Goal: Task Accomplishment & Management: Use online tool/utility

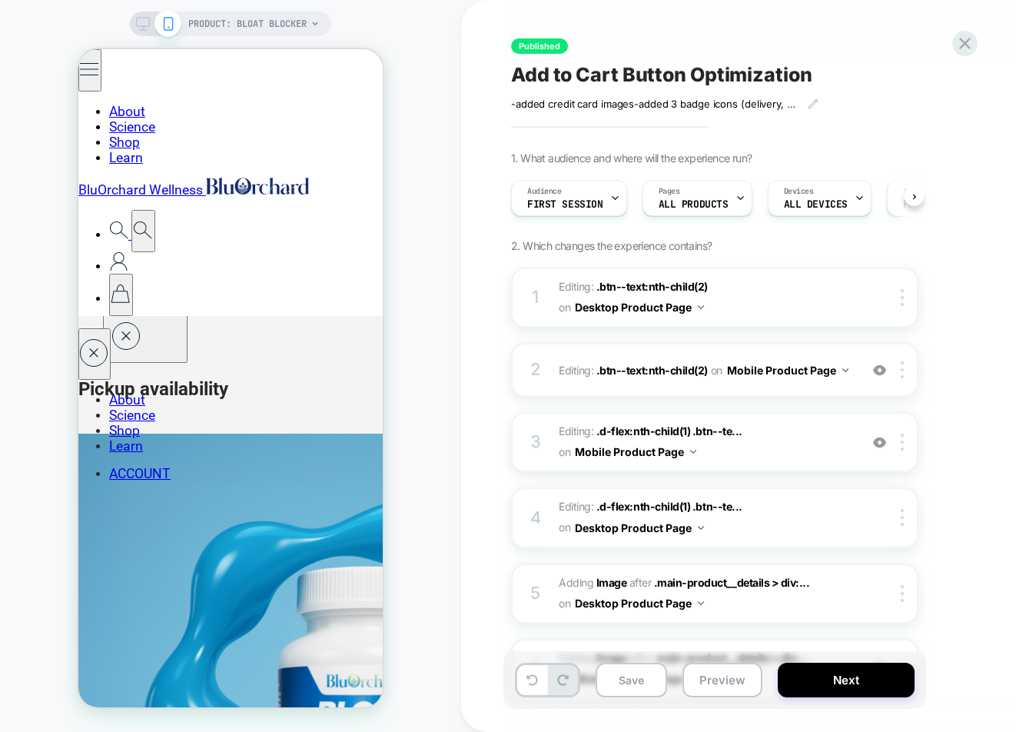
scroll to position [0, 1]
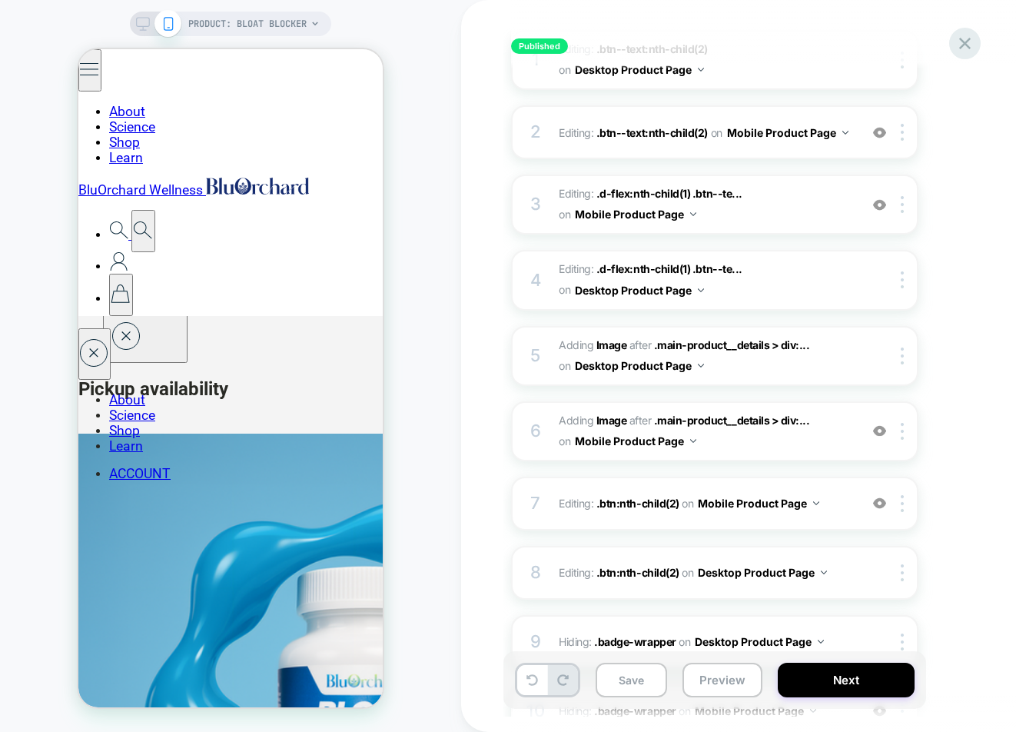
click at [967, 47] on icon at bounding box center [965, 44] width 12 height 12
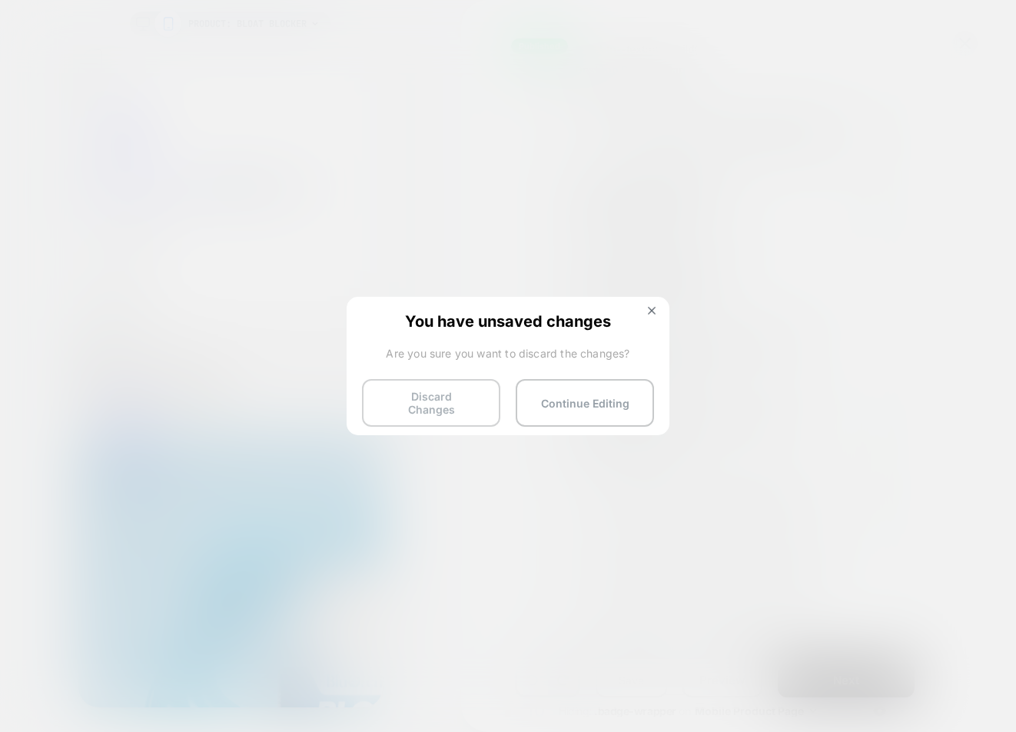
click at [448, 404] on button "Discard Changes" at bounding box center [431, 403] width 138 height 48
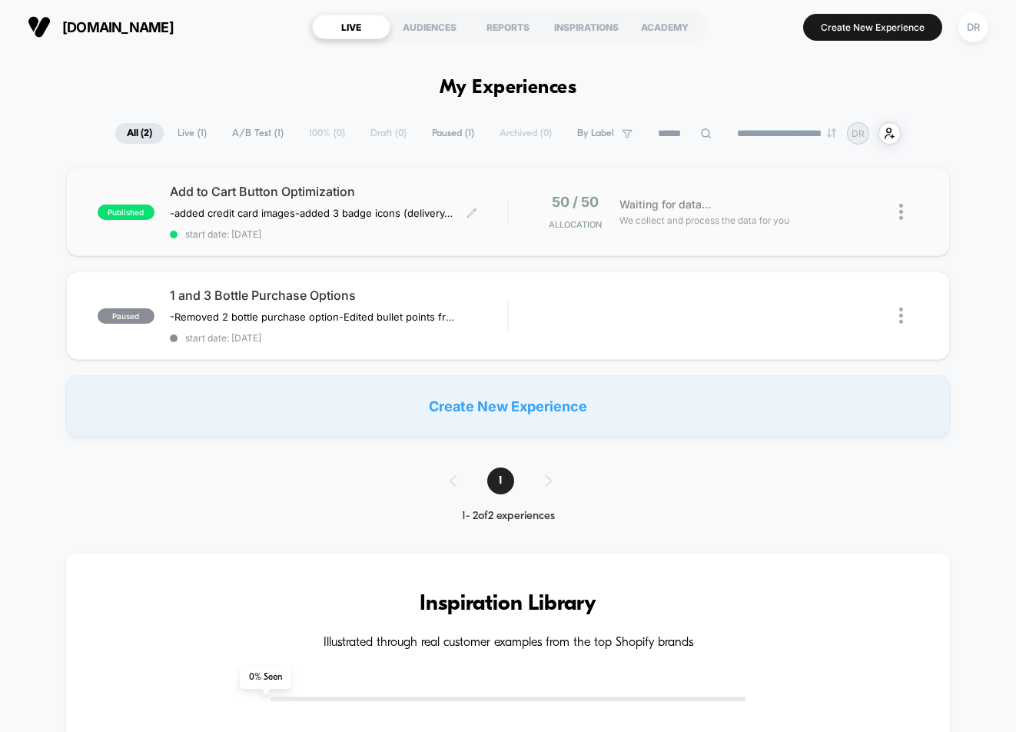
click at [218, 193] on span "Add to Cart Button Optimization" at bounding box center [338, 191] width 337 height 15
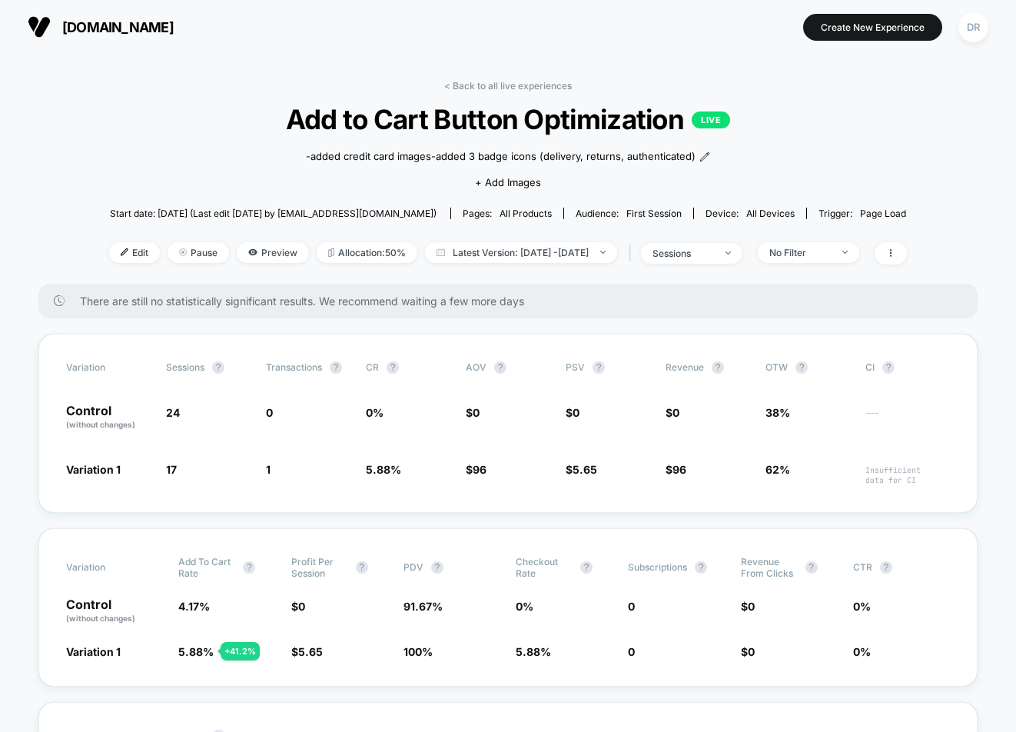
click at [115, 257] on span "Edit" at bounding box center [134, 252] width 51 height 21
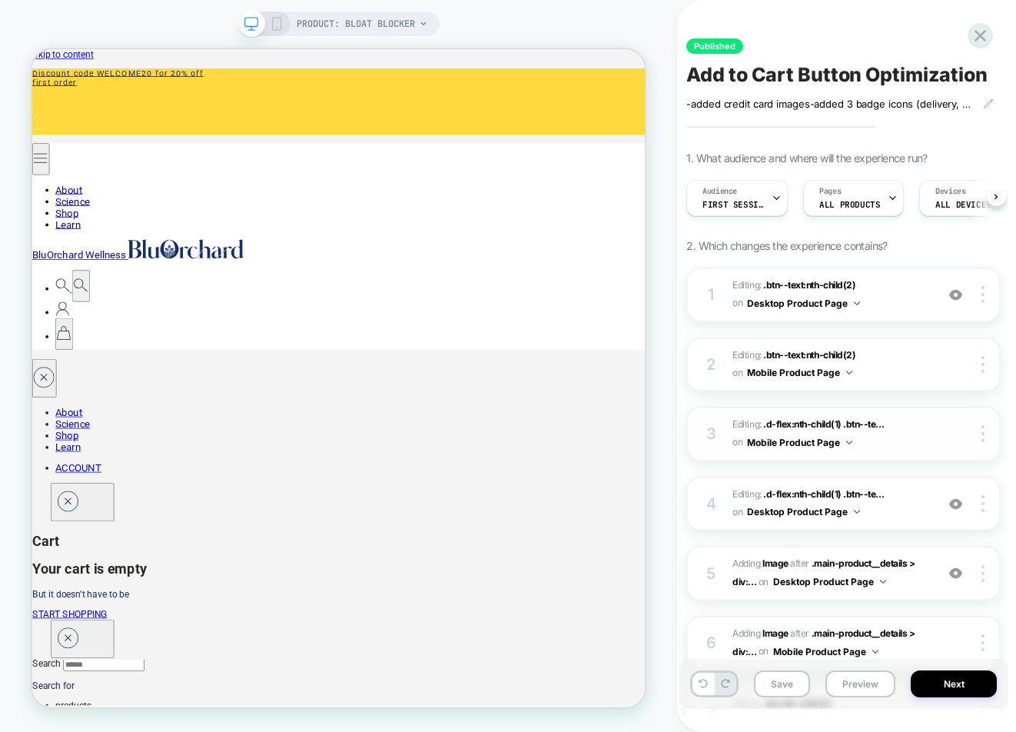
scroll to position [0, 1]
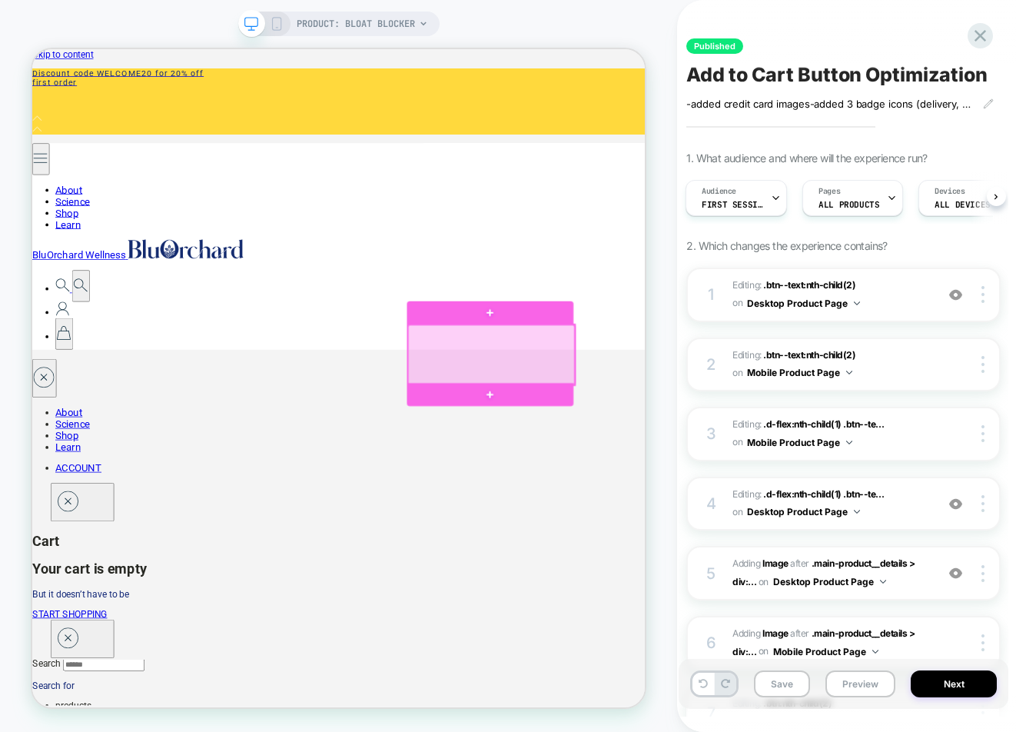
click at [630, 456] on div at bounding box center [644, 456] width 222 height 80
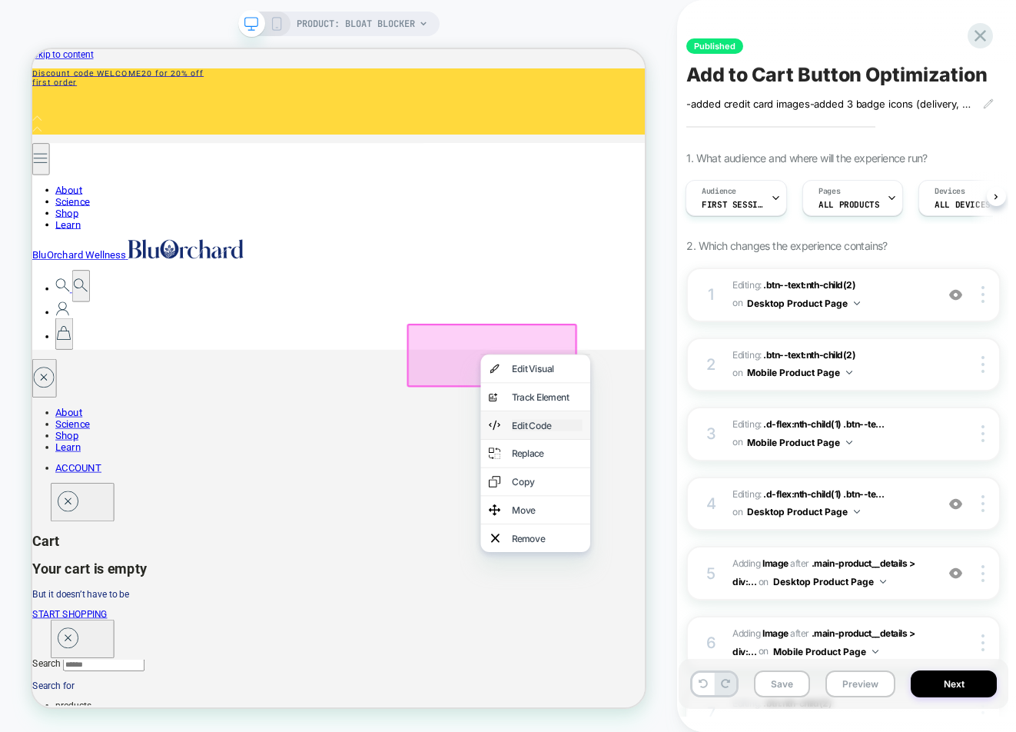
click at [701, 549] on div "Edit Code" at bounding box center [719, 550] width 94 height 15
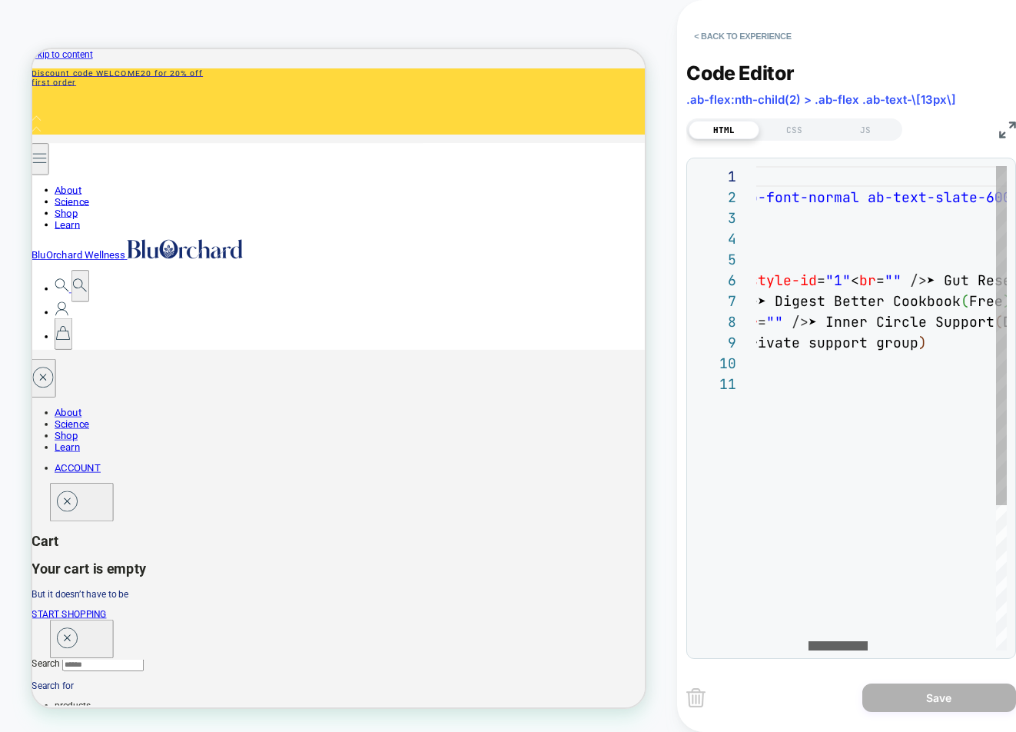
click at [851, 645] on div at bounding box center [837, 645] width 59 height 9
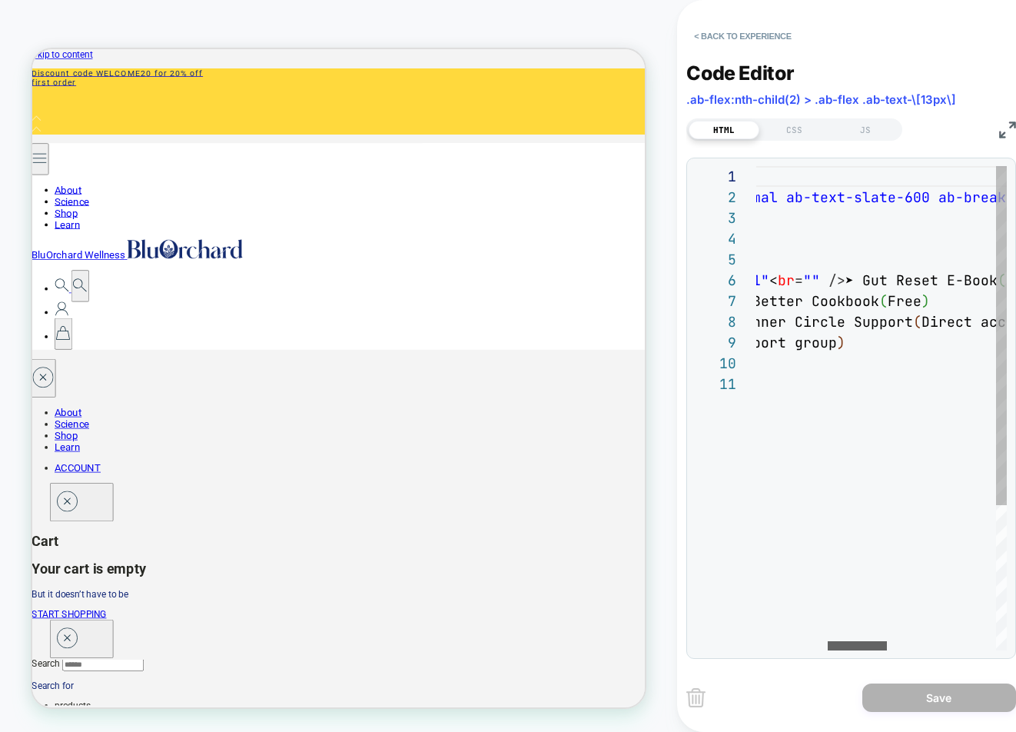
click at [849, 644] on div at bounding box center [857, 645] width 59 height 9
click at [1004, 131] on img at bounding box center [1007, 129] width 17 height 17
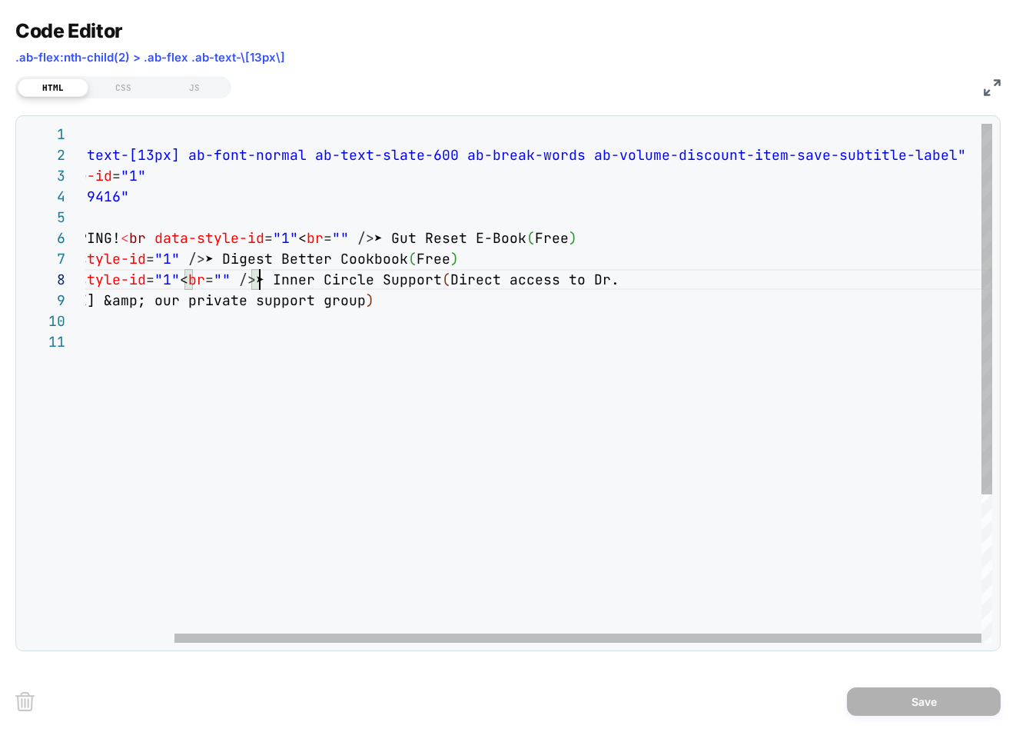
scroll to position [145, 282]
click at [264, 280] on div "< div class = "ab-text-[13px] ab-font-normal ab-text-slate-600 a b-break-words …" at bounding box center [488, 487] width 1007 height 726
click at [371, 304] on div "< div class = "ab-text-[13px] ab-font-normal ab-text-slate-600 a b-break-words …" at bounding box center [488, 487] width 1007 height 726
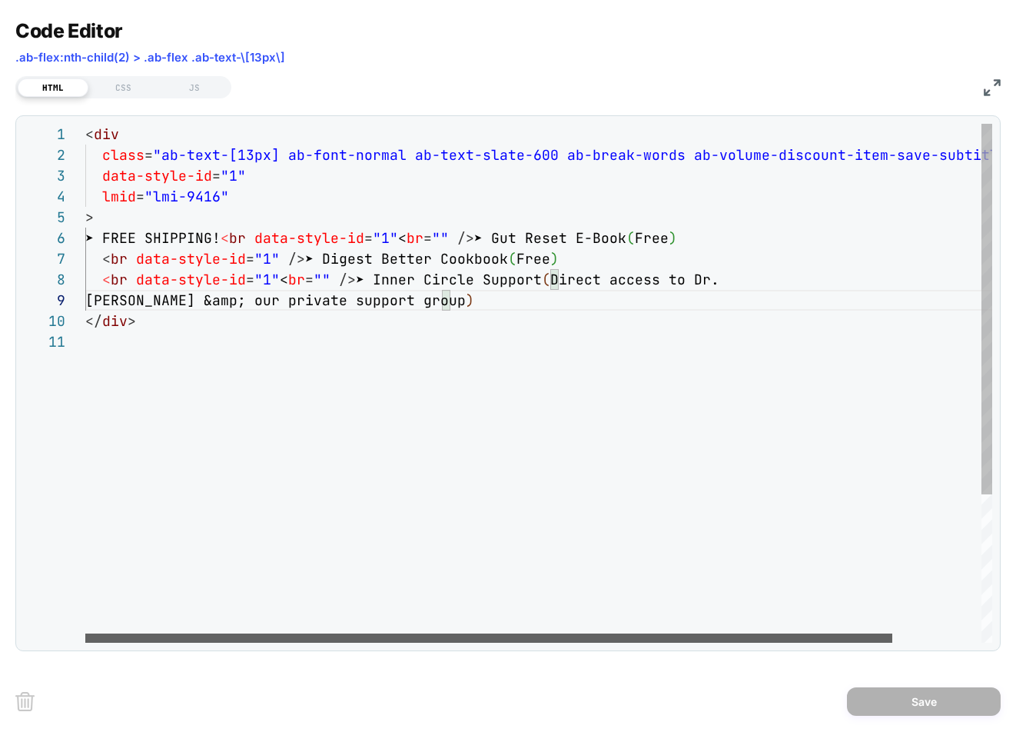
click at [342, 633] on div at bounding box center [488, 637] width 807 height 9
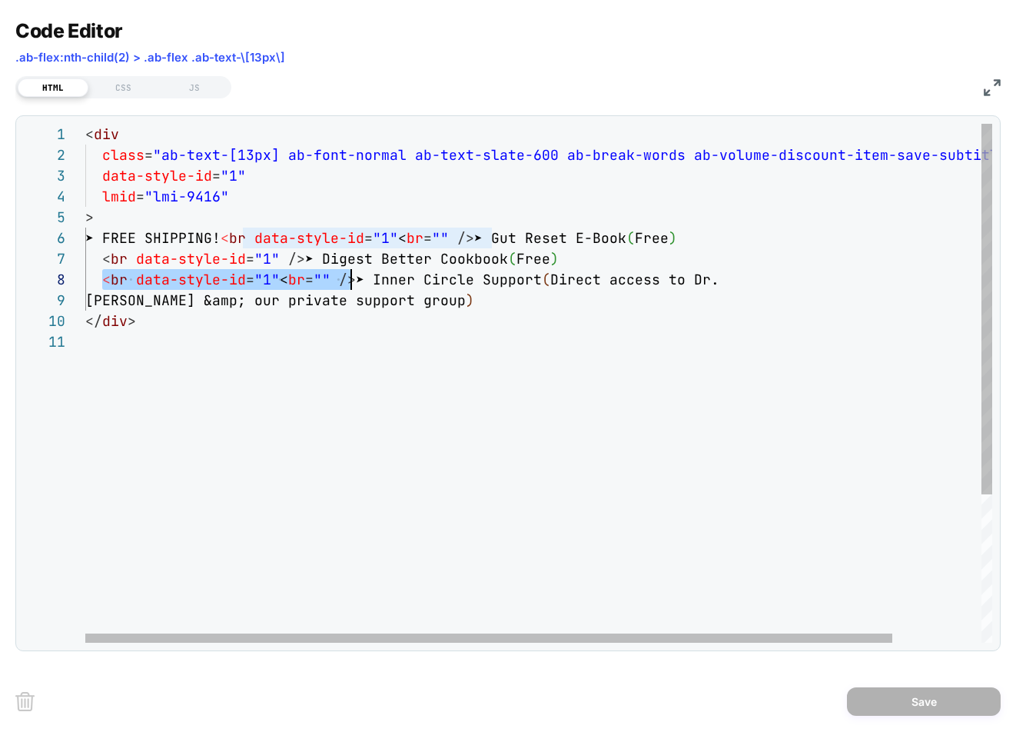
scroll to position [145, 274]
drag, startPoint x: 102, startPoint y: 280, endPoint x: 357, endPoint y: 277, distance: 254.4
click at [357, 277] on div "< div class = "ab-text-[13px] ab-font-normal ab-text-slate-600 a b-break-words …" at bounding box center [588, 487] width 1007 height 726
click at [492, 303] on div "< div class = "ab-text-[13px] ab-font-normal ab-text-slate-600 a b-break-words …" at bounding box center [588, 487] width 1007 height 726
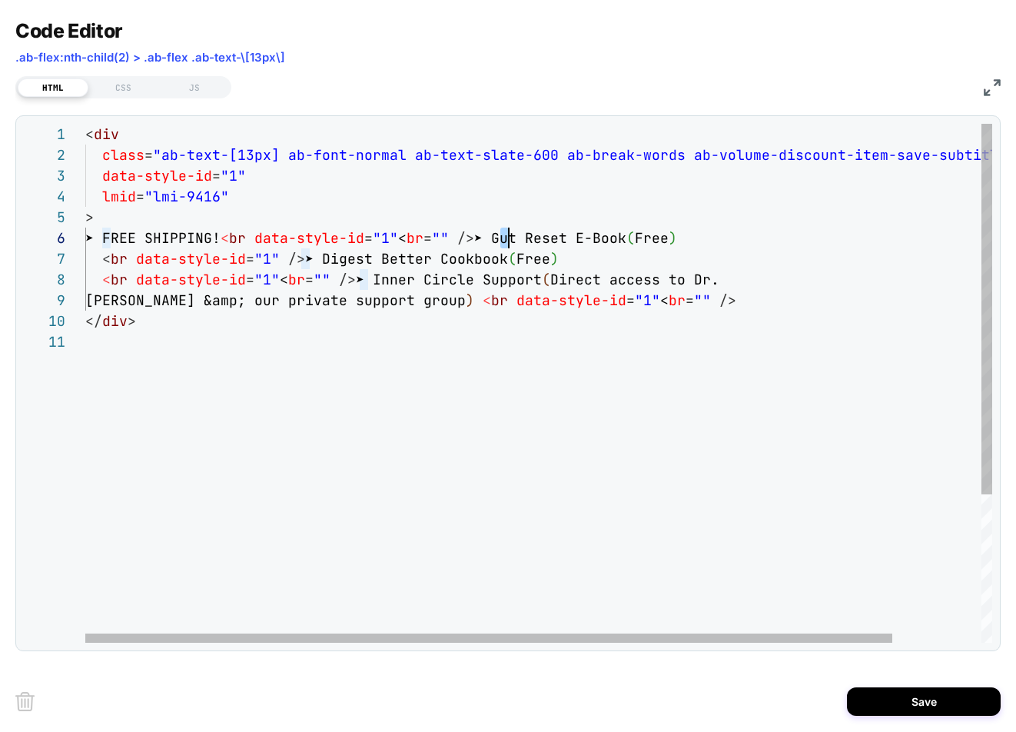
scroll to position [104, 423]
click at [506, 239] on div "< div class = "ab-text-[13px] ab-font-normal ab-text-slate-600 a b-break-words …" at bounding box center [588, 487] width 1007 height 726
click at [736, 304] on div "< div class = "ab-text-[13px] ab-font-normal ab-text-slate-600 a b-break-words …" at bounding box center [588, 487] width 1007 height 726
click at [797, 302] on div "< div class = "ab-text-[13px] ab-font-normal ab-text-slate-600 a b-break-words …" at bounding box center [588, 487] width 1007 height 726
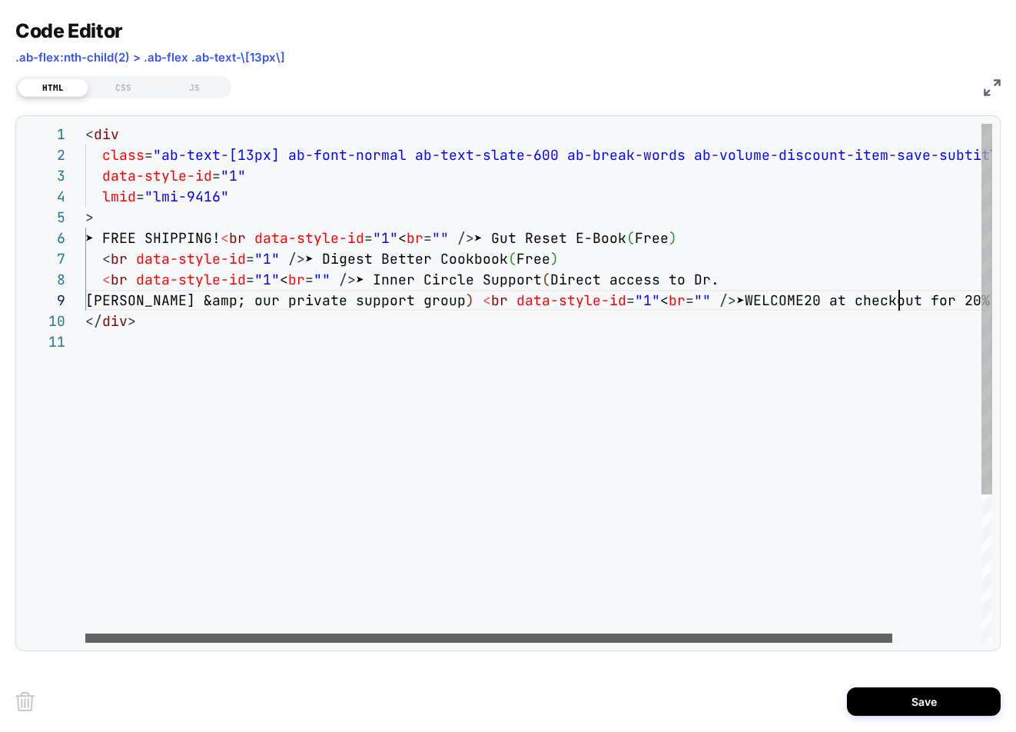
click at [611, 642] on div at bounding box center [488, 637] width 807 height 9
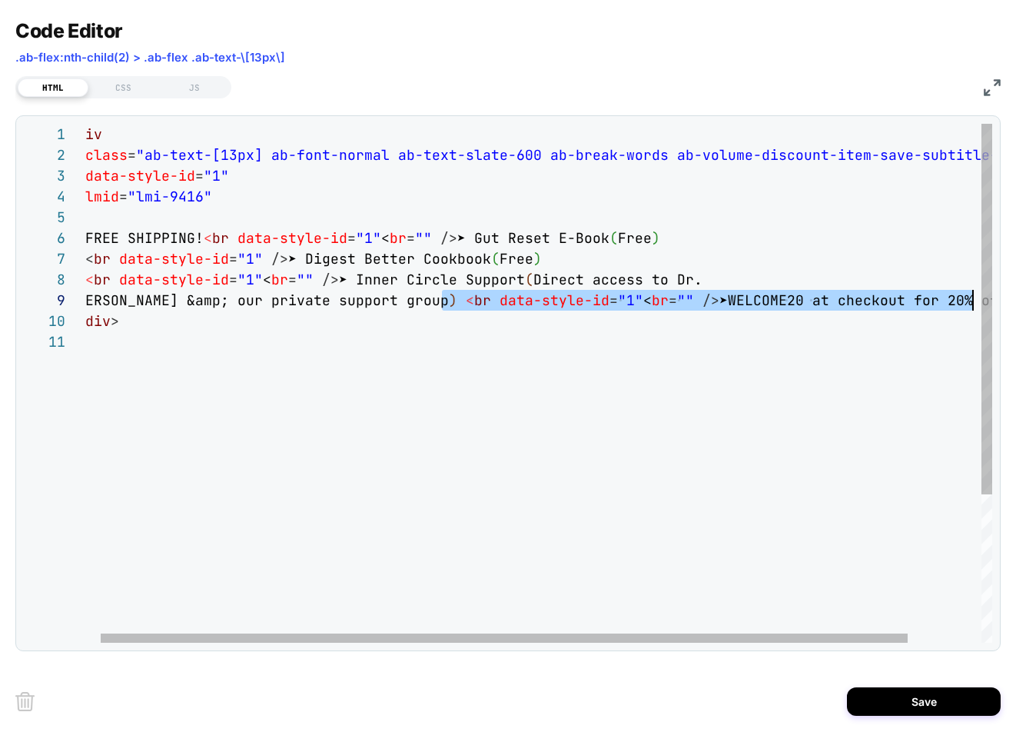
scroll to position [166, 913]
drag, startPoint x: 460, startPoint y: 301, endPoint x: 979, endPoint y: 304, distance: 519.5
click at [979, 304] on div "< div class = "ab-text-[13px] ab-font-normal ab-text-slate-600 a b-break-words …" at bounding box center [571, 487] width 1007 height 726
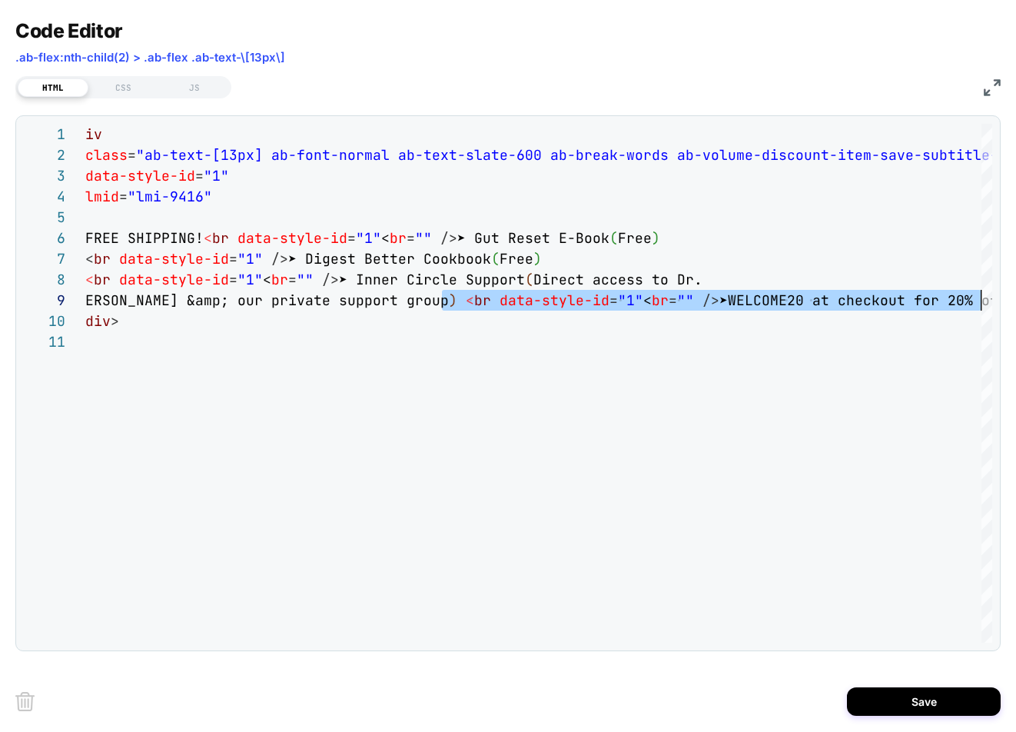
click at [987, 85] on img at bounding box center [992, 87] width 17 height 17
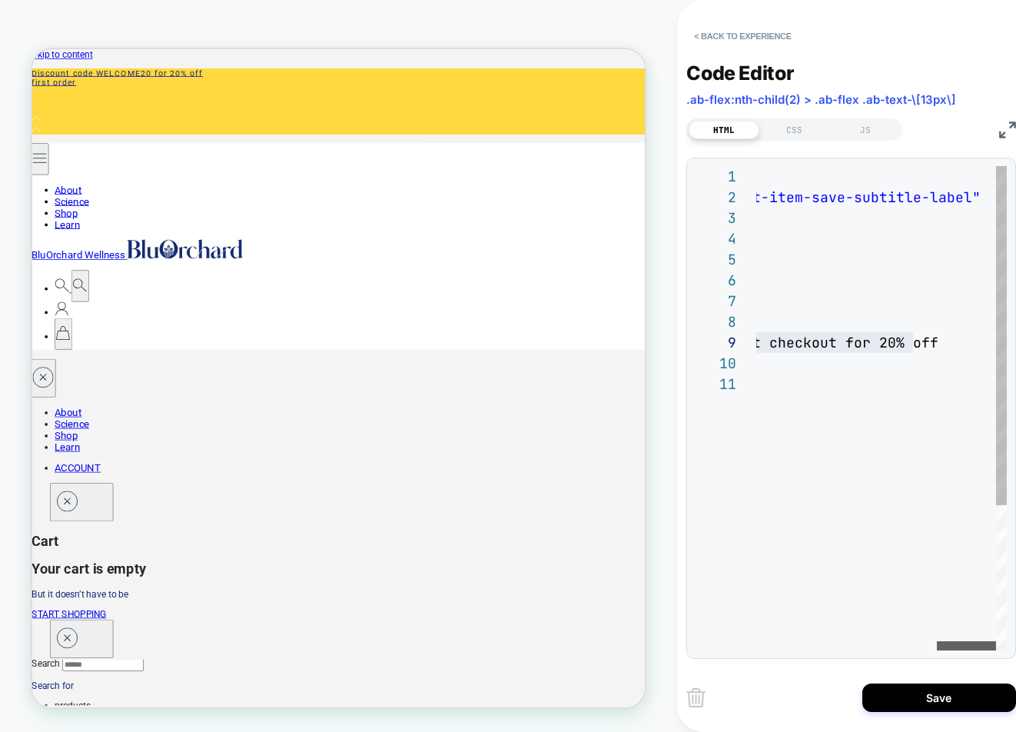
click at [993, 641] on div at bounding box center [966, 645] width 59 height 9
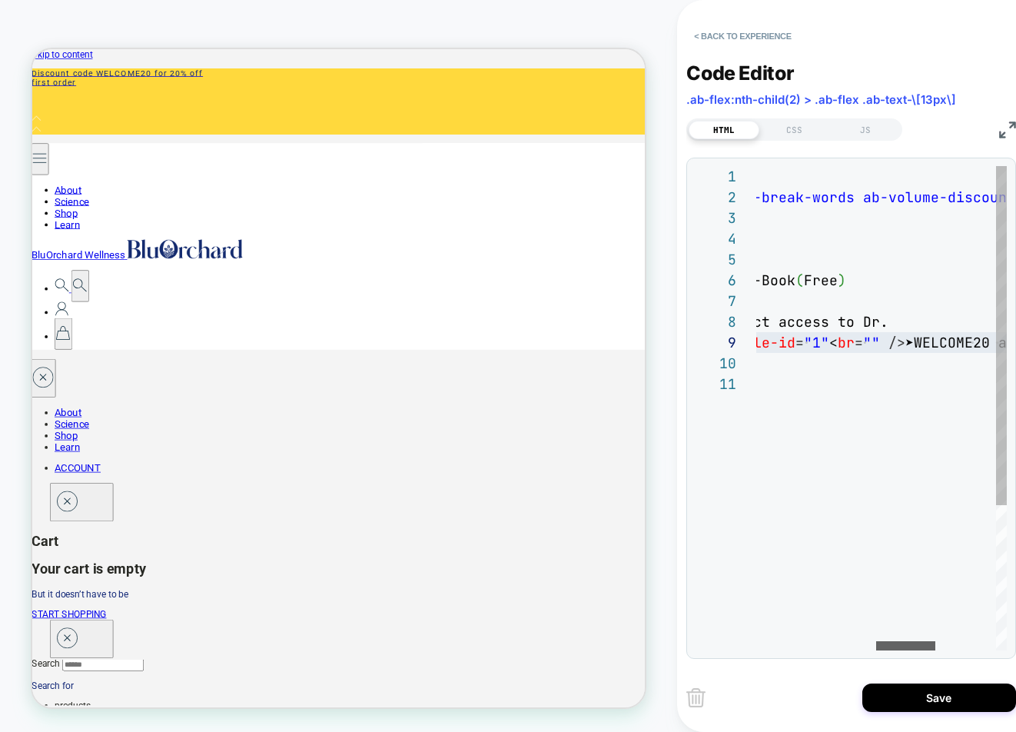
click at [884, 641] on div at bounding box center [905, 645] width 59 height 9
click at [893, 343] on div "< div class = "ab-text-[13px] ab-font-normal ab-text-slate-600 a b-break-words …" at bounding box center [757, 512] width 1007 height 692
click at [919, 642] on div at bounding box center [917, 645] width 59 height 9
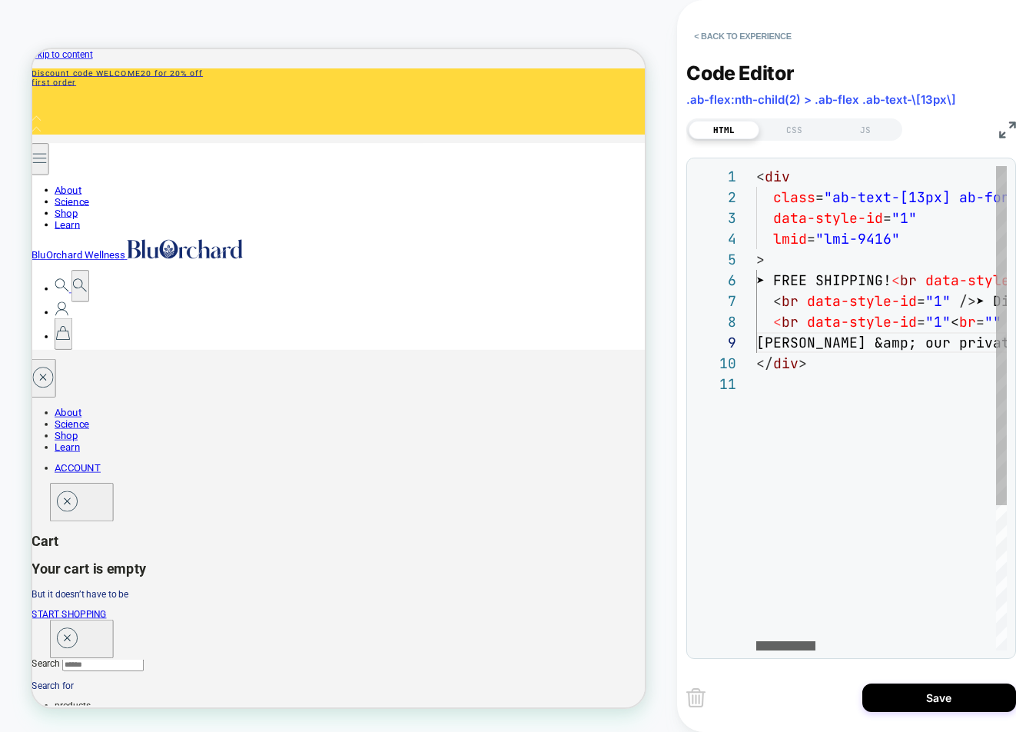
click at [765, 645] on div at bounding box center [785, 645] width 59 height 9
click at [1007, 128] on img at bounding box center [1007, 129] width 17 height 17
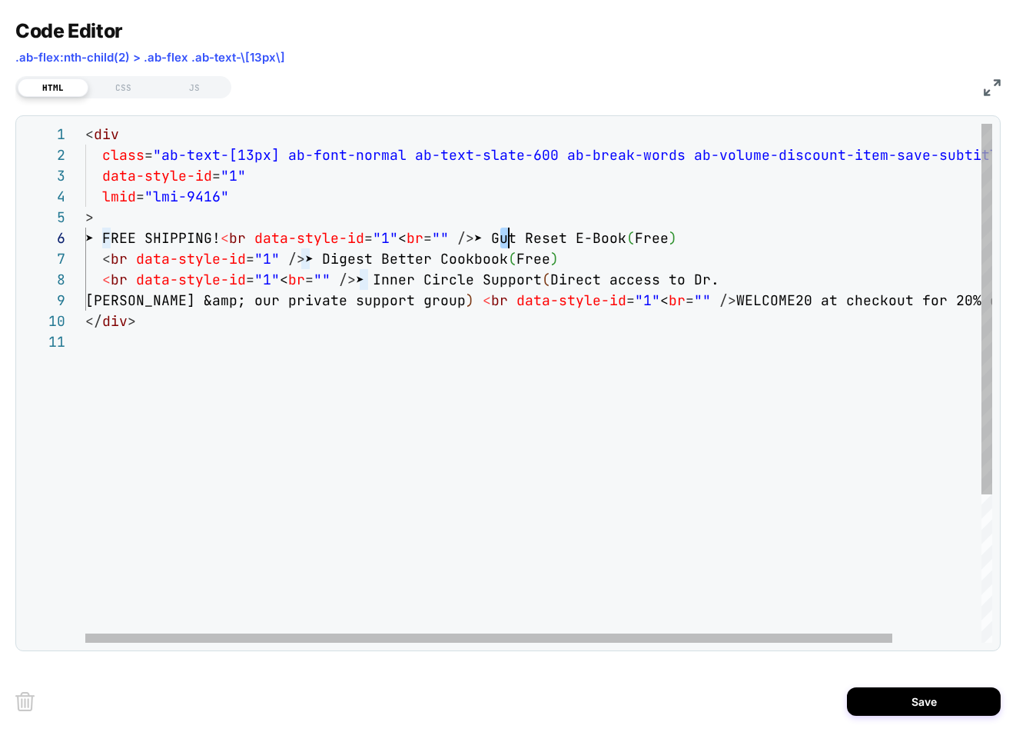
scroll to position [104, 423]
click at [506, 237] on div "< div class = "ab-text-[13px] ab-font-normal ab-text-slate-600 a b-break-words …" at bounding box center [588, 487] width 1007 height 726
click at [718, 300] on div "< div class = "ab-text-[13px] ab-font-normal ab-text-slate-600 a b-break-words …" at bounding box center [588, 487] width 1007 height 726
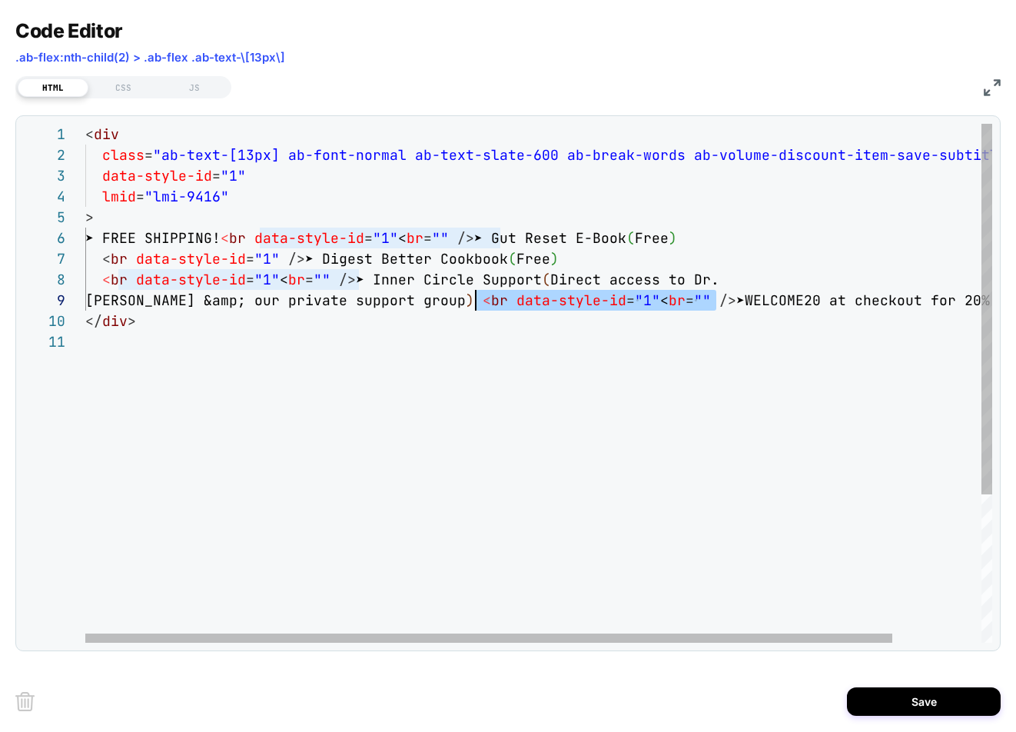
scroll to position [166, 373]
drag, startPoint x: 715, startPoint y: 302, endPoint x: 460, endPoint y: 305, distance: 255.1
click at [460, 305] on div "< div class = "ab-text-[13px] ab-font-normal ab-text-slate-600 a b-break-words …" at bounding box center [588, 487] width 1007 height 726
click at [716, 300] on div "< div class = "ab-text-[13px] ab-font-normal ab-text-slate-600 a b-break-words …" at bounding box center [588, 487] width 1007 height 726
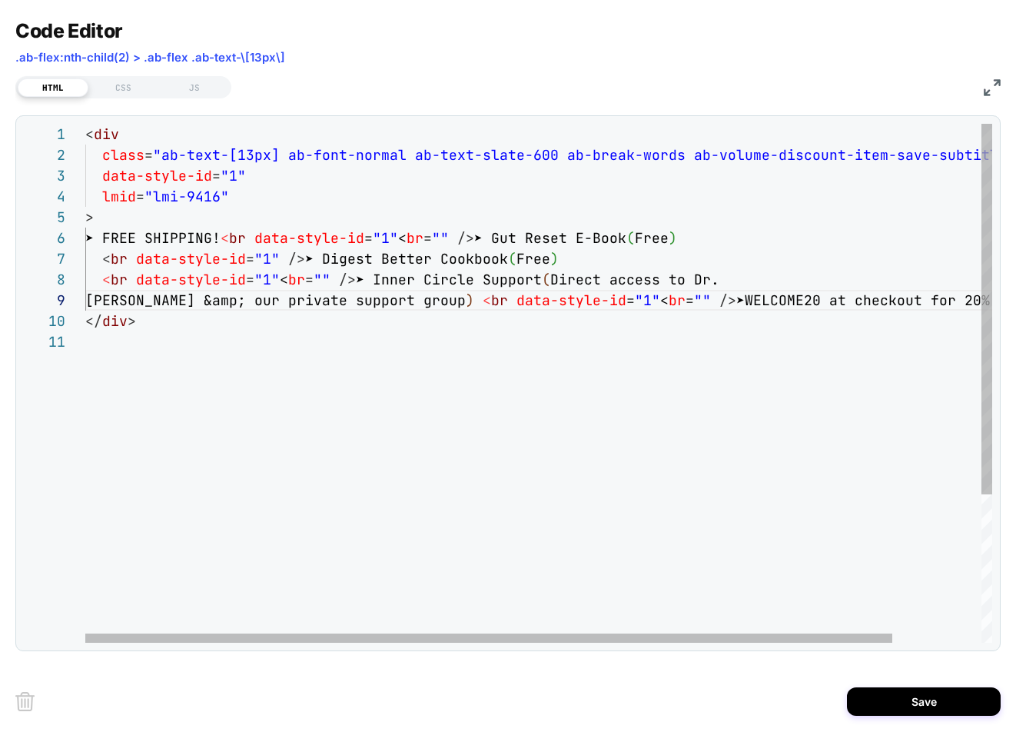
scroll to position [166, 897]
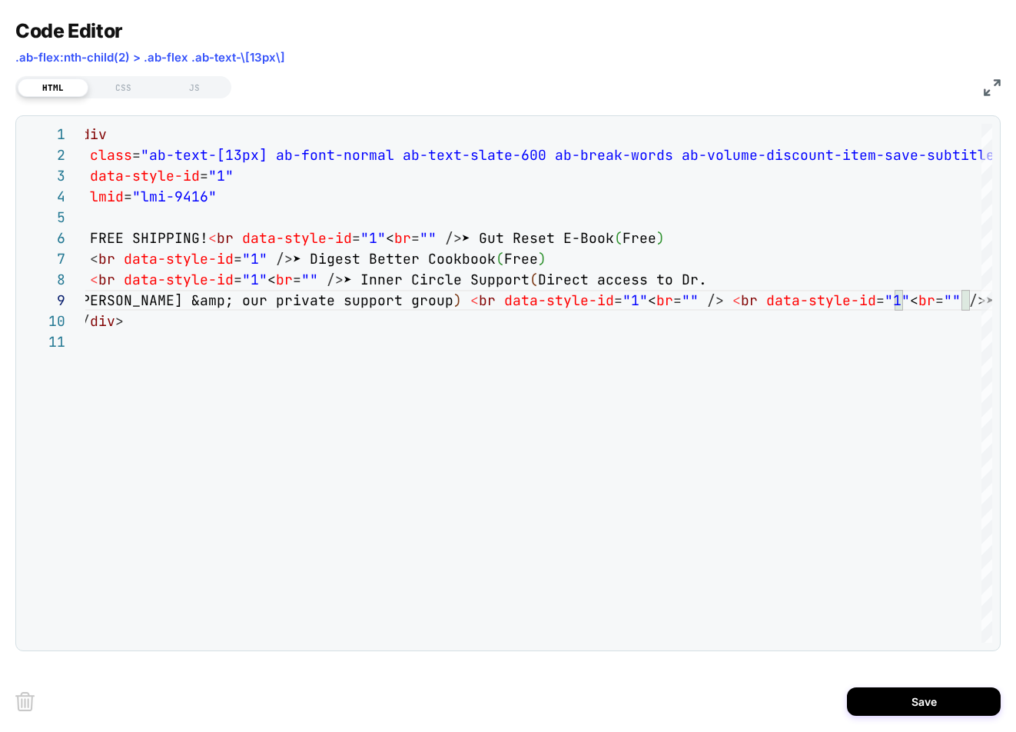
click at [992, 90] on img at bounding box center [992, 87] width 17 height 17
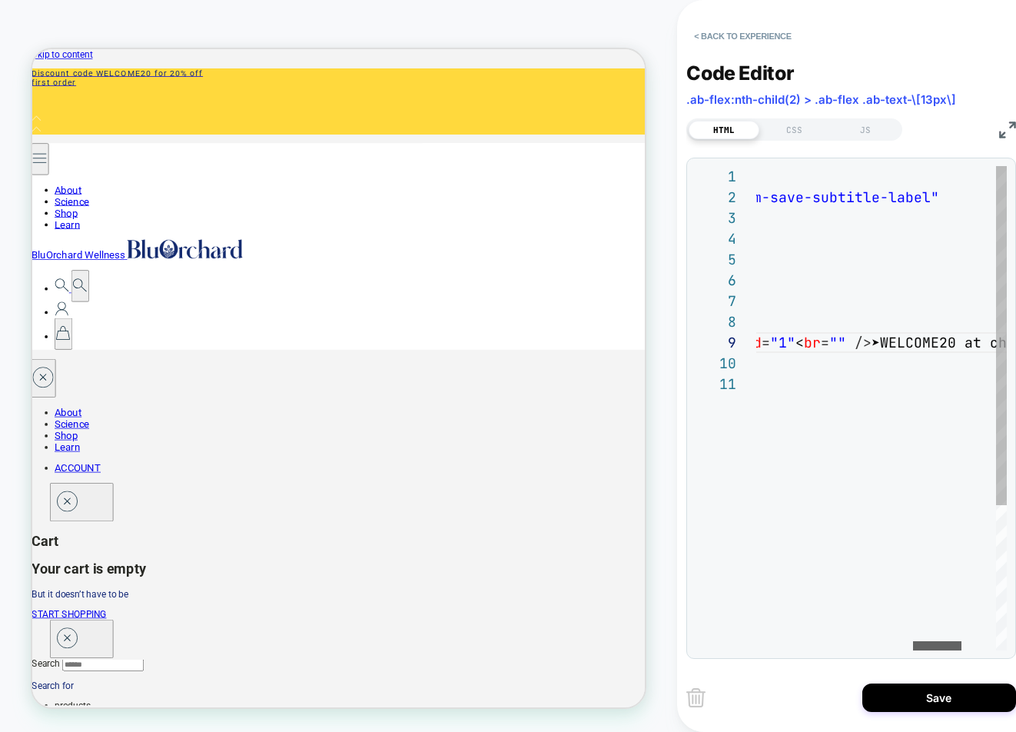
click at [941, 650] on div at bounding box center [937, 645] width 48 height 9
click at [849, 343] on div "< div class = "ab-text-[13px] ab-font-normal ab-text-slate-600 a b-break-words …" at bounding box center [557, 512] width 1223 height 692
click at [975, 645] on div at bounding box center [972, 645] width 48 height 9
click at [973, 338] on div "< div class = "ab-text-[13px] ab-font-normal ab-text-slate-600 a b-break-words …" at bounding box center [382, 512] width 1247 height 692
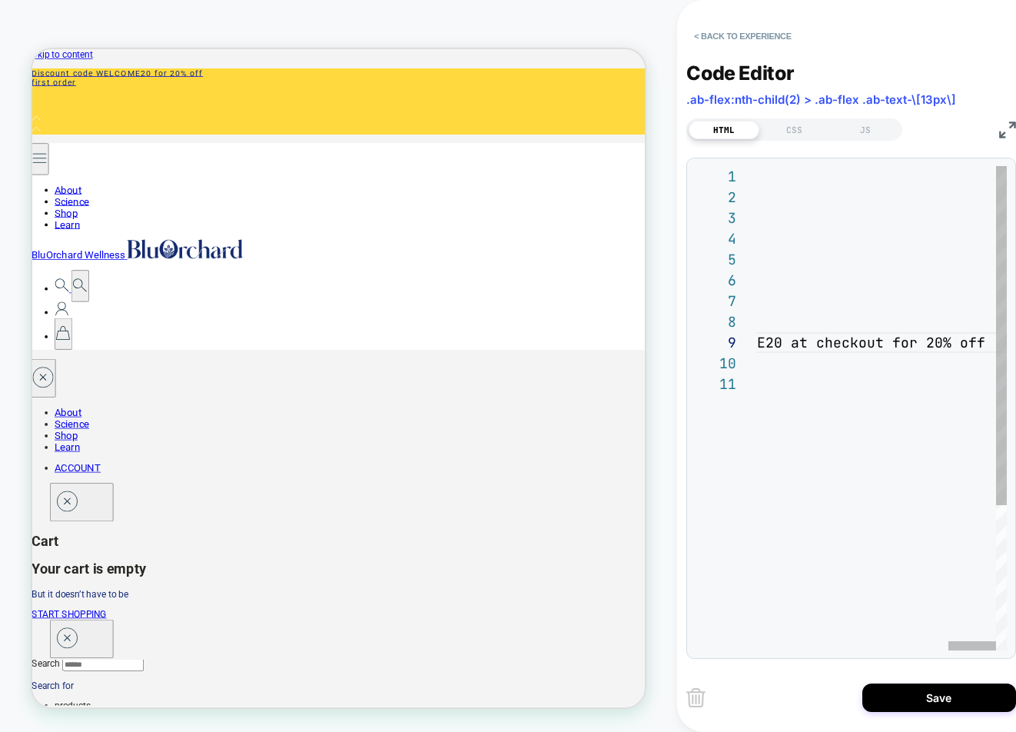
scroll to position [145, 1211]
click at [962, 343] on div "< div class = "ab-text-[13px] ab-font-normal ab-text-slate-600 a b-break-words …" at bounding box center [387, 512] width 1256 height 692
click at [957, 645] on div at bounding box center [966, 645] width 48 height 9
click at [1007, 131] on img at bounding box center [1007, 129] width 17 height 17
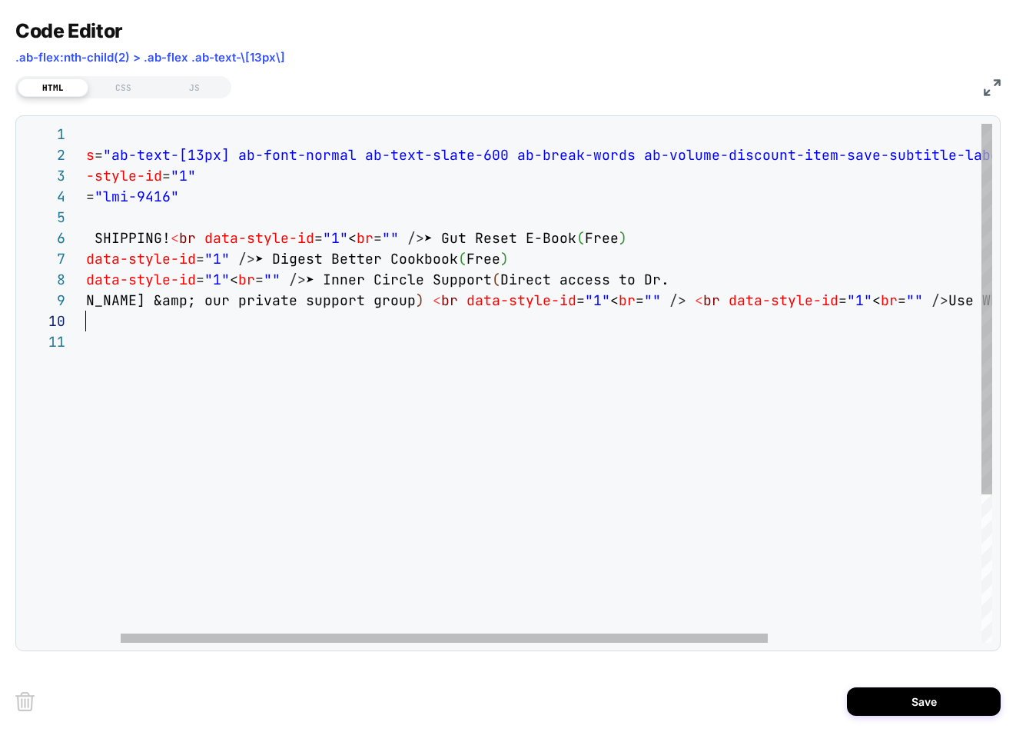
type textarea "**********"
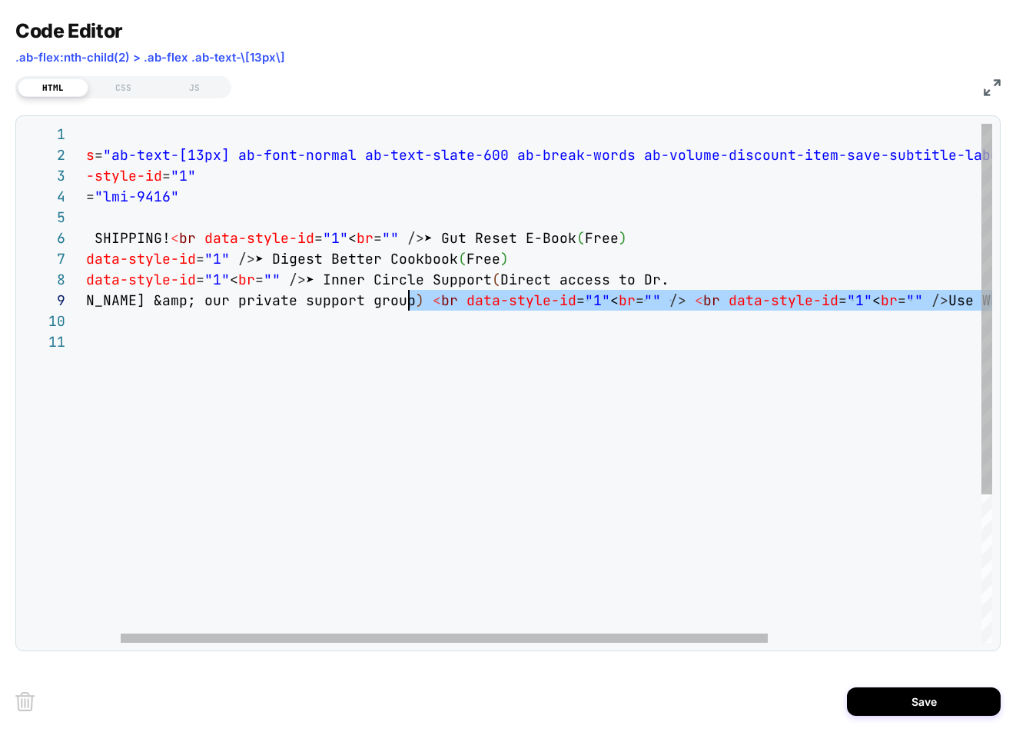
scroll to position [166, 373]
drag, startPoint x: 949, startPoint y: 300, endPoint x: 411, endPoint y: 297, distance: 537.9
click at [411, 297] on div "< div class = "ab-text-[13px] ab-font-normal ab-text-slate-600 a b-break-words …" at bounding box center [663, 487] width 1256 height 726
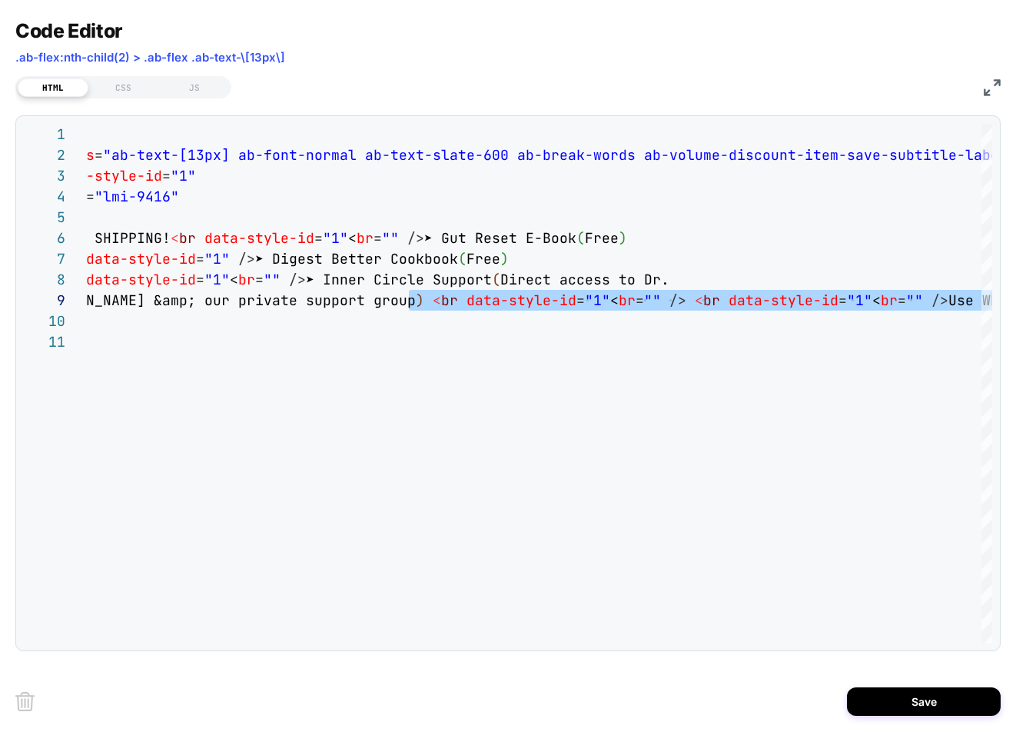
click at [987, 87] on img at bounding box center [992, 87] width 17 height 17
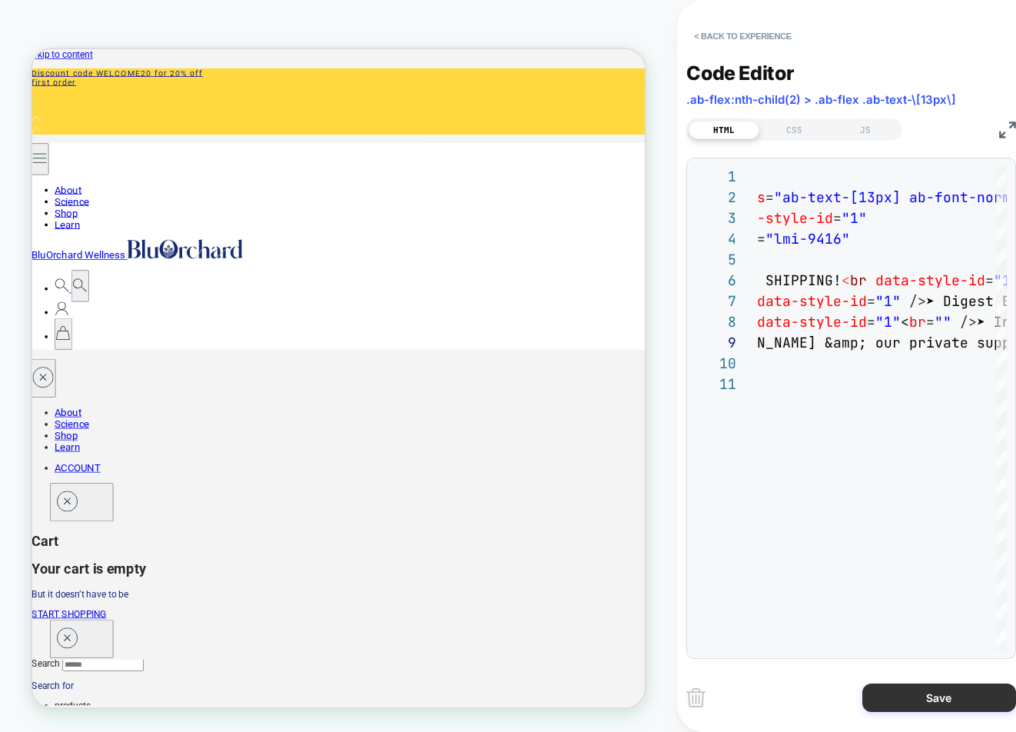
click at [941, 698] on button "Save" at bounding box center [939, 697] width 154 height 28
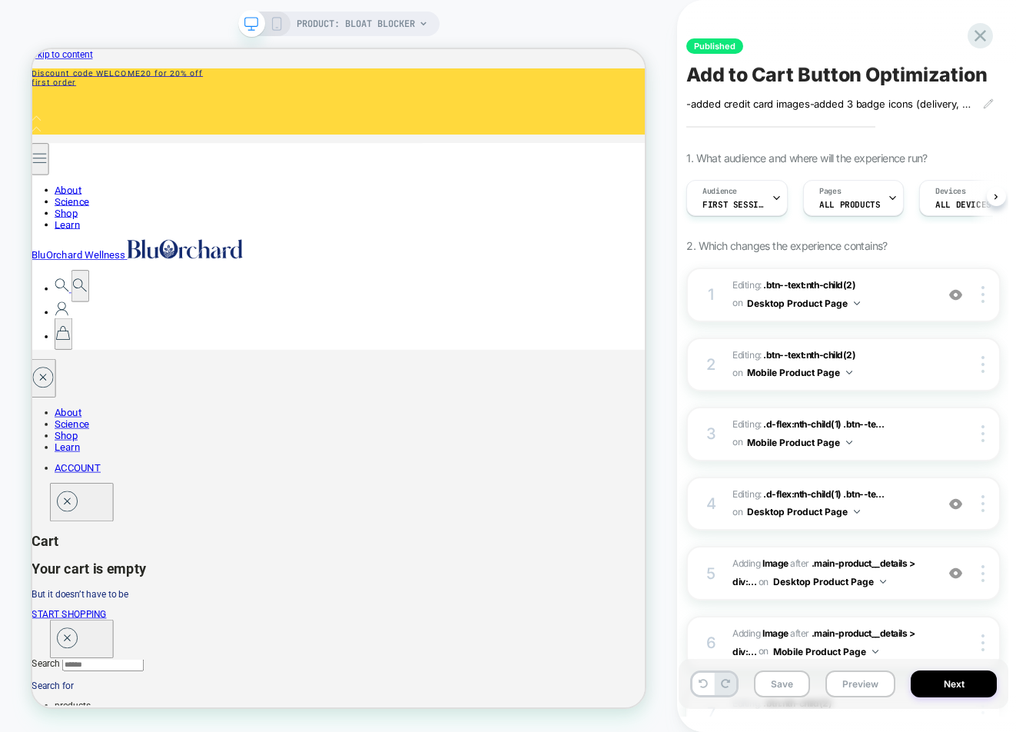
scroll to position [0, 1]
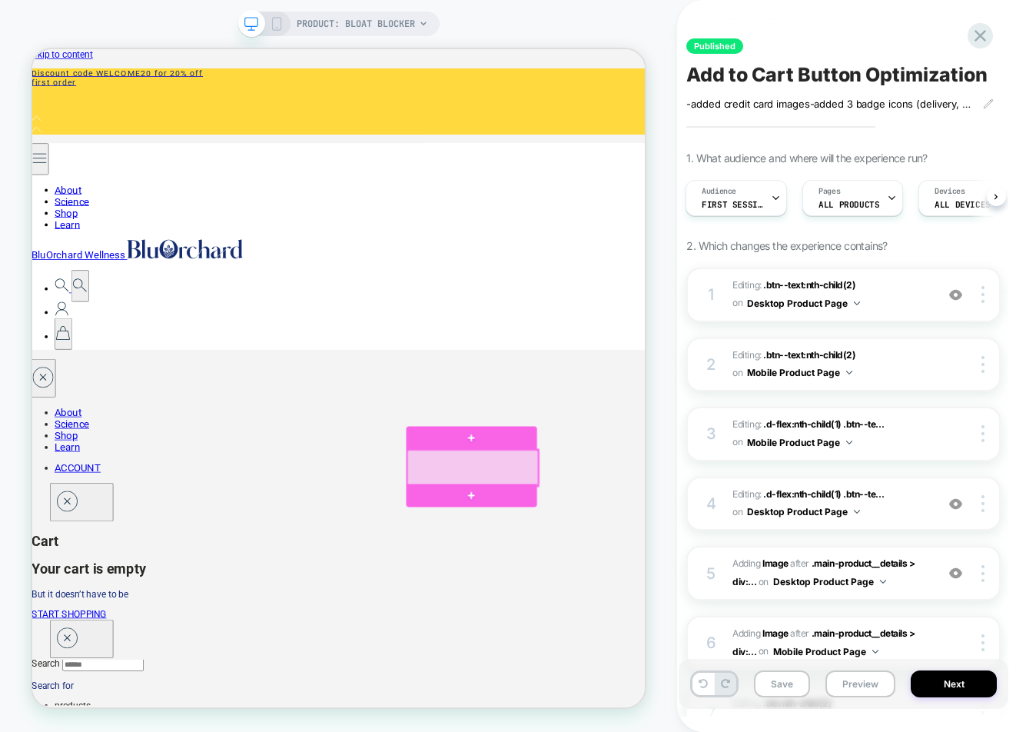
click at [619, 605] on div at bounding box center [620, 607] width 174 height 48
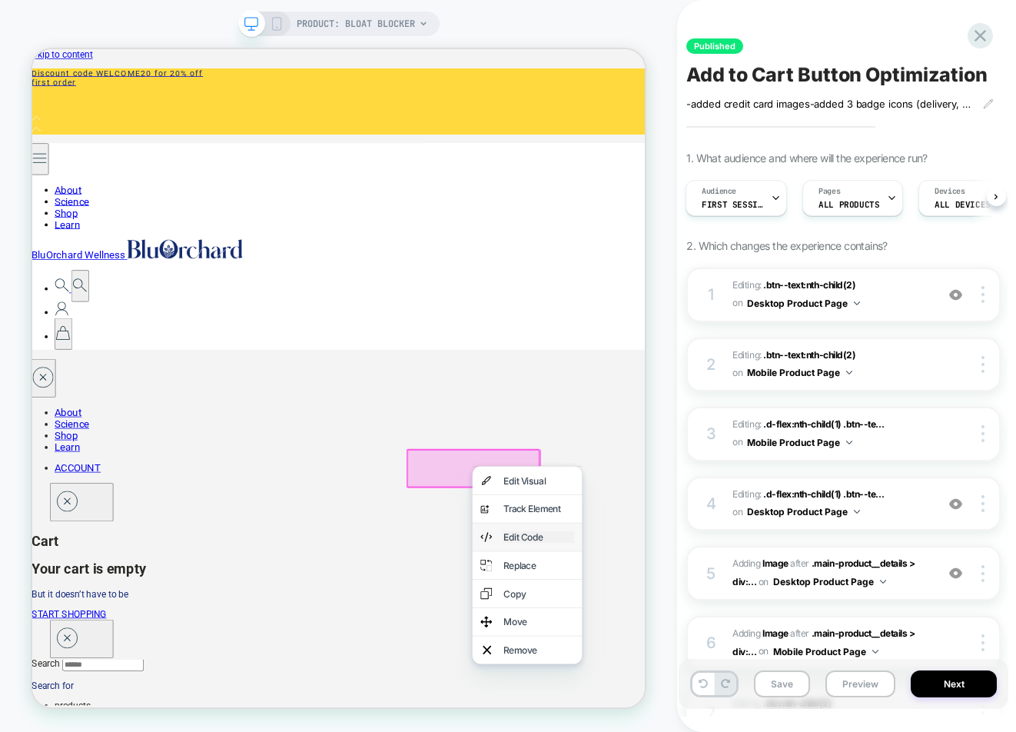
click at [687, 698] on div "Edit Code" at bounding box center [708, 699] width 94 height 15
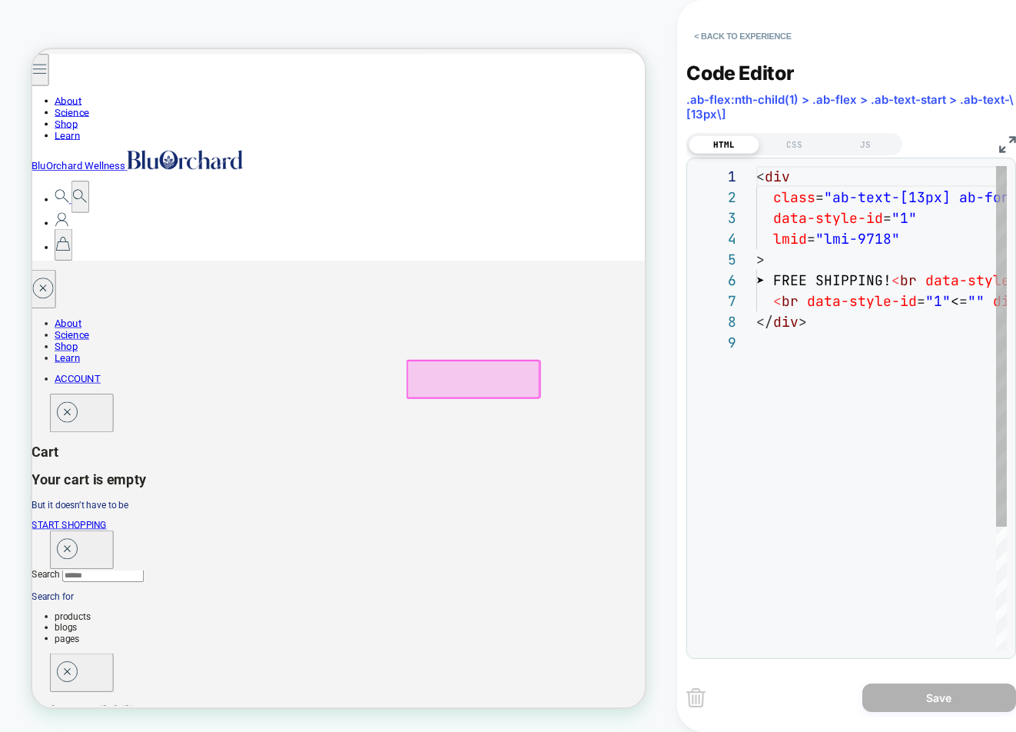
scroll to position [119, 0]
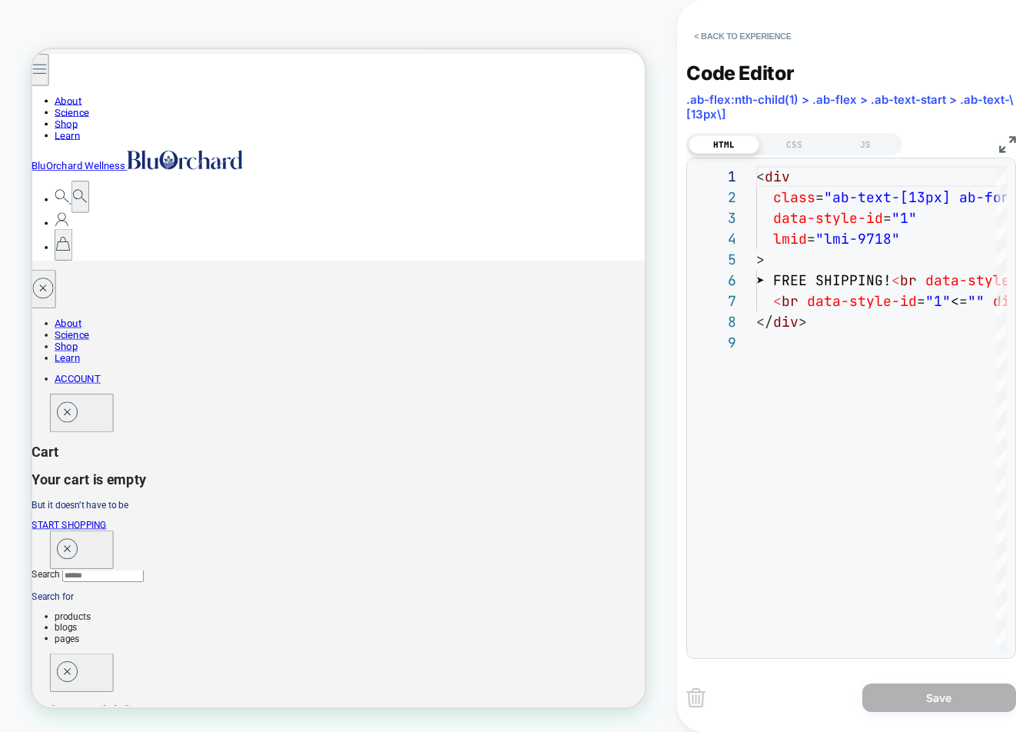
click at [1005, 142] on img at bounding box center [1007, 144] width 17 height 17
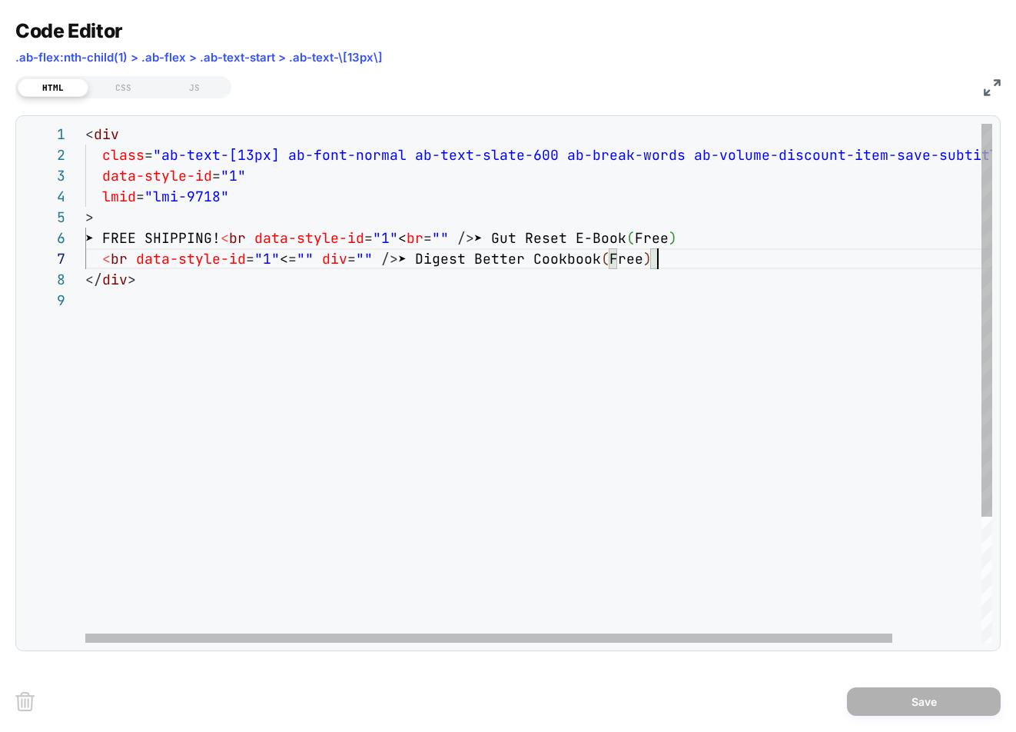
click at [684, 259] on div "< div class = "ab-text-[13px] ab-font-normal ab-text-slate-600 a b-break-words …" at bounding box center [588, 466] width 1007 height 685
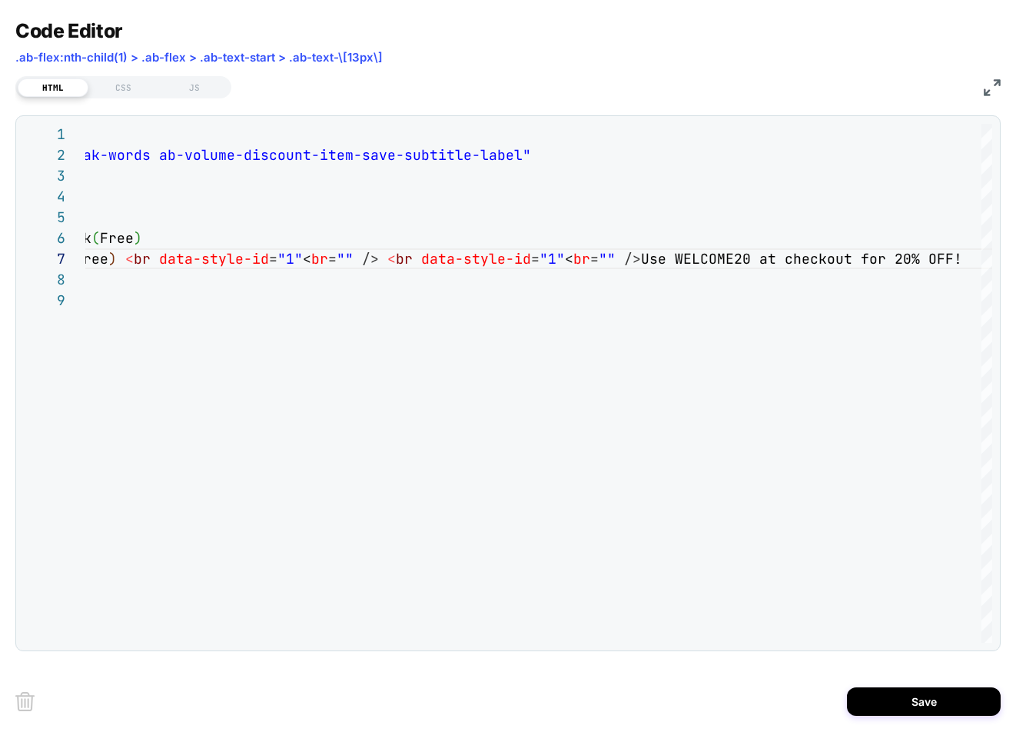
click at [990, 88] on img at bounding box center [992, 87] width 17 height 17
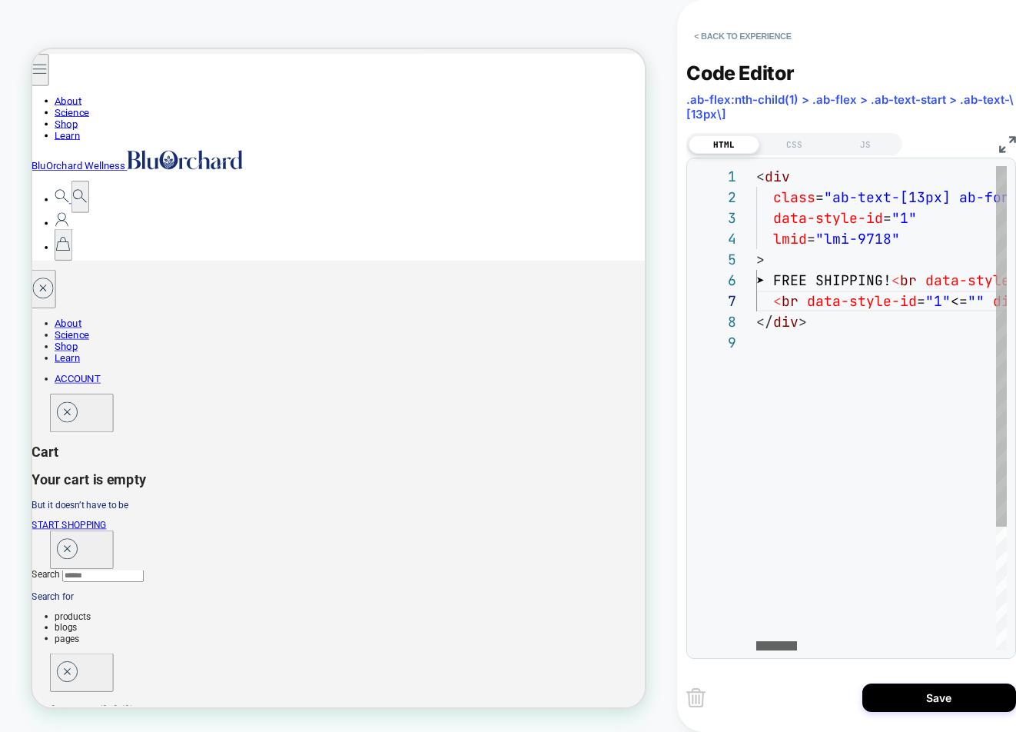
click at [756, 650] on div at bounding box center [776, 645] width 41 height 9
click at [756, 645] on div at bounding box center [776, 645] width 41 height 9
click at [1006, 144] on img at bounding box center [1007, 144] width 17 height 17
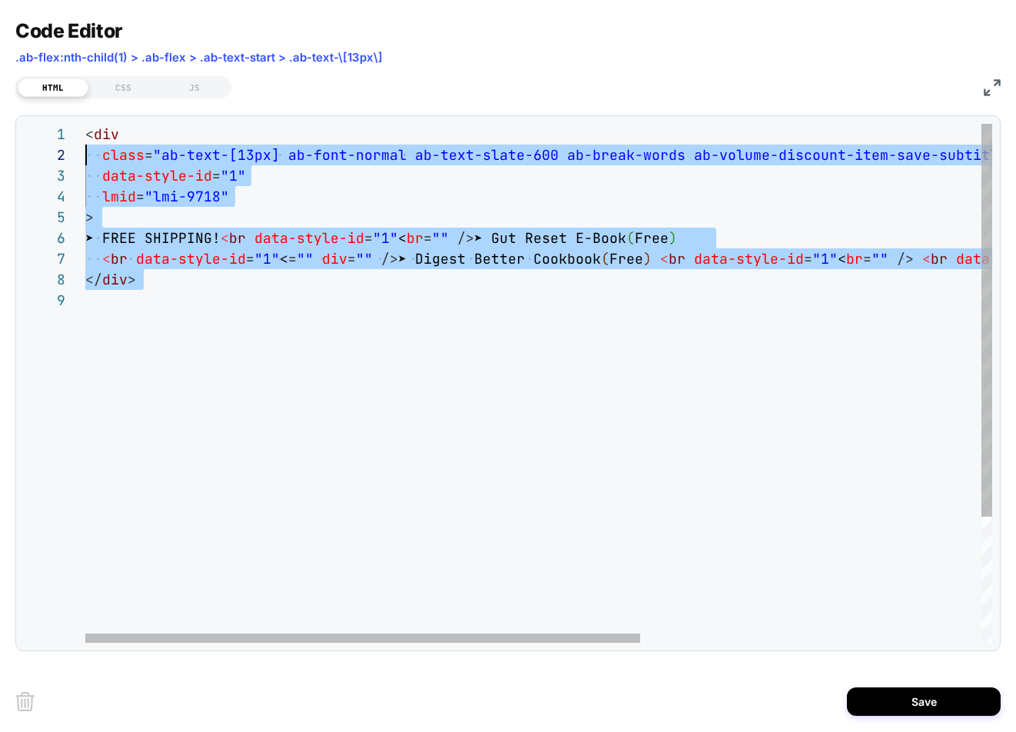
scroll to position [0, 0]
drag, startPoint x: 115, startPoint y: 306, endPoint x: 65, endPoint y: 140, distance: 173.3
click at [85, 140] on div "< div class = "ab-text-[13px] ab-font-normal ab-text-slate-600 a b-break-words …" at bounding box center [816, 466] width 1463 height 685
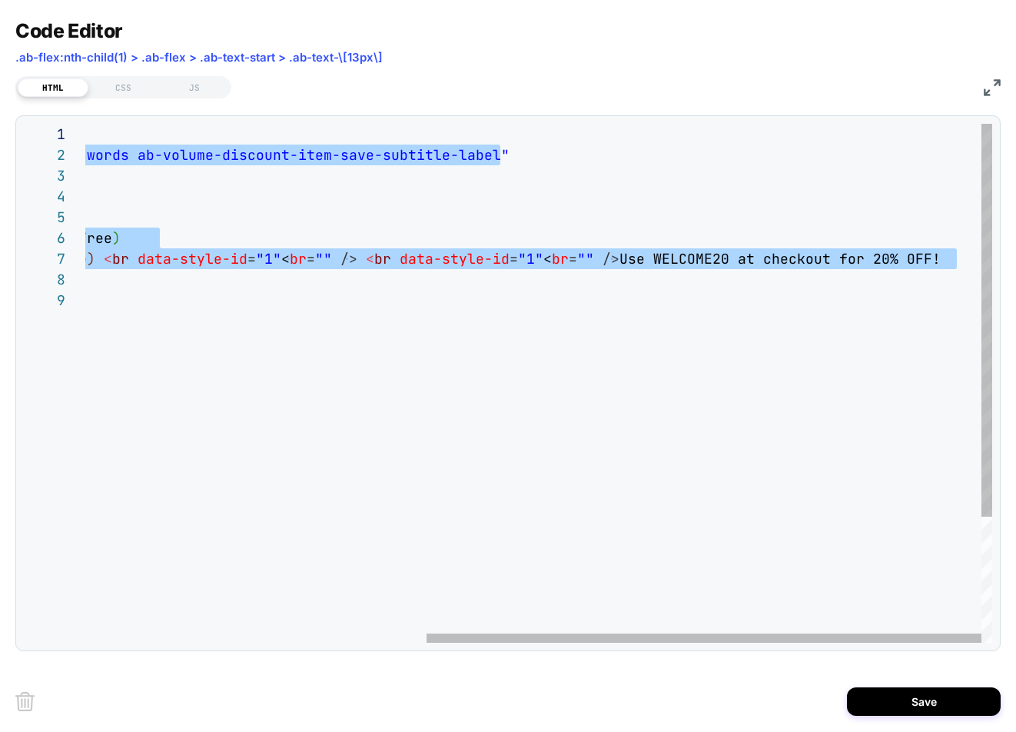
scroll to position [166, 0]
click at [627, 290] on div "< div class = "ab-text-[13px] ab-font-normal ab-text-slate-600 a b-break-words …" at bounding box center [260, 466] width 1463 height 685
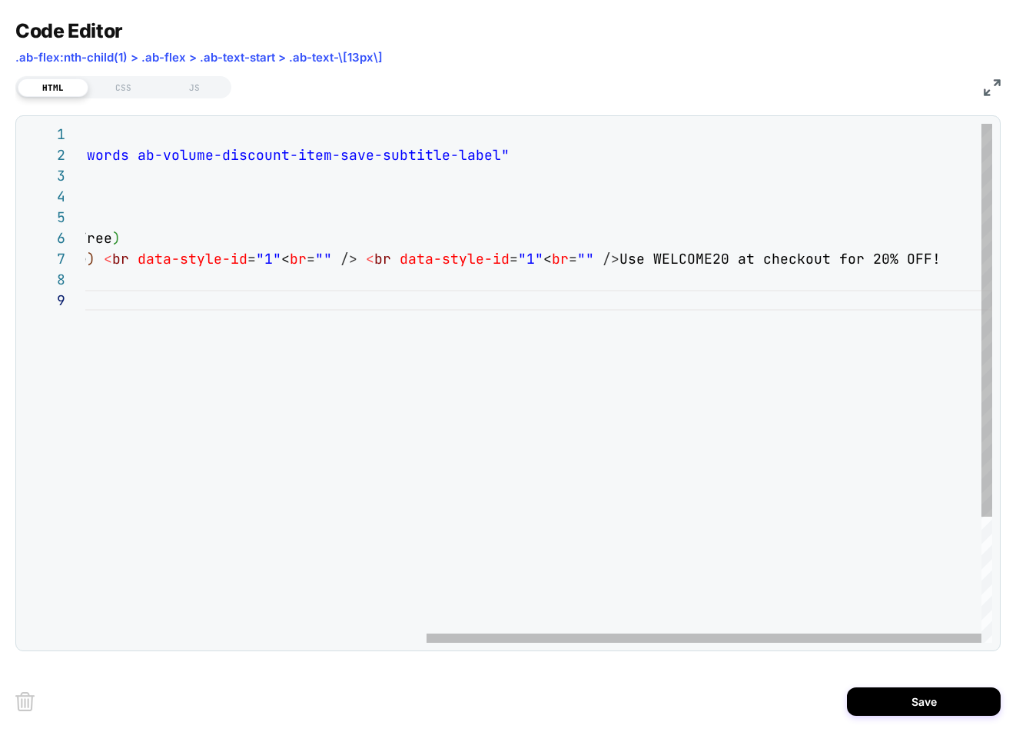
scroll to position [124, 1104]
drag, startPoint x: 635, startPoint y: 261, endPoint x: 645, endPoint y: 262, distance: 9.3
click at [635, 261] on div "< div class = "ab-text-[13px] ab-font-normal ab-text-slate-600 a b-break-words …" at bounding box center [260, 466] width 1463 height 685
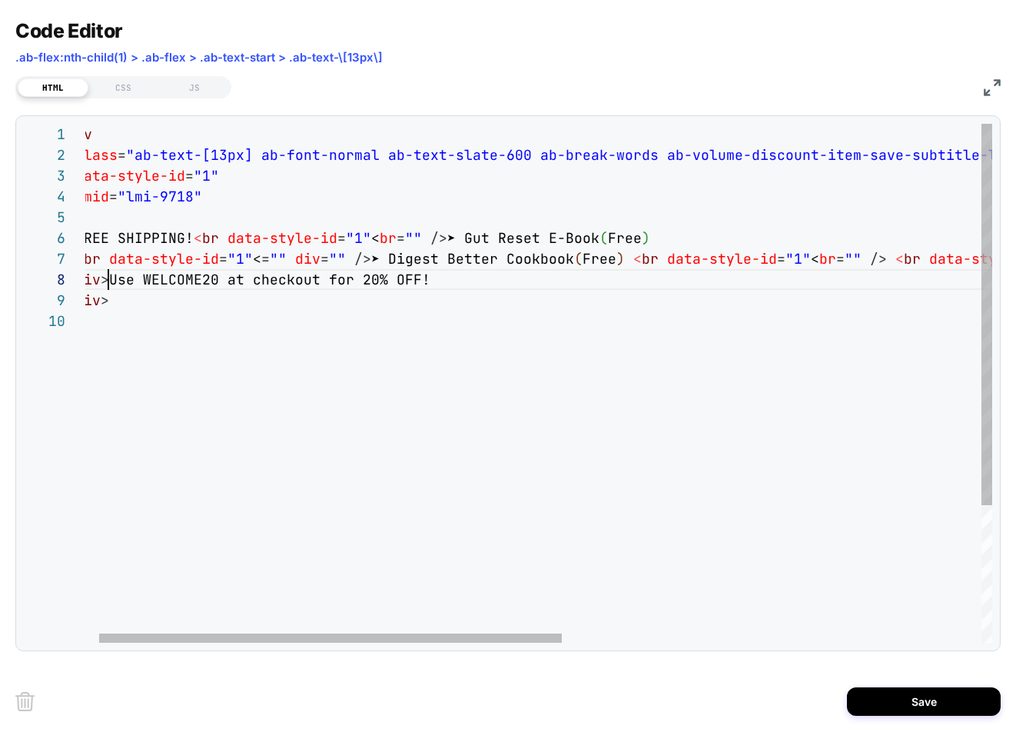
scroll to position [145, 50]
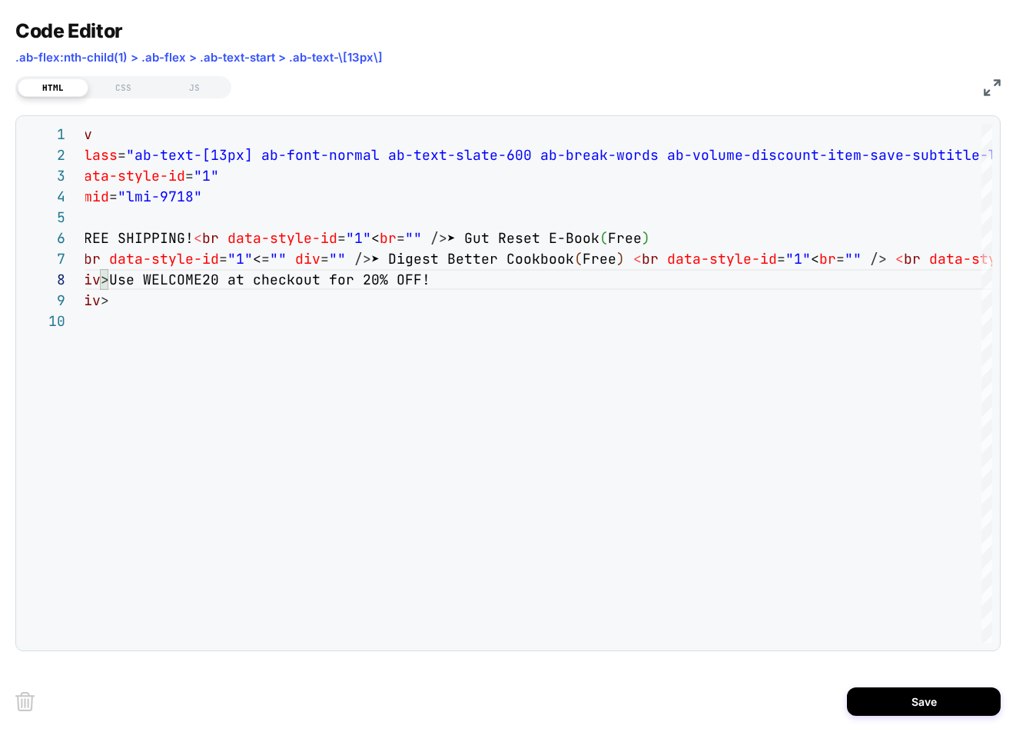
click at [994, 88] on img at bounding box center [992, 87] width 17 height 17
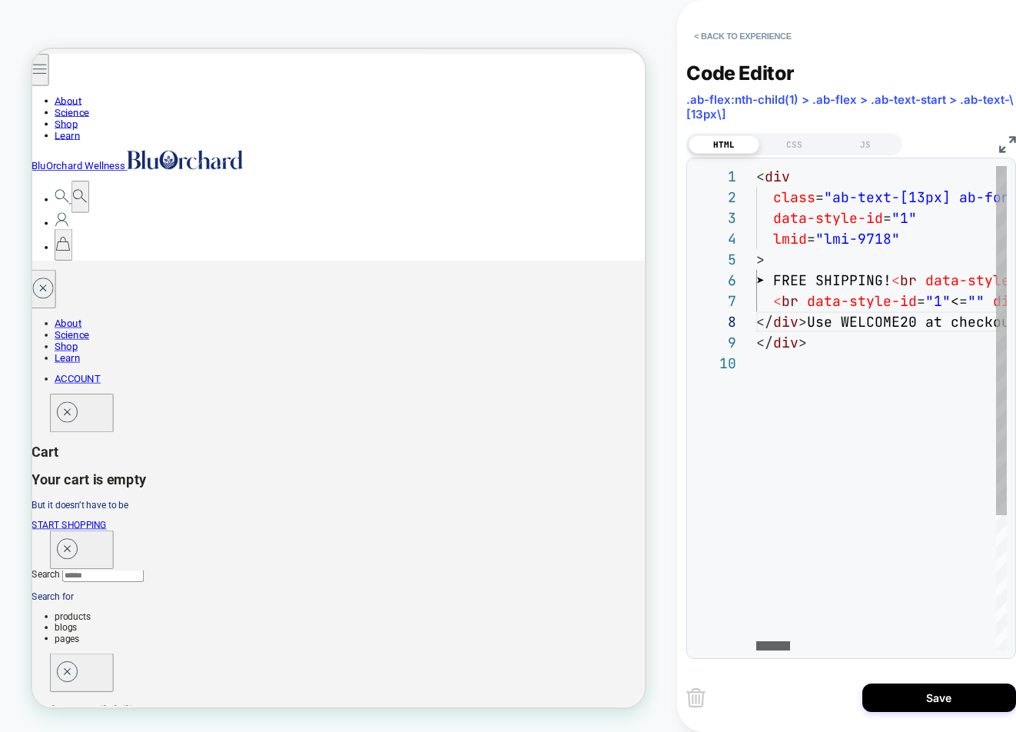
click at [763, 650] on div at bounding box center [773, 645] width 34 height 9
click at [1007, 144] on img at bounding box center [1007, 144] width 17 height 17
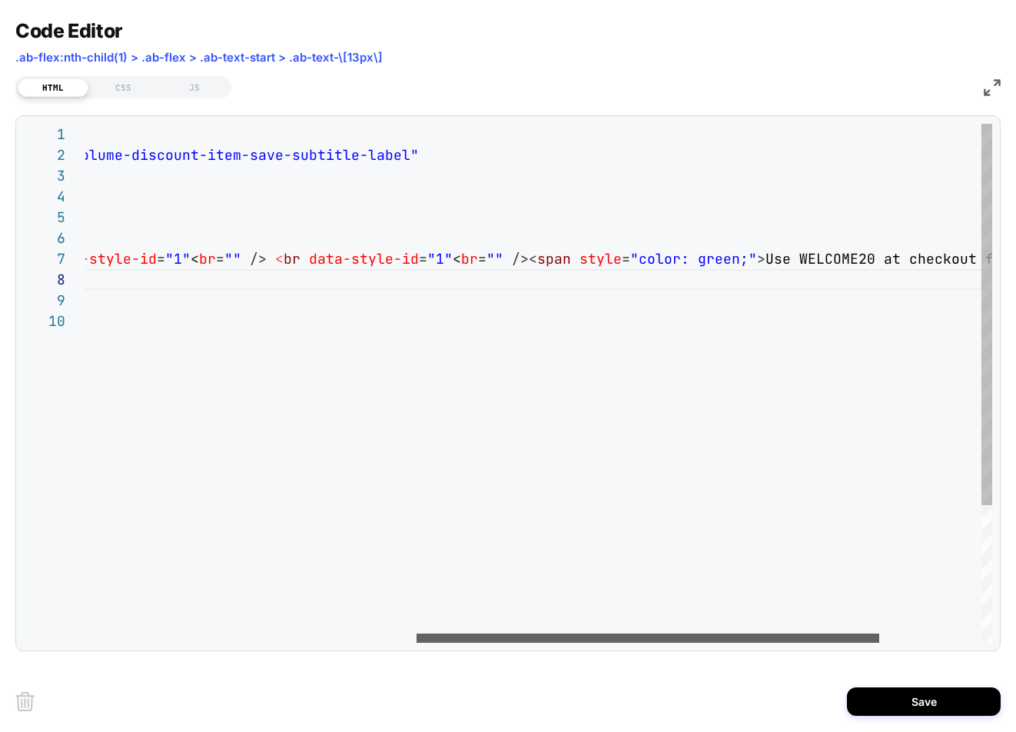
click at [743, 633] on div at bounding box center [647, 637] width 463 height 9
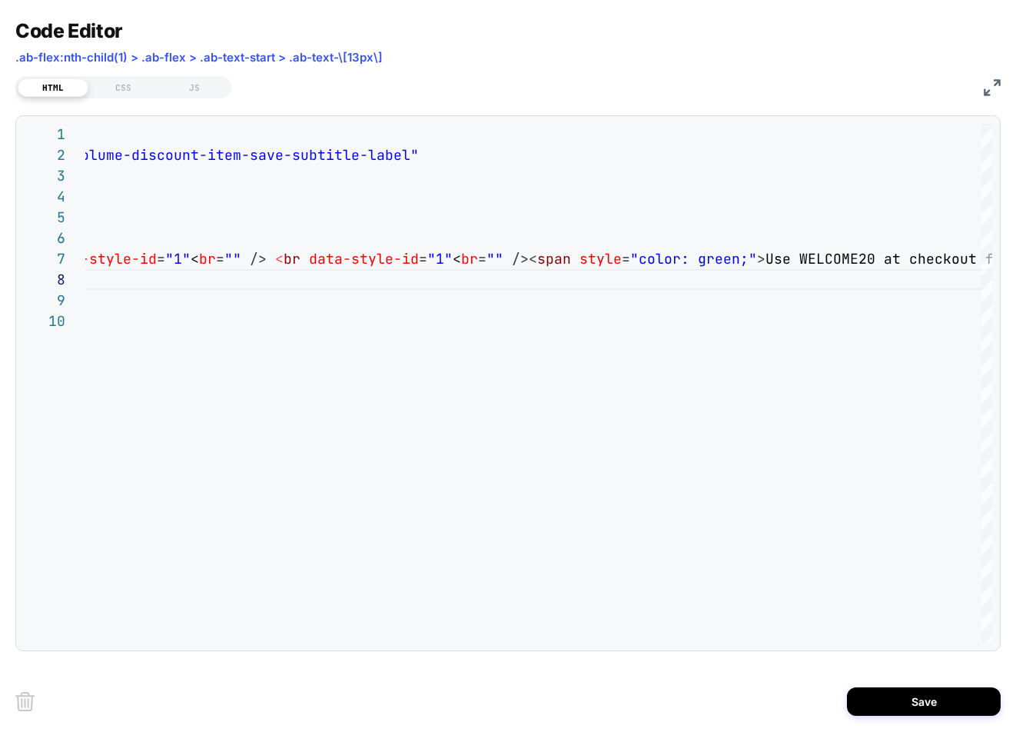
click at [989, 86] on img at bounding box center [992, 87] width 17 height 17
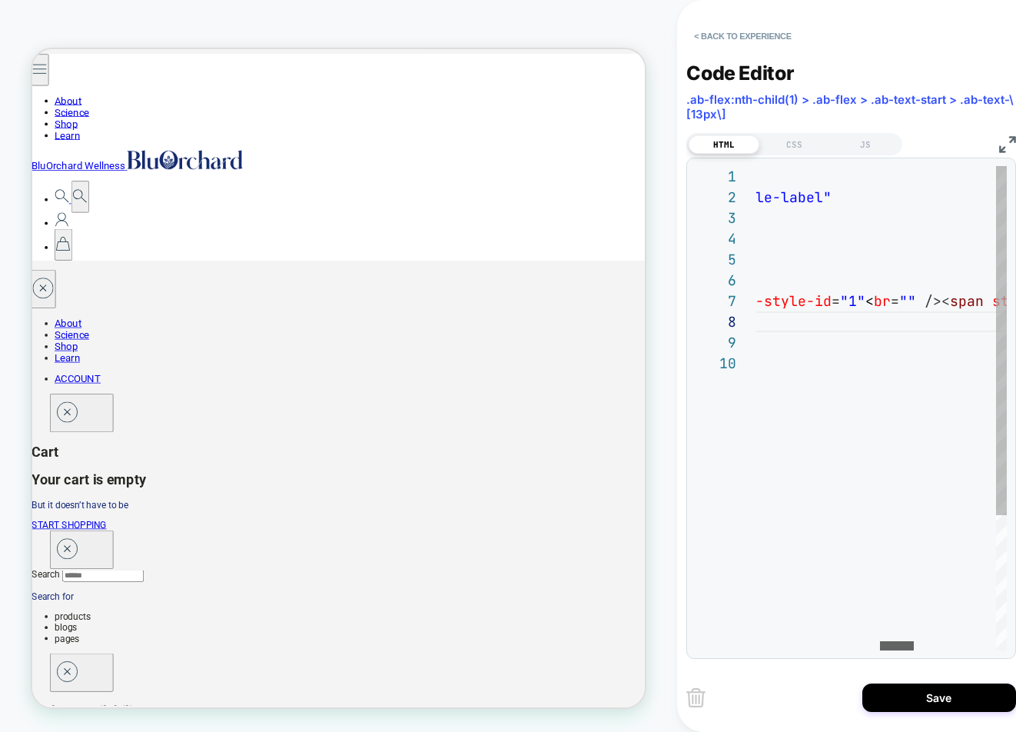
click at [891, 650] on div at bounding box center [897, 645] width 34 height 9
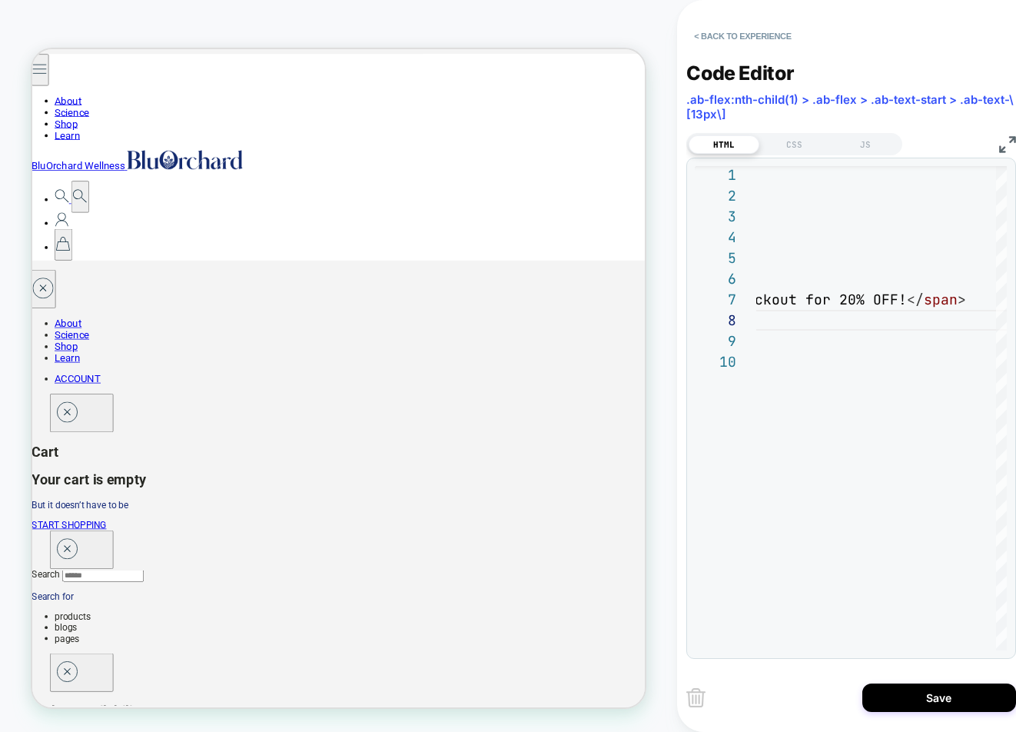
click at [1007, 143] on img at bounding box center [1007, 144] width 17 height 17
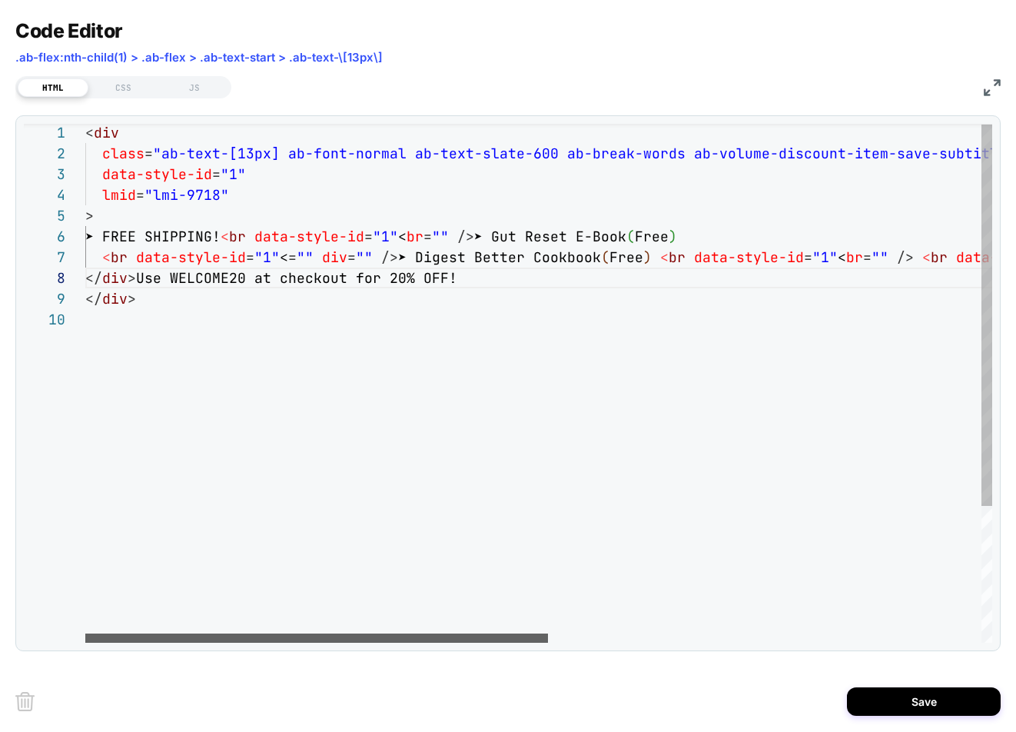
click at [209, 633] on div at bounding box center [316, 637] width 463 height 9
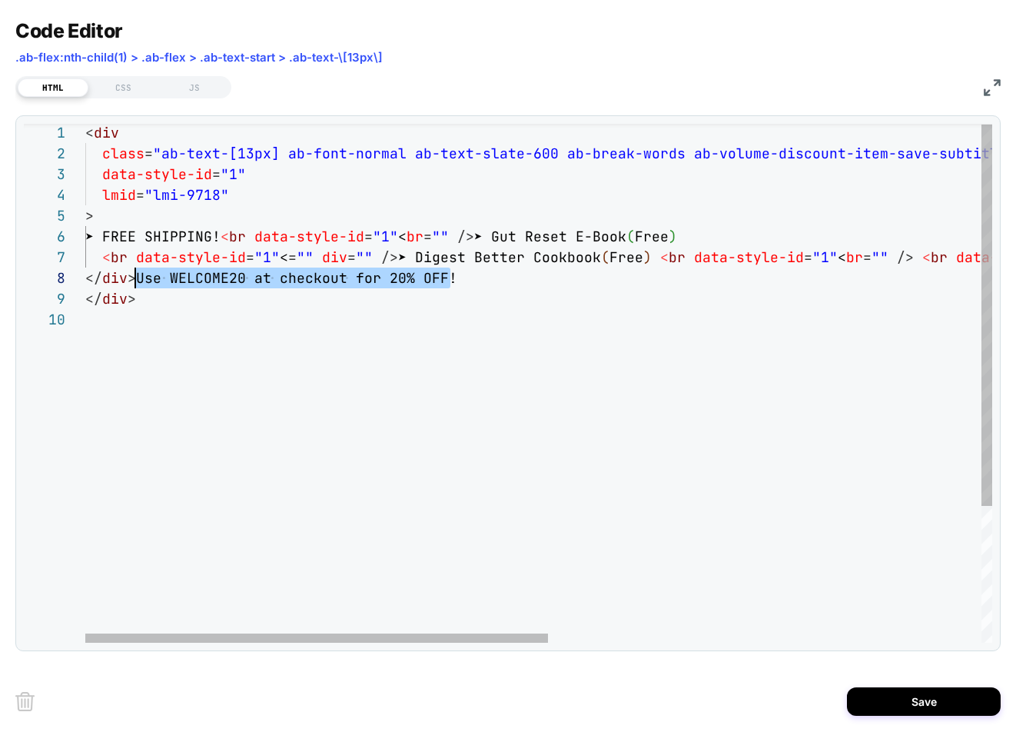
drag, startPoint x: 449, startPoint y: 277, endPoint x: 135, endPoint y: 267, distance: 313.7
click at [135, 267] on div "< div class = "ab-text-[13px] ab-font-normal ab-text-slate-600 a b-break-words …" at bounding box center [962, 474] width 1754 height 705
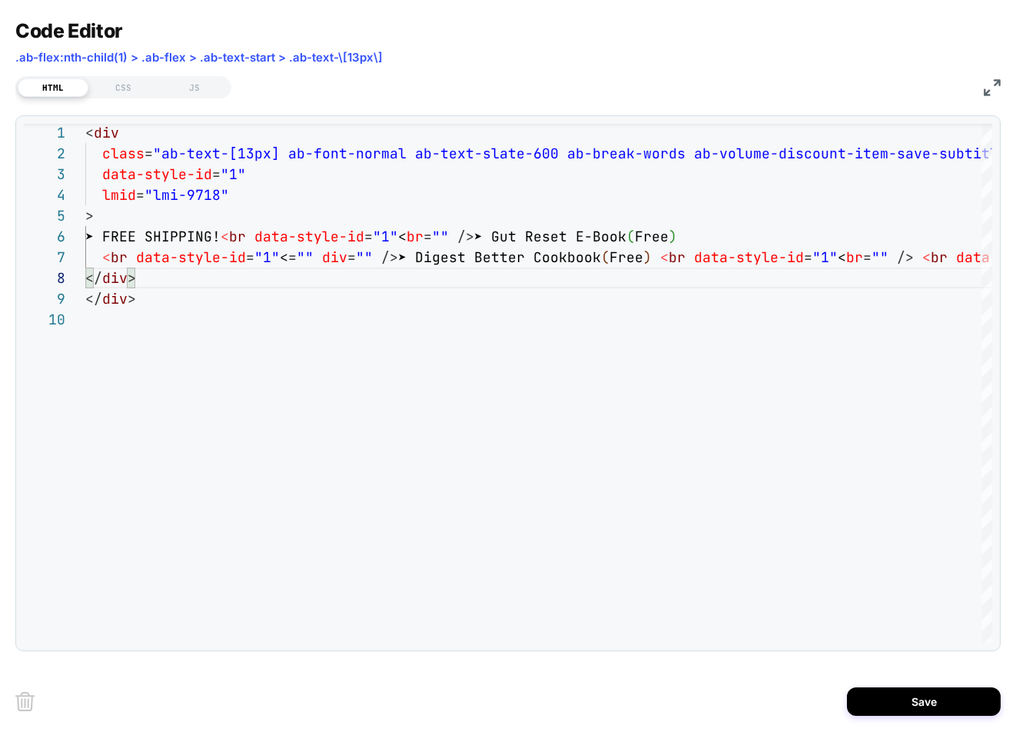
click at [995, 88] on img at bounding box center [992, 87] width 17 height 17
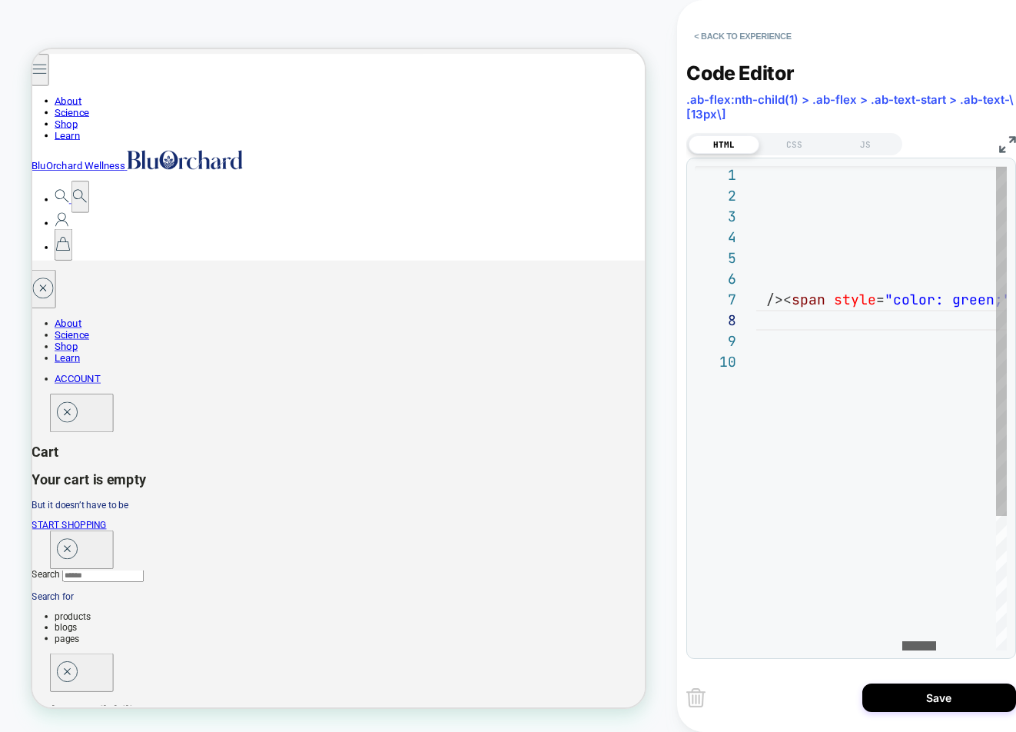
click at [923, 648] on div at bounding box center [919, 645] width 34 height 9
click at [1002, 146] on img at bounding box center [1007, 144] width 17 height 17
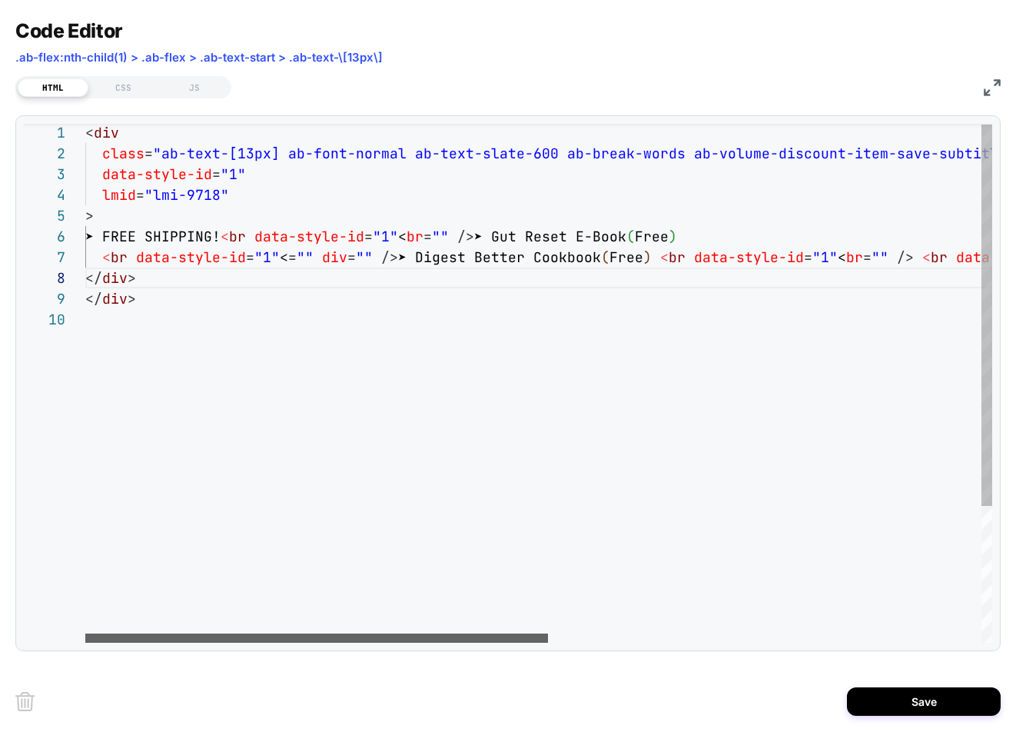
click at [294, 633] on div at bounding box center [316, 637] width 463 height 9
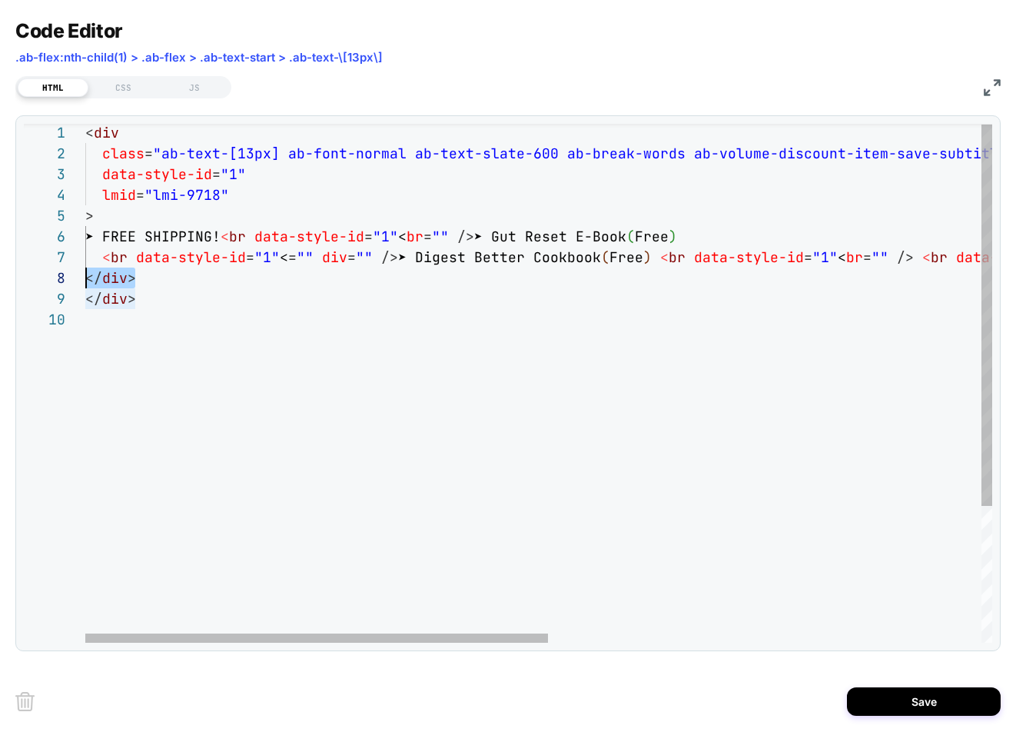
scroll to position [145, 0]
drag, startPoint x: 138, startPoint y: 282, endPoint x: 85, endPoint y: 277, distance: 52.5
click at [85, 277] on div "< div class = "ab-text-[13px] ab-font-normal ab-text-slate-600 a b-break-words …" at bounding box center [962, 474] width 1754 height 705
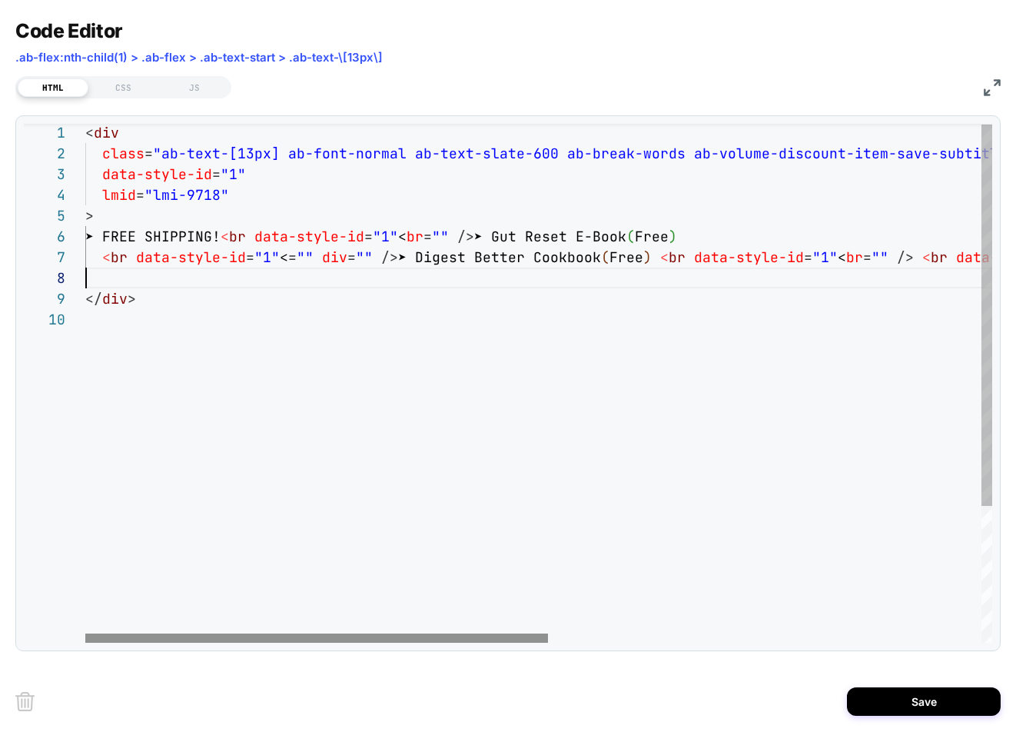
type textarea "**********"
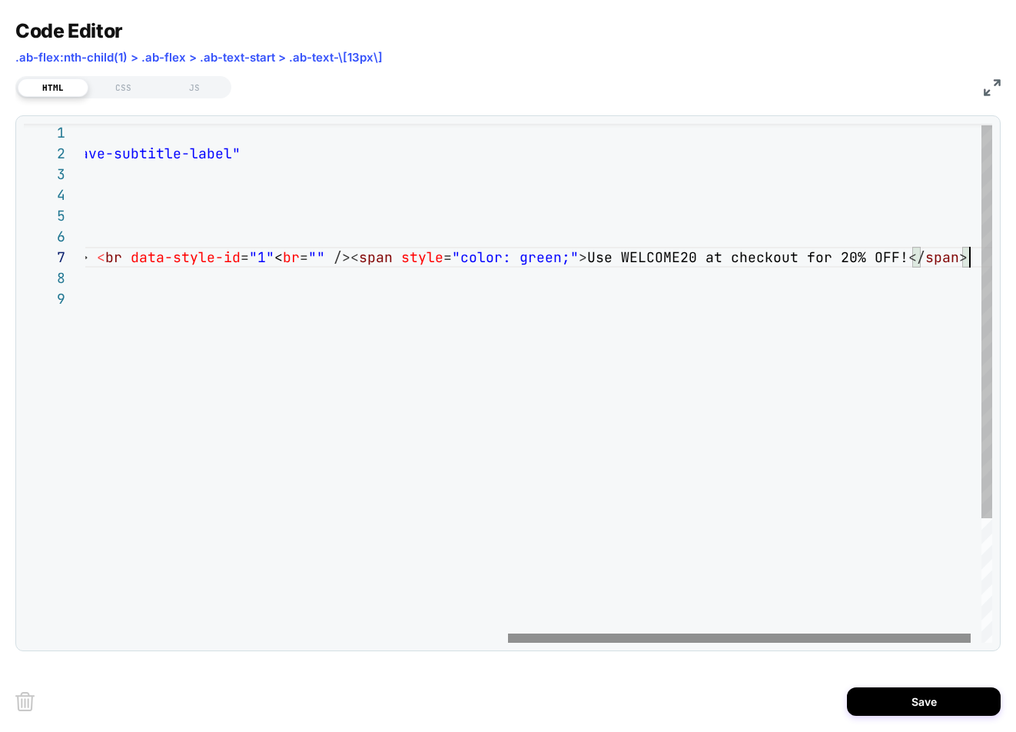
scroll to position [124, 1709]
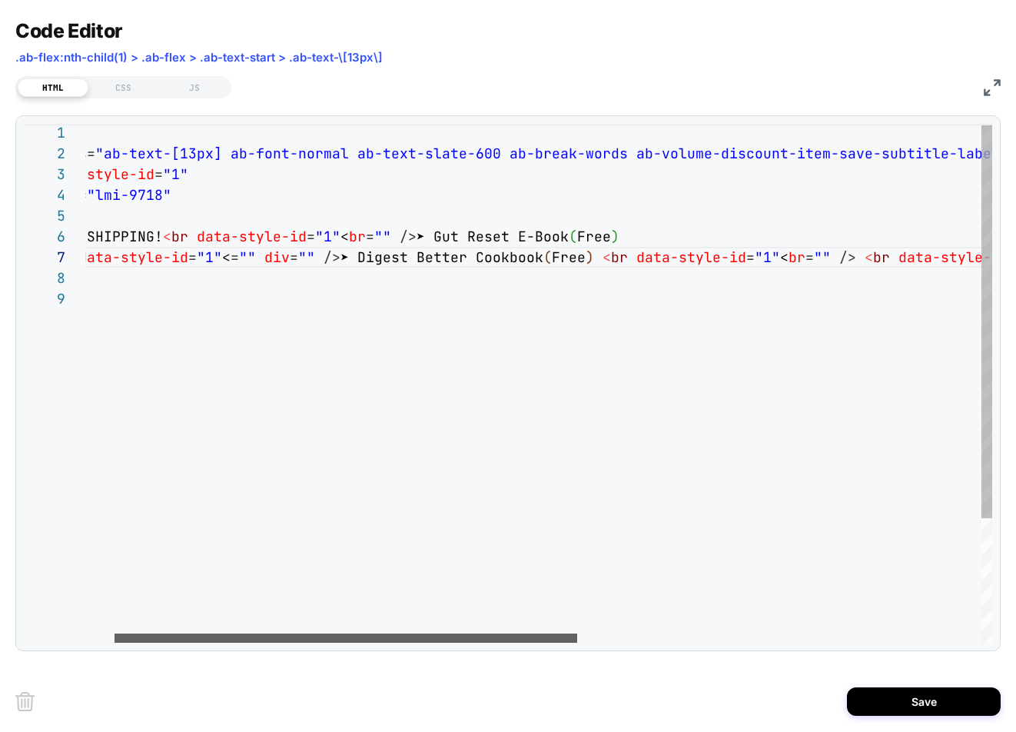
click at [220, 633] on div at bounding box center [345, 637] width 463 height 9
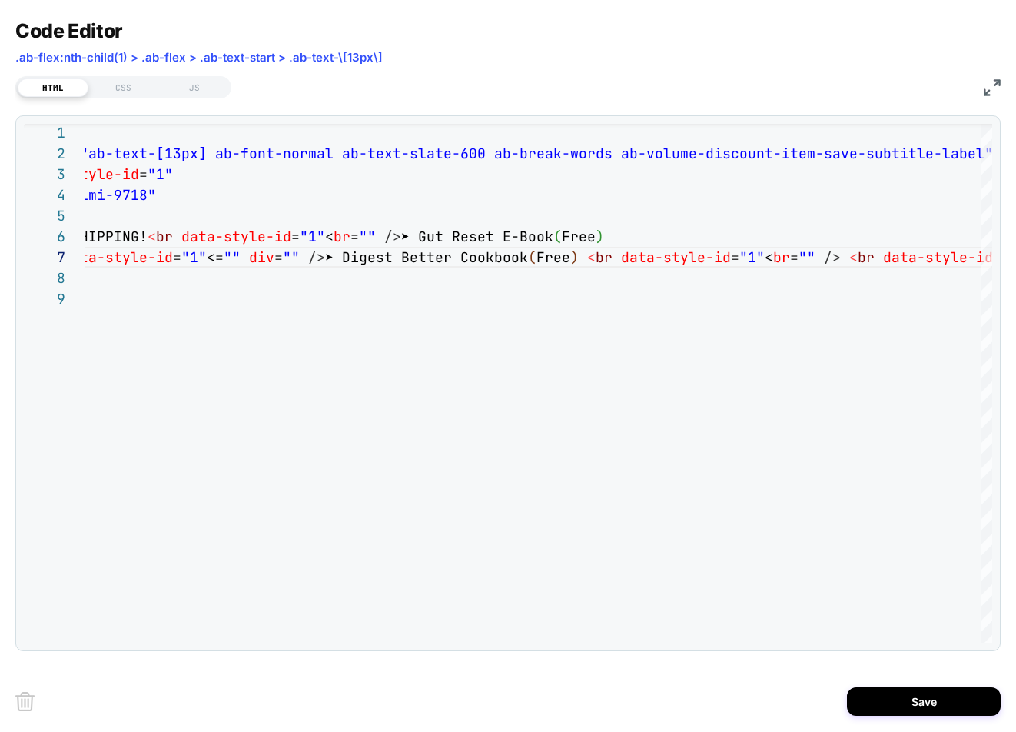
click at [987, 86] on img at bounding box center [992, 87] width 17 height 17
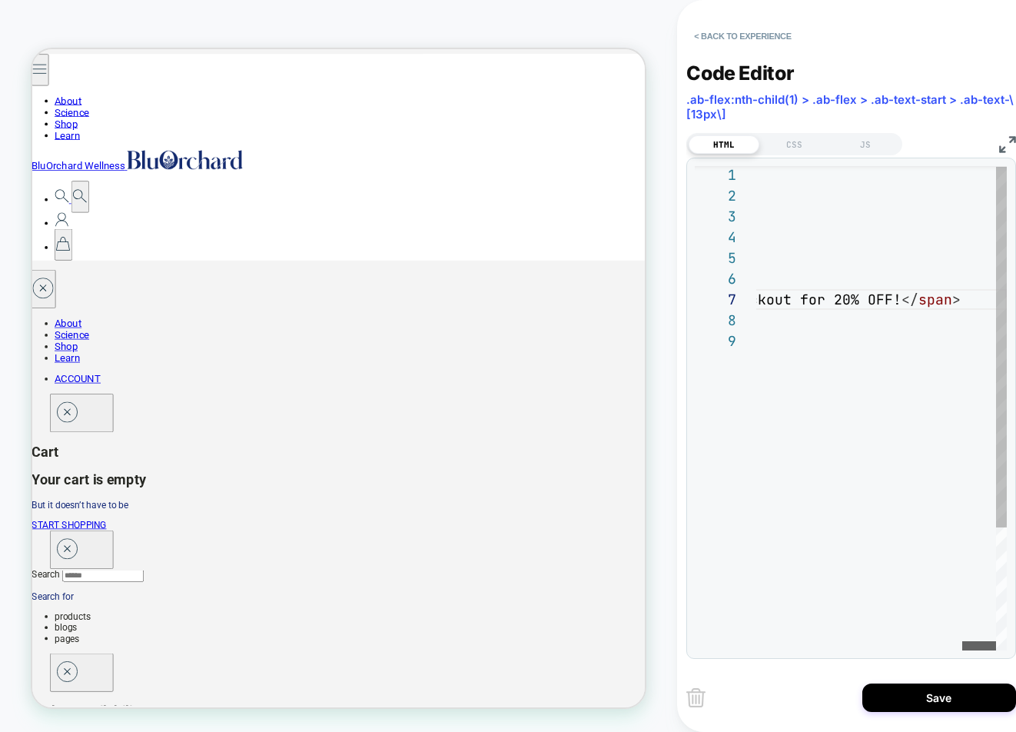
click at [993, 641] on div at bounding box center [979, 645] width 34 height 9
click at [984, 641] on div at bounding box center [979, 645] width 34 height 9
click at [1004, 141] on img at bounding box center [1007, 144] width 17 height 17
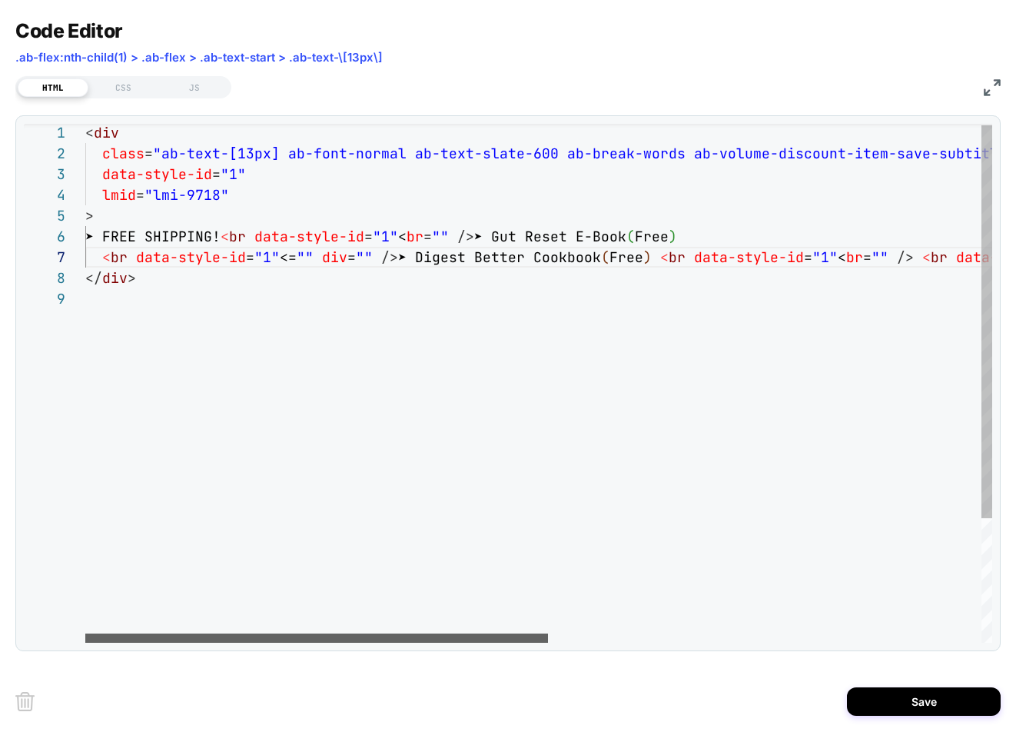
click at [264, 642] on div at bounding box center [316, 637] width 463 height 9
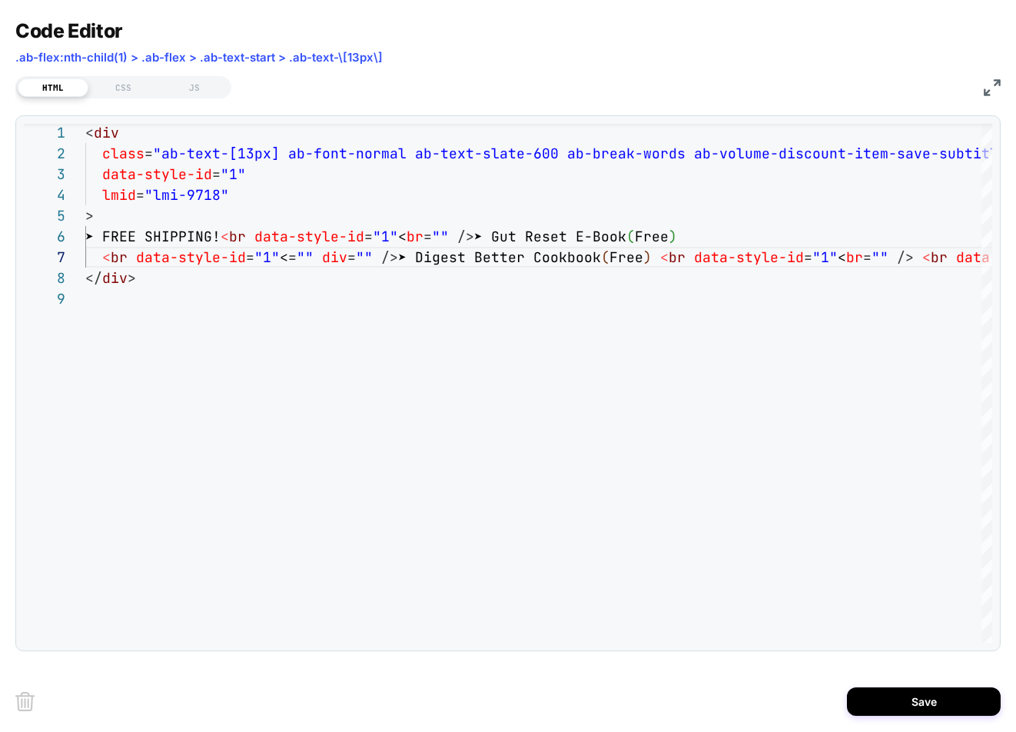
click at [987, 90] on img at bounding box center [992, 87] width 17 height 17
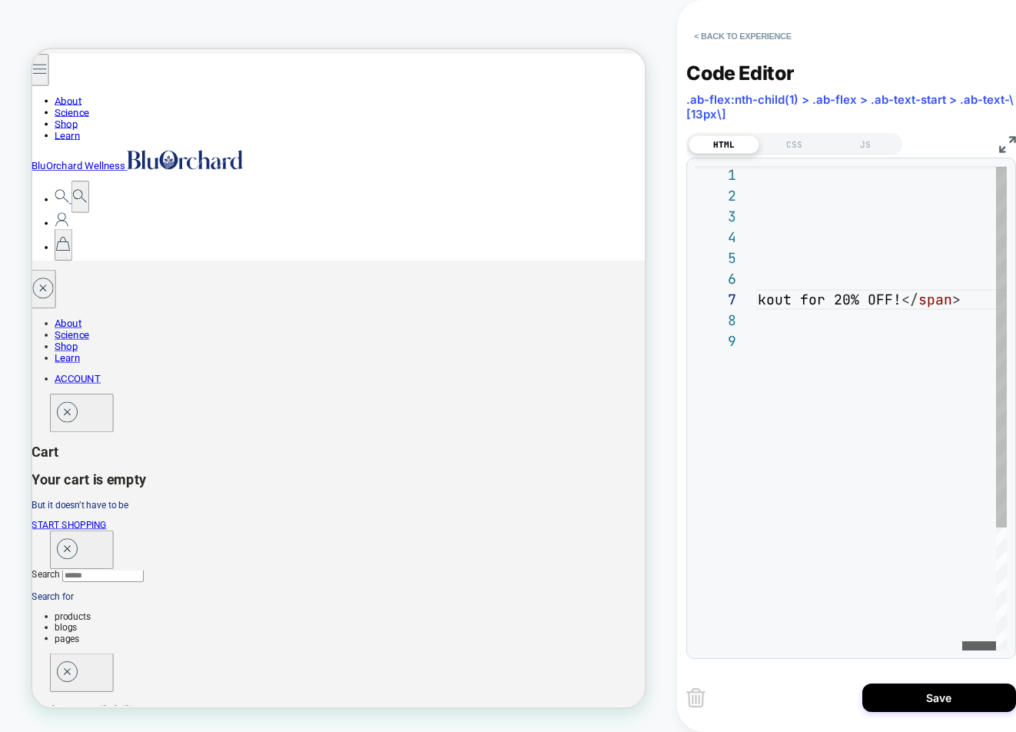
click at [990, 641] on div at bounding box center [979, 645] width 34 height 9
click at [799, 131] on div "HTML CSS JS" at bounding box center [851, 142] width 330 height 26
click at [798, 136] on div "CSS" at bounding box center [794, 144] width 71 height 18
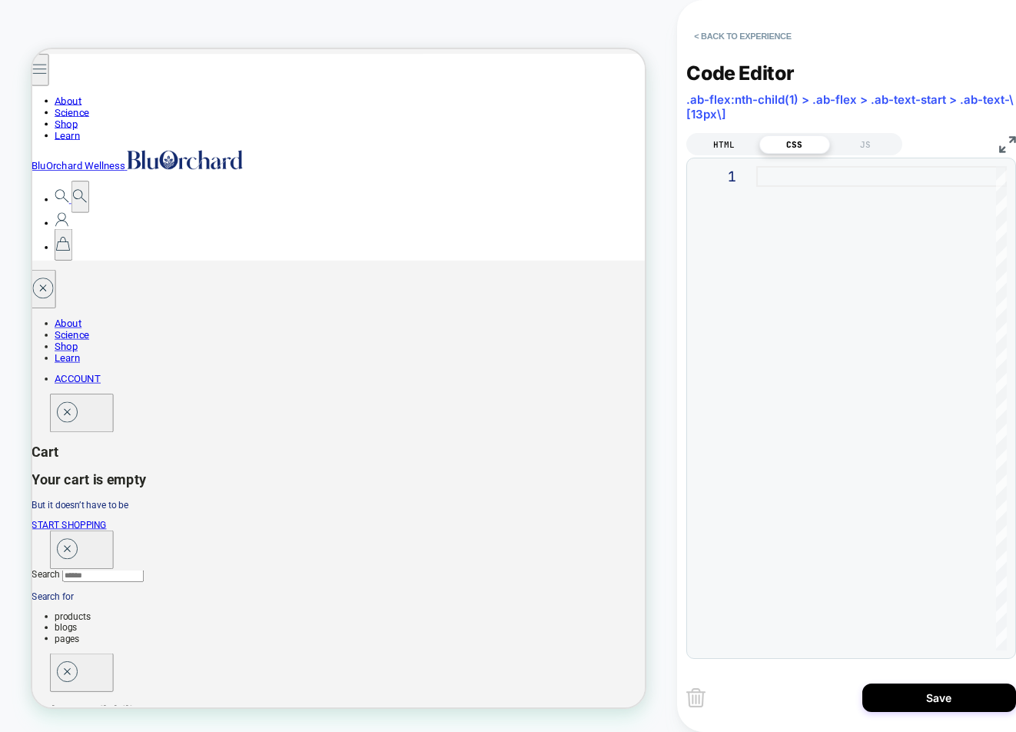
click at [729, 139] on div "HTML" at bounding box center [724, 144] width 71 height 18
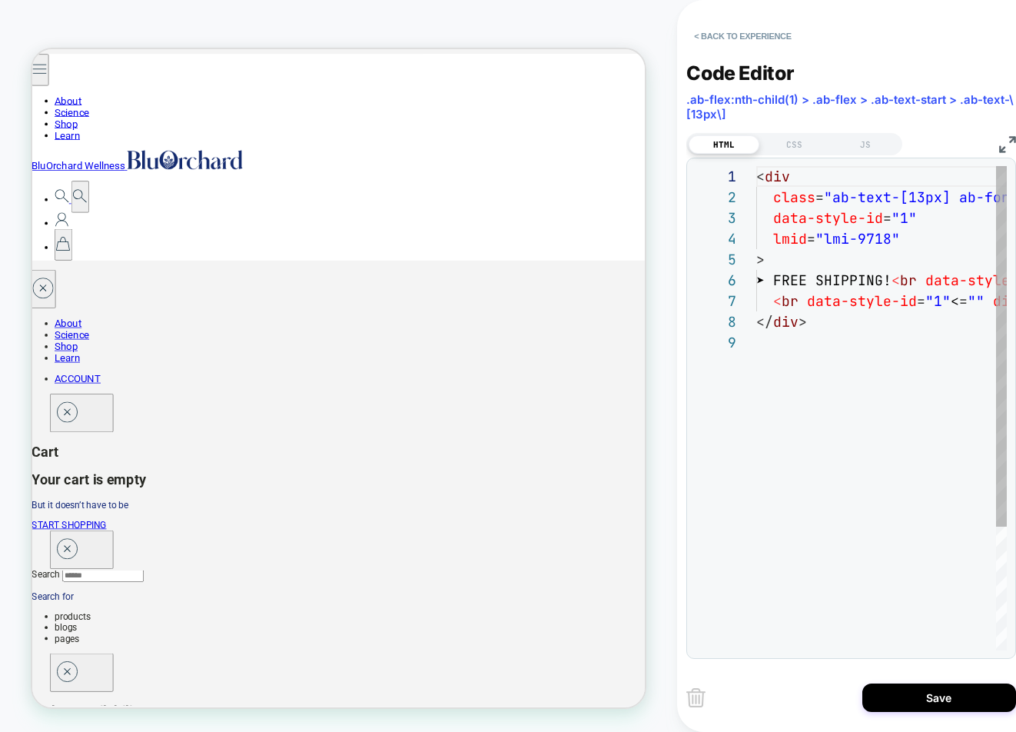
scroll to position [166, 0]
click at [1007, 141] on img at bounding box center [1007, 144] width 17 height 17
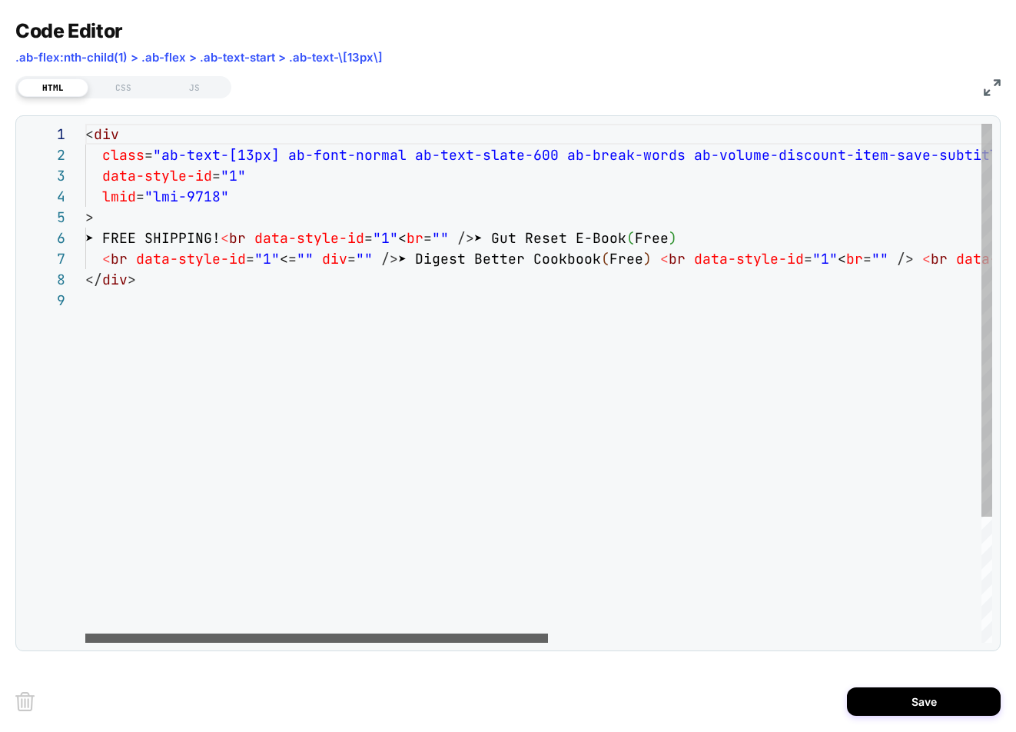
click at [342, 633] on div at bounding box center [316, 637] width 463 height 9
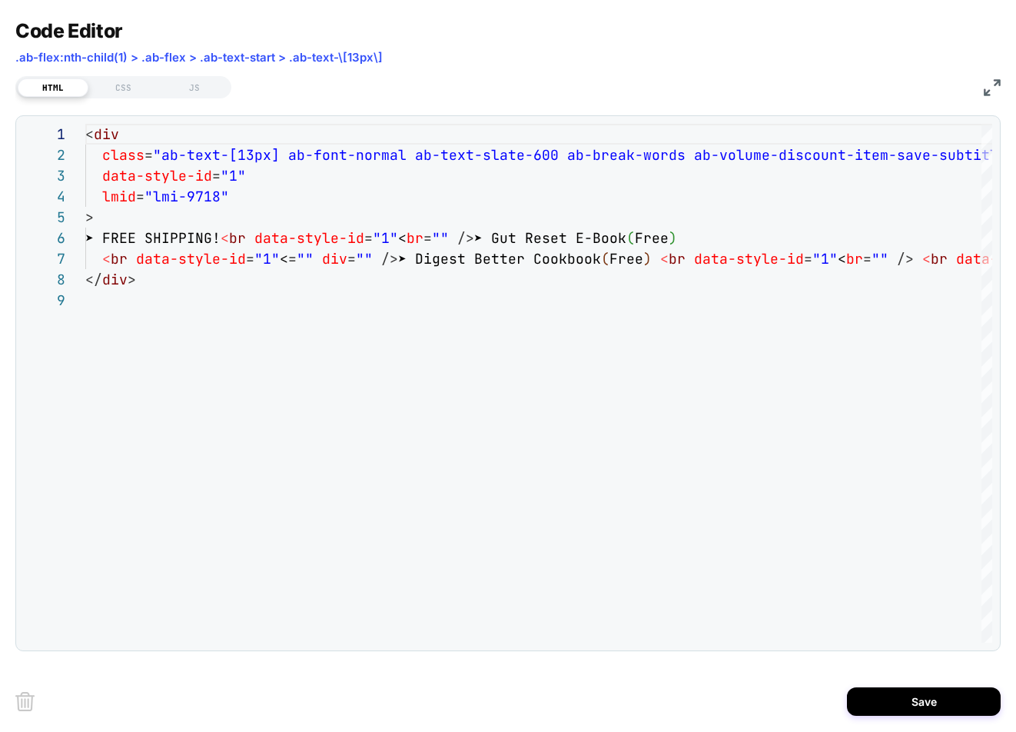
click at [994, 84] on img at bounding box center [992, 87] width 17 height 17
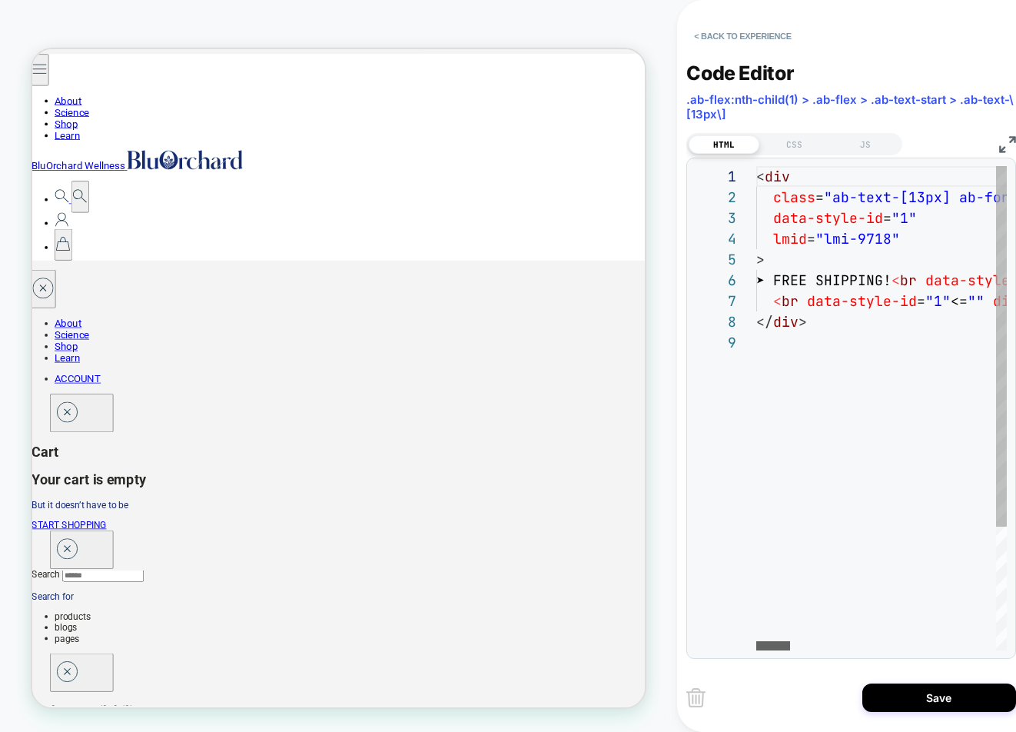
click at [756, 641] on div at bounding box center [773, 645] width 34 height 9
drag, startPoint x: 812, startPoint y: 320, endPoint x: 755, endPoint y: 320, distance: 56.9
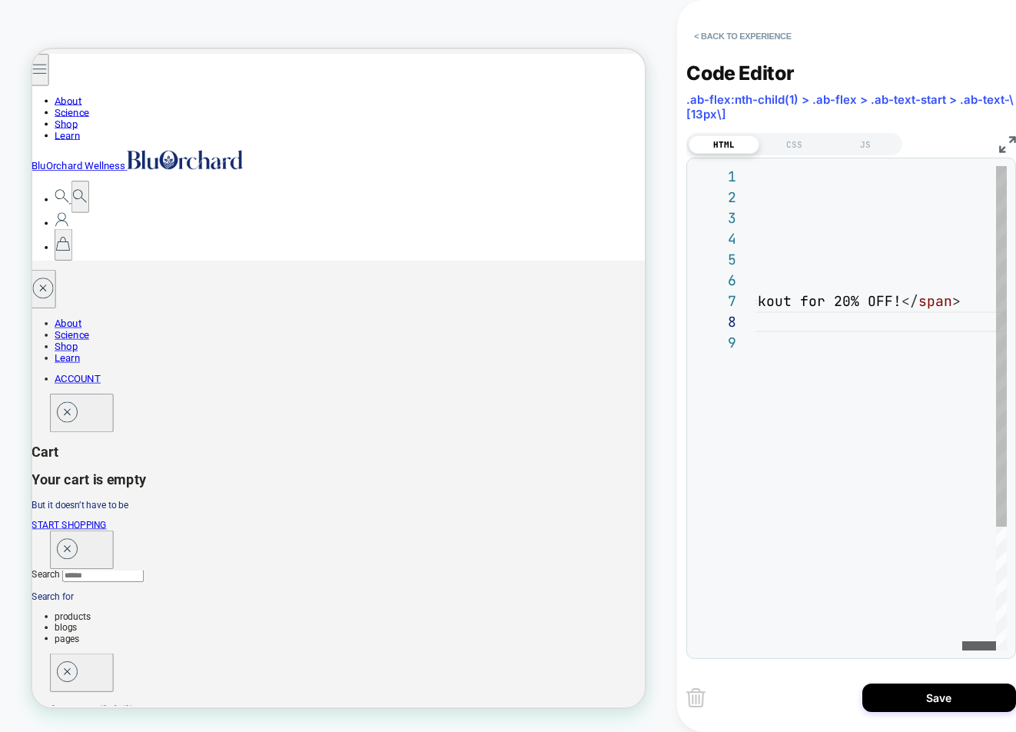
click at [996, 642] on div at bounding box center [979, 645] width 34 height 9
drag, startPoint x: 951, startPoint y: 301, endPoint x: 909, endPoint y: 304, distance: 42.4
click at [908, 304] on div "< div class = "ab-text-[13px] ab-font-normal ab-text-slate-600 a b-break-words …" at bounding box center [130, 491] width 1754 height 650
click at [977, 641] on div at bounding box center [975, 645] width 35 height 9
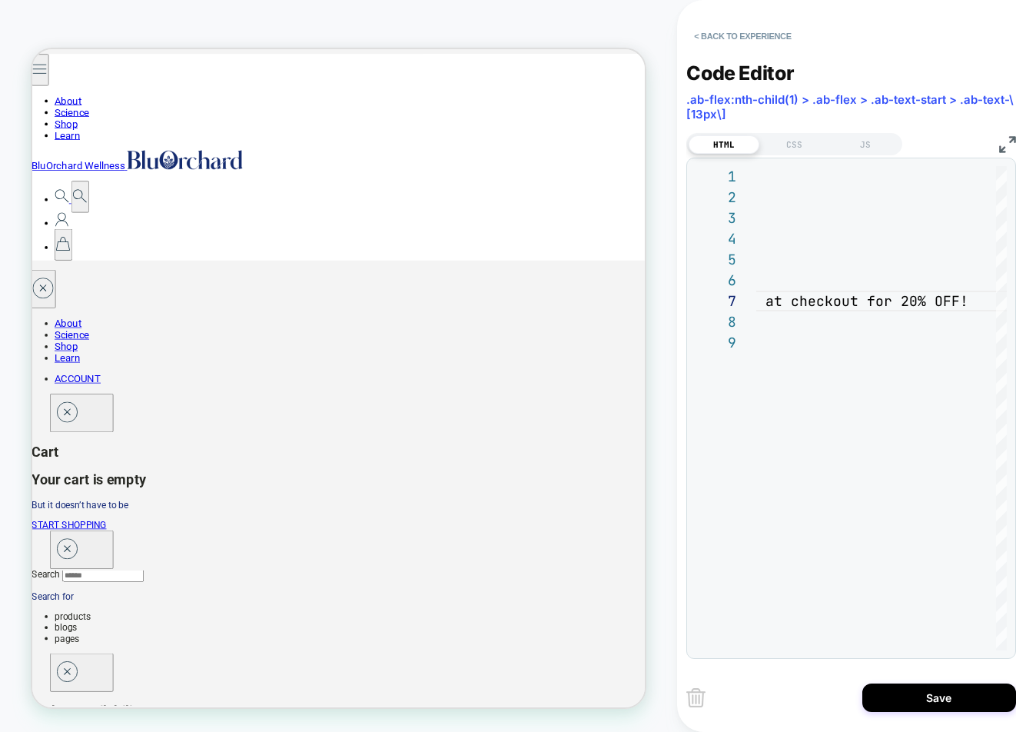
click at [1008, 144] on img at bounding box center [1007, 144] width 17 height 17
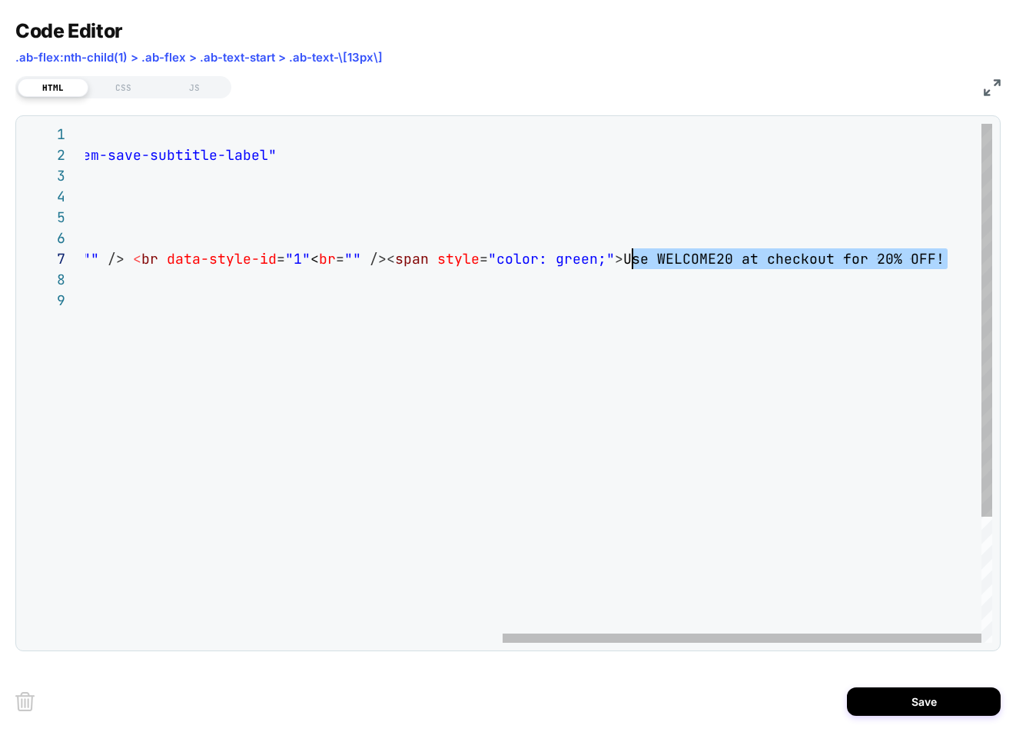
scroll to position [124, 1345]
drag, startPoint x: 950, startPoint y: 257, endPoint x: 642, endPoint y: 260, distance: 307.4
click at [642, 260] on div "< div class = "ab-text-[13px] ab-font-normal ab-text-slate-600 a b-break-words …" at bounding box center [144, 466] width 1696 height 685
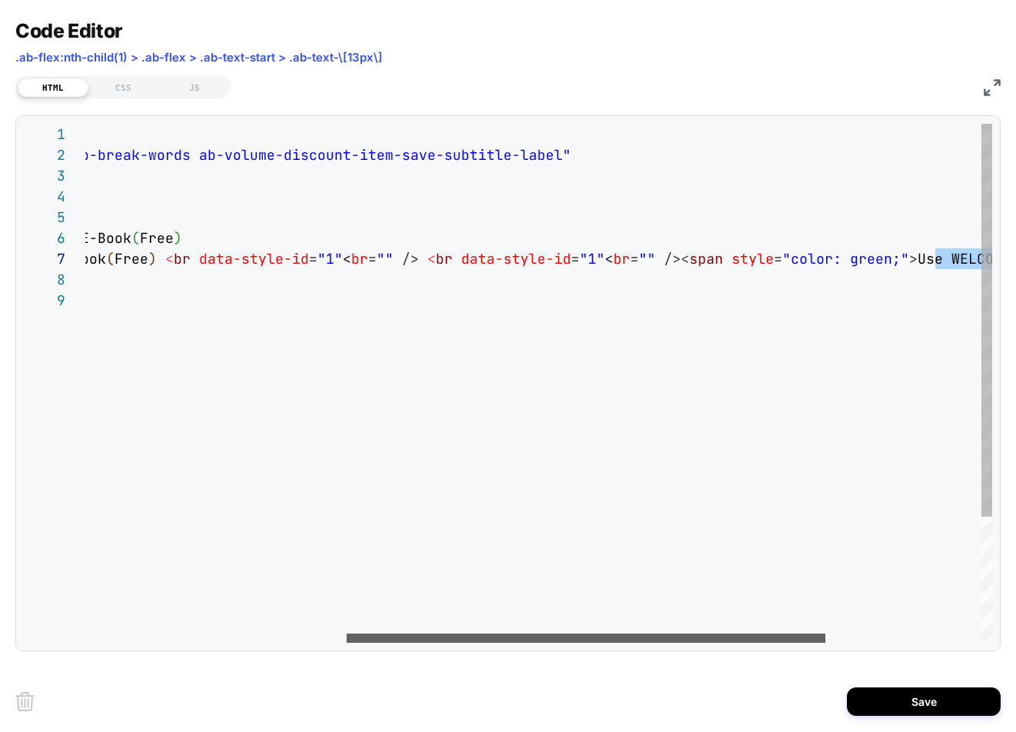
click at [432, 635] on div at bounding box center [586, 637] width 479 height 9
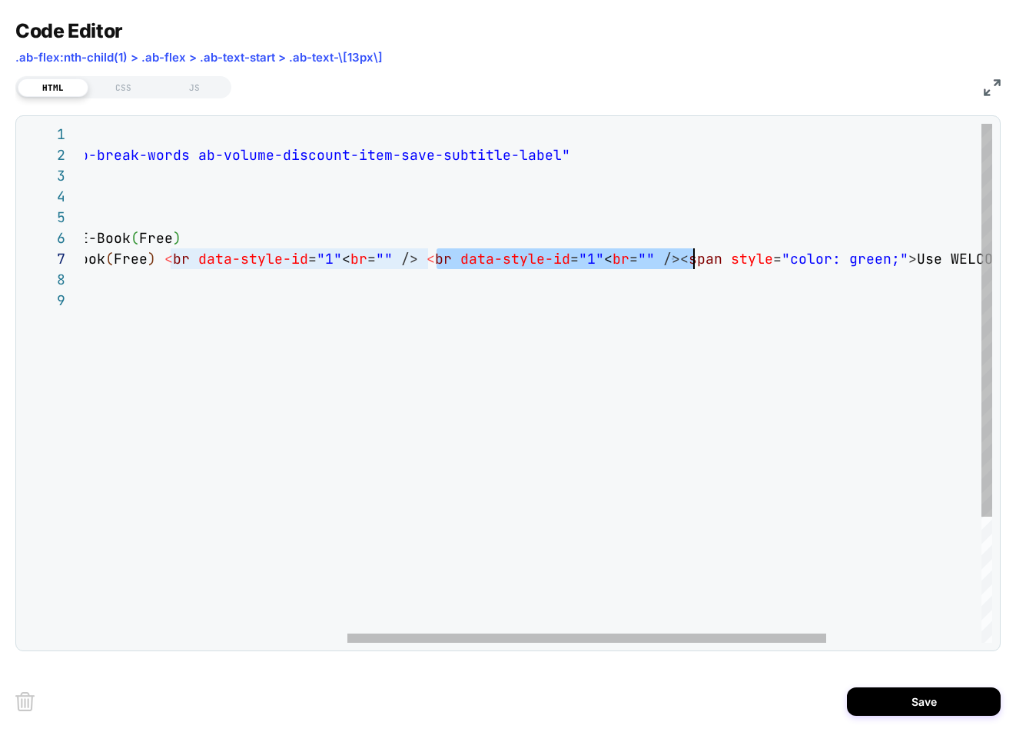
scroll to position [124, 1104]
drag, startPoint x: 435, startPoint y: 257, endPoint x: 691, endPoint y: 265, distance: 256.0
click at [691, 265] on div "< div class = "ab-text-[13px] ab-font-normal ab-text-slate-600 a b-break-words …" at bounding box center [438, 466] width 1696 height 685
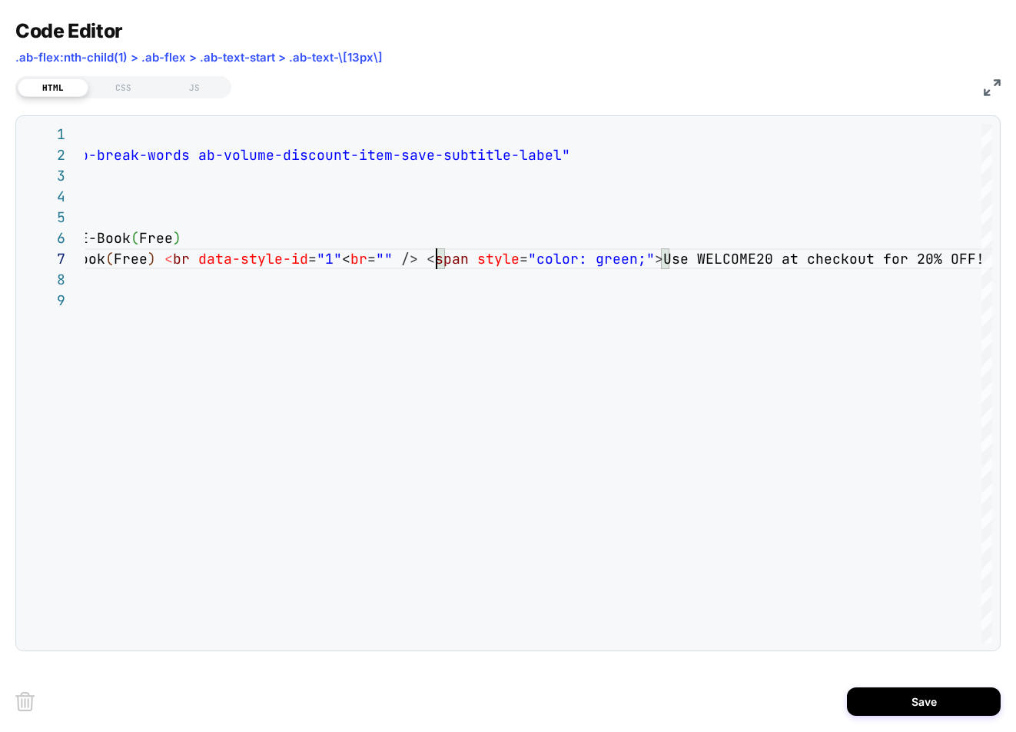
click at [994, 90] on img at bounding box center [992, 87] width 17 height 17
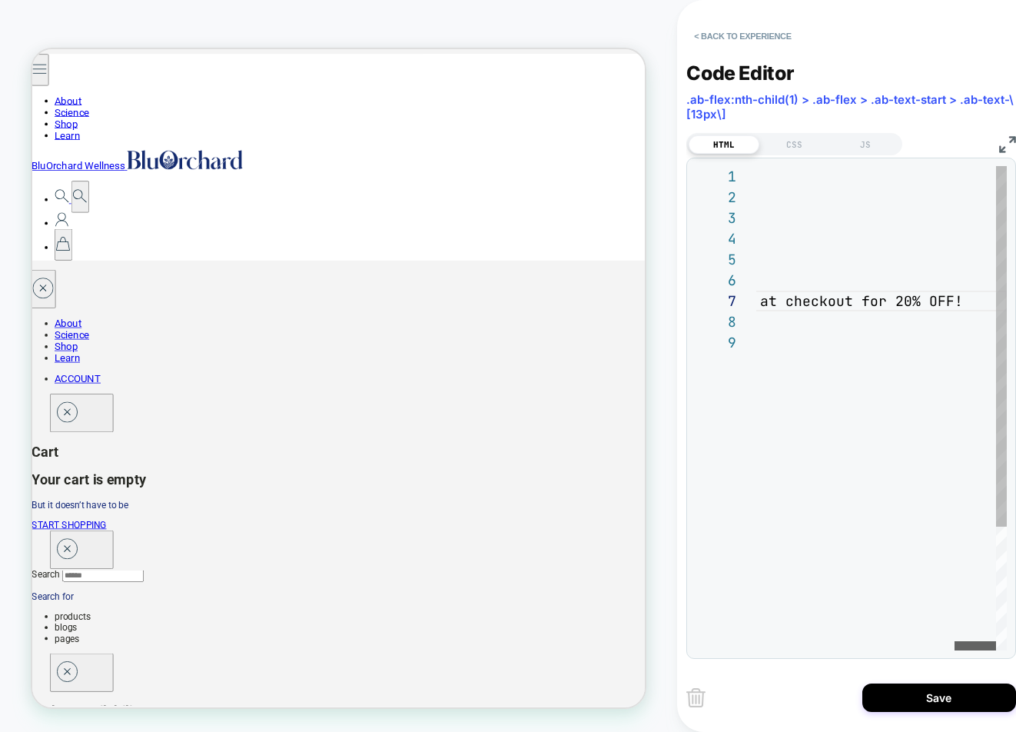
click at [996, 641] on div at bounding box center [974, 645] width 41 height 9
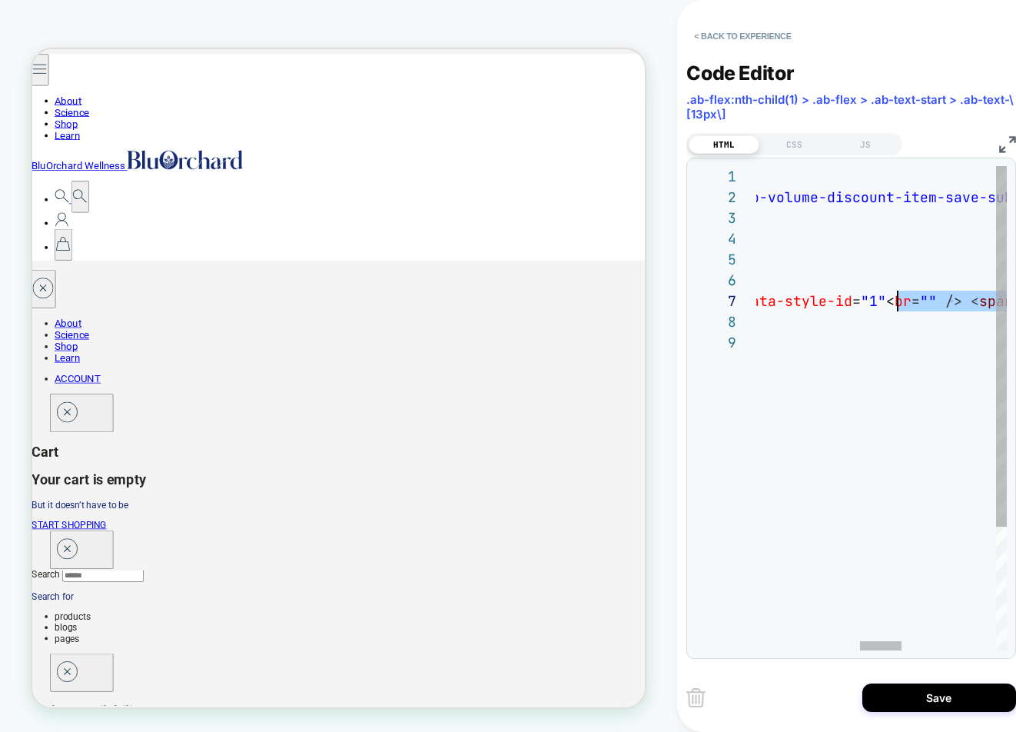
scroll to position [124, 772]
drag, startPoint x: 966, startPoint y: 304, endPoint x: 903, endPoint y: 290, distance: 64.5
click at [903, 290] on div "< div class = "ab-text-[13px] ab-font-normal ab-text-slate-600 a b-break-words …" at bounding box center [853, 491] width 1438 height 650
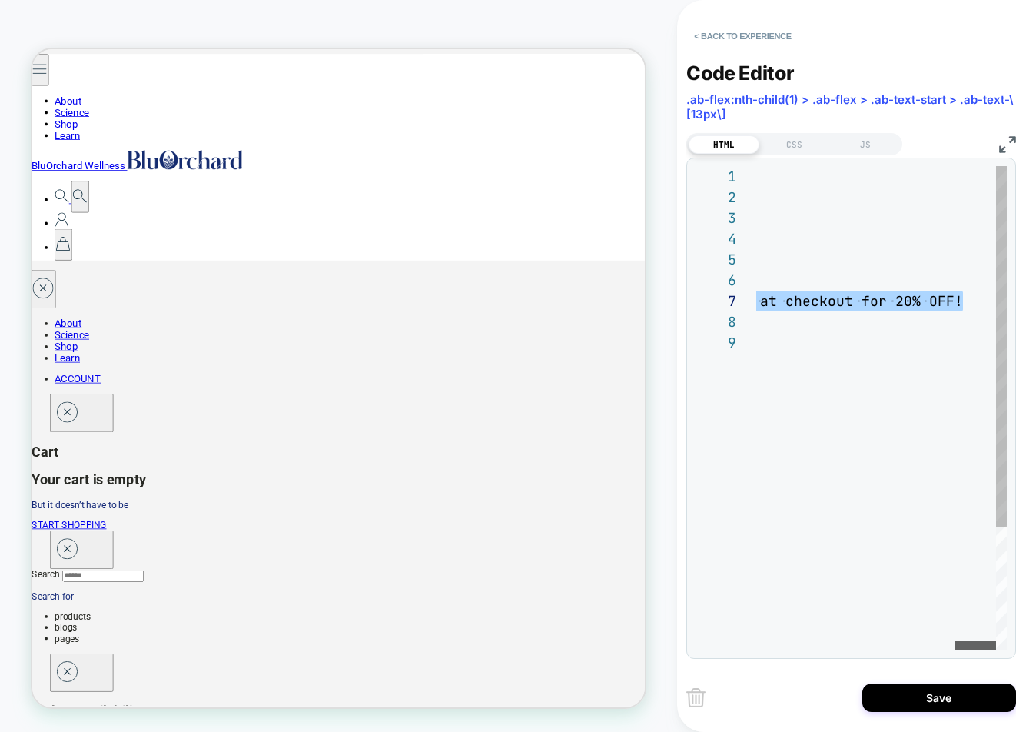
click at [990, 647] on div at bounding box center [974, 645] width 41 height 9
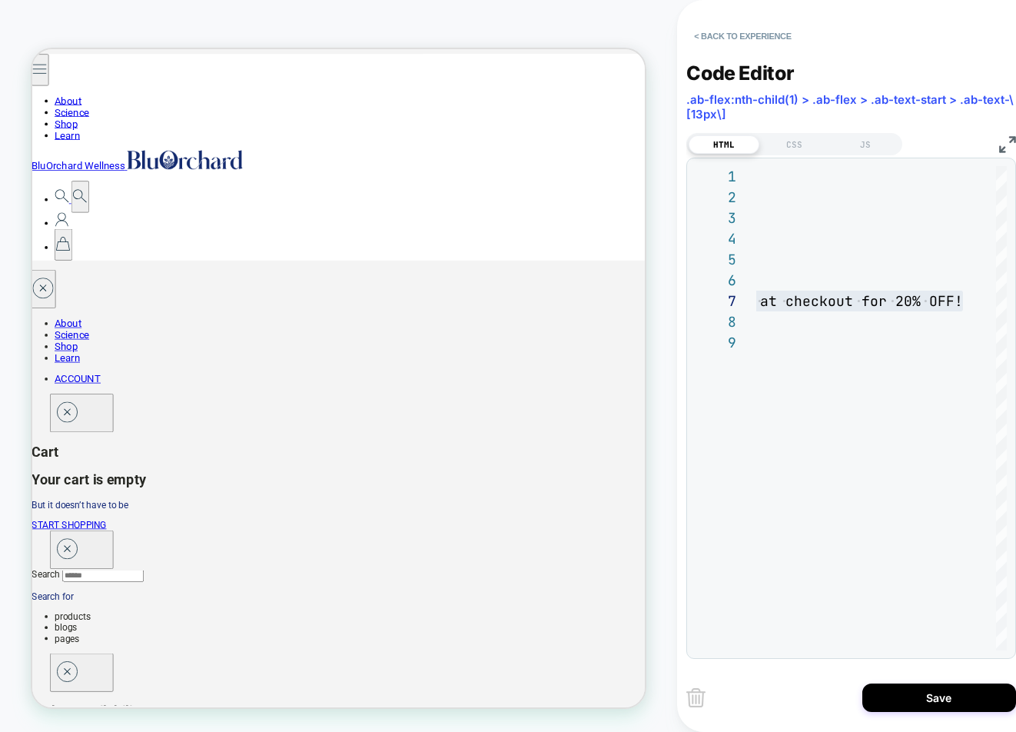
click at [1006, 145] on img at bounding box center [1007, 144] width 17 height 17
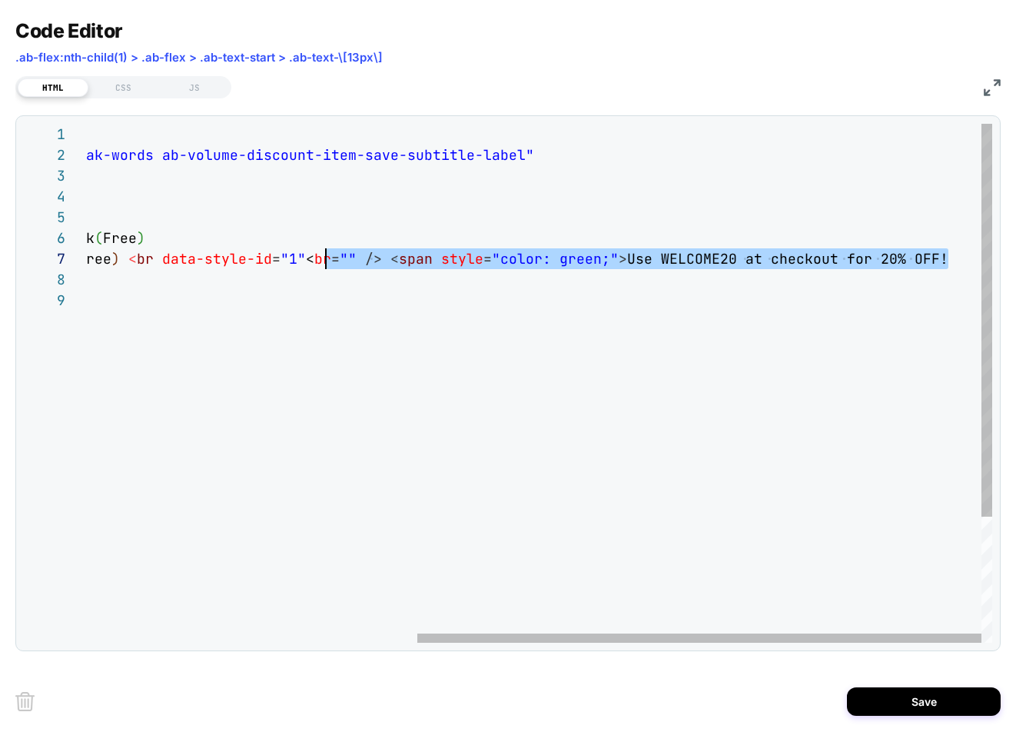
click at [936, 267] on div "< div class = "ab-text-[13px] ab-font-normal ab-text-slate-600 a b-break-words …" at bounding box center [273, 466] width 1438 height 685
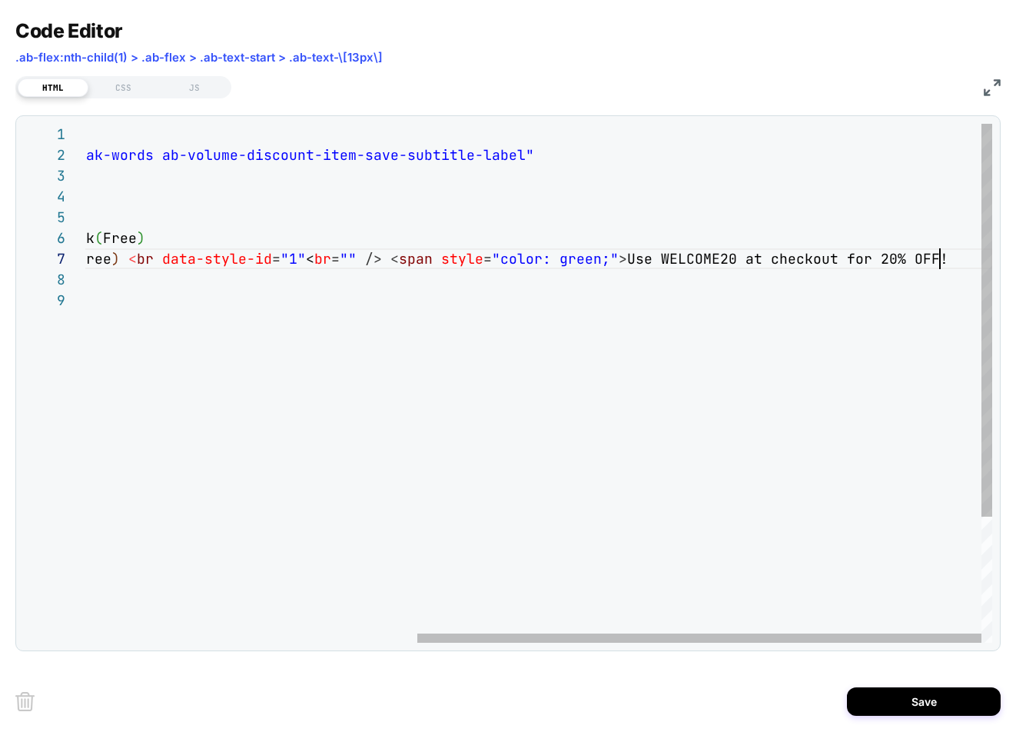
click at [947, 259] on div "< div class = "ab-text-[13px] ab-font-normal ab-text-slate-600 a b-break-words …" at bounding box center [273, 466] width 1438 height 685
drag, startPoint x: 946, startPoint y: 259, endPoint x: 635, endPoint y: 260, distance: 310.4
click at [635, 260] on div "< div class = "ab-text-[13px] ab-font-normal ab-text-slate-600 a b-break-words …" at bounding box center [273, 466] width 1438 height 685
type textarea "**********"
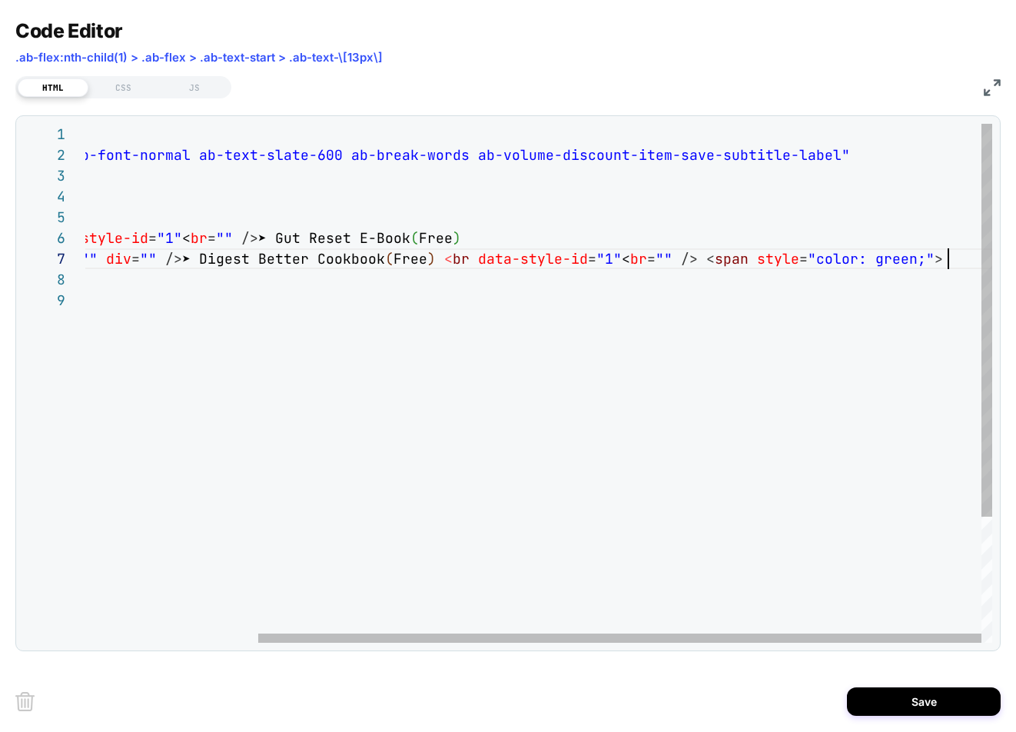
scroll to position [124, 1078]
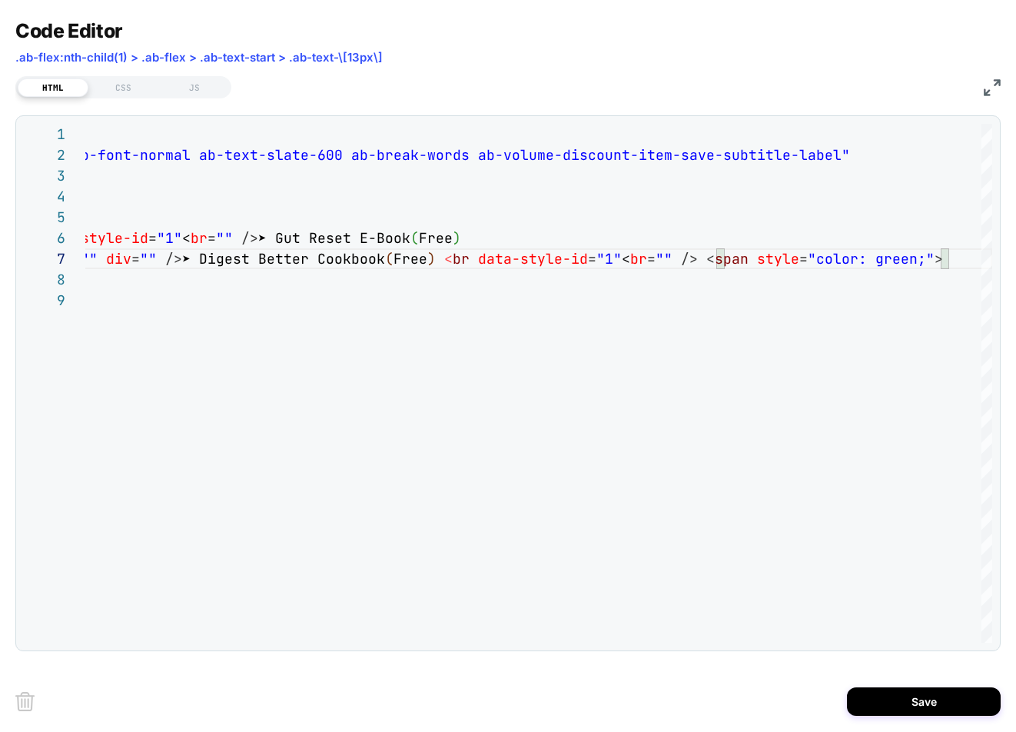
click at [986, 87] on img at bounding box center [992, 87] width 17 height 17
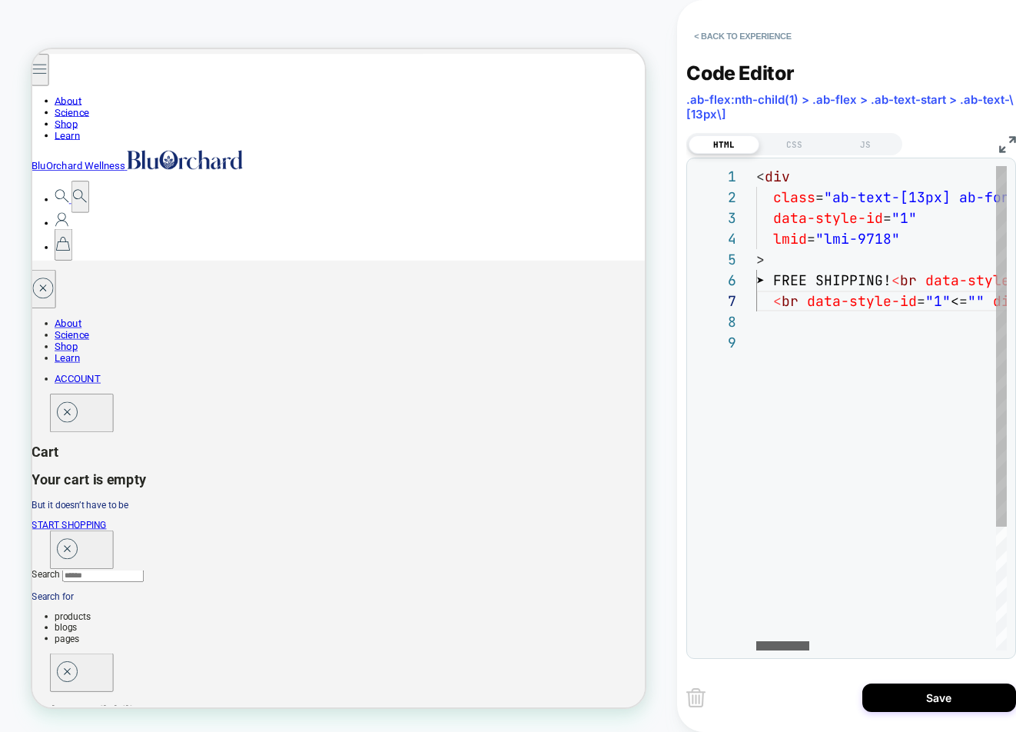
click at [756, 650] on div at bounding box center [782, 645] width 53 height 9
click at [730, 28] on button "< Back to experience" at bounding box center [742, 36] width 112 height 25
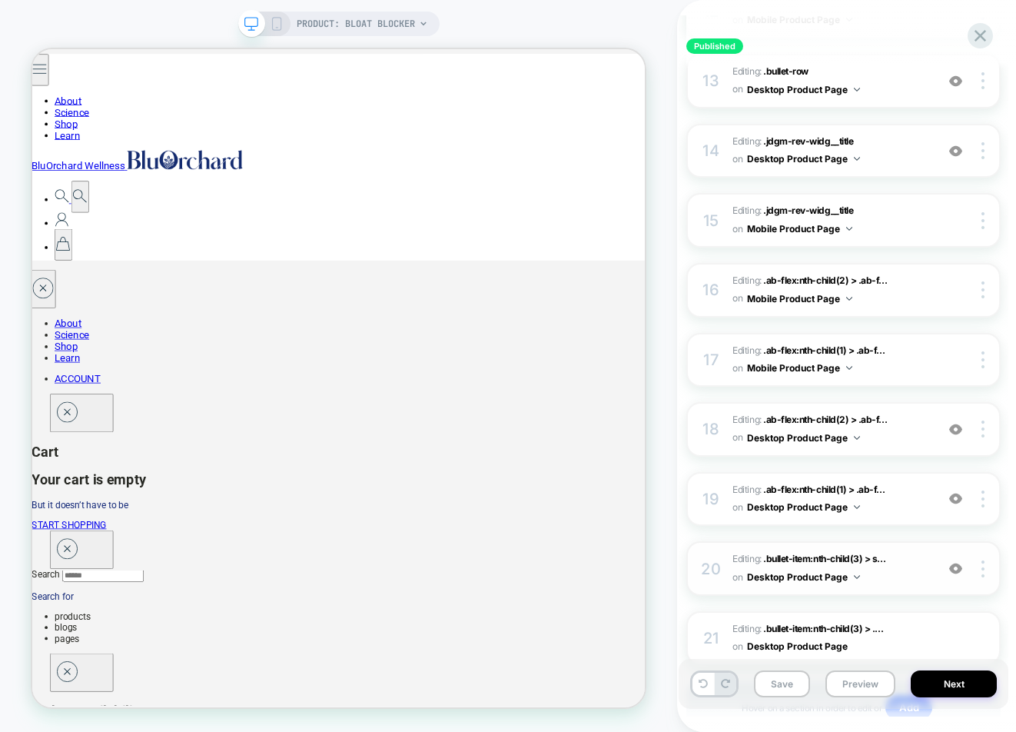
scroll to position [1166, 0]
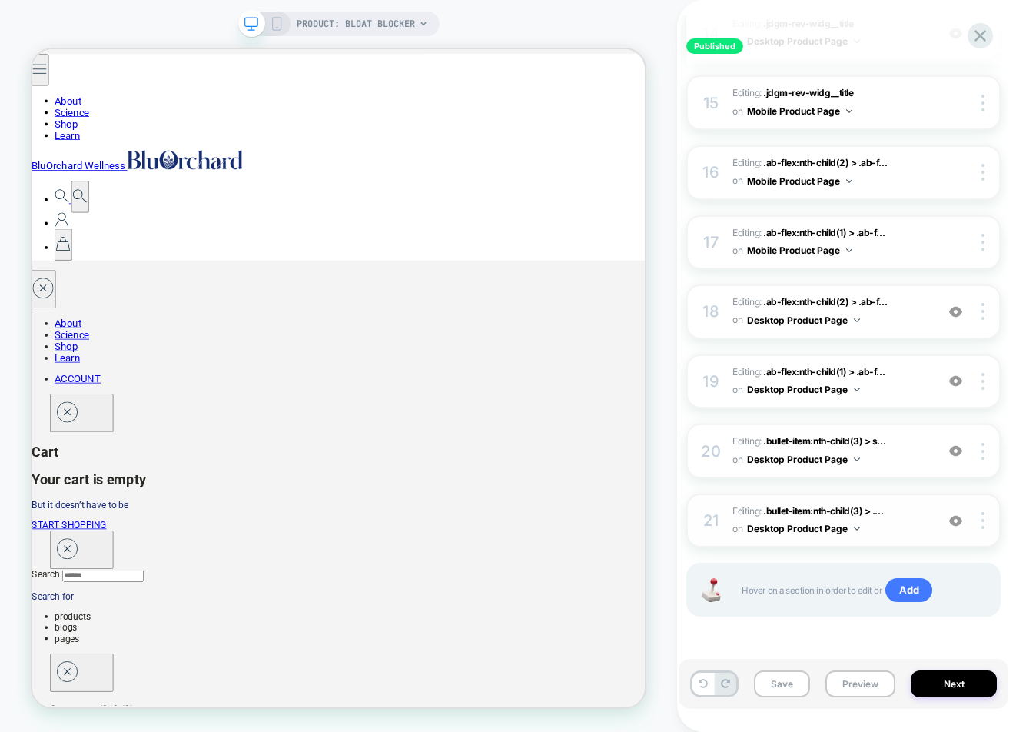
click at [957, 522] on img at bounding box center [955, 520] width 13 height 13
click at [955, 450] on img at bounding box center [955, 450] width 13 height 13
click at [961, 451] on img at bounding box center [955, 450] width 13 height 13
click at [960, 451] on img at bounding box center [955, 450] width 13 height 13
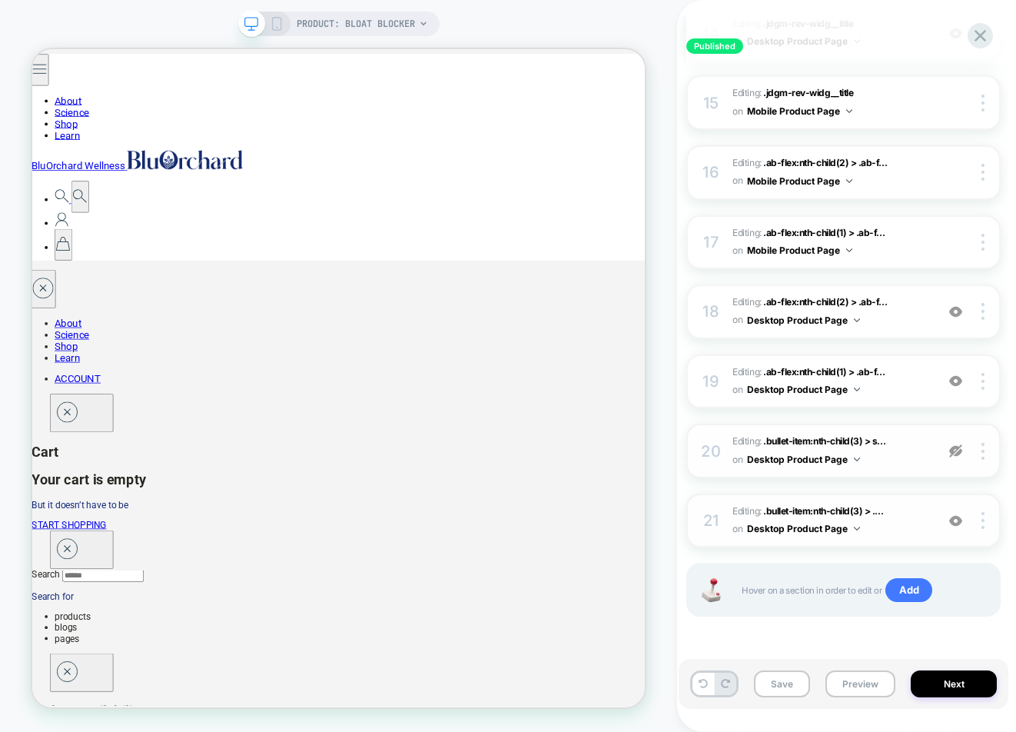
click at [956, 450] on img at bounding box center [955, 450] width 13 height 13
click at [958, 520] on img at bounding box center [955, 520] width 13 height 13
click at [954, 309] on img at bounding box center [955, 311] width 13 height 13
click at [954, 310] on img at bounding box center [955, 311] width 13 height 13
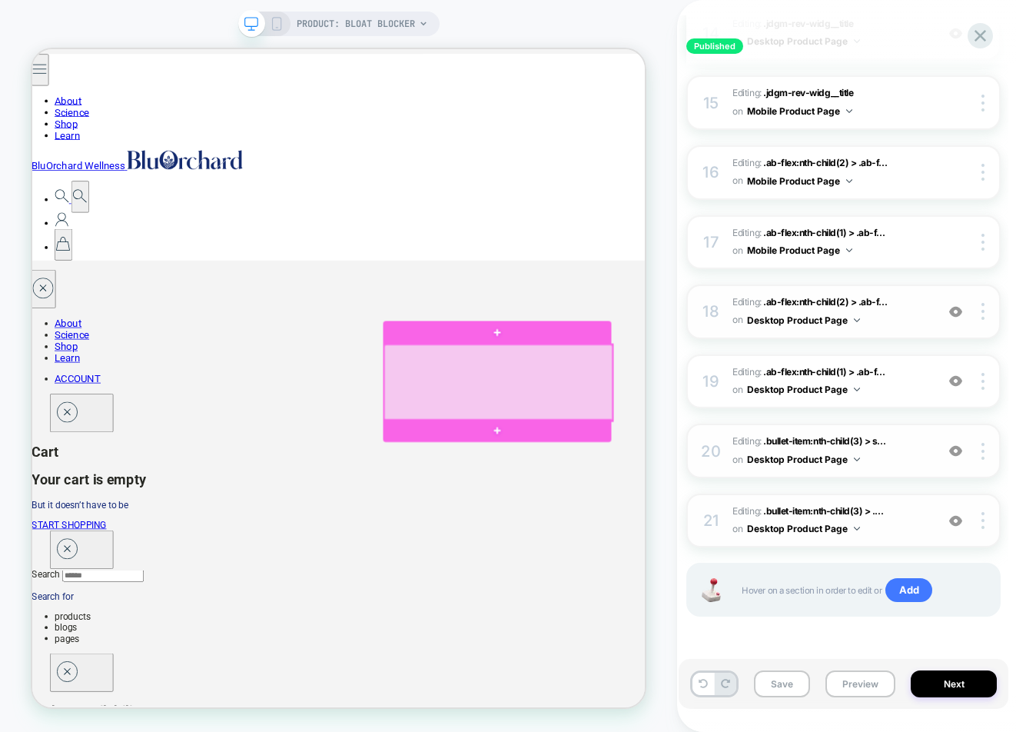
click at [652, 496] on div at bounding box center [654, 493] width 304 height 101
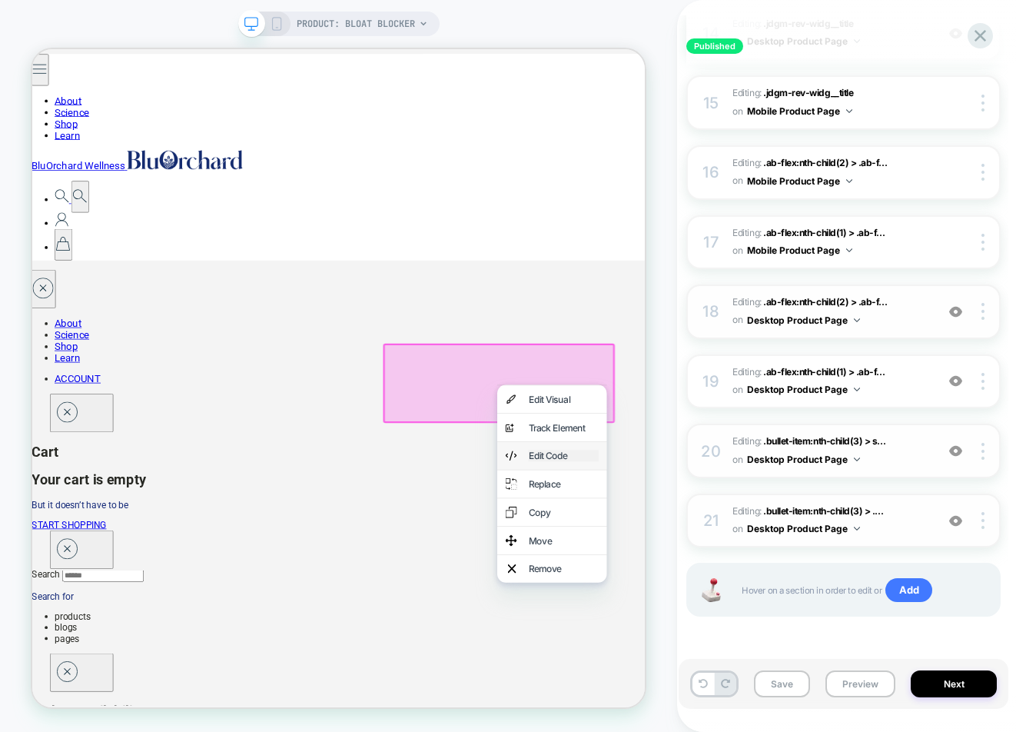
click at [720, 589] on div "Edit Code" at bounding box center [741, 590] width 94 height 15
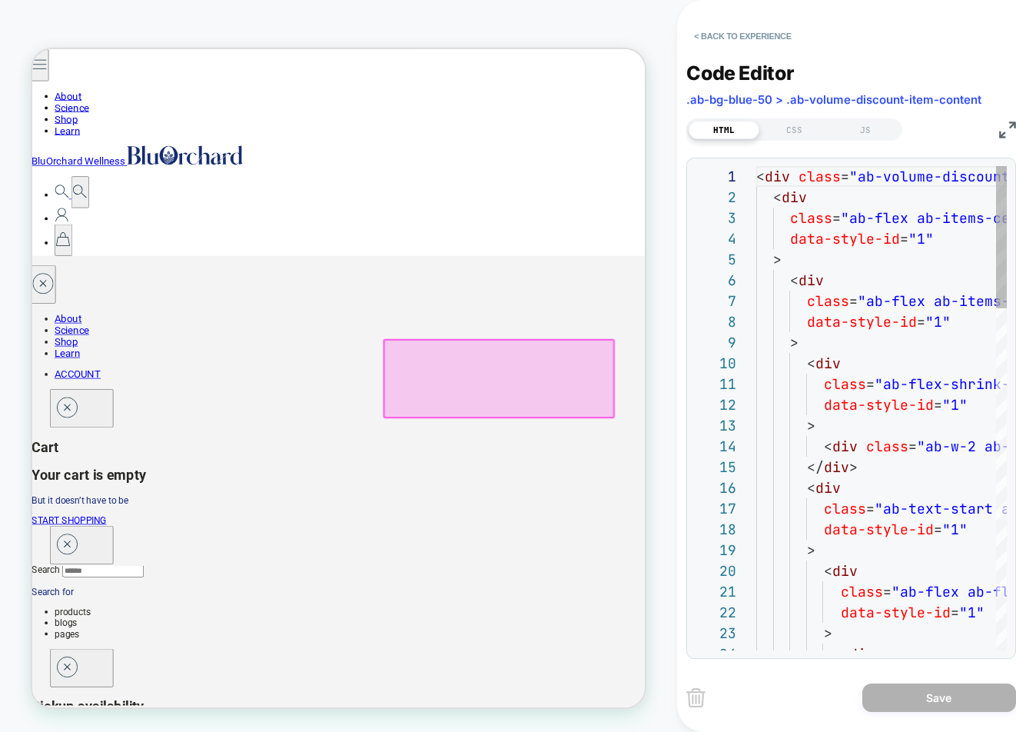
scroll to position [207, 0]
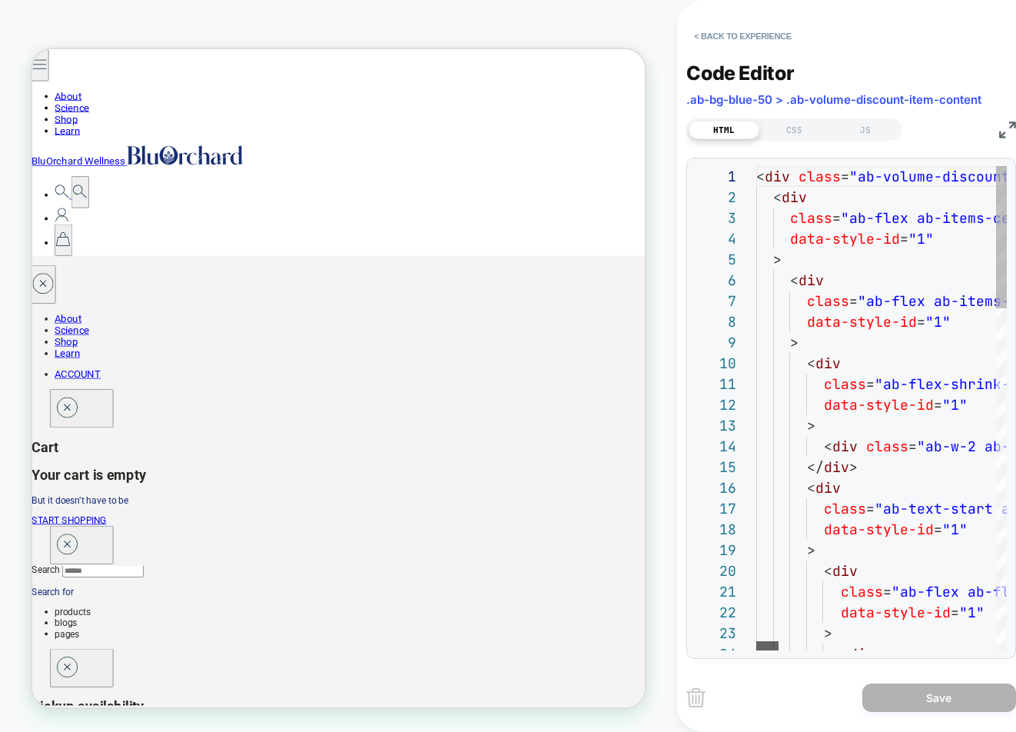
click at [756, 641] on div at bounding box center [767, 645] width 22 height 9
click at [1000, 128] on img at bounding box center [1007, 129] width 17 height 17
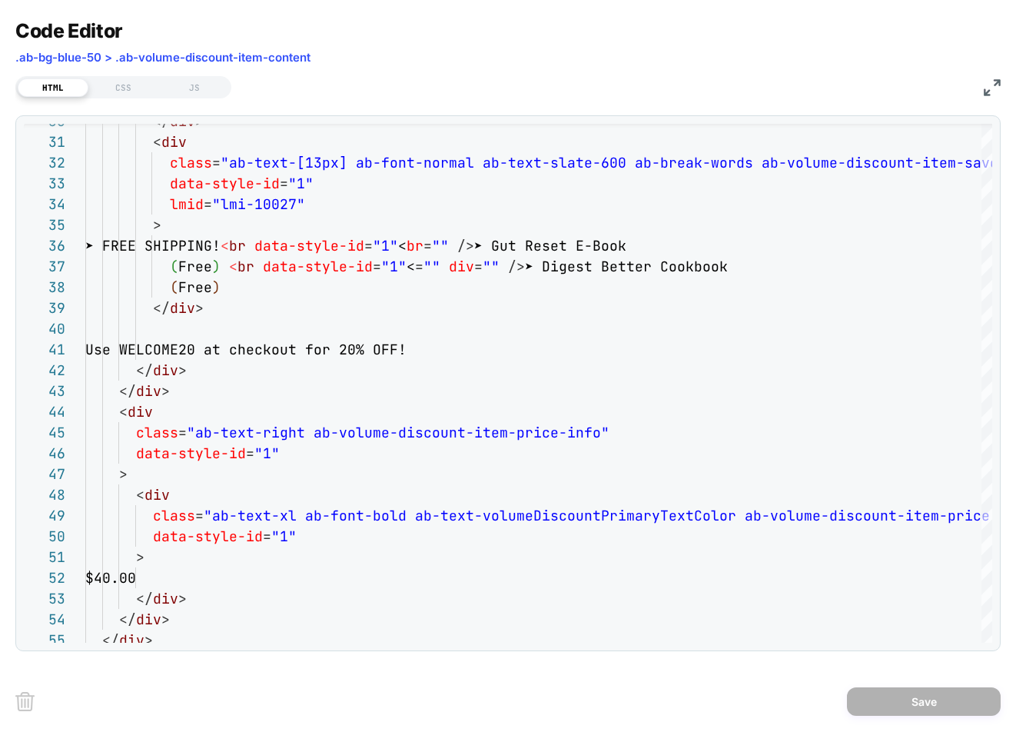
click at [996, 85] on img at bounding box center [992, 87] width 17 height 17
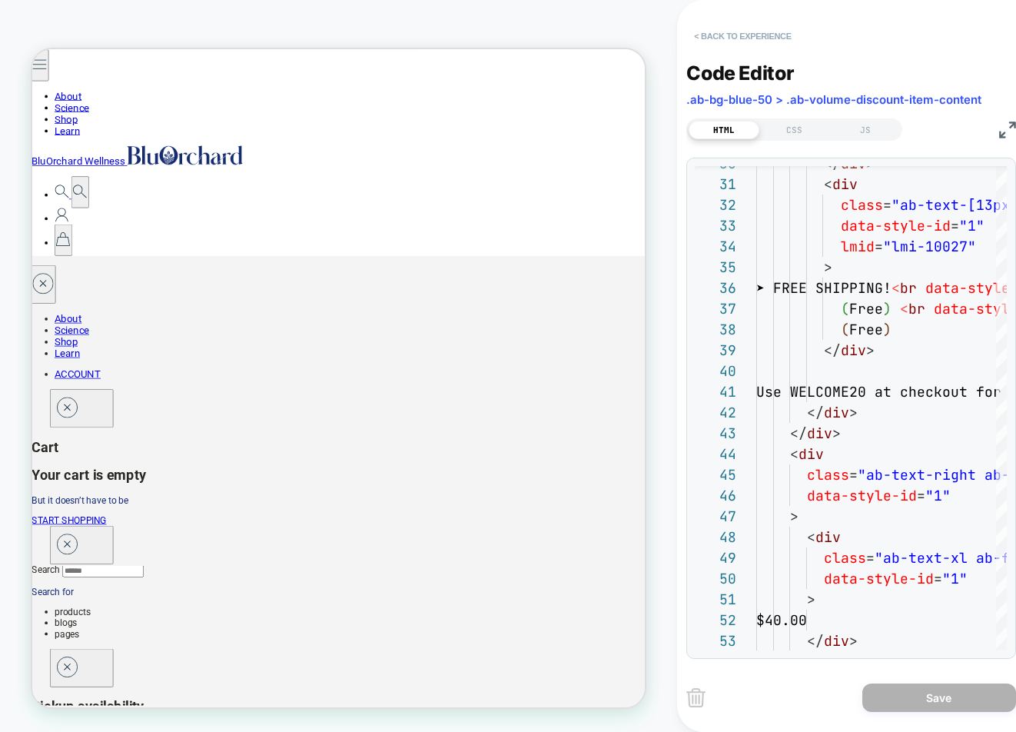
click at [748, 37] on button "< Back to experience" at bounding box center [742, 36] width 112 height 25
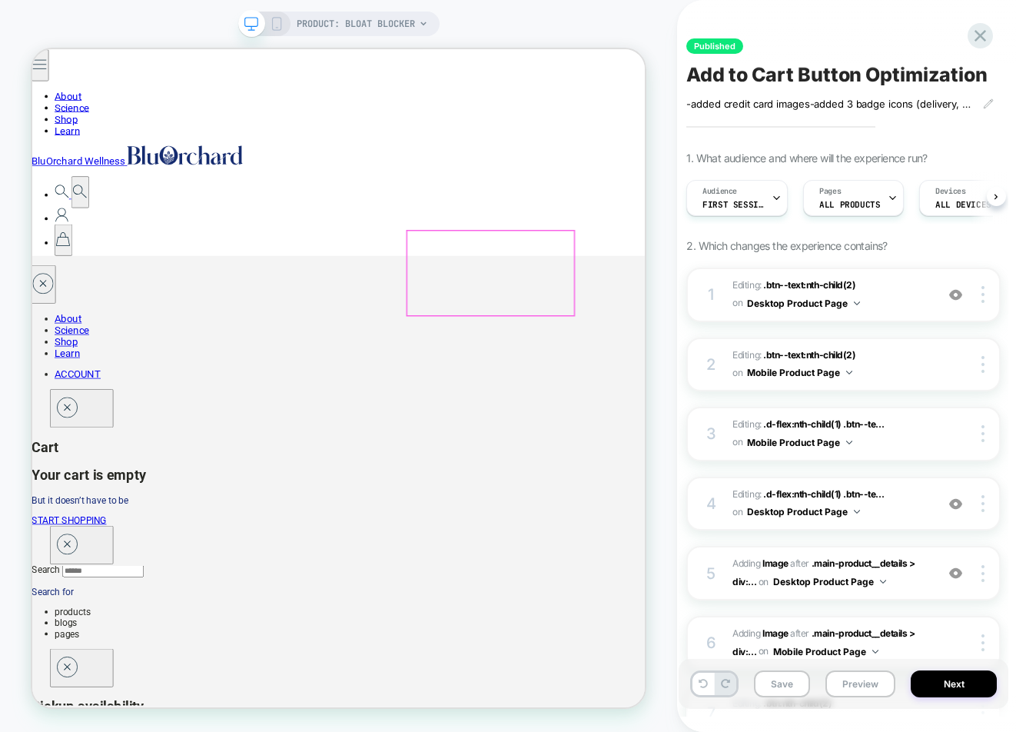
scroll to position [0, 1]
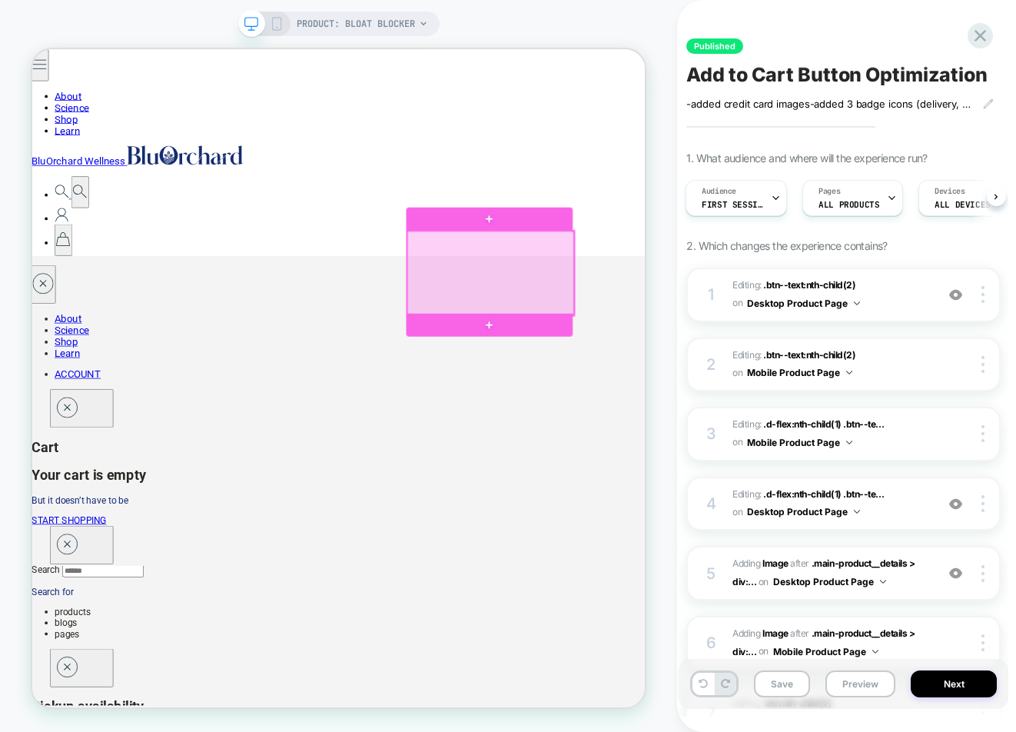
click at [628, 343] on div at bounding box center [644, 348] width 222 height 112
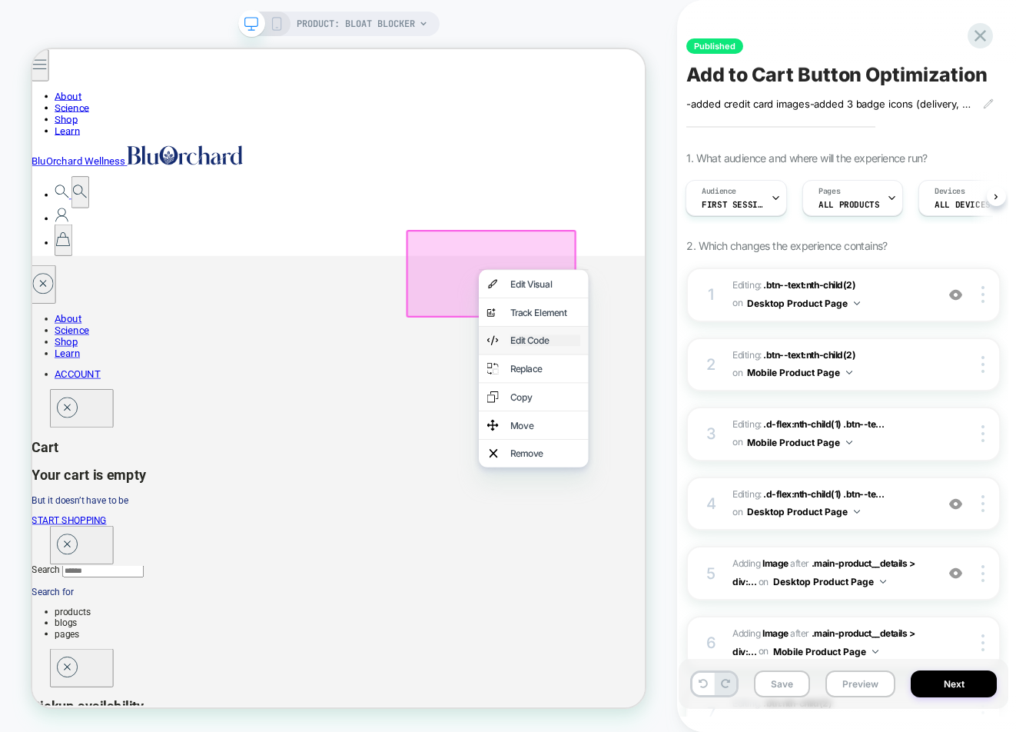
click at [694, 440] on div "Edit Code" at bounding box center [716, 437] width 94 height 15
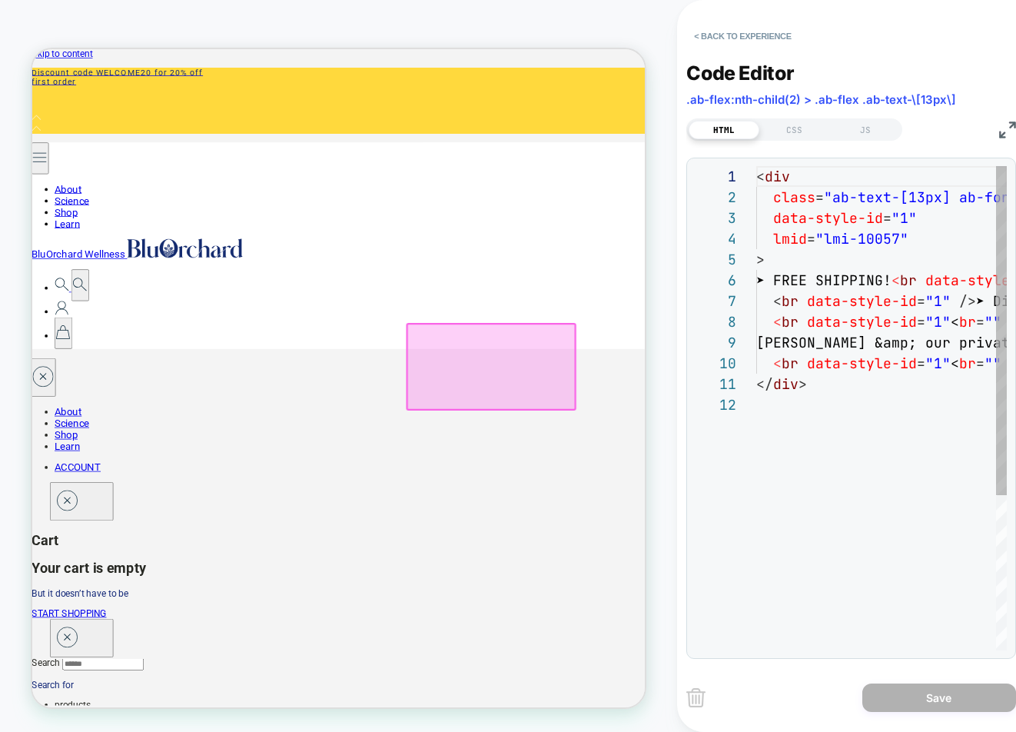
scroll to position [0, 0]
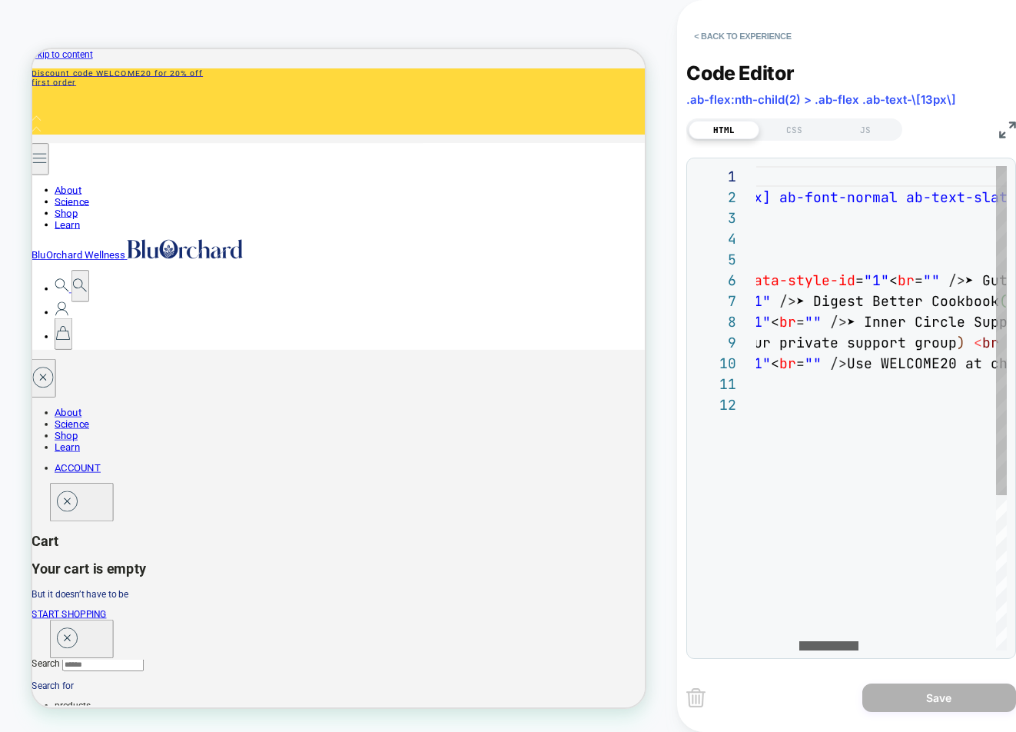
click at [820, 649] on div at bounding box center [828, 645] width 59 height 9
click at [1005, 128] on img at bounding box center [1007, 129] width 17 height 17
click at [1005, 128] on div "< Back to experience Code Editor .ab-flex:nth-child(2) > .ab-flex .ab-text-\[13…" at bounding box center [851, 366] width 330 height 732
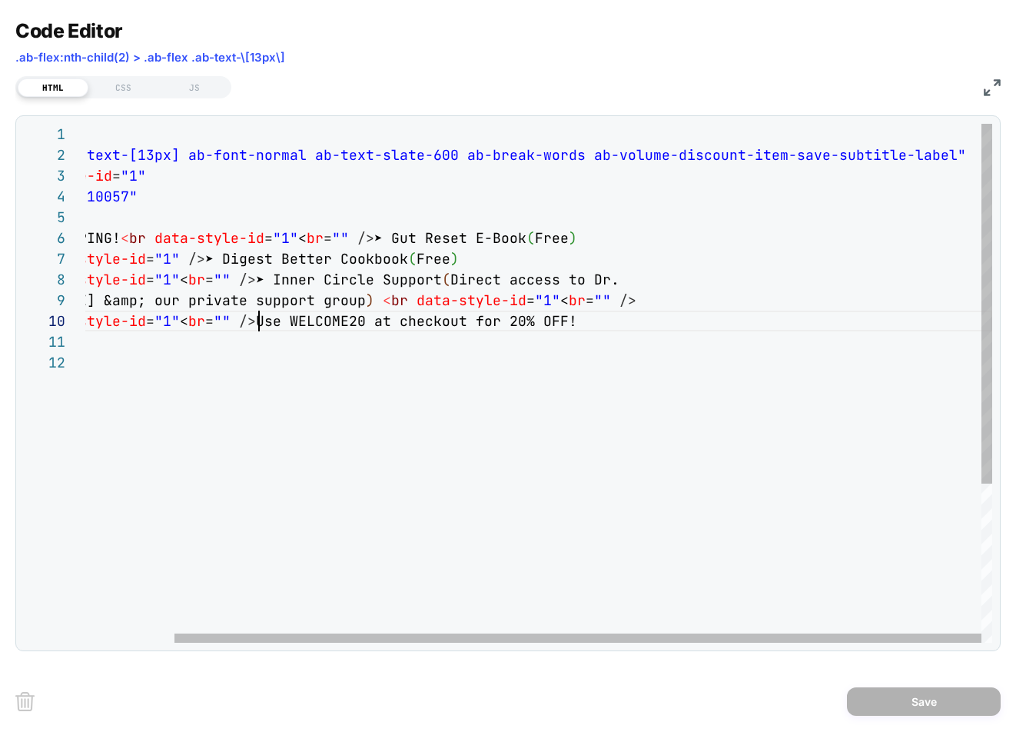
scroll to position [187, 274]
click at [259, 320] on div "< div class = "ab-text-[13px] ab-font-normal ab-text-slate-600 a b-break-words …" at bounding box center [488, 497] width 1007 height 747
click at [262, 320] on div "< div class = "ab-text-[13px] ab-font-normal ab-text-slate-600 a b-break-words …" at bounding box center [488, 497] width 1007 height 747
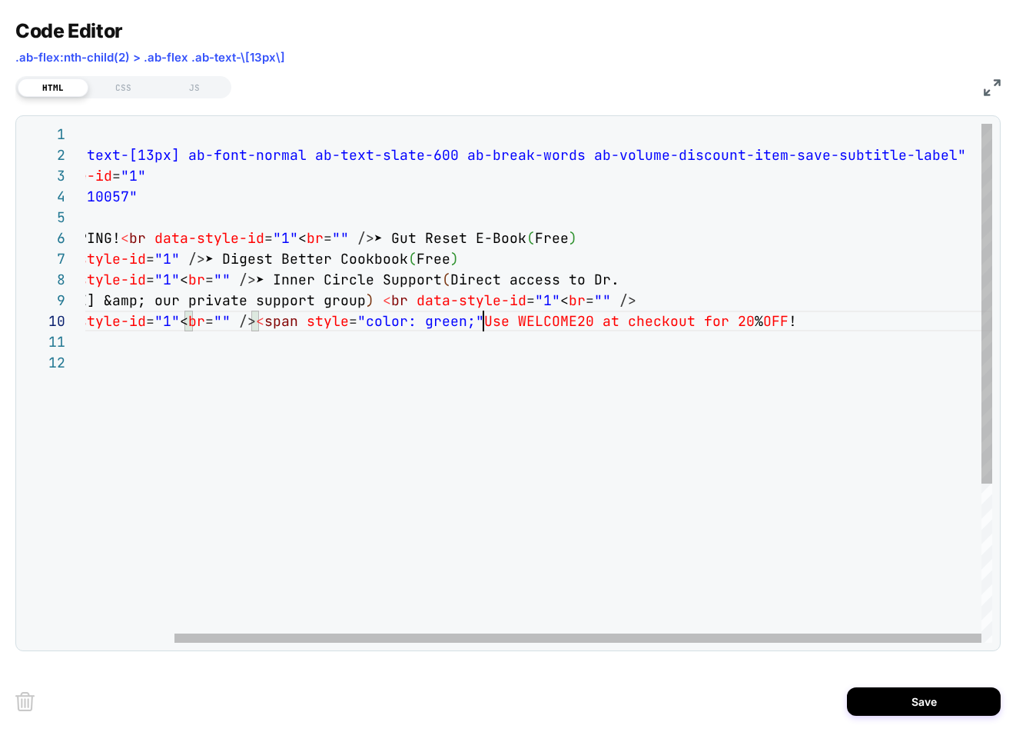
scroll to position [166, 498]
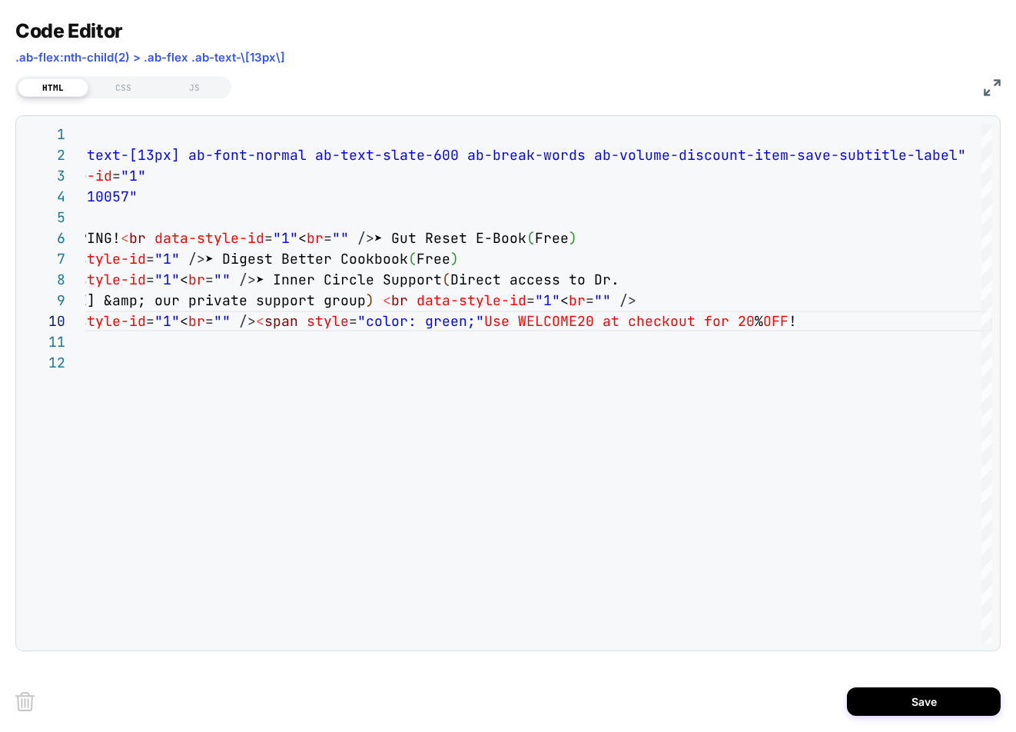
click at [990, 84] on img at bounding box center [992, 87] width 17 height 17
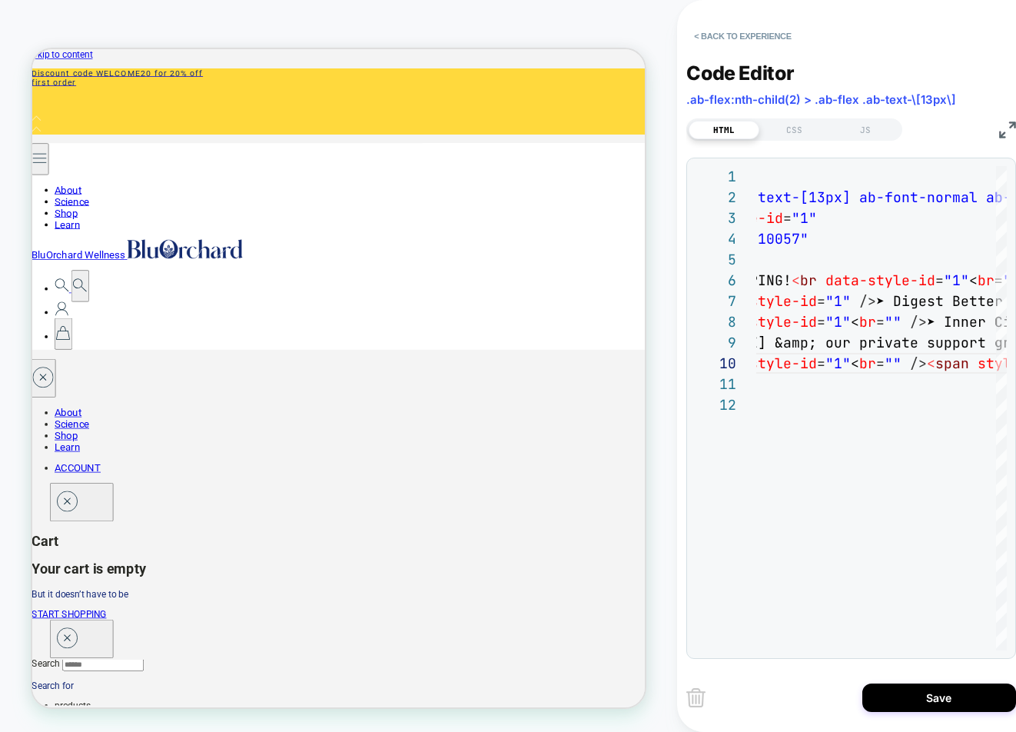
click at [1007, 131] on img at bounding box center [1007, 129] width 17 height 17
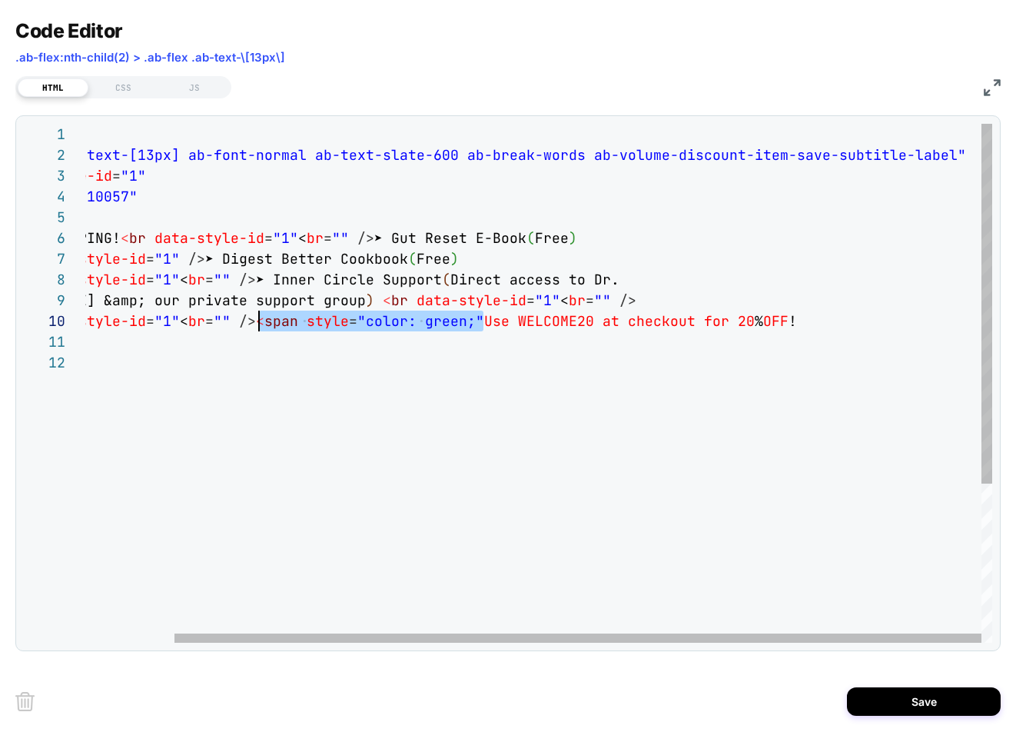
scroll to position [187, 274]
drag, startPoint x: 483, startPoint y: 324, endPoint x: 263, endPoint y: 324, distance: 219.8
click at [263, 324] on div "< div class = "ab-text-[13px] ab-font-normal ab-text-slate-600 a b-break-words …" at bounding box center [488, 497] width 1007 height 747
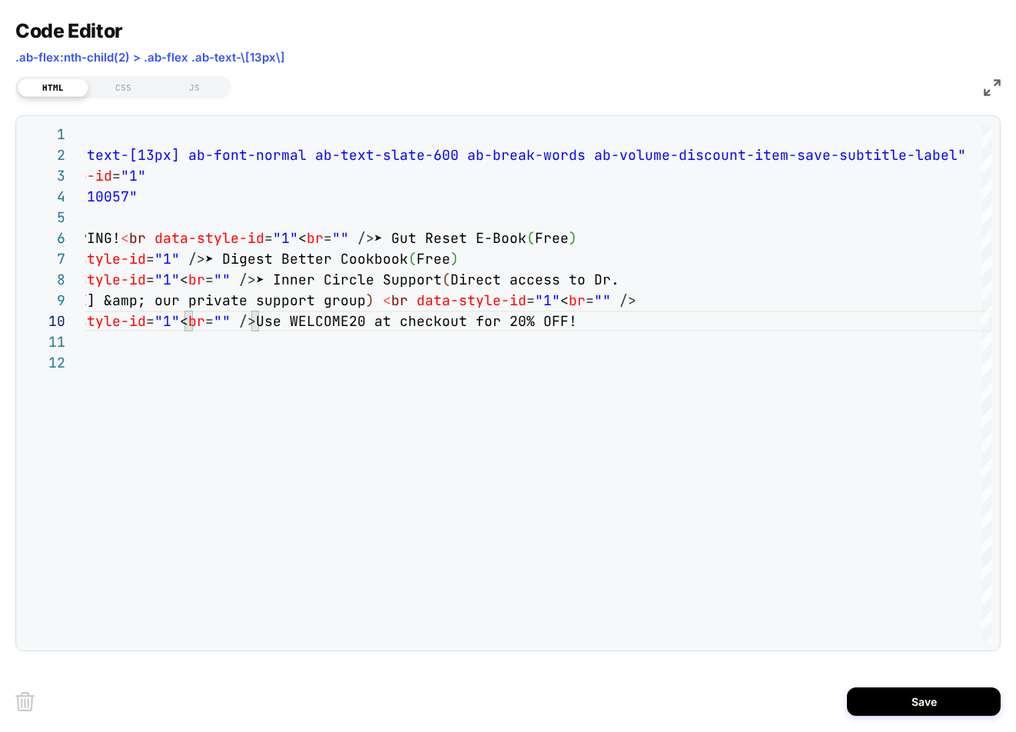
click at [990, 85] on img at bounding box center [992, 87] width 17 height 17
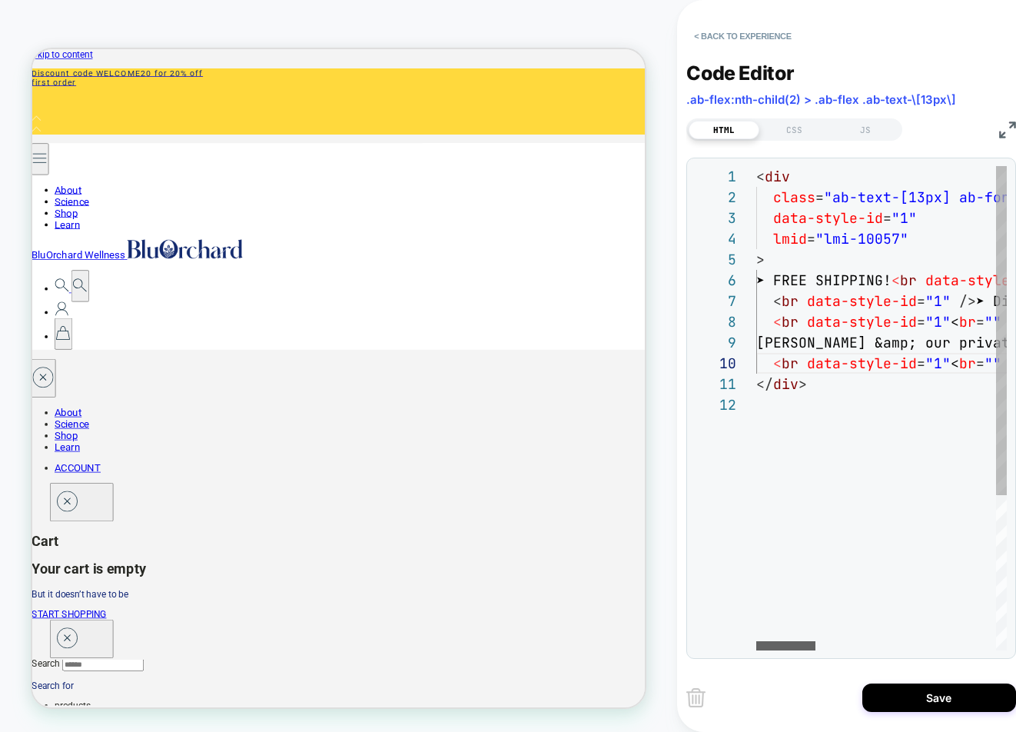
click at [765, 650] on div at bounding box center [785, 645] width 59 height 9
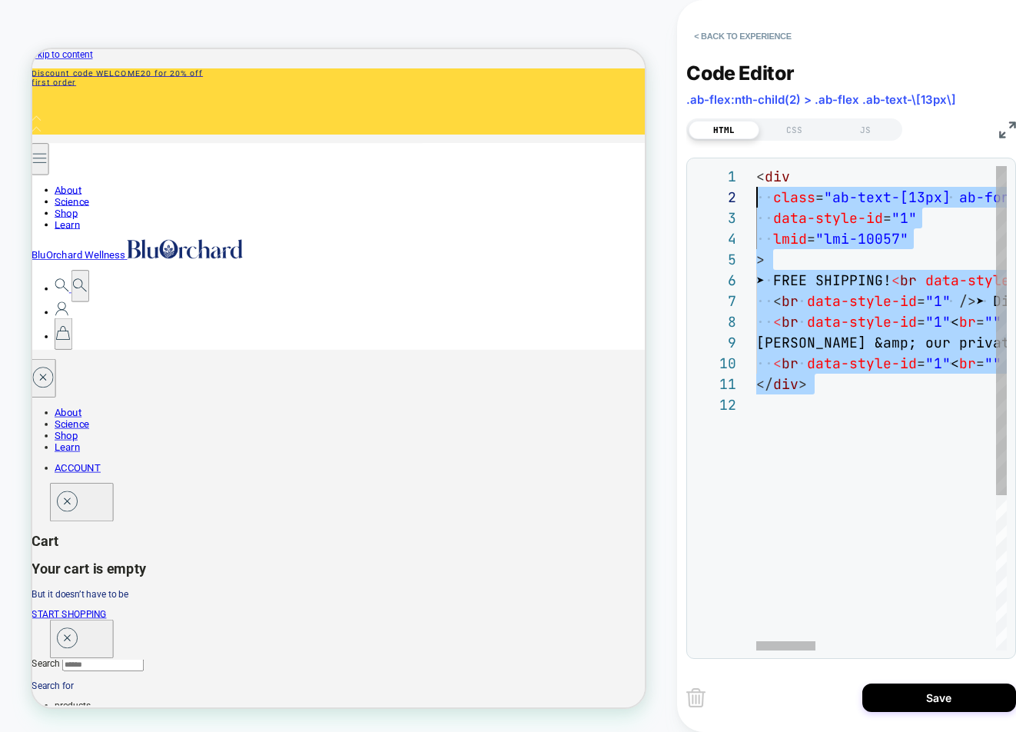
scroll to position [0, 0]
drag, startPoint x: 777, startPoint y: 406, endPoint x: 744, endPoint y: 170, distance: 239.0
type textarea "******"
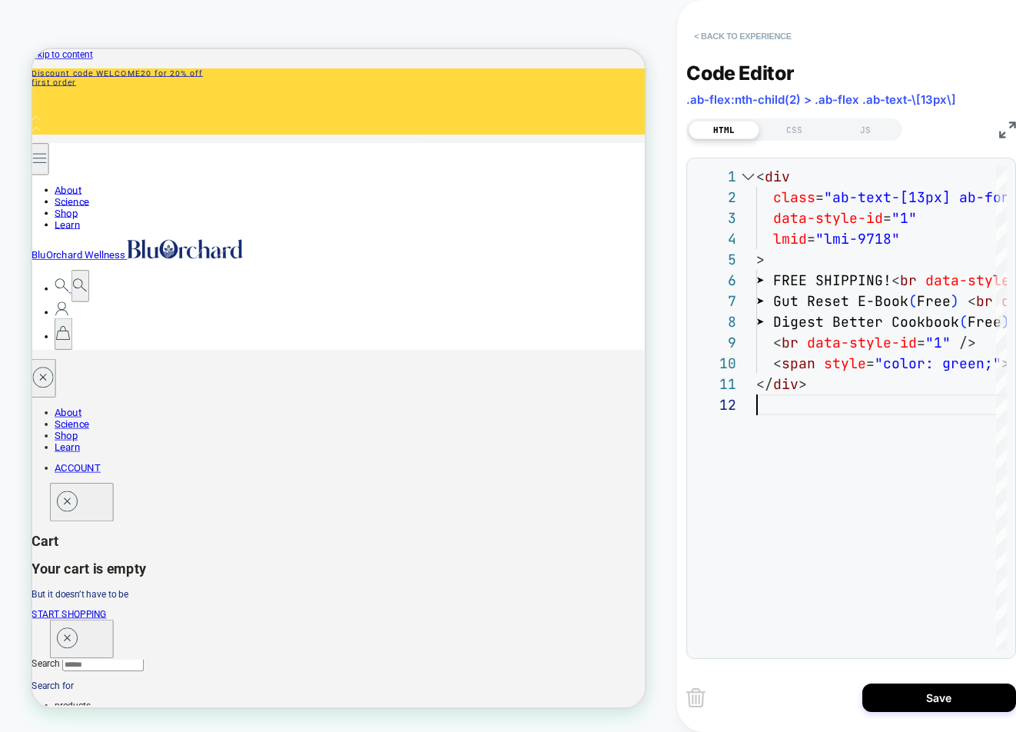
click at [724, 35] on button "< Back to experience" at bounding box center [742, 36] width 112 height 25
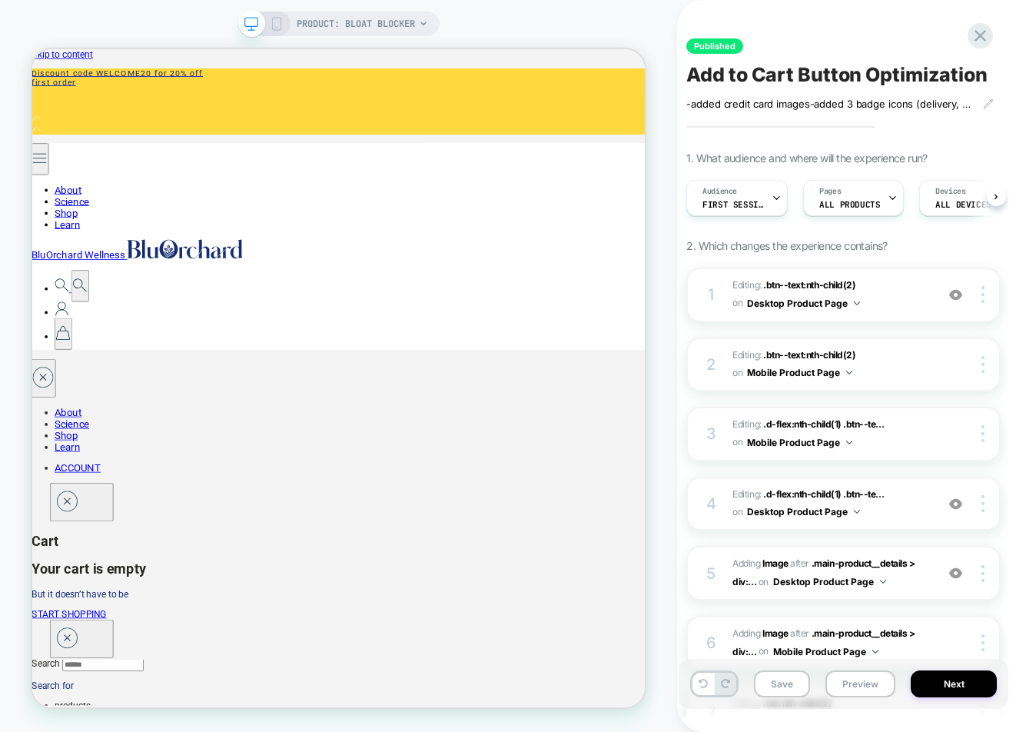
scroll to position [0, 1]
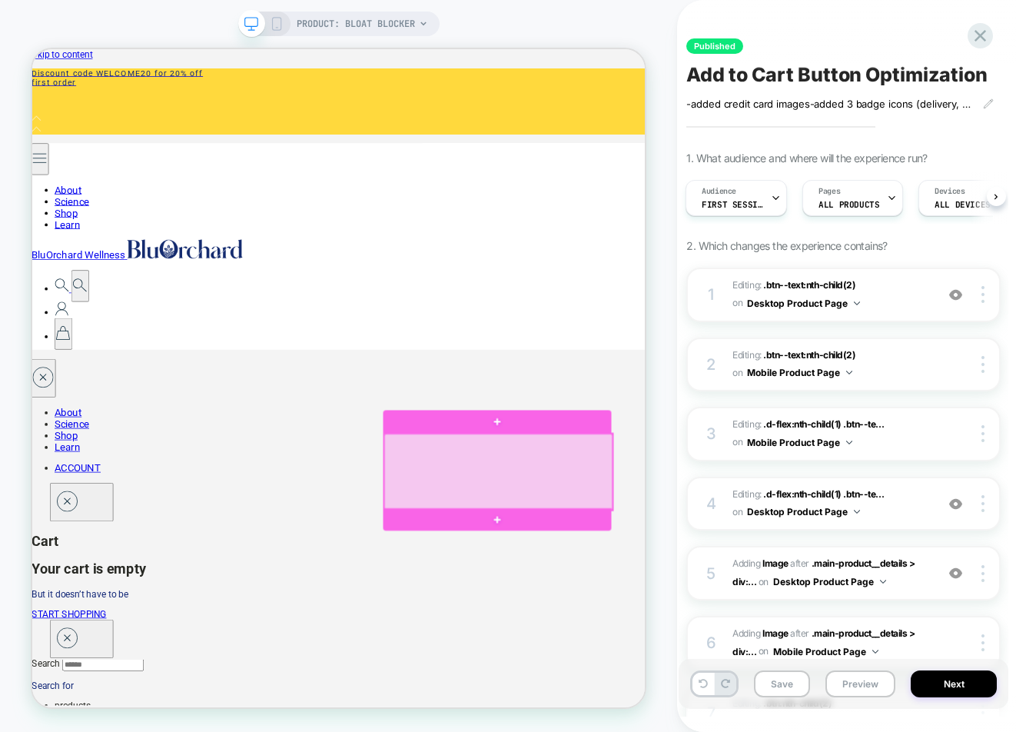
click at [639, 628] on div at bounding box center [654, 612] width 304 height 101
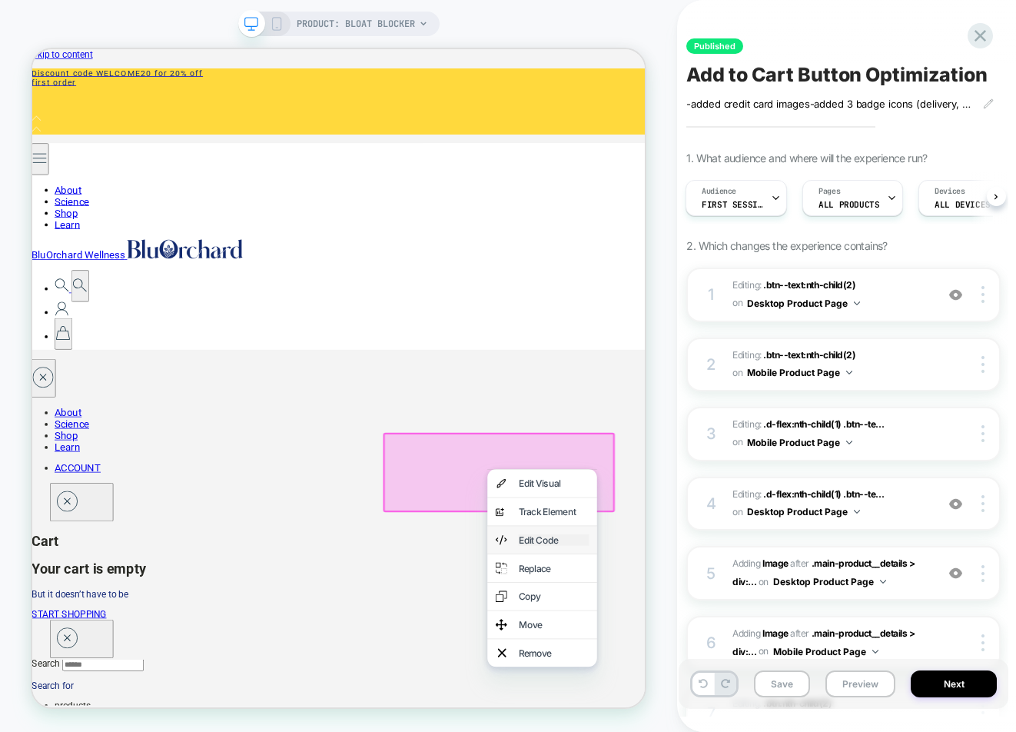
click at [688, 702] on div "Edit Code" at bounding box center [728, 702] width 94 height 15
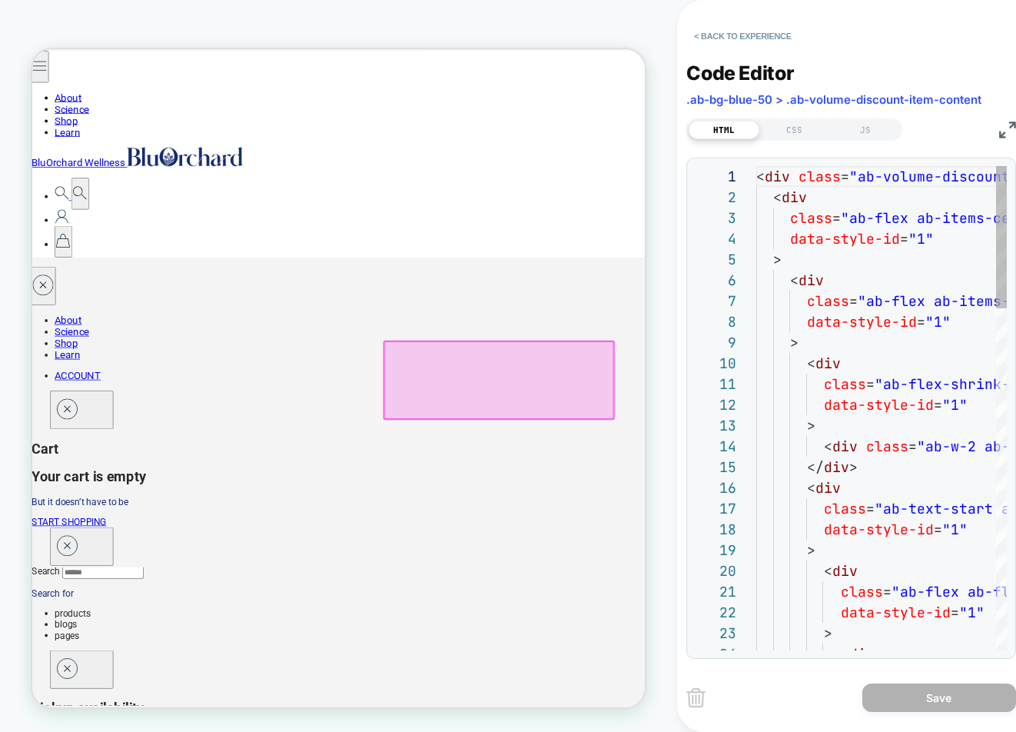
scroll to position [207, 0]
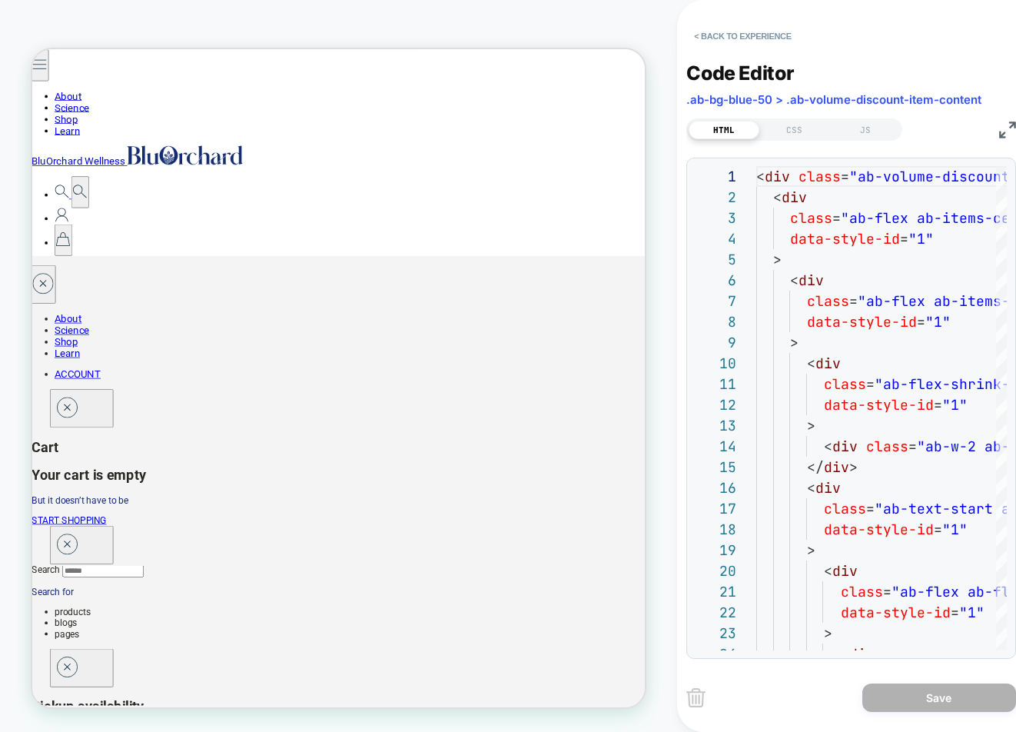
click at [734, 37] on button "< Back to experience" at bounding box center [742, 36] width 112 height 25
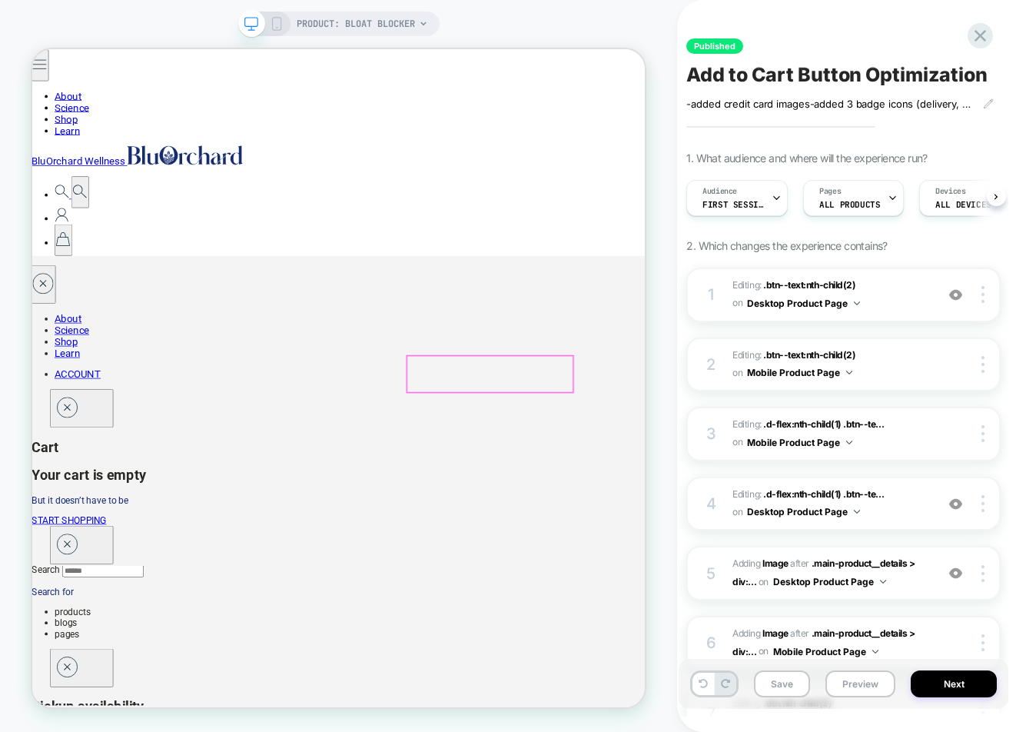
scroll to position [0, 1]
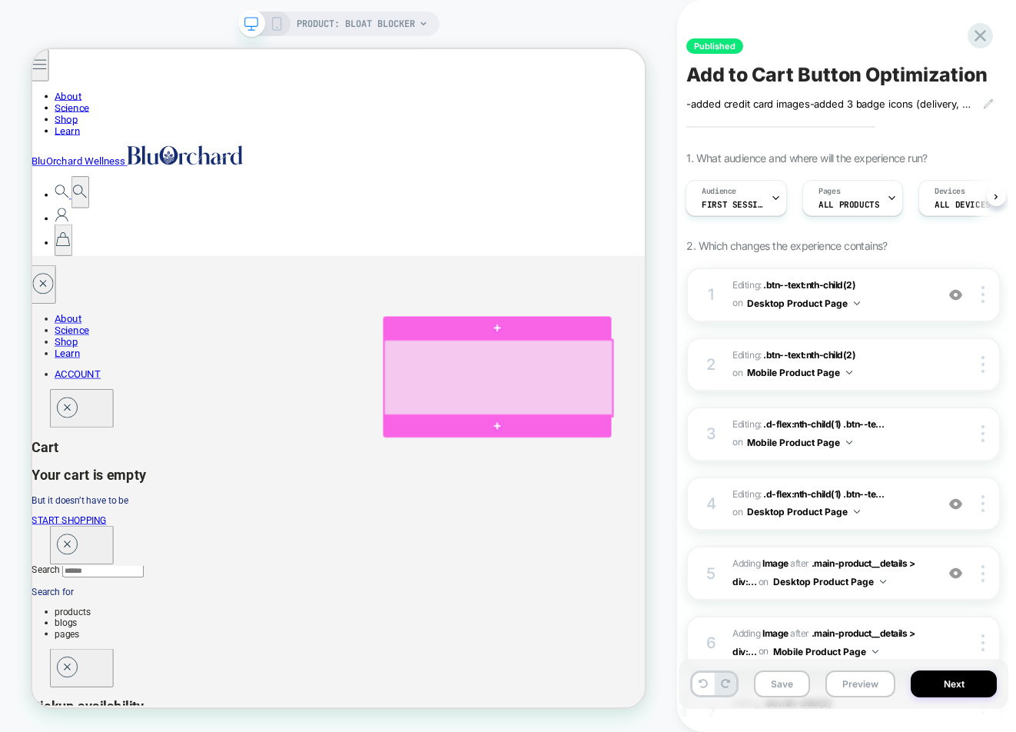
click at [652, 488] on div at bounding box center [654, 487] width 304 height 101
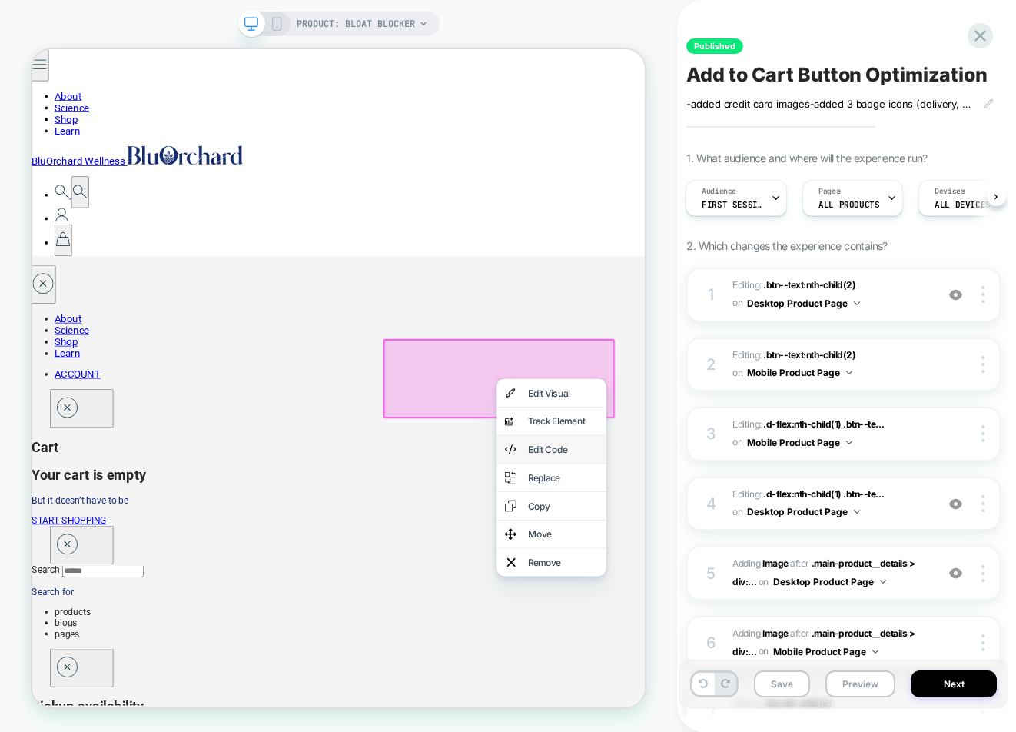
click at [701, 570] on div "Edit Code" at bounding box center [725, 582] width 146 height 37
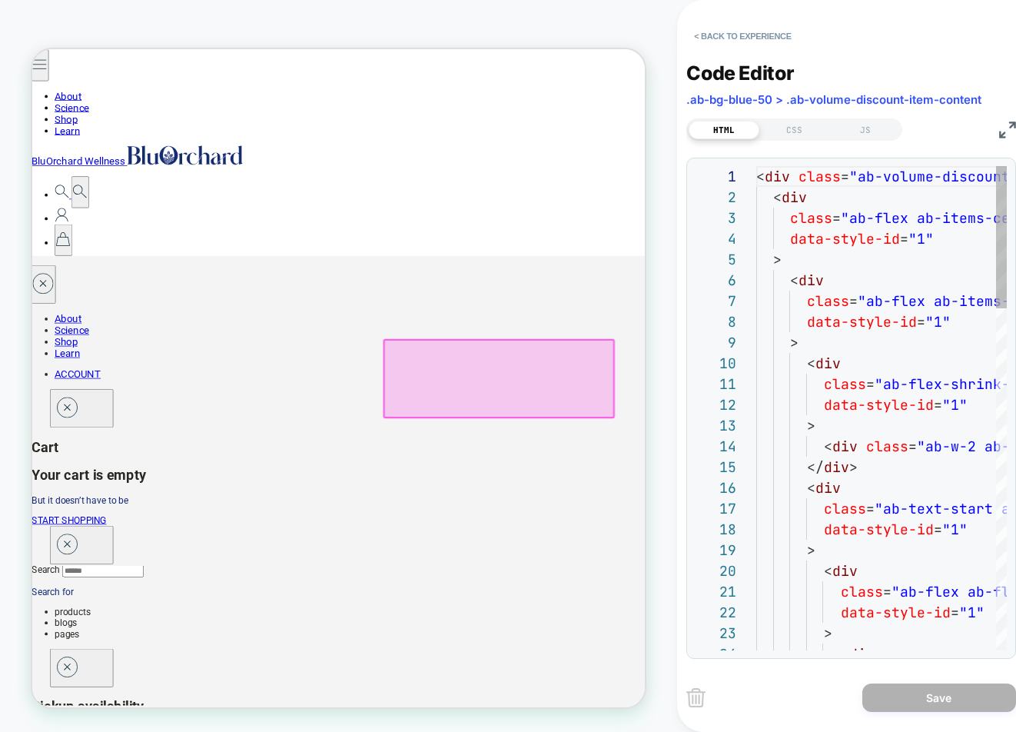
scroll to position [207, 0]
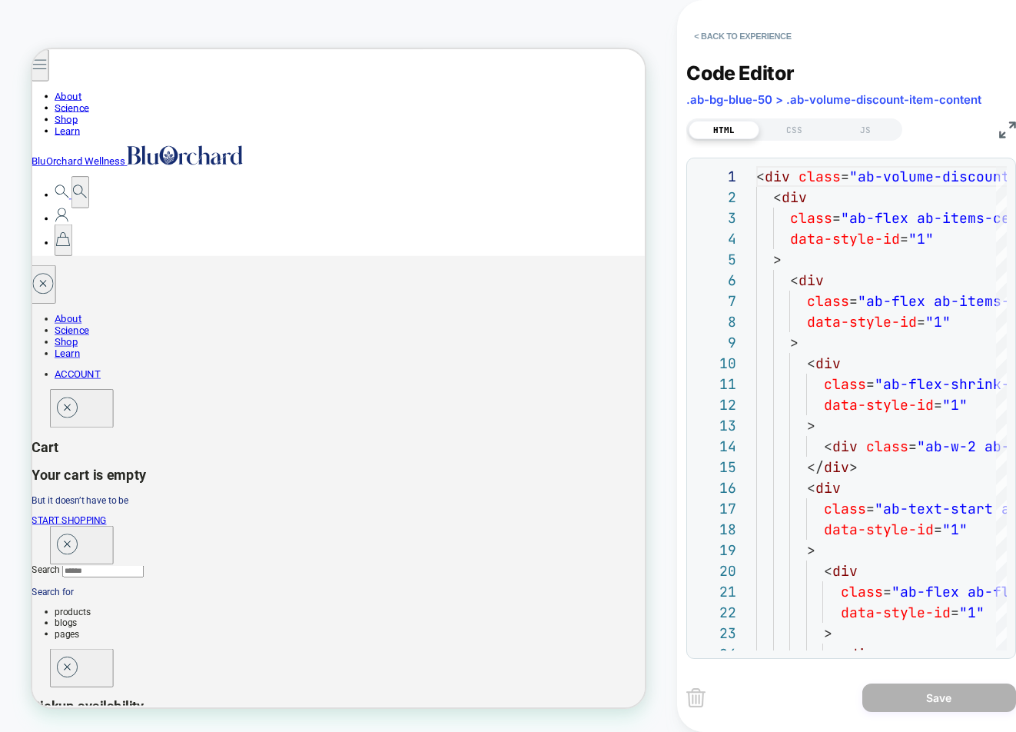
click at [1007, 130] on img at bounding box center [1007, 129] width 17 height 17
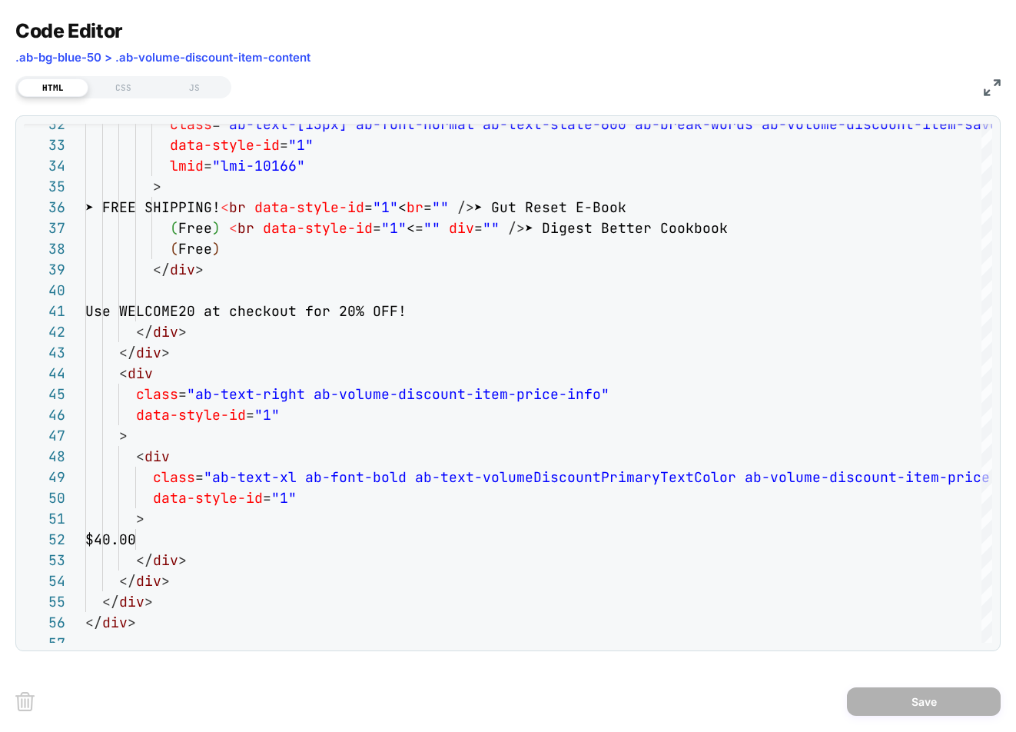
click at [991, 92] on img at bounding box center [992, 87] width 17 height 17
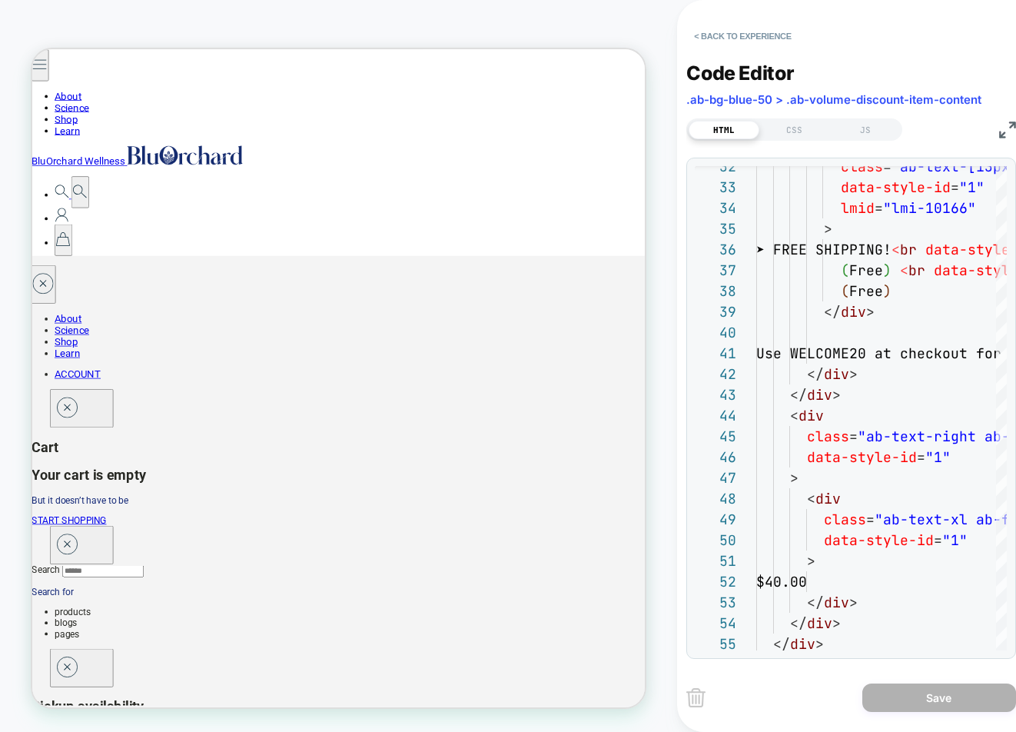
click at [1006, 134] on img at bounding box center [1007, 129] width 17 height 17
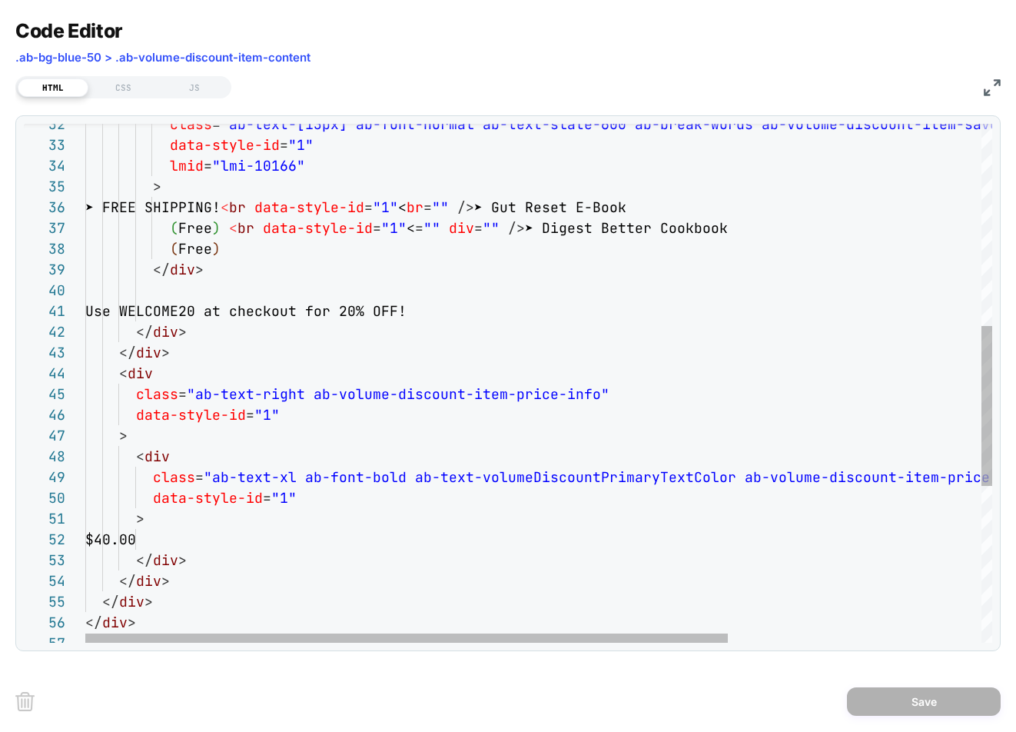
click at [409, 309] on div "➤ FREE SHIPPING! < br data-style-id = "1" < br = "" /> ➤ Gut Reset E-Book ( Fre…" at bounding box center [717, 311] width 1264 height 1681
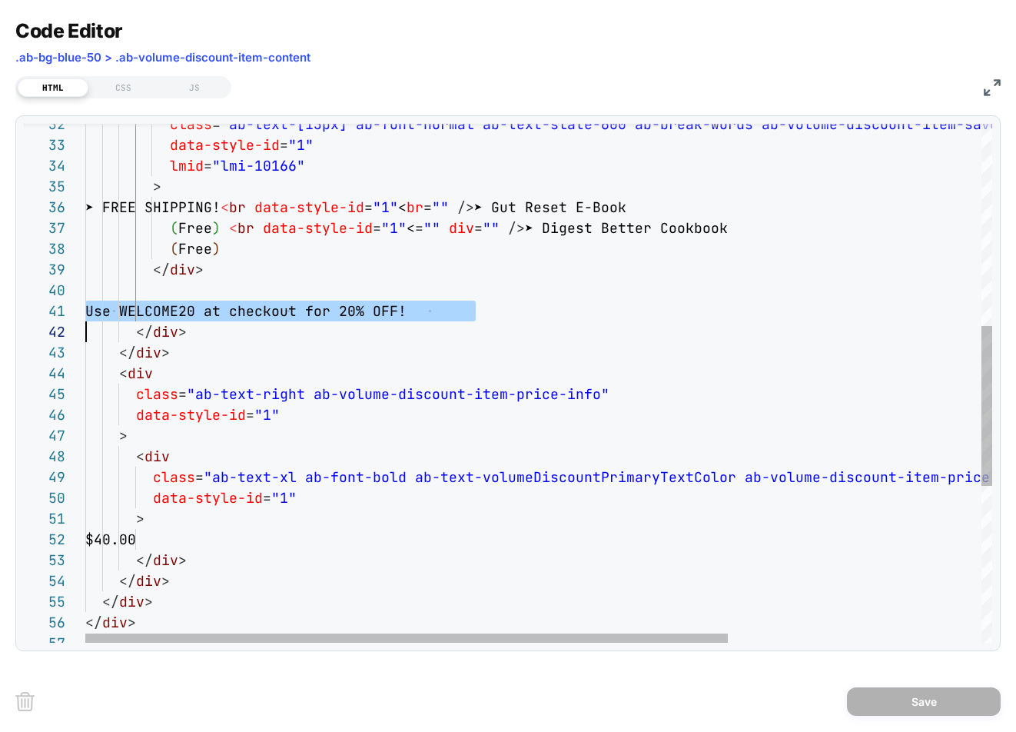
scroll to position [0, 0]
type textarea "**********"
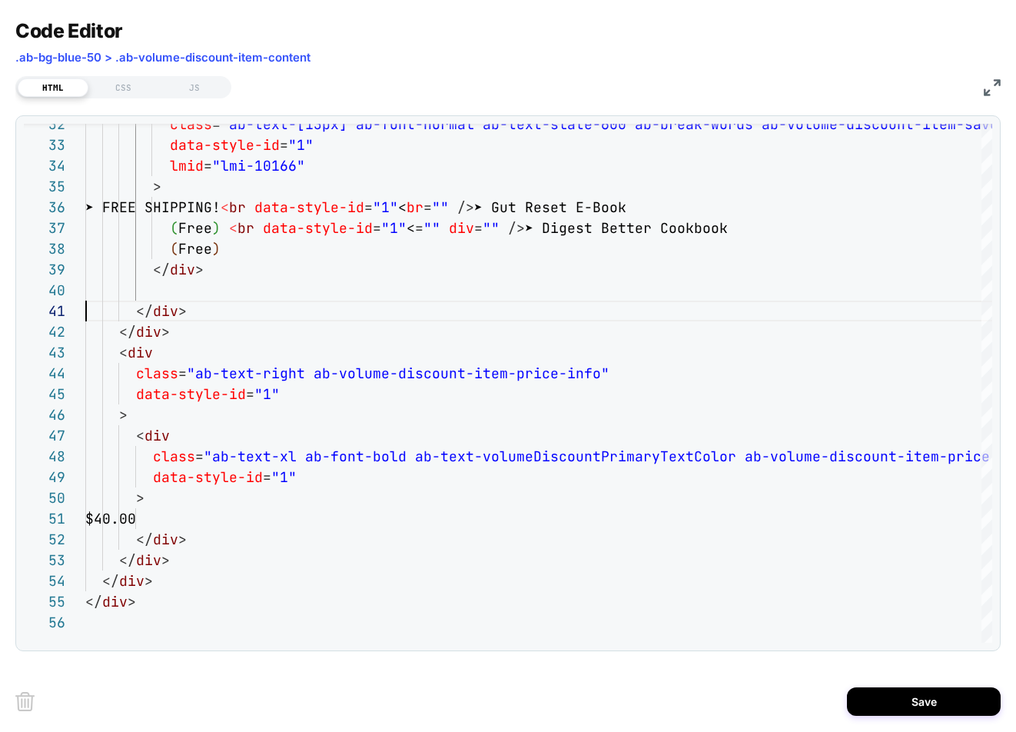
click at [990, 88] on img at bounding box center [992, 87] width 17 height 17
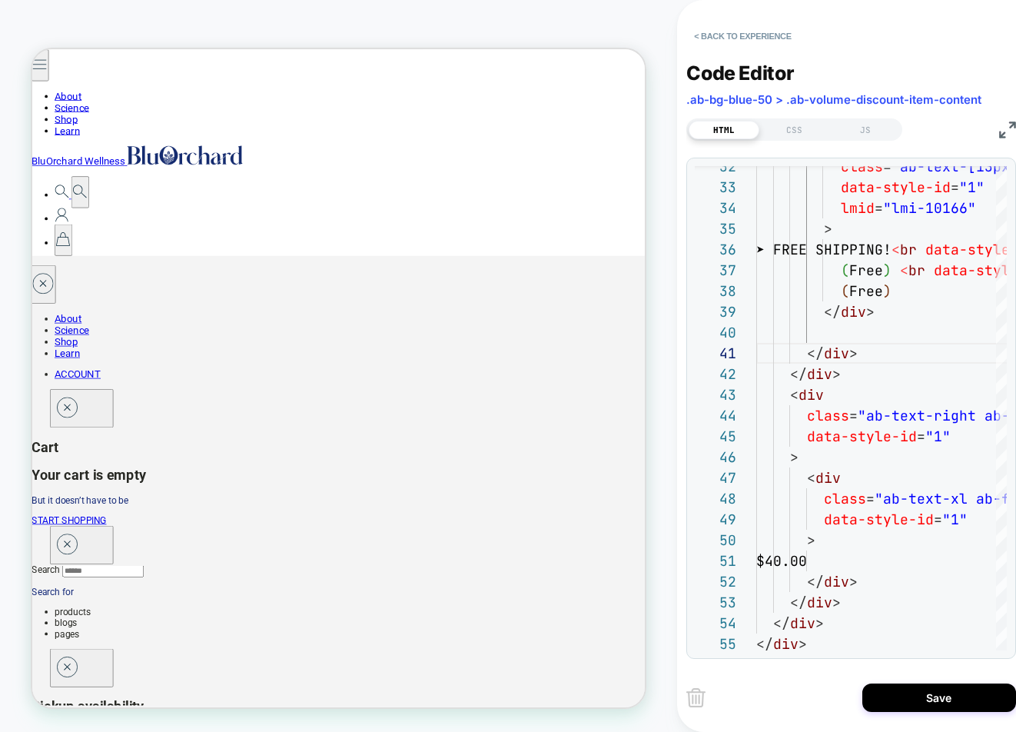
click at [736, 35] on button "< Back to experience" at bounding box center [742, 36] width 112 height 25
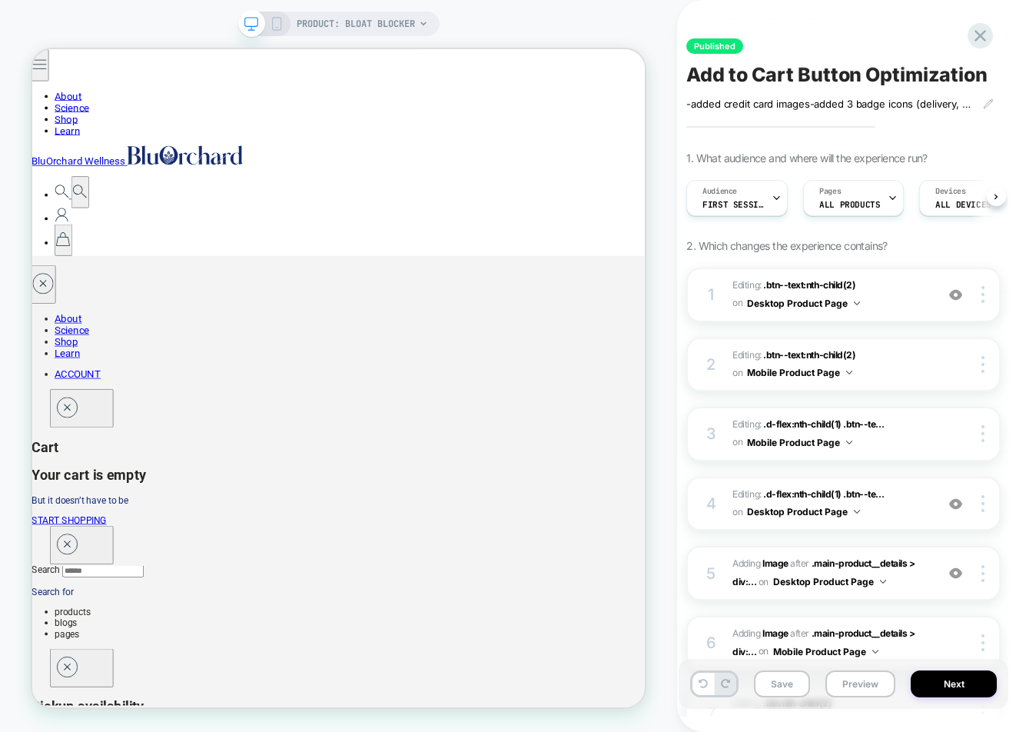
scroll to position [0, 1]
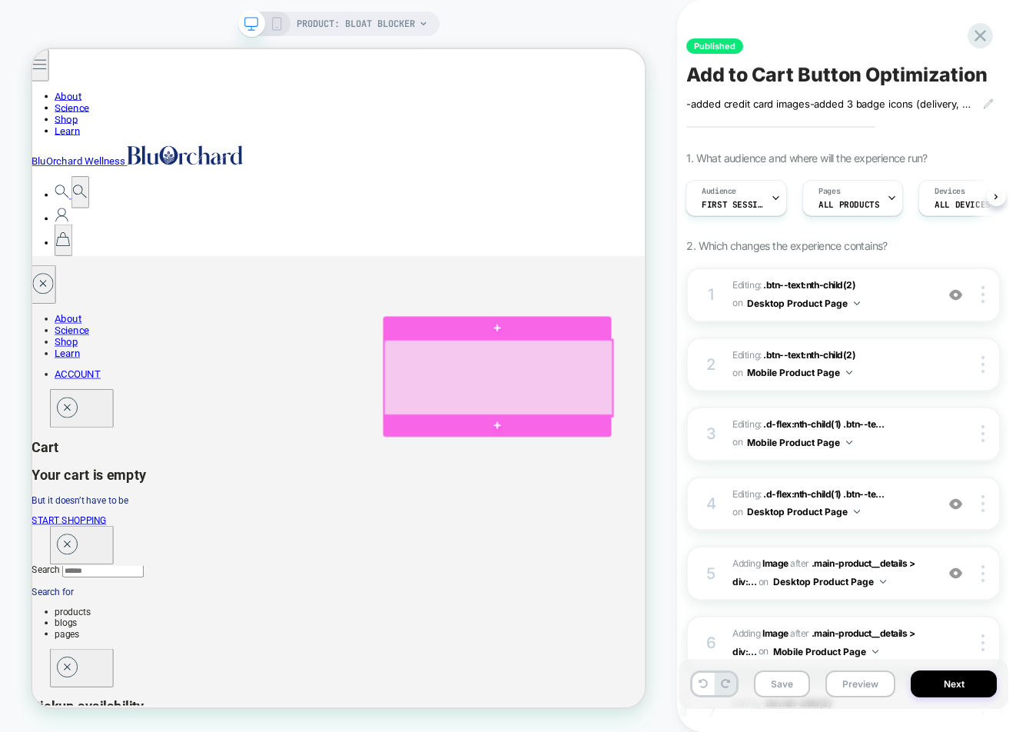
click at [649, 516] on div at bounding box center [654, 487] width 304 height 101
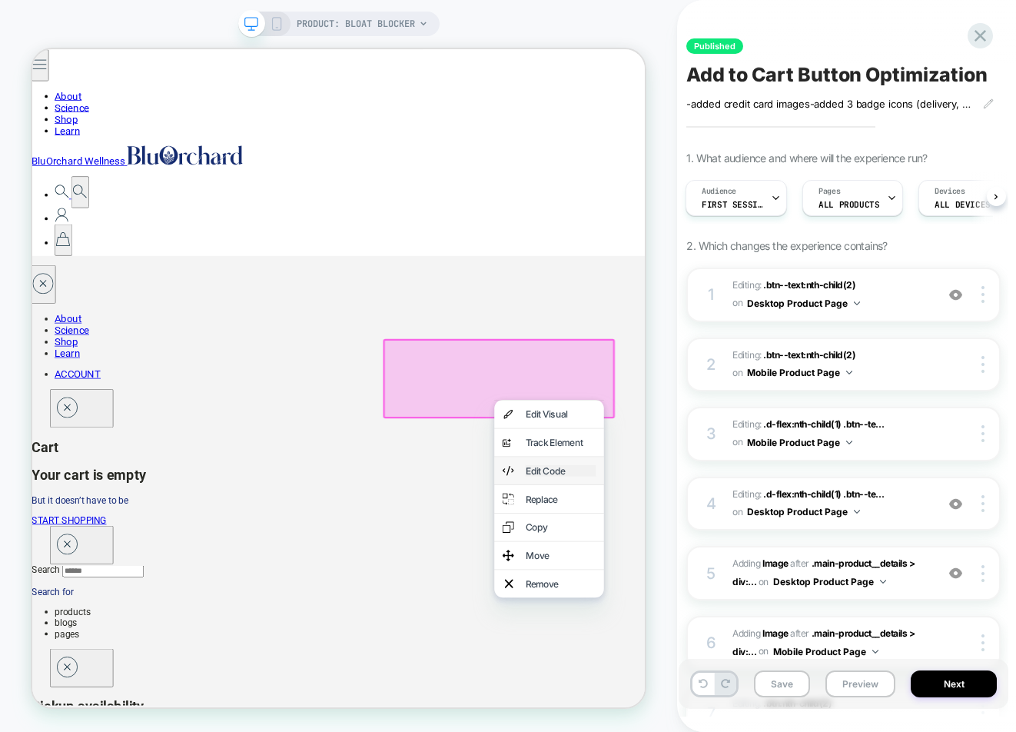
click at [723, 612] on div "Edit Code" at bounding box center [737, 610] width 94 height 15
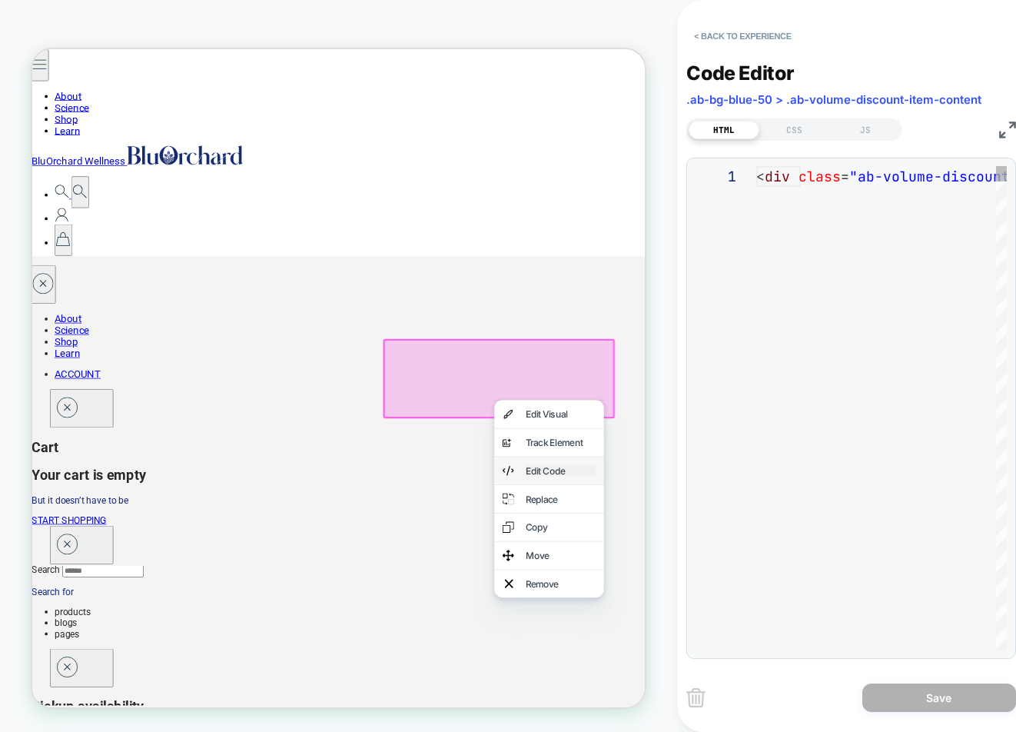
scroll to position [207, 0]
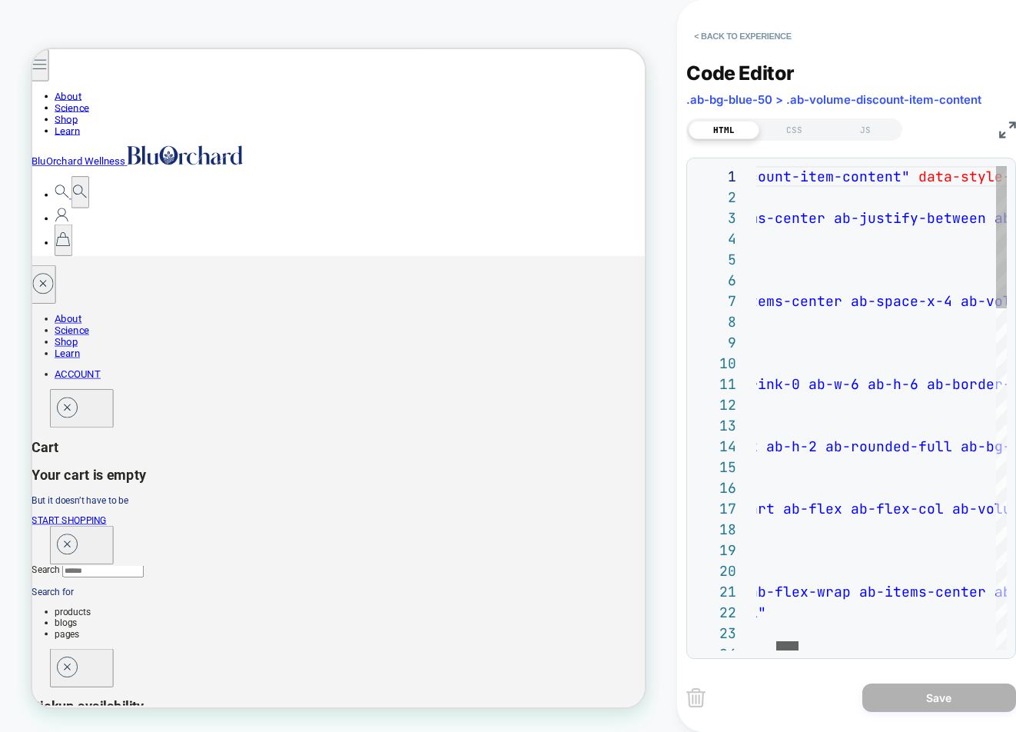
click at [795, 647] on div at bounding box center [787, 645] width 22 height 9
click at [1006, 134] on img at bounding box center [1007, 129] width 17 height 17
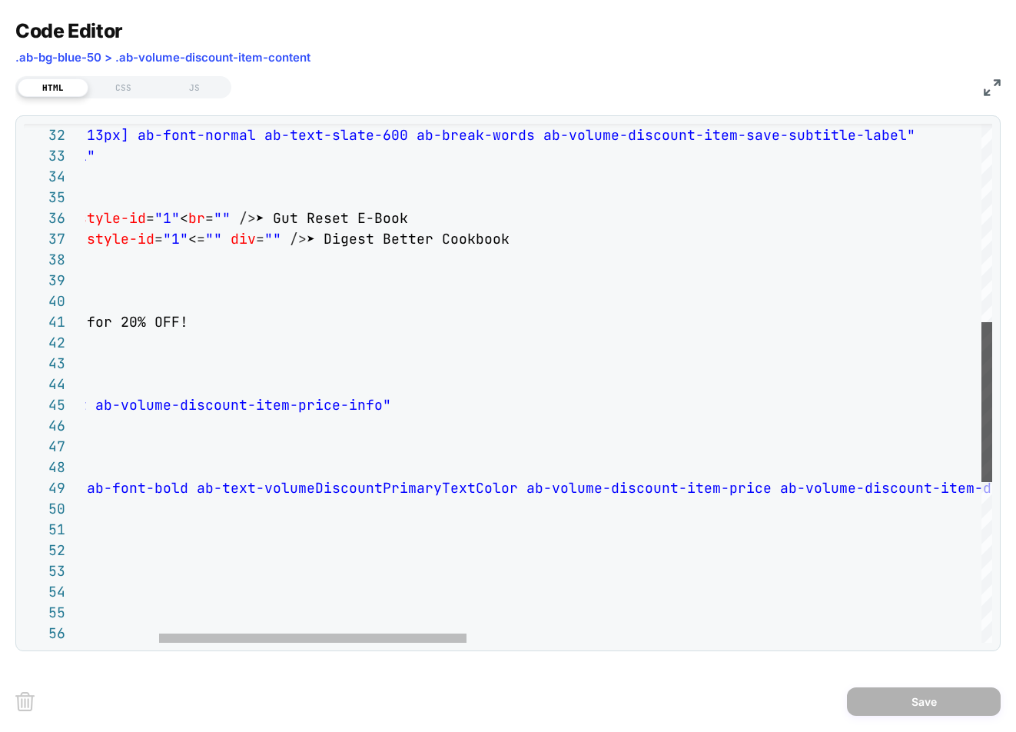
click at [981, 428] on div at bounding box center [986, 402] width 11 height 160
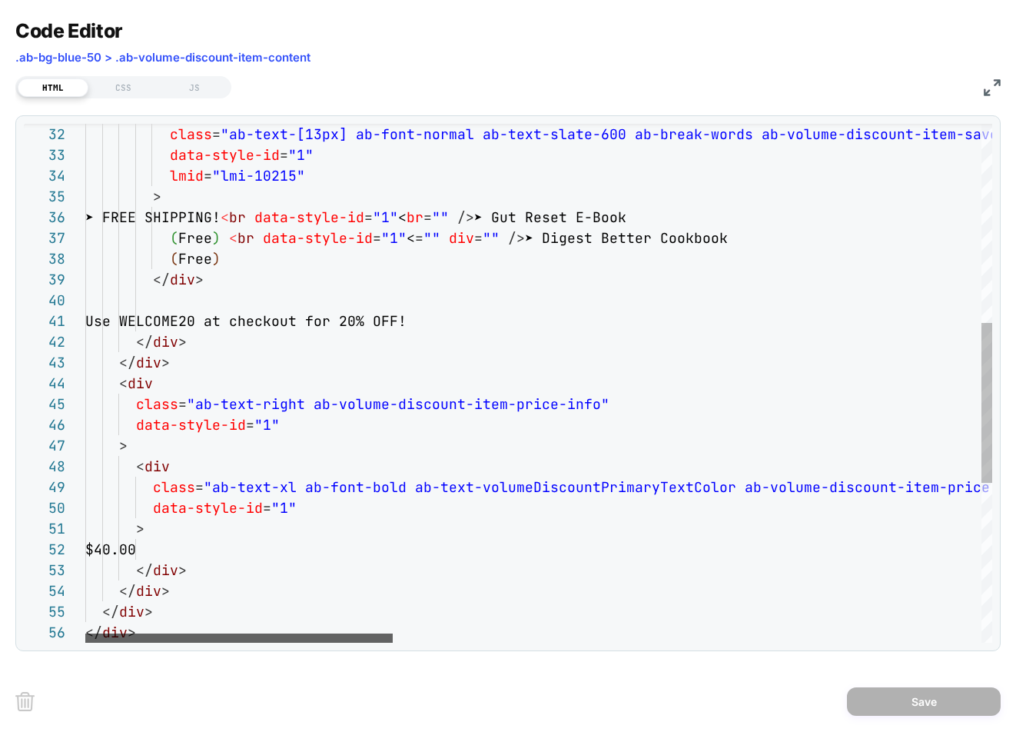
click at [342, 633] on div at bounding box center [238, 637] width 307 height 9
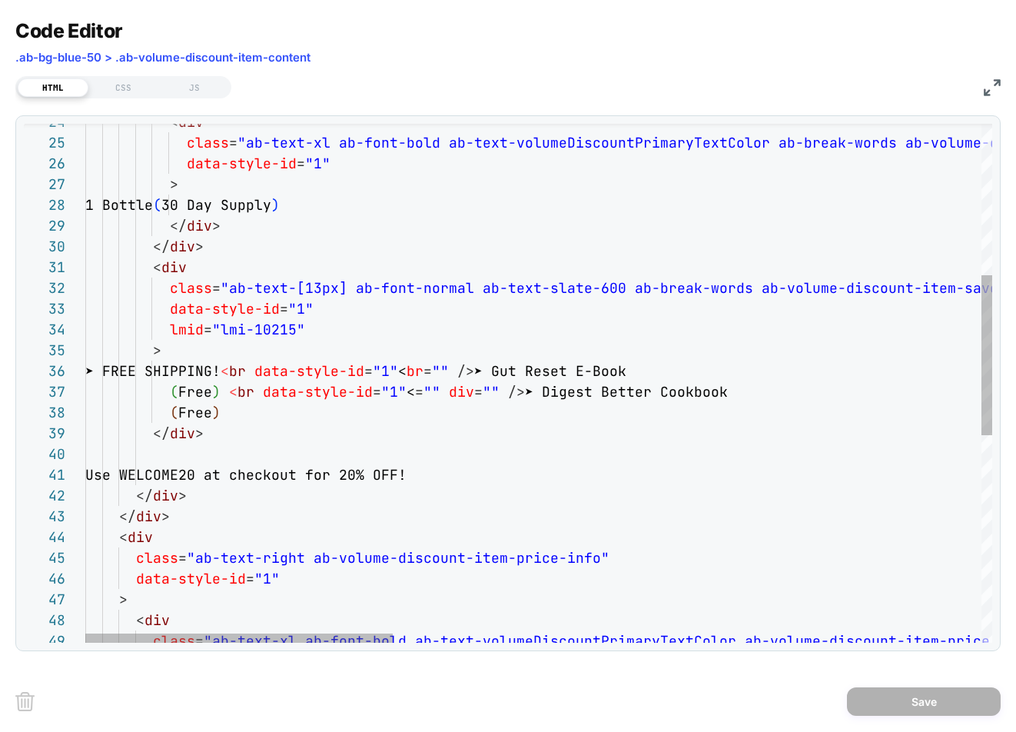
drag, startPoint x: 471, startPoint y: 473, endPoint x: 154, endPoint y: 476, distance: 317.4
type textarea "**********"
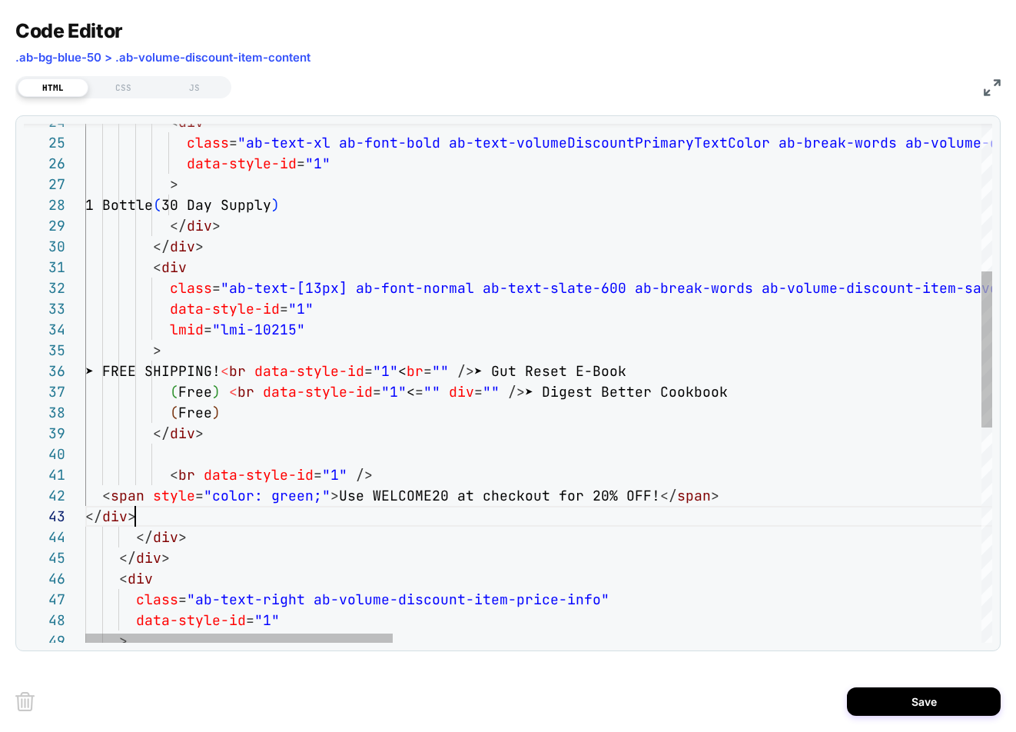
scroll to position [41, 50]
click at [994, 90] on img at bounding box center [992, 87] width 17 height 17
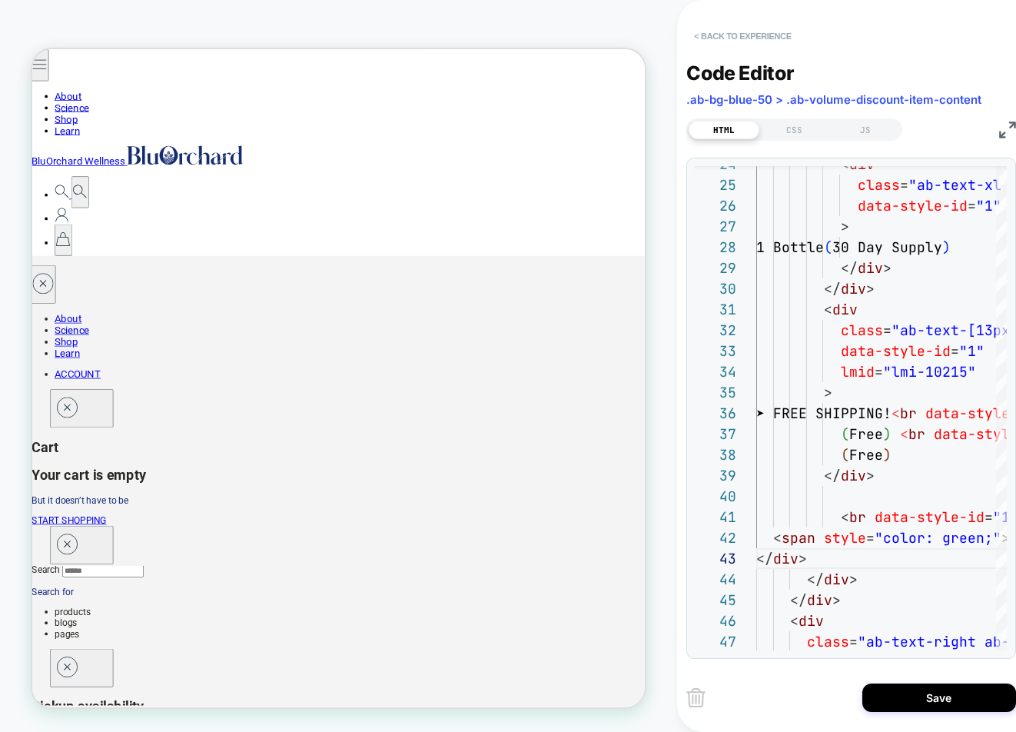
click at [737, 32] on button "< Back to experience" at bounding box center [742, 36] width 112 height 25
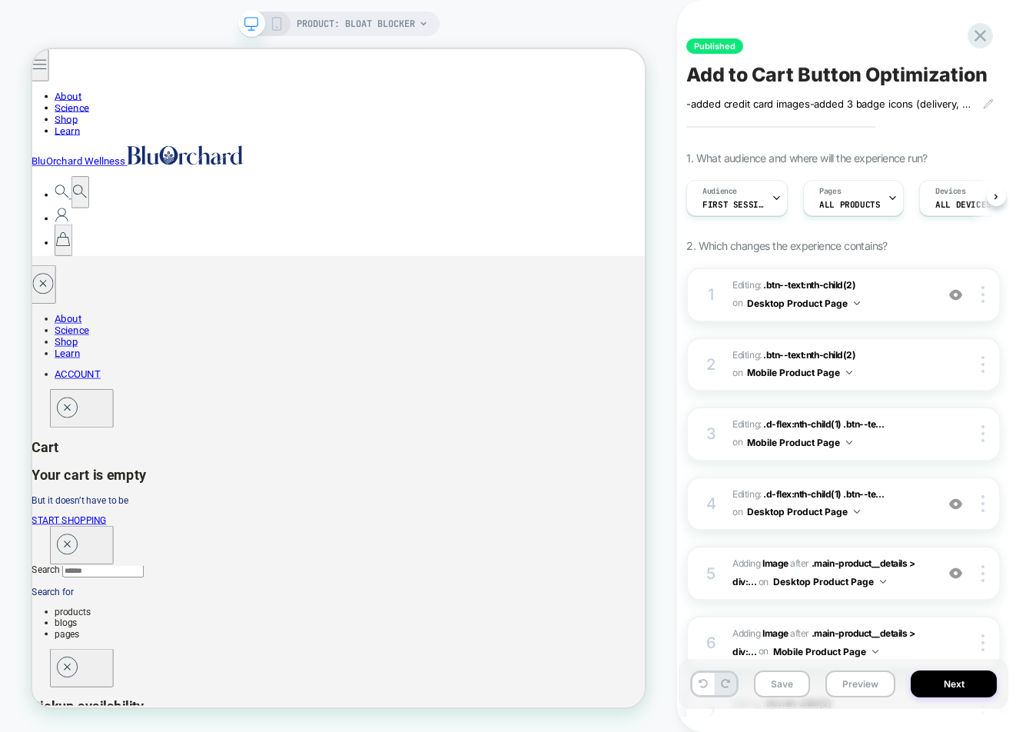
scroll to position [0, 1]
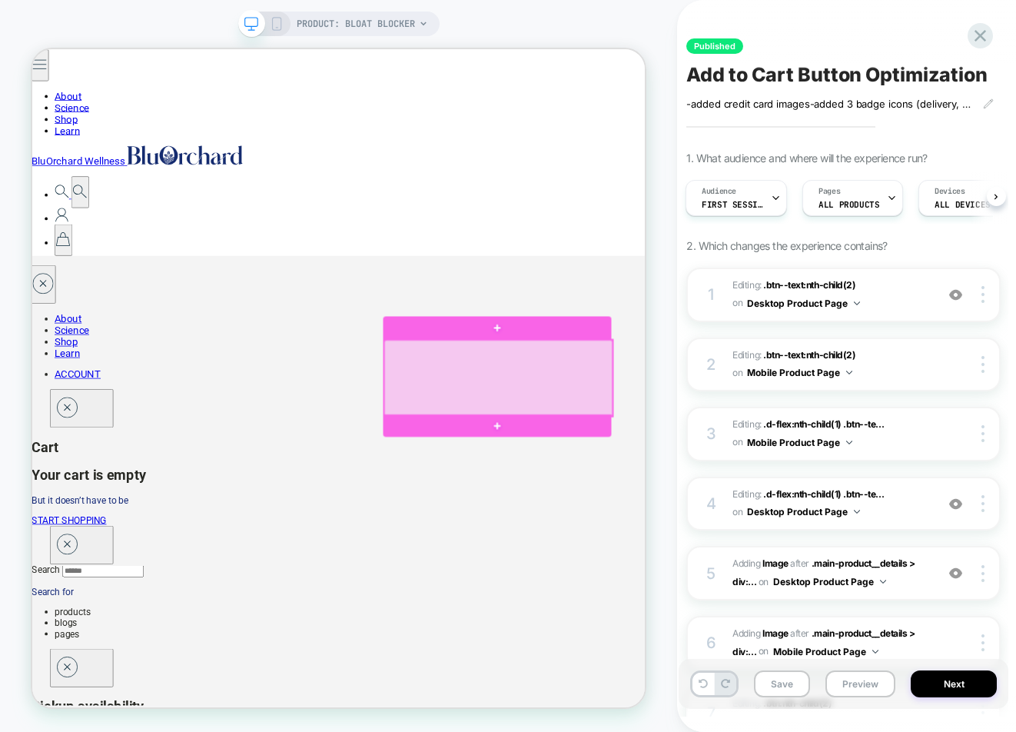
click at [636, 500] on div at bounding box center [654, 487] width 304 height 101
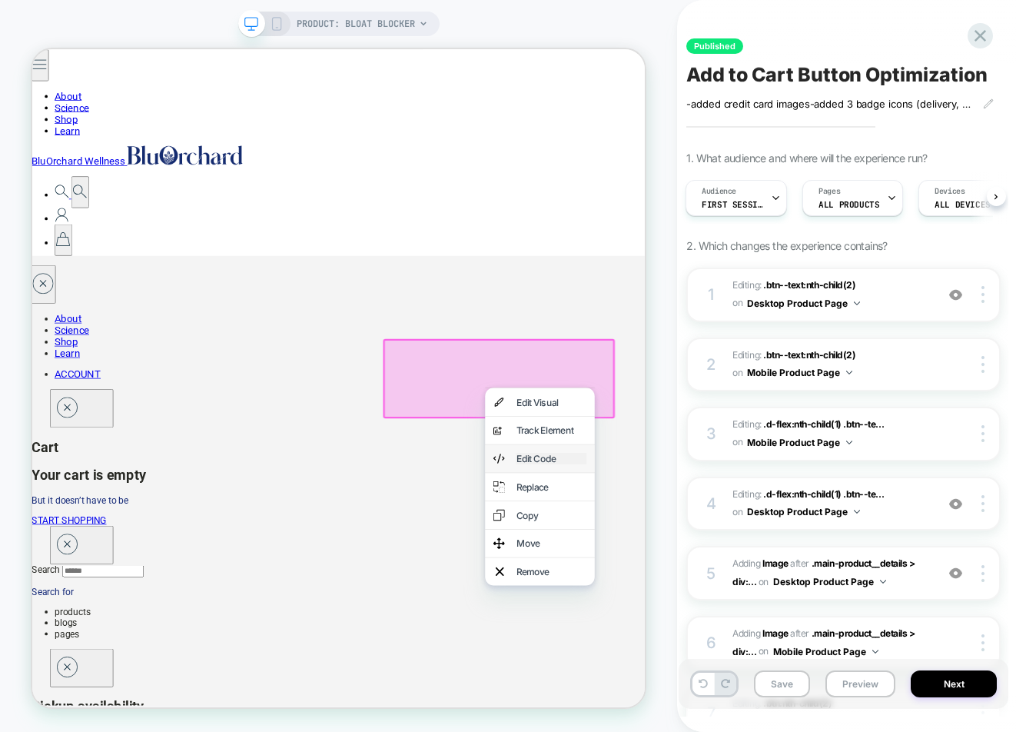
click at [682, 590] on div "Edit Code" at bounding box center [725, 594] width 94 height 15
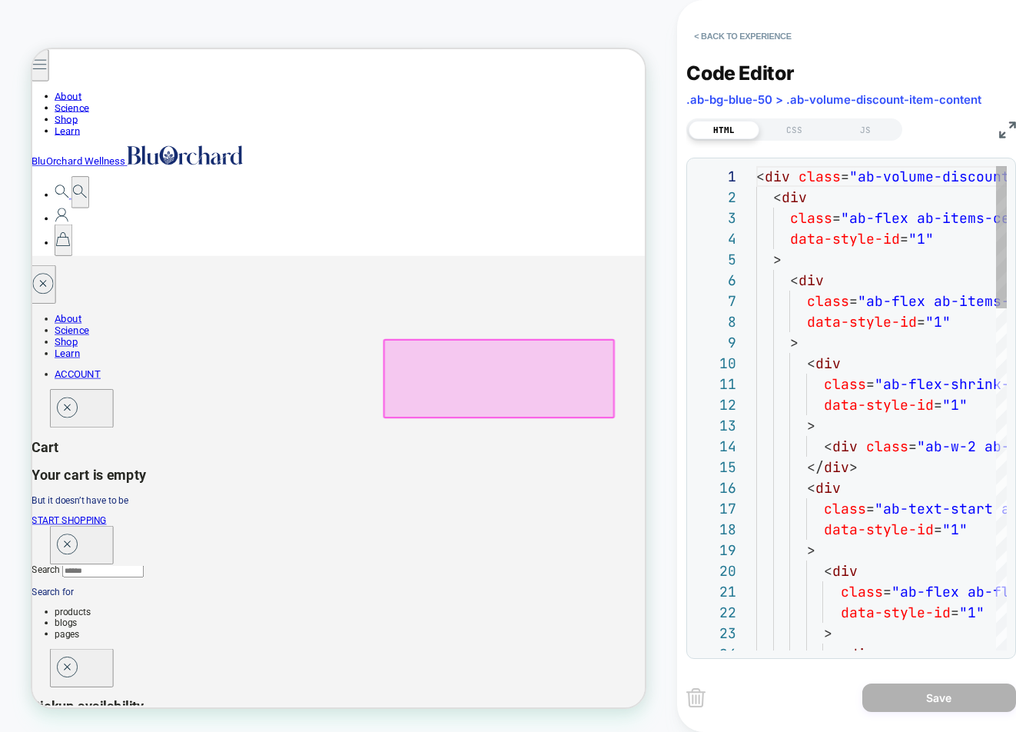
scroll to position [207, 0]
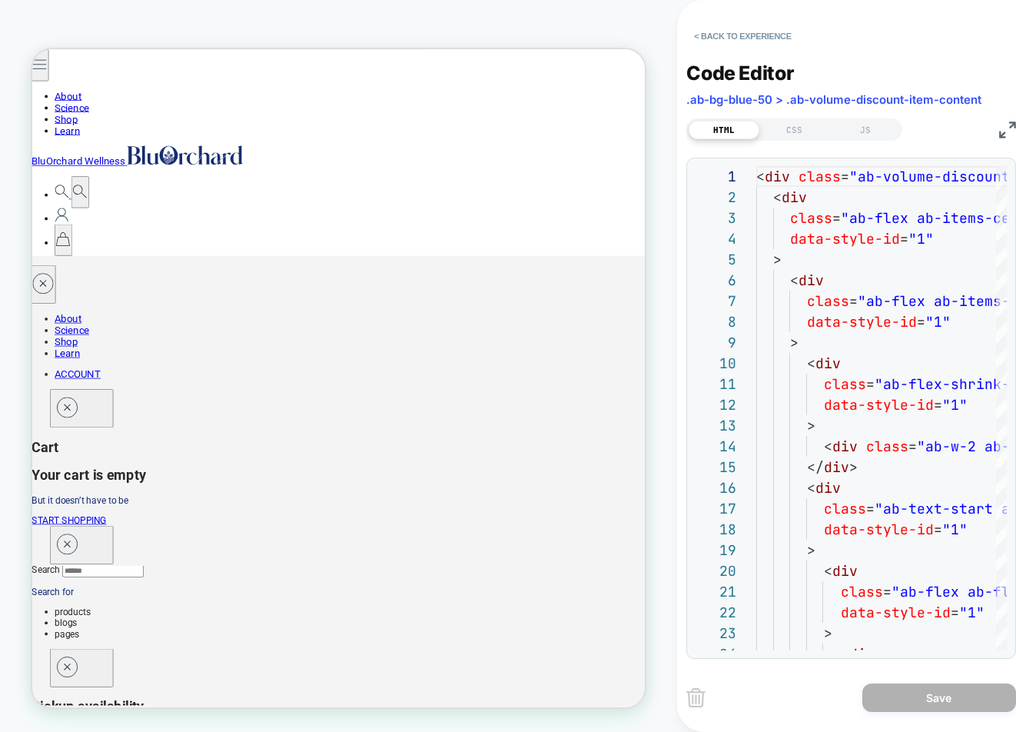
click at [1007, 130] on img at bounding box center [1007, 129] width 17 height 17
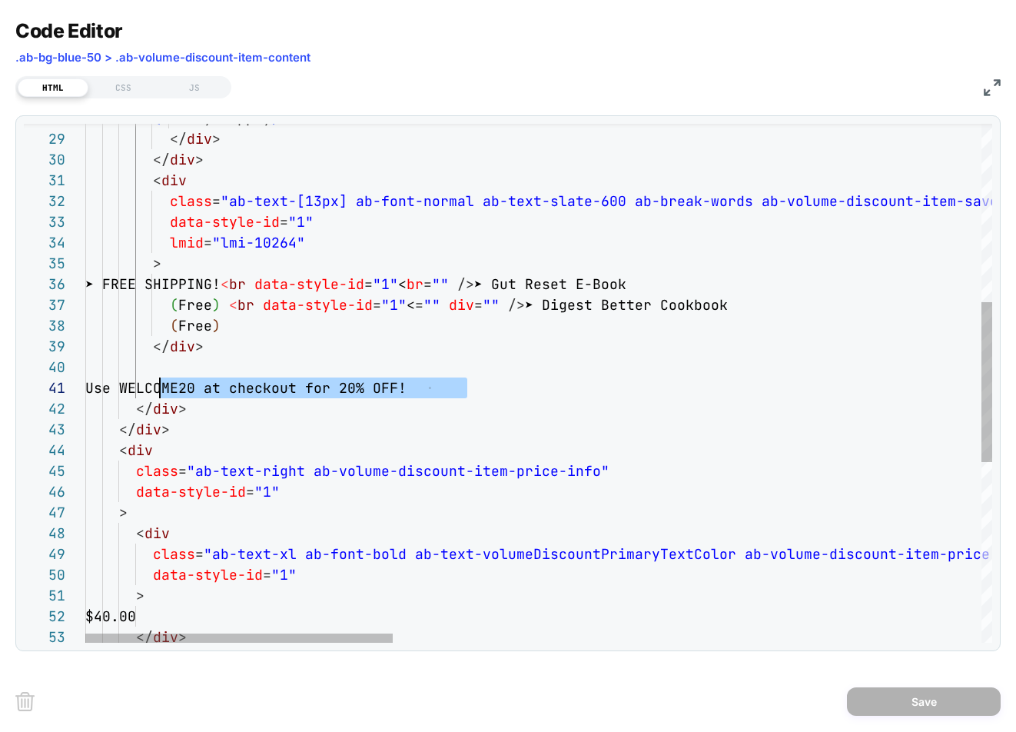
scroll to position [0, 66]
drag, startPoint x: 445, startPoint y: 390, endPoint x: 153, endPoint y: 384, distance: 292.0
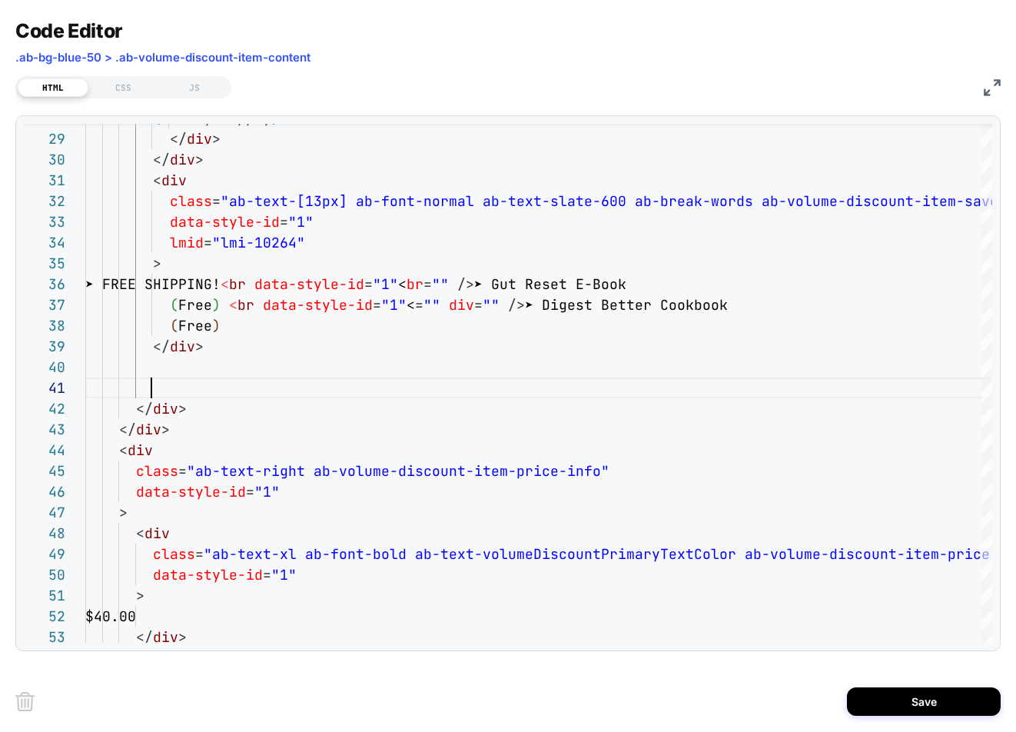
click at [987, 89] on img at bounding box center [992, 87] width 17 height 17
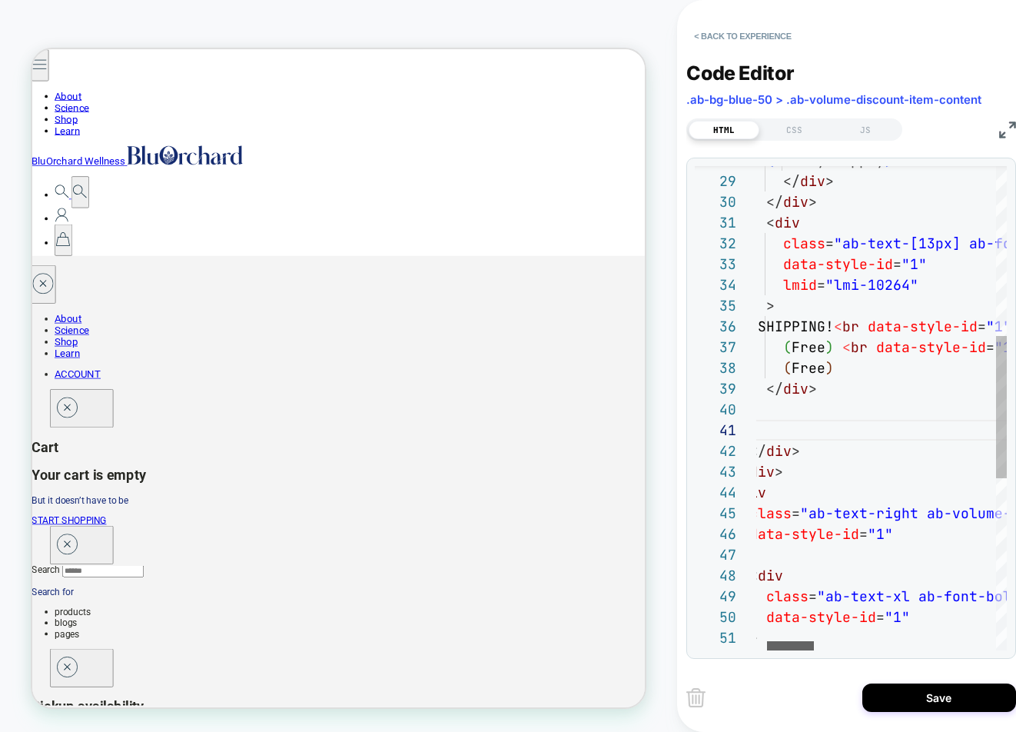
click at [801, 647] on div at bounding box center [790, 645] width 47 height 9
click at [1004, 128] on img at bounding box center [1007, 129] width 17 height 17
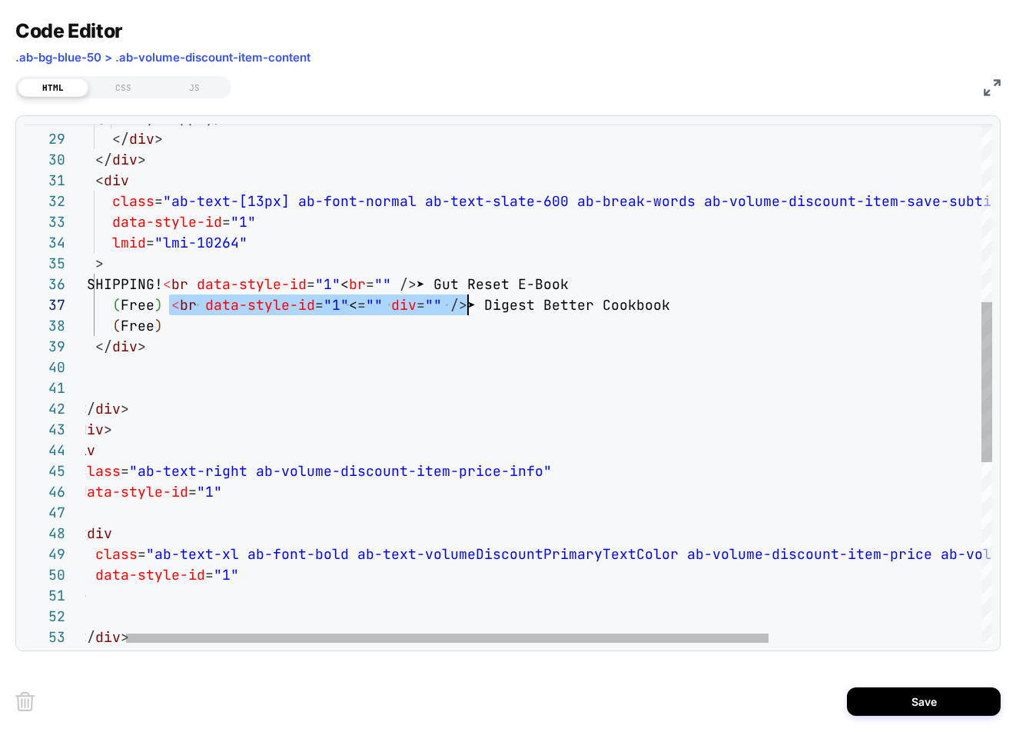
scroll to position [124, 440]
drag, startPoint x: 170, startPoint y: 306, endPoint x: 463, endPoint y: 310, distance: 293.6
click at [463, 310] on div "1 Bottle ( 30 Day Supply ) </ div > </ div > < div class = "ab-text-[13px] ab-f…" at bounding box center [660, 387] width 1264 height 1681
click at [208, 327] on div "1 Bottle ( 30 Day Supply ) </ div > </ div > < div class = "ab-text-[13px] ab-f…" at bounding box center [660, 387] width 1264 height 1681
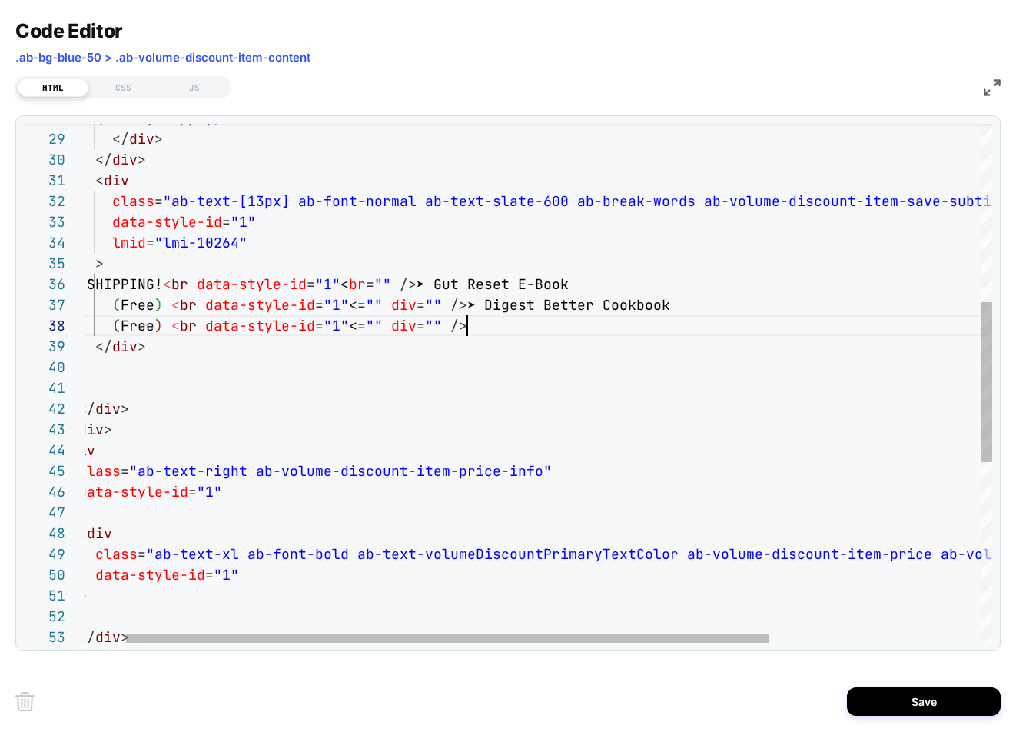
scroll to position [145, 440]
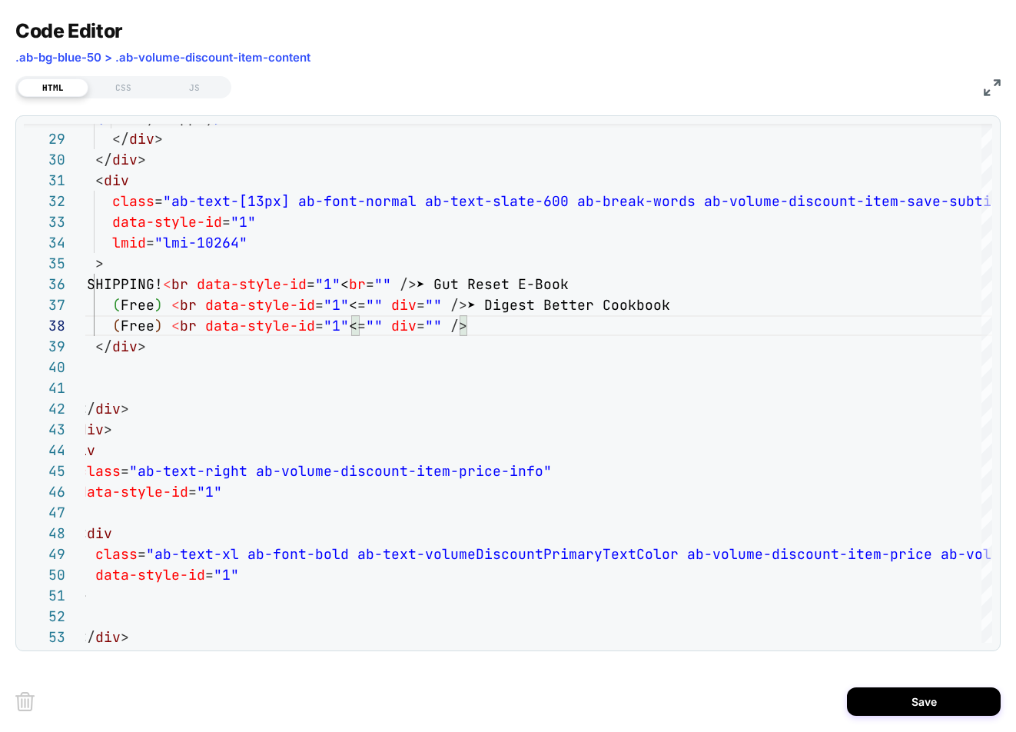
click at [994, 82] on img at bounding box center [992, 87] width 17 height 17
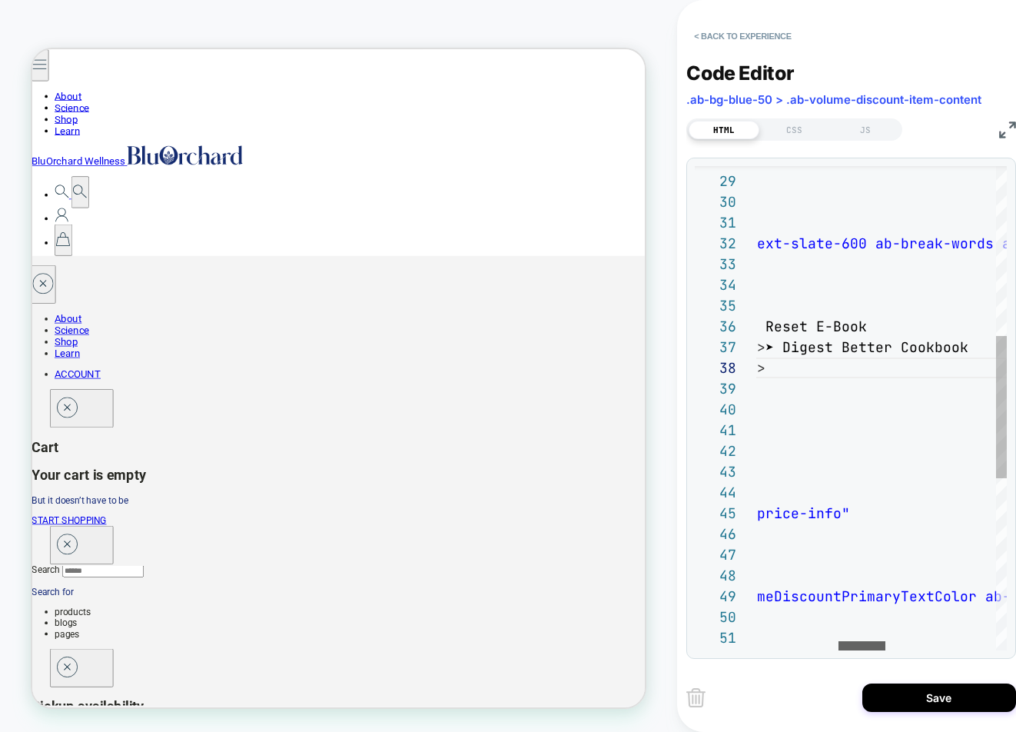
click at [858, 641] on div at bounding box center [861, 645] width 47 height 9
click at [797, 367] on div "1 Bottle ( 30 Day Supply ) </ div > </ div > < div class = "ab-text-[13px] ab-f…" at bounding box center [957, 413] width 1264 height 1646
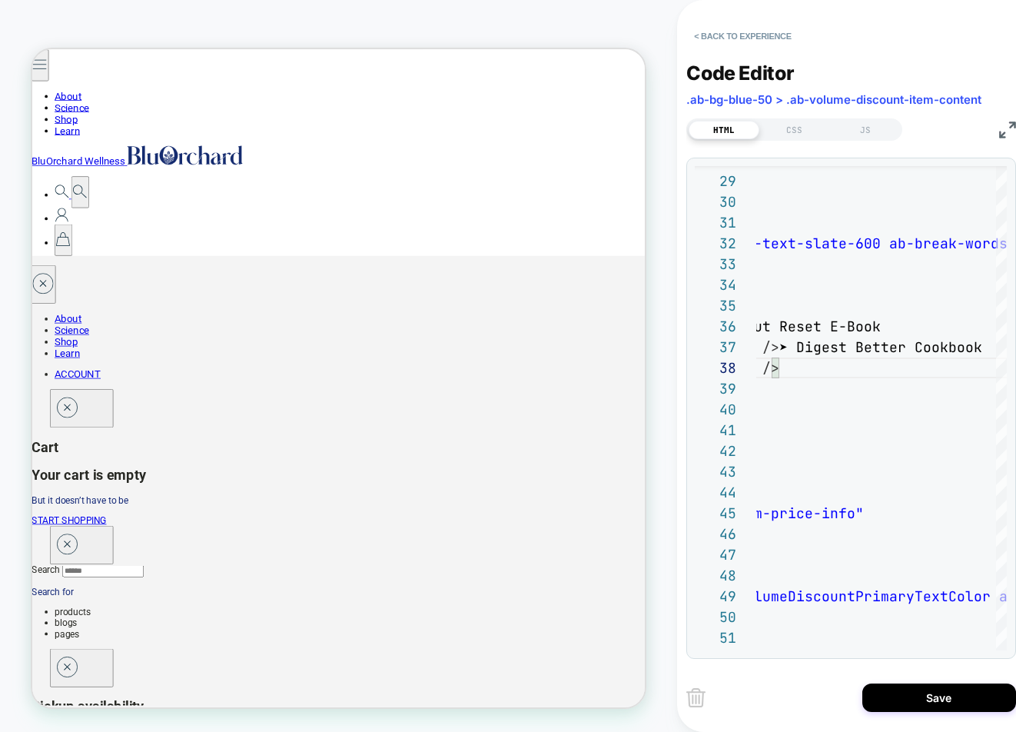
click at [1007, 123] on img at bounding box center [1007, 129] width 17 height 17
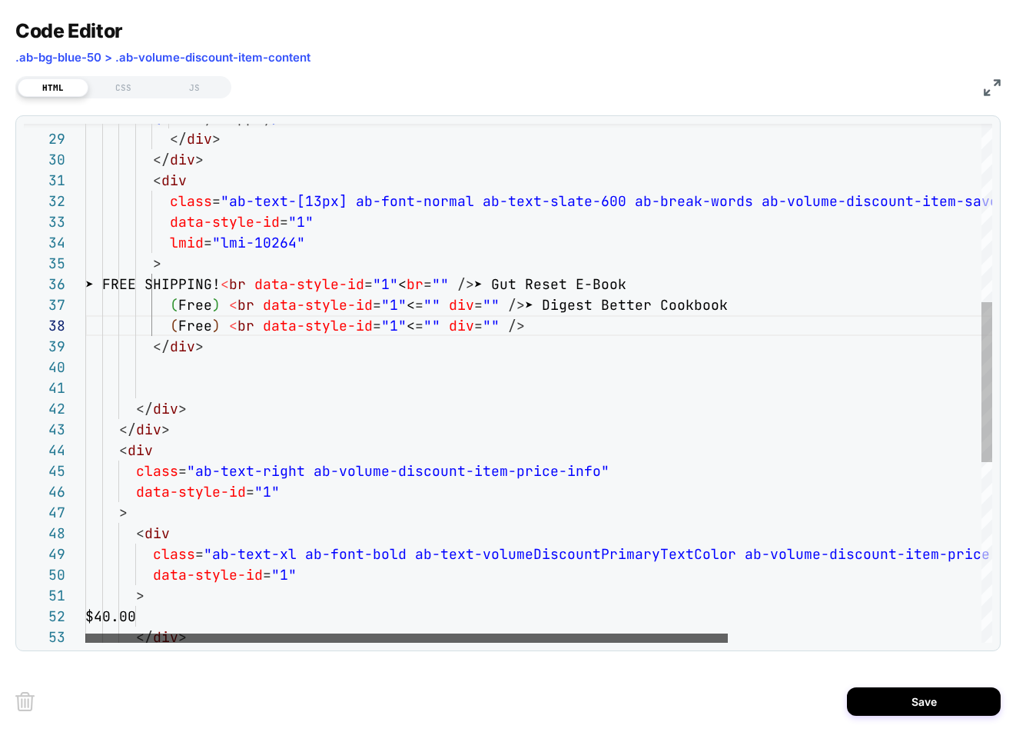
click at [480, 633] on div at bounding box center [406, 637] width 642 height 9
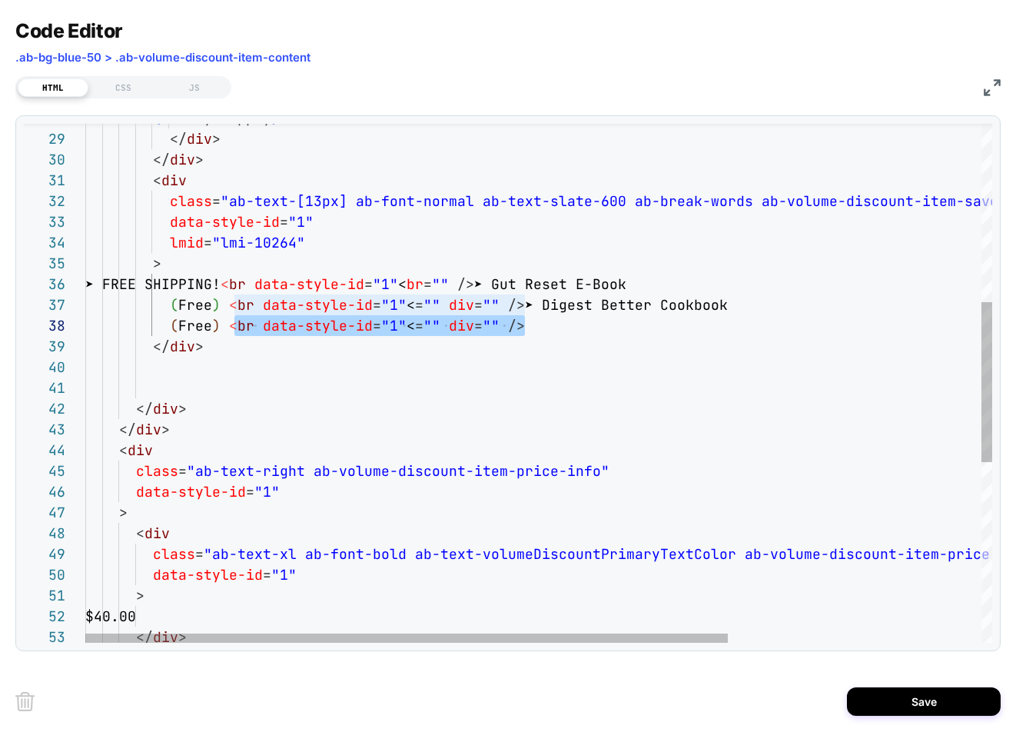
scroll to position [145, 141]
drag, startPoint x: 526, startPoint y: 326, endPoint x: 229, endPoint y: 322, distance: 296.6
click at [229, 322] on div "1 Bottle ( 30 Day Supply ) </ div > </ div > < div class = "ab-text-[13px] ab-f…" at bounding box center [717, 387] width 1264 height 1681
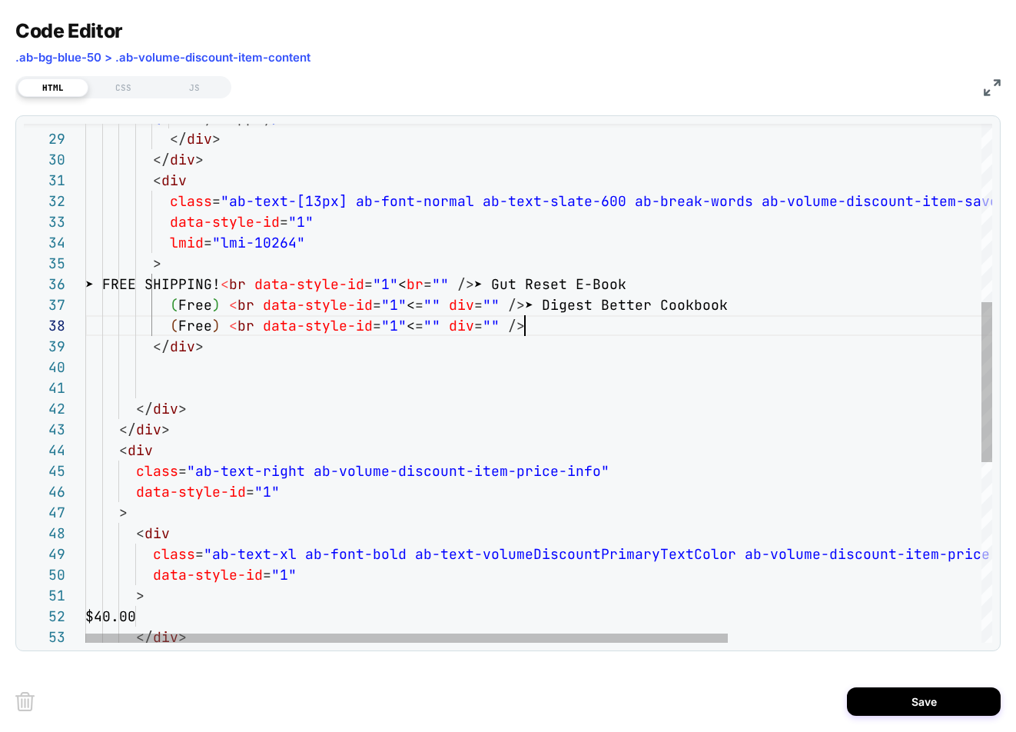
click at [559, 328] on div "1 Bottle ( 30 Day Supply ) </ div > </ div > < div class = "ab-text-[13px] ab-f…" at bounding box center [717, 387] width 1264 height 1681
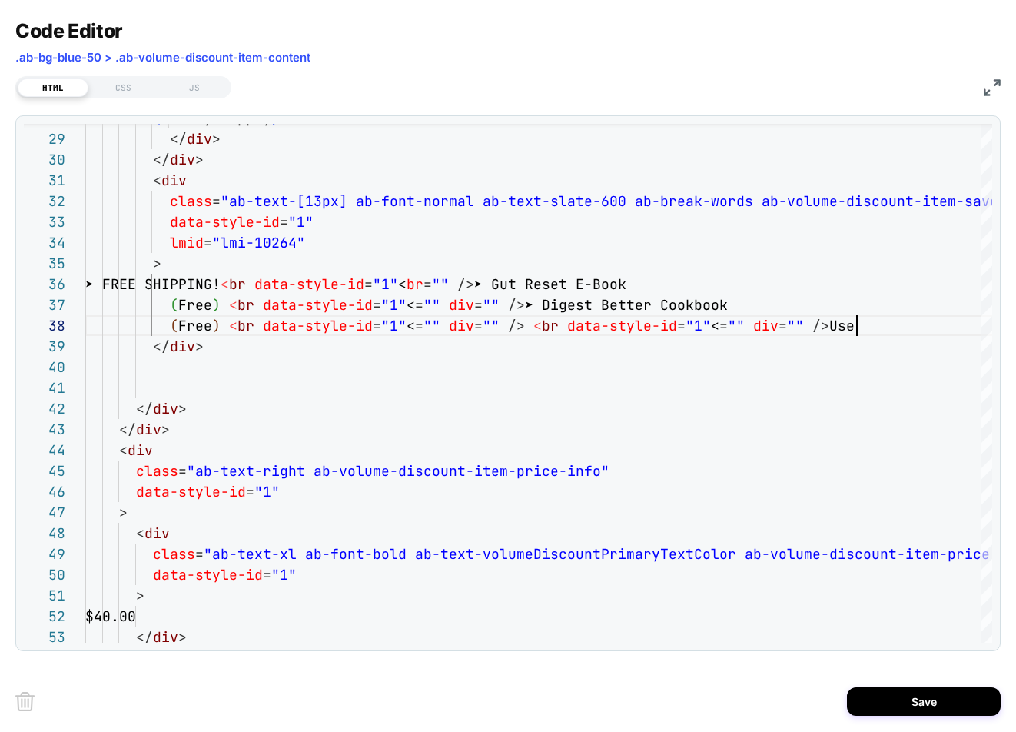
scroll to position [145, 771]
click at [987, 86] on img at bounding box center [992, 87] width 17 height 17
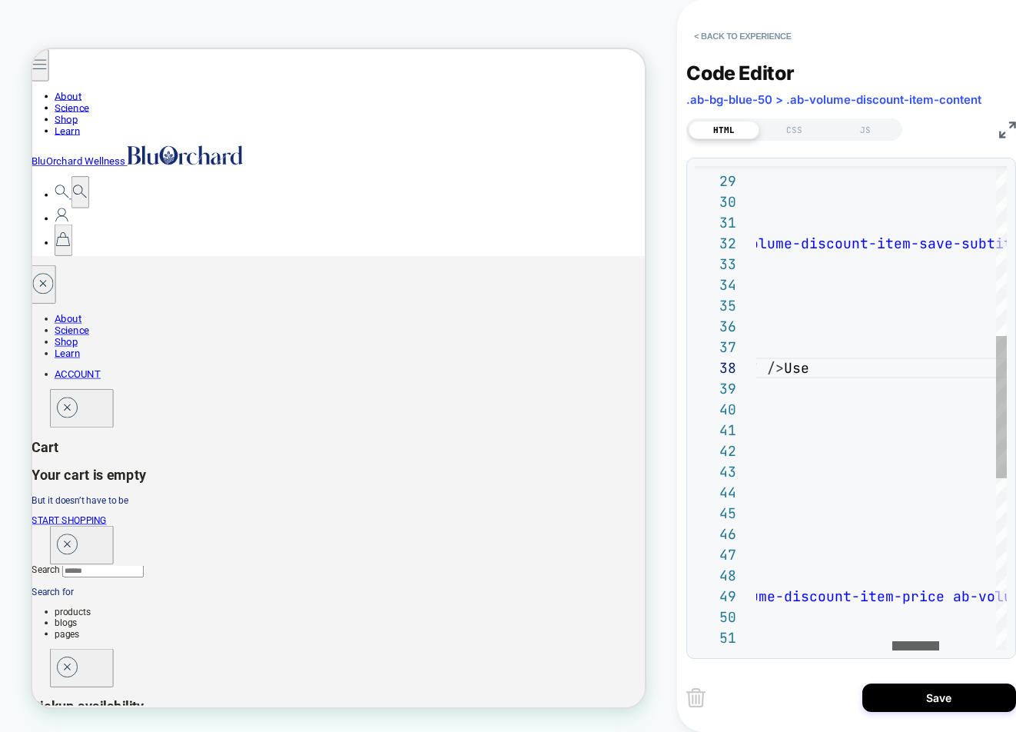
click at [910, 641] on div at bounding box center [915, 645] width 47 height 9
click at [830, 369] on div "1 Bottle ( 30 Day Supply ) </ div > </ div > < div class = "ab-text-[13px] ab-f…" at bounding box center [676, 413] width 1264 height 1646
click at [907, 649] on div at bounding box center [911, 645] width 47 height 9
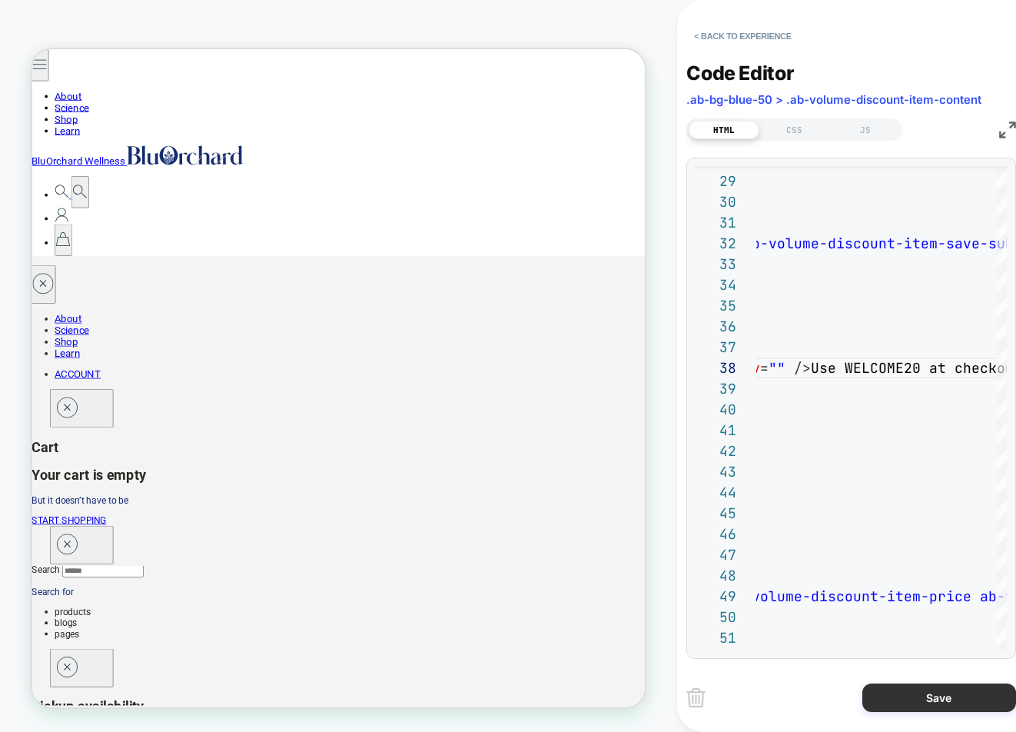
type textarea "**********"
click at [931, 703] on button "Save" at bounding box center [939, 697] width 154 height 28
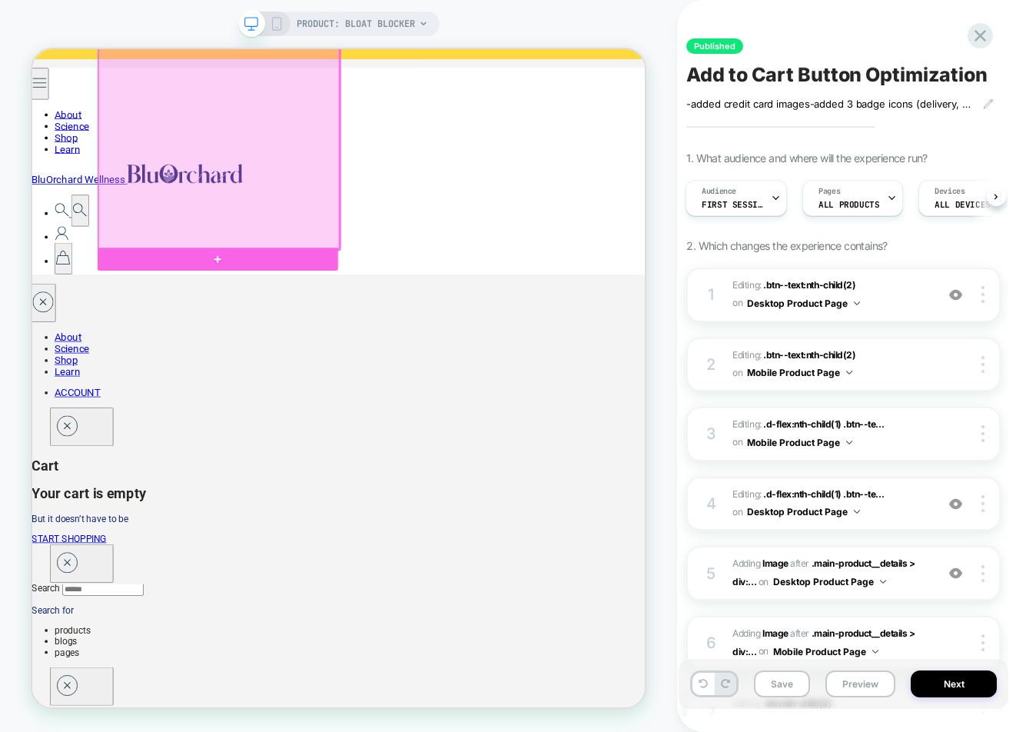
scroll to position [115, 0]
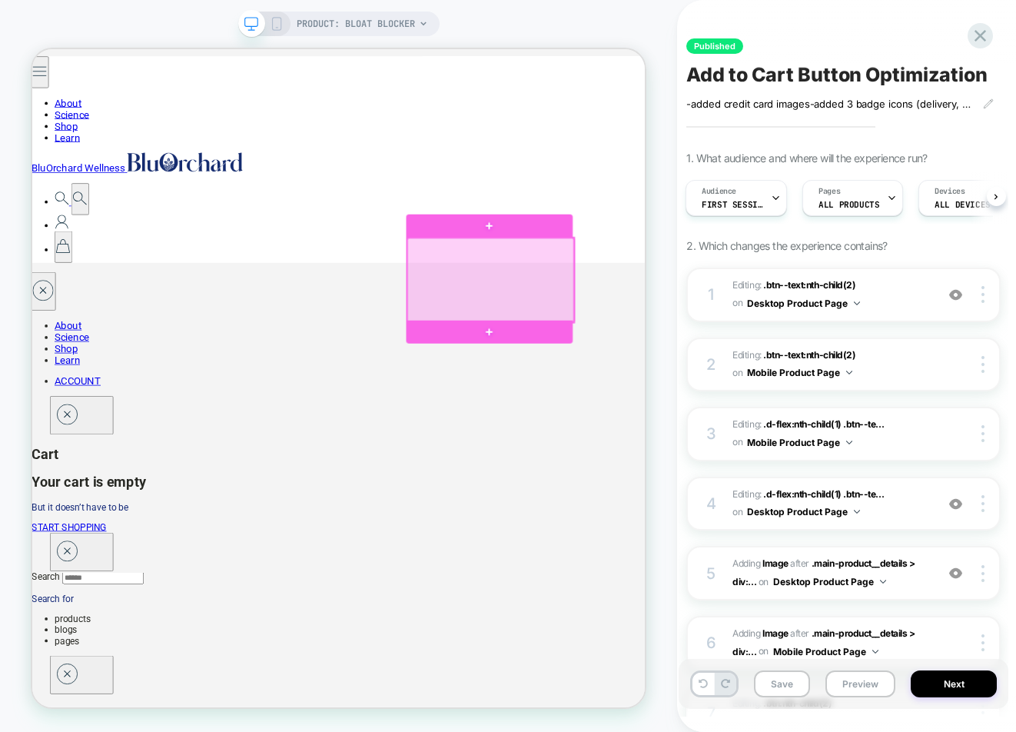
click at [640, 358] on div at bounding box center [644, 357] width 222 height 112
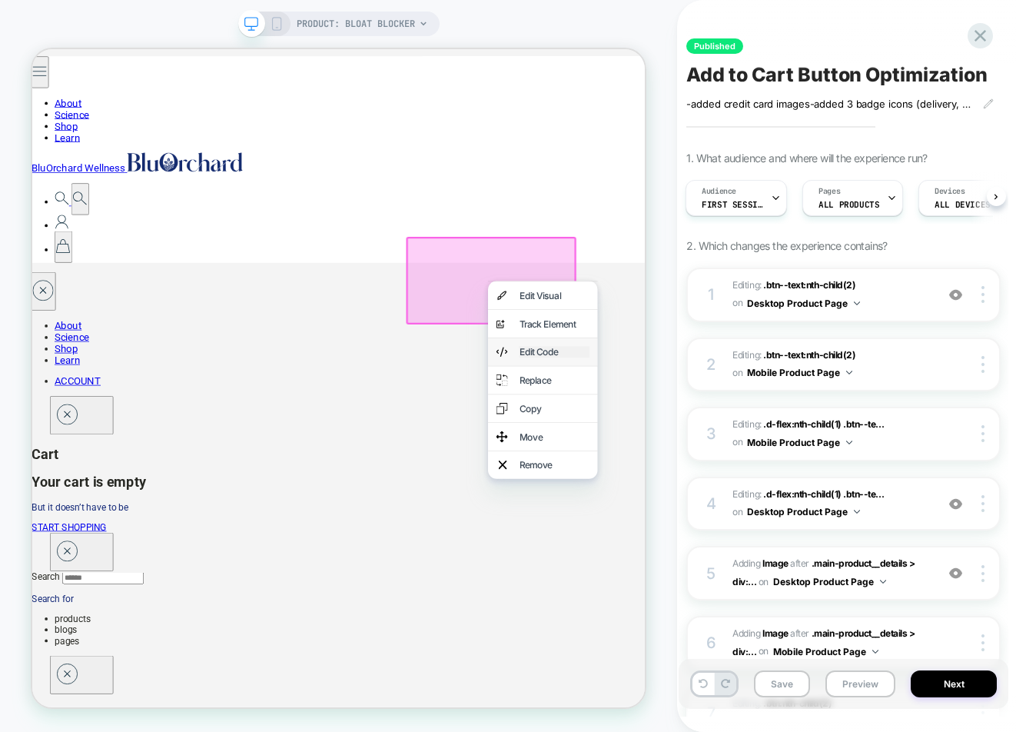
click at [697, 446] on div "Edit Code" at bounding box center [729, 452] width 94 height 15
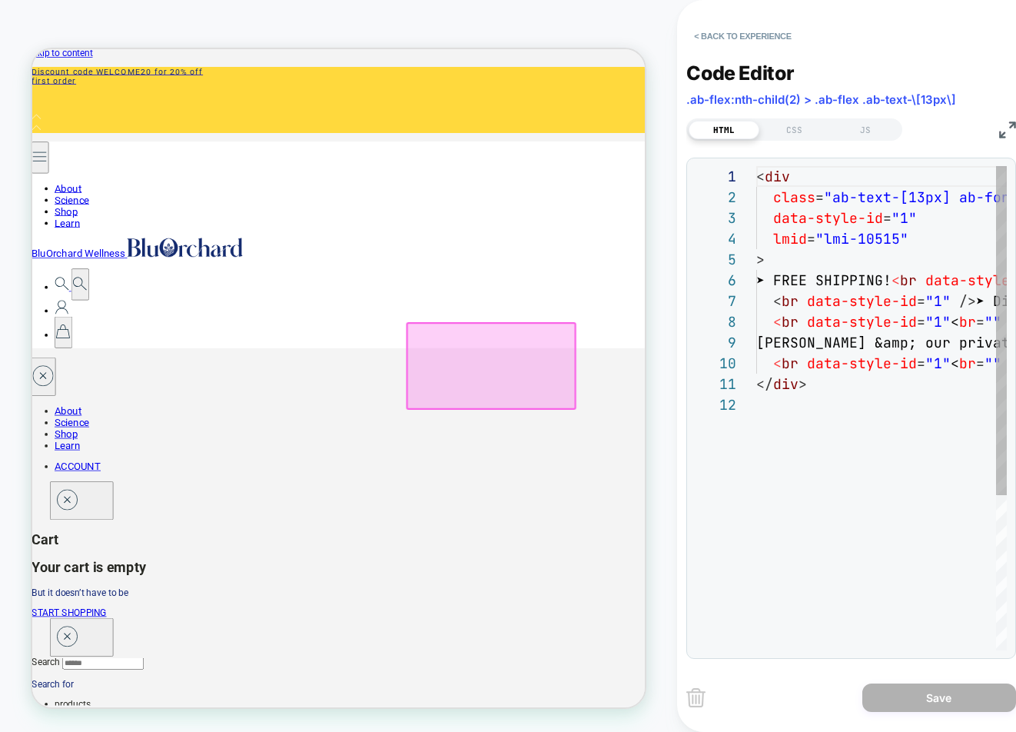
scroll to position [0, 0]
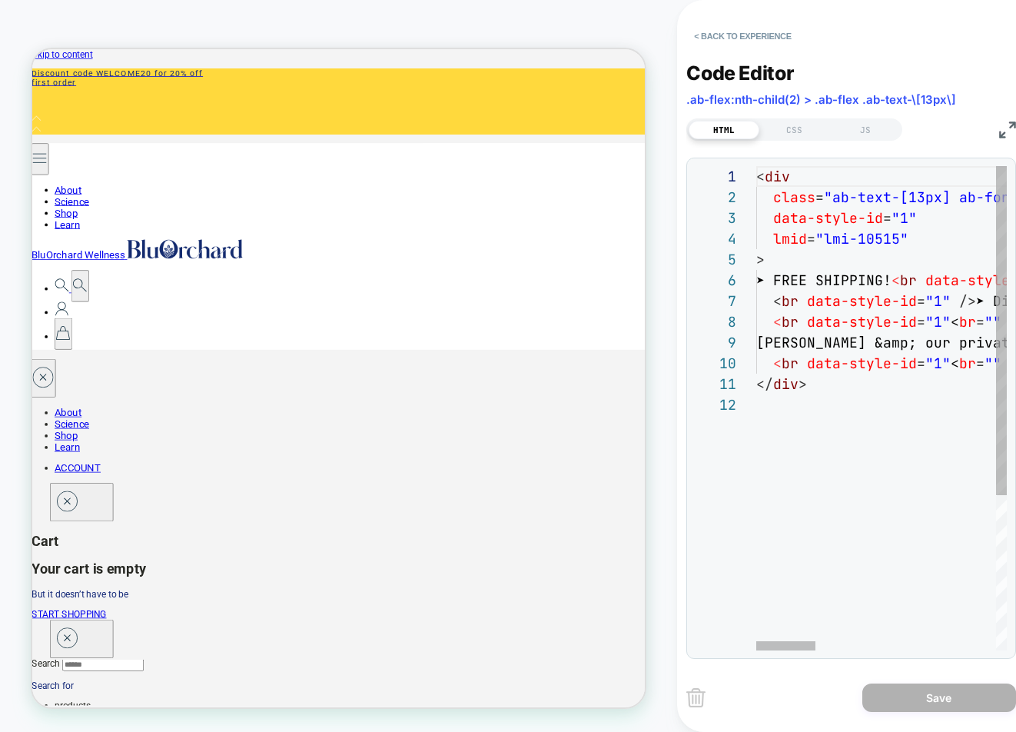
type textarea "**********"
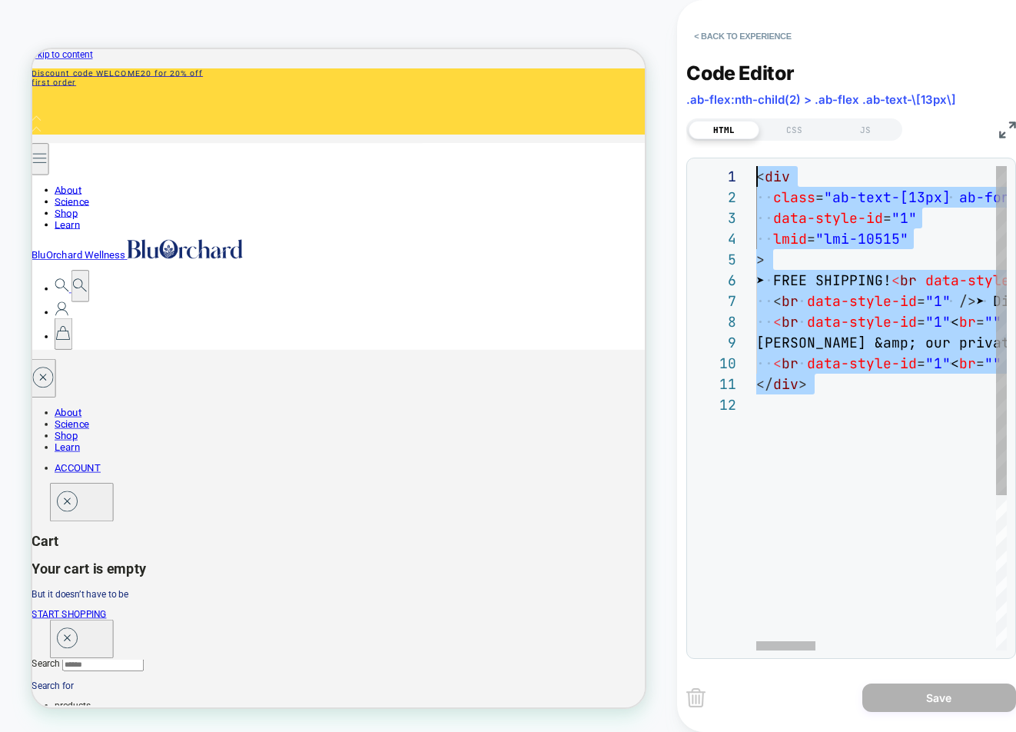
drag, startPoint x: 768, startPoint y: 396, endPoint x: 740, endPoint y: 178, distance: 219.3
click at [732, 36] on button "< Back to experience" at bounding box center [742, 36] width 112 height 25
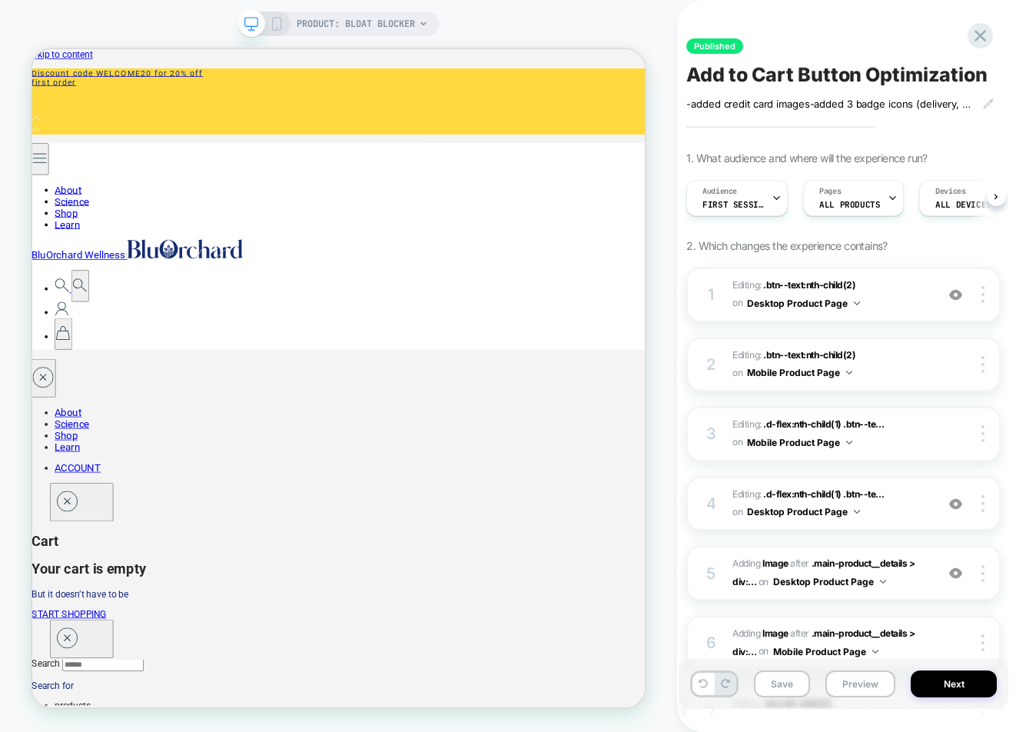
scroll to position [0, 1]
click at [275, 27] on rect at bounding box center [276, 27] width 2 height 1
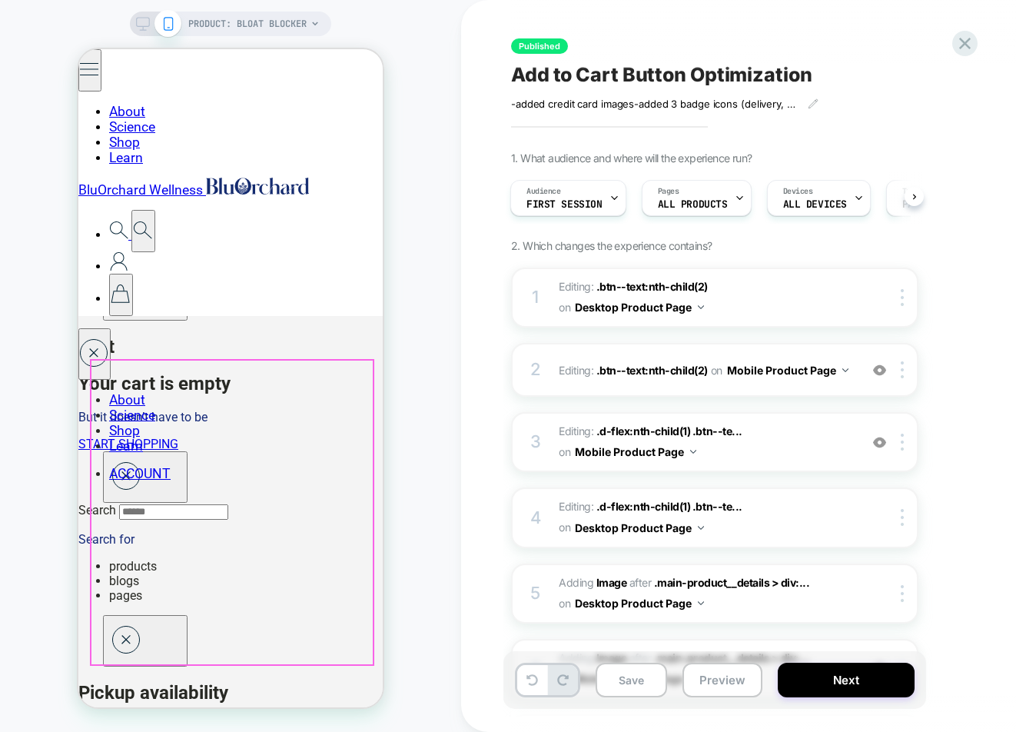
scroll to position [361, 0]
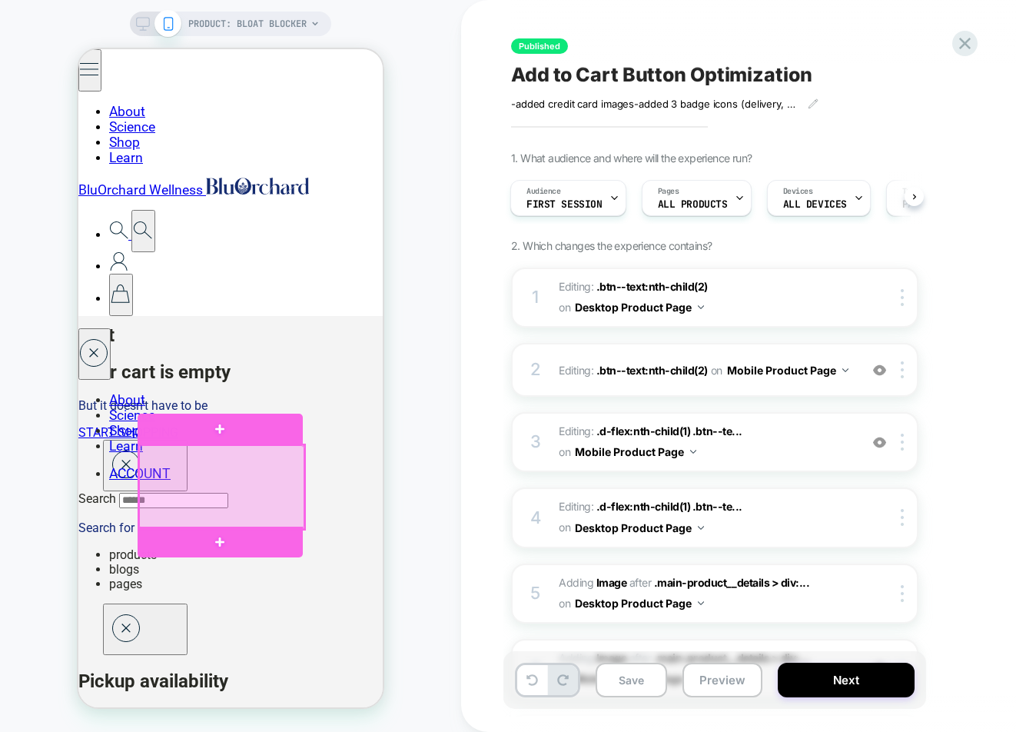
click at [210, 480] on div at bounding box center [221, 487] width 165 height 84
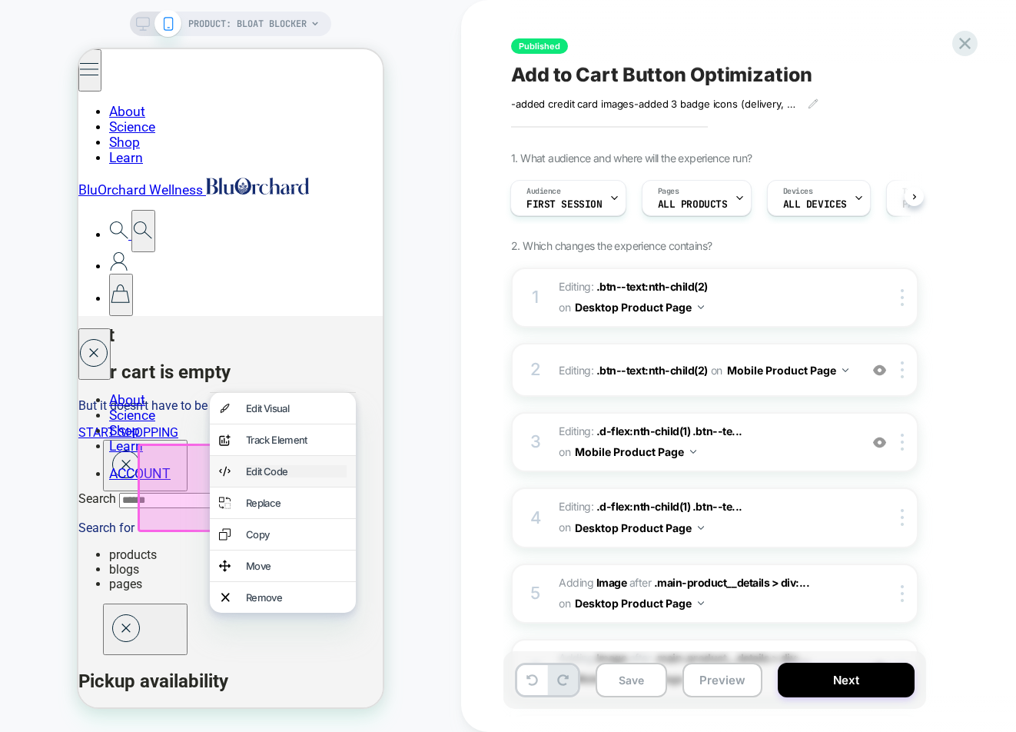
click at [276, 473] on div "Edit Code" at bounding box center [296, 471] width 101 height 12
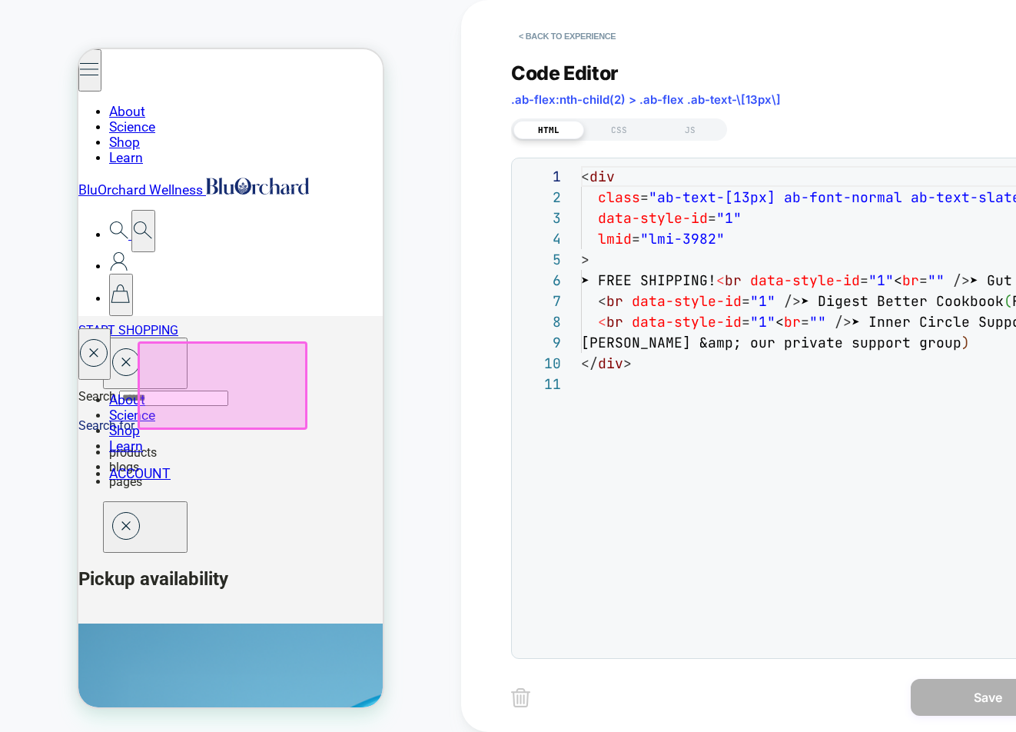
scroll to position [207, 0]
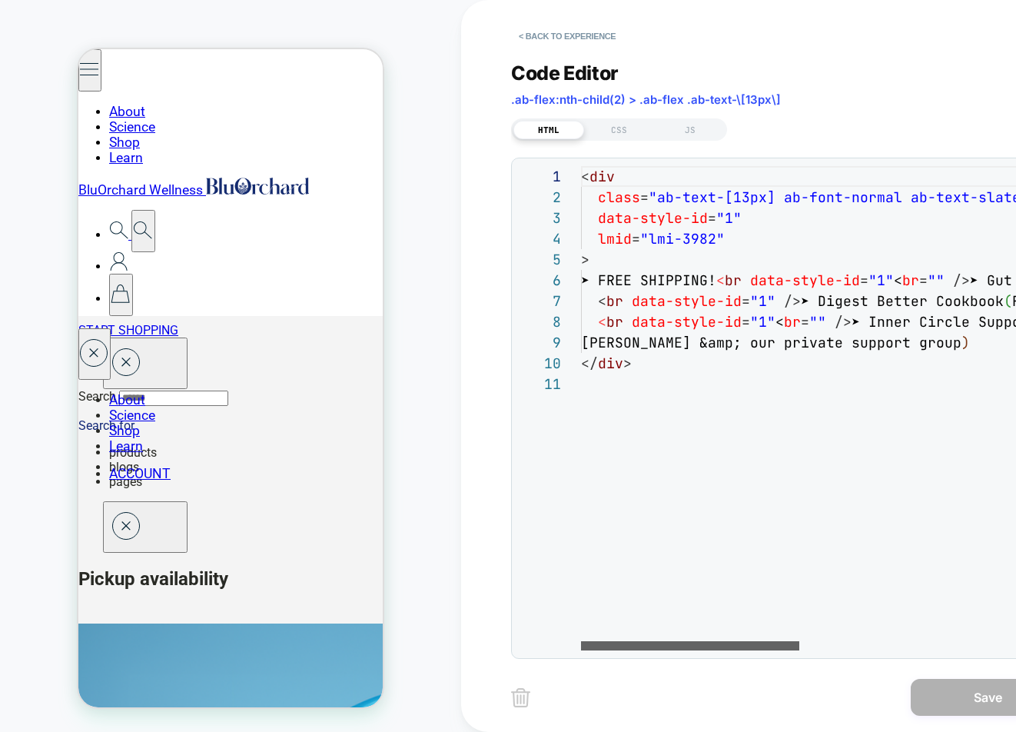
click at [669, 645] on div at bounding box center [690, 645] width 218 height 9
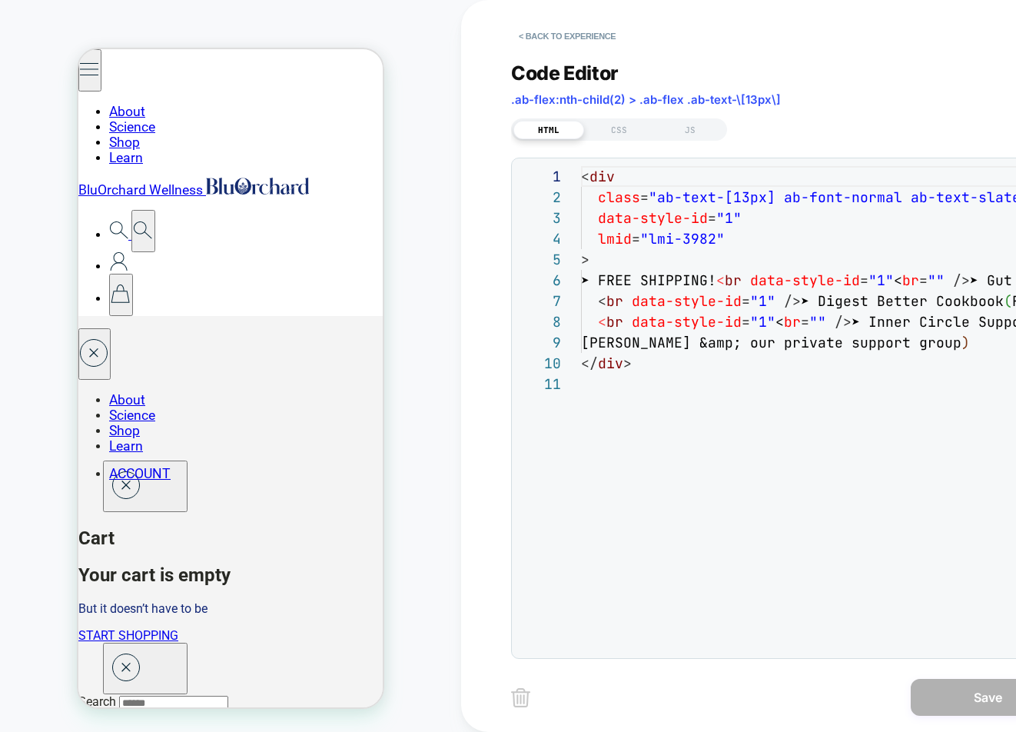
scroll to position [0, 0]
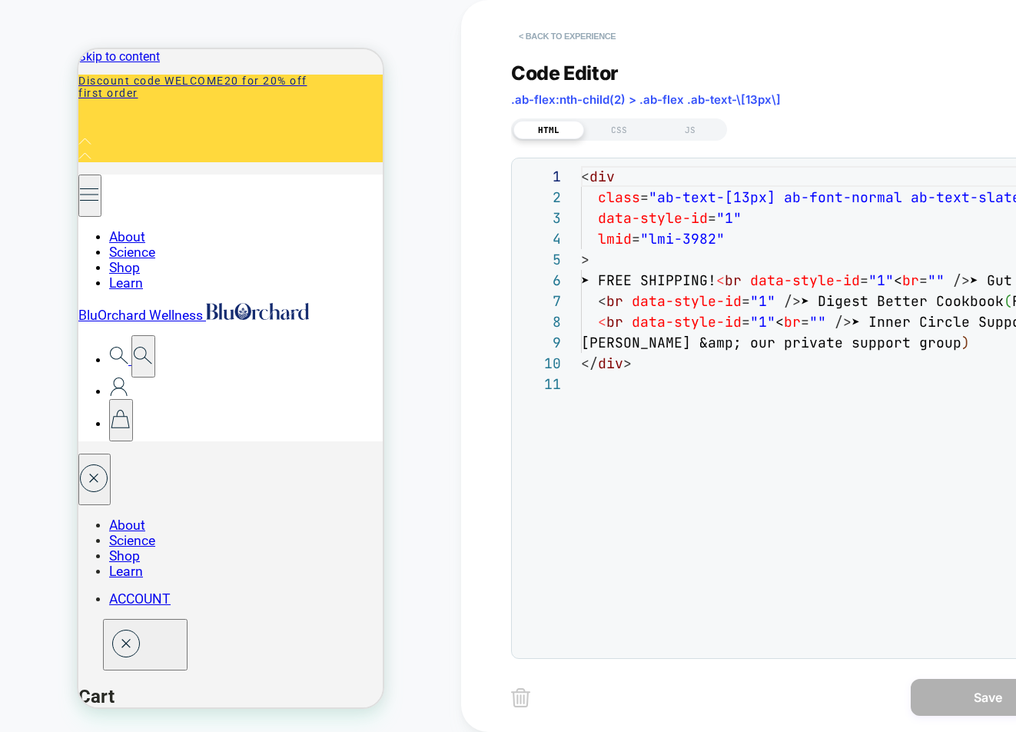
click at [546, 30] on button "< Back to experience" at bounding box center [567, 36] width 112 height 25
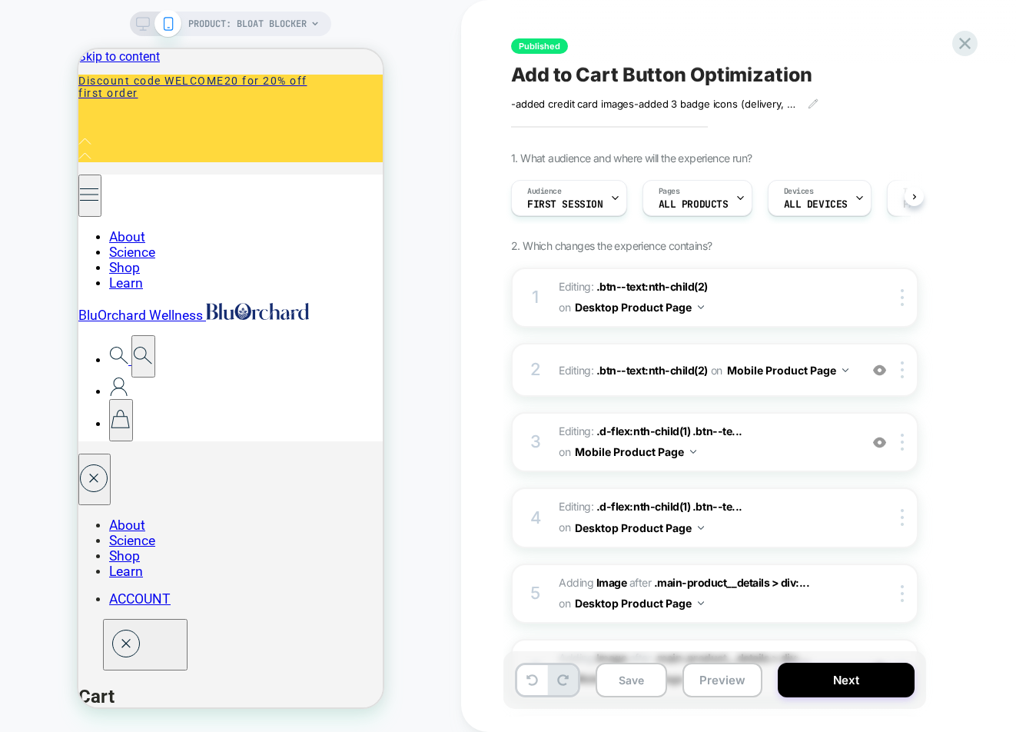
scroll to position [0, 1]
click at [137, 18] on rect at bounding box center [143, 22] width 13 height 8
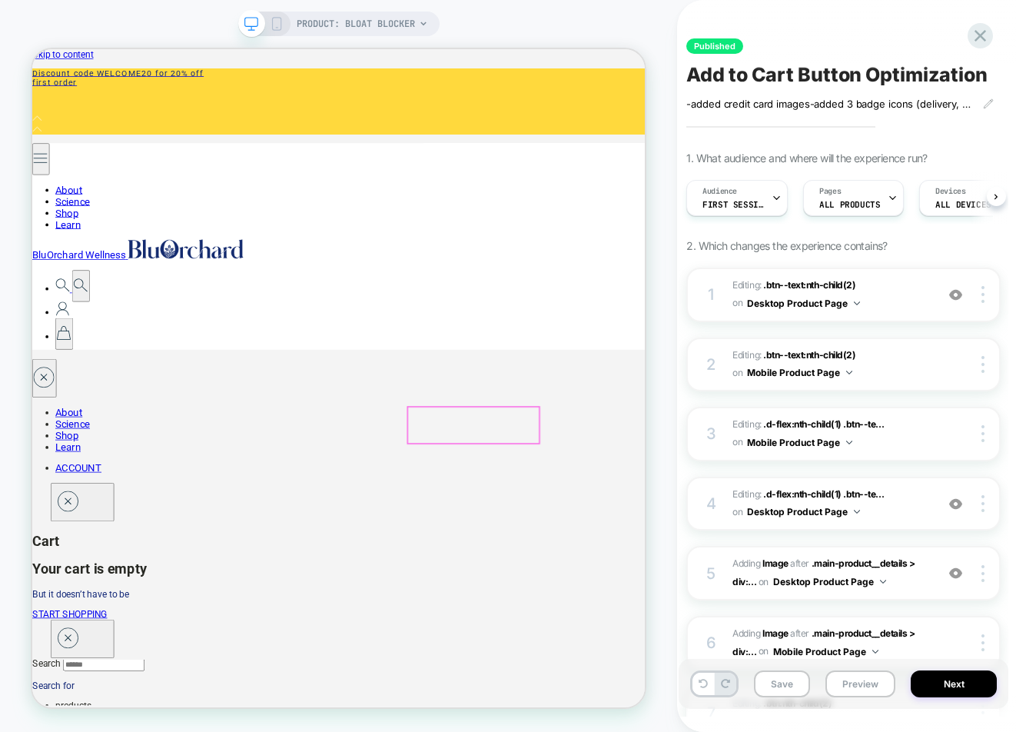
scroll to position [0, 1]
click at [277, 24] on icon at bounding box center [277, 24] width 14 height 14
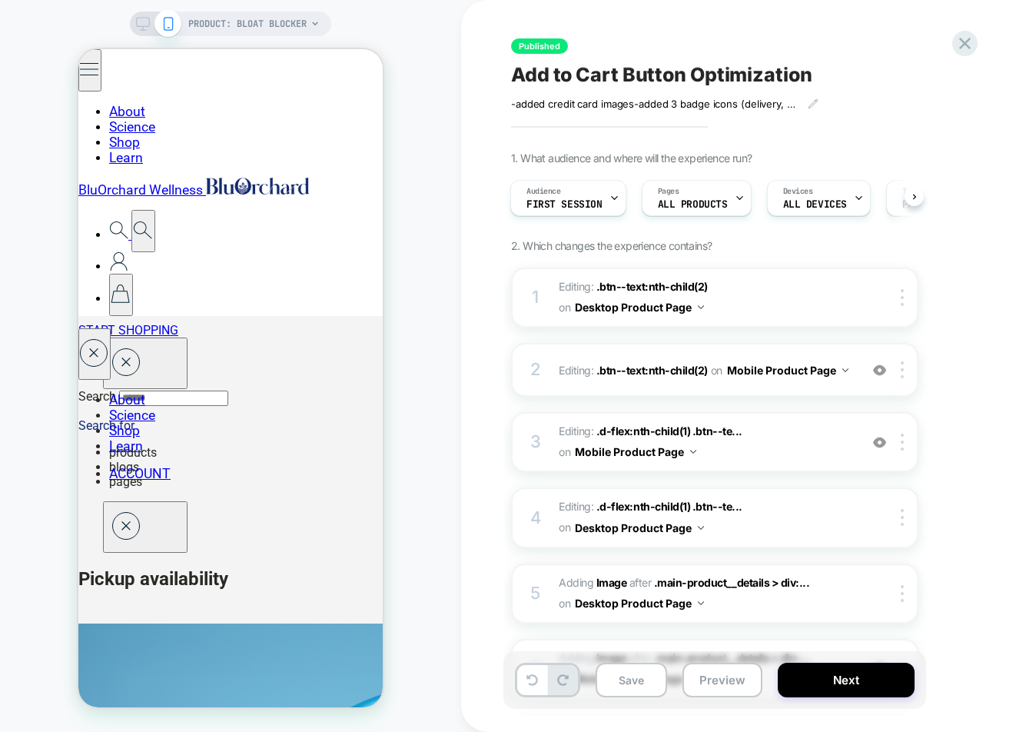
scroll to position [480, 0]
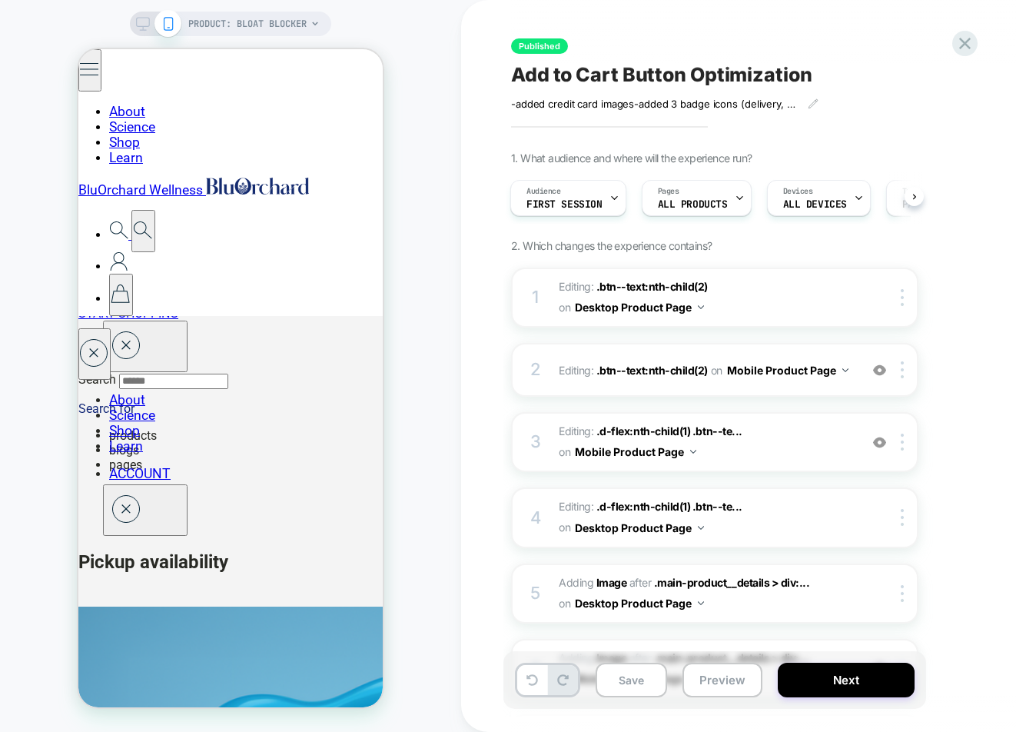
click at [138, 23] on icon at bounding box center [143, 24] width 14 height 14
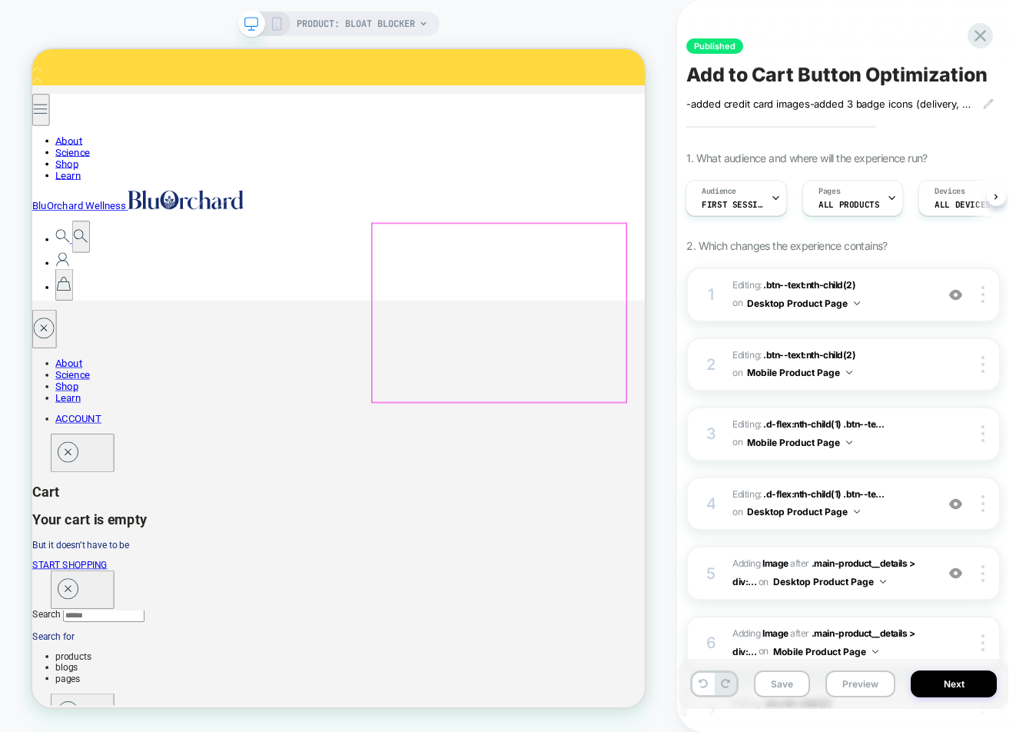
scroll to position [65, 0]
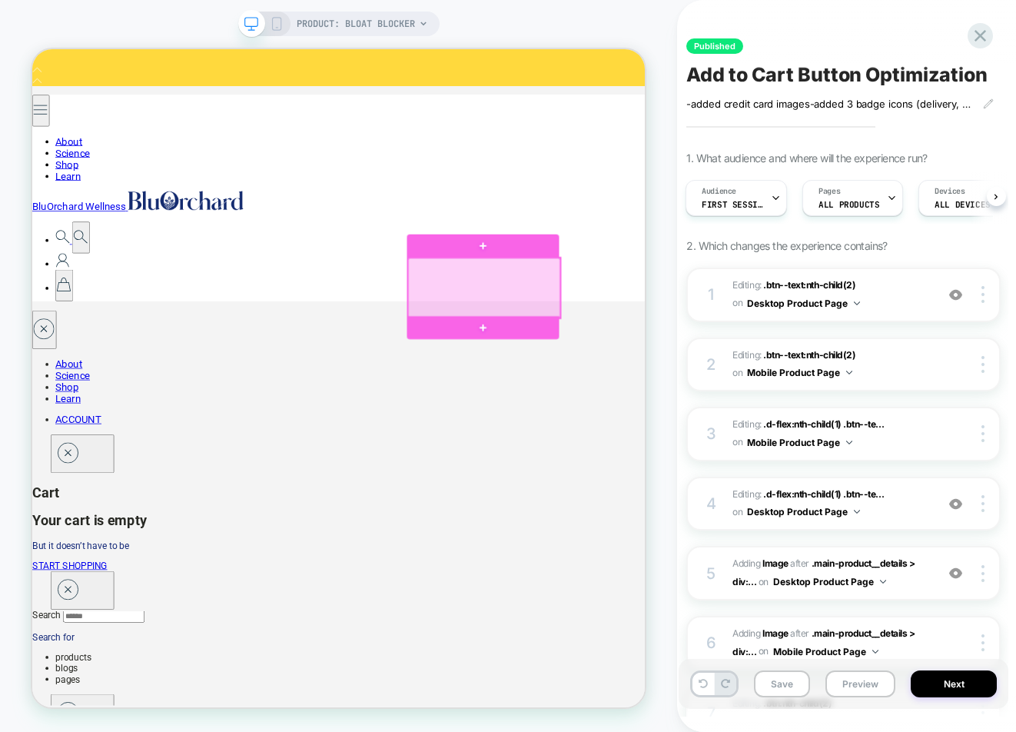
click at [636, 367] on div at bounding box center [634, 367] width 203 height 80
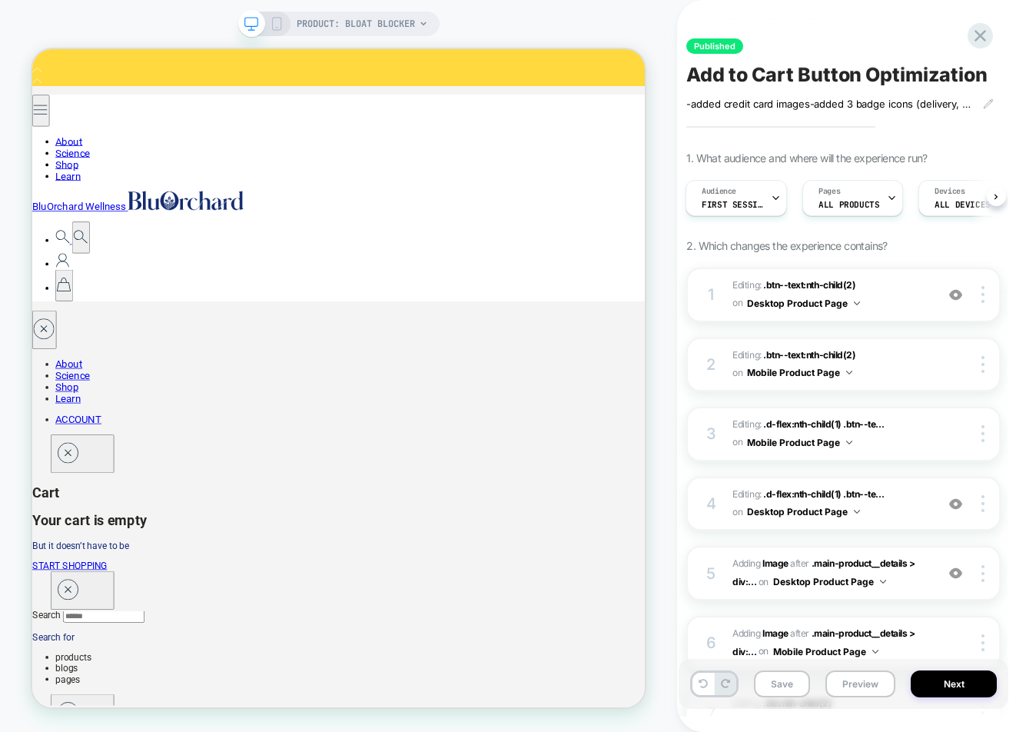
click at [275, 23] on icon at bounding box center [277, 24] width 14 height 14
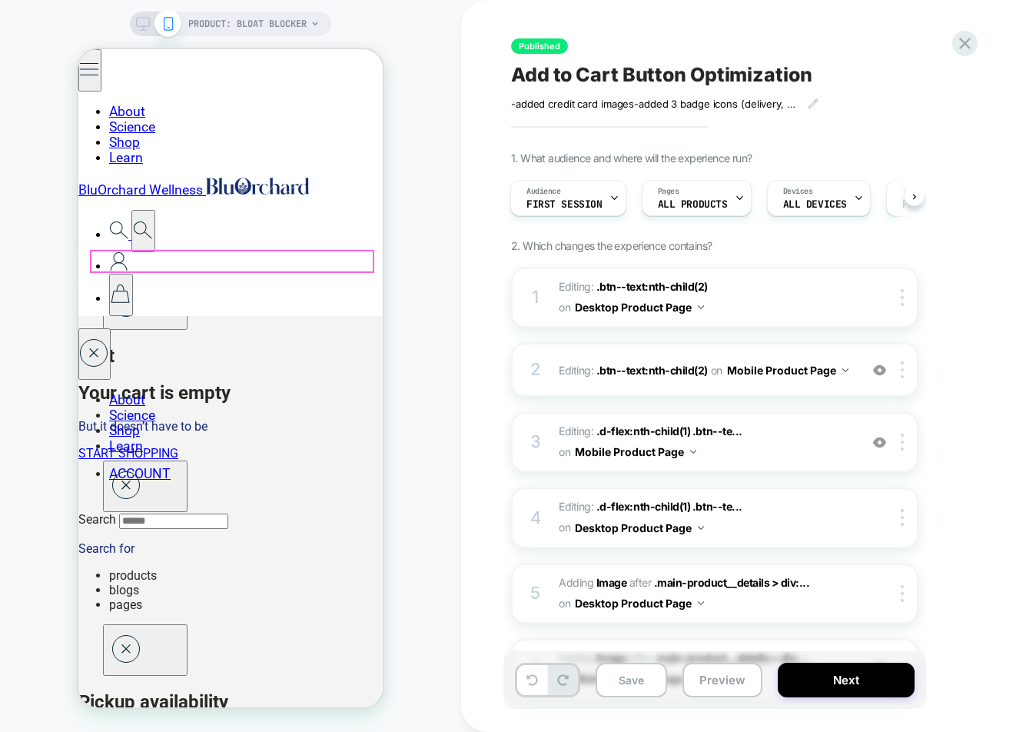
scroll to position [362, 0]
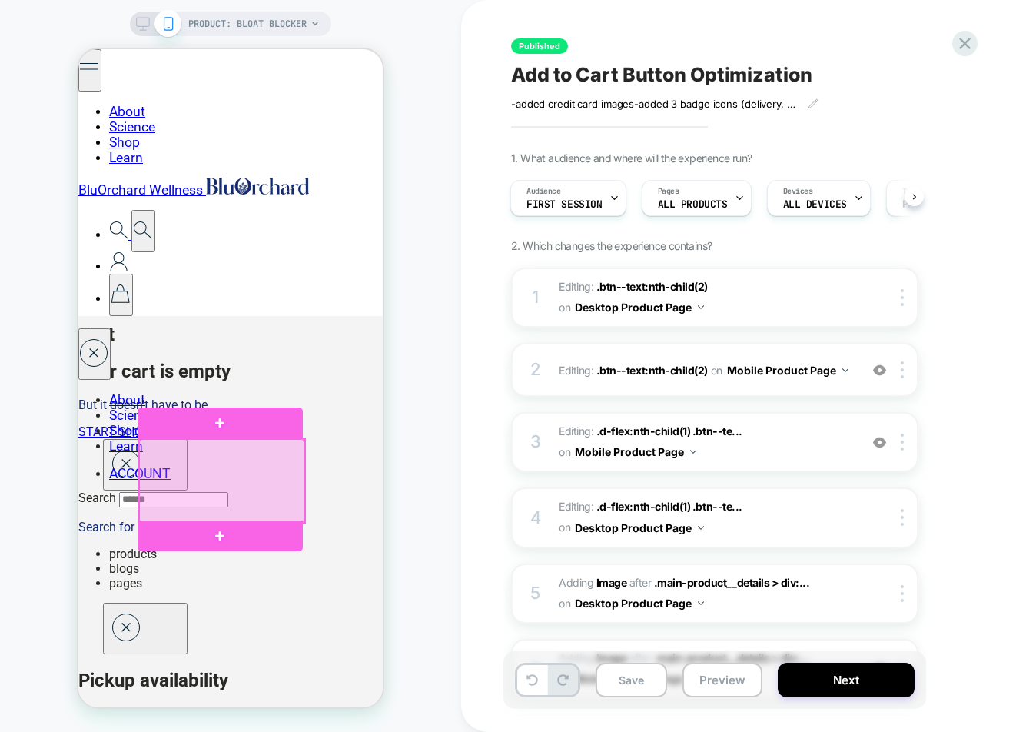
click at [217, 476] on div at bounding box center [221, 481] width 165 height 84
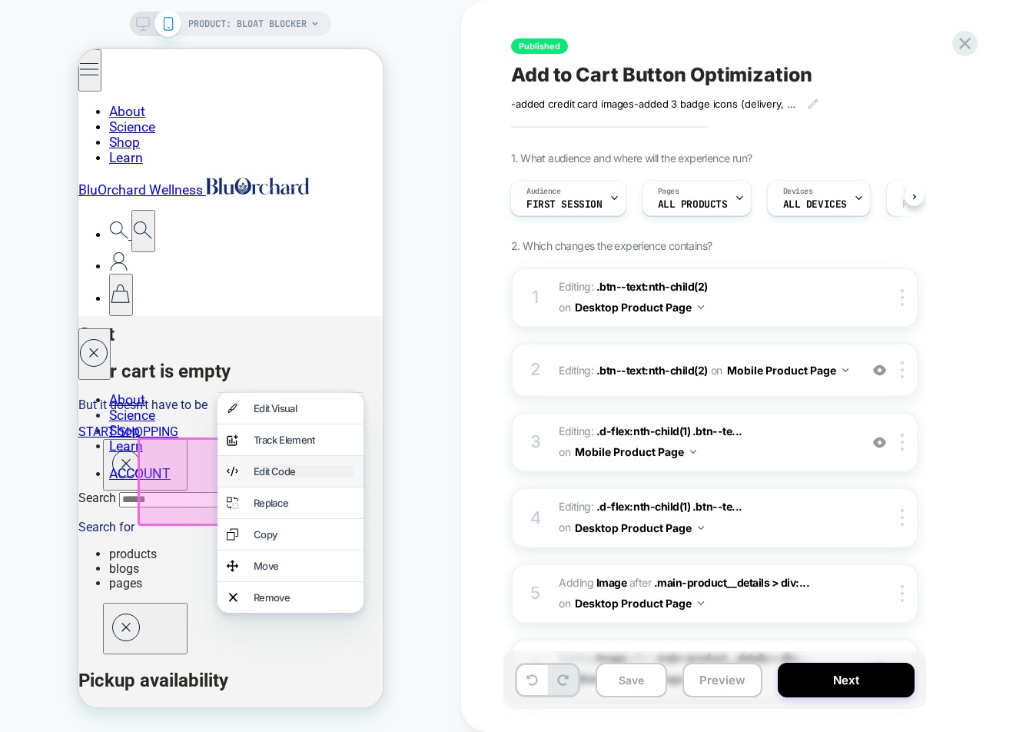
click at [285, 470] on div "Edit Code" at bounding box center [304, 471] width 101 height 12
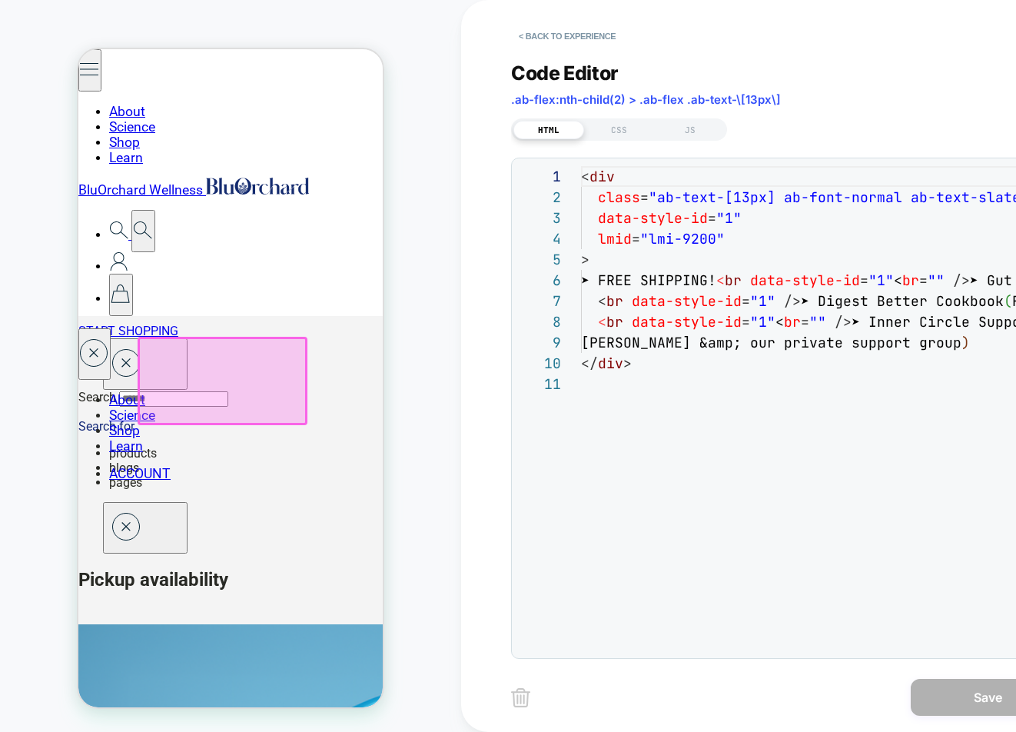
scroll to position [463, 0]
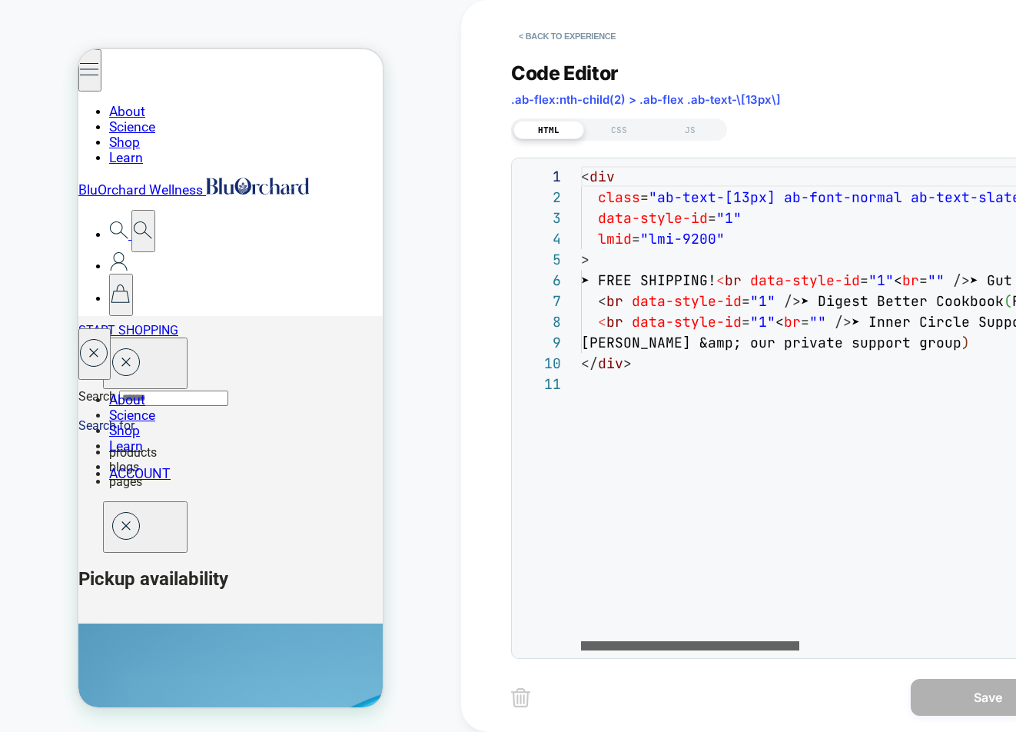
click at [647, 641] on div at bounding box center [690, 645] width 218 height 9
click at [548, 38] on button "< Back to experience" at bounding box center [567, 36] width 112 height 25
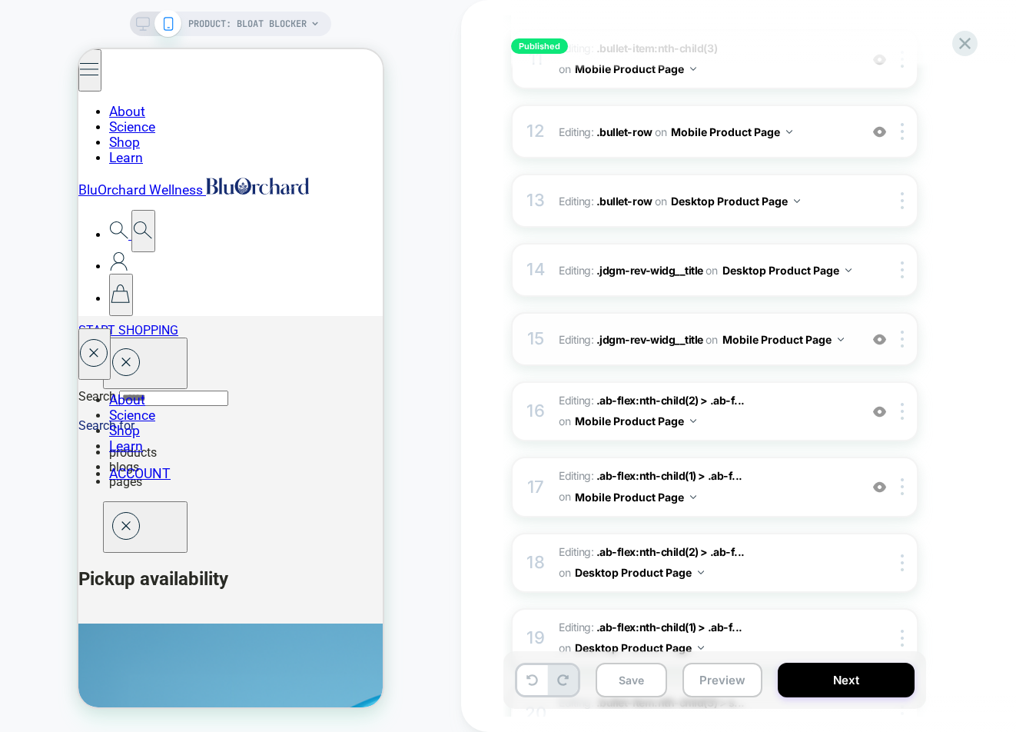
scroll to position [1308, 0]
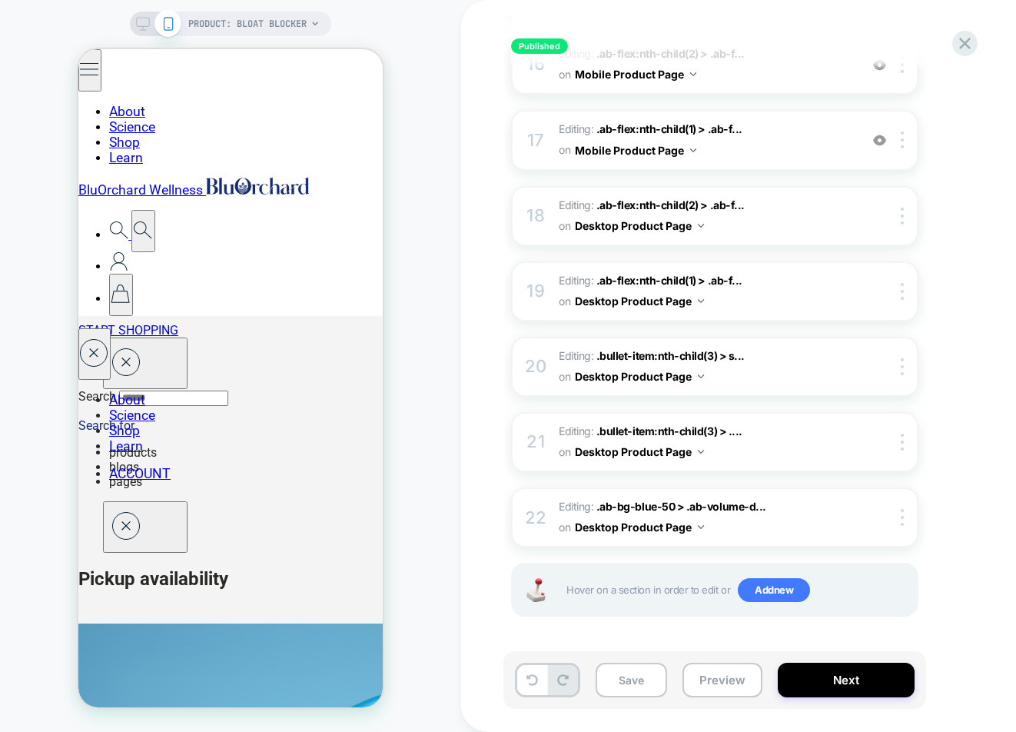
click at [140, 21] on icon at bounding box center [143, 24] width 14 height 14
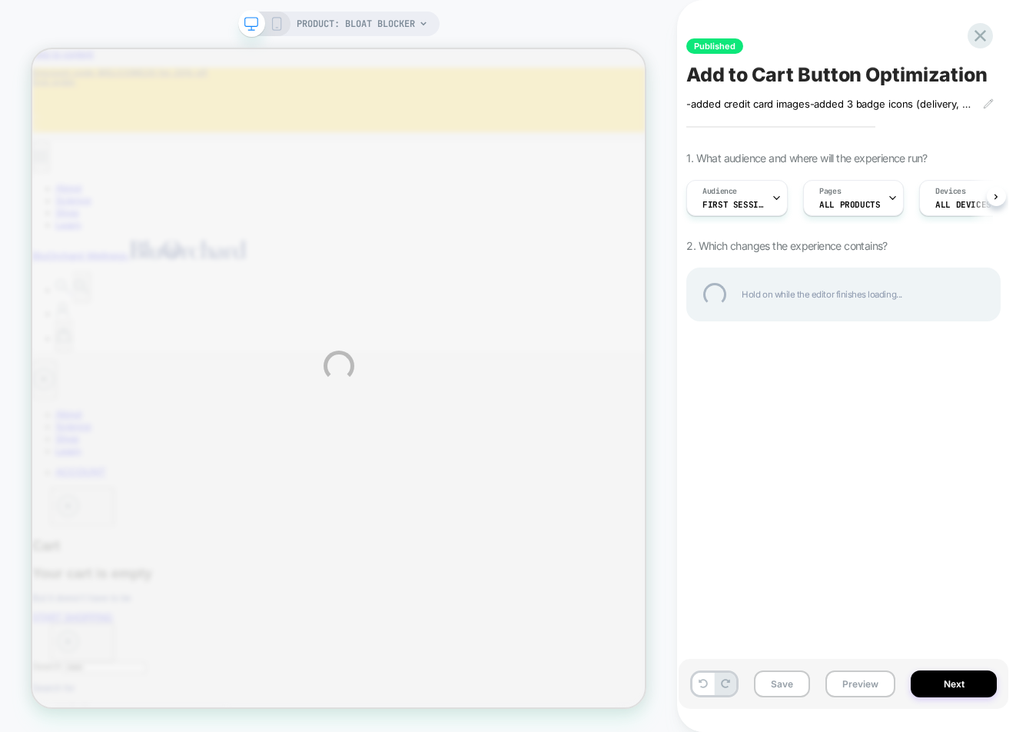
scroll to position [463, 0]
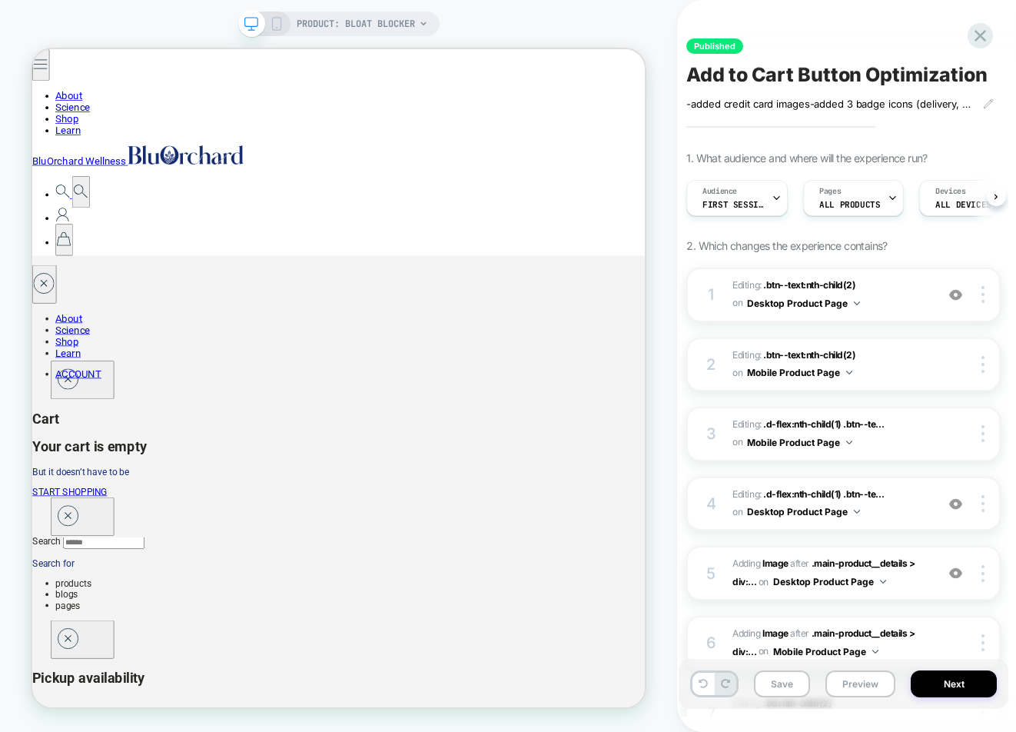
scroll to position [0, 1]
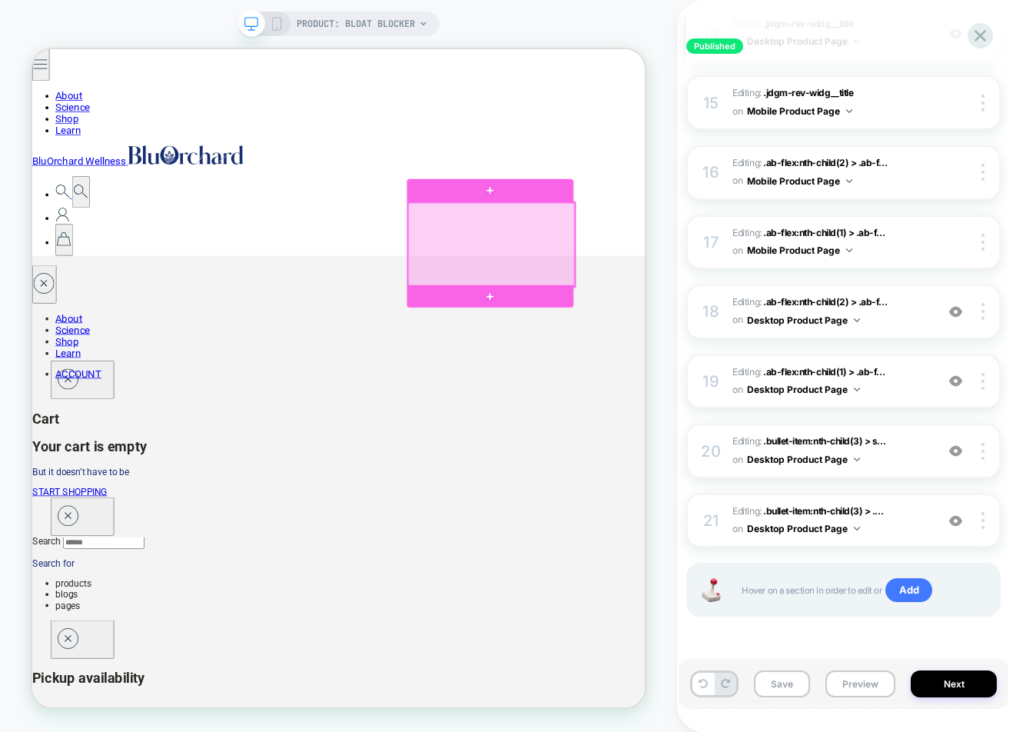
click at [635, 305] on div at bounding box center [644, 310] width 222 height 112
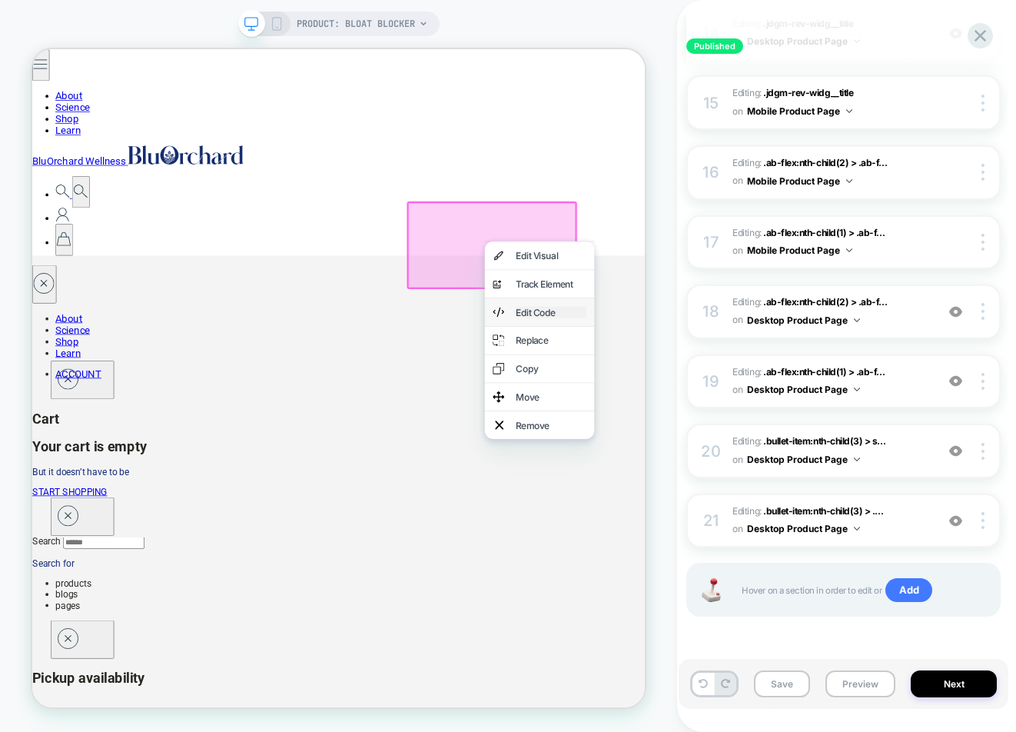
click at [699, 394] on div "Edit Code" at bounding box center [724, 399] width 94 height 15
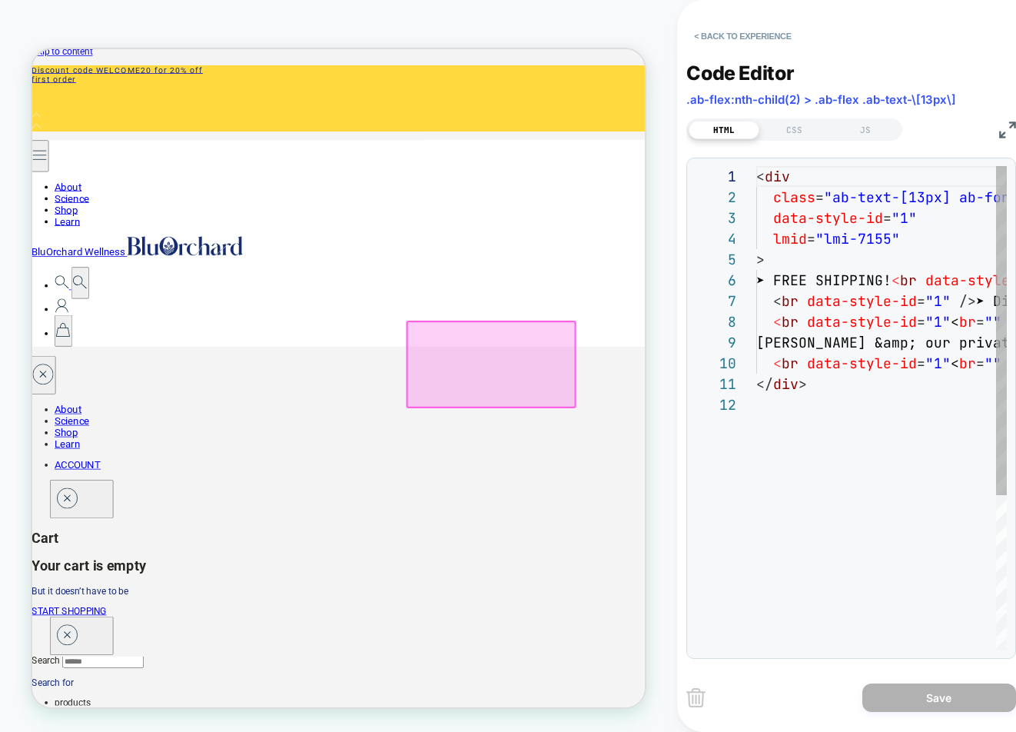
scroll to position [0, 0]
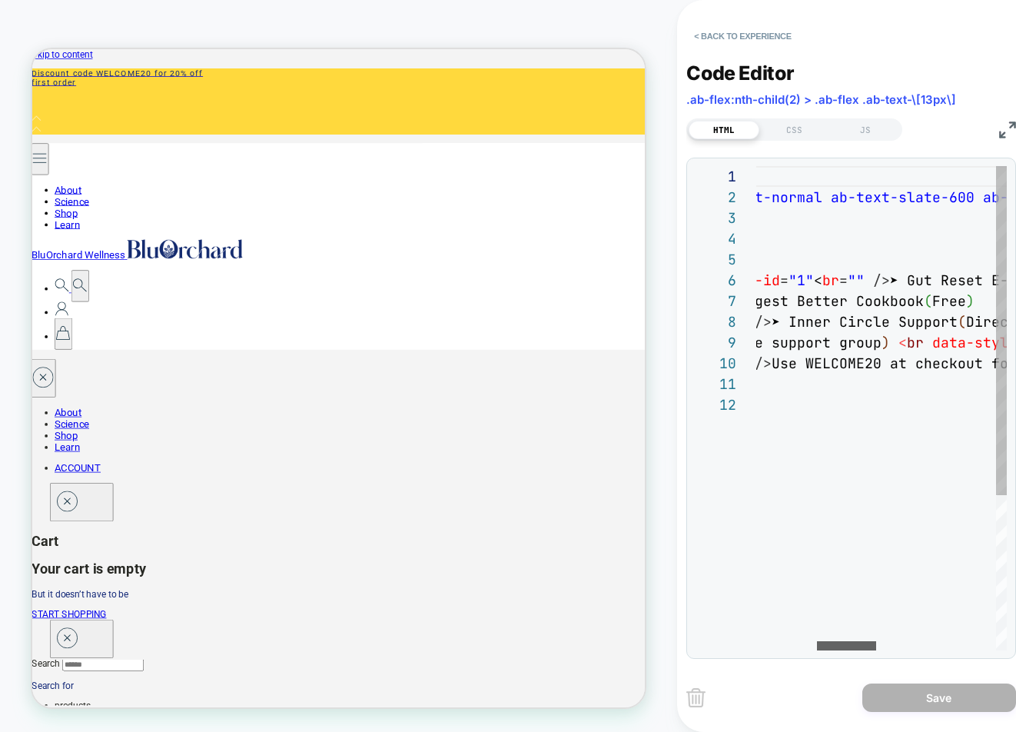
click at [856, 649] on div at bounding box center [846, 645] width 59 height 9
click at [1005, 134] on img at bounding box center [1007, 129] width 17 height 17
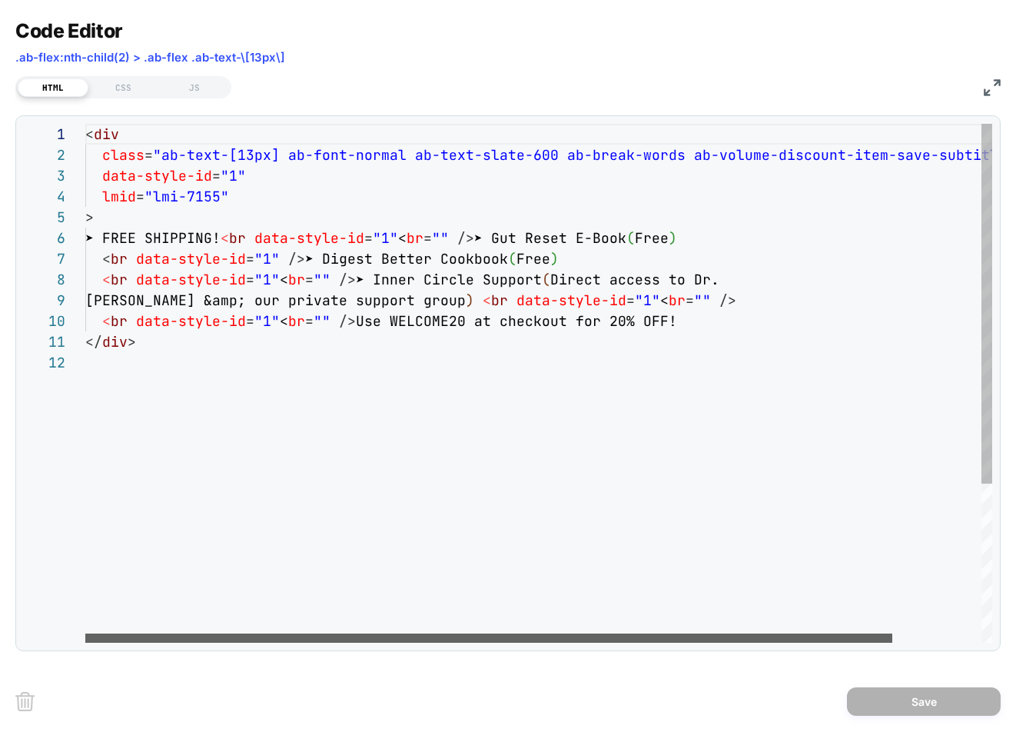
click at [191, 639] on div at bounding box center [488, 637] width 807 height 9
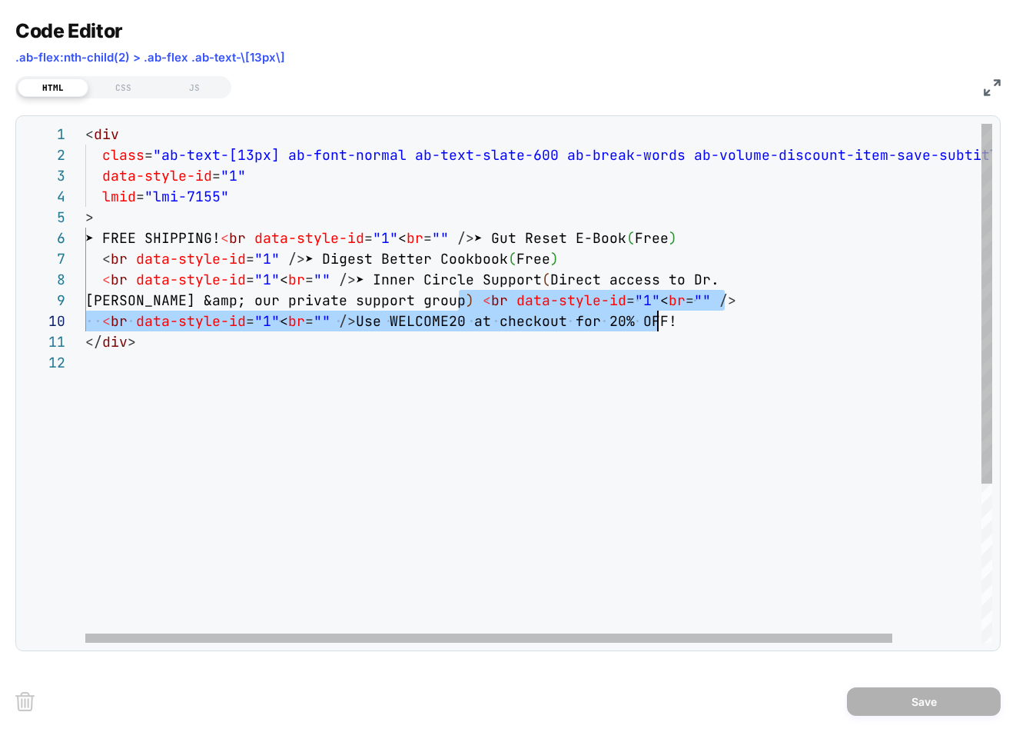
scroll to position [166, 589]
type textarea "**********"
drag, startPoint x: 460, startPoint y: 302, endPoint x: 688, endPoint y: 327, distance: 228.9
click at [688, 327] on div "< div class = "ab-text-[13px] ab-font-normal ab-text-slate-600 a b-break-words …" at bounding box center [588, 497] width 1007 height 747
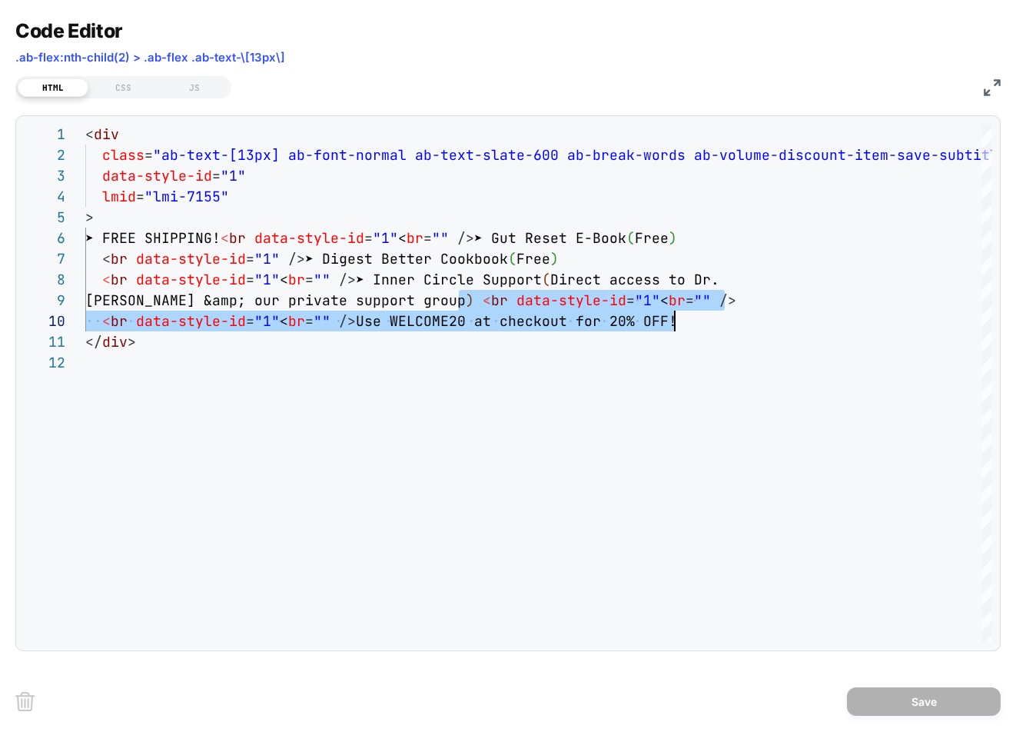
click at [994, 86] on img at bounding box center [992, 87] width 17 height 17
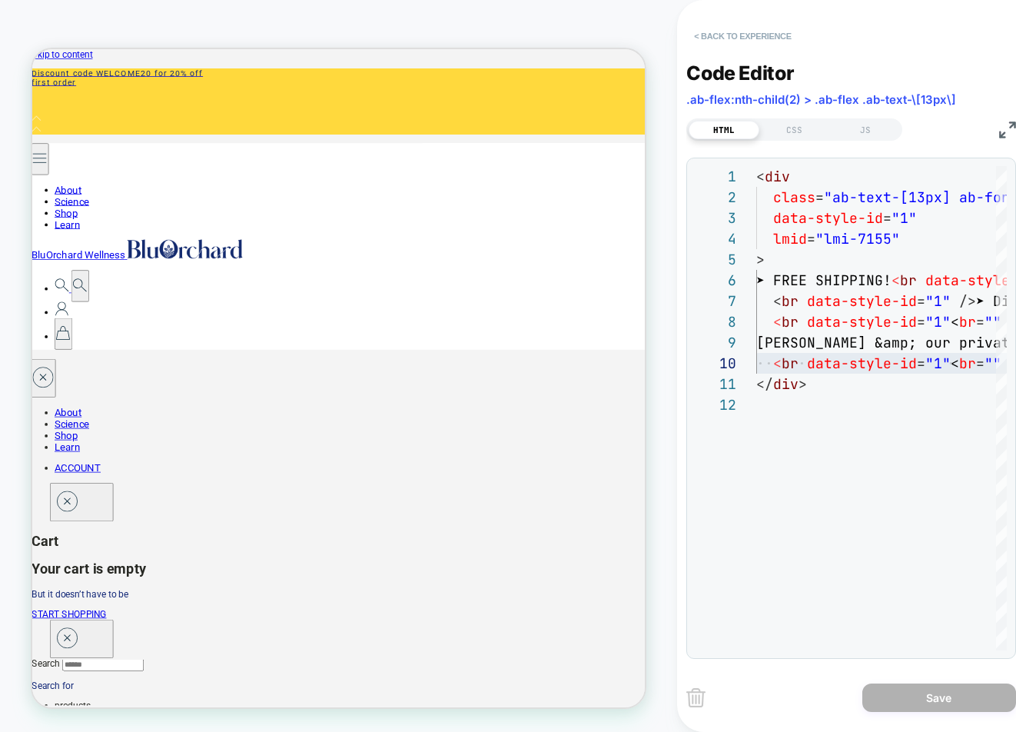
click at [725, 38] on button "< Back to experience" at bounding box center [742, 36] width 112 height 25
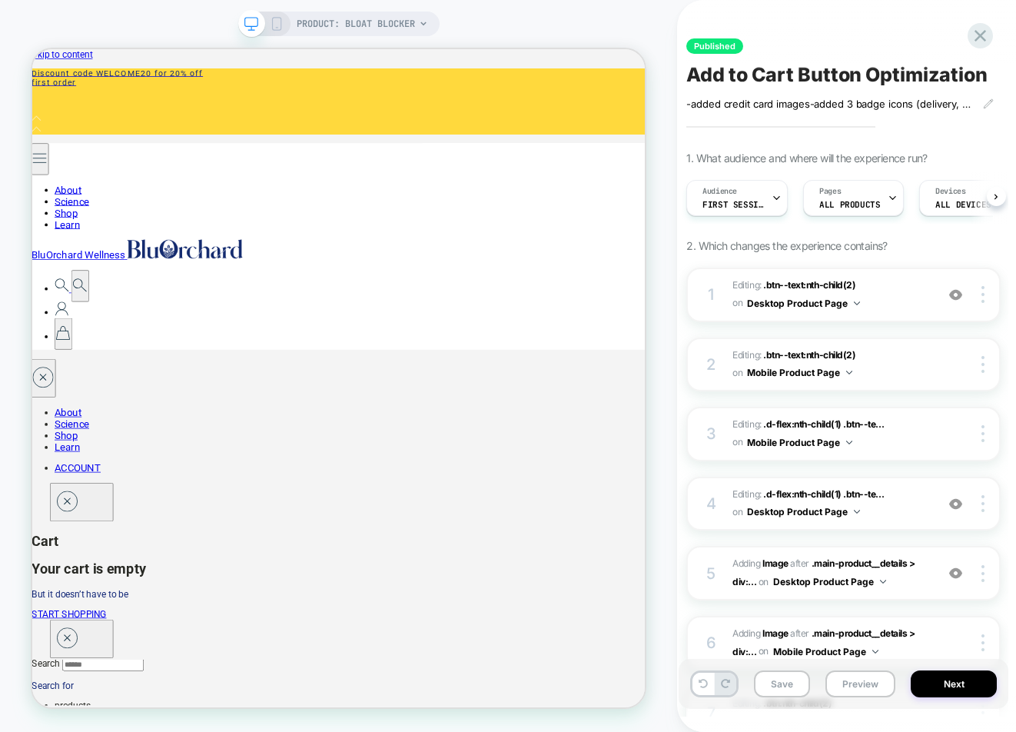
scroll to position [0, 1]
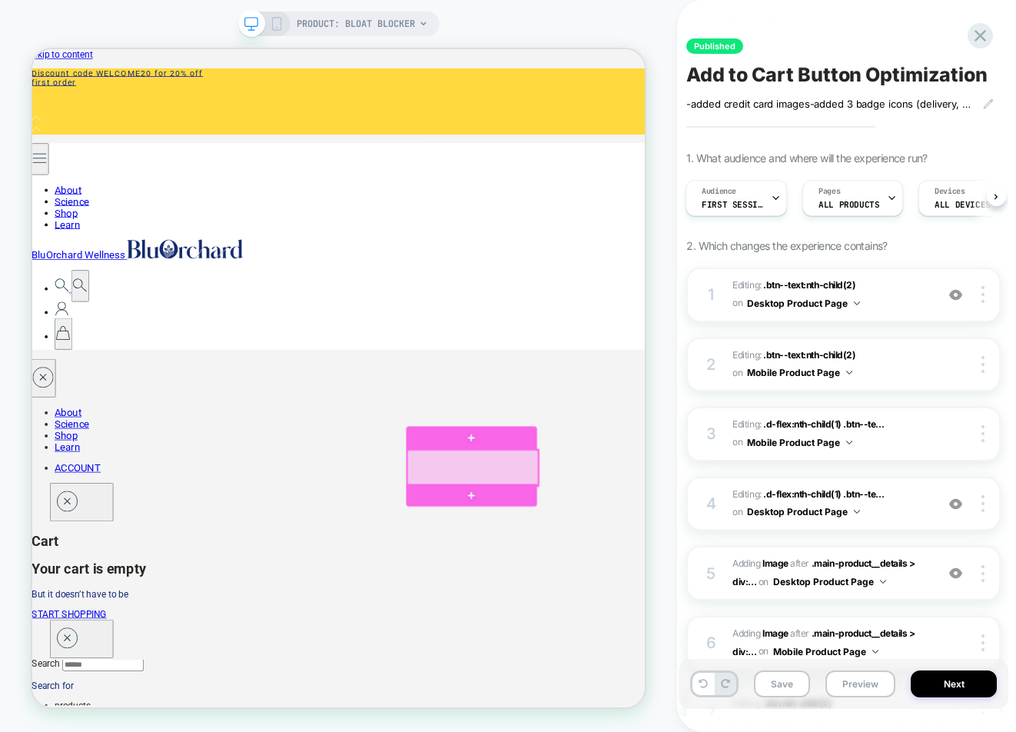
click at [619, 599] on div at bounding box center [620, 607] width 174 height 48
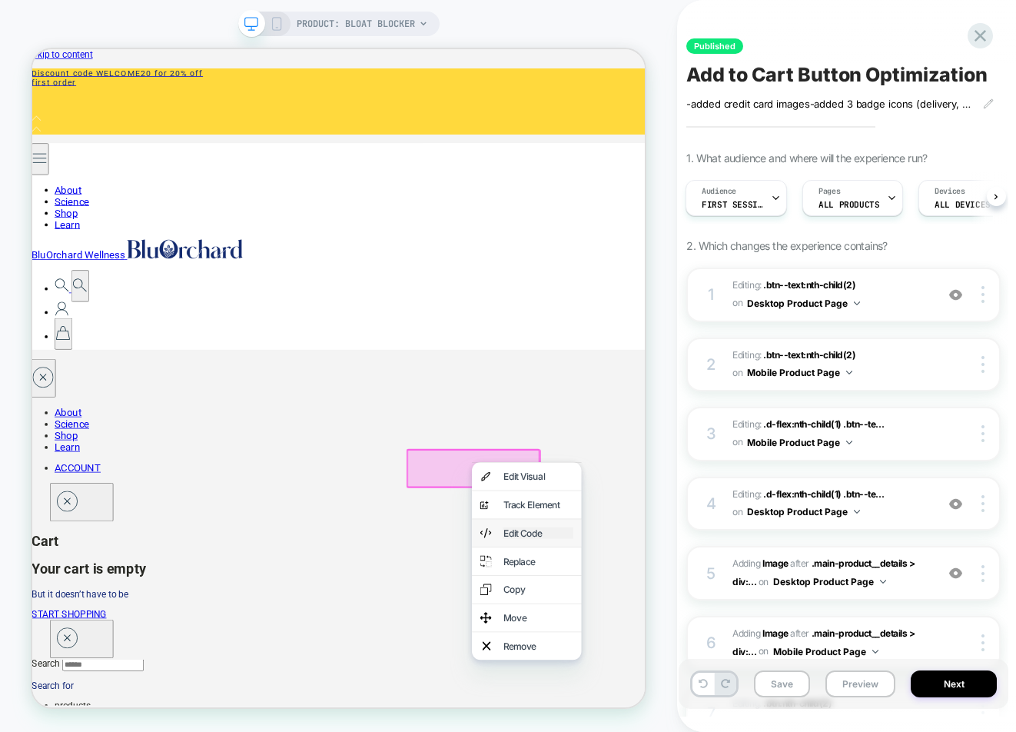
click at [674, 695] on div "Edit Code" at bounding box center [707, 693] width 94 height 15
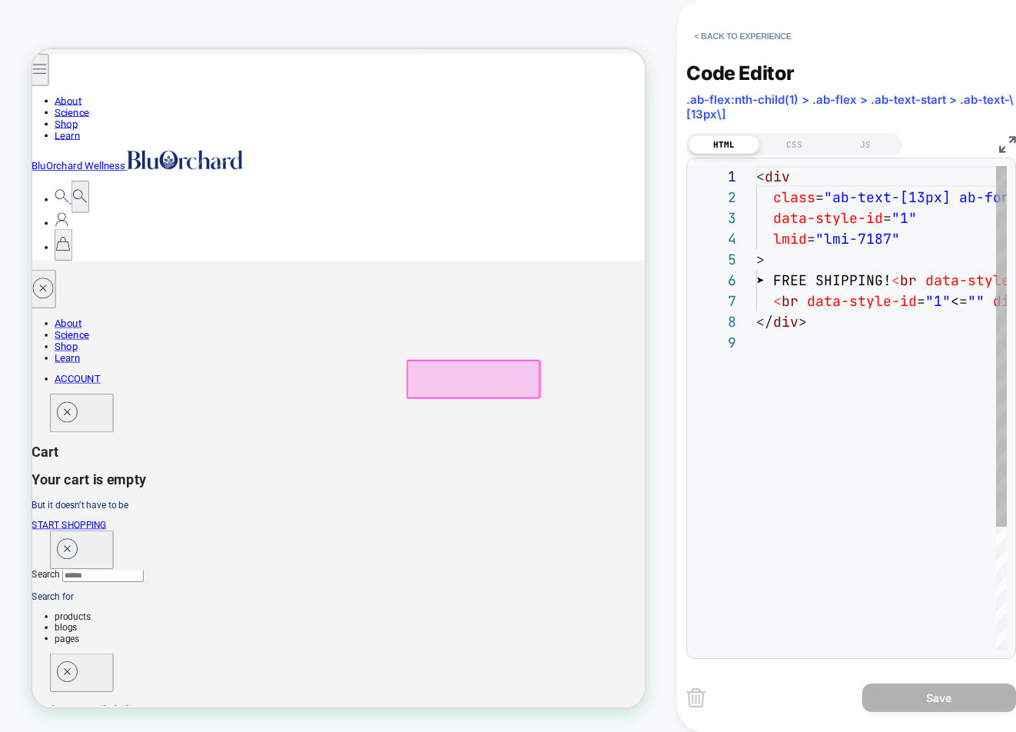
scroll to position [119, 0]
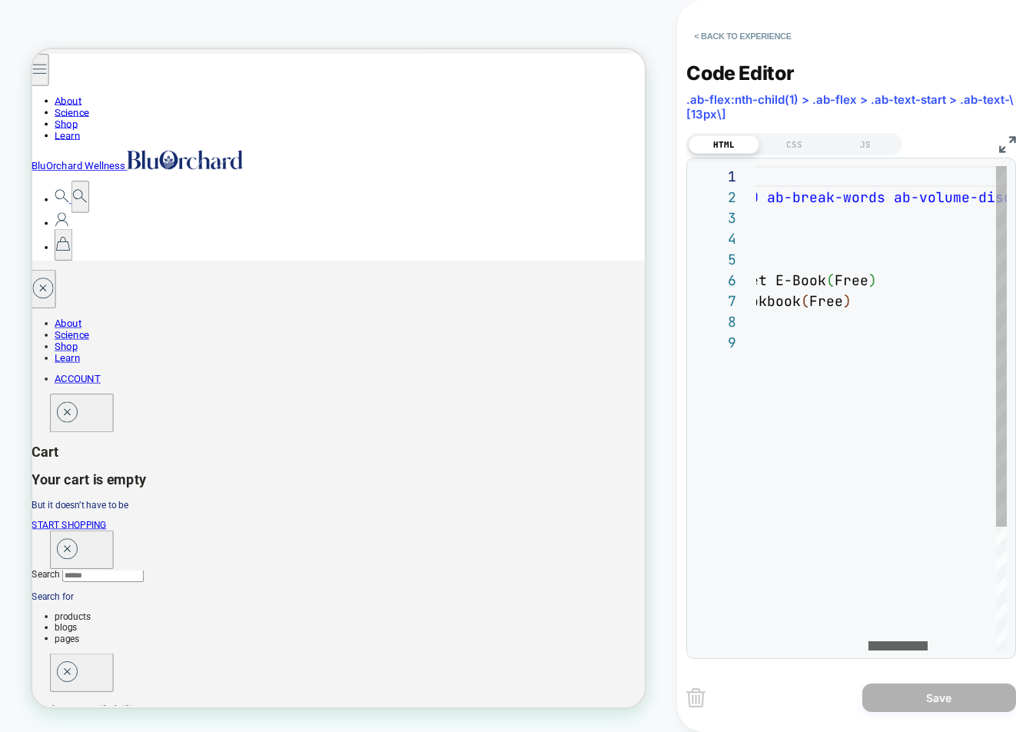
click at [896, 648] on div at bounding box center [897, 645] width 59 height 9
click at [864, 305] on div "< div class = "ab-text-[13px] ab-font-normal ab-text-slate-600 a b-break-words …" at bounding box center [789, 491] width 1007 height 650
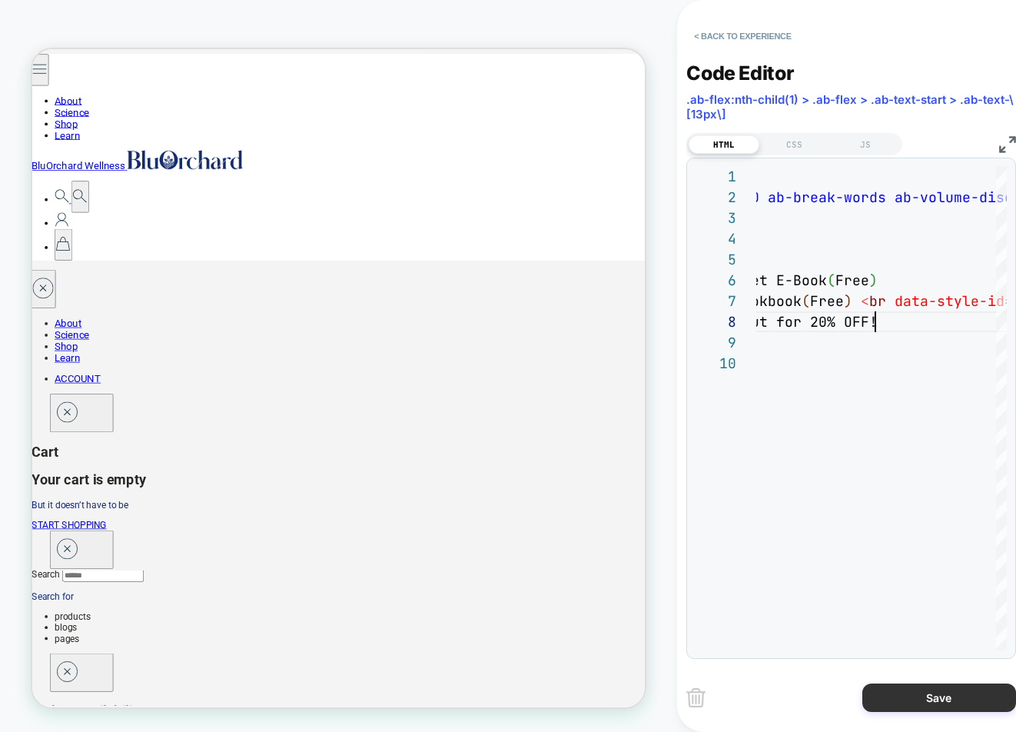
type textarea "**********"
click at [944, 698] on button "Save" at bounding box center [939, 697] width 154 height 28
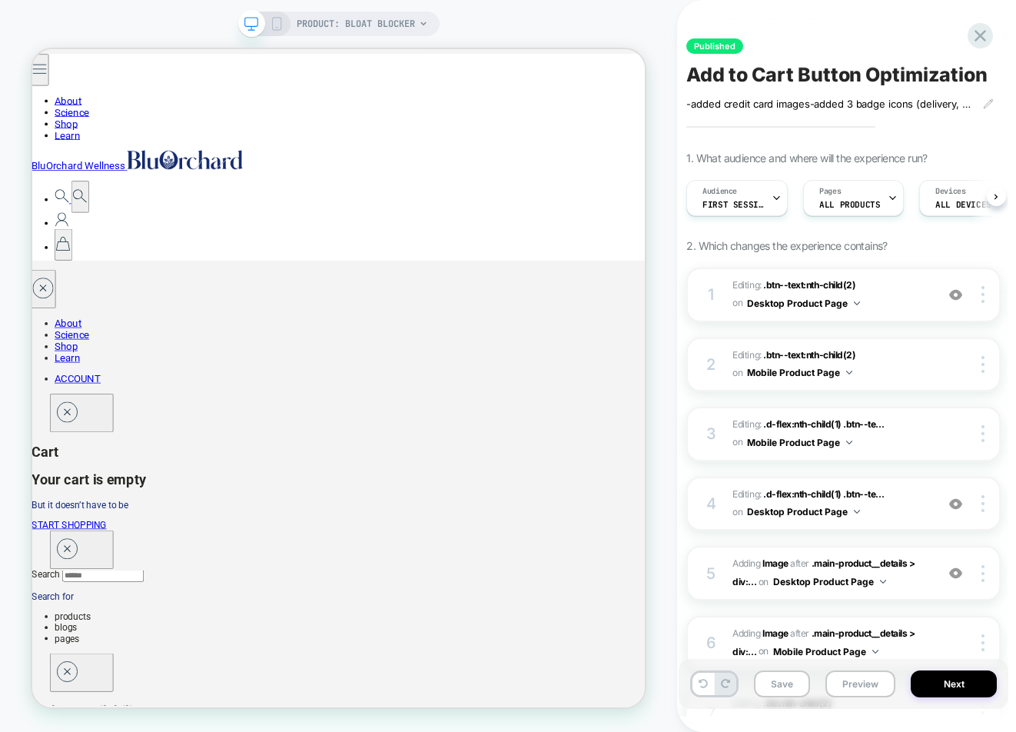
scroll to position [0, 1]
click at [277, 25] on icon at bounding box center [277, 24] width 14 height 14
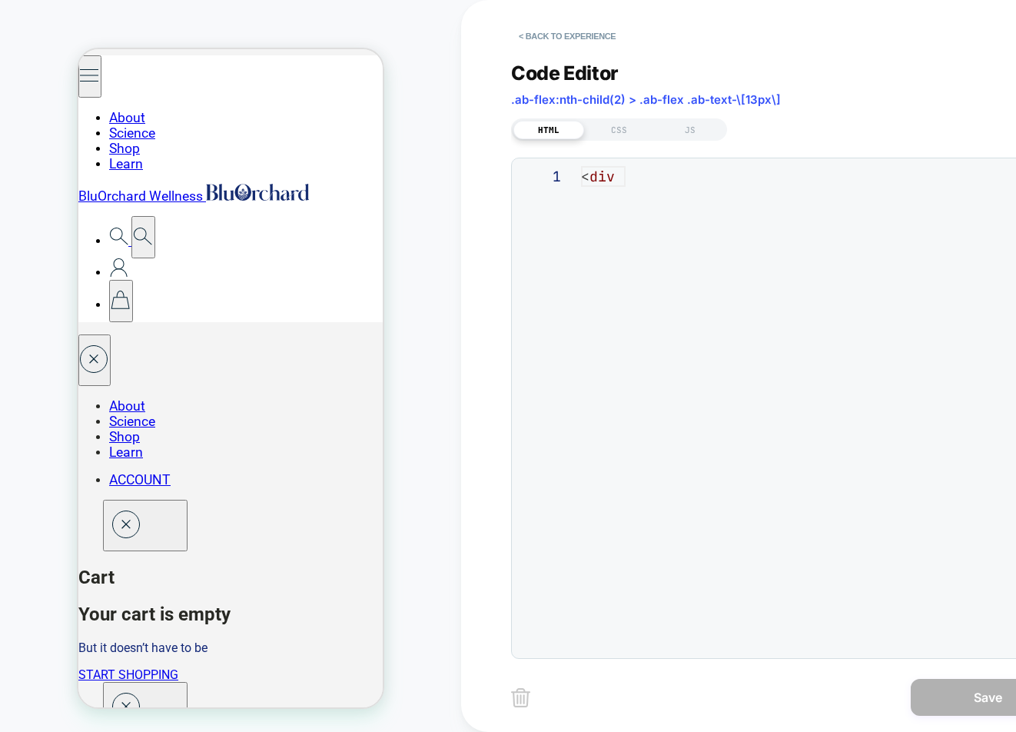
scroll to position [207, 0]
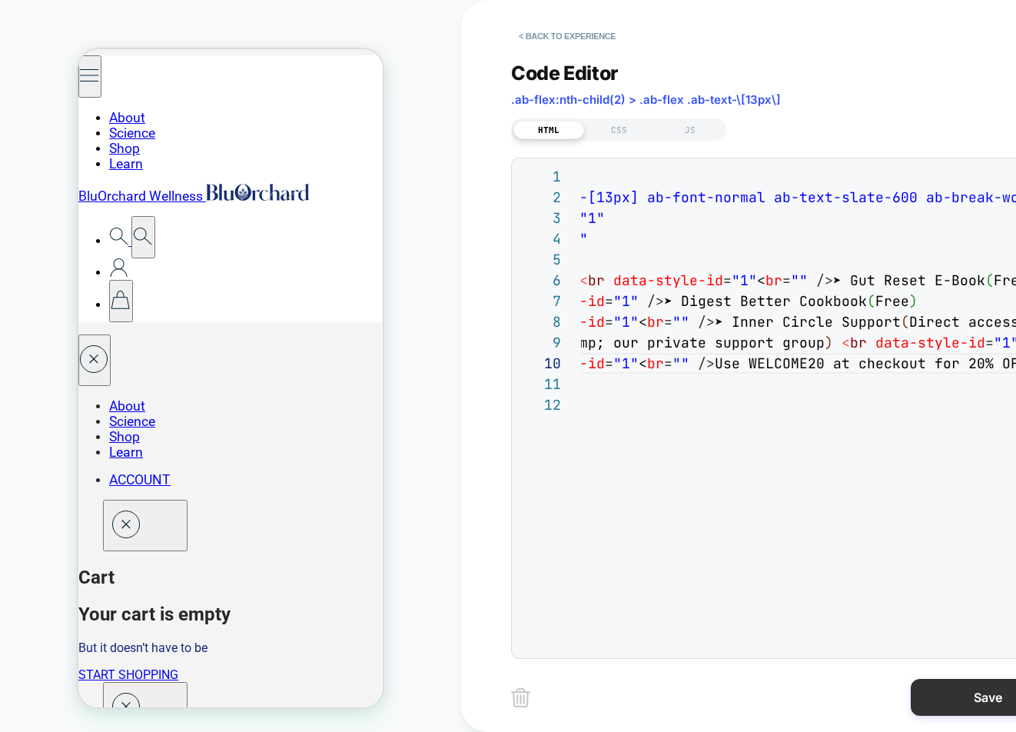
type textarea "**********"
click at [980, 694] on button "Save" at bounding box center [988, 697] width 154 height 37
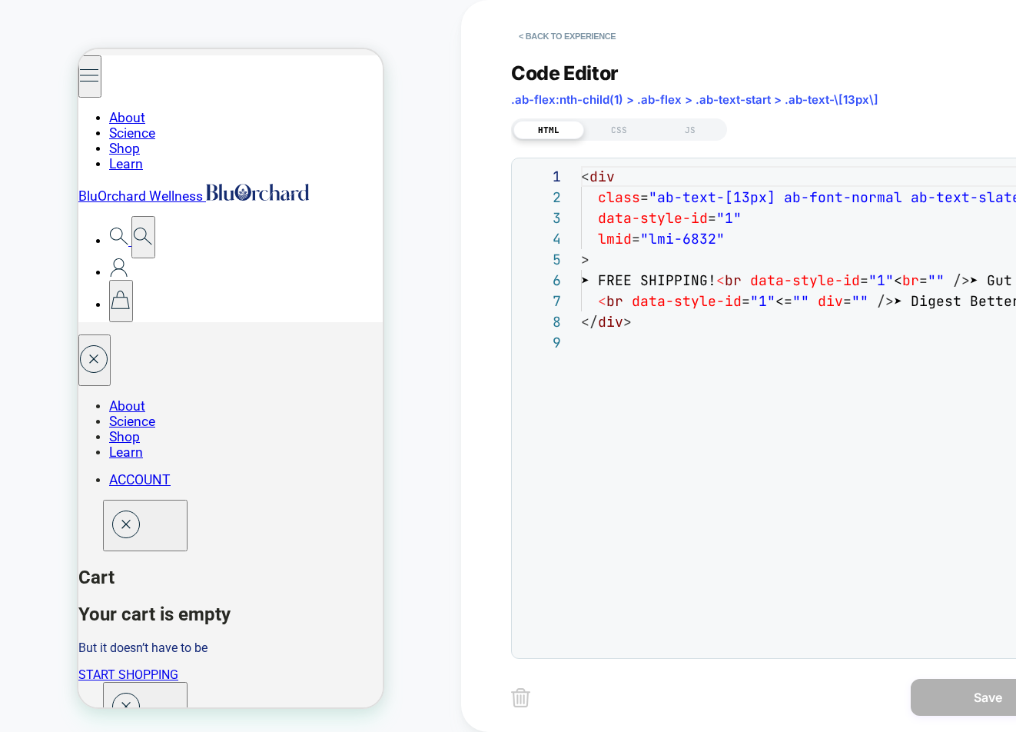
scroll to position [166, 0]
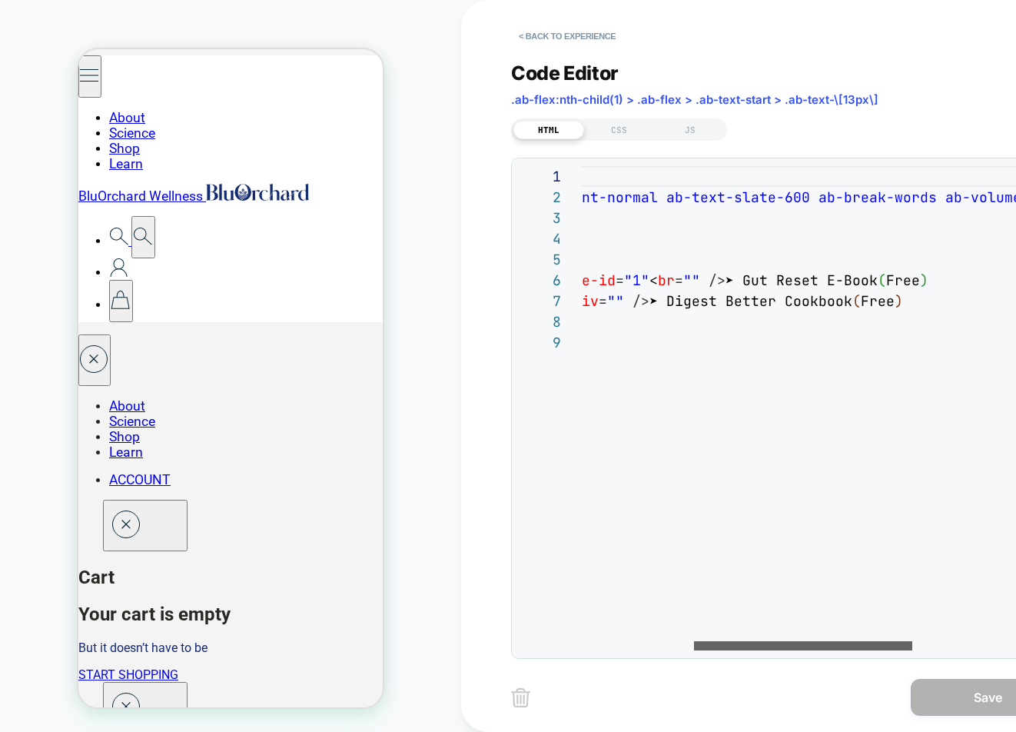
click at [791, 642] on div at bounding box center [803, 645] width 218 height 9
click at [919, 300] on div "< div class = "ab-text-[13px] ab-font-normal ab-text-slate-600 a b-break-words …" at bounding box center [840, 491] width 1007 height 650
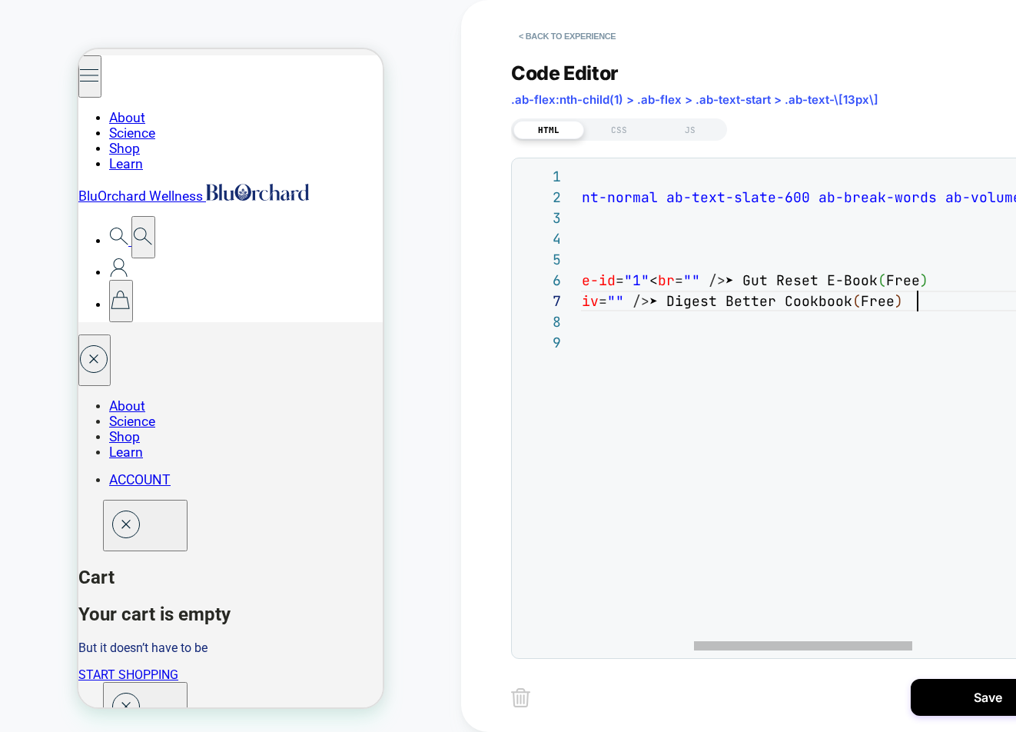
scroll to position [145, 589]
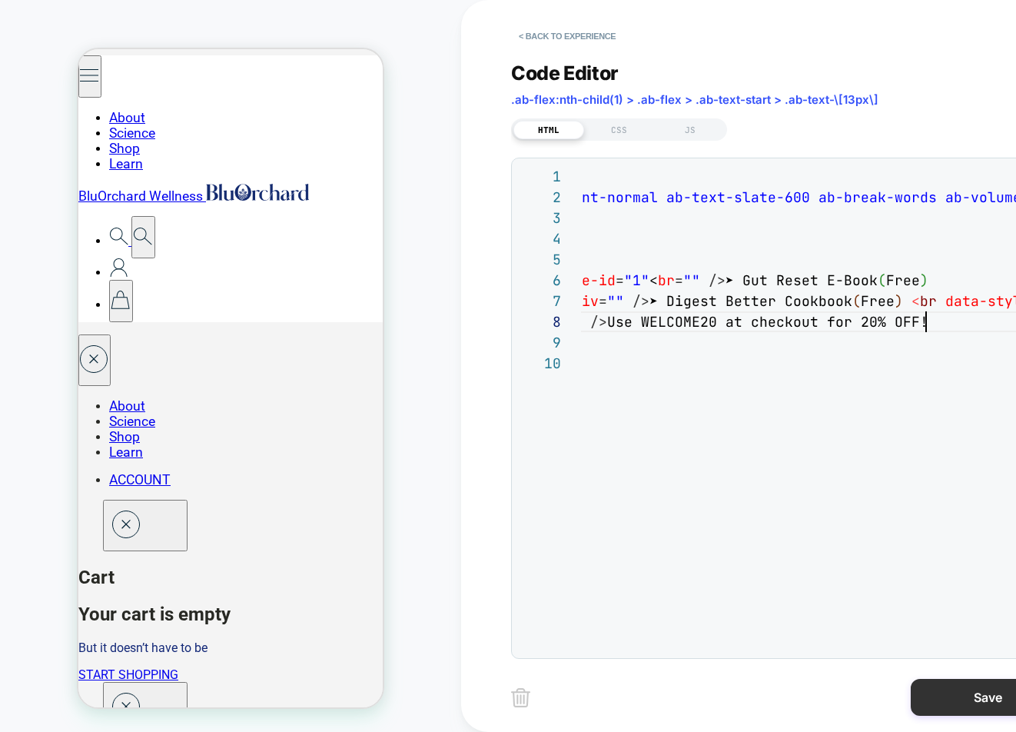
type textarea "**********"
click at [984, 696] on button "Save" at bounding box center [988, 697] width 154 height 37
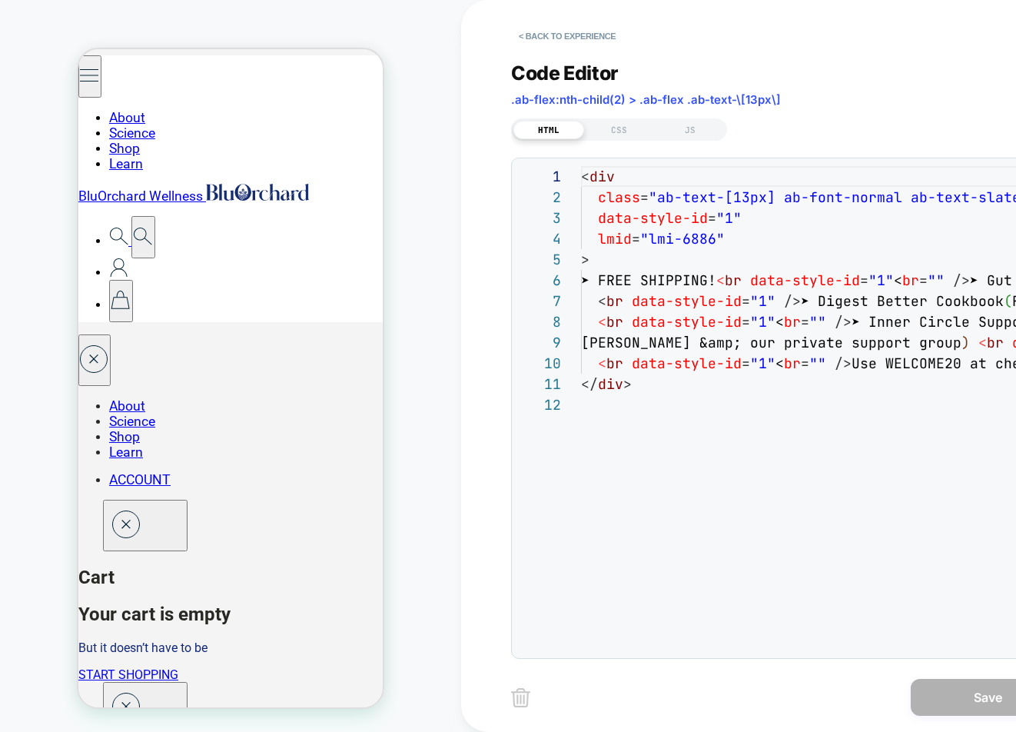
scroll to position [187, 0]
click at [655, 650] on div at bounding box center [690, 645] width 218 height 9
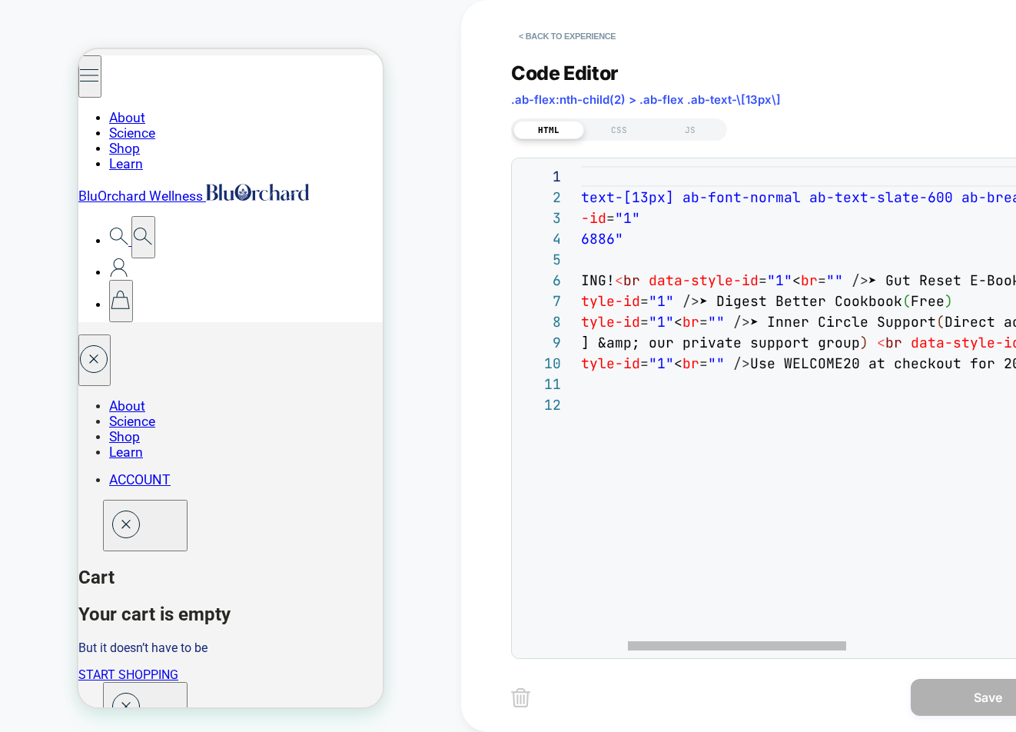
click at [754, 365] on div "< div class = "ab-text-[13px] ab-font-normal ab-text-slate-600 a b-break-words …" at bounding box center [982, 522] width 1007 height 712
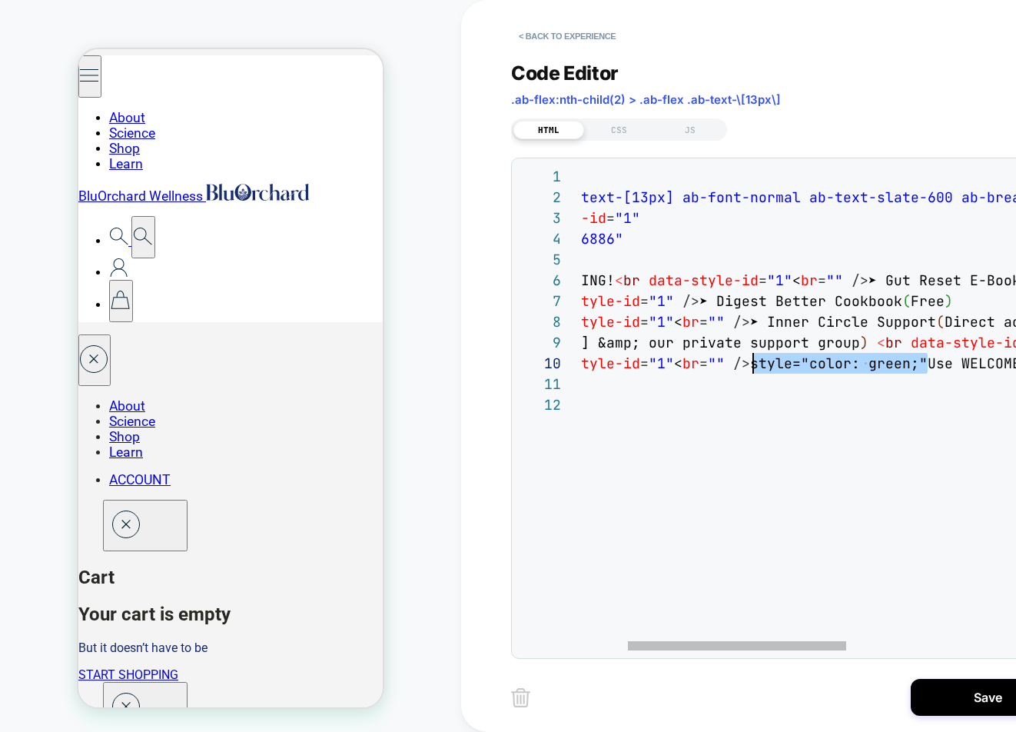
scroll to position [187, 274]
drag, startPoint x: 926, startPoint y: 365, endPoint x: 753, endPoint y: 370, distance: 173.0
click at [753, 370] on div "< div class = "ab-text-[13px] ab-font-normal ab-text-slate-600 a b-break-words …" at bounding box center [982, 522] width 1007 height 712
click at [747, 367] on div "< div class = "ab-text-[13px] ab-font-normal ab-text-slate-600 a b-break-words …" at bounding box center [982, 522] width 1007 height 712
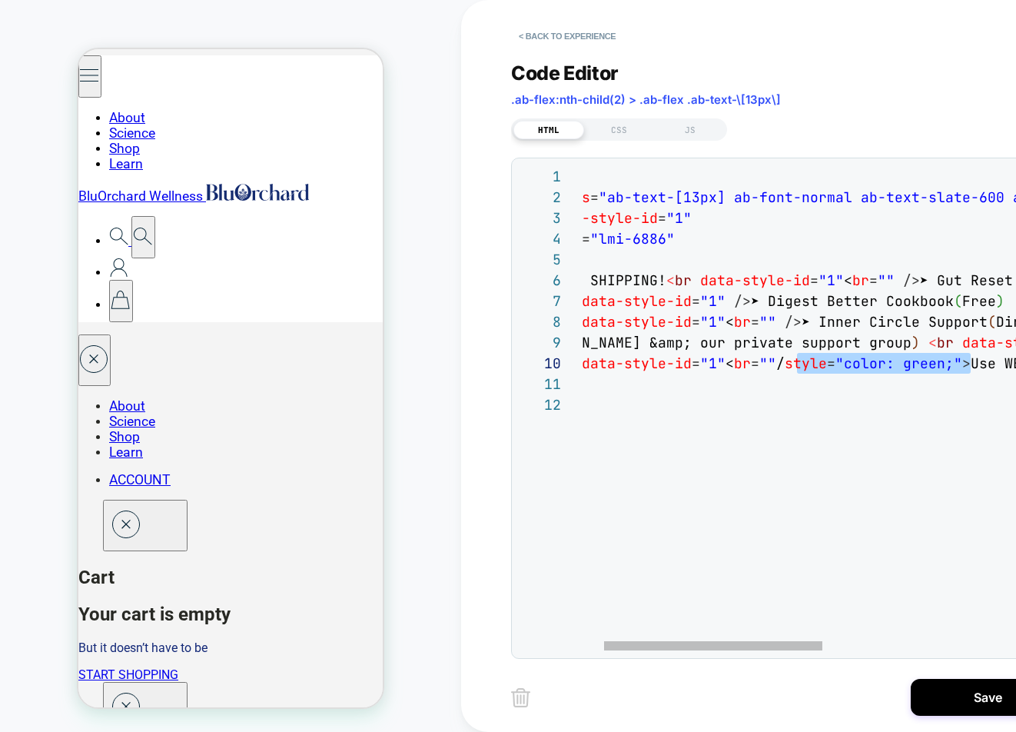
drag, startPoint x: 919, startPoint y: 365, endPoint x: 798, endPoint y: 367, distance: 121.4
click at [798, 367] on div "< div class = "ab-text-[13px] ab-font-normal ab-text-slate-600 a b-break-words …" at bounding box center [1034, 522] width 1007 height 712
click at [783, 364] on div "< div class = "ab-text-[13px] ab-font-normal ab-text-slate-600 a b-break-words …" at bounding box center [1034, 522] width 1007 height 712
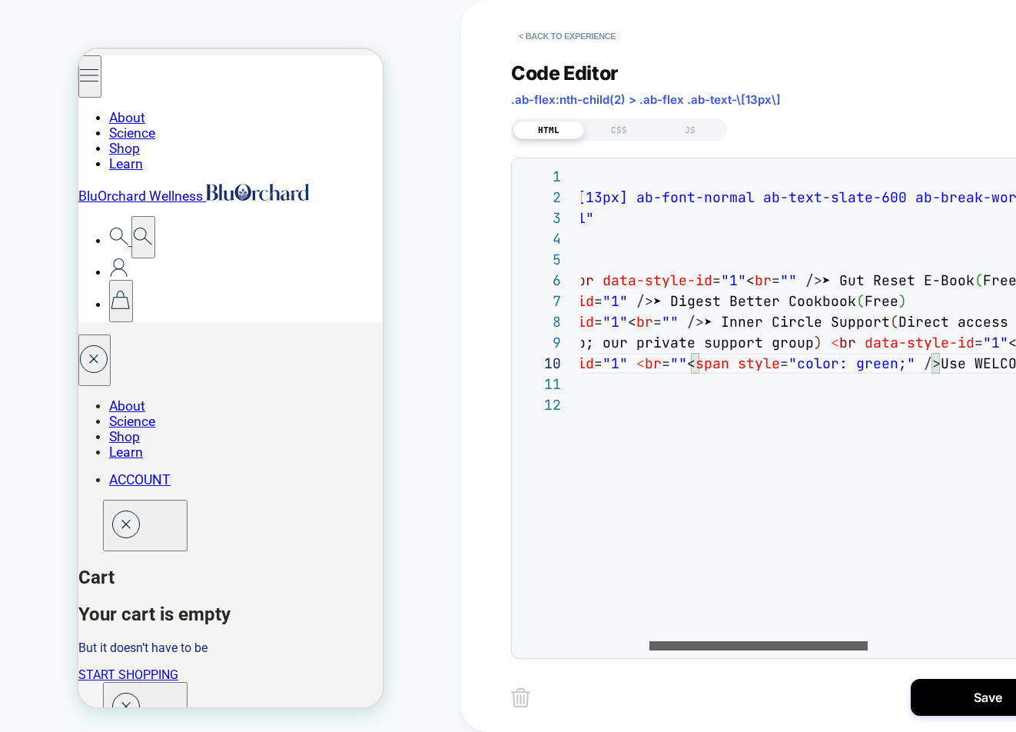
click at [728, 649] on div at bounding box center [758, 645] width 218 height 9
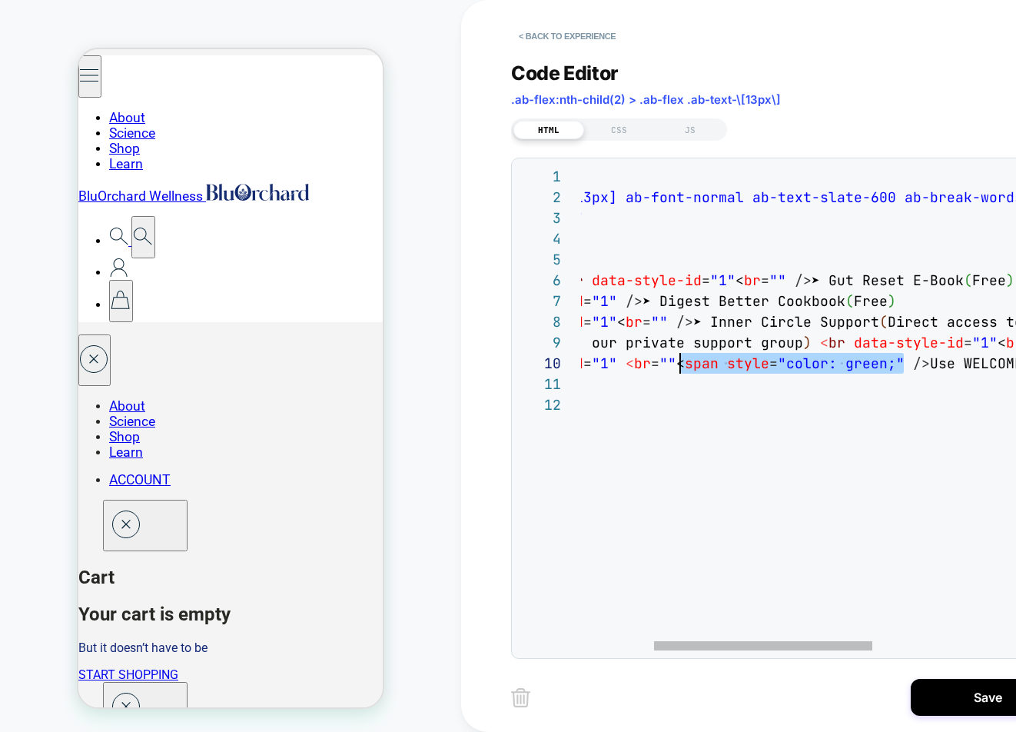
scroll to position [187, 257]
drag, startPoint x: 902, startPoint y: 364, endPoint x: 683, endPoint y: 368, distance: 219.0
click at [683, 368] on div "< div class = "ab-text-[13px] ab-font-normal ab-text-slate-600 a b-break-words …" at bounding box center [926, 522] width 1007 height 712
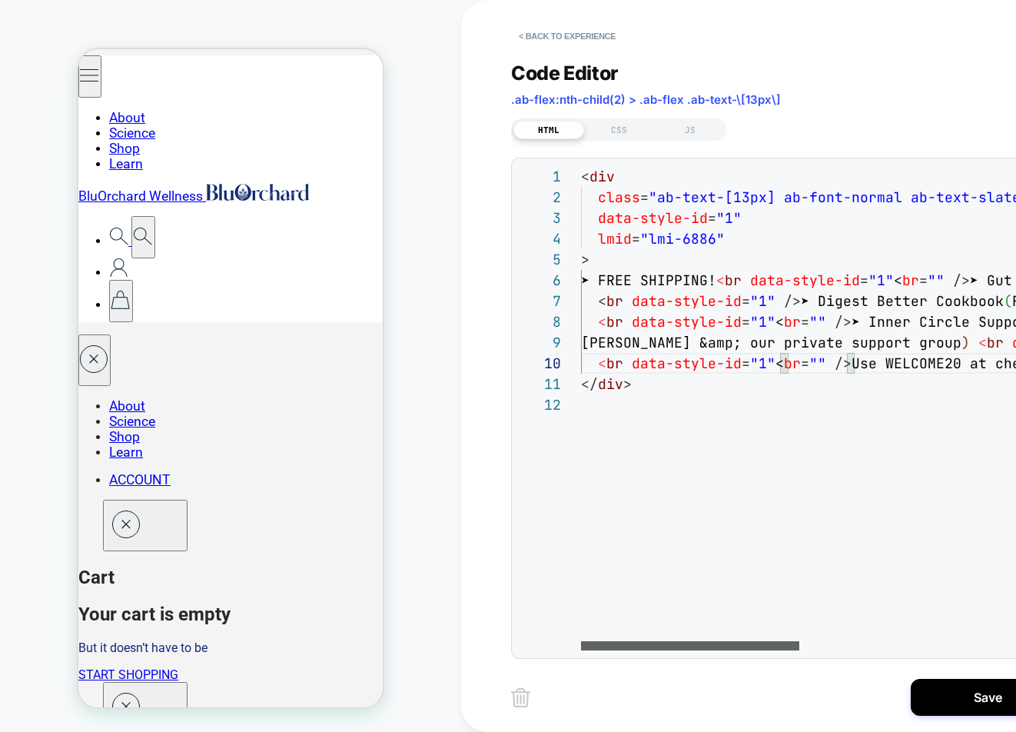
click at [615, 645] on div at bounding box center [690, 645] width 218 height 9
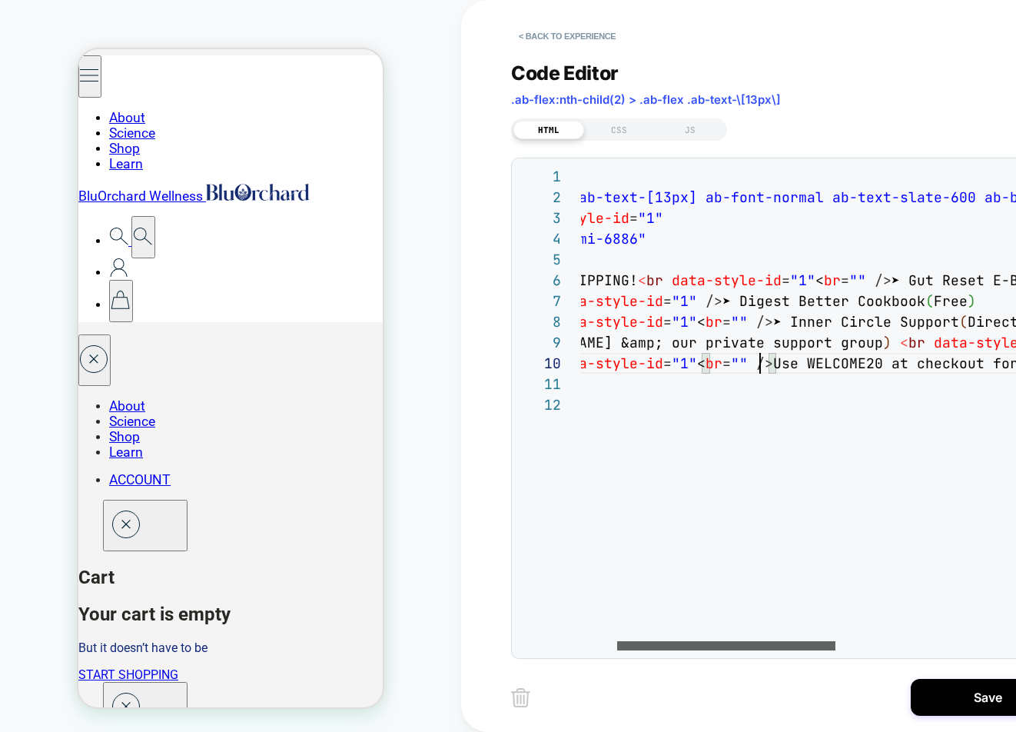
click at [730, 648] on div at bounding box center [726, 645] width 218 height 9
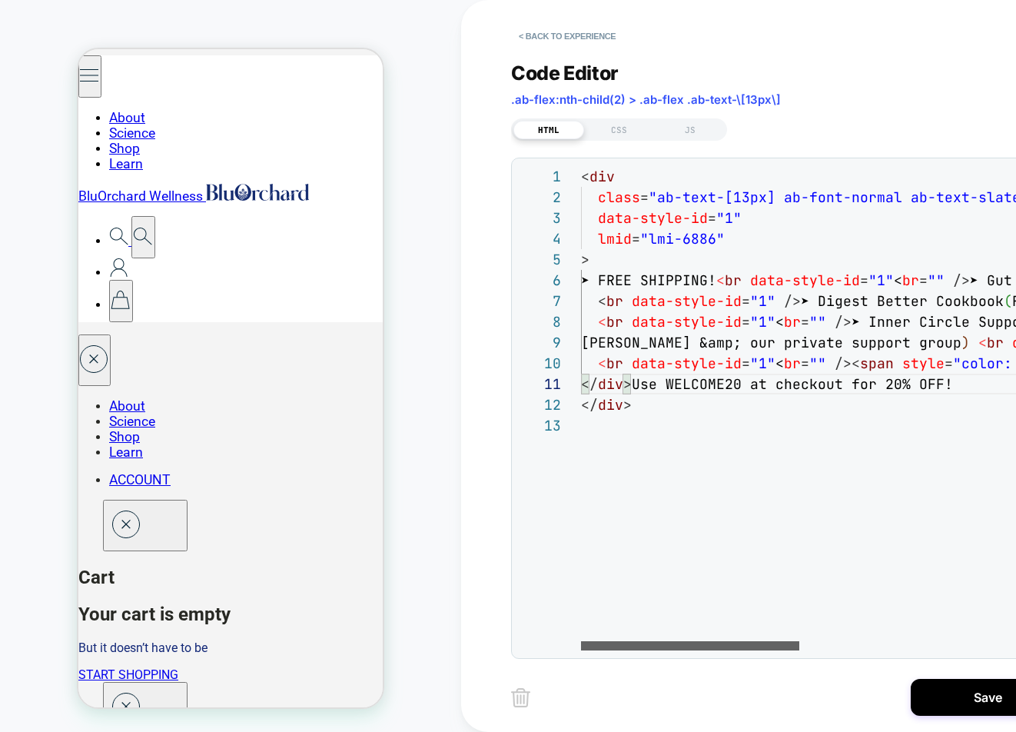
click at [709, 650] on div at bounding box center [690, 645] width 218 height 9
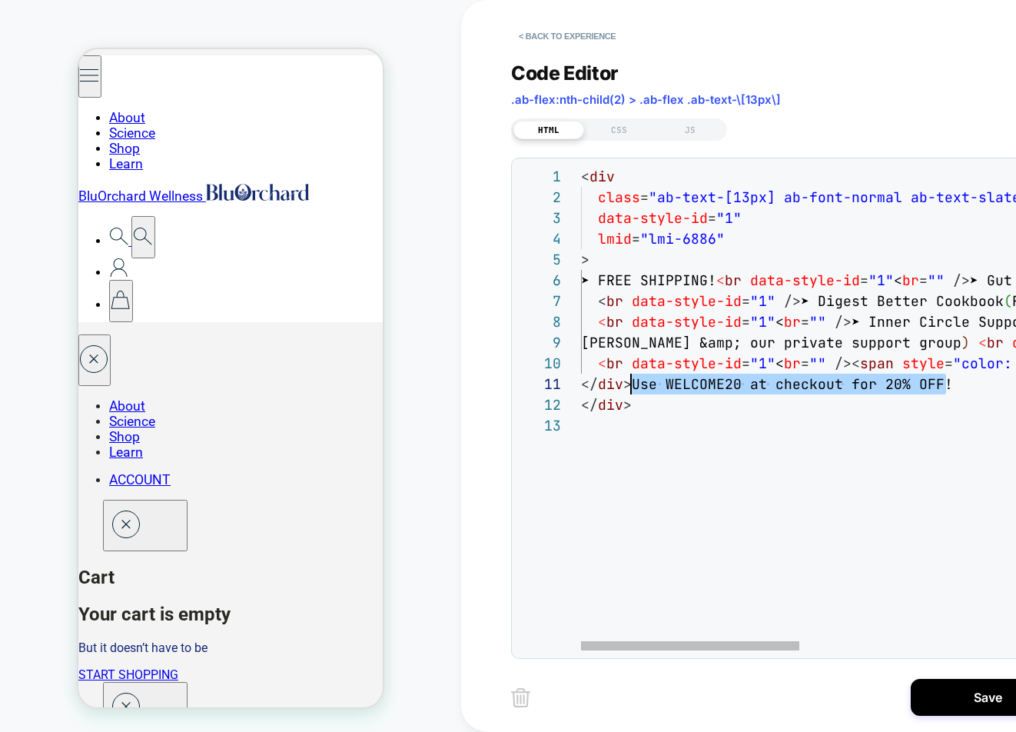
drag, startPoint x: 912, startPoint y: 385, endPoint x: 635, endPoint y: 385, distance: 277.4
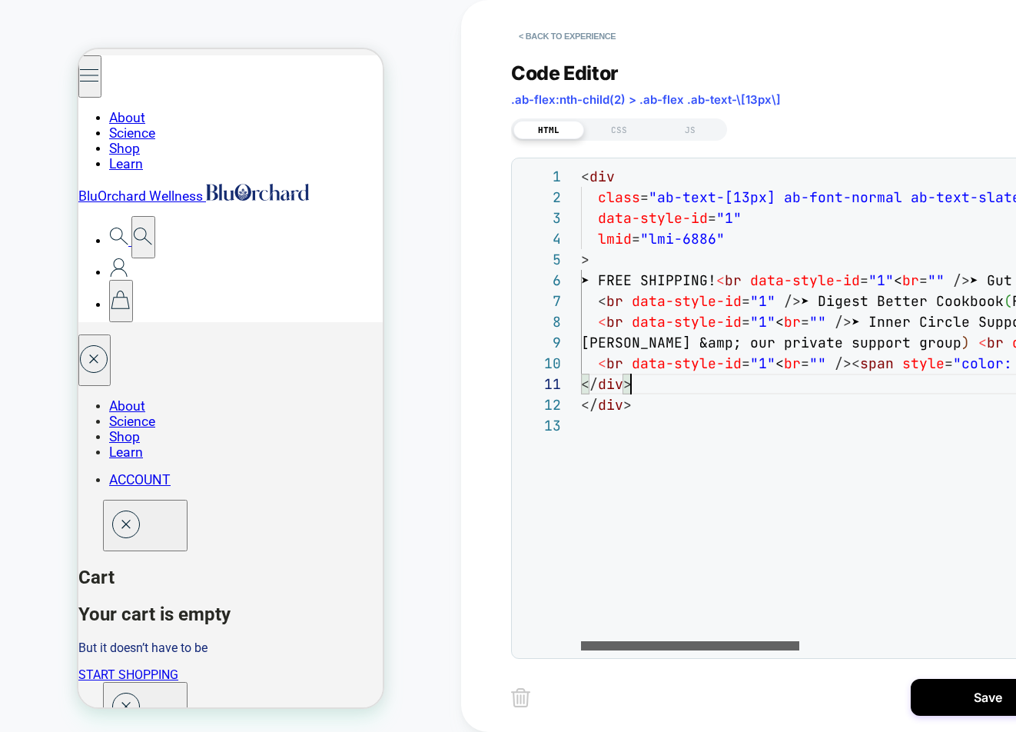
click at [629, 650] on div at bounding box center [690, 645] width 218 height 9
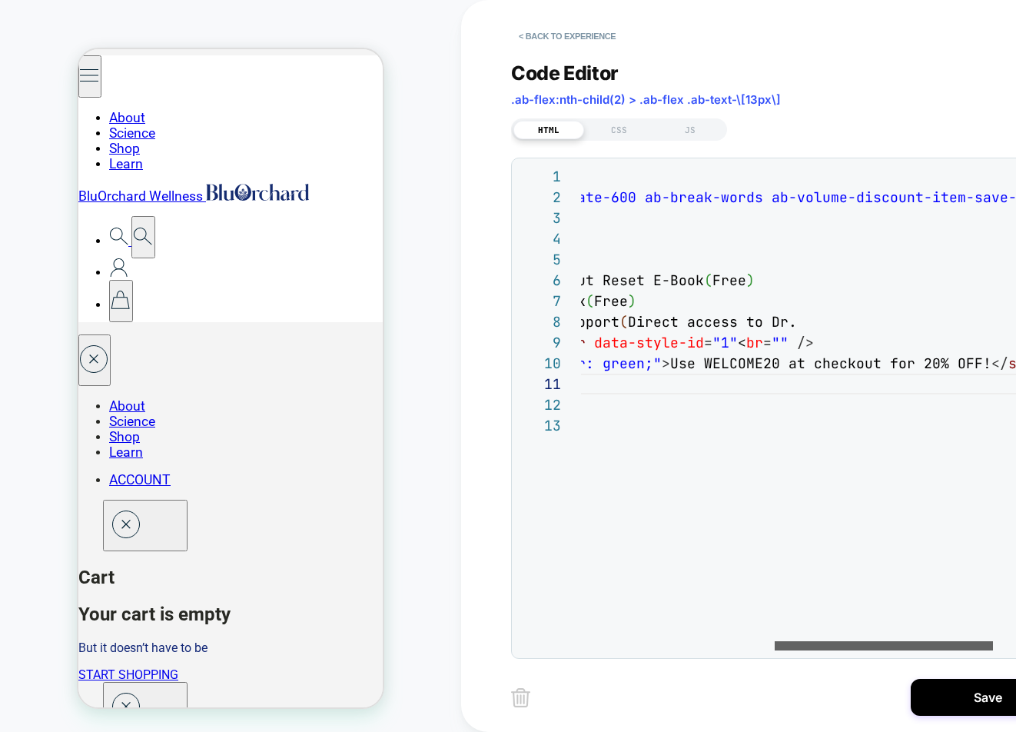
click at [868, 641] on div at bounding box center [884, 645] width 218 height 9
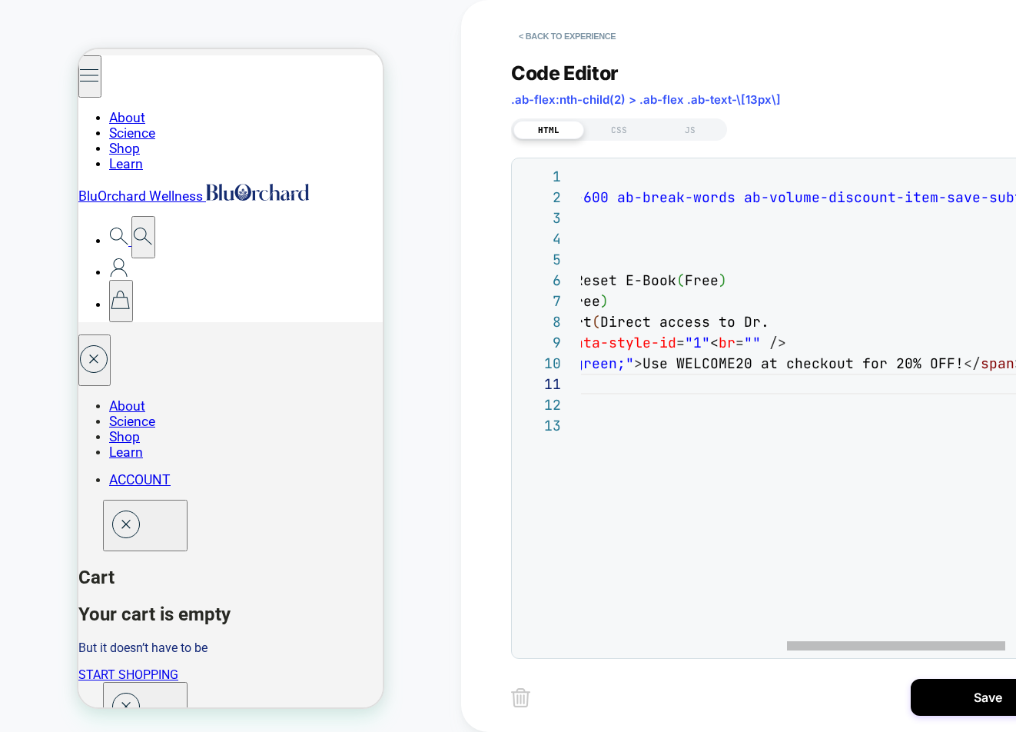
click at [955, 365] on div "< div class = "ab-text-[13px] ab-font-normal ab-text-slate-600 a b-break-words …" at bounding box center [638, 532] width 1007 height 733
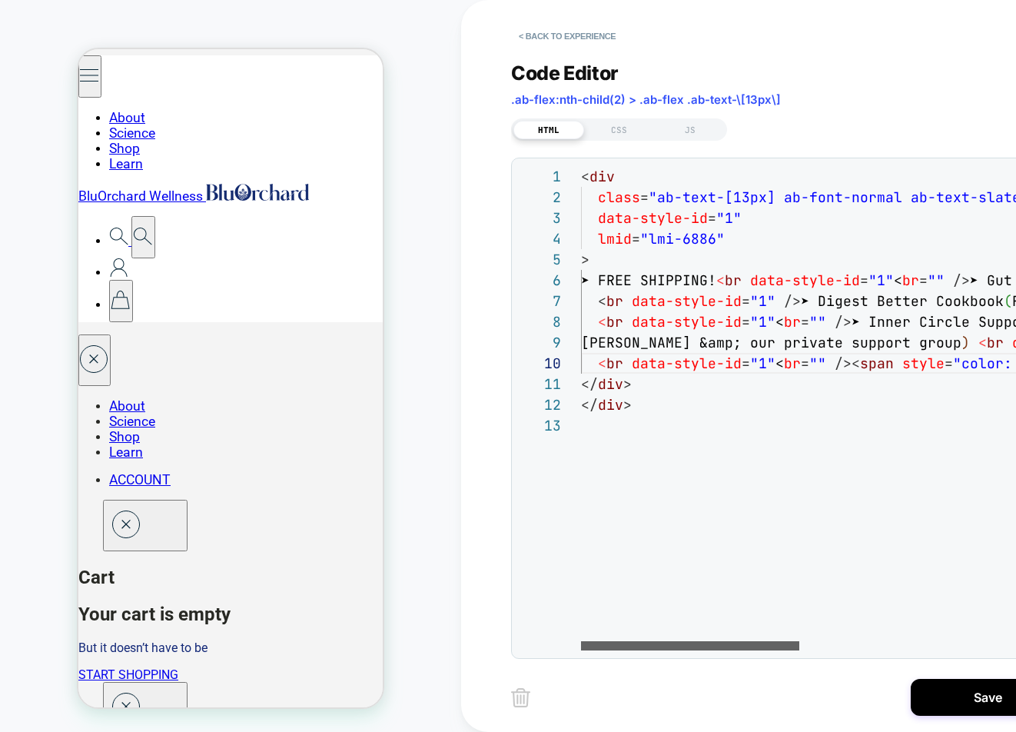
click at [581, 646] on div at bounding box center [690, 645] width 218 height 9
drag, startPoint x: 635, startPoint y: 411, endPoint x: 577, endPoint y: 406, distance: 57.8
click at [600, 641] on div at bounding box center [690, 645] width 218 height 9
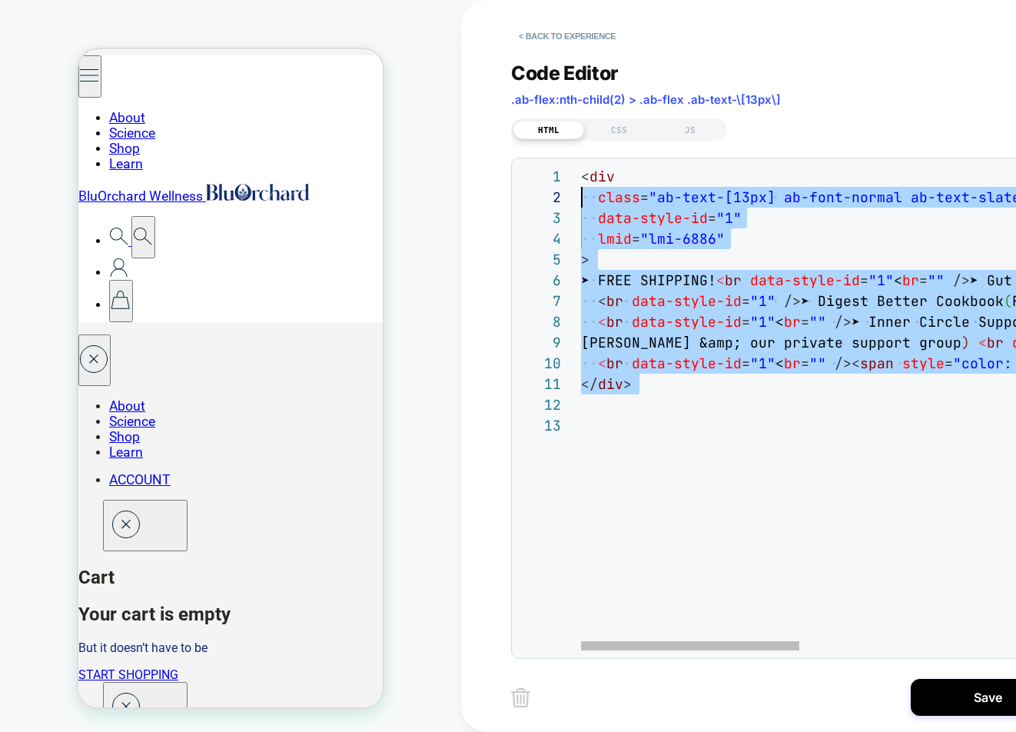
scroll to position [0, 0]
drag, startPoint x: 594, startPoint y: 404, endPoint x: 572, endPoint y: 182, distance: 223.1
type textarea "******"
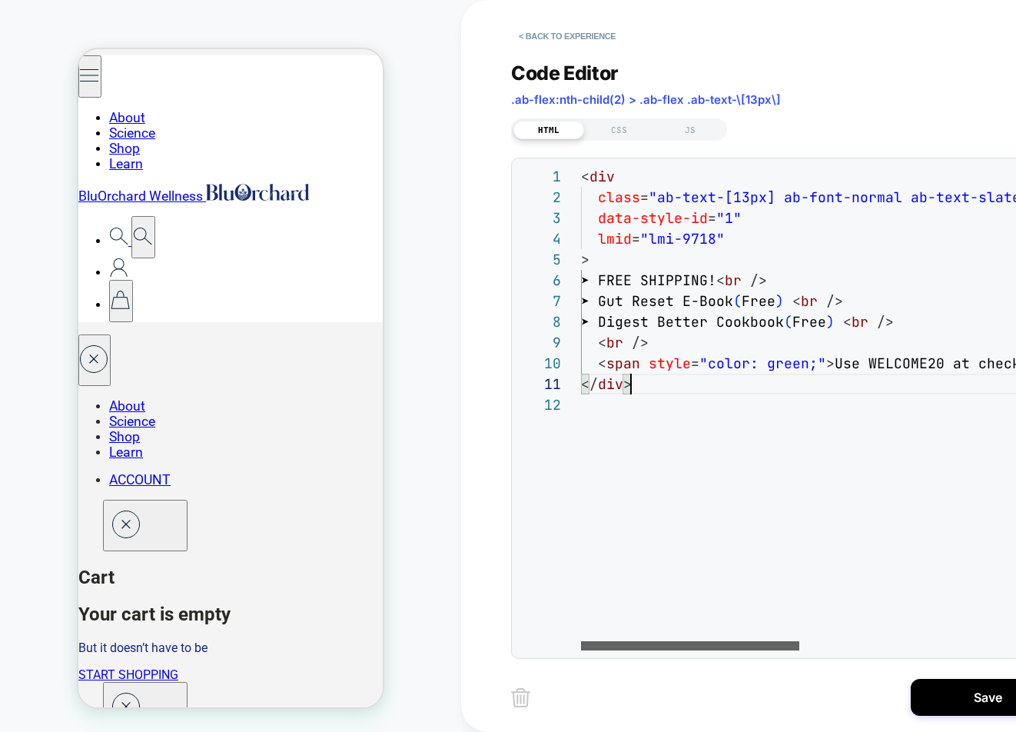
click at [581, 645] on div at bounding box center [690, 645] width 218 height 9
click at [548, 35] on button "< Back to experience" at bounding box center [567, 36] width 112 height 25
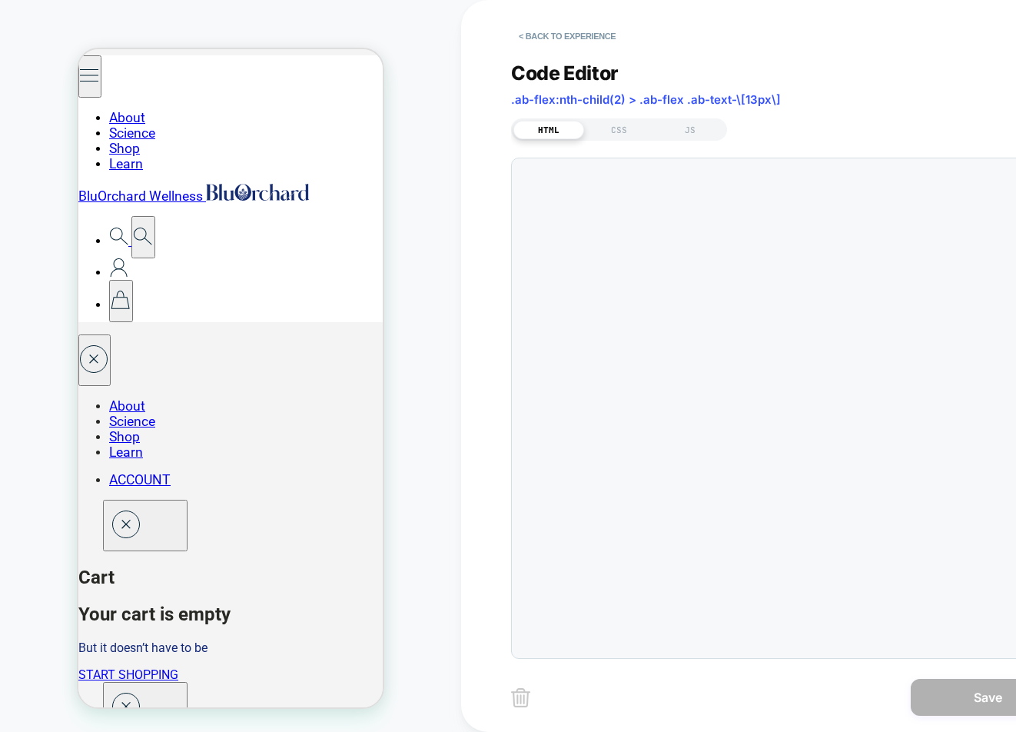
scroll to position [187, 0]
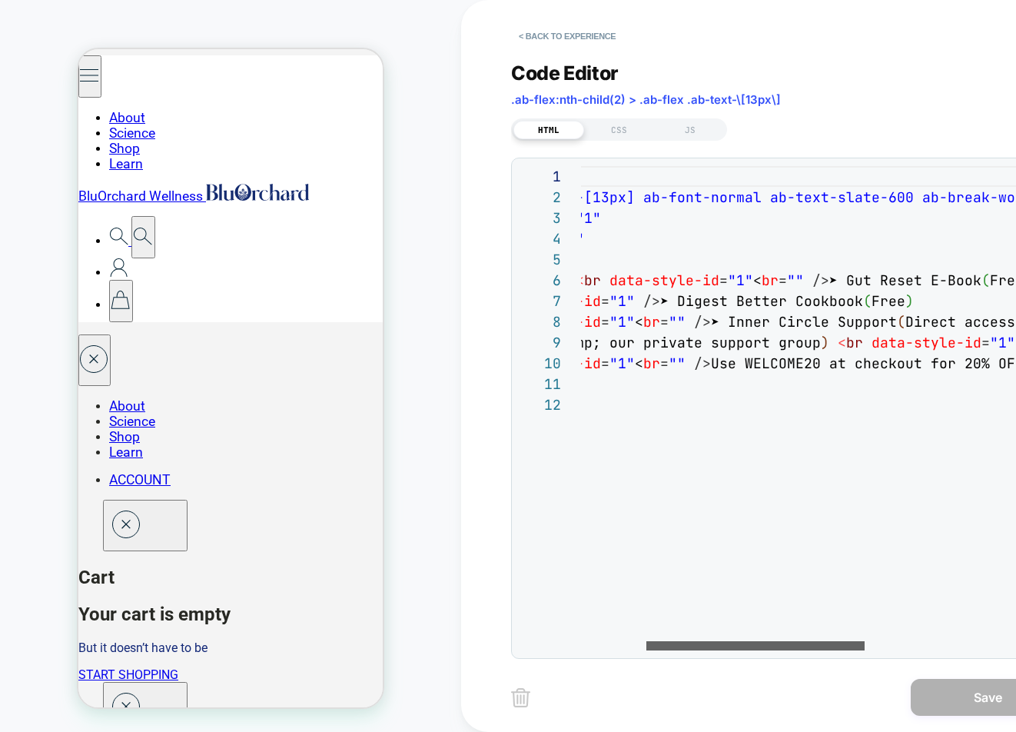
click at [700, 641] on div at bounding box center [755, 645] width 218 height 9
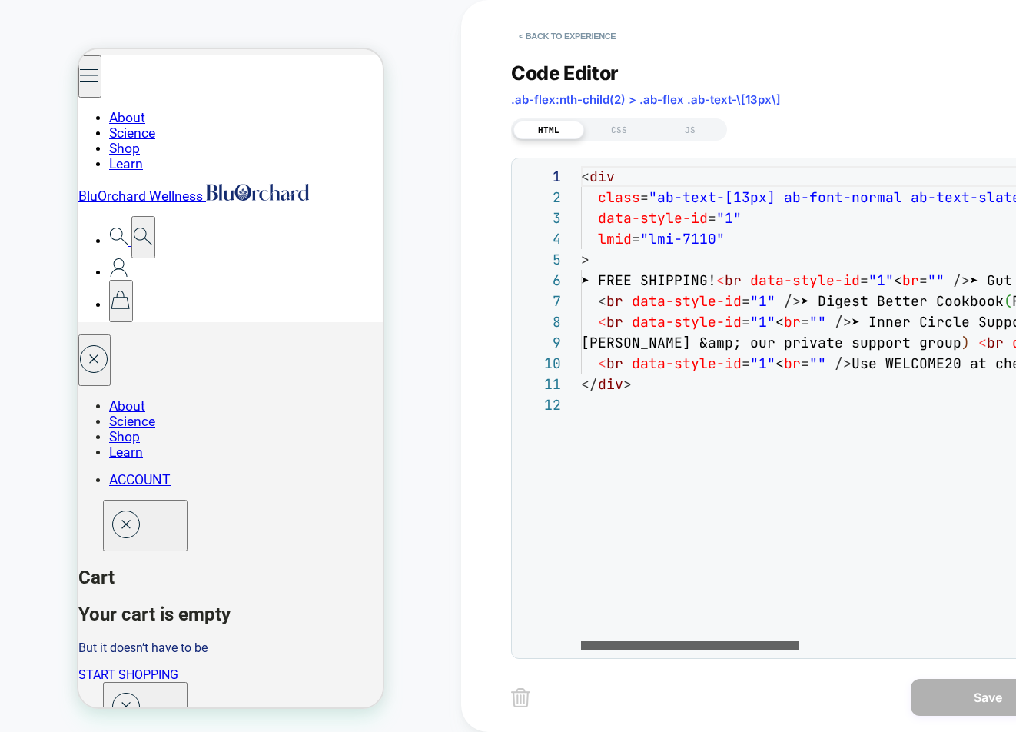
click at [581, 641] on div at bounding box center [690, 645] width 218 height 9
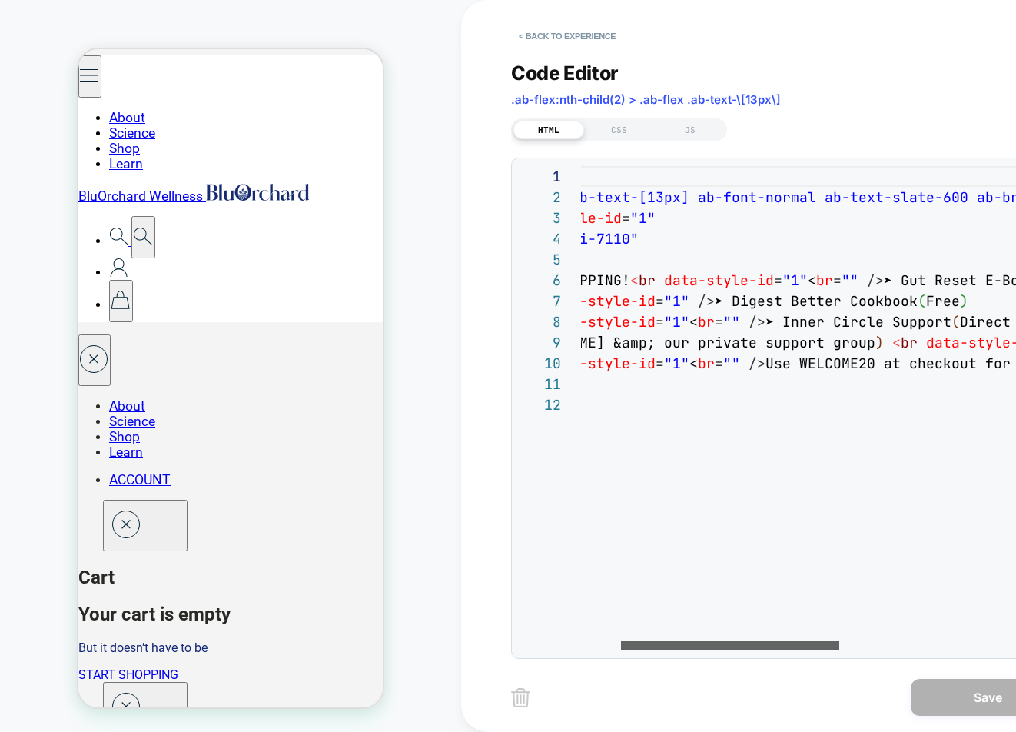
click at [753, 648] on div at bounding box center [730, 645] width 218 height 9
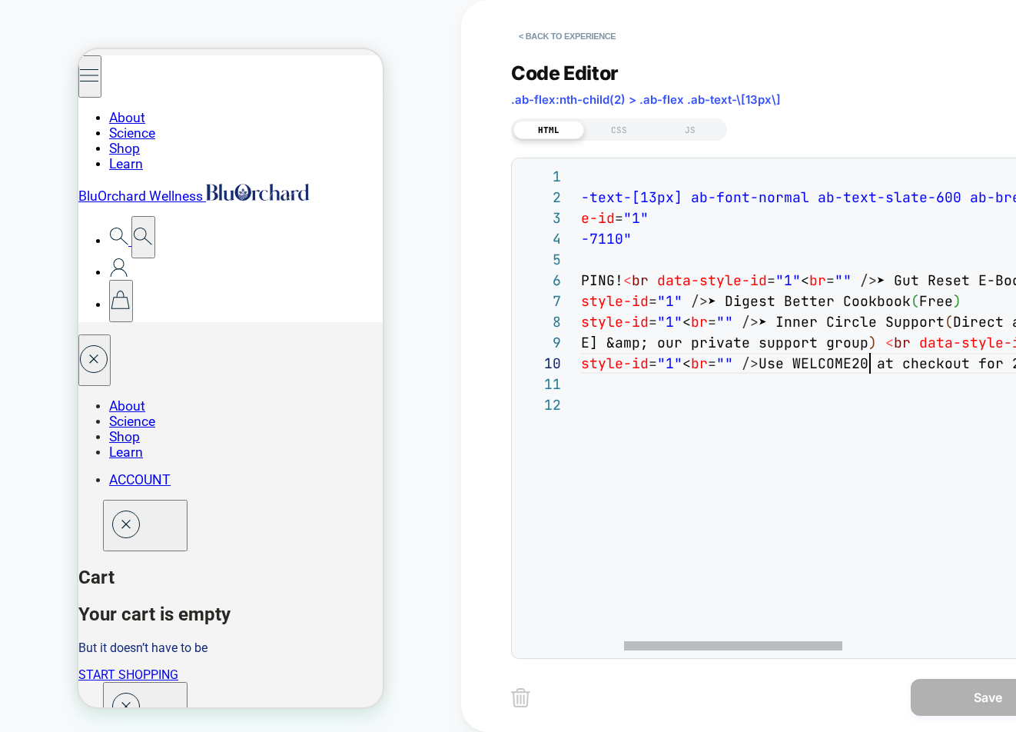
click at [866, 360] on div "< div class = "ab-text-[13px] ab-font-normal ab-text-slate-600 a b-break-words …" at bounding box center [991, 522] width 1007 height 712
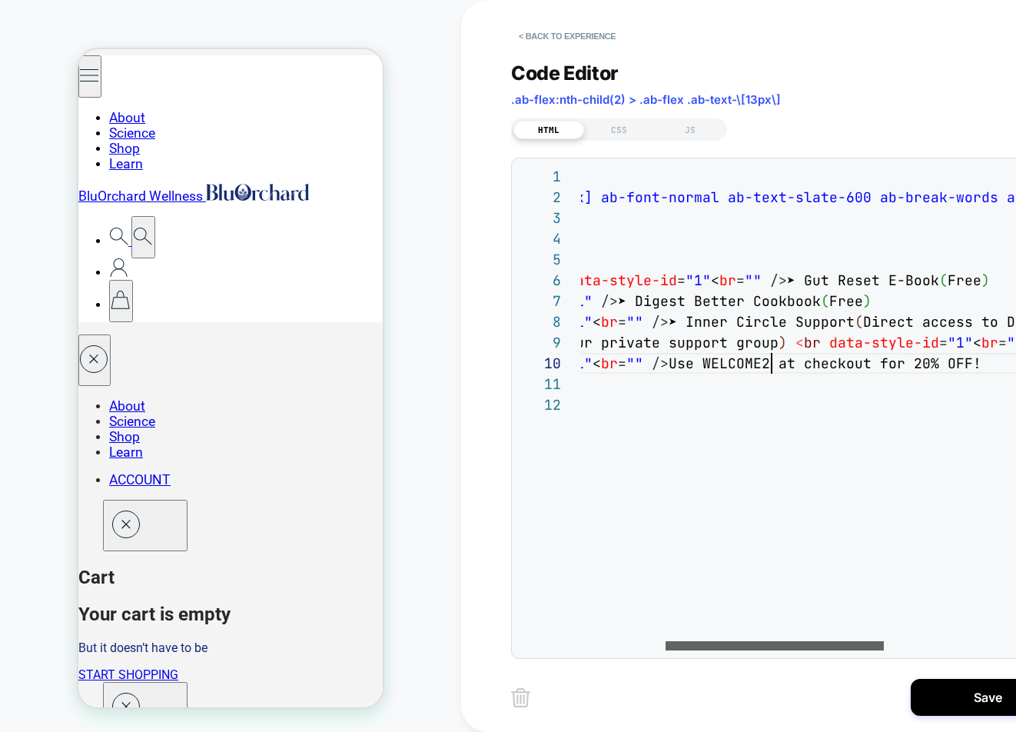
click at [816, 650] on div at bounding box center [774, 645] width 218 height 9
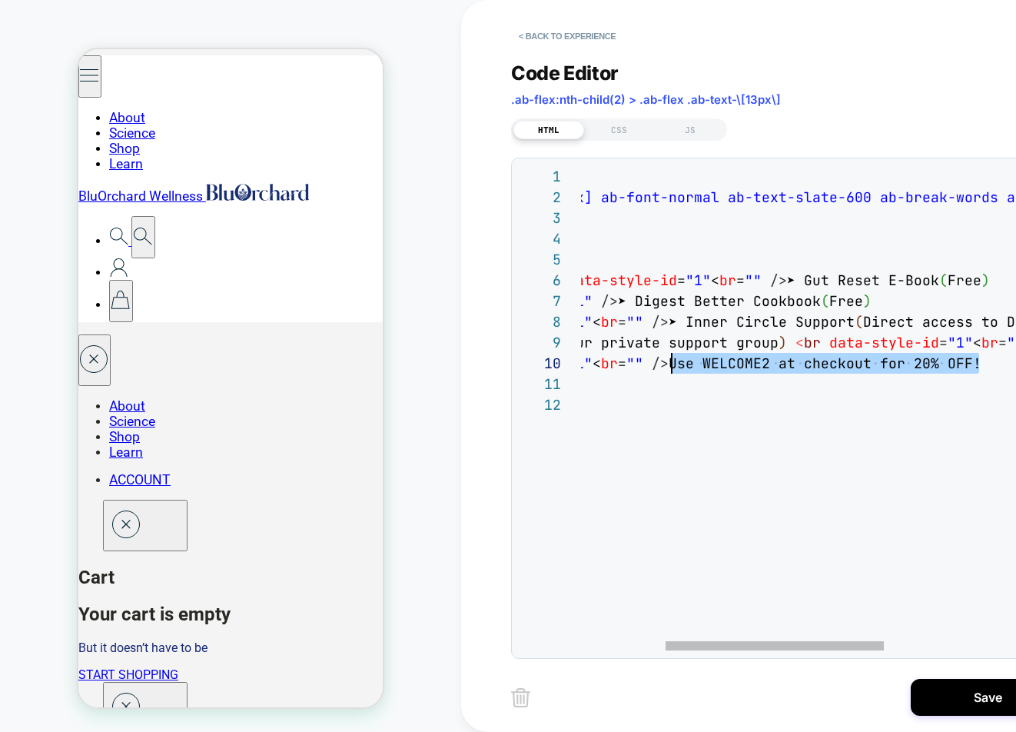
scroll to position [187, 274]
drag, startPoint x: 979, startPoint y: 363, endPoint x: 675, endPoint y: 367, distance: 304.3
click at [675, 367] on div "< div class = "ab-text-[13px] ab-font-normal ab-text-slate-600 a b-break-words …" at bounding box center [901, 522] width 1007 height 712
type textarea "**********"
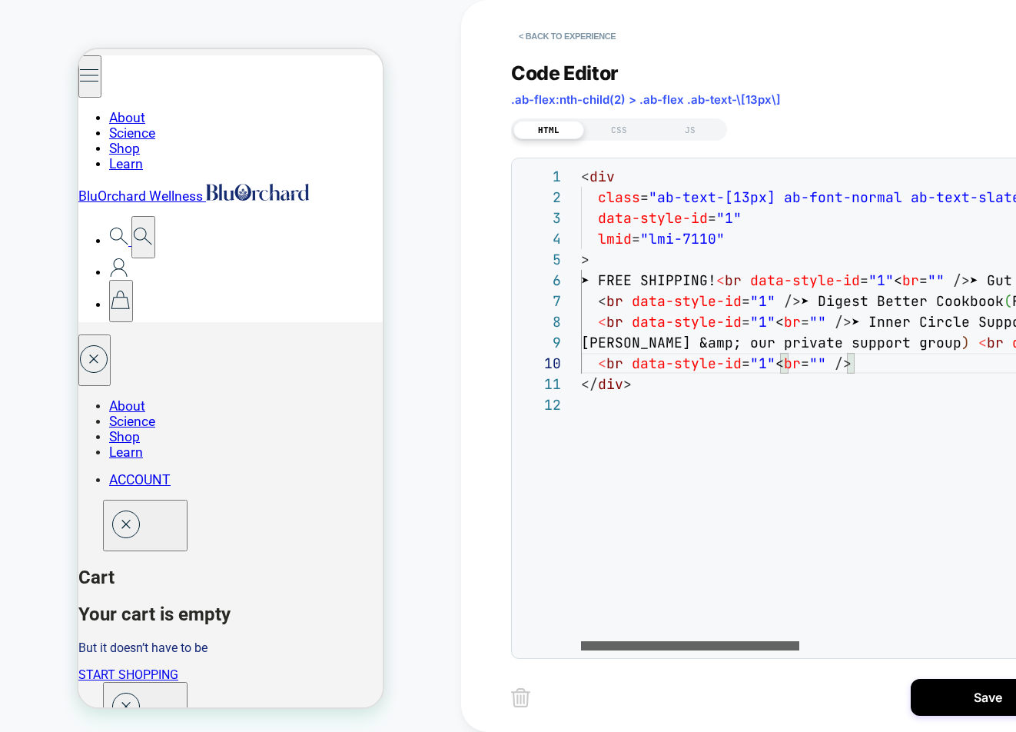
click at [581, 641] on div at bounding box center [690, 645] width 218 height 9
click at [956, 696] on button "Save" at bounding box center [988, 697] width 154 height 37
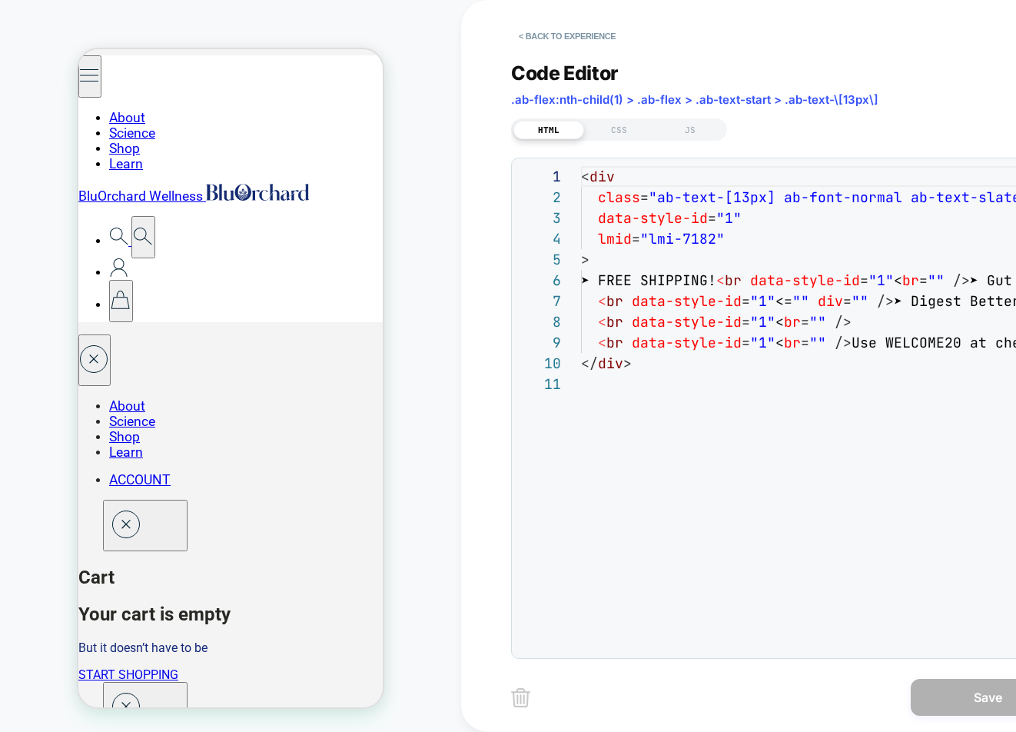
scroll to position [207, 0]
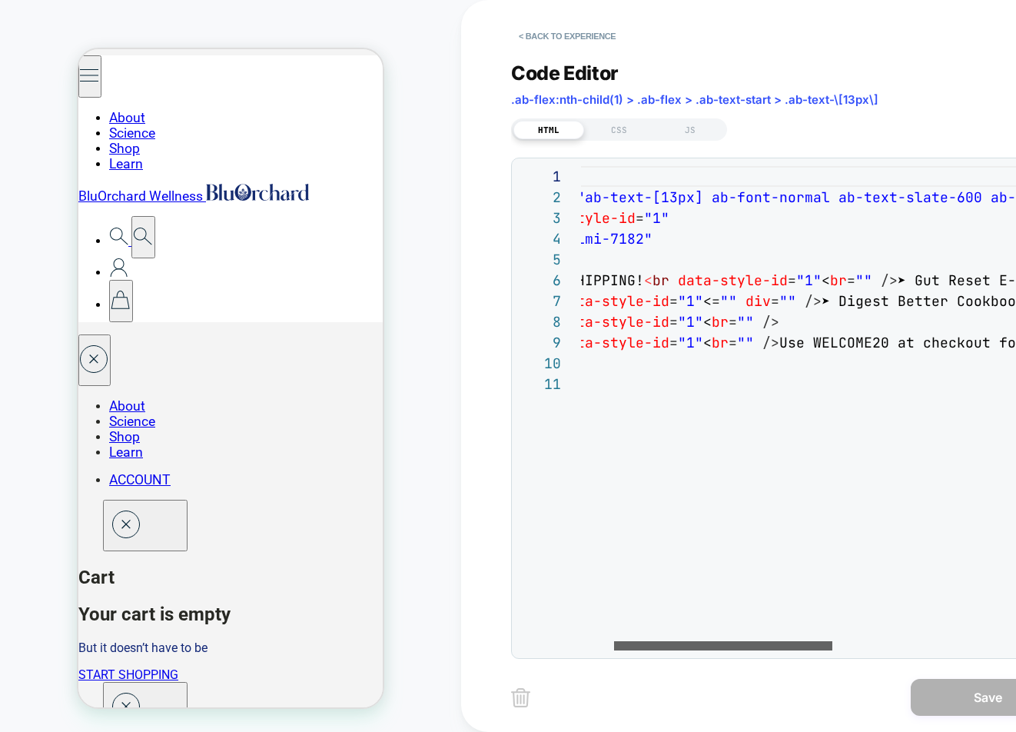
click at [745, 650] on div at bounding box center [723, 645] width 218 height 9
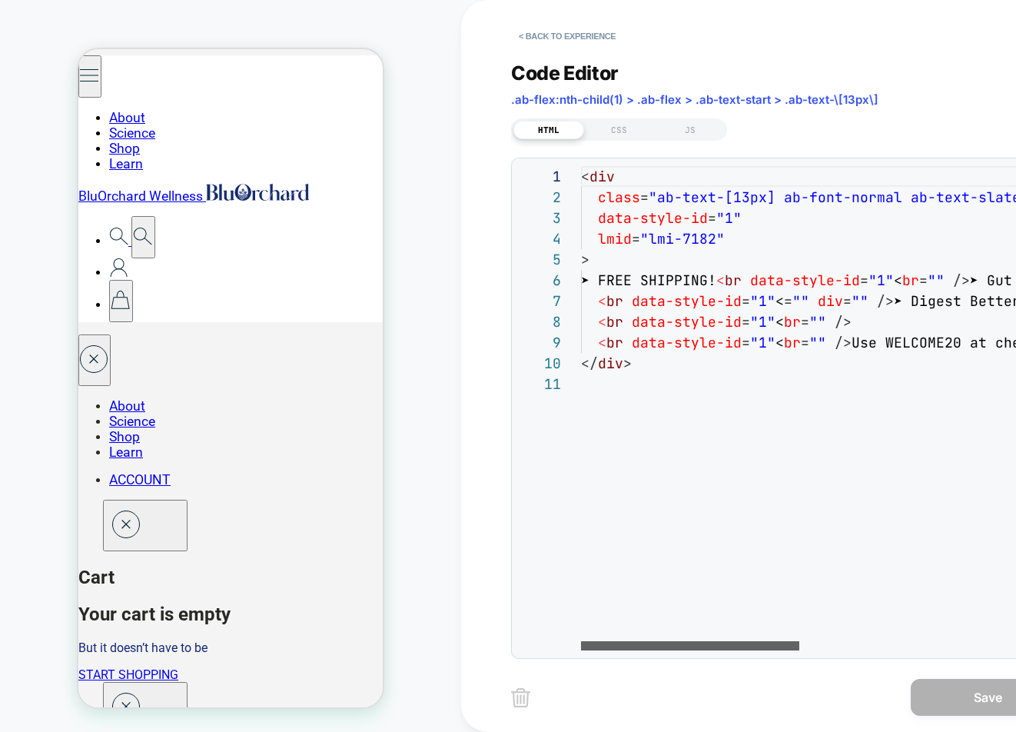
click at [666, 643] on div at bounding box center [690, 645] width 218 height 9
click at [535, 35] on button "< Back to experience" at bounding box center [567, 36] width 112 height 25
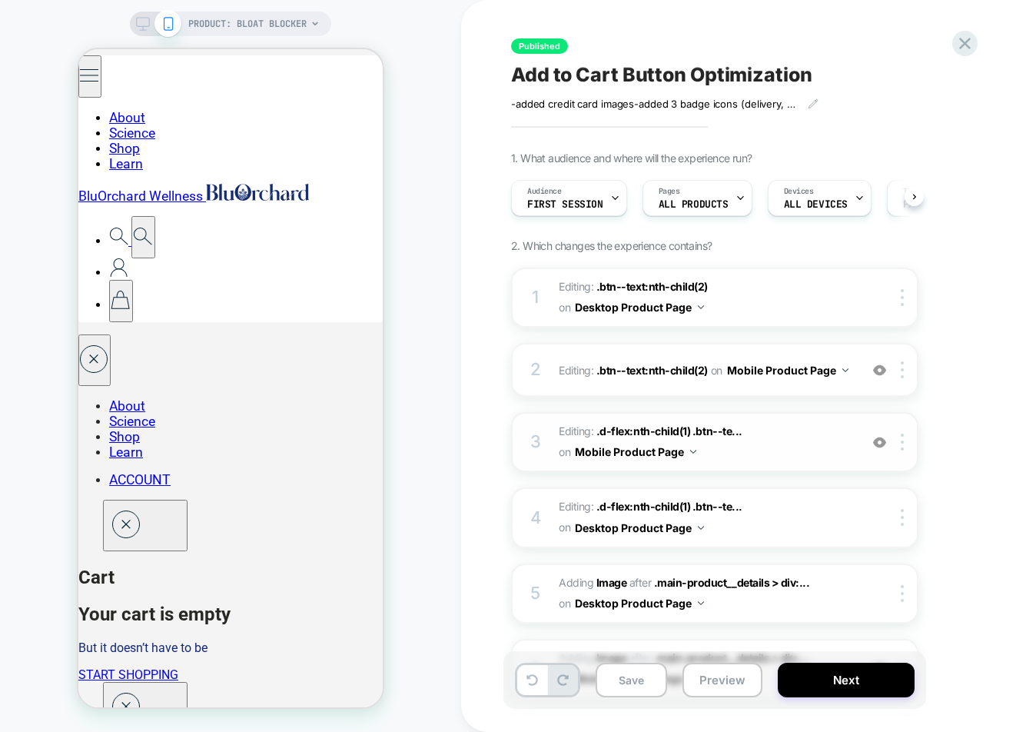
scroll to position [0, 1]
click at [721, 675] on button "Preview" at bounding box center [722, 679] width 80 height 35
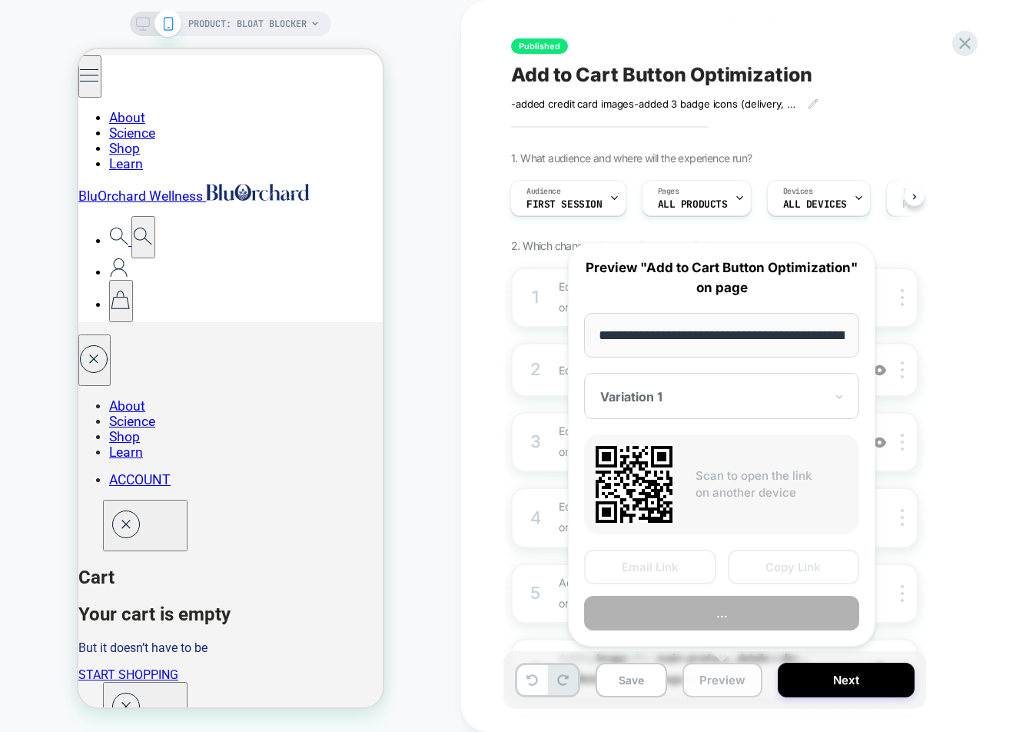
scroll to position [0, 212]
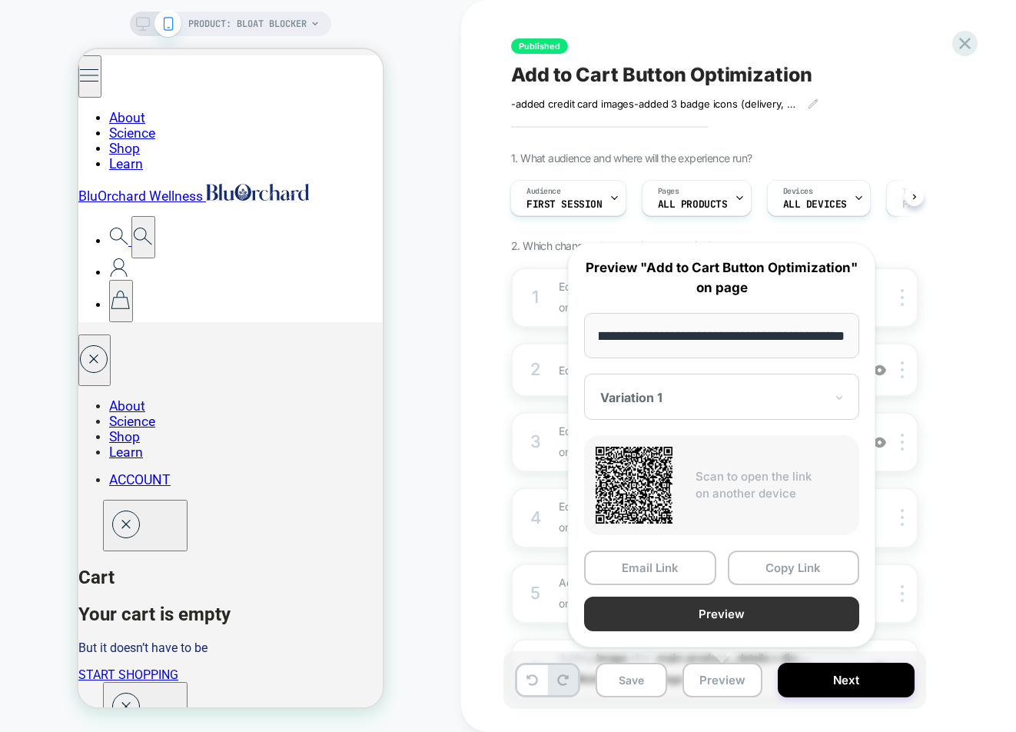
click at [740, 612] on button "Preview" at bounding box center [721, 613] width 275 height 35
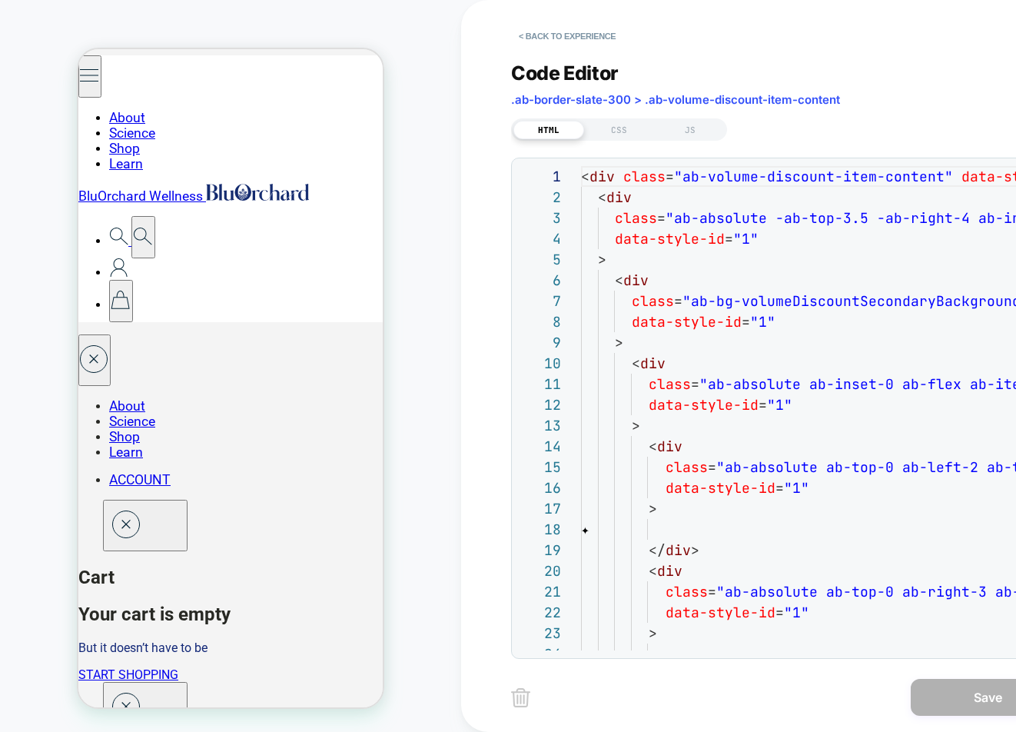
scroll to position [207, 0]
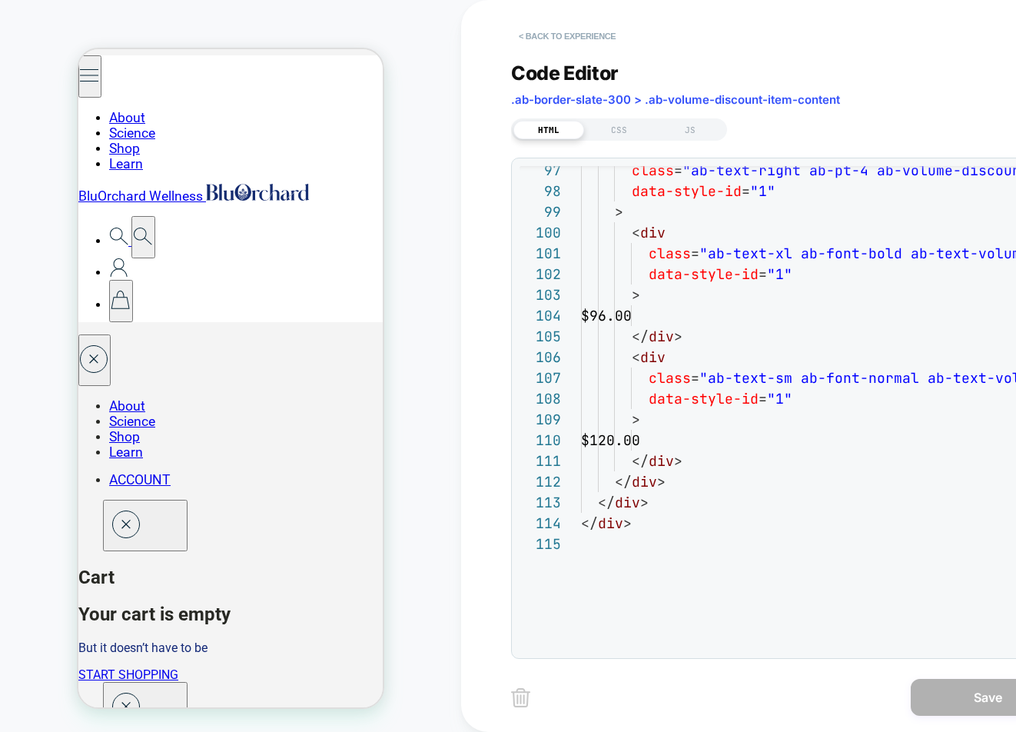
click at [547, 36] on button "< Back to experience" at bounding box center [567, 36] width 112 height 25
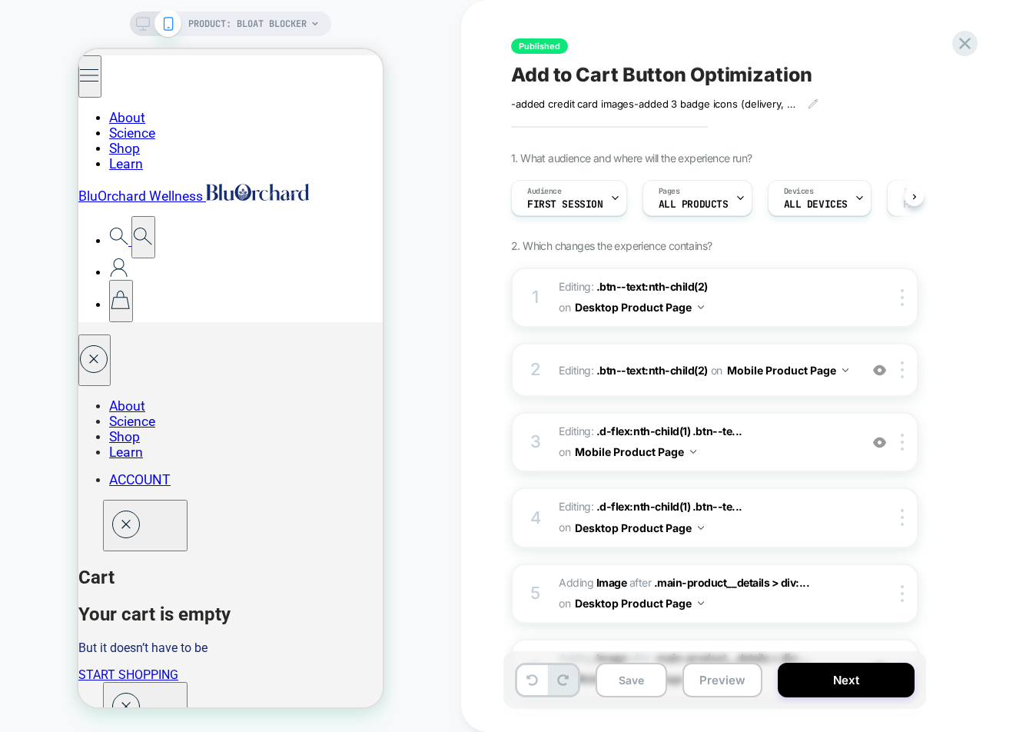
scroll to position [0, 1]
click at [141, 22] on icon at bounding box center [143, 24] width 14 height 14
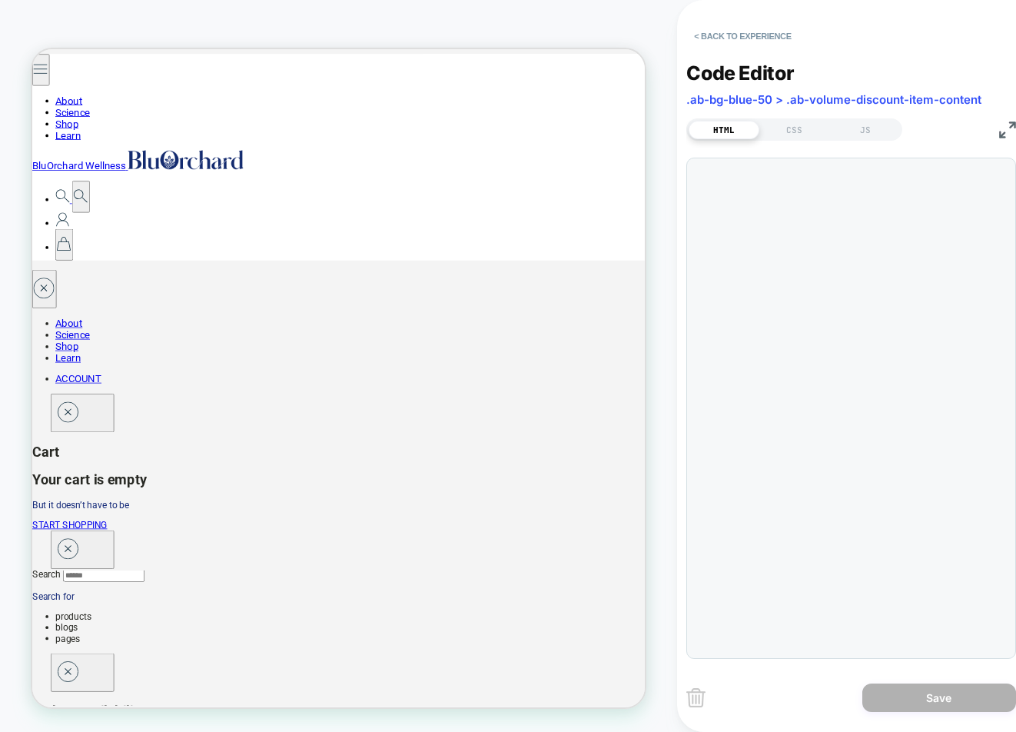
scroll to position [207, 0]
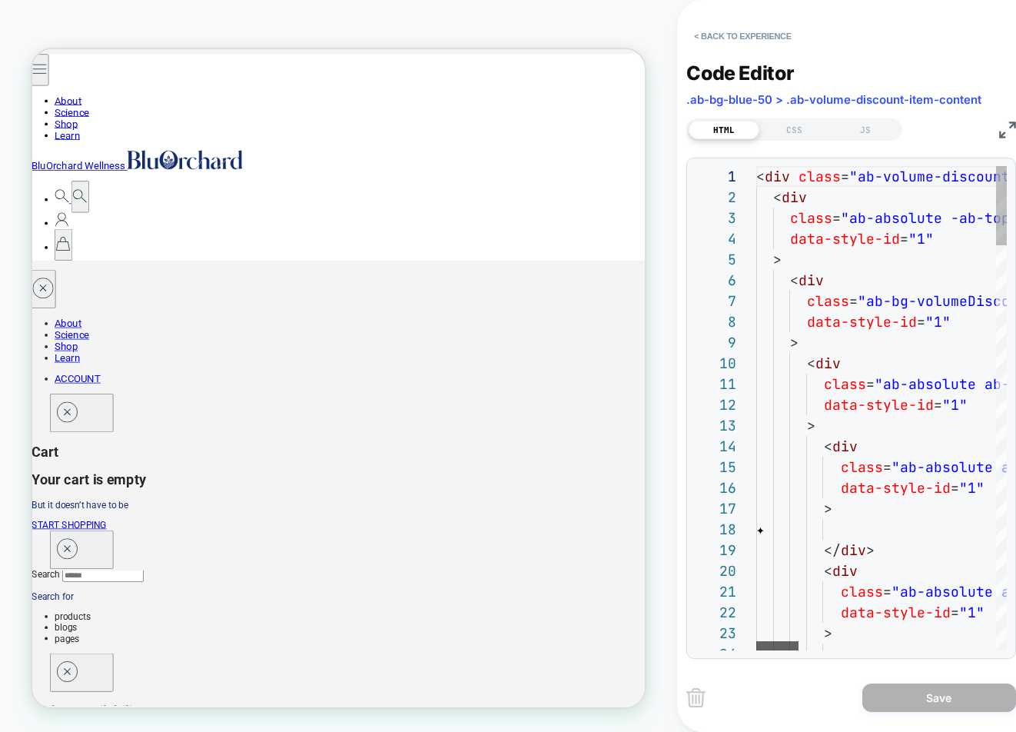
click at [774, 649] on div at bounding box center [777, 645] width 42 height 9
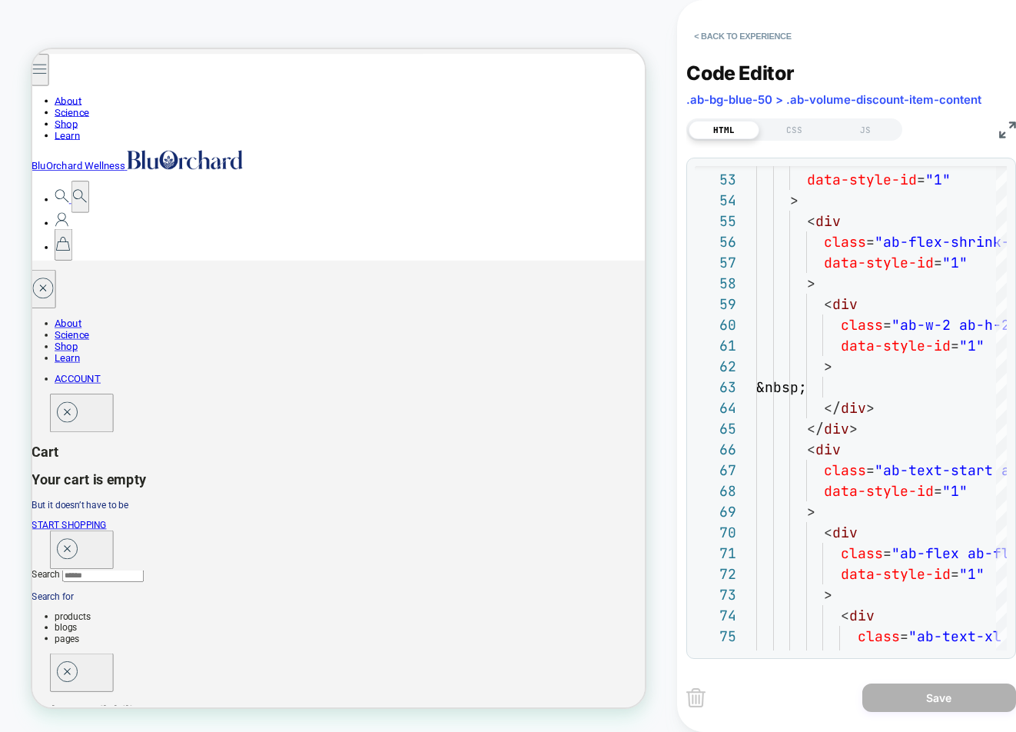
click at [1006, 136] on img at bounding box center [1007, 129] width 17 height 17
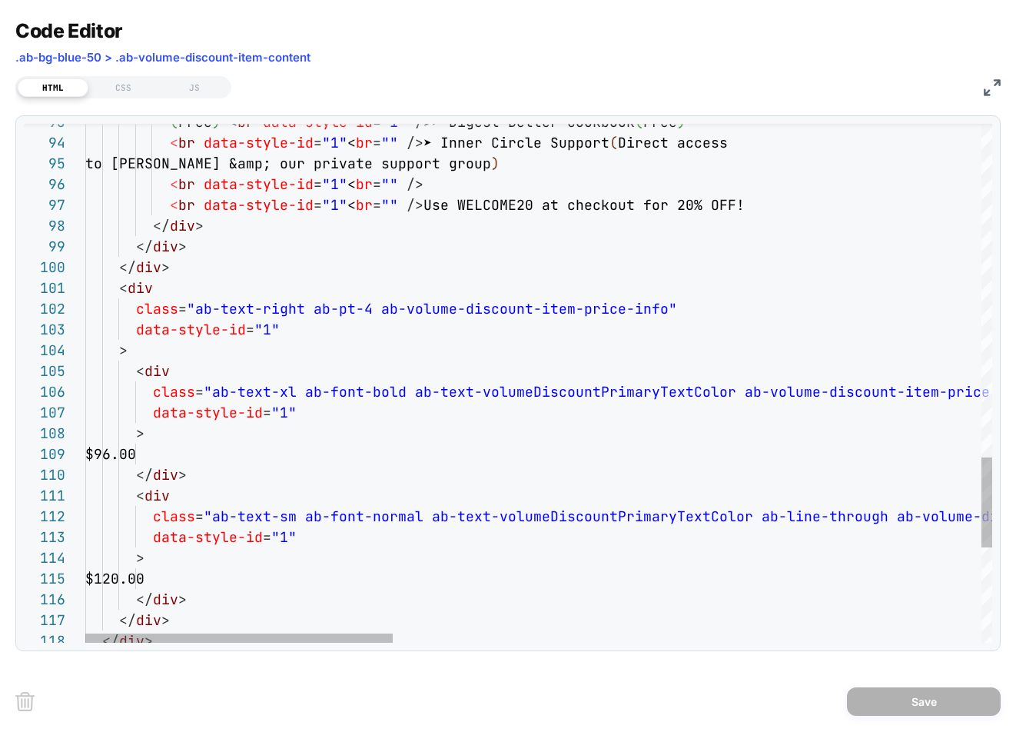
type textarea "**********"
drag, startPoint x: 740, startPoint y: 206, endPoint x: 429, endPoint y: 203, distance: 311.2
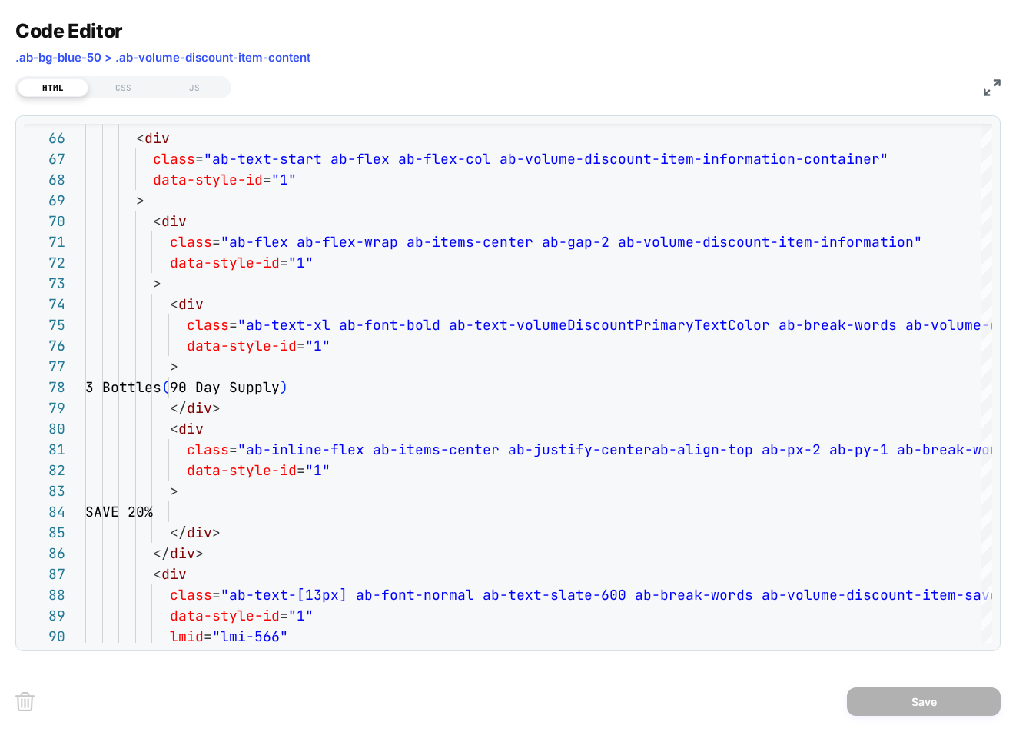
click at [996, 88] on img at bounding box center [992, 87] width 17 height 17
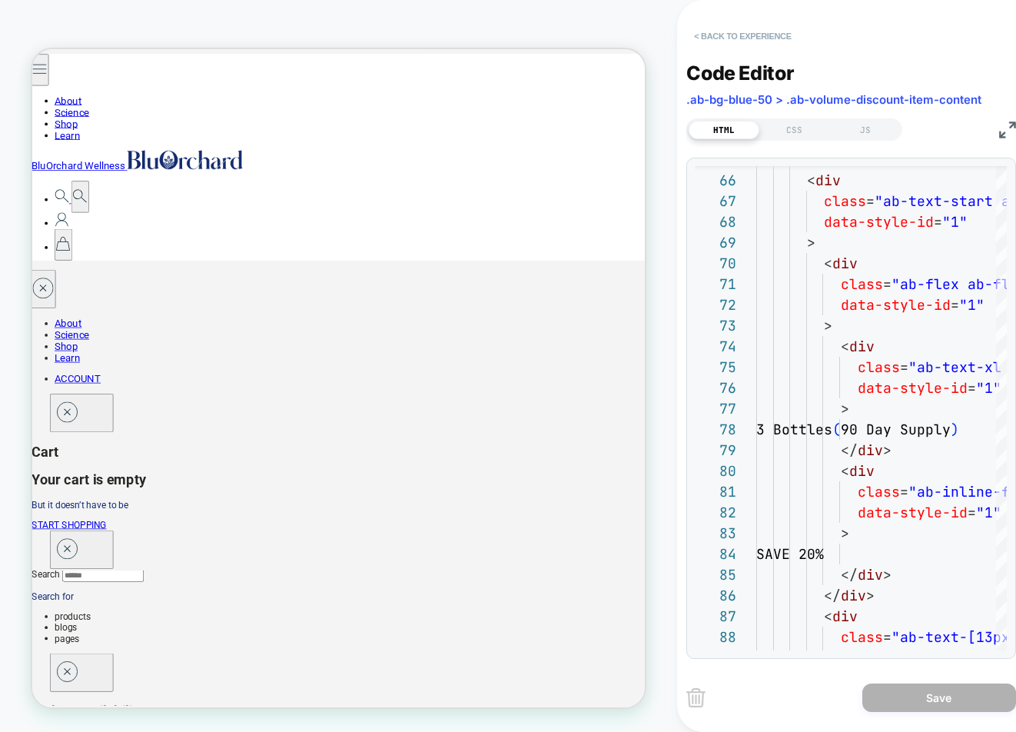
click at [712, 31] on button "< Back to experience" at bounding box center [742, 36] width 112 height 25
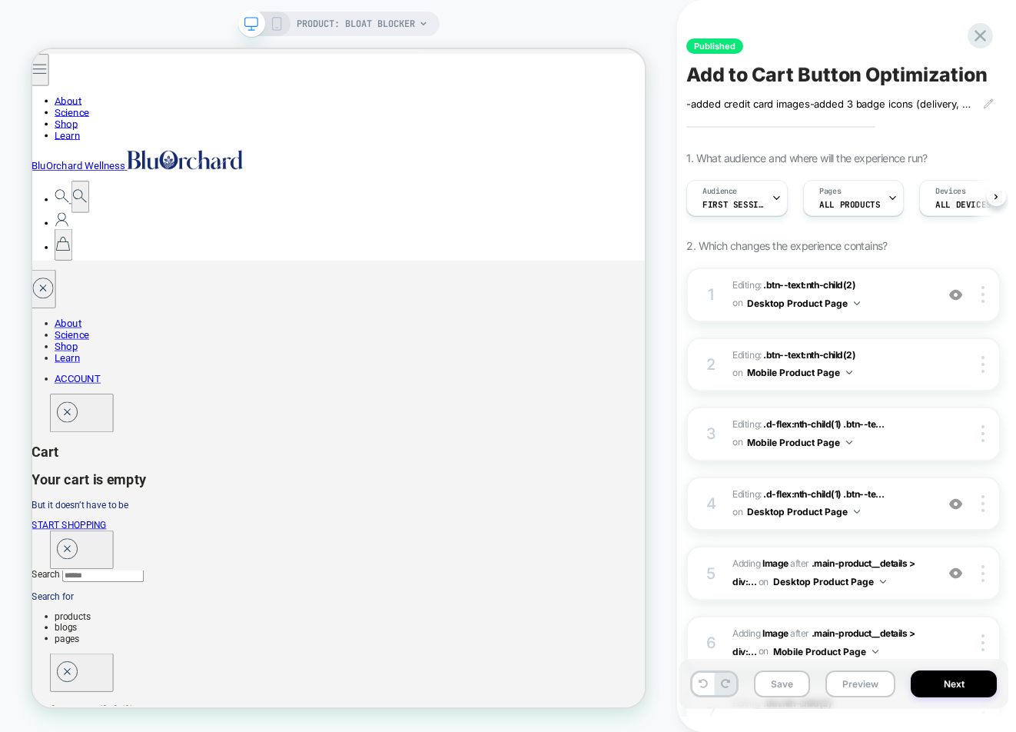
scroll to position [0, 1]
click at [280, 25] on icon at bounding box center [277, 24] width 14 height 14
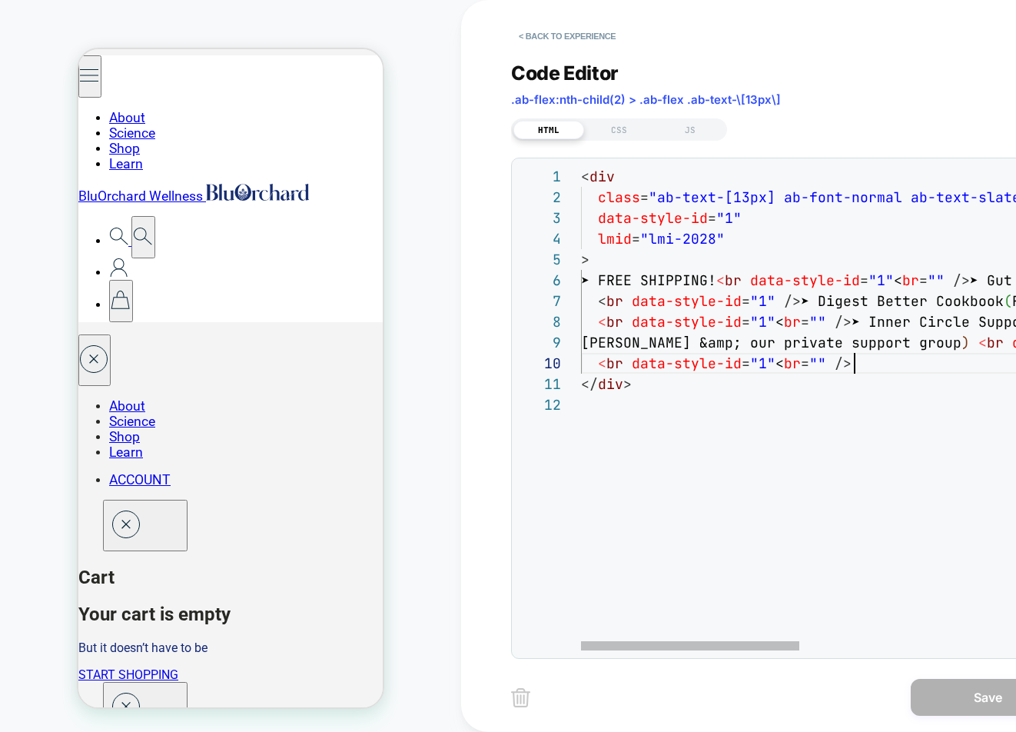
scroll to position [187, 274]
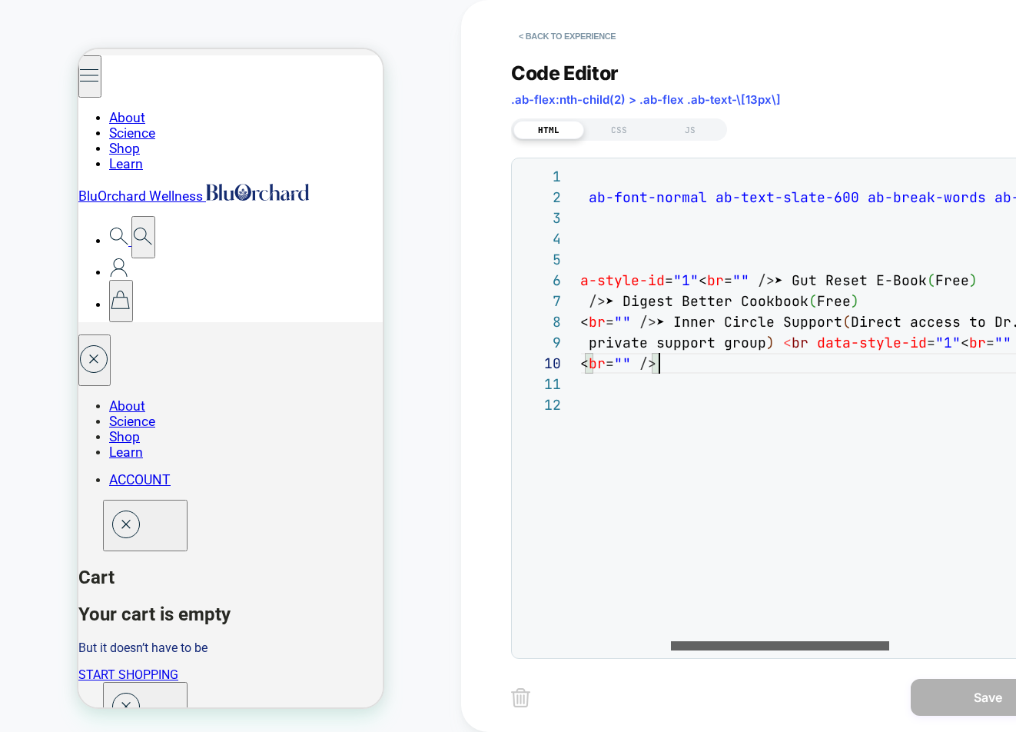
click at [803, 647] on div at bounding box center [780, 645] width 218 height 9
type textarea "**********"
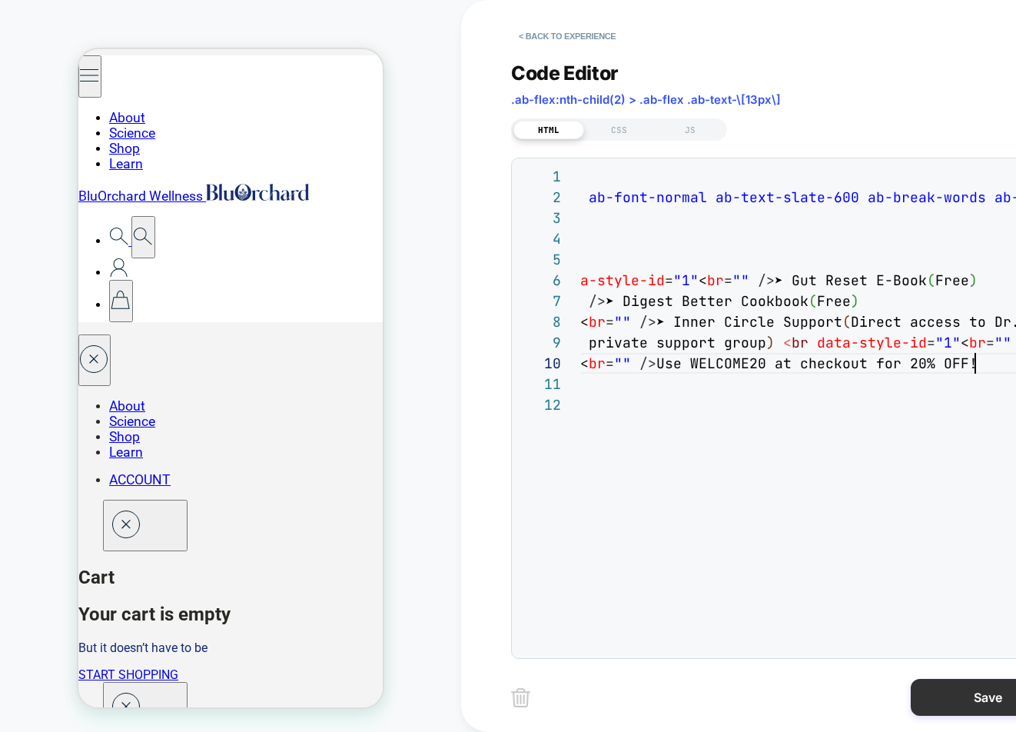
click at [957, 698] on button "Save" at bounding box center [988, 697] width 154 height 37
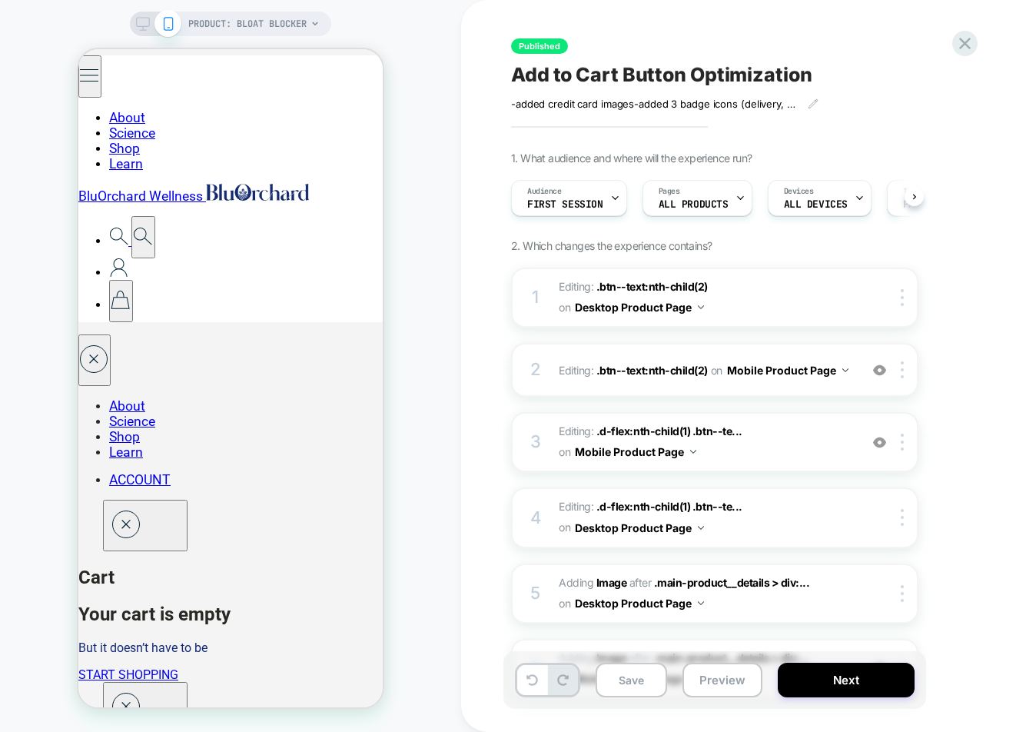
scroll to position [0, 1]
click at [144, 27] on icon at bounding box center [143, 24] width 14 height 14
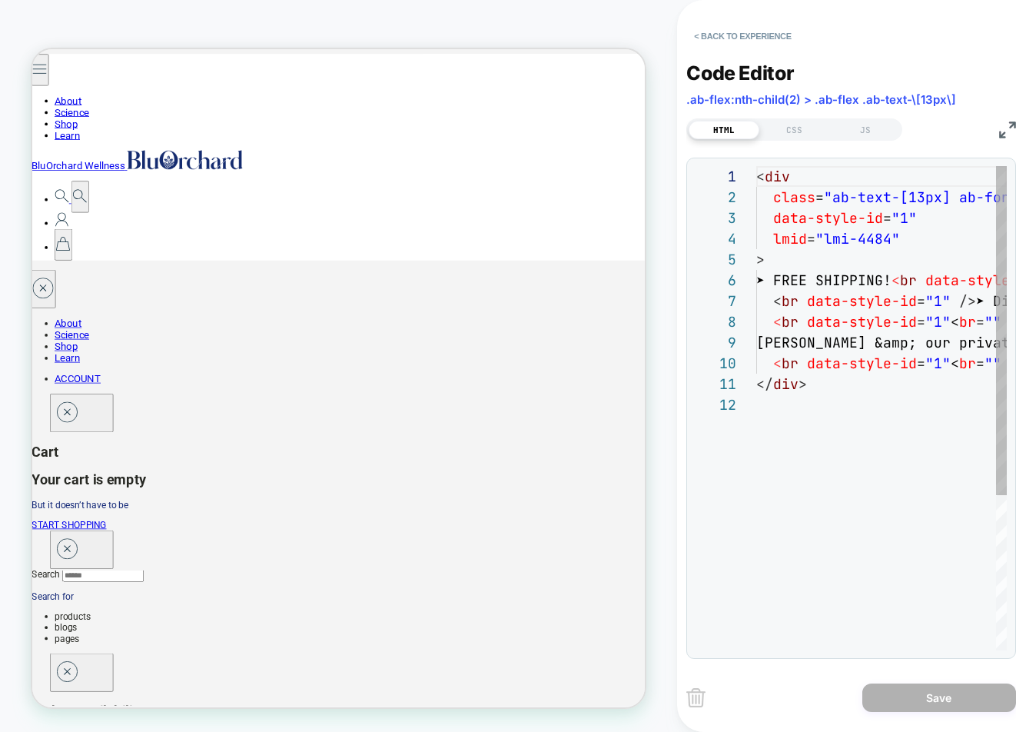
scroll to position [187, 0]
drag, startPoint x: 811, startPoint y: 650, endPoint x: 886, endPoint y: 649, distance: 74.6
click at [889, 649] on div "1 2 3 4 5 6 7 8 9 10 11 12 < div class = "ab-text-[13px] ab-font-normal ab-text…" at bounding box center [851, 408] width 330 height 501
click at [756, 641] on div at bounding box center [785, 645] width 59 height 9
click at [707, 40] on button "< Back to experience" at bounding box center [742, 36] width 112 height 25
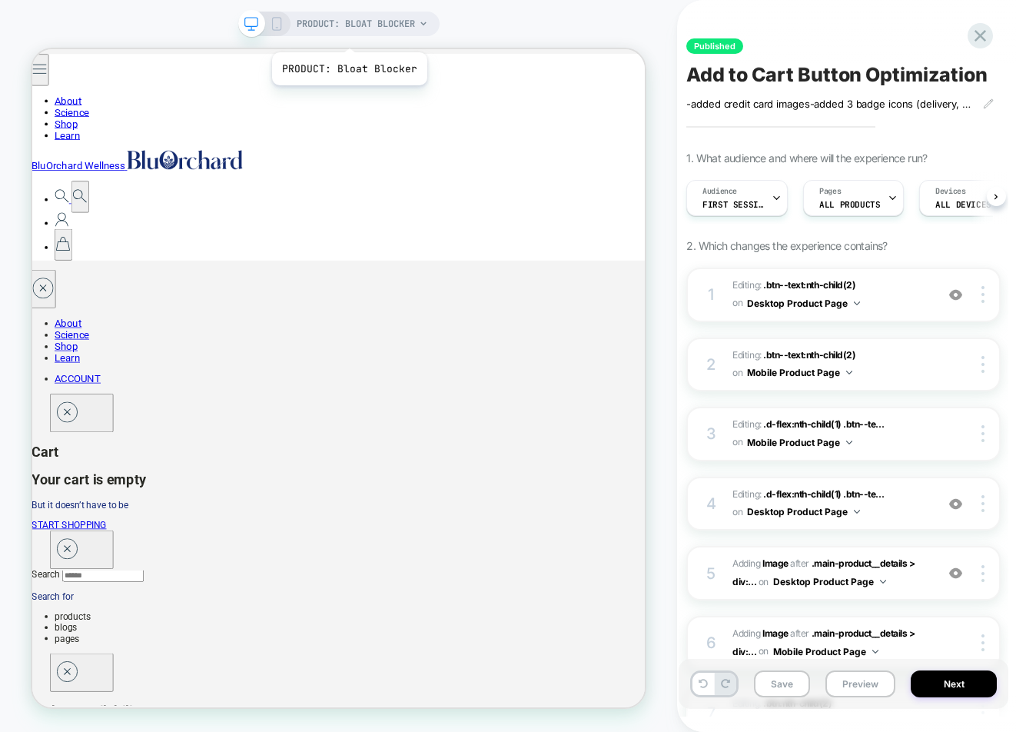
scroll to position [0, 1]
click at [280, 22] on icon at bounding box center [277, 24] width 14 height 14
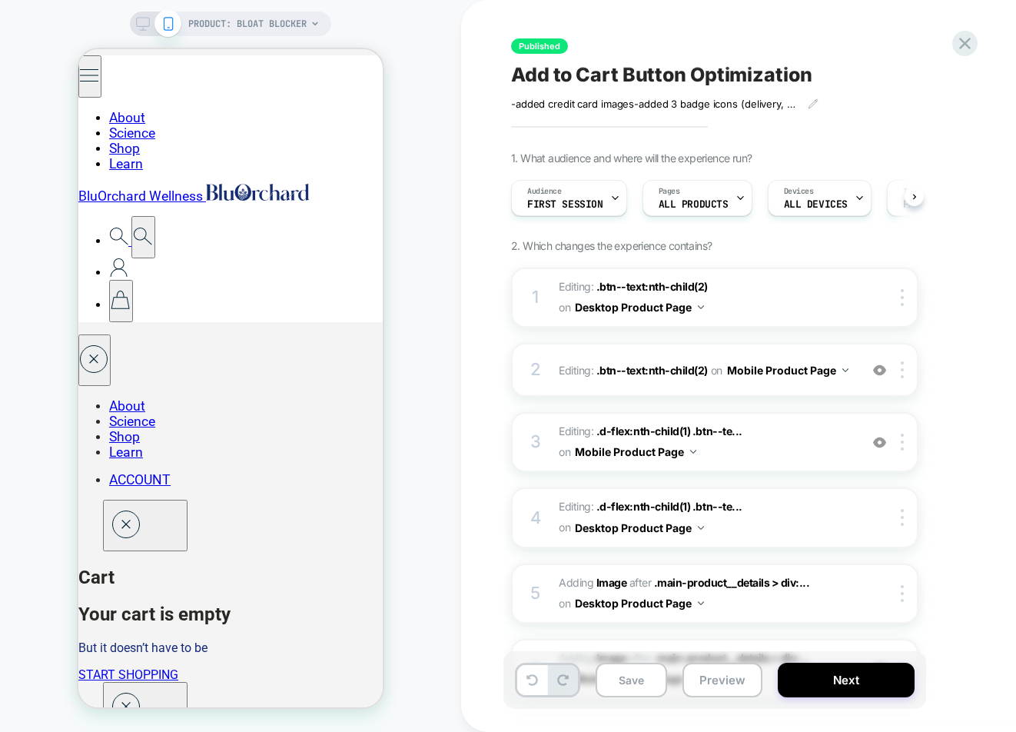
scroll to position [0, 1]
click at [141, 24] on icon at bounding box center [143, 24] width 14 height 14
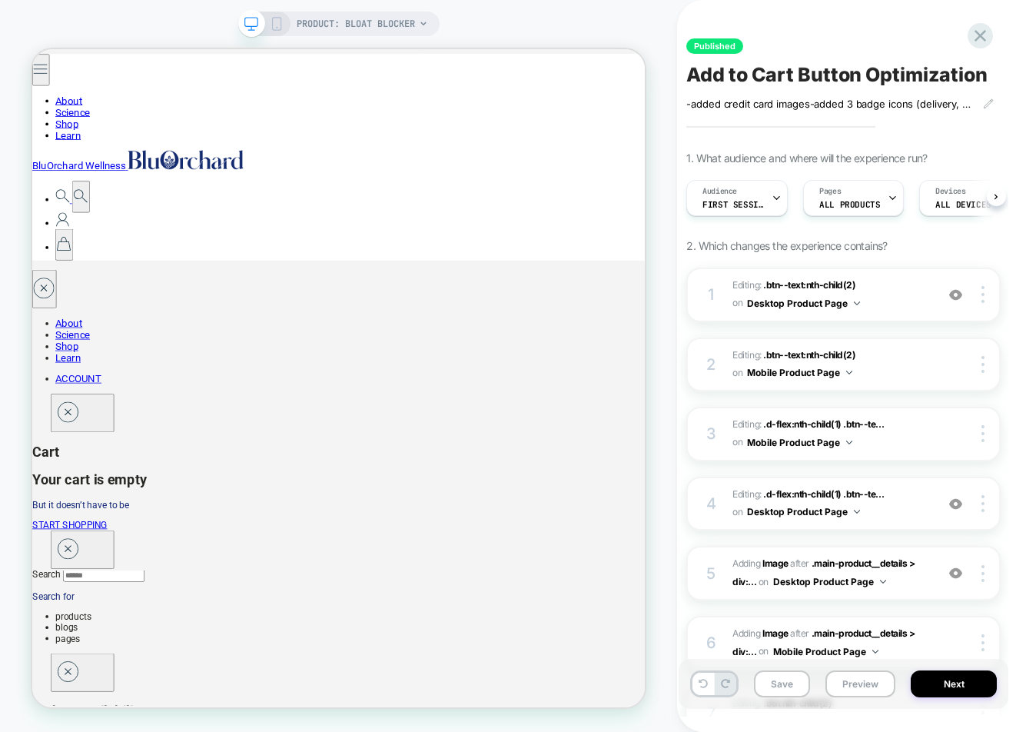
scroll to position [0, 1]
click at [857, 687] on button "Preview" at bounding box center [860, 683] width 70 height 27
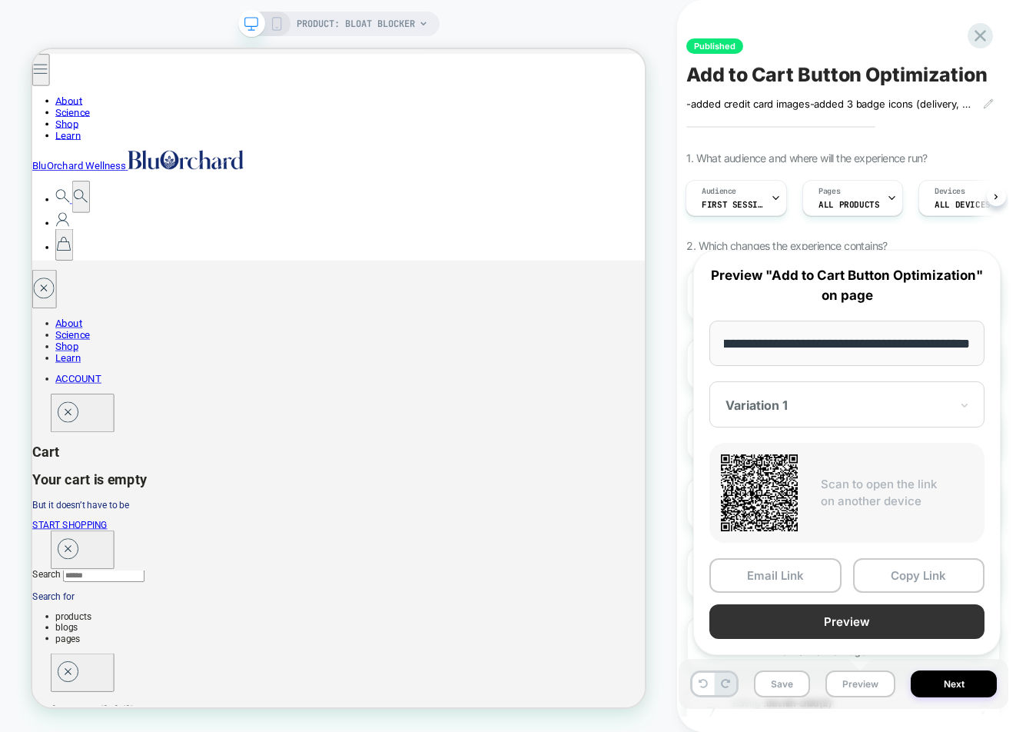
scroll to position [0, 0]
click at [889, 618] on button "Preview" at bounding box center [846, 621] width 275 height 35
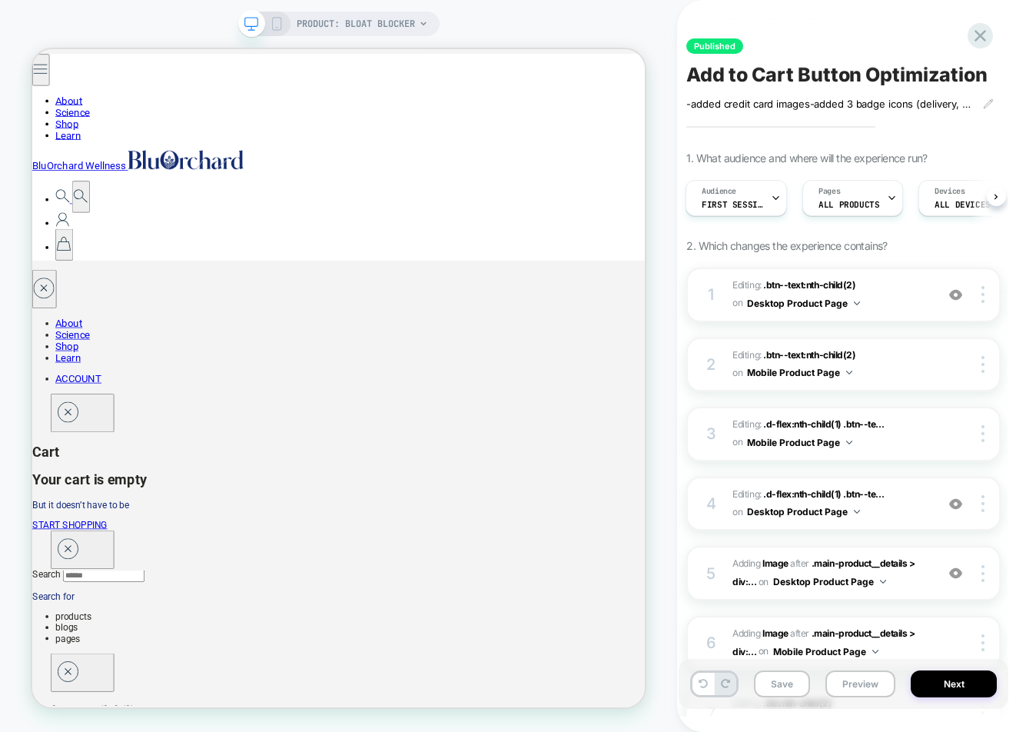
click at [271, 28] on icon at bounding box center [277, 24] width 14 height 14
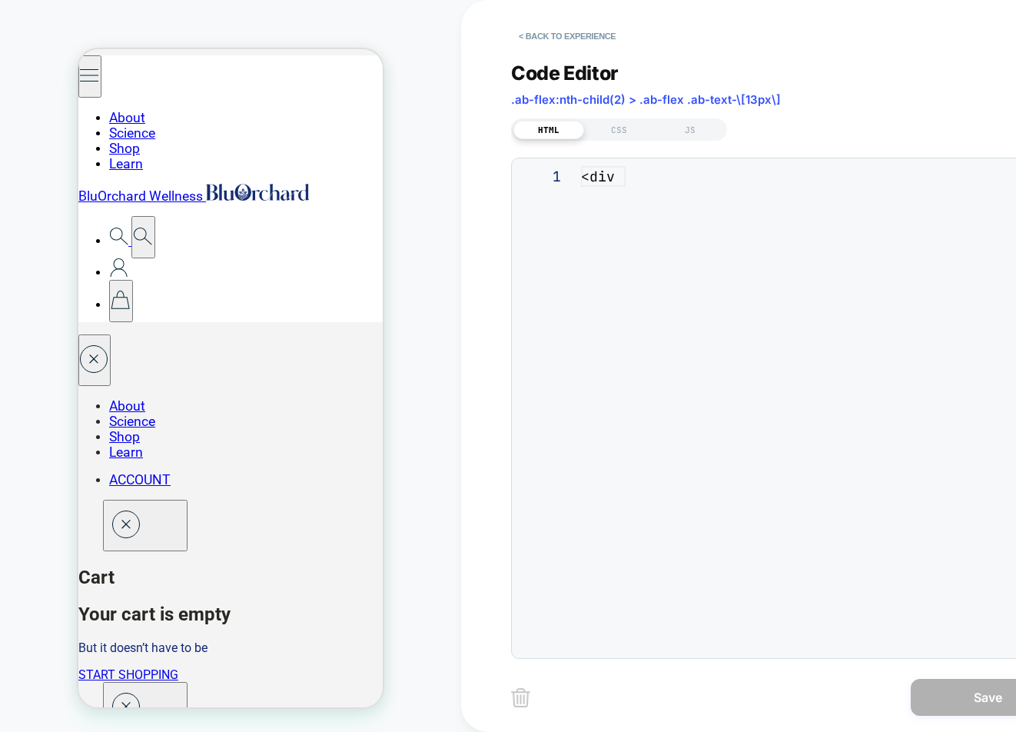
scroll to position [187, 0]
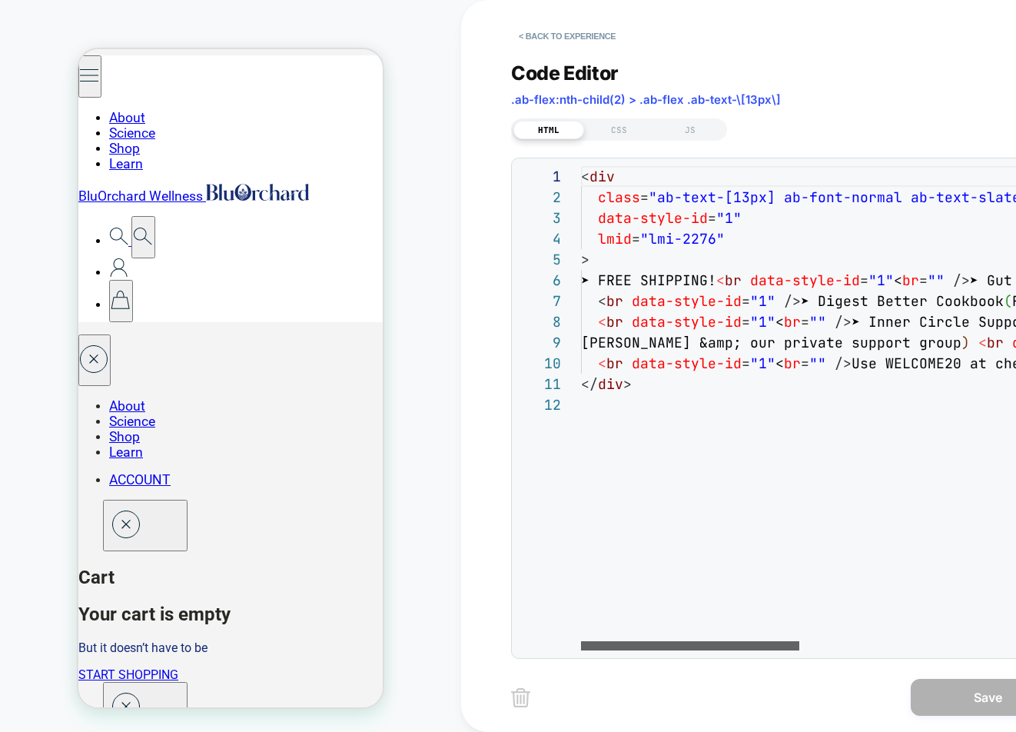
click at [591, 641] on div at bounding box center [690, 645] width 218 height 9
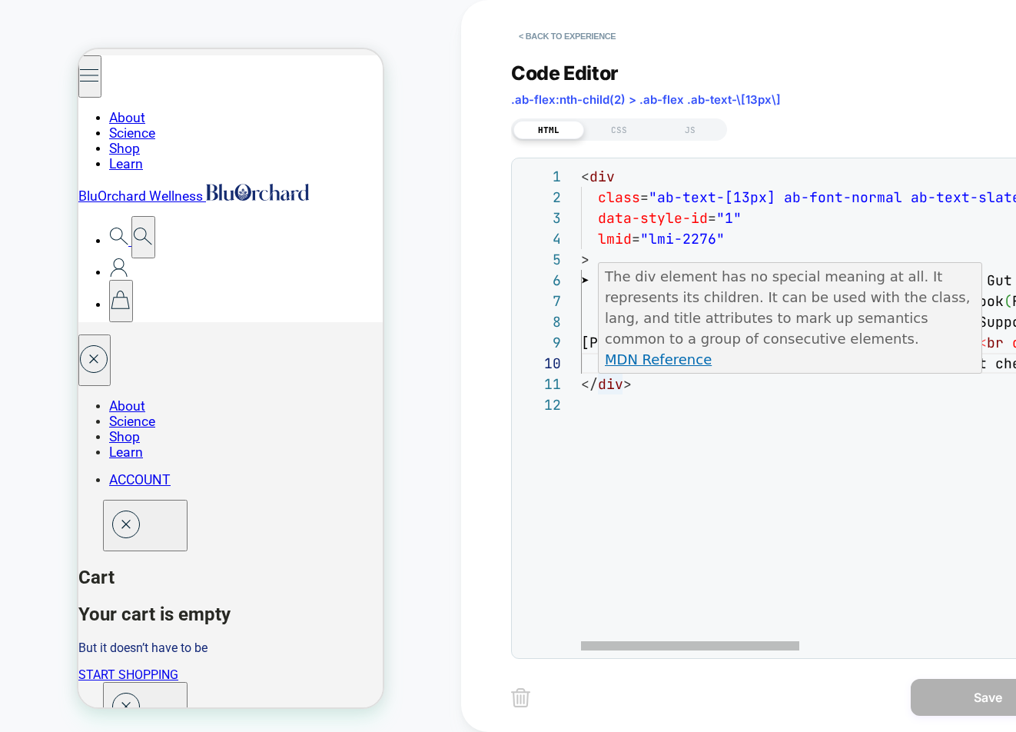
scroll to position [0, 50]
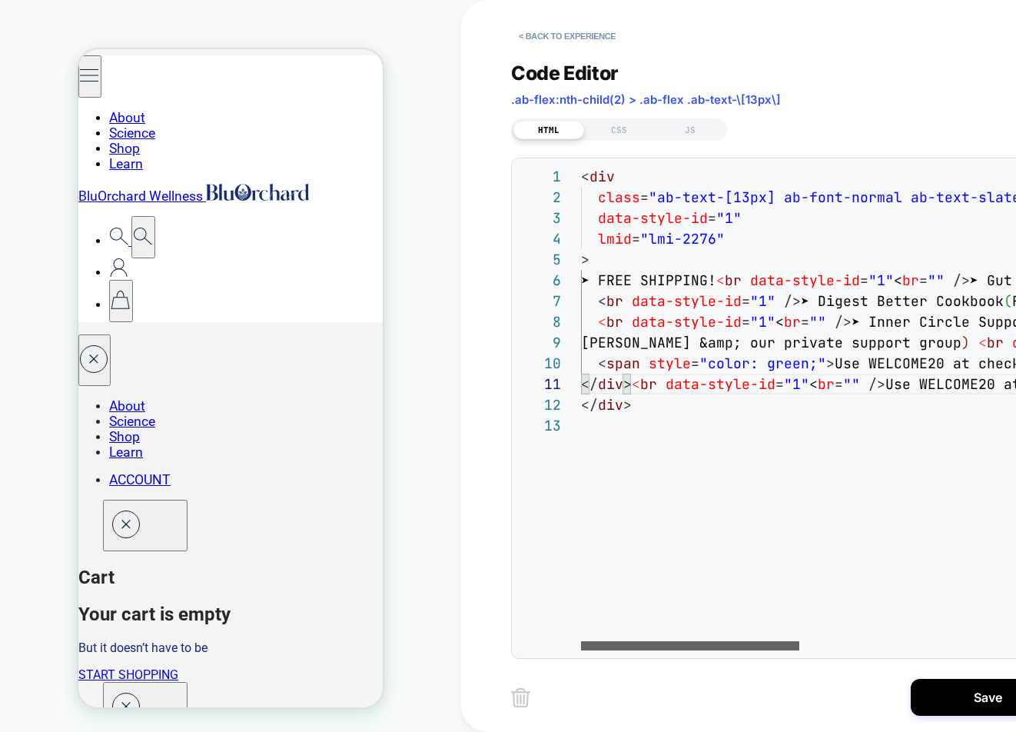
click at [639, 650] on div at bounding box center [690, 645] width 218 height 9
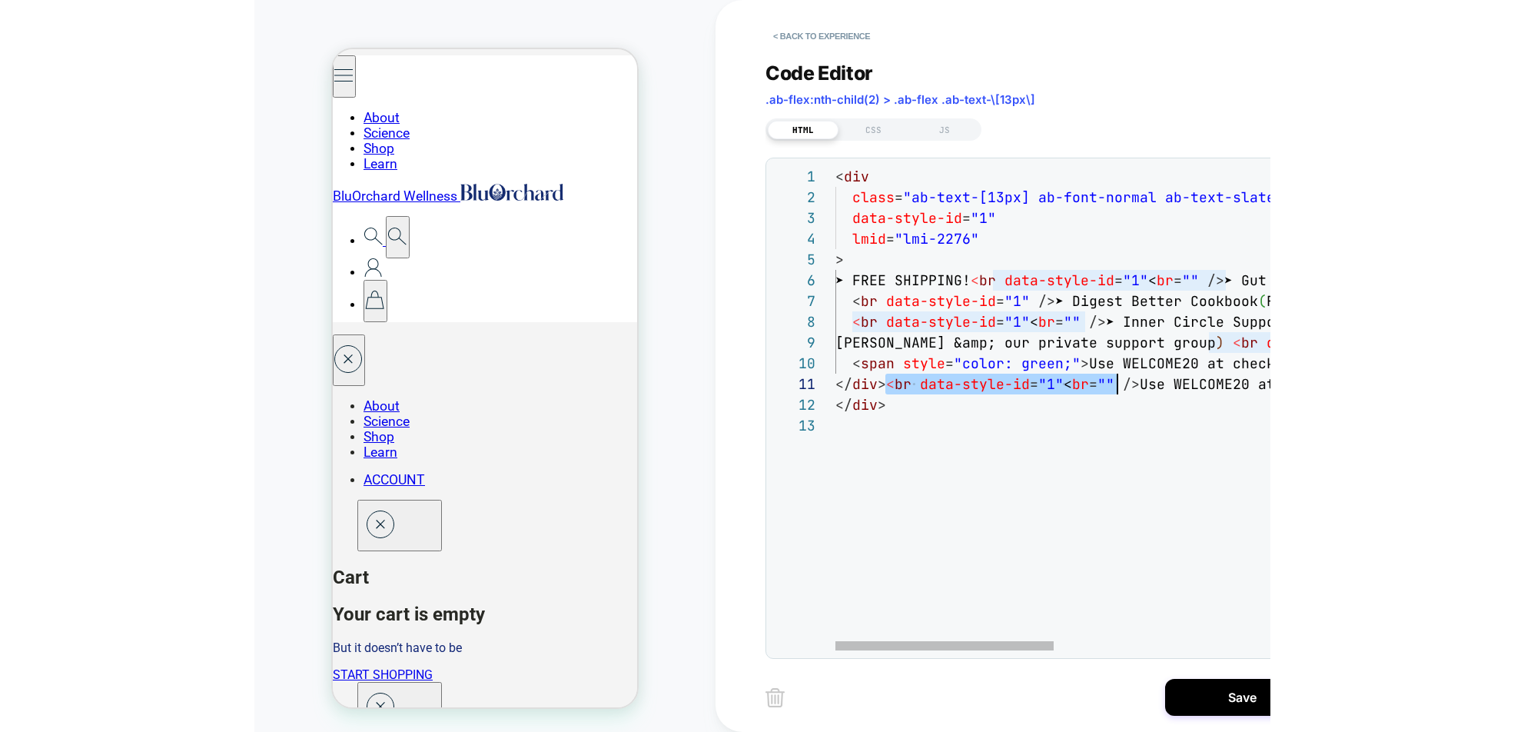
scroll to position [0, 282]
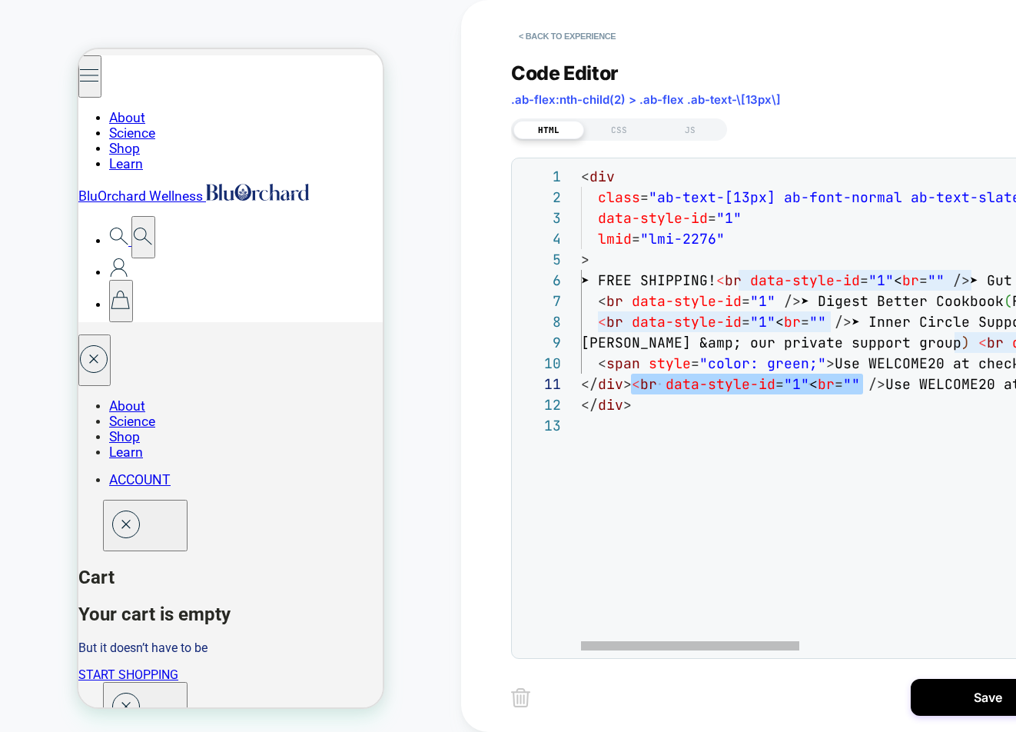
drag, startPoint x: 632, startPoint y: 386, endPoint x: 861, endPoint y: 390, distance: 229.8
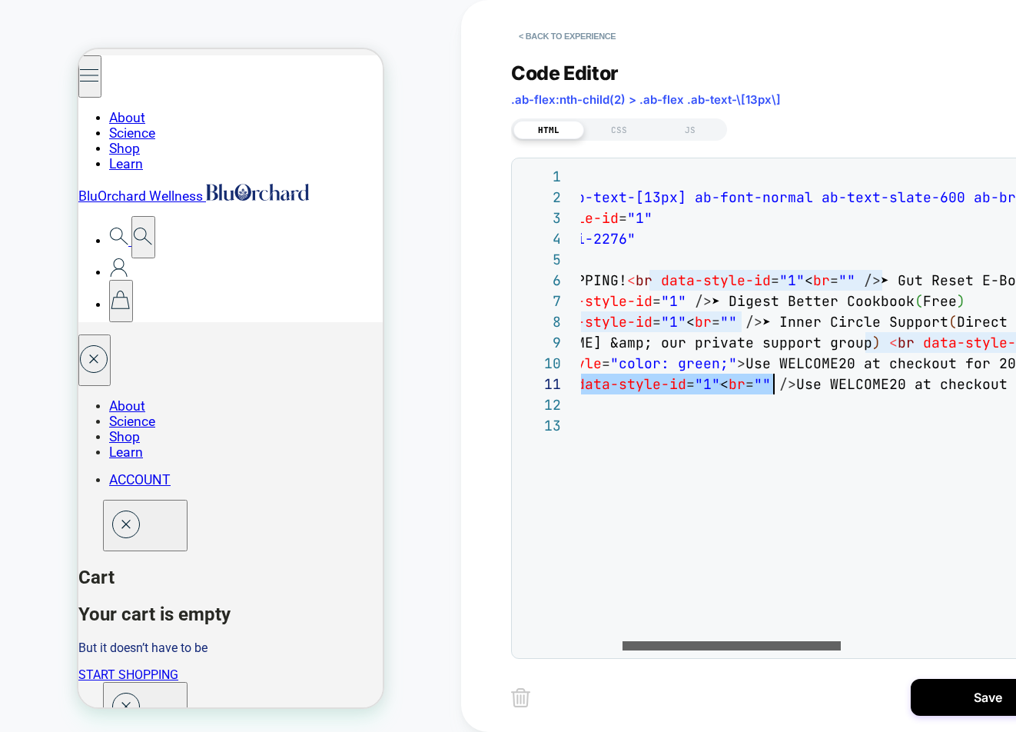
click at [712, 648] on div at bounding box center [731, 645] width 218 height 9
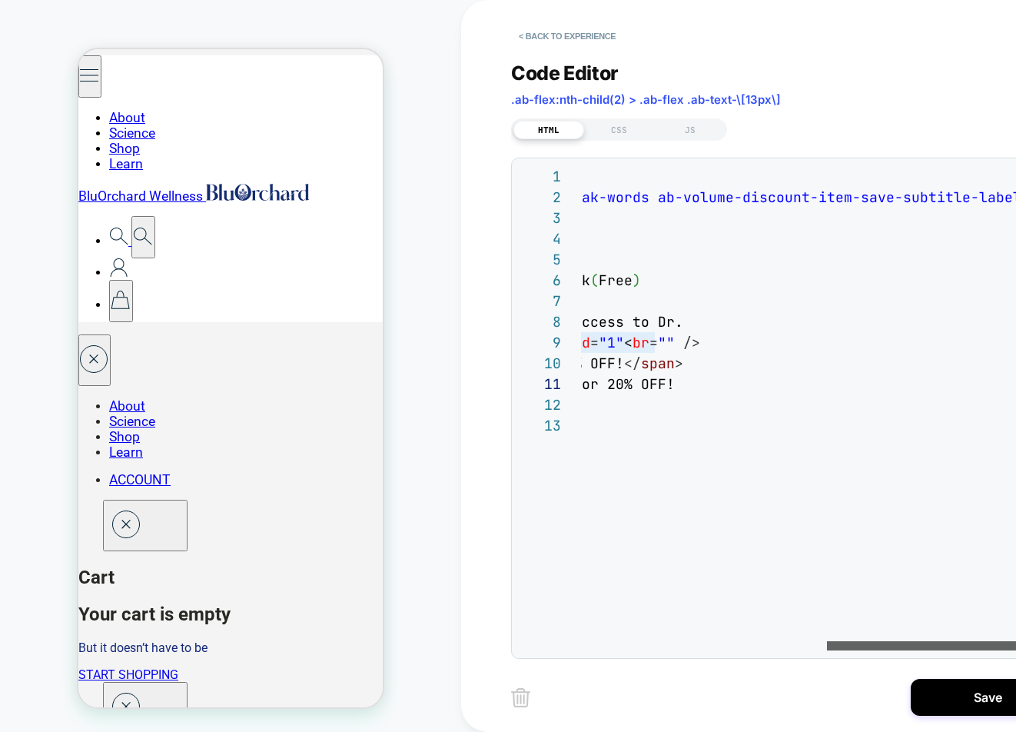
click at [963, 650] on div at bounding box center [936, 645] width 218 height 9
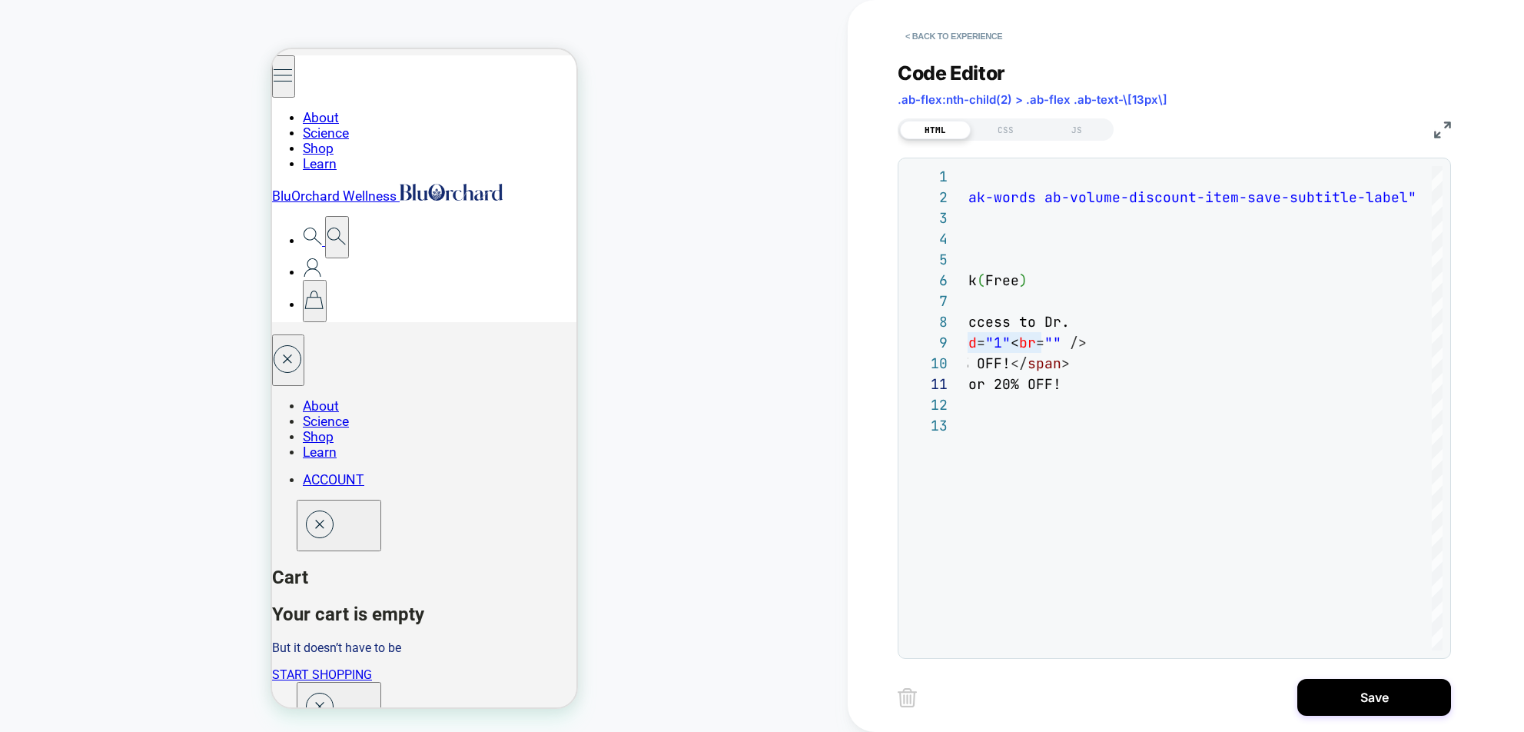
click at [1015, 128] on img at bounding box center [1442, 129] width 17 height 17
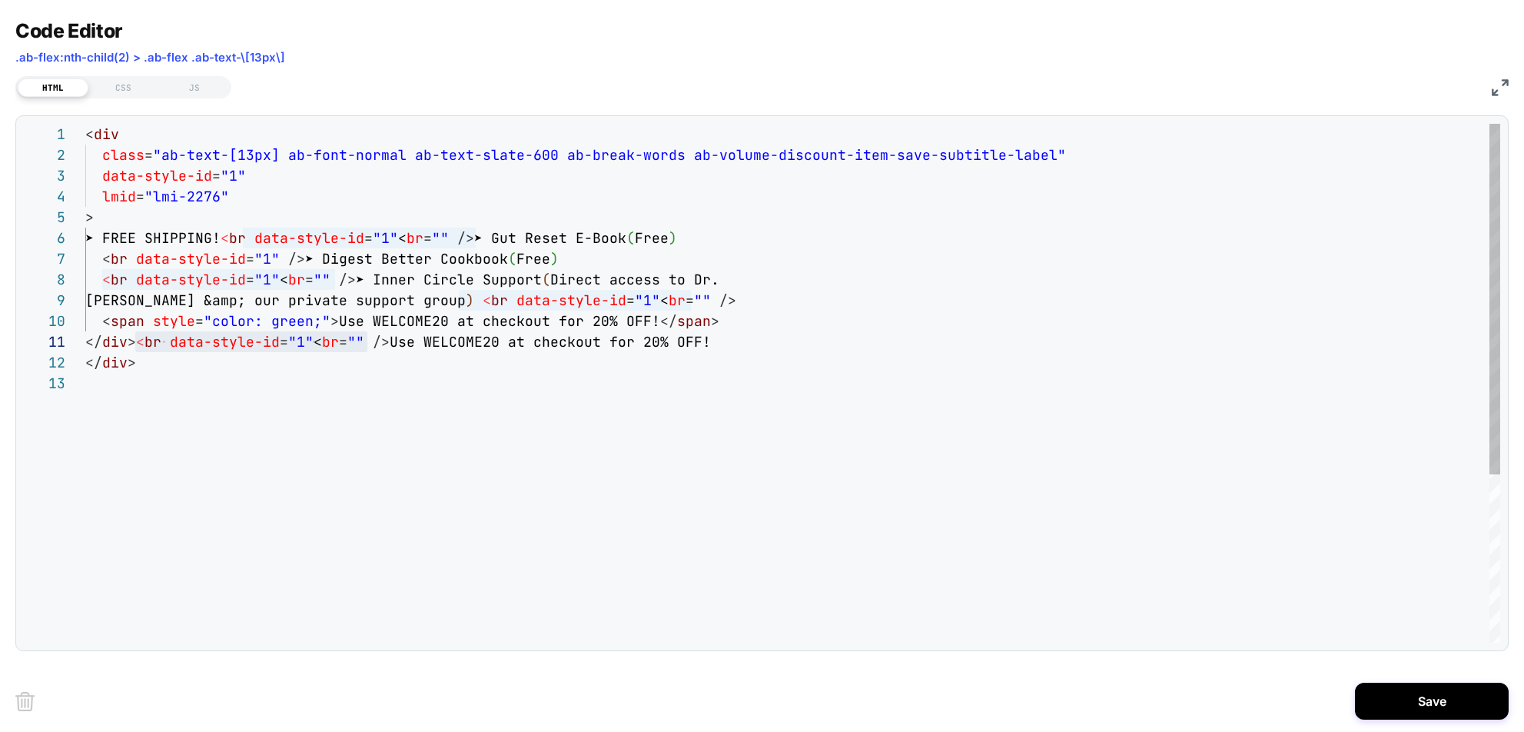
click at [725, 302] on div "< div class = "ab-text-[13px] ab-font-normal ab-text-slate-600 a b-break-words …" at bounding box center [792, 508] width 1415 height 768
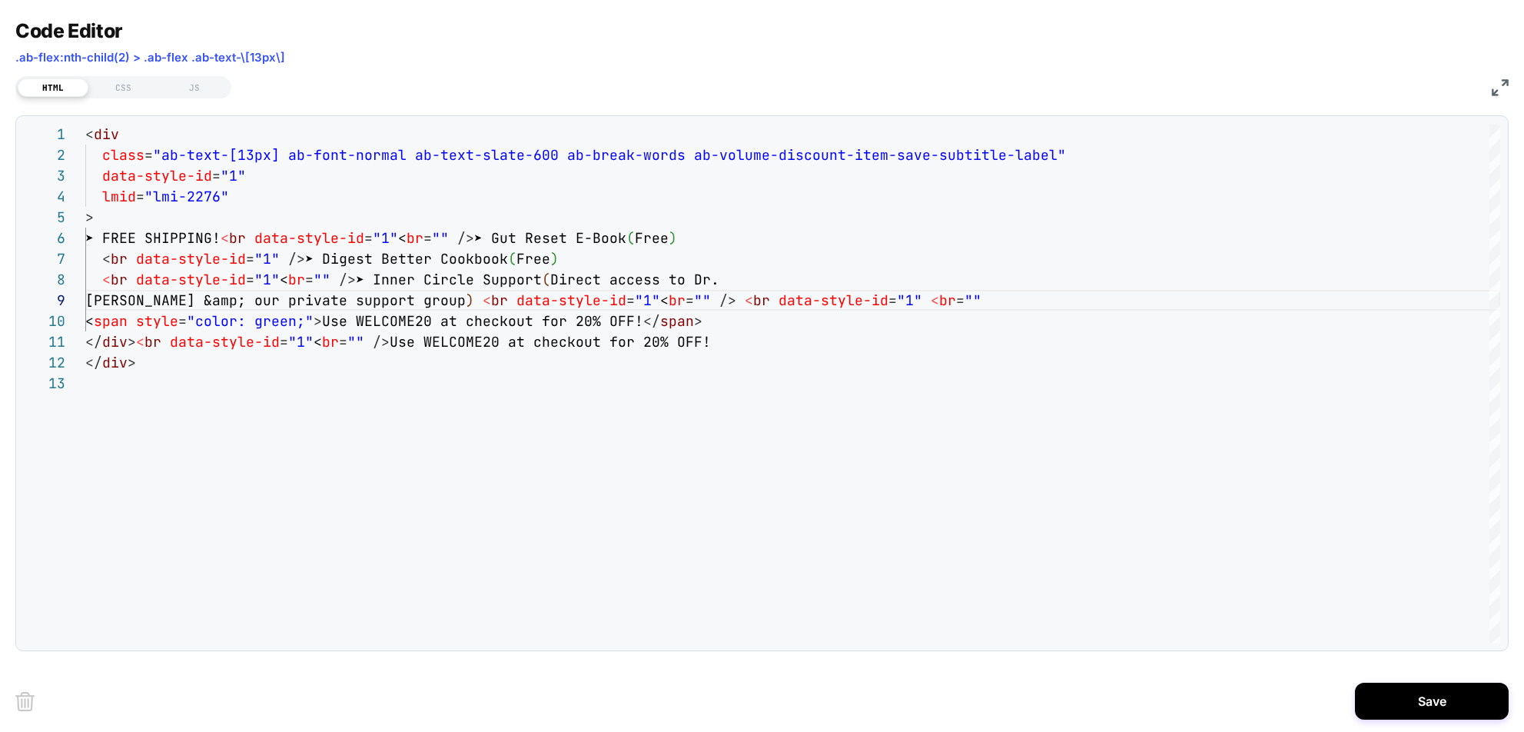
click at [1015, 91] on img at bounding box center [1500, 87] width 17 height 17
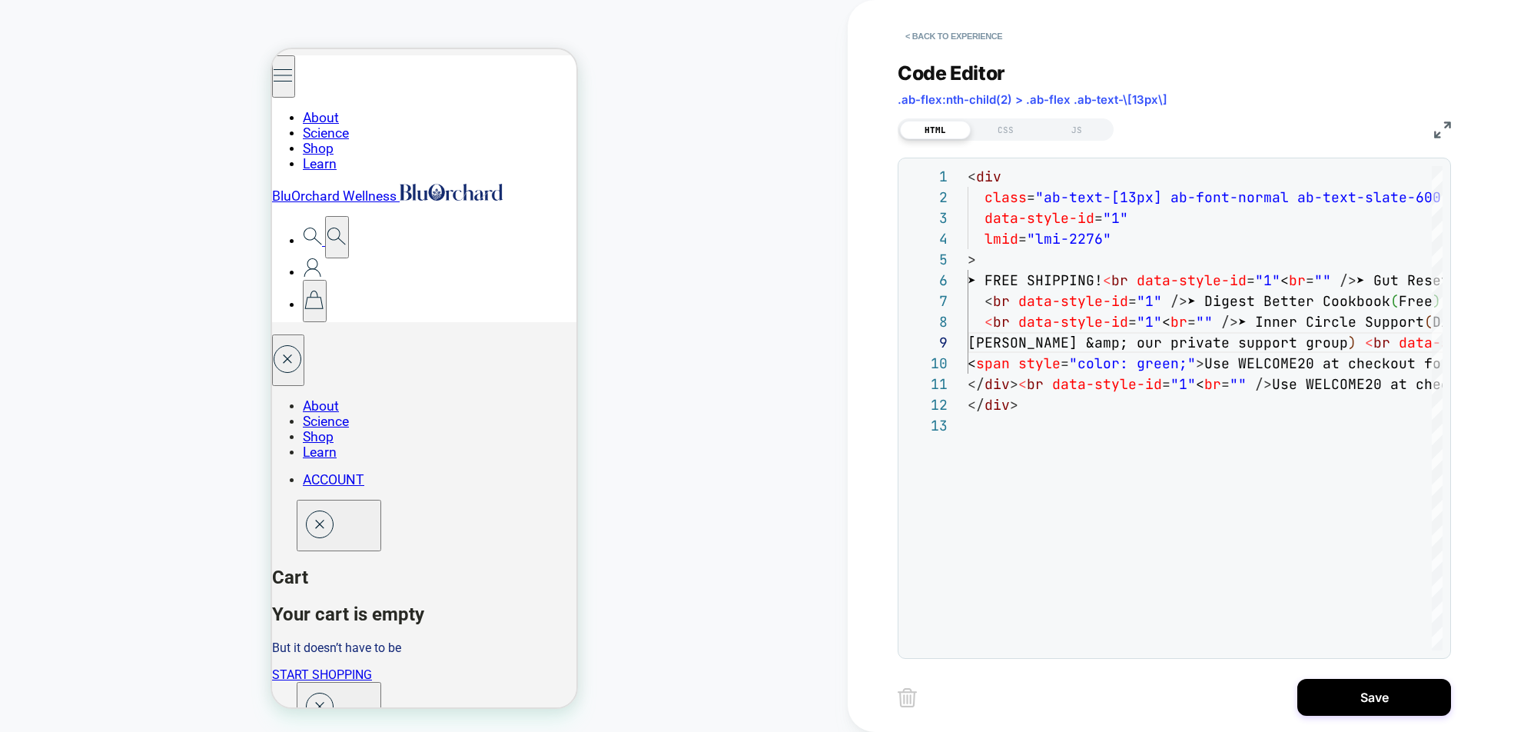
click at [1015, 135] on img at bounding box center [1442, 129] width 17 height 17
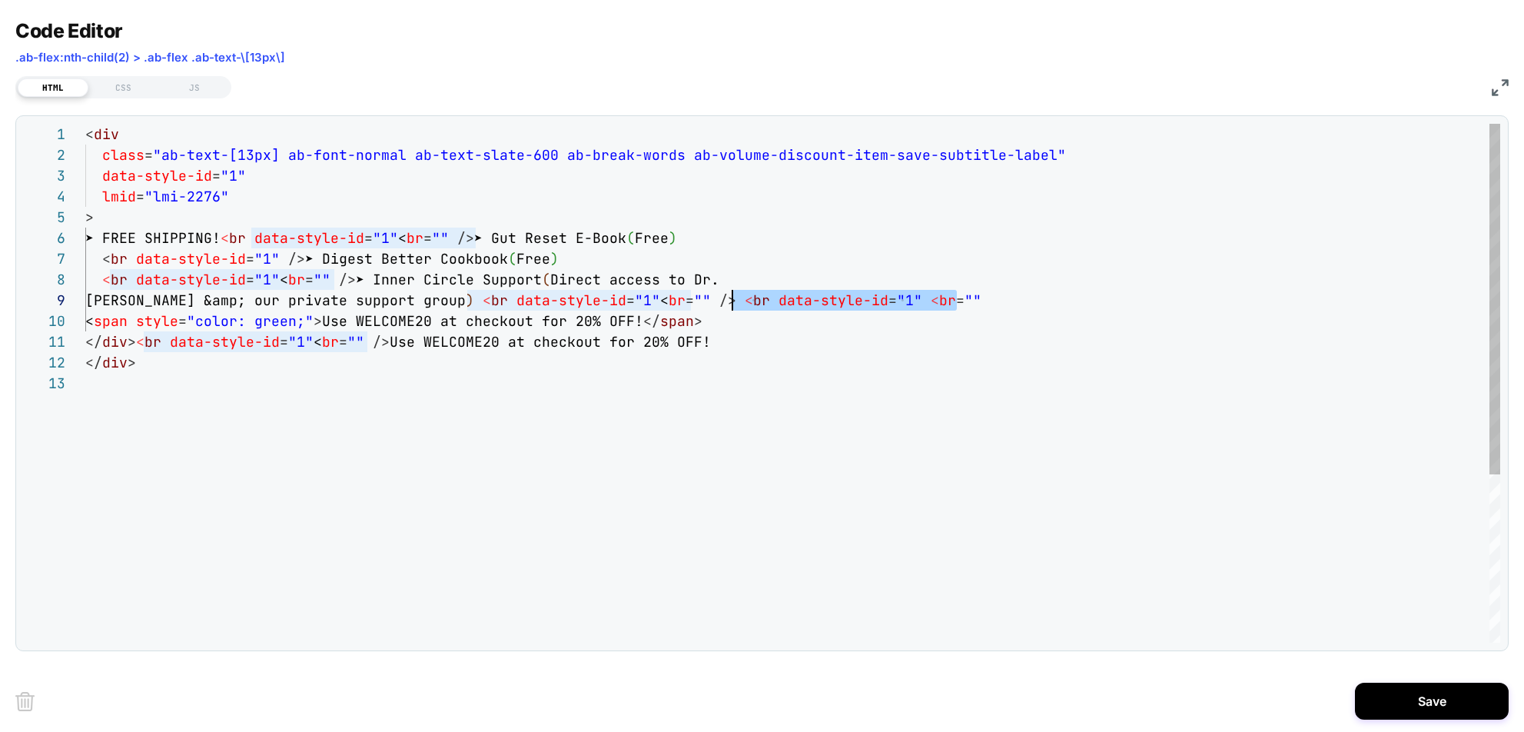
scroll to position [166, 639]
drag, startPoint x: 959, startPoint y: 301, endPoint x: 727, endPoint y: 296, distance: 232.1
click at [726, 296] on div "< div class = "ab-text-[13px] ab-font-normal ab-text-slate-600 a b-break-words …" at bounding box center [792, 508] width 1415 height 768
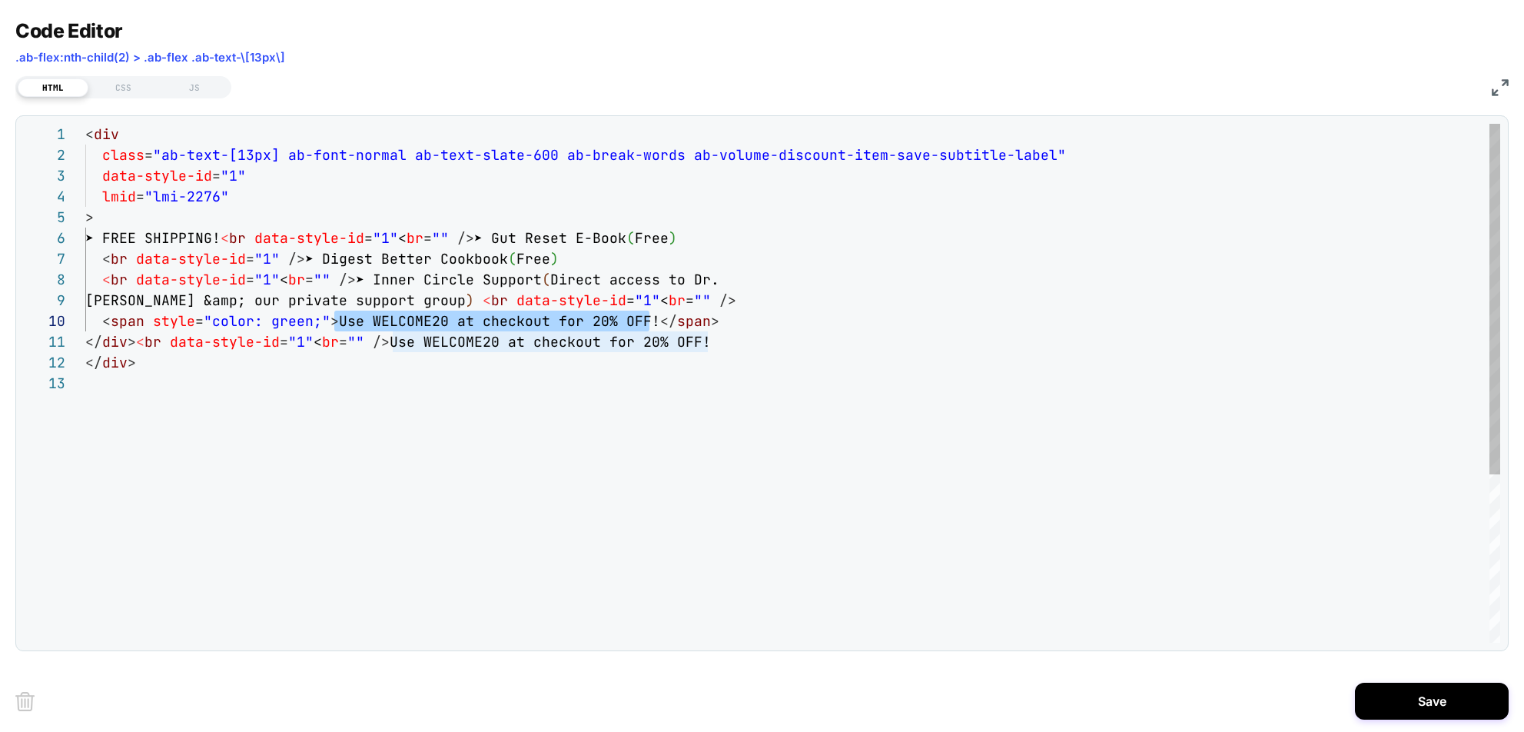
scroll to position [187, 241]
drag, startPoint x: 647, startPoint y: 321, endPoint x: 336, endPoint y: 317, distance: 311.2
click at [329, 316] on div "< div class = "ab-text-[13px] ab-font-normal ab-text-slate-600 a b-break-words …" at bounding box center [792, 508] width 1415 height 768
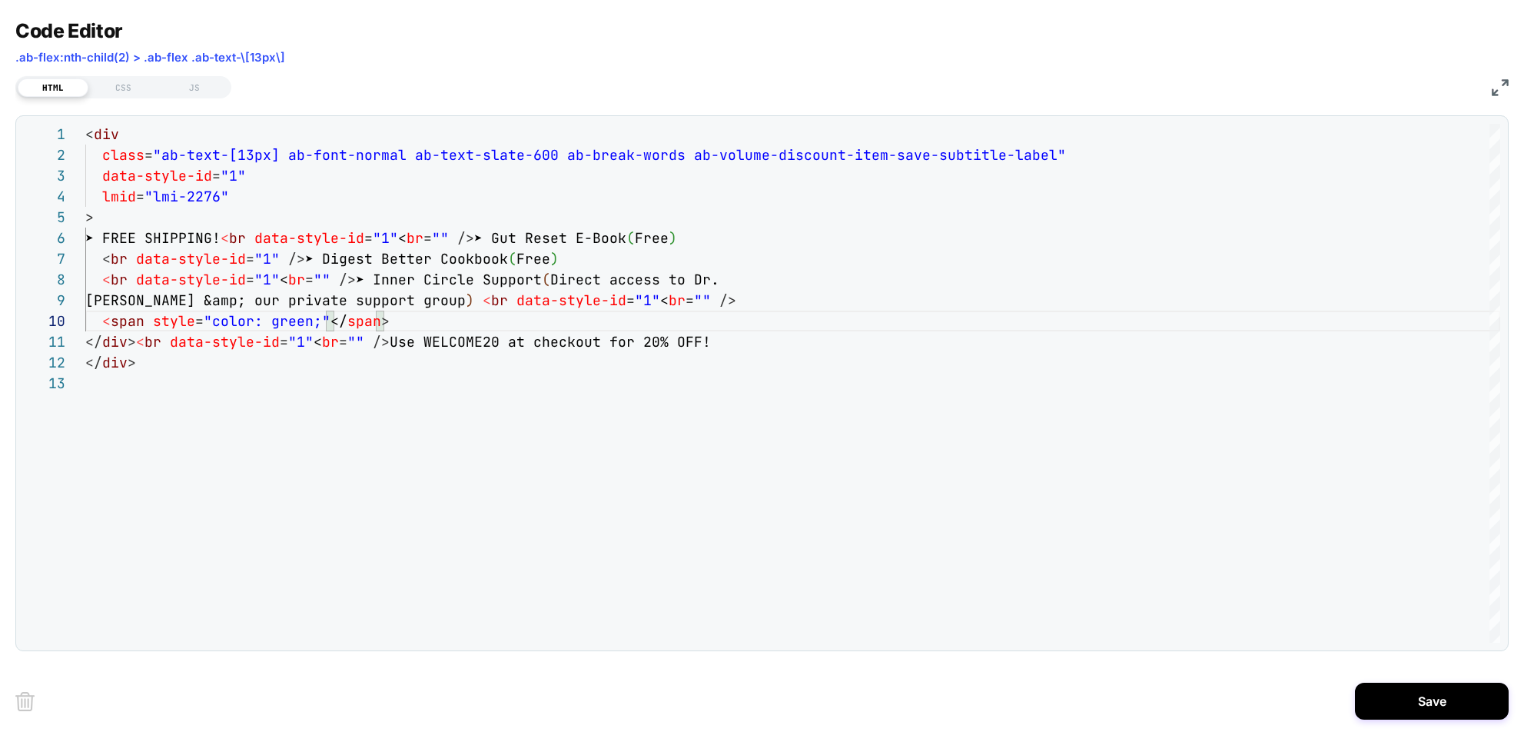
click at [1015, 91] on img at bounding box center [1500, 87] width 17 height 17
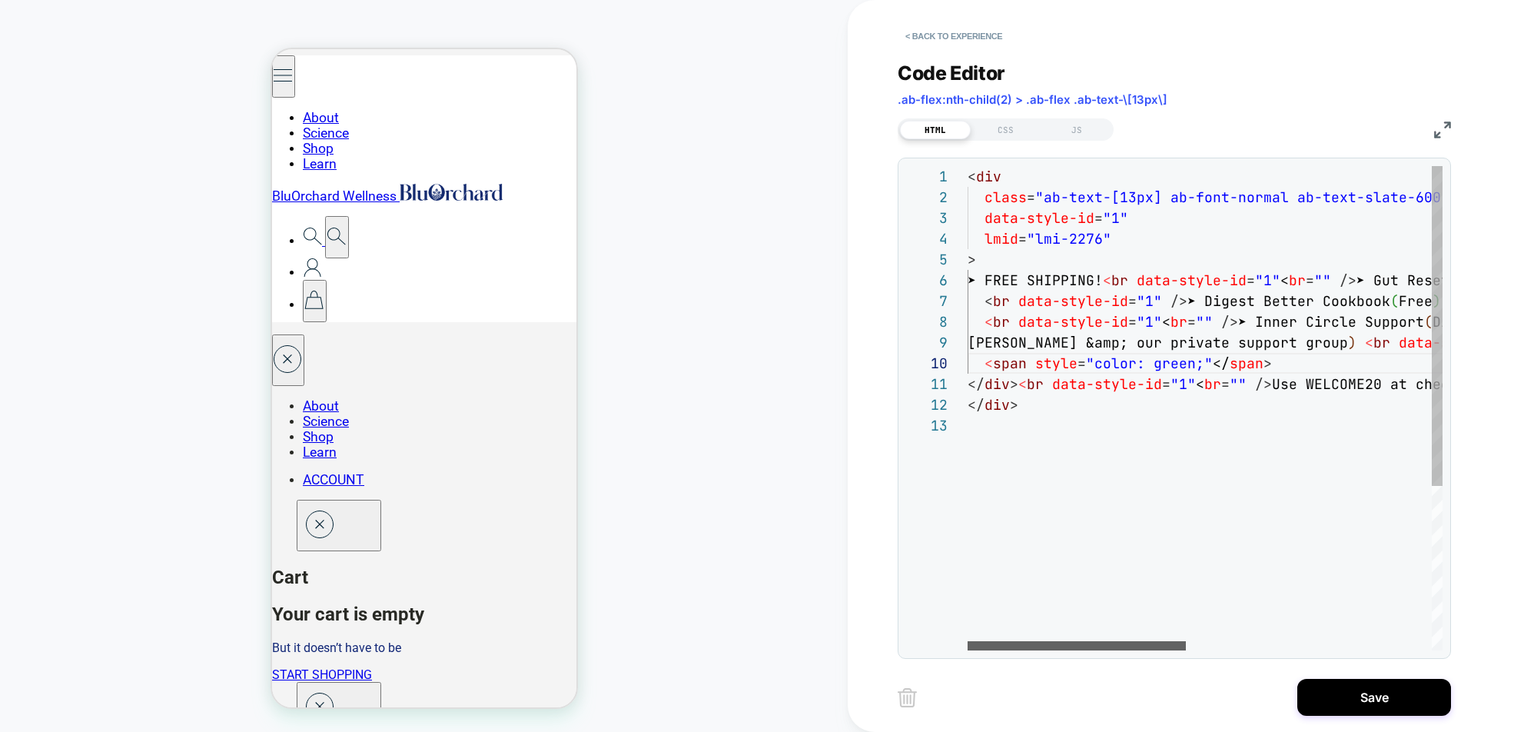
click at [1015, 641] on div at bounding box center [1076, 645] width 218 height 9
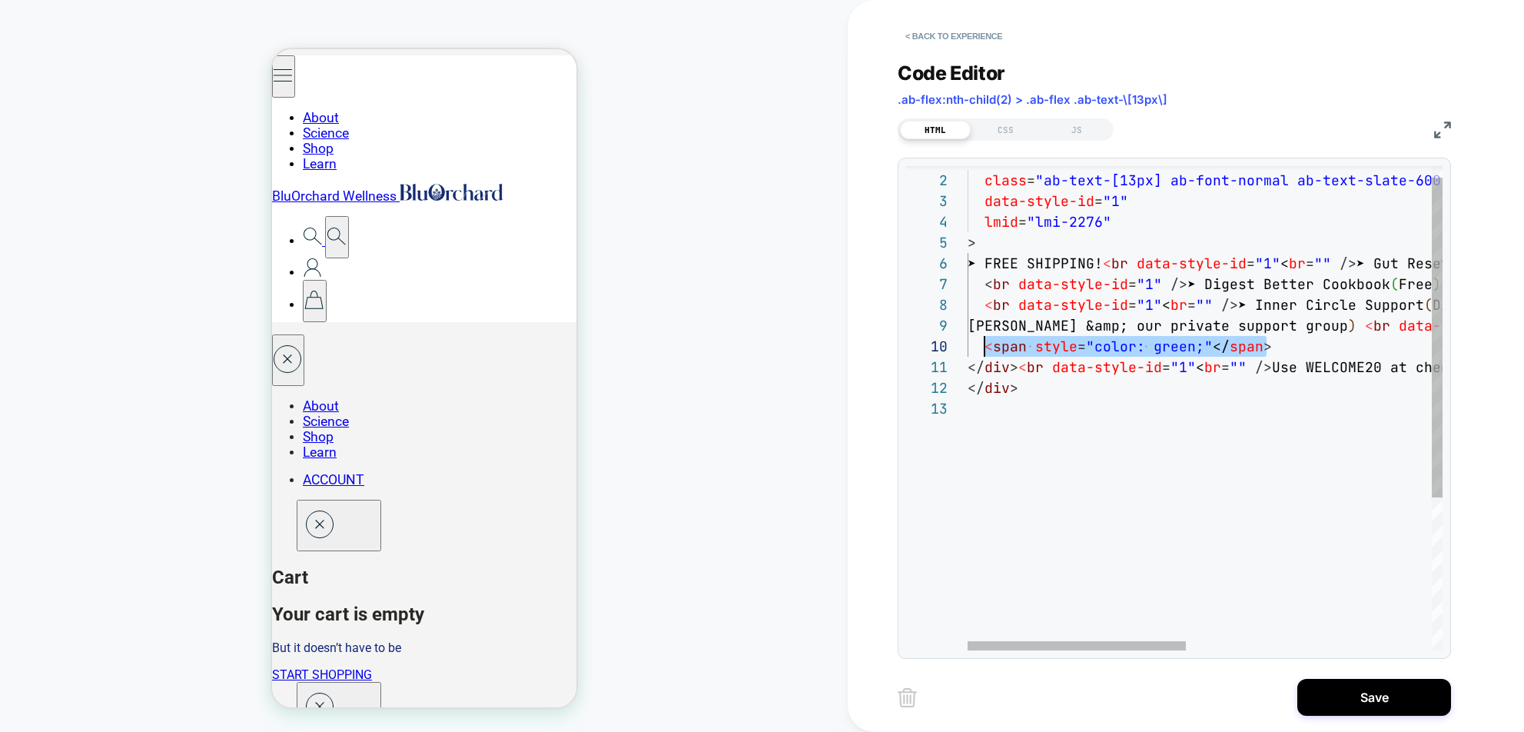
scroll to position [187, 17]
drag, startPoint x: 1249, startPoint y: 348, endPoint x: 987, endPoint y: 349, distance: 262.0
click at [987, 349] on div "< div class = "ab-text-[13px] ab-font-normal ab-text-slate-600 a b-break-words …" at bounding box center [1470, 515] width 1007 height 733
type textarea "**********"
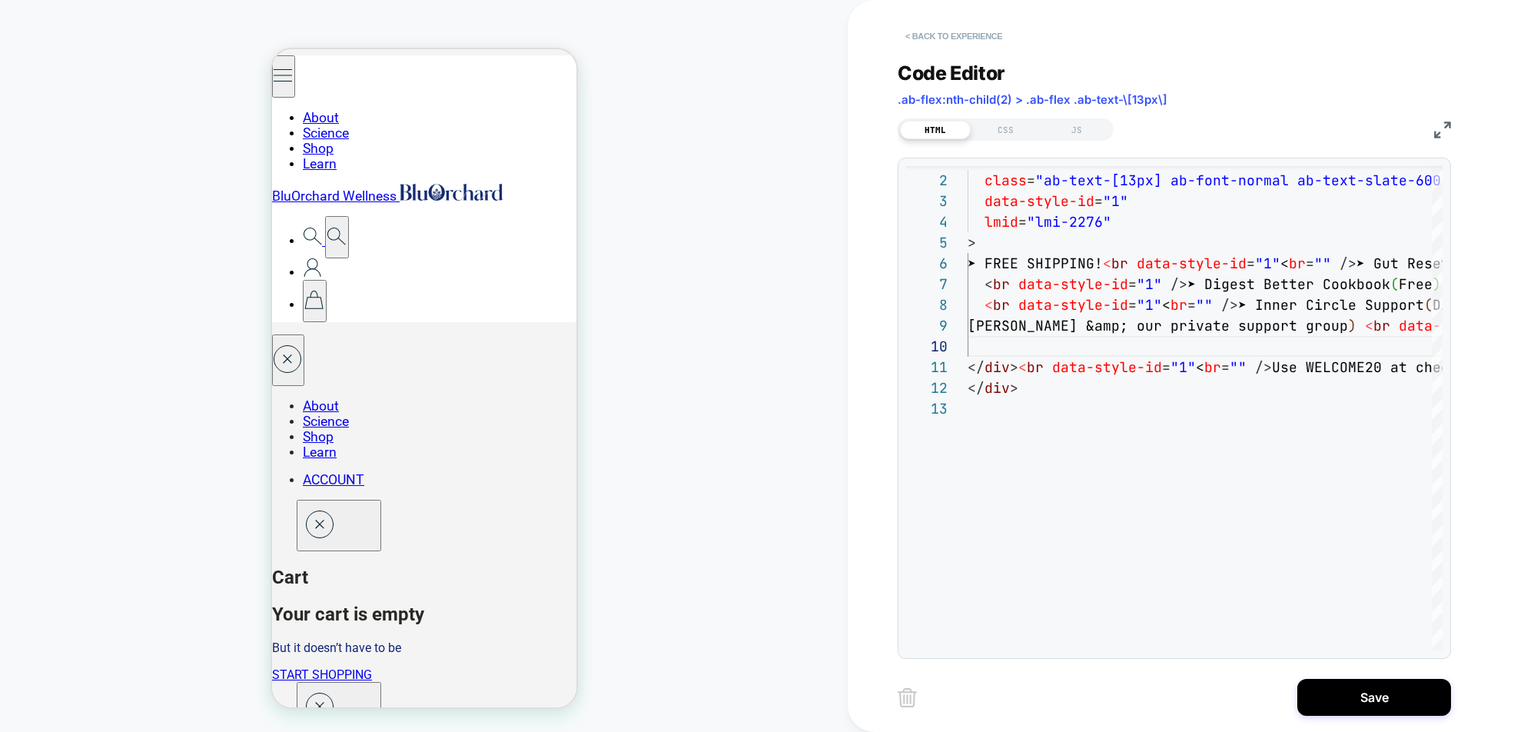
click at [978, 38] on button "< Back to experience" at bounding box center [954, 36] width 112 height 25
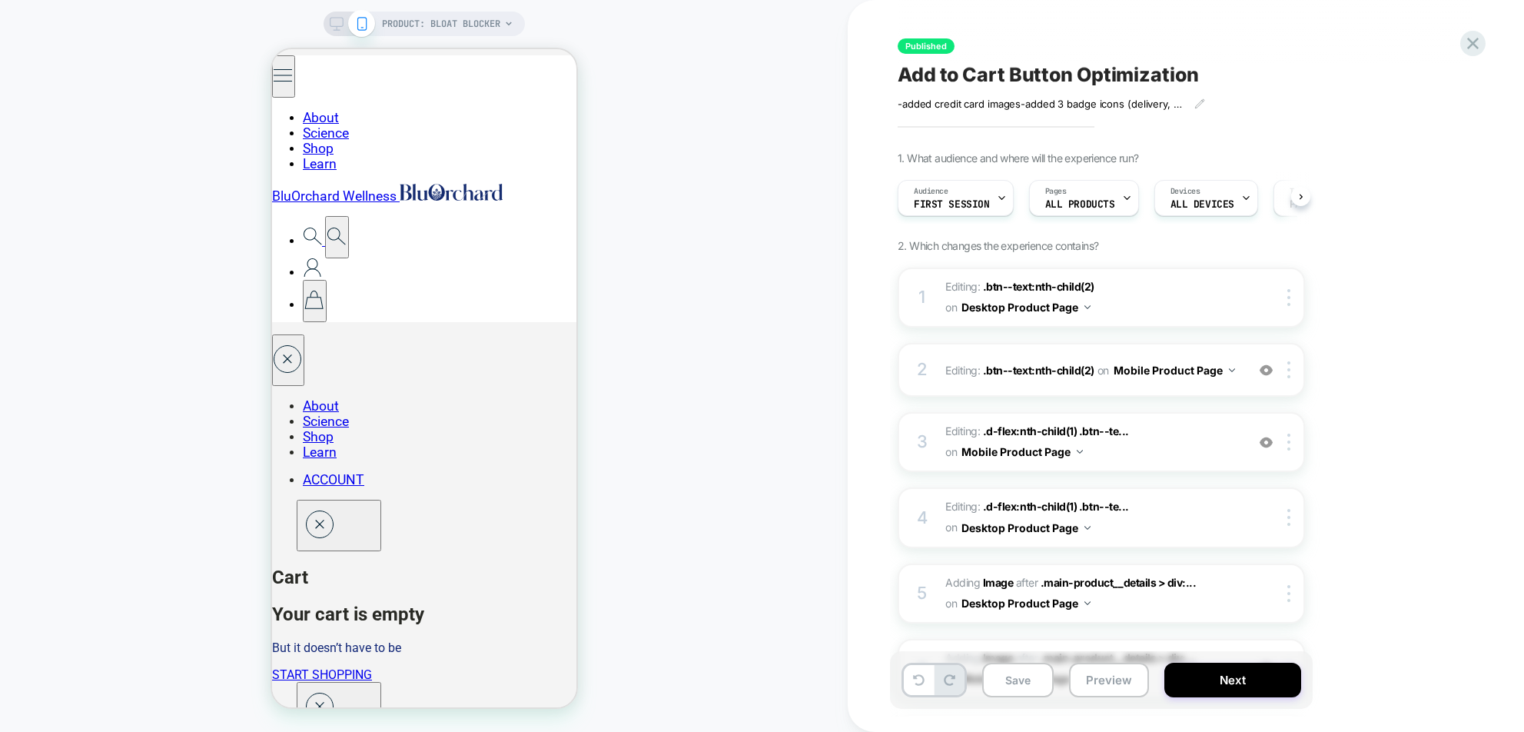
scroll to position [0, 1]
click at [921, 680] on icon at bounding box center [919, 680] width 12 height 12
click at [923, 685] on button at bounding box center [919, 680] width 30 height 30
click at [918, 682] on icon at bounding box center [919, 680] width 12 height 12
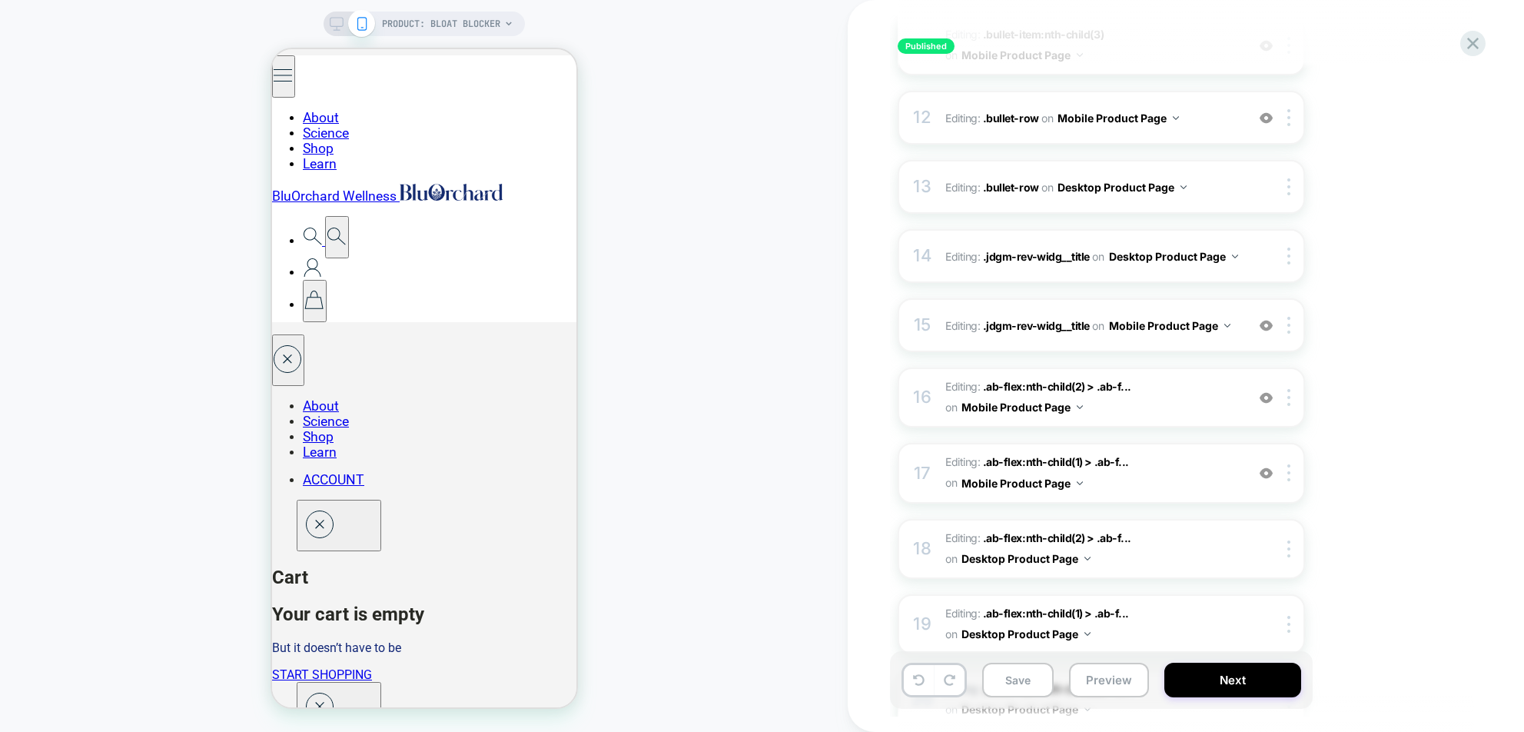
scroll to position [1233, 0]
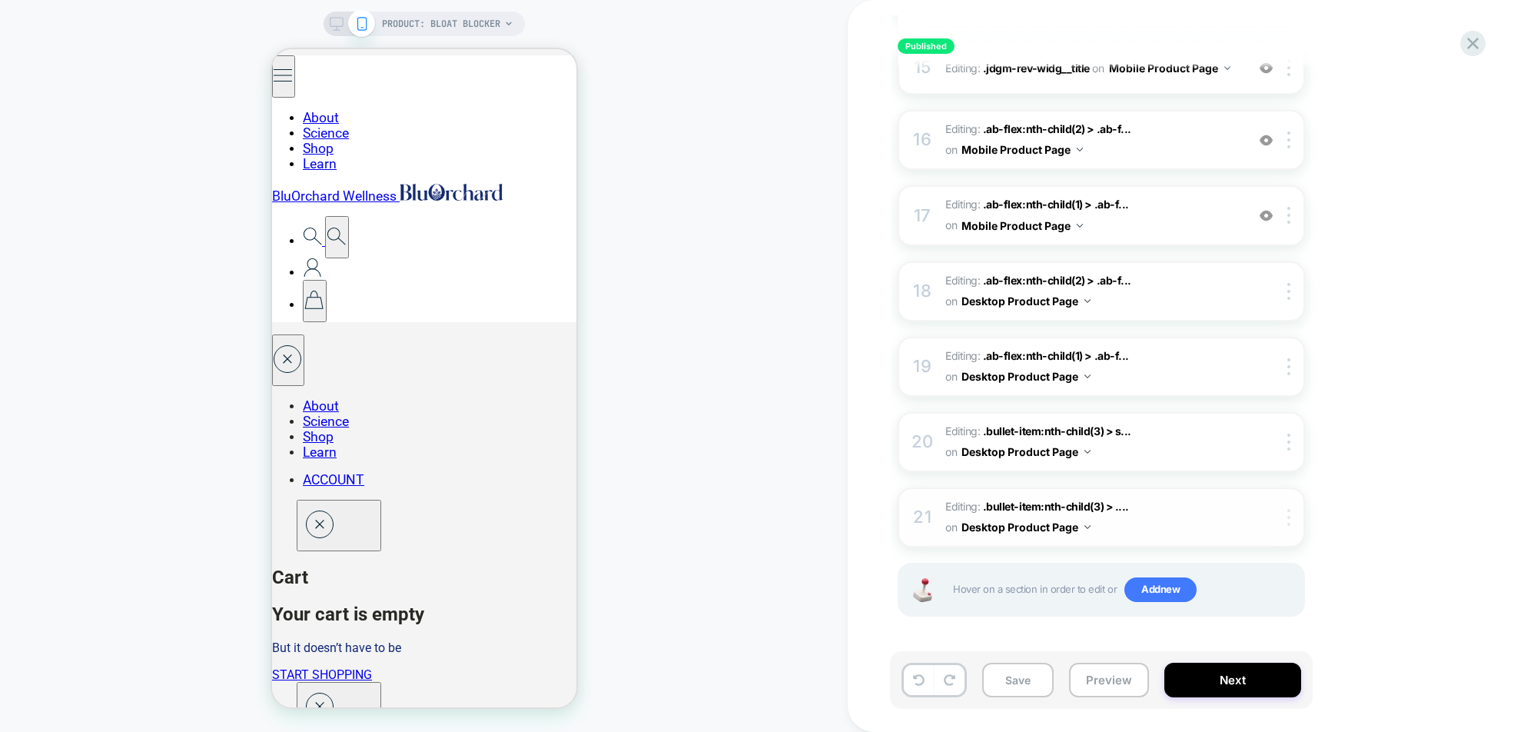
click at [1015, 517] on img at bounding box center [1288, 517] width 3 height 17
click at [1015, 516] on div at bounding box center [1291, 517] width 25 height 17
click at [1015, 558] on div "Delete" at bounding box center [1290, 554] width 137 height 41
click at [1015, 291] on img at bounding box center [1265, 290] width 13 height 13
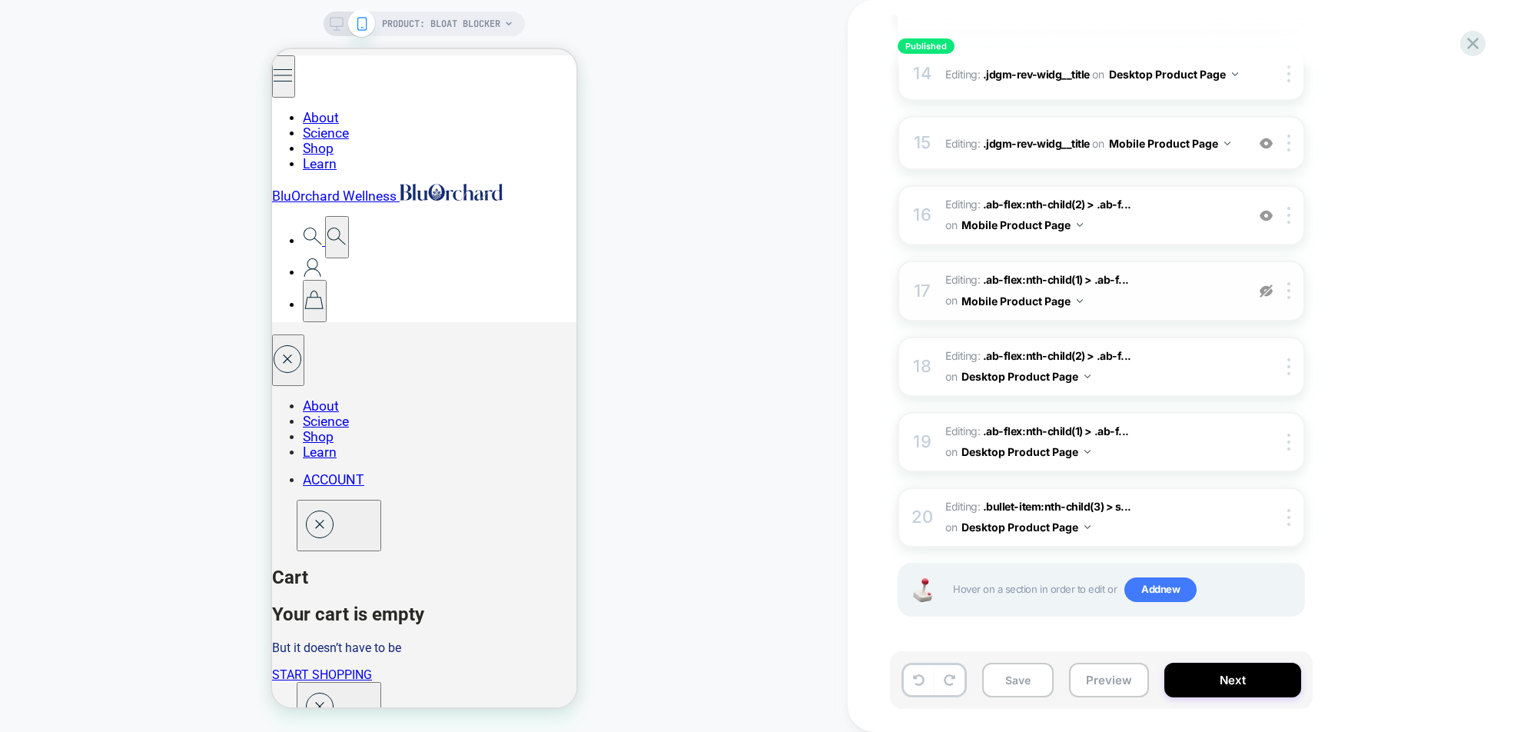
click at [1015, 291] on img at bounding box center [1265, 290] width 13 height 13
click at [1015, 368] on img at bounding box center [1288, 366] width 3 height 17
click at [1015, 488] on div "Delete" at bounding box center [1290, 488] width 137 height 41
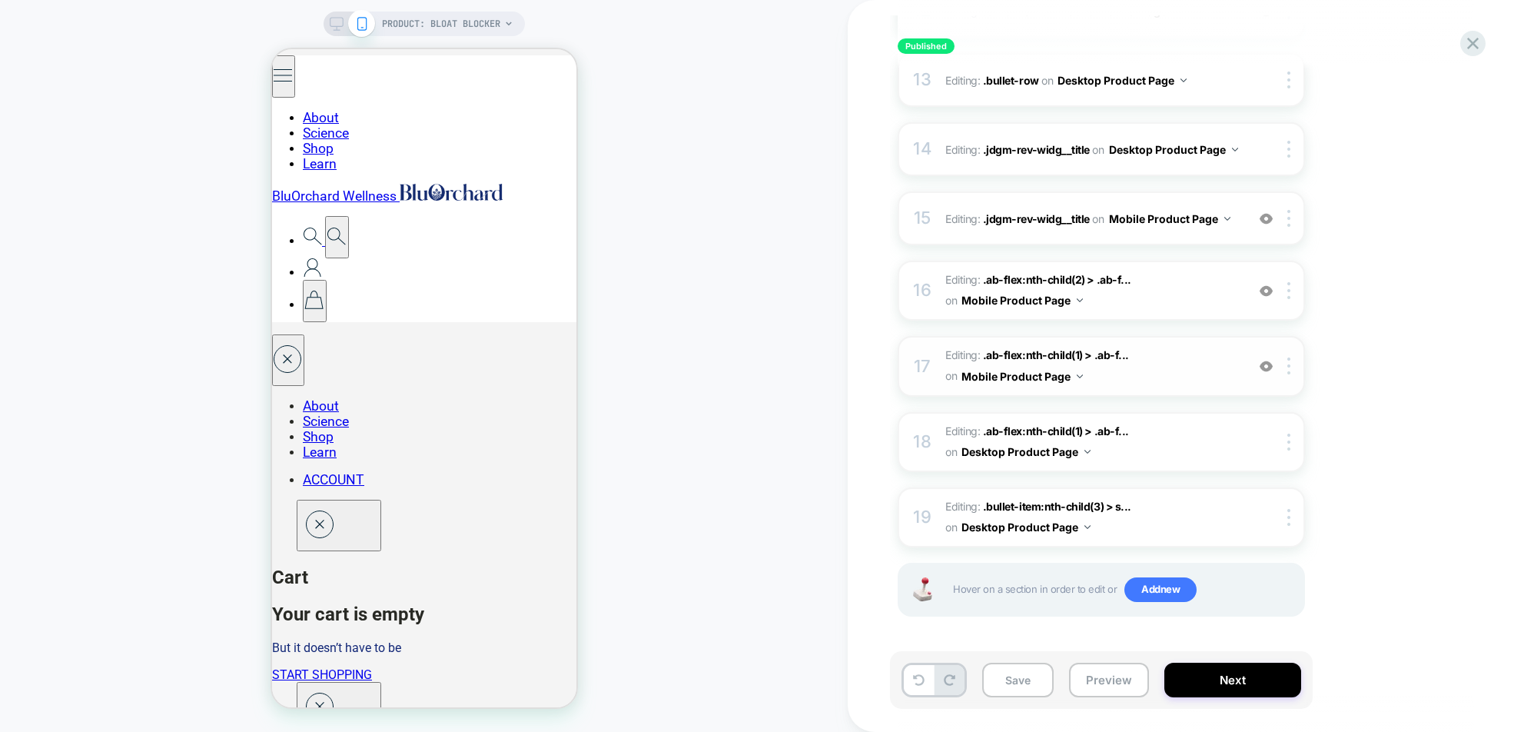
scroll to position [1082, 0]
click at [1015, 437] on div at bounding box center [1291, 441] width 25 height 17
click at [1015, 566] on div "Delete" at bounding box center [1290, 563] width 137 height 41
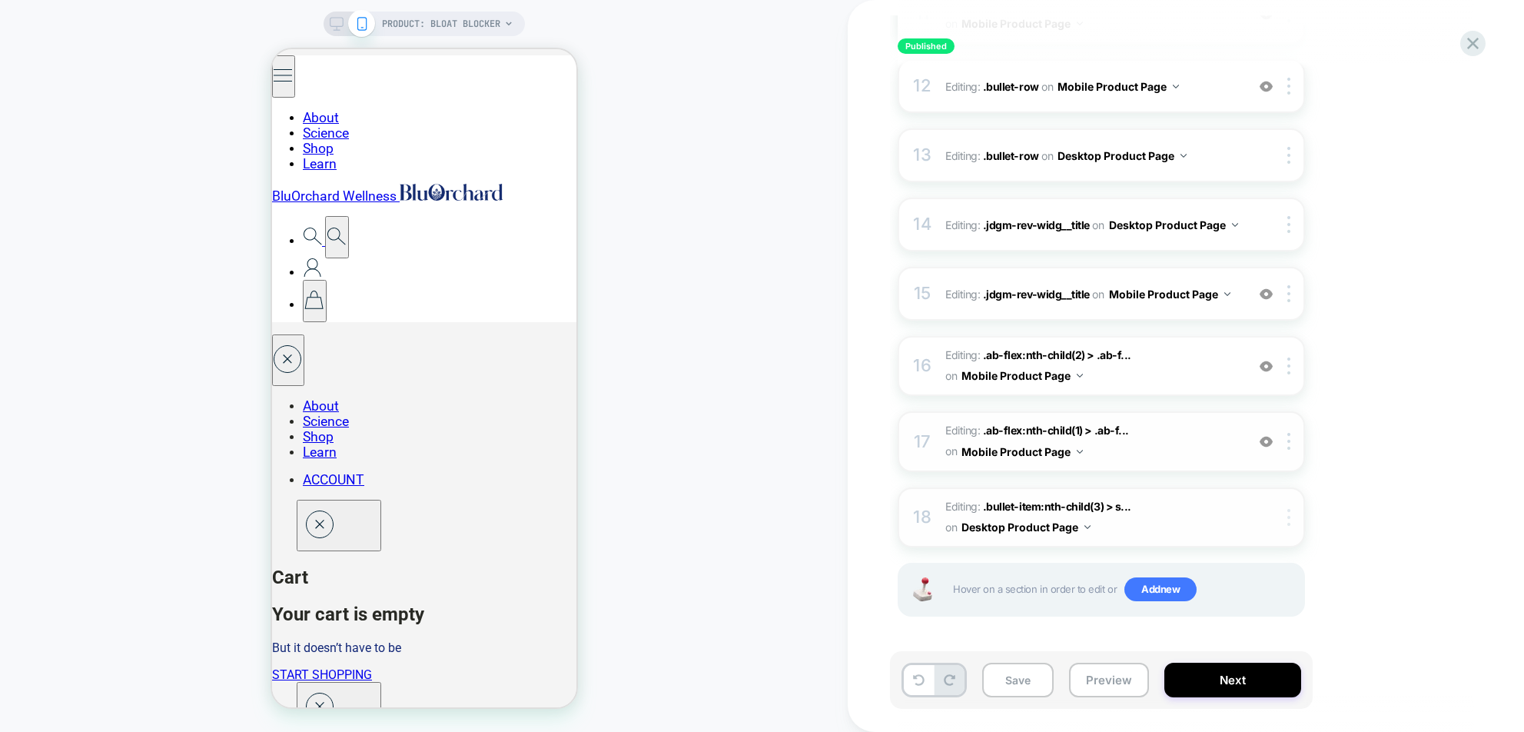
click at [1015, 523] on img at bounding box center [1288, 517] width 3 height 17
click at [1015, 553] on div "Delete" at bounding box center [1290, 553] width 137 height 41
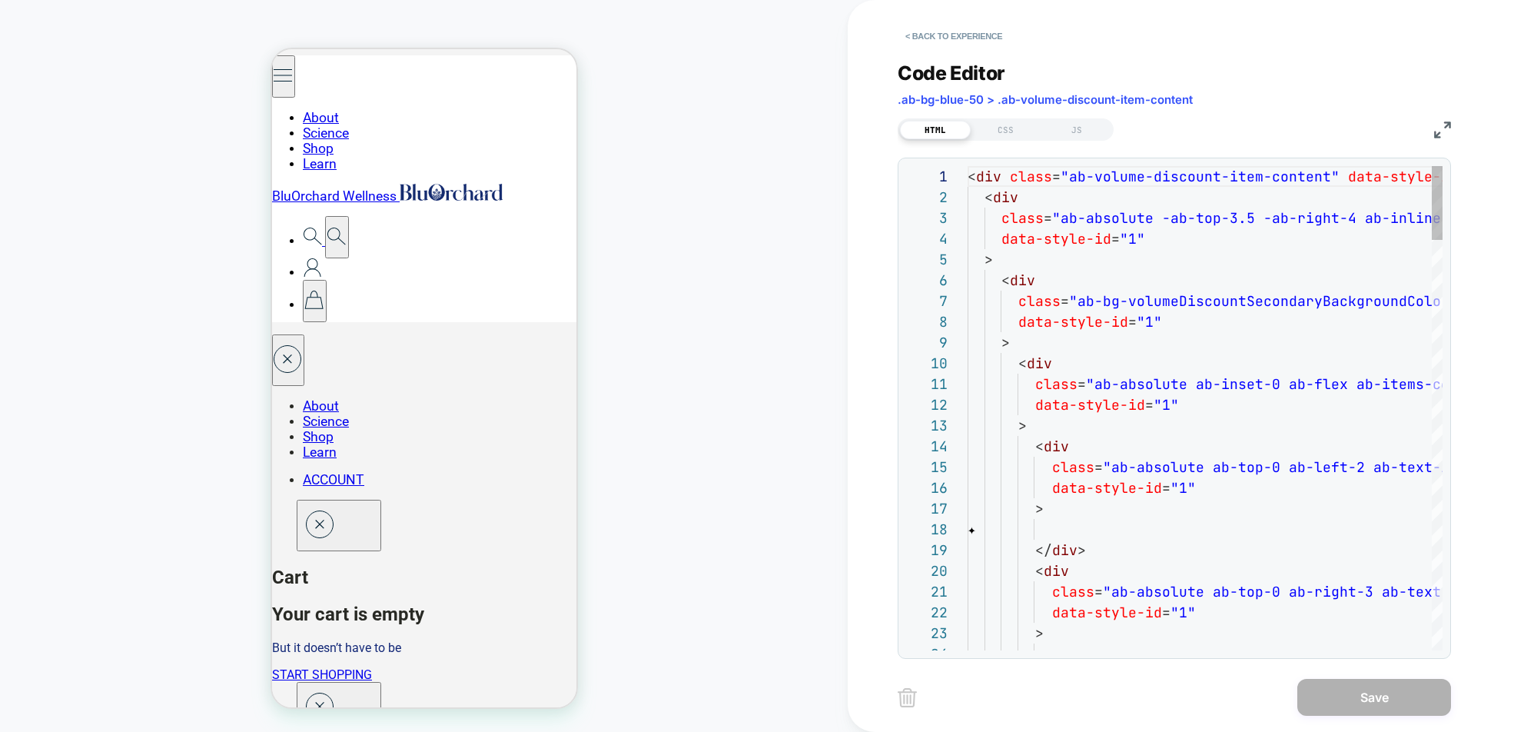
scroll to position [207, 0]
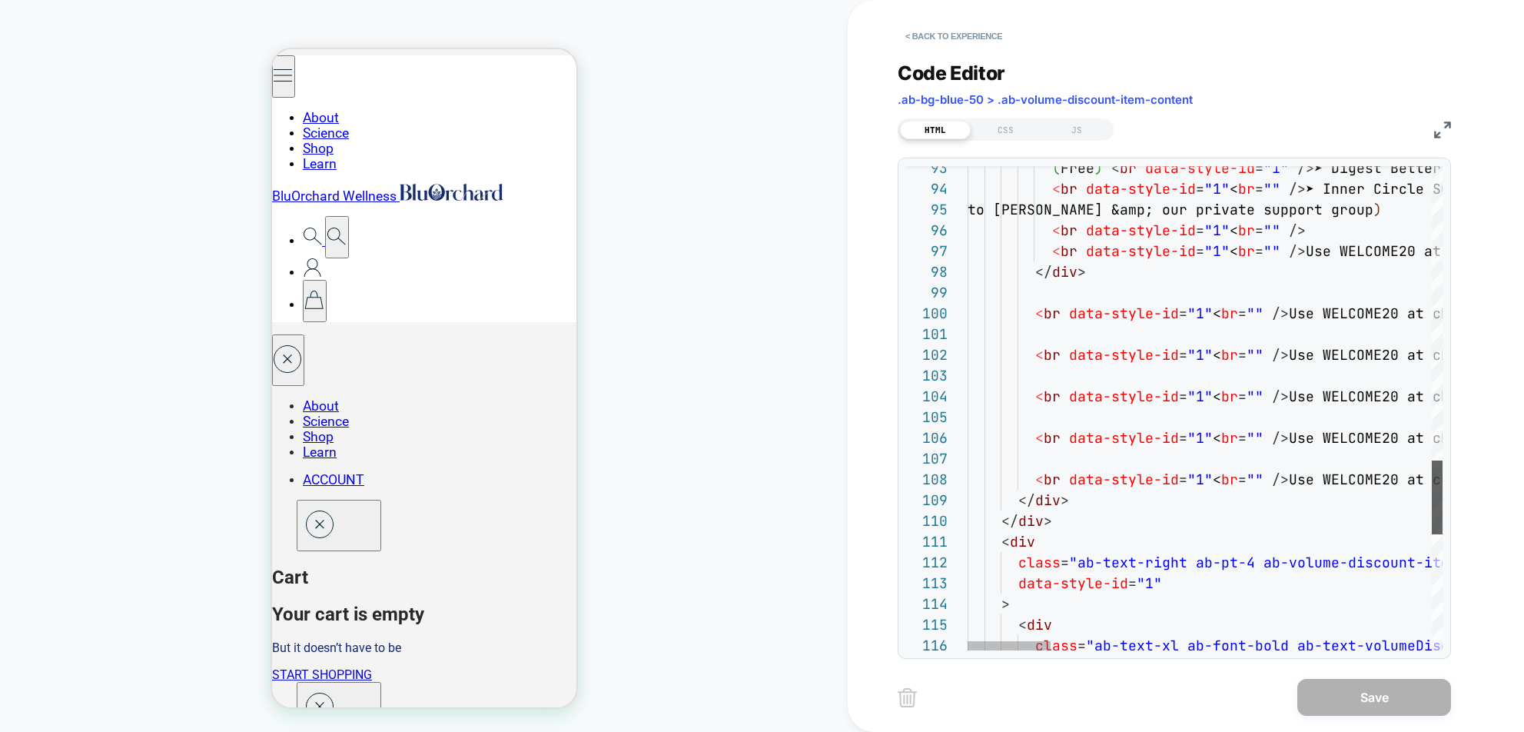
click at [1015, 492] on div at bounding box center [1437, 497] width 11 height 74
click at [1015, 133] on img at bounding box center [1442, 129] width 17 height 17
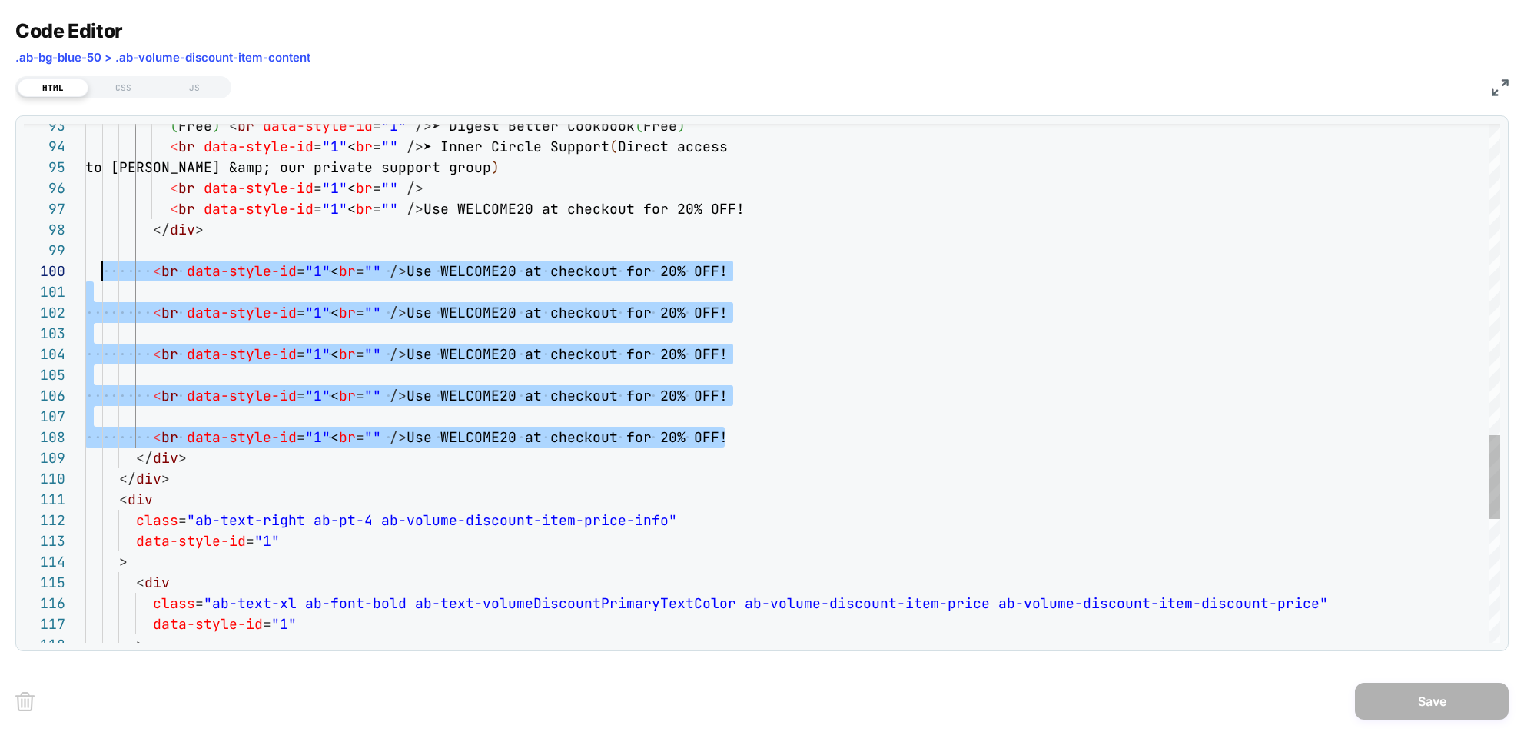
scroll to position [187, 8]
drag, startPoint x: 728, startPoint y: 436, endPoint x: 95, endPoint y: 275, distance: 654.0
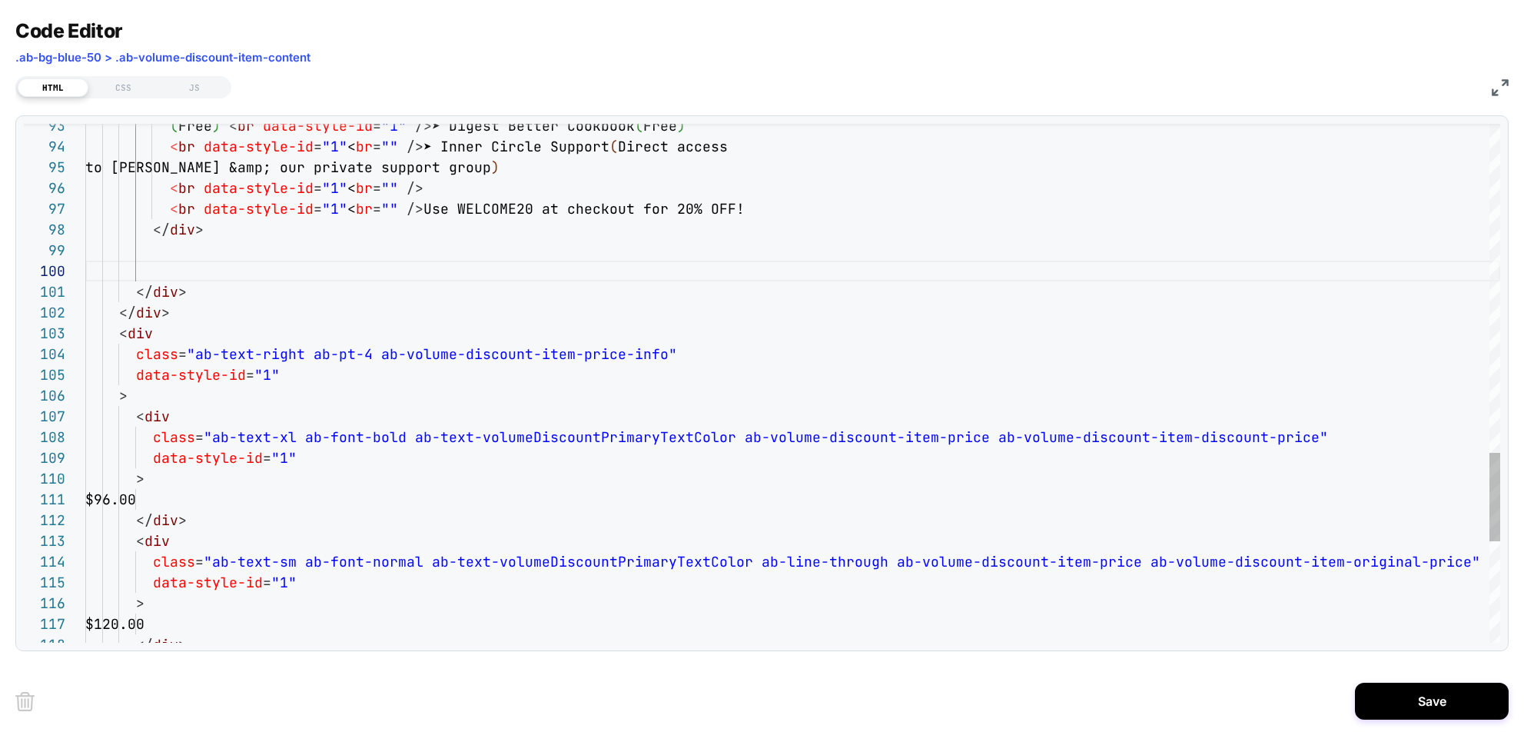
scroll to position [187, 0]
click at [1015, 79] on img at bounding box center [1500, 87] width 17 height 17
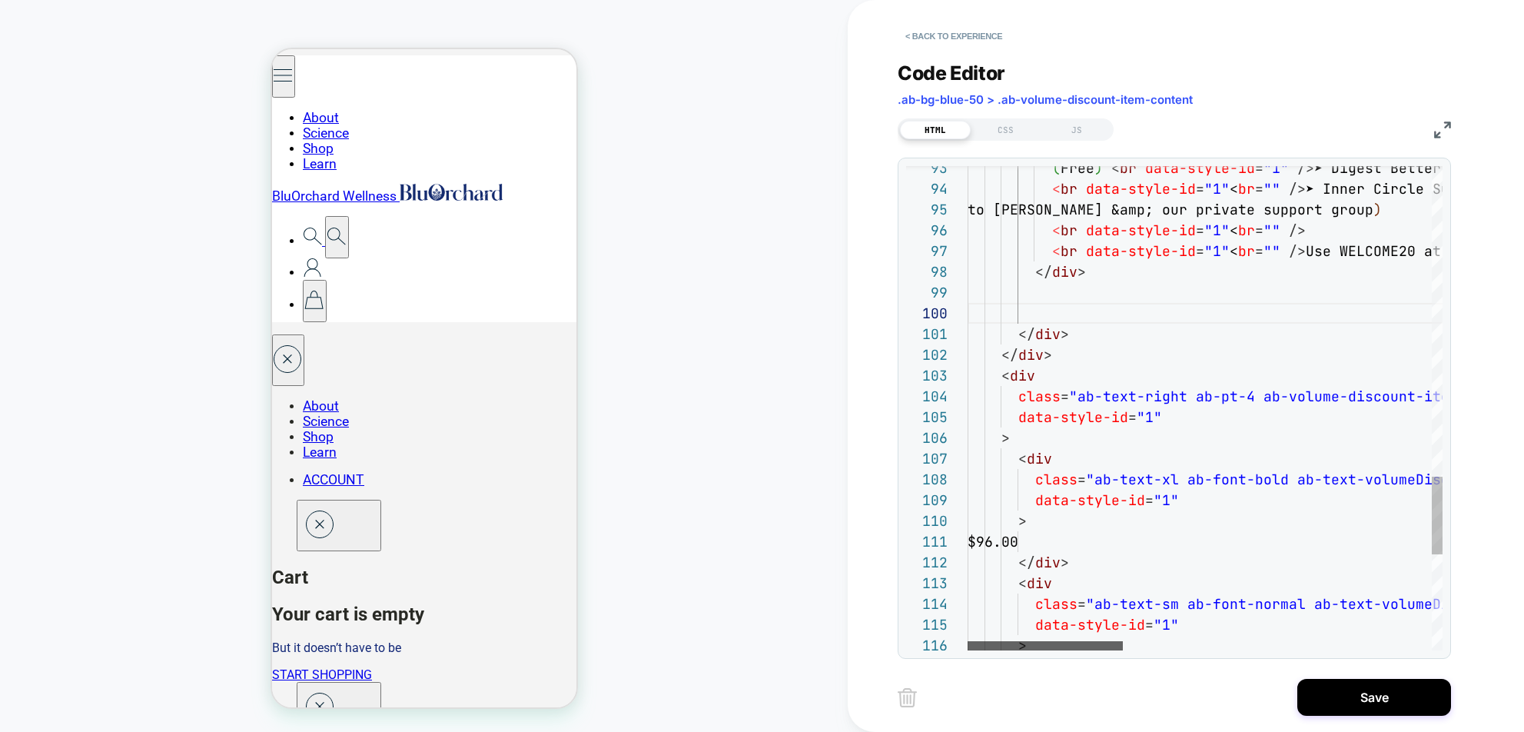
click at [1015, 650] on div at bounding box center [1044, 645] width 155 height 9
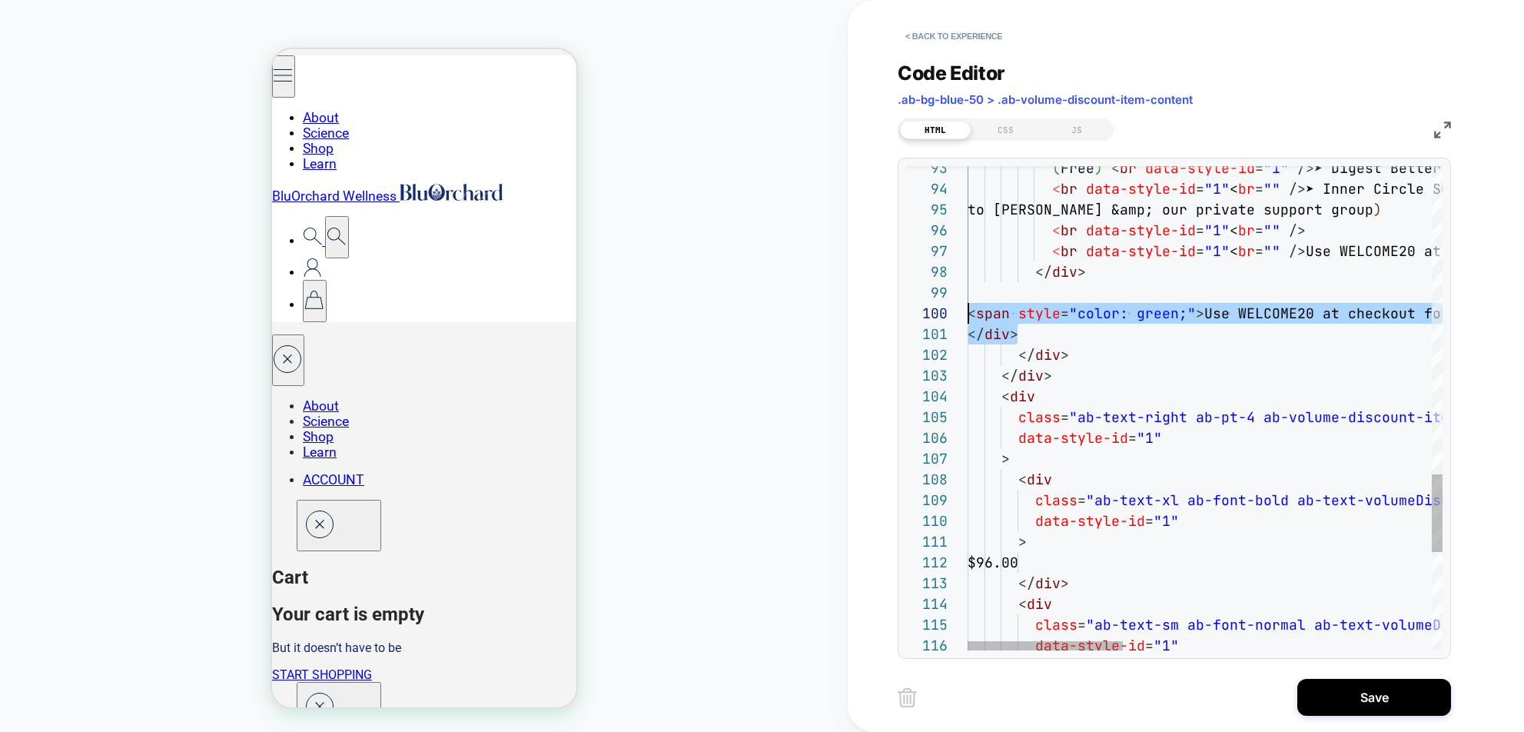
drag, startPoint x: 999, startPoint y: 333, endPoint x: 969, endPoint y: 320, distance: 32.7
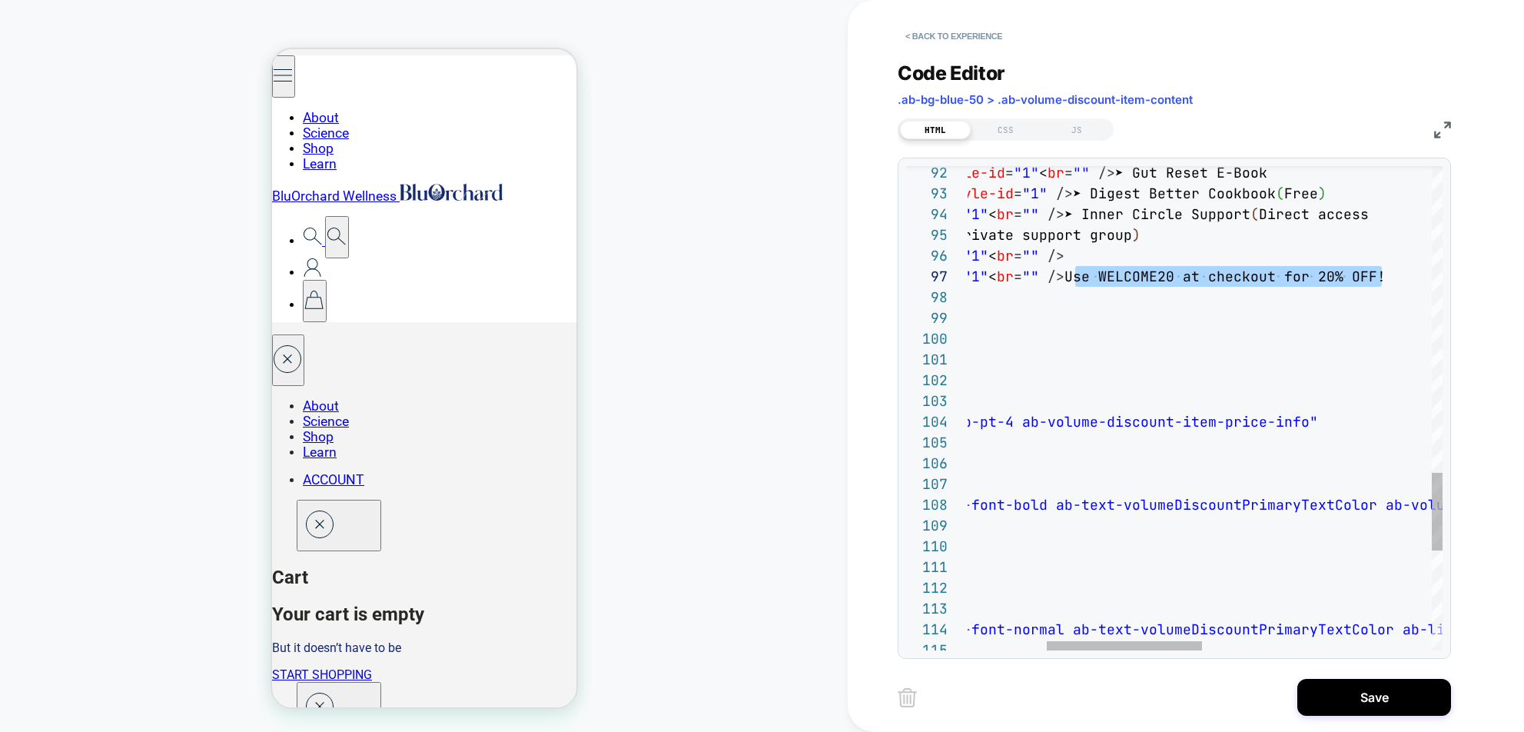
scroll to position [124, 340]
drag, startPoint x: 1365, startPoint y: 276, endPoint x: 1069, endPoint y: 284, distance: 296.7
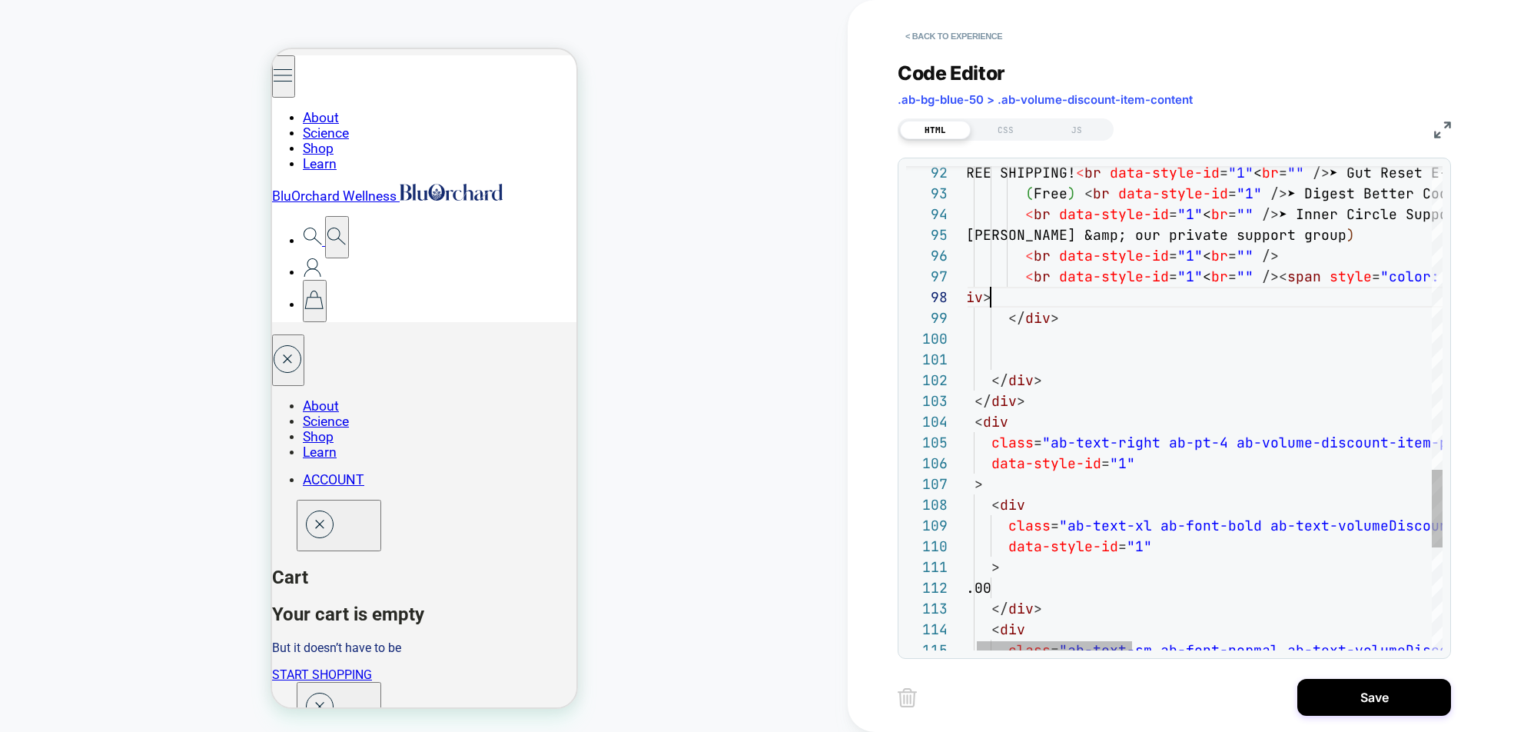
scroll to position [145, 50]
click at [1015, 130] on img at bounding box center [1442, 129] width 17 height 17
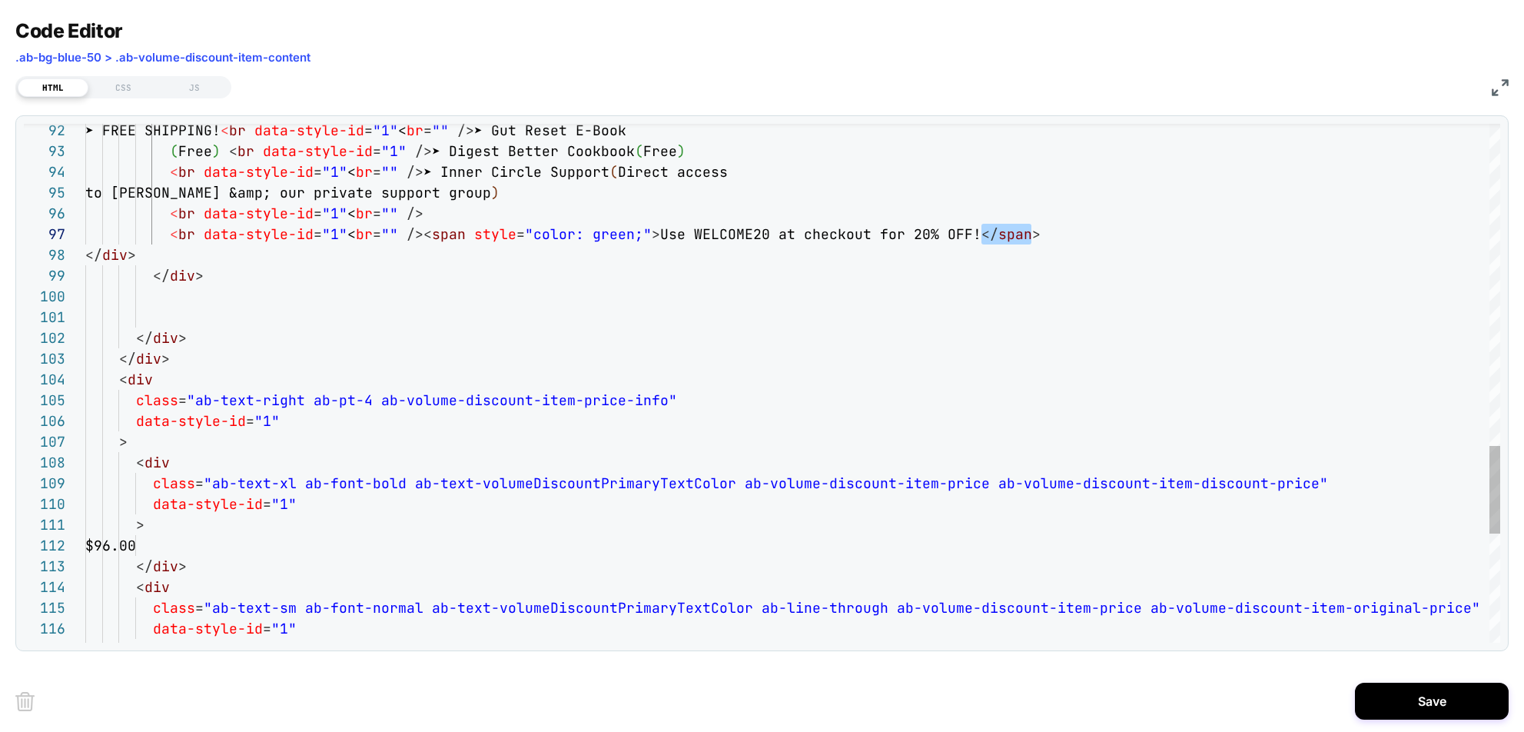
scroll to position [124, 888]
drag, startPoint x: 1034, startPoint y: 234, endPoint x: 977, endPoint y: 237, distance: 57.7
click at [1015, 86] on img at bounding box center [1500, 87] width 17 height 17
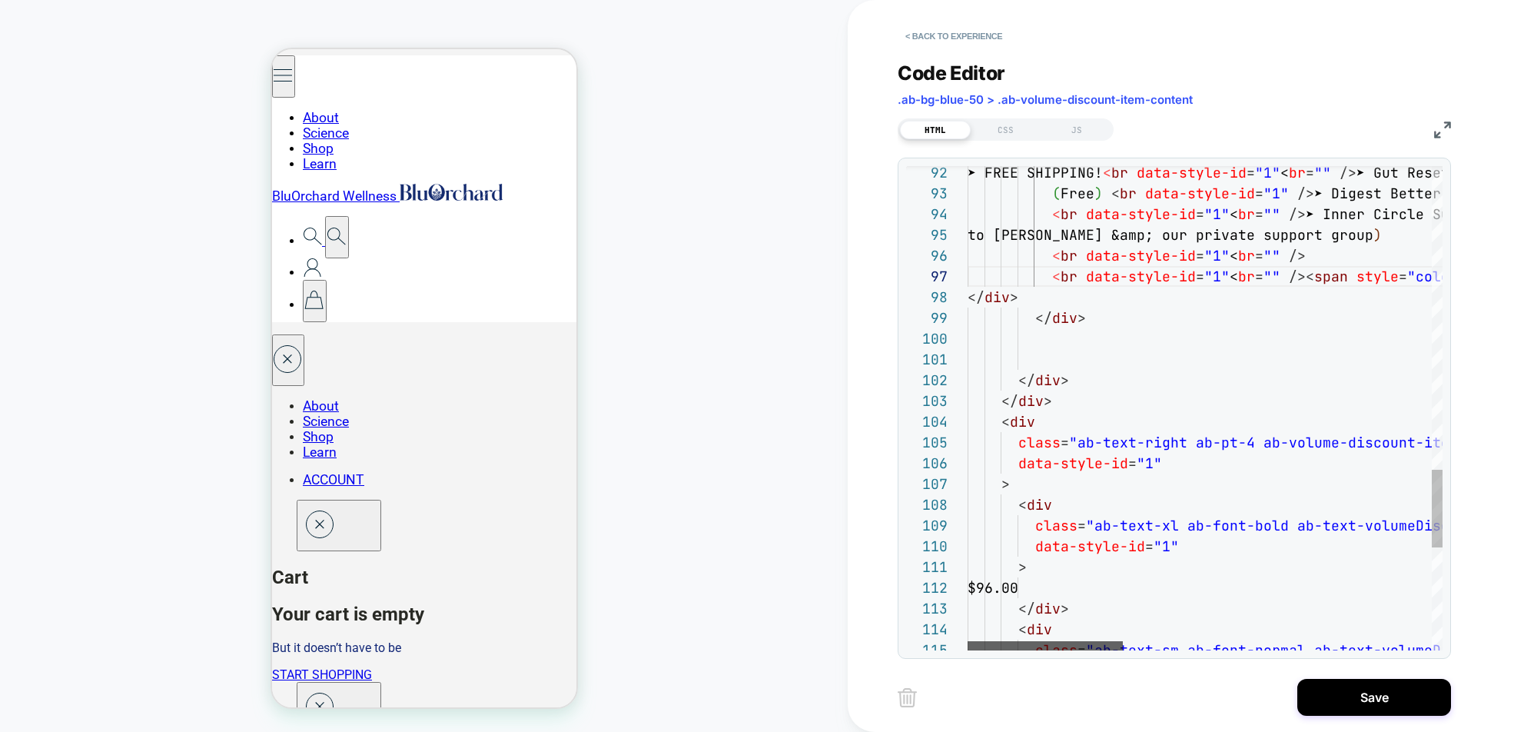
click at [1015, 649] on div at bounding box center [1044, 645] width 155 height 9
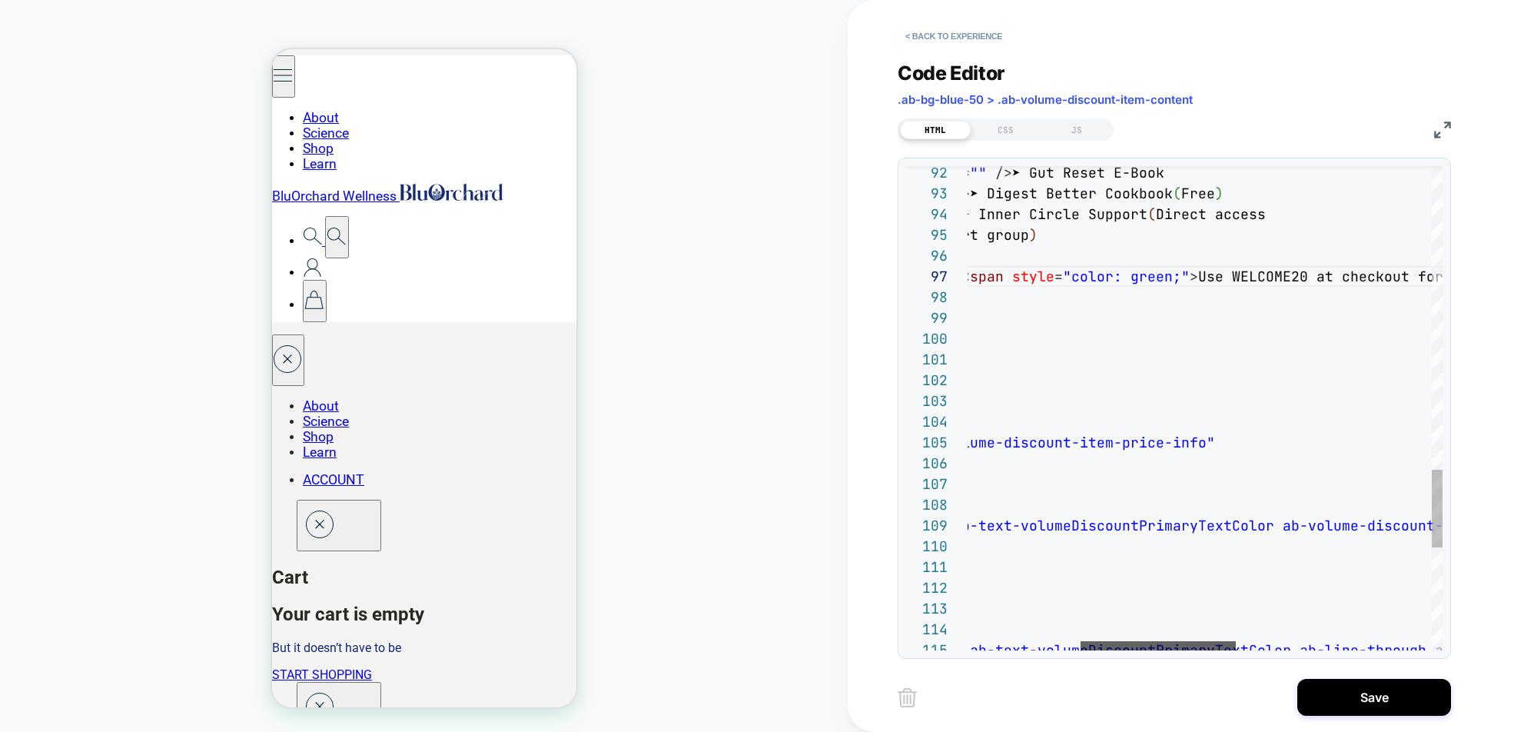
click at [1015, 650] on div at bounding box center [1157, 645] width 155 height 9
drag, startPoint x: 1185, startPoint y: 276, endPoint x: 1047, endPoint y: 370, distance: 166.5
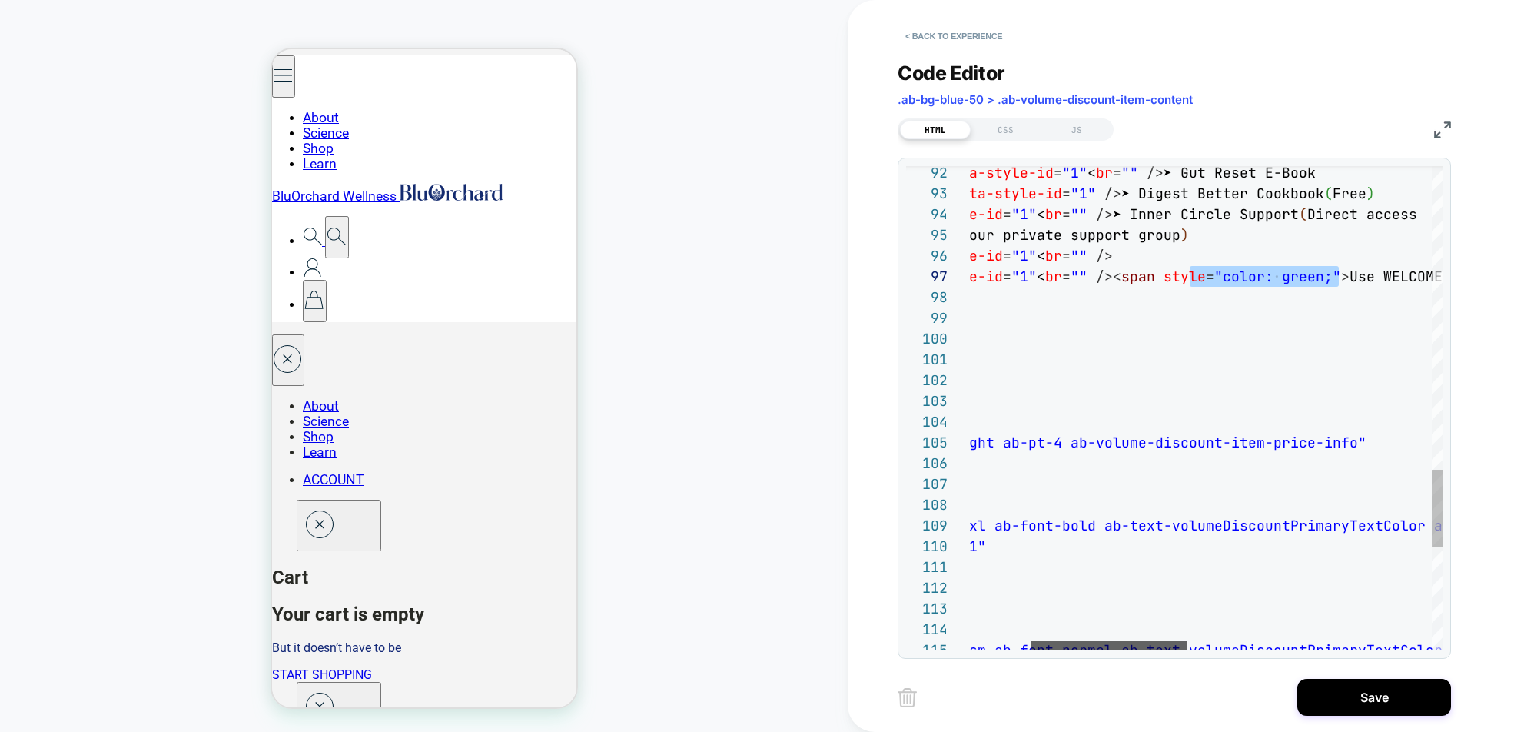
click at [1015, 641] on div at bounding box center [1108, 645] width 155 height 9
drag, startPoint x: 1339, startPoint y: 274, endPoint x: 1117, endPoint y: 274, distance: 221.3
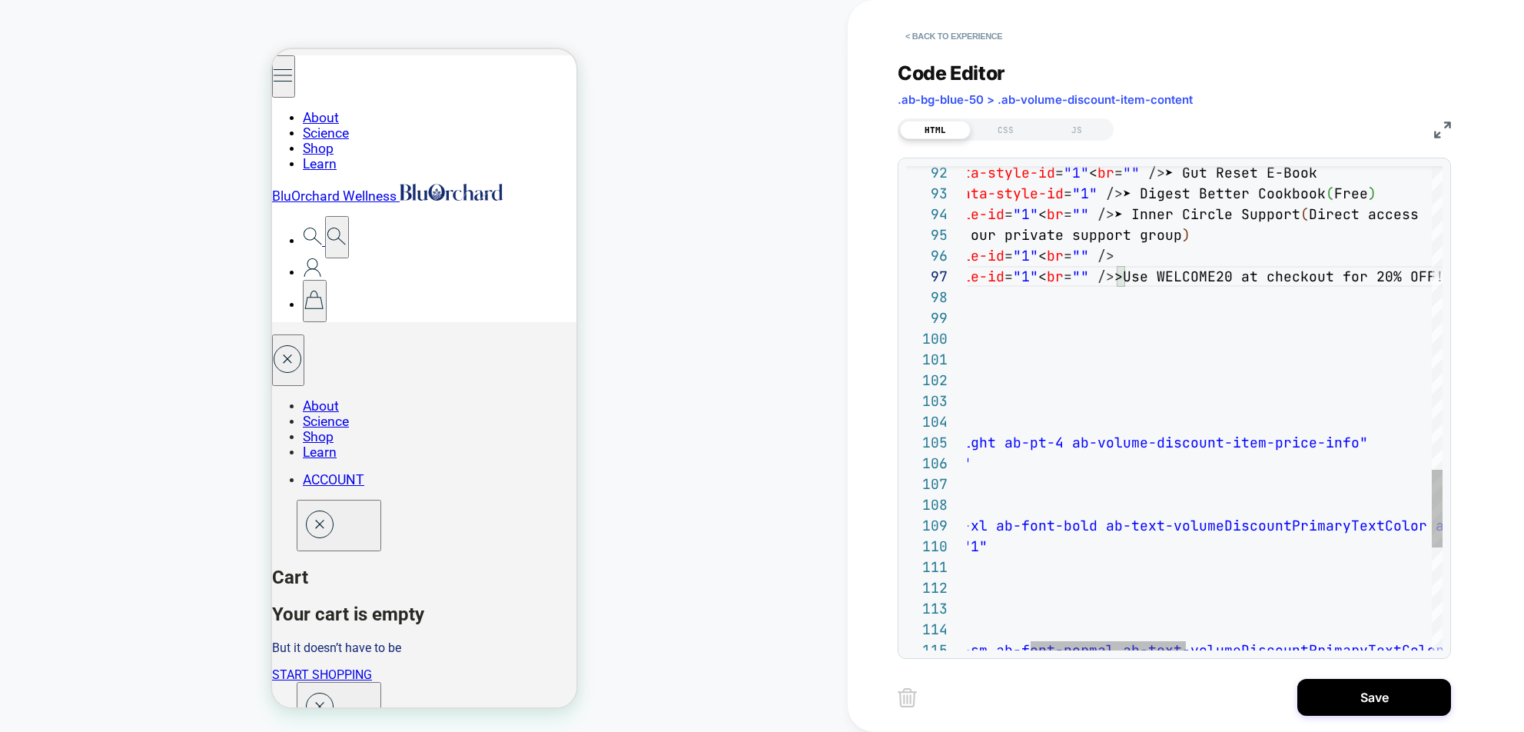
type textarea "**********"
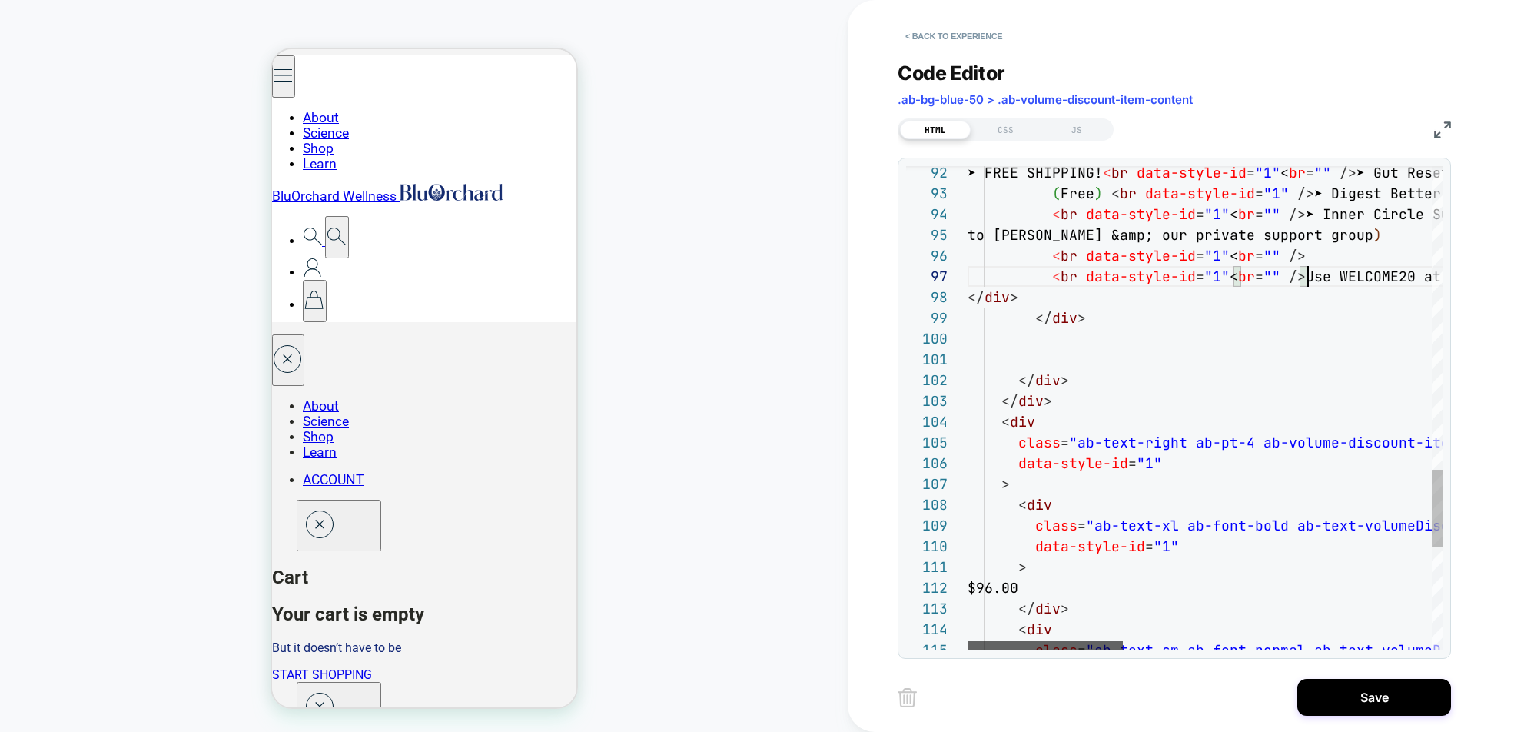
click at [1015, 641] on div at bounding box center [1044, 645] width 155 height 9
click at [935, 42] on button "< Back to experience" at bounding box center [954, 36] width 112 height 25
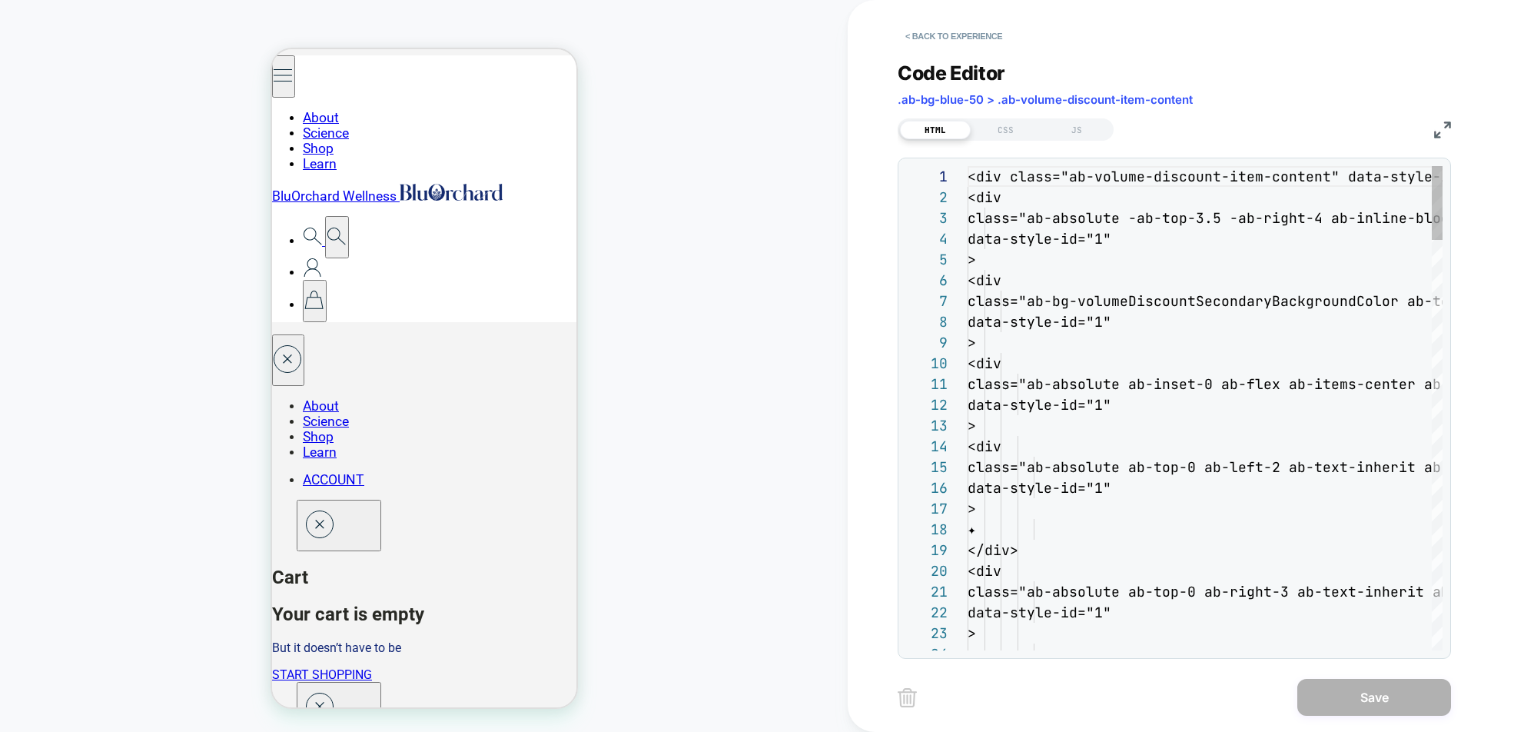
scroll to position [207, 0]
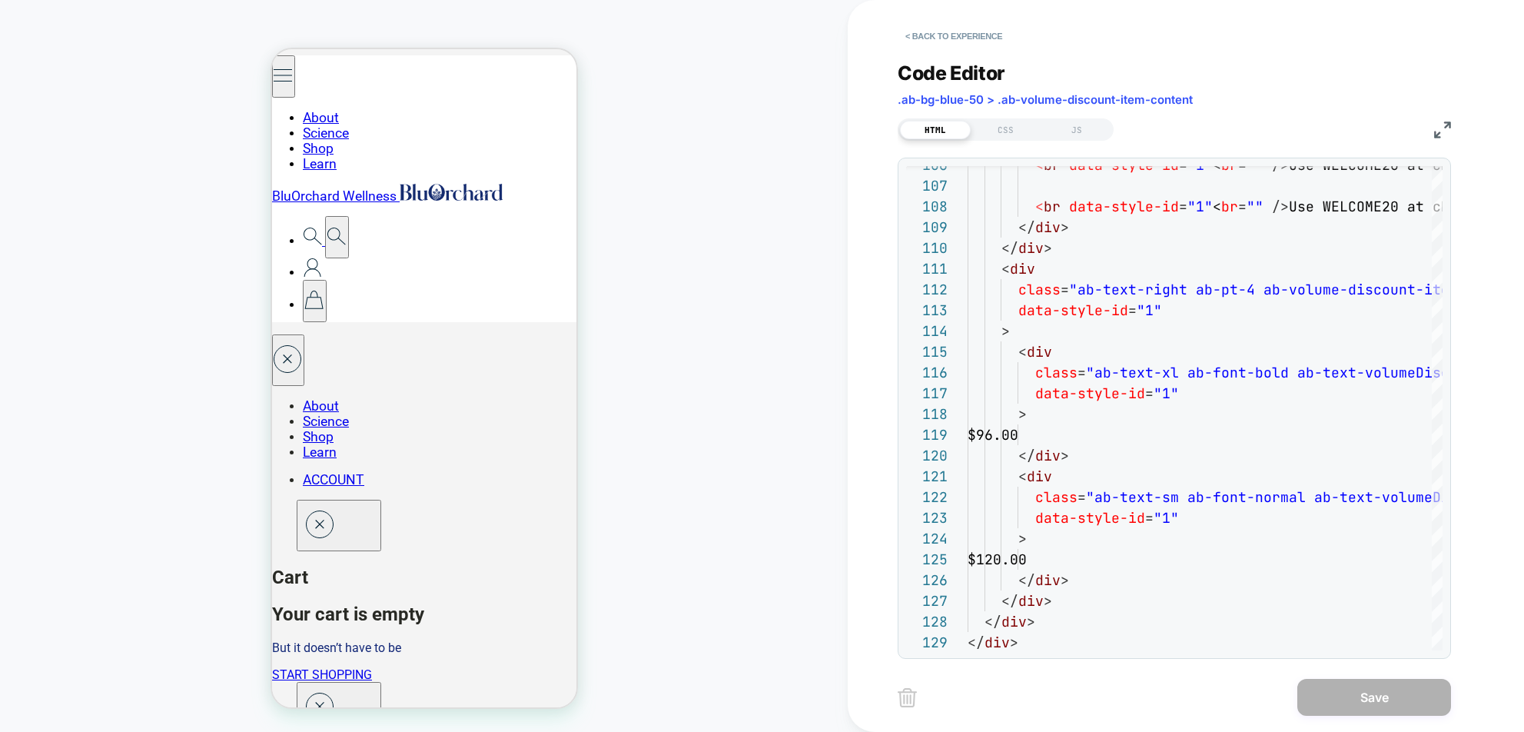
click at [1015, 132] on img at bounding box center [1442, 129] width 17 height 17
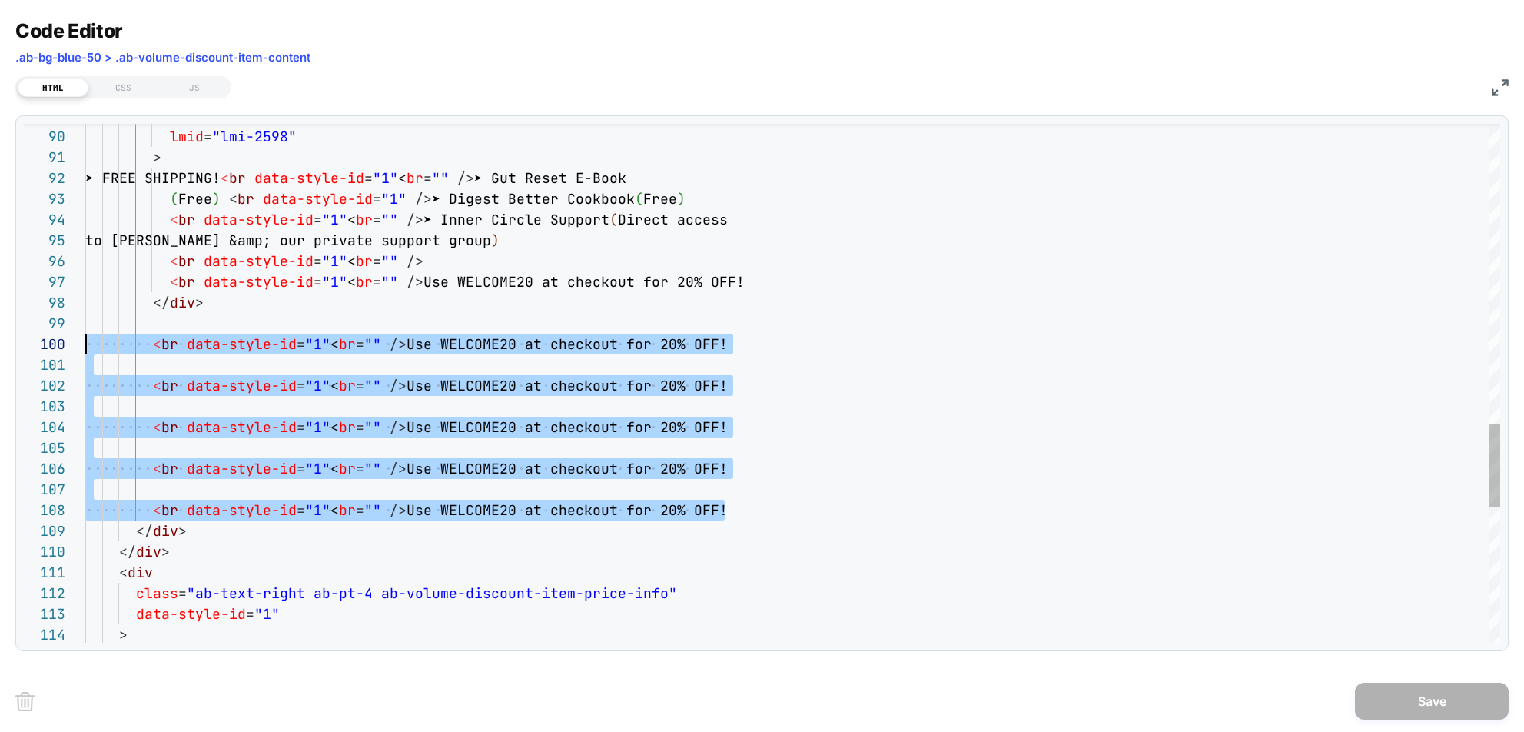
scroll to position [187, 0]
drag, startPoint x: 728, startPoint y: 513, endPoint x: 83, endPoint y: 351, distance: 665.5
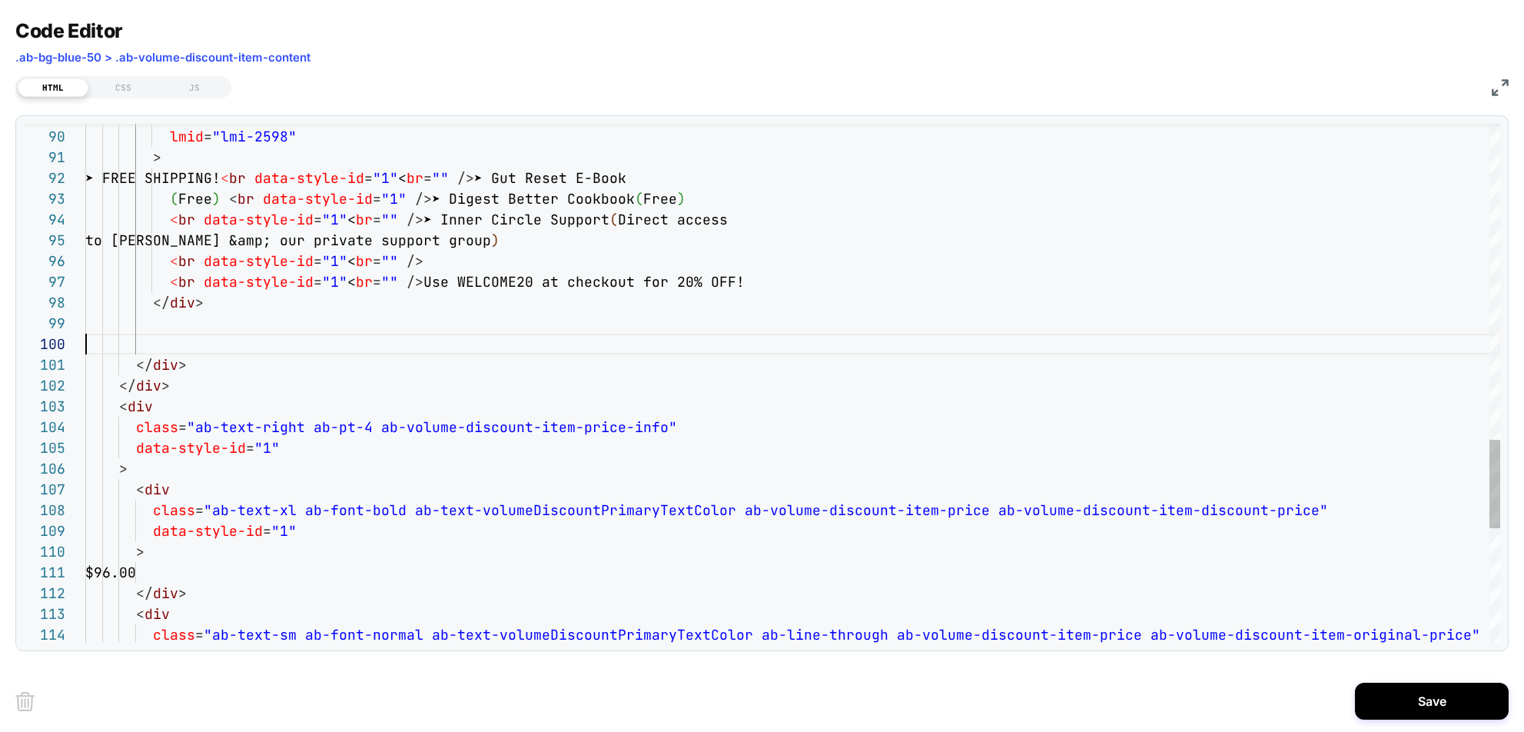
type textarea "**********"
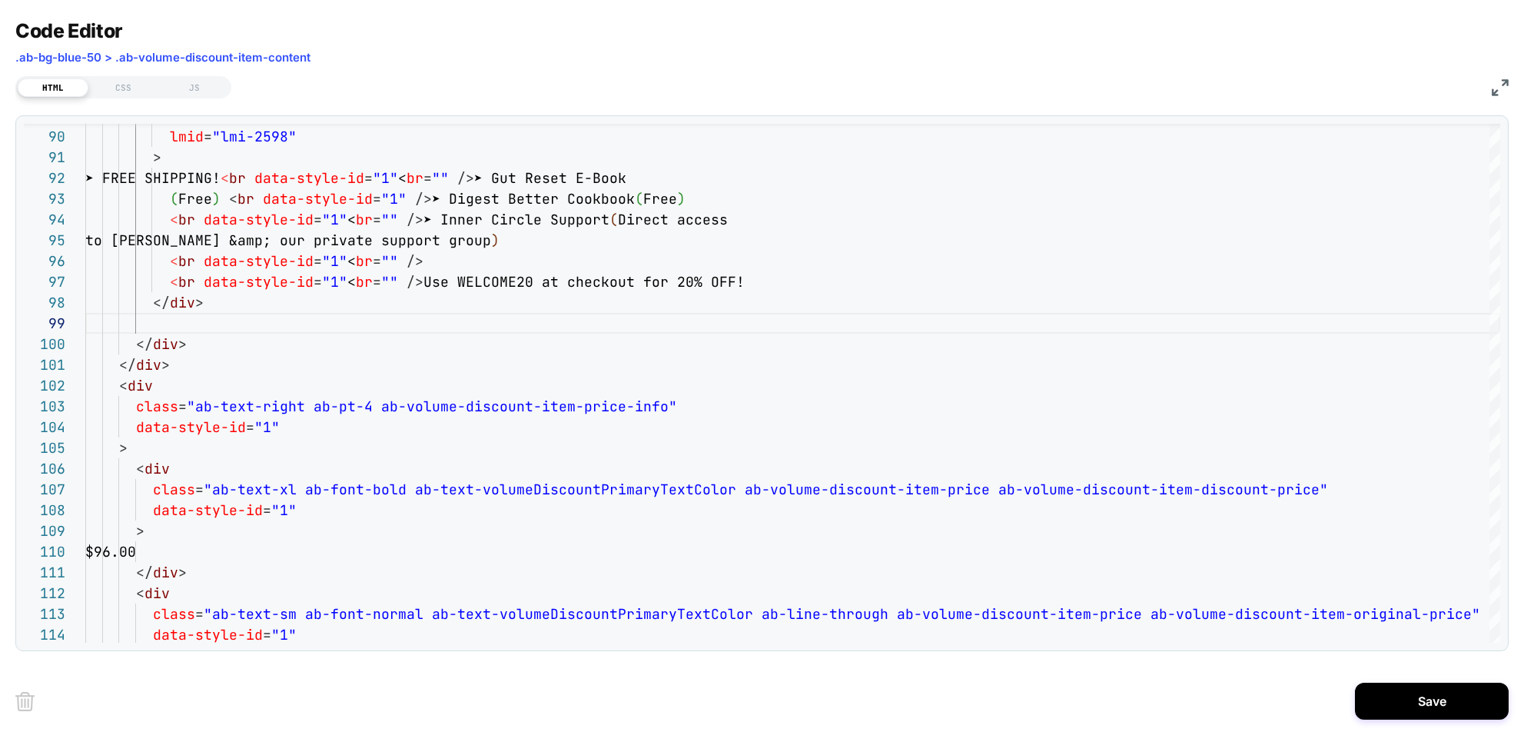
click at [1015, 87] on img at bounding box center [1500, 87] width 17 height 17
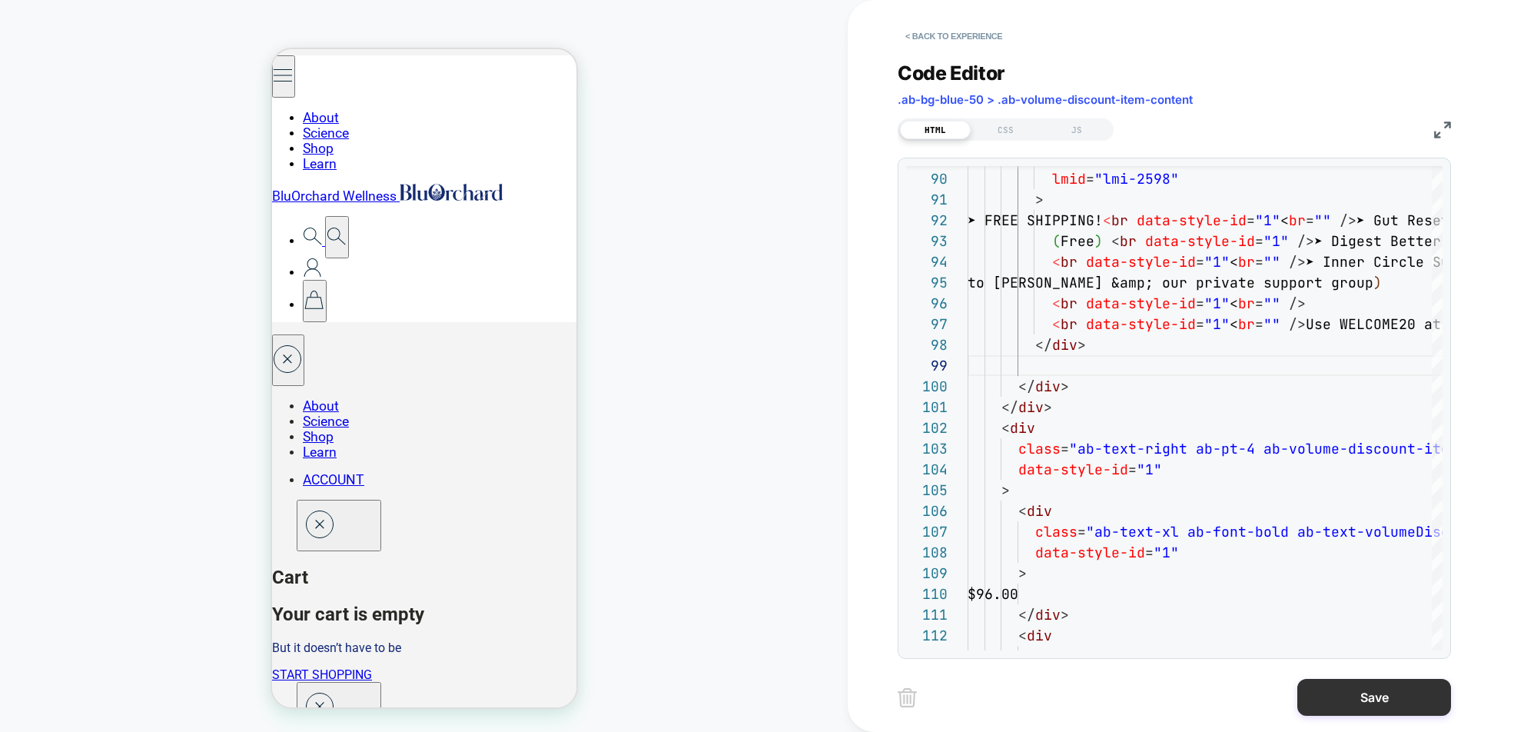
click at [1015, 690] on button "Save" at bounding box center [1374, 697] width 154 height 37
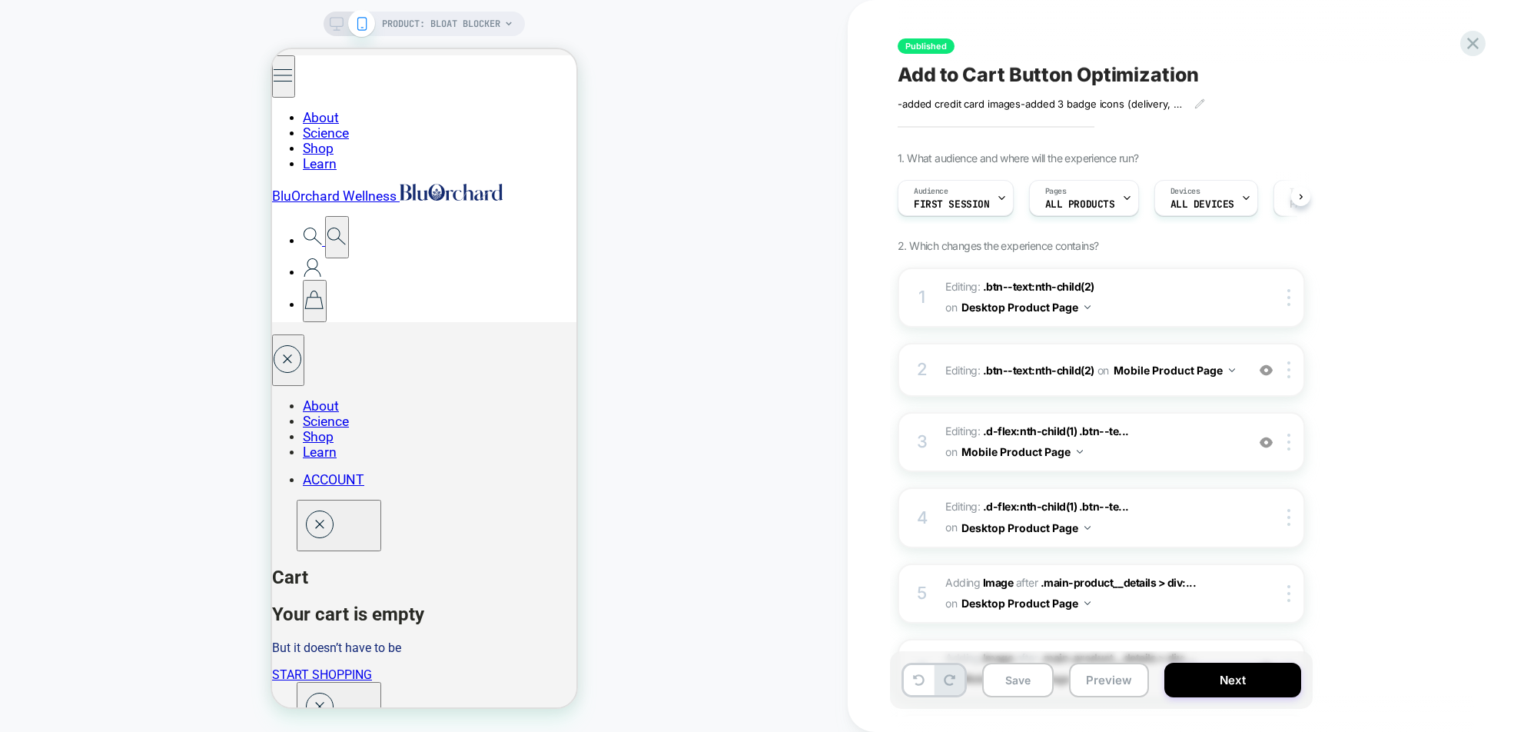
scroll to position [0, 1]
click at [337, 23] on icon at bounding box center [337, 24] width 14 height 14
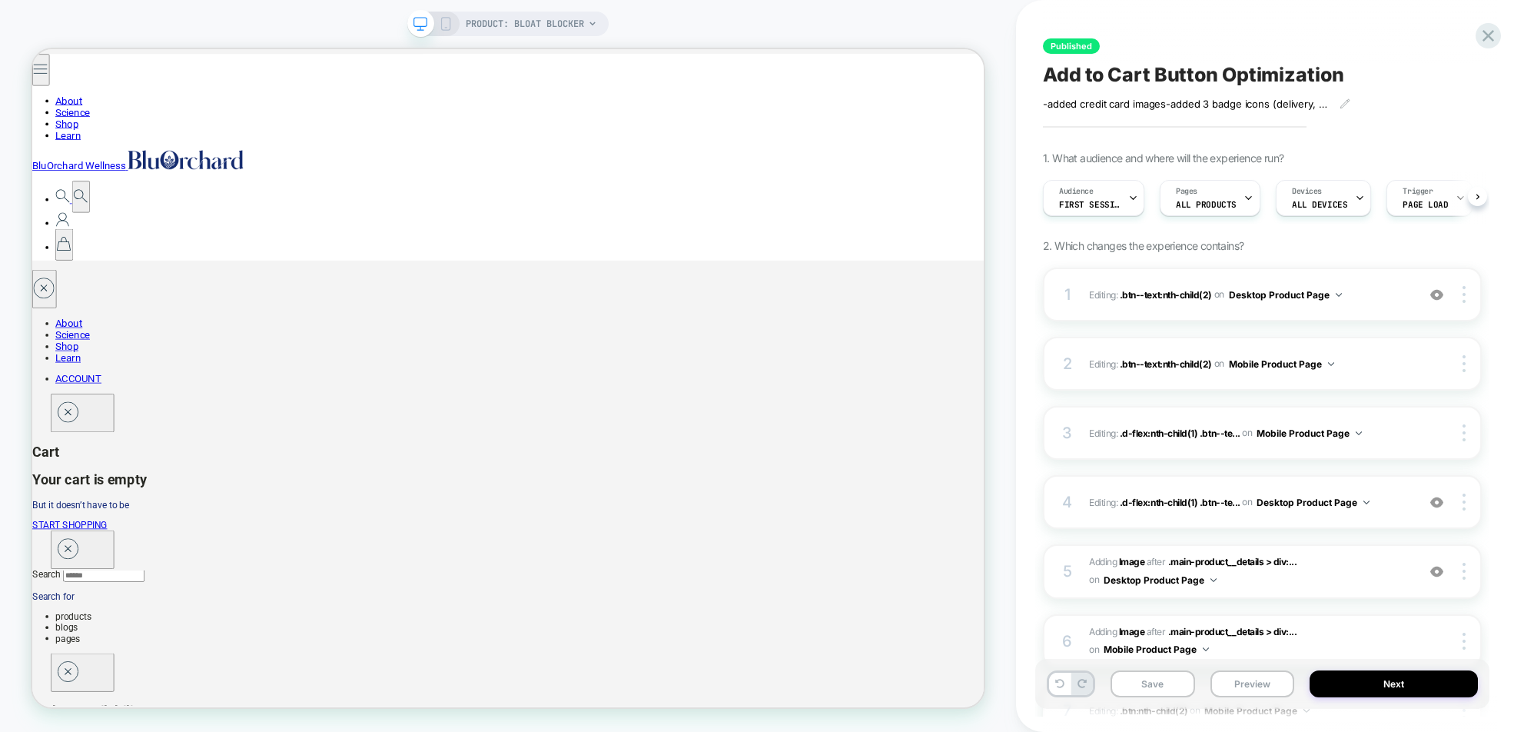
scroll to position [0, 1]
click at [444, 22] on icon at bounding box center [446, 24] width 14 height 14
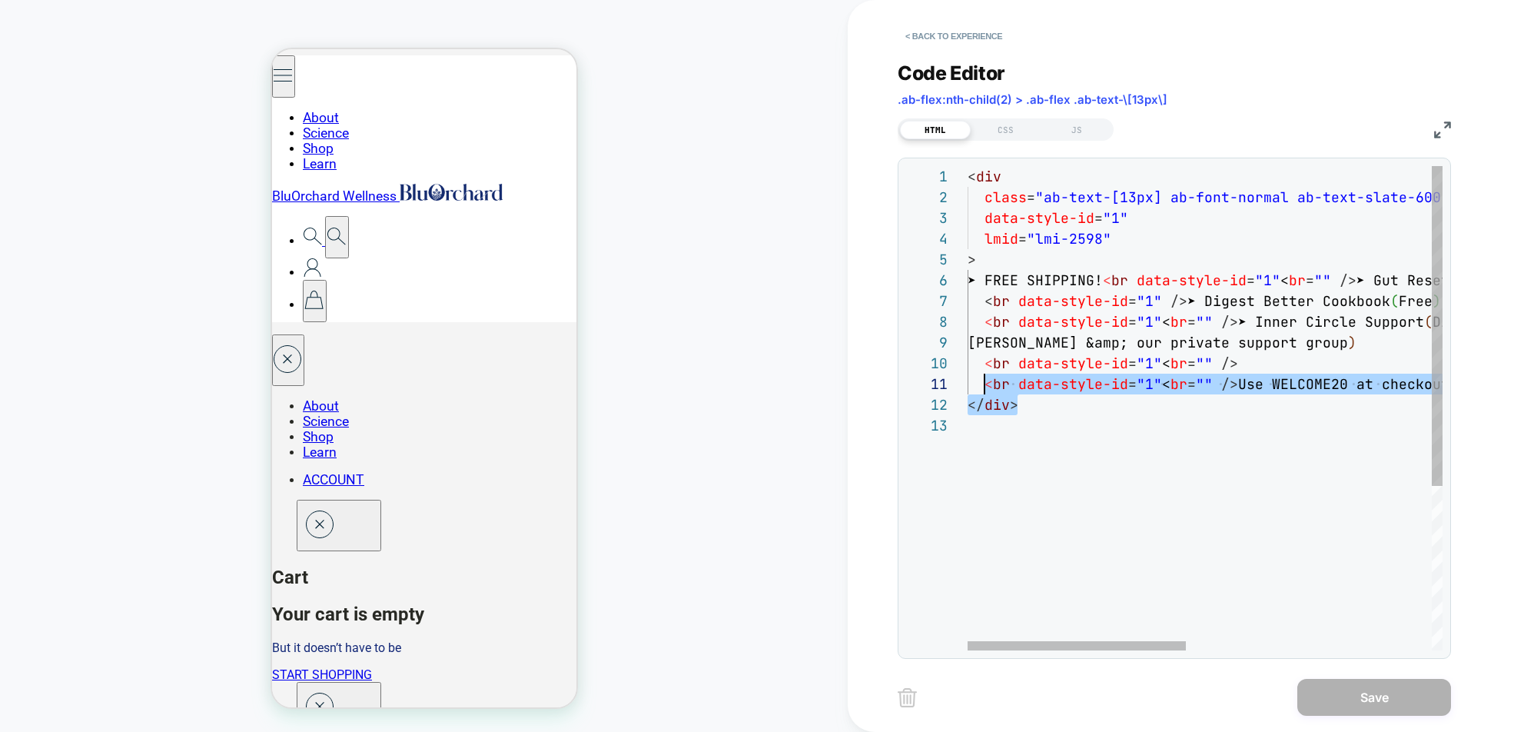
scroll to position [0, 8]
type textarea "**********"
drag, startPoint x: 1022, startPoint y: 404, endPoint x: 966, endPoint y: 367, distance: 67.1
click at [967, 367] on div "< div class = "ab-text-[13px] ab-font-normal ab-text-slate-600 a b-break-words …" at bounding box center [1470, 532] width 1007 height 733
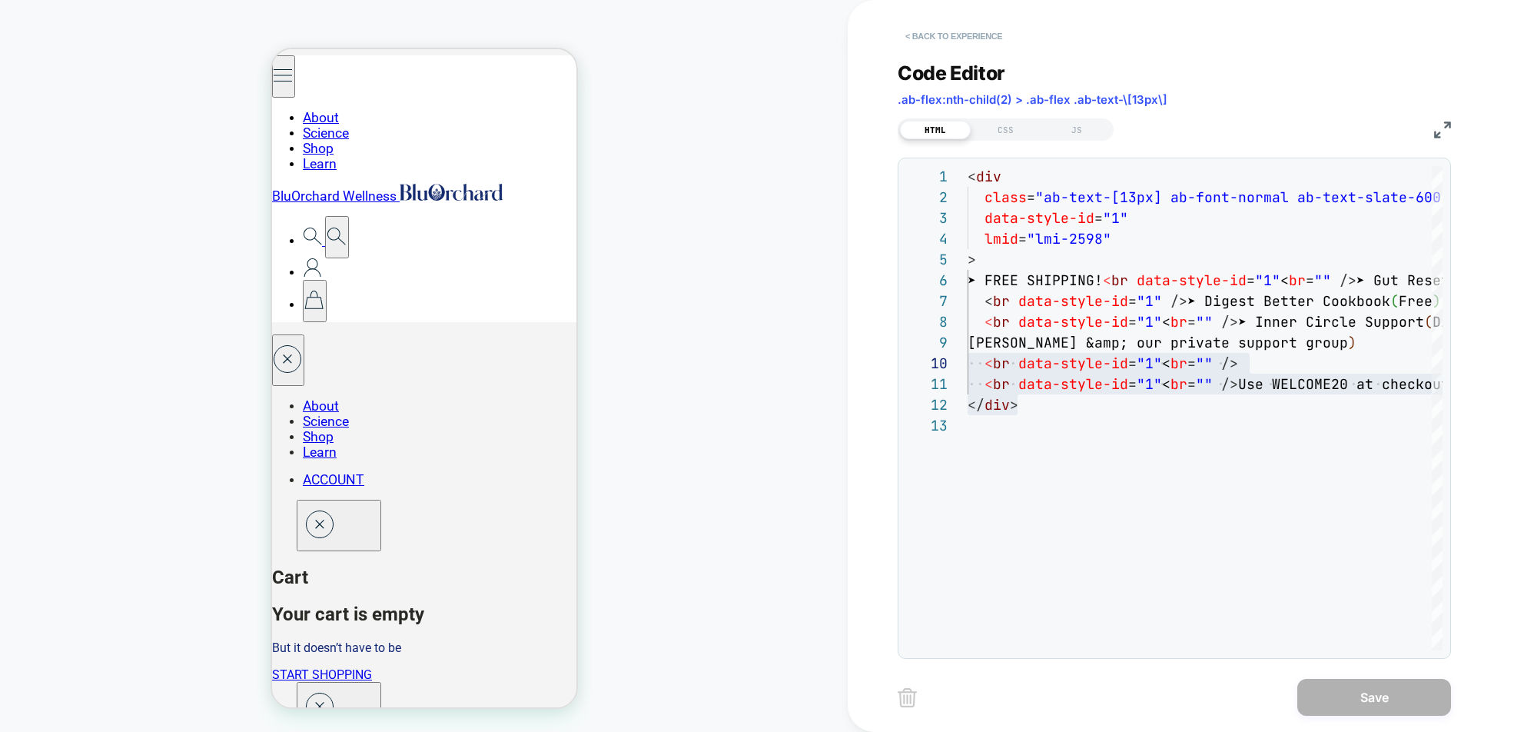
click at [934, 30] on button "< Back to experience" at bounding box center [954, 36] width 112 height 25
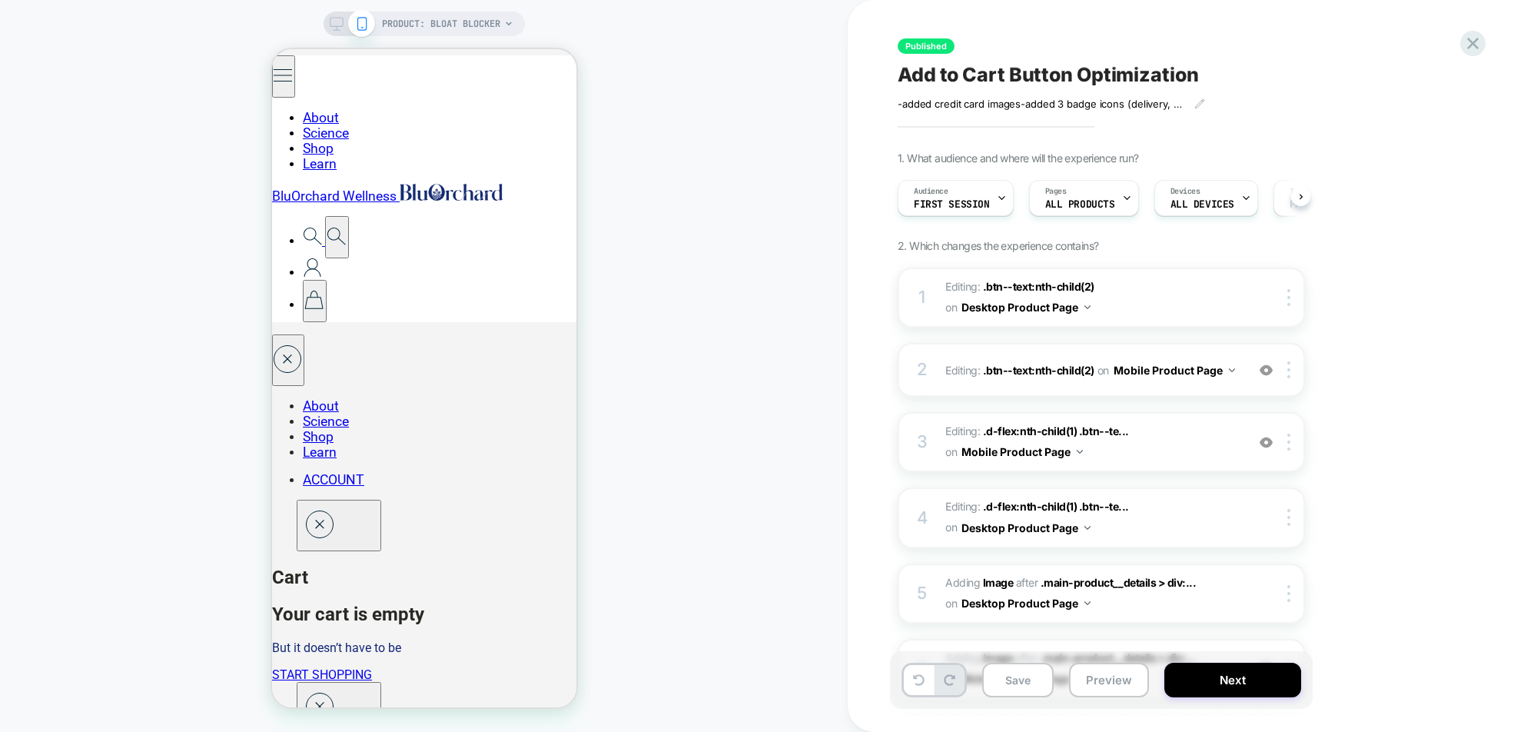
scroll to position [0, 1]
click at [336, 20] on icon at bounding box center [337, 24] width 14 height 14
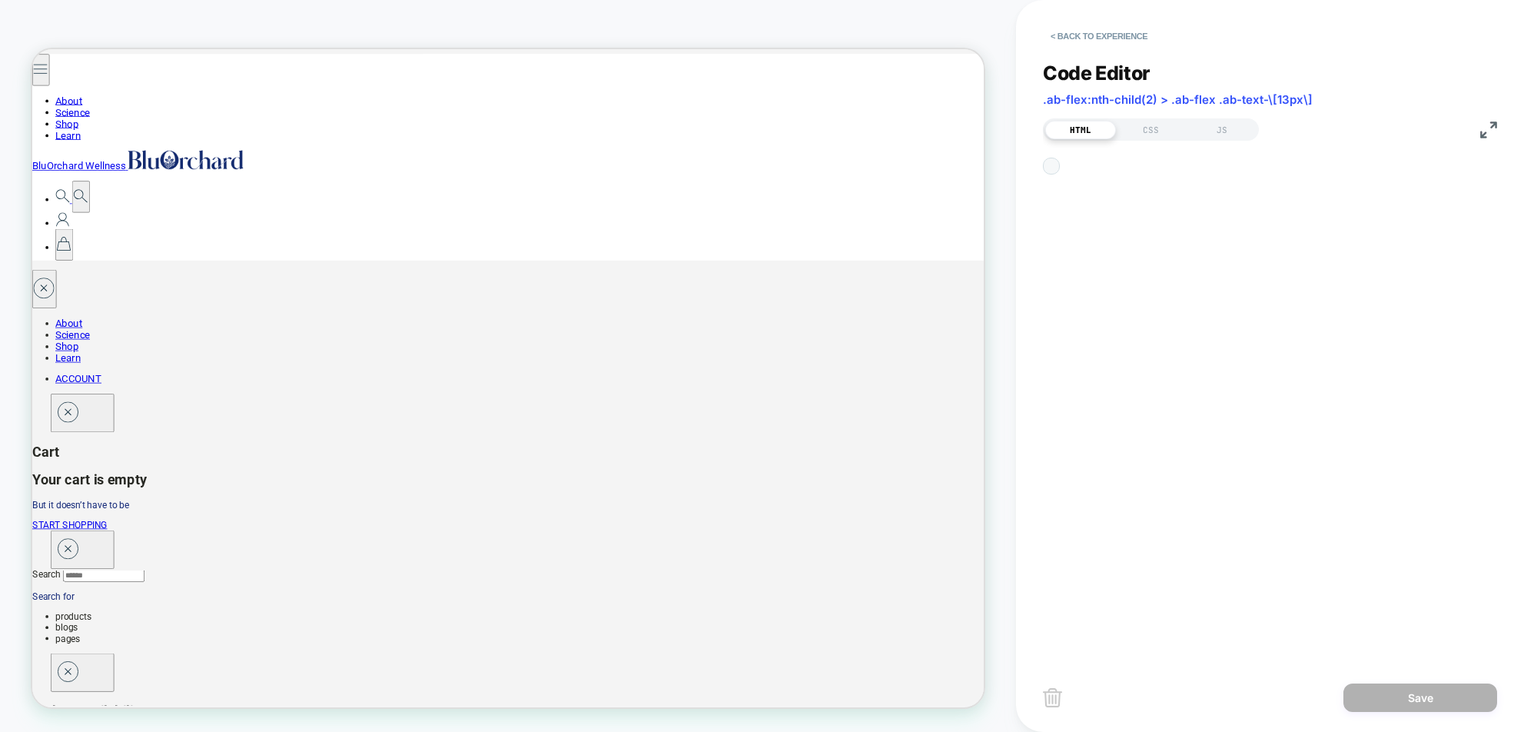
scroll to position [207, 0]
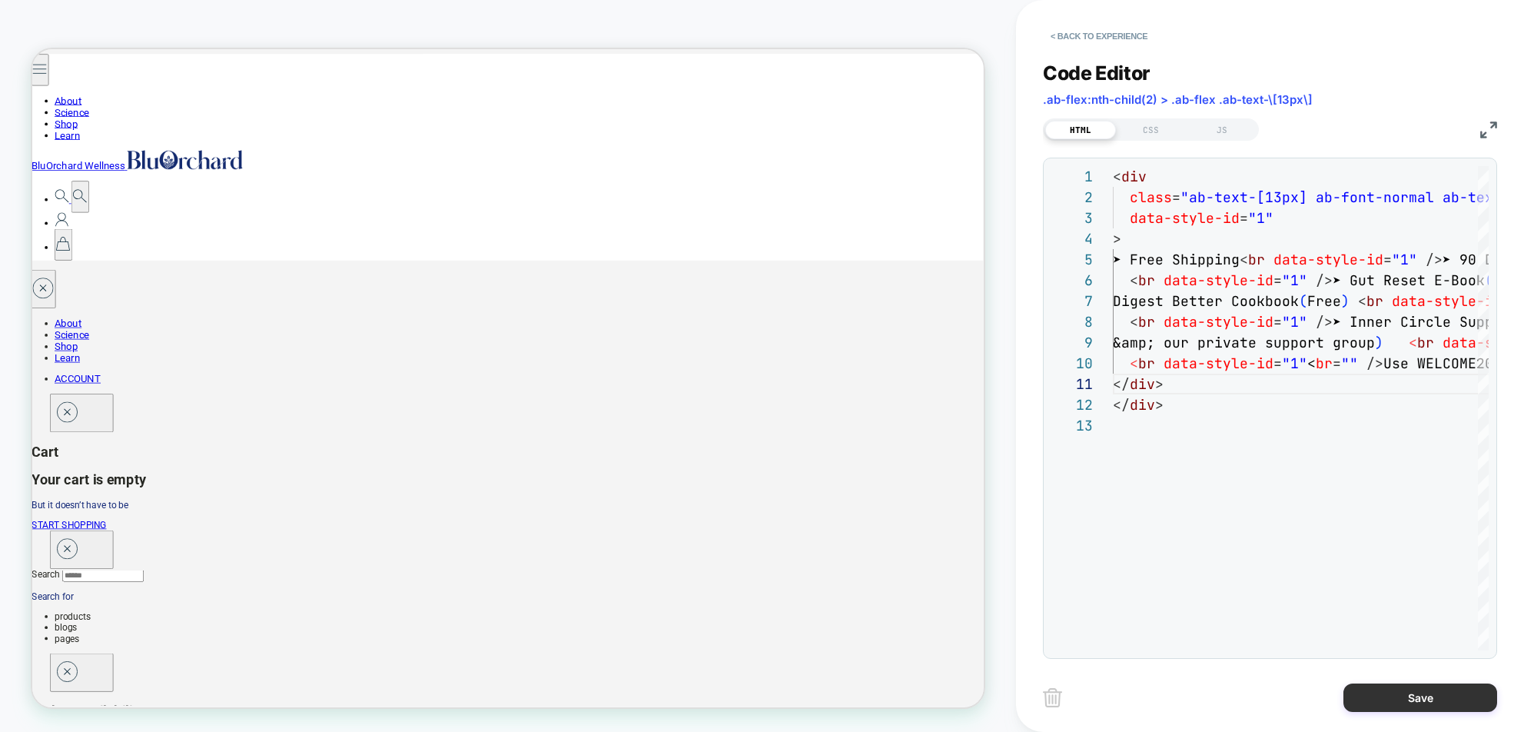
click at [1015, 692] on button "Save" at bounding box center [1420, 697] width 154 height 28
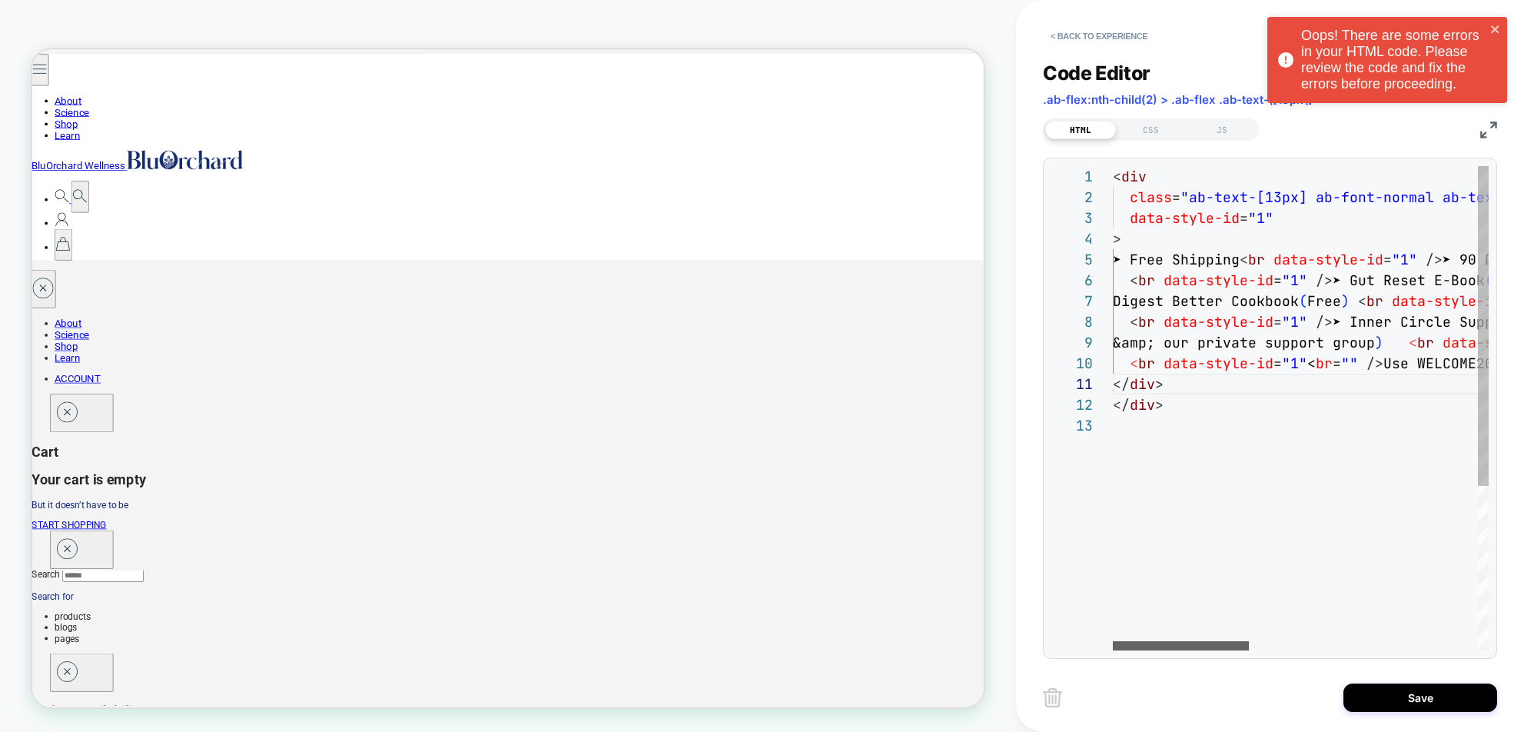
click at [1015, 643] on div at bounding box center [1181, 645] width 136 height 9
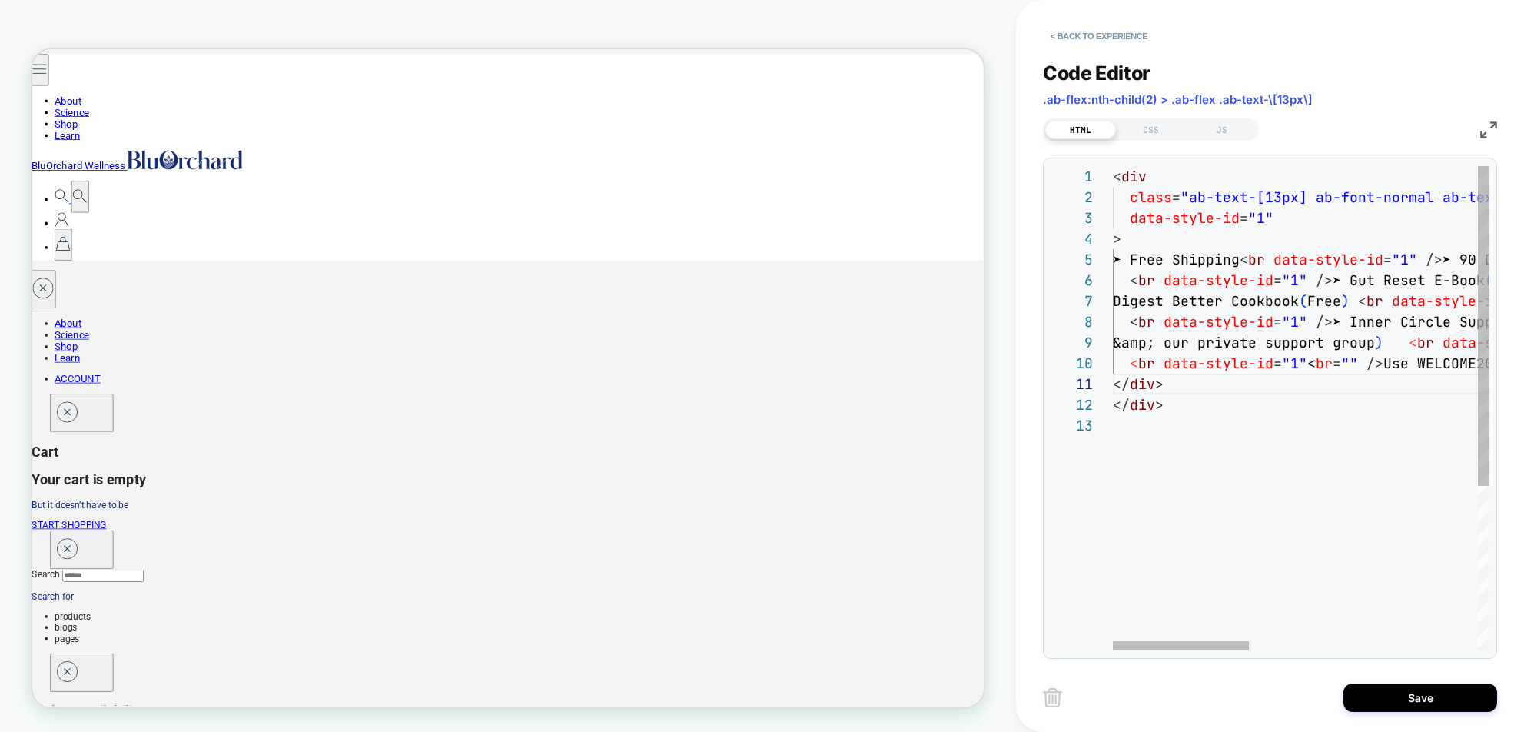
drag, startPoint x: 1164, startPoint y: 384, endPoint x: 1113, endPoint y: 387, distance: 51.5
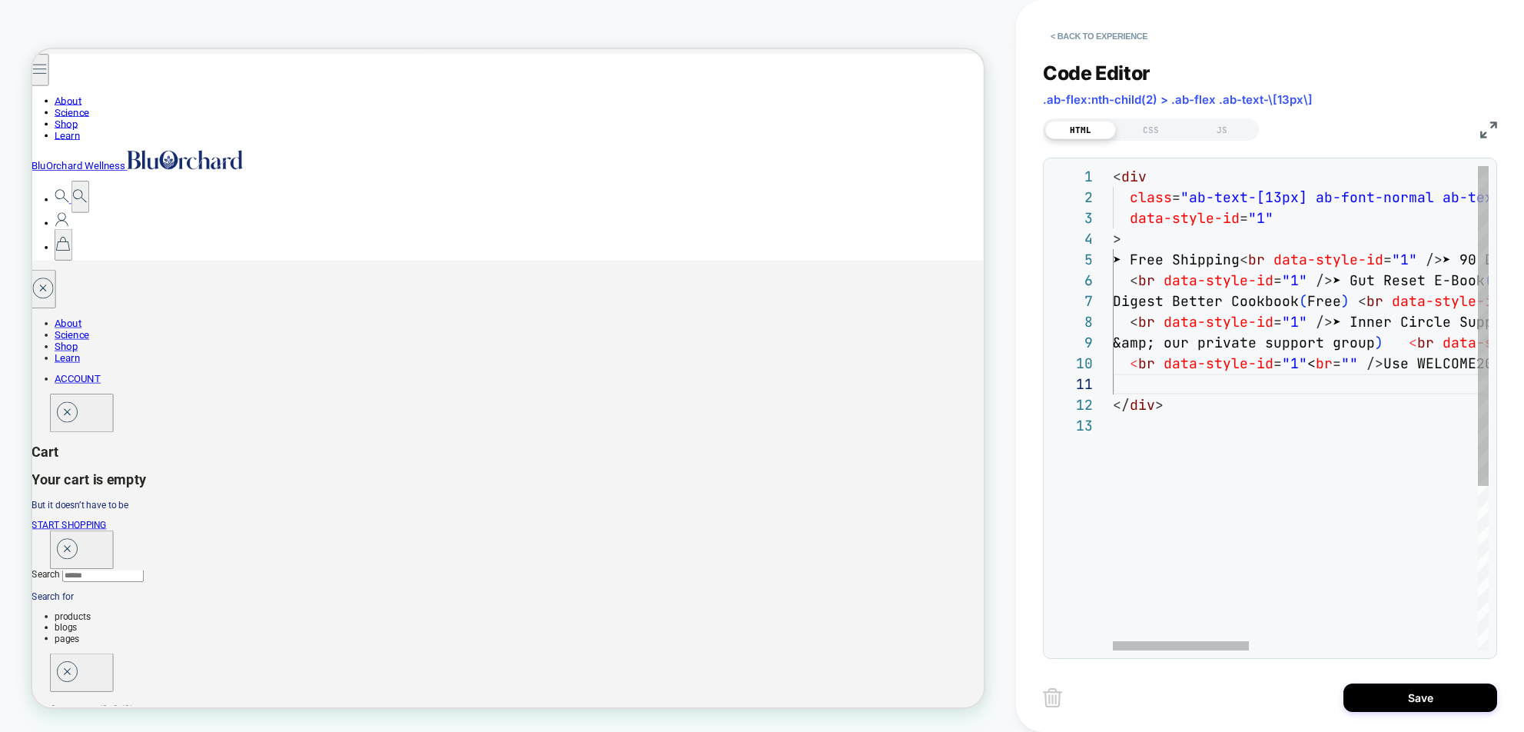
type textarea "**********"
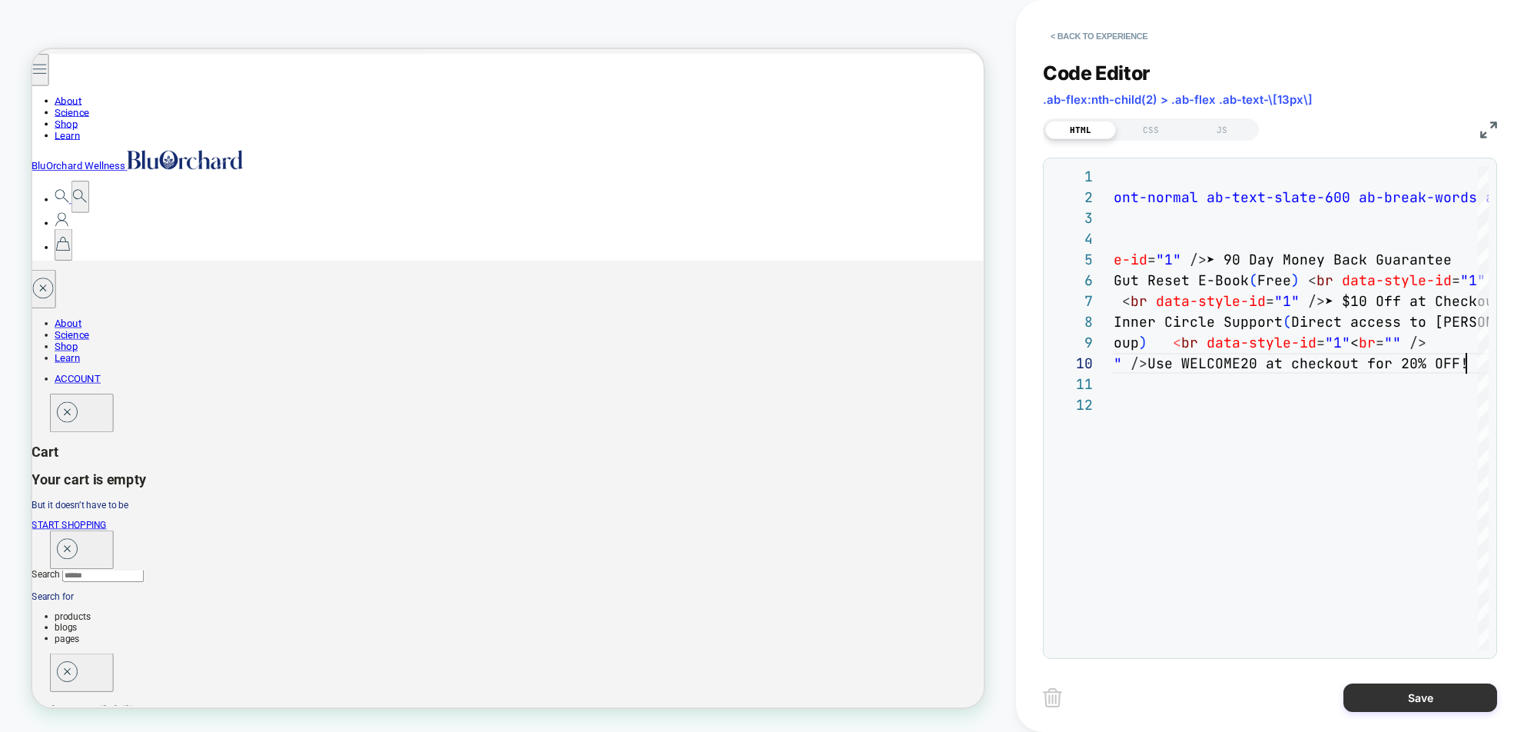
click at [1015, 708] on button "Save" at bounding box center [1420, 697] width 154 height 28
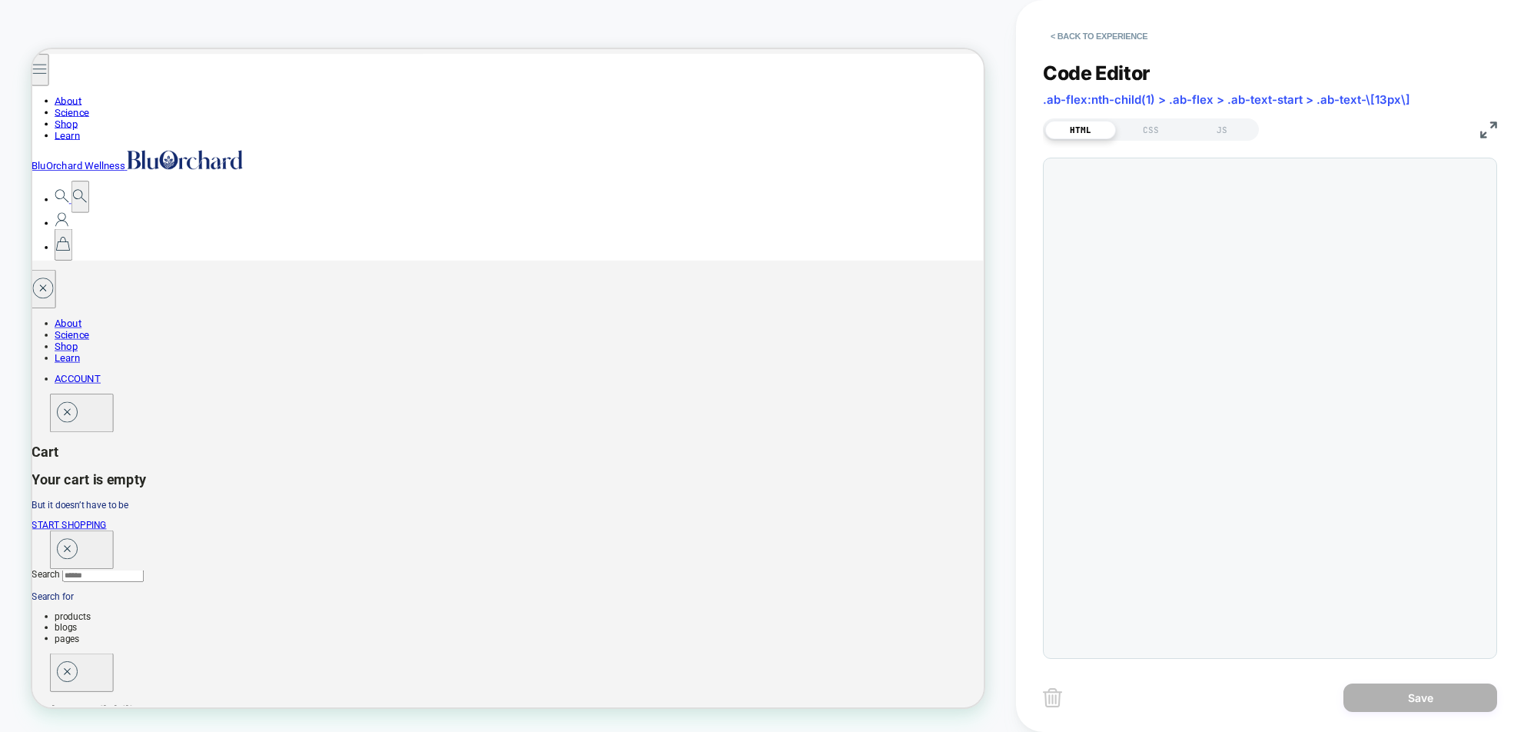
scroll to position [166, 0]
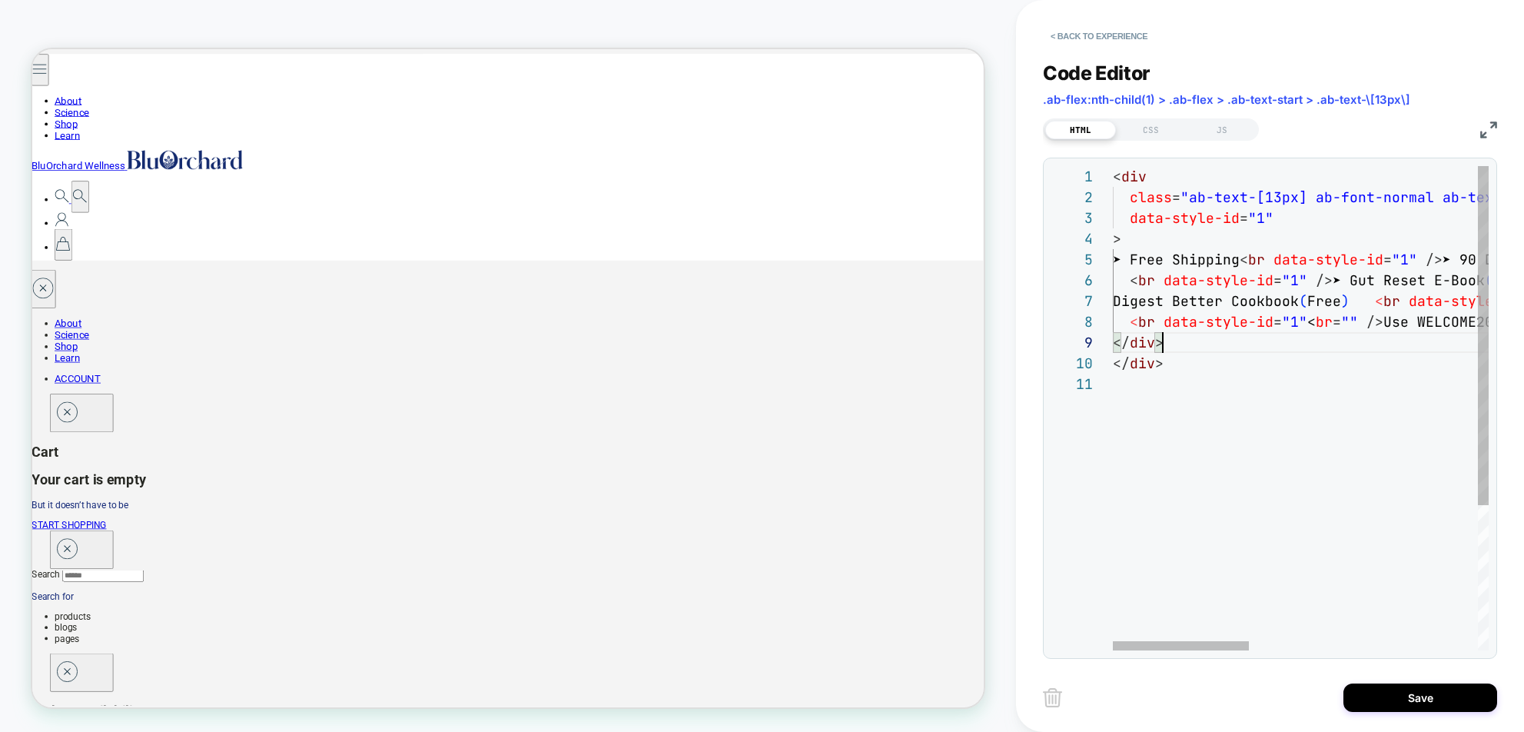
drag, startPoint x: 1160, startPoint y: 344, endPoint x: 1113, endPoint y: 342, distance: 46.9
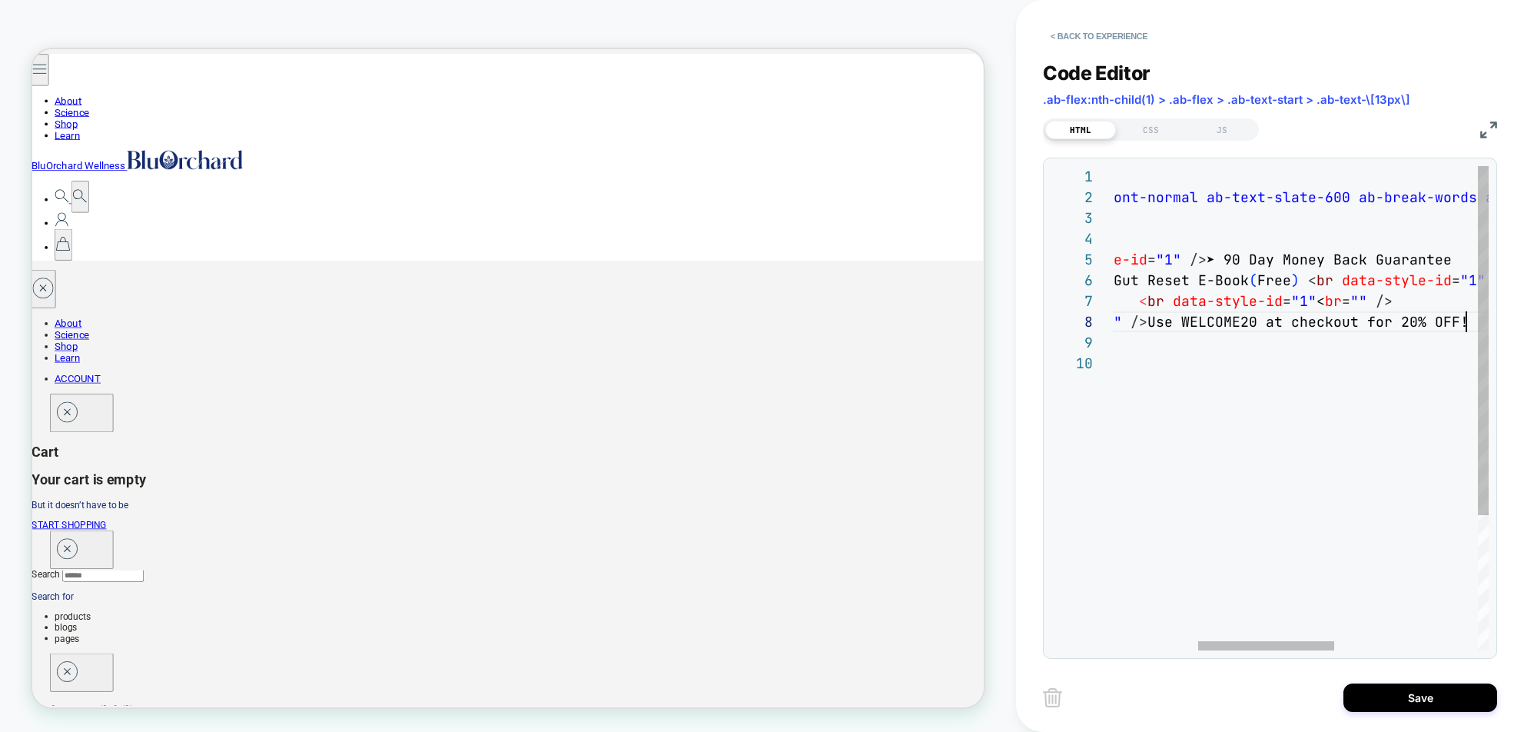
scroll to position [145, 589]
type textarea "**********"
click at [1015, 692] on button "Save" at bounding box center [1420, 697] width 154 height 28
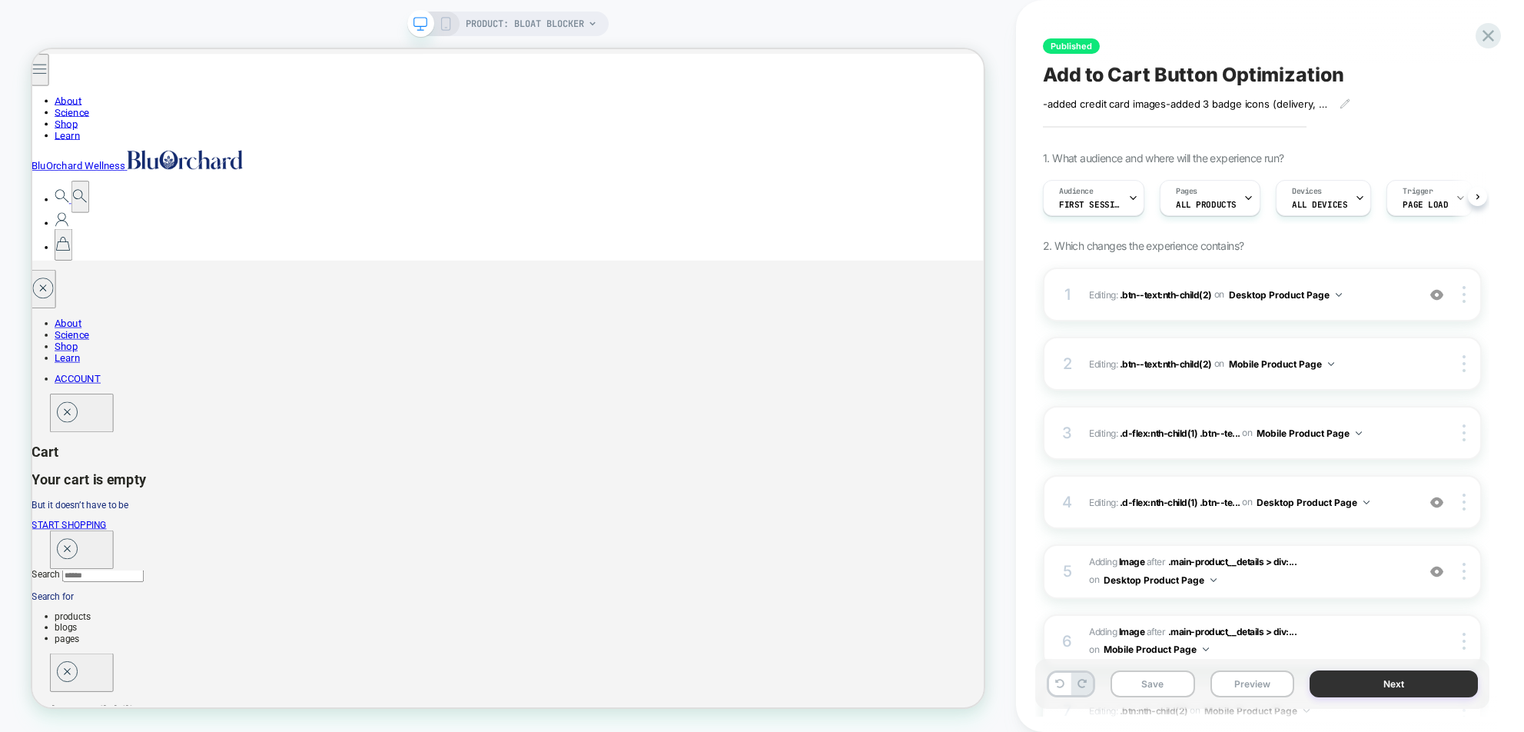
scroll to position [0, 1]
click at [448, 22] on rect at bounding box center [446, 24] width 8 height 12
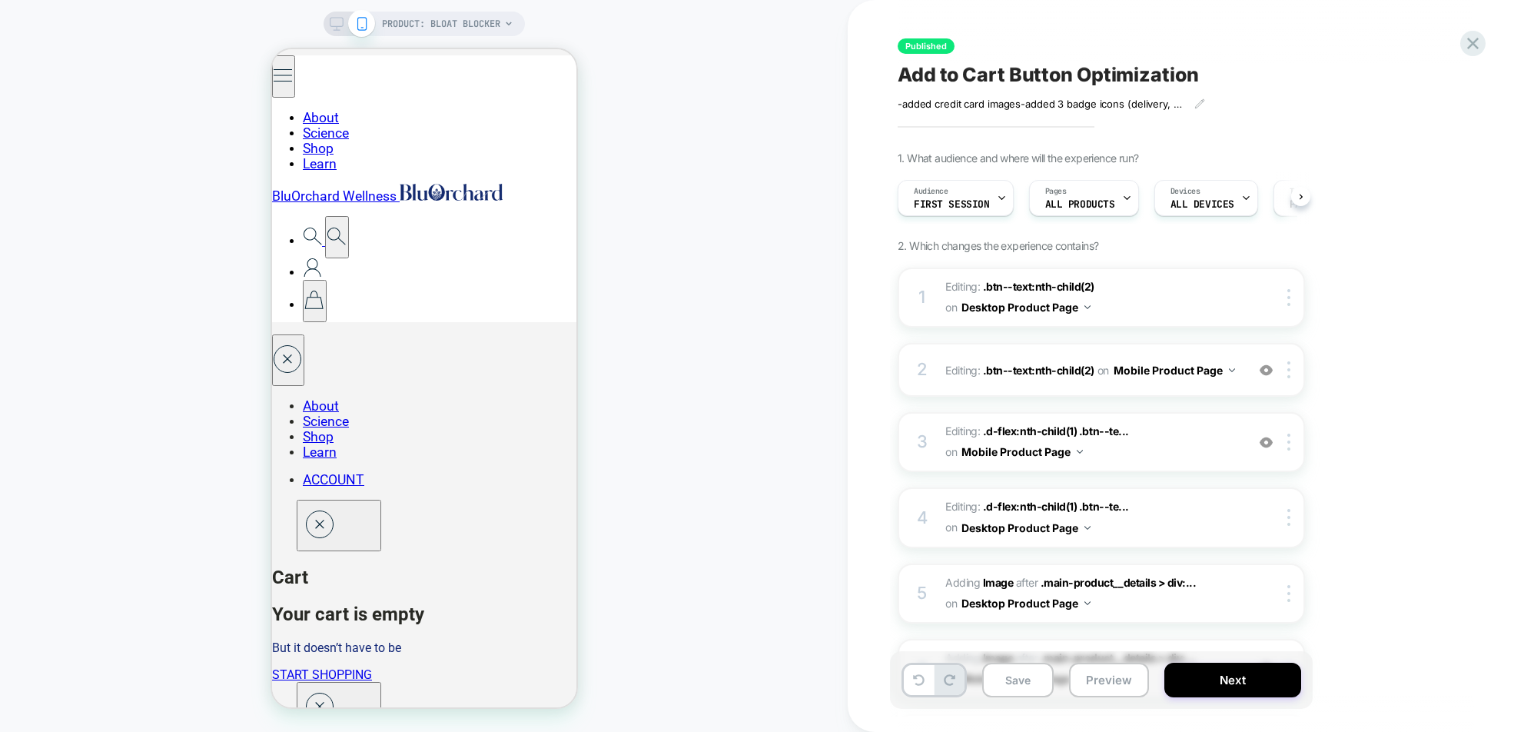
scroll to position [0, 1]
click at [337, 18] on rect at bounding box center [336, 22] width 13 height 8
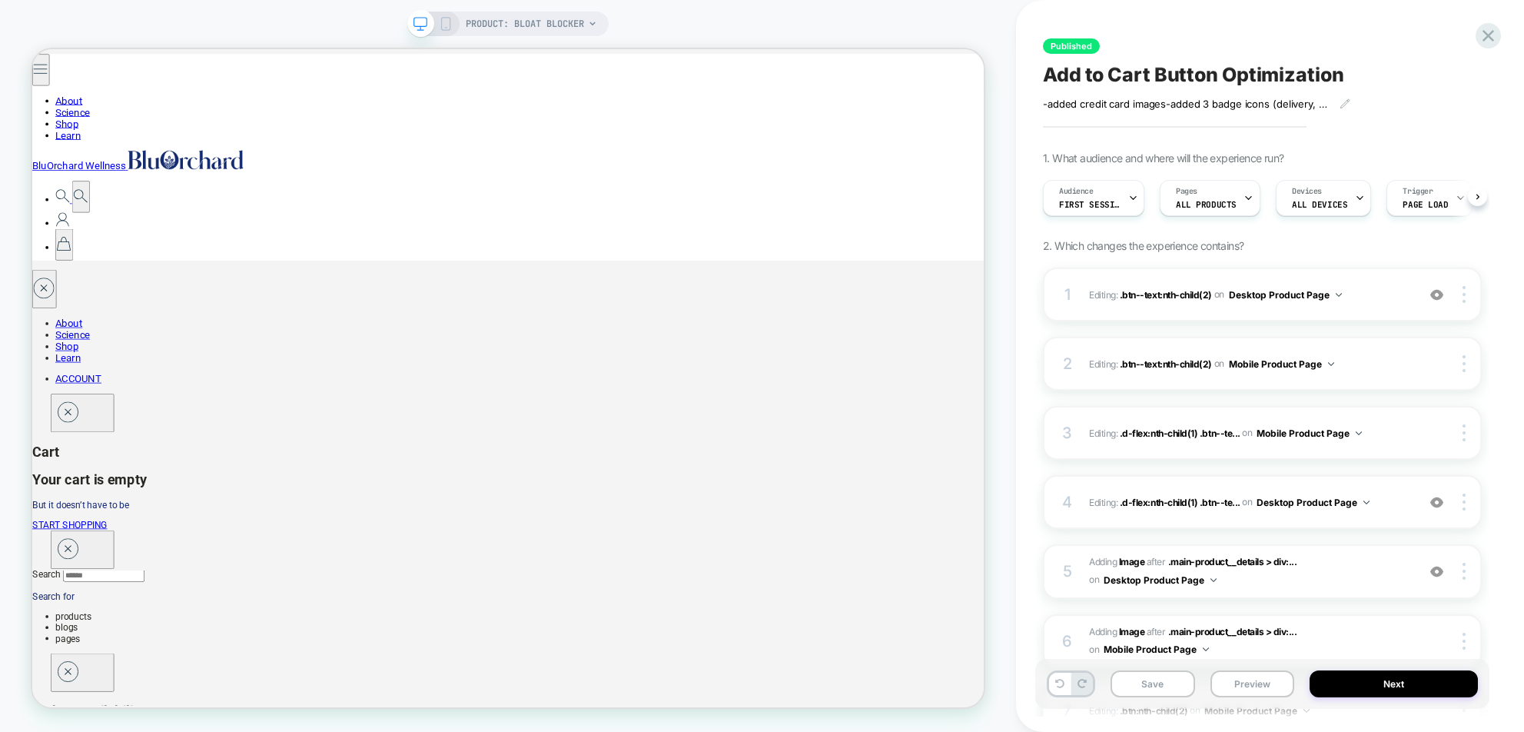
scroll to position [0, 1]
click at [1015, 686] on button "Next" at bounding box center [1393, 683] width 168 height 27
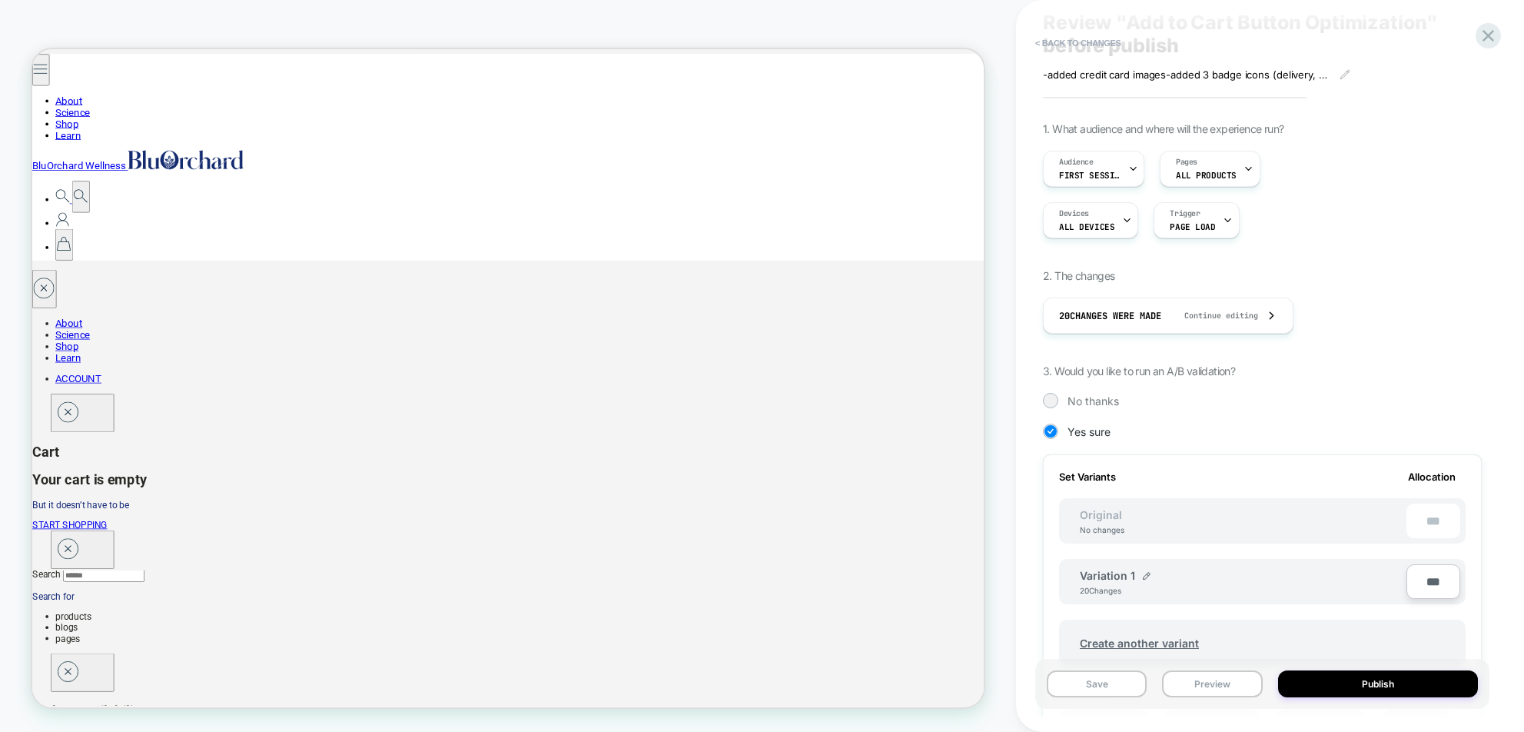
scroll to position [83, 0]
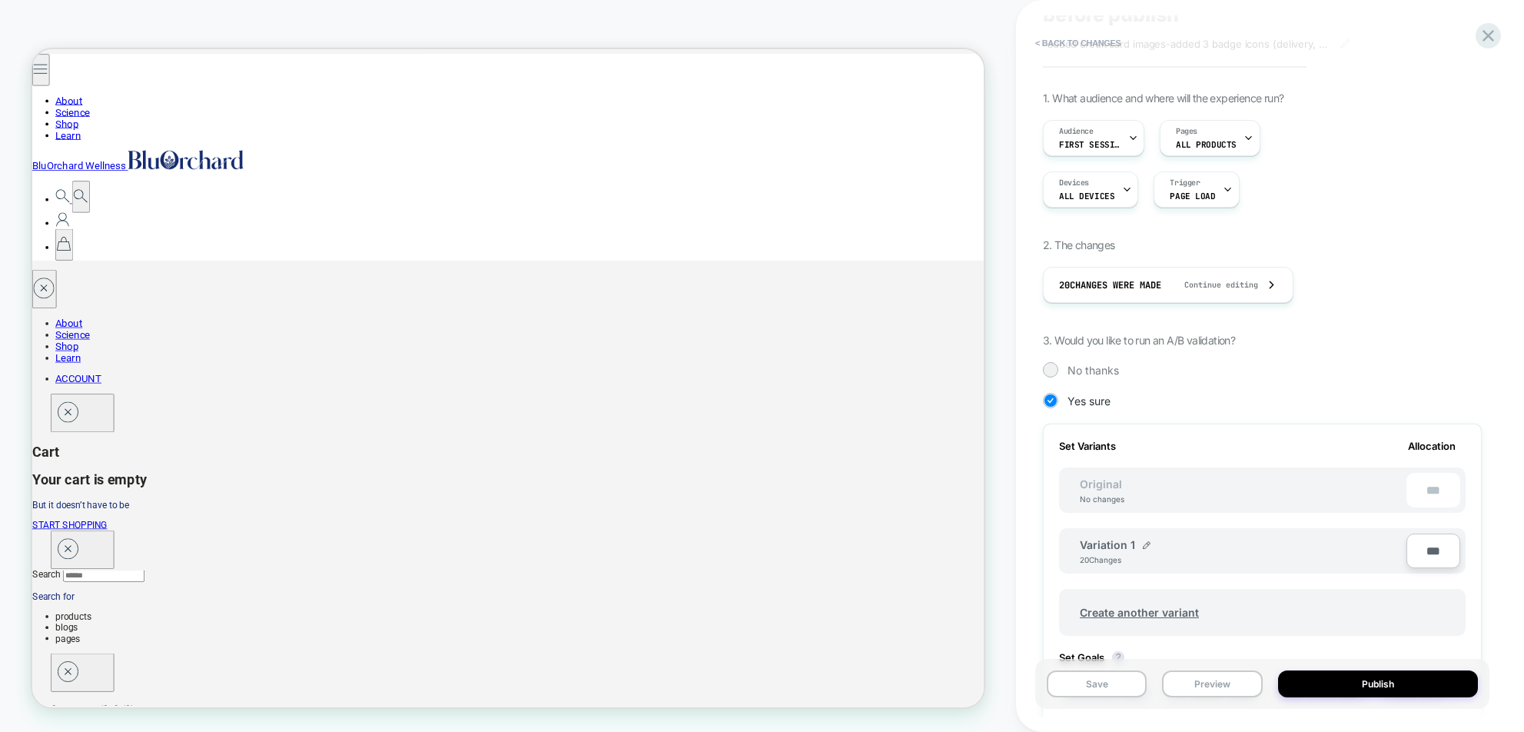
click at [1015, 552] on input "***" at bounding box center [1433, 550] width 54 height 35
type input "**"
type input "***"
type input "**"
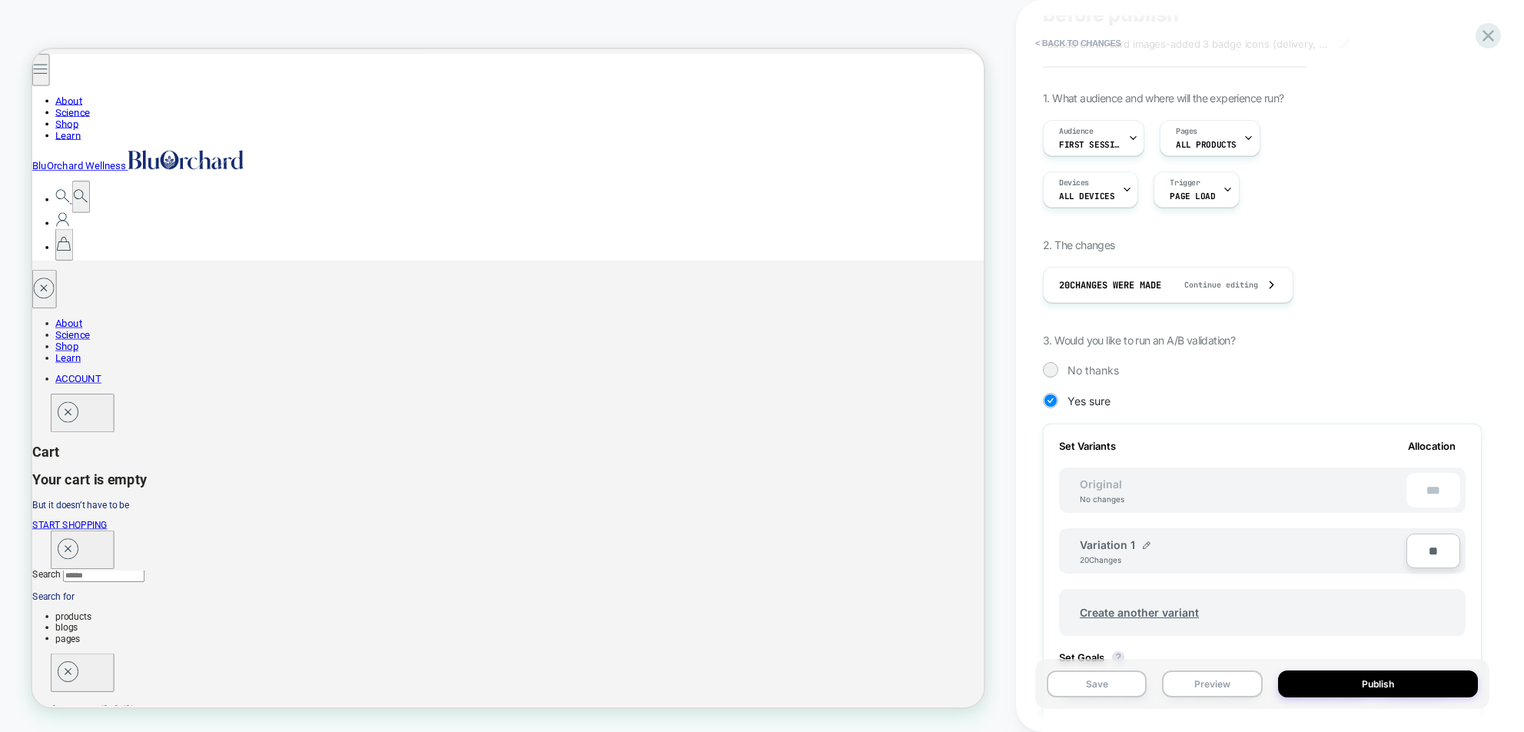
type input "***"
type input "**"
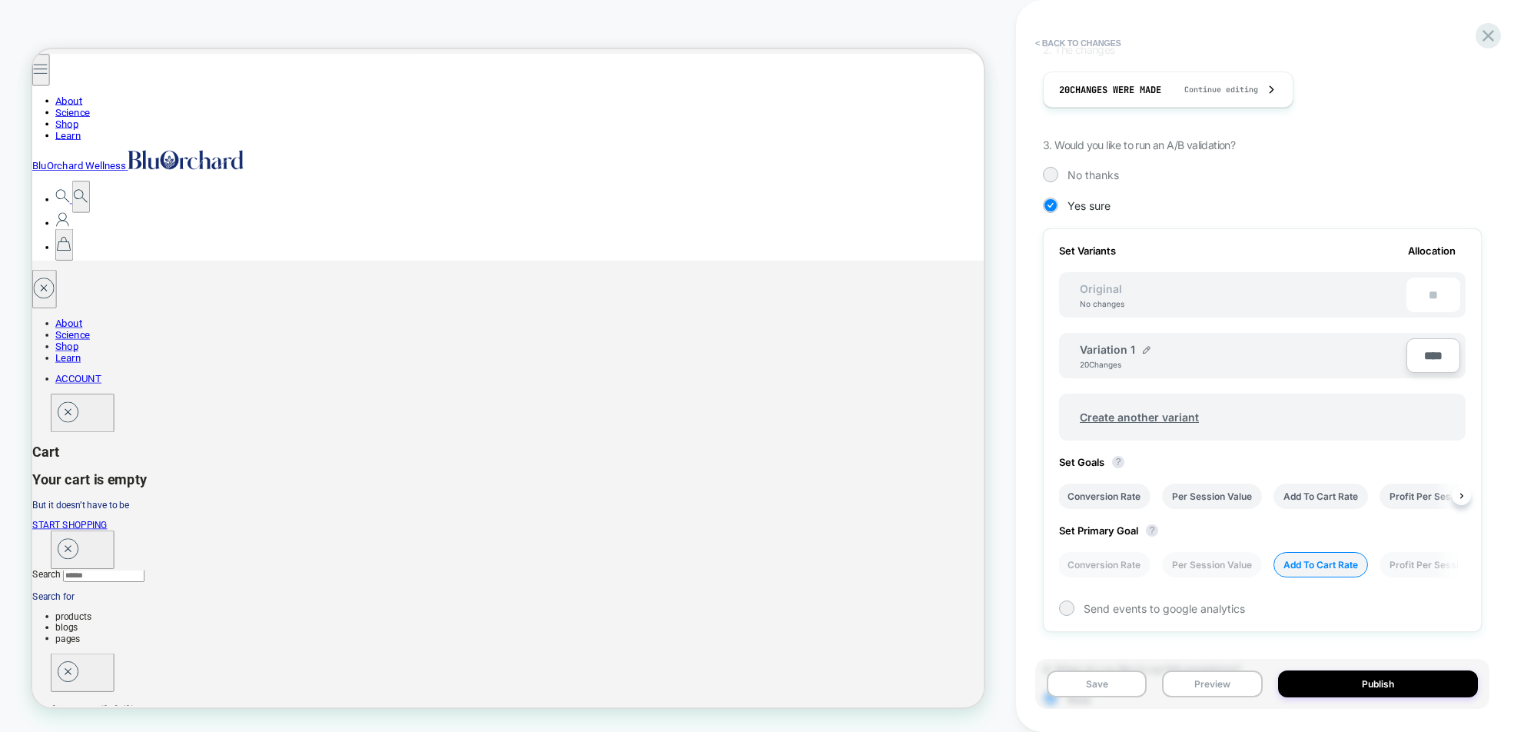
scroll to position [279, 0]
type input "****"
click at [1015, 294] on div "**" at bounding box center [1433, 294] width 54 height 35
click at [1015, 357] on input "****" at bounding box center [1433, 354] width 54 height 35
click at [1015, 687] on button "Publish" at bounding box center [1378, 683] width 201 height 27
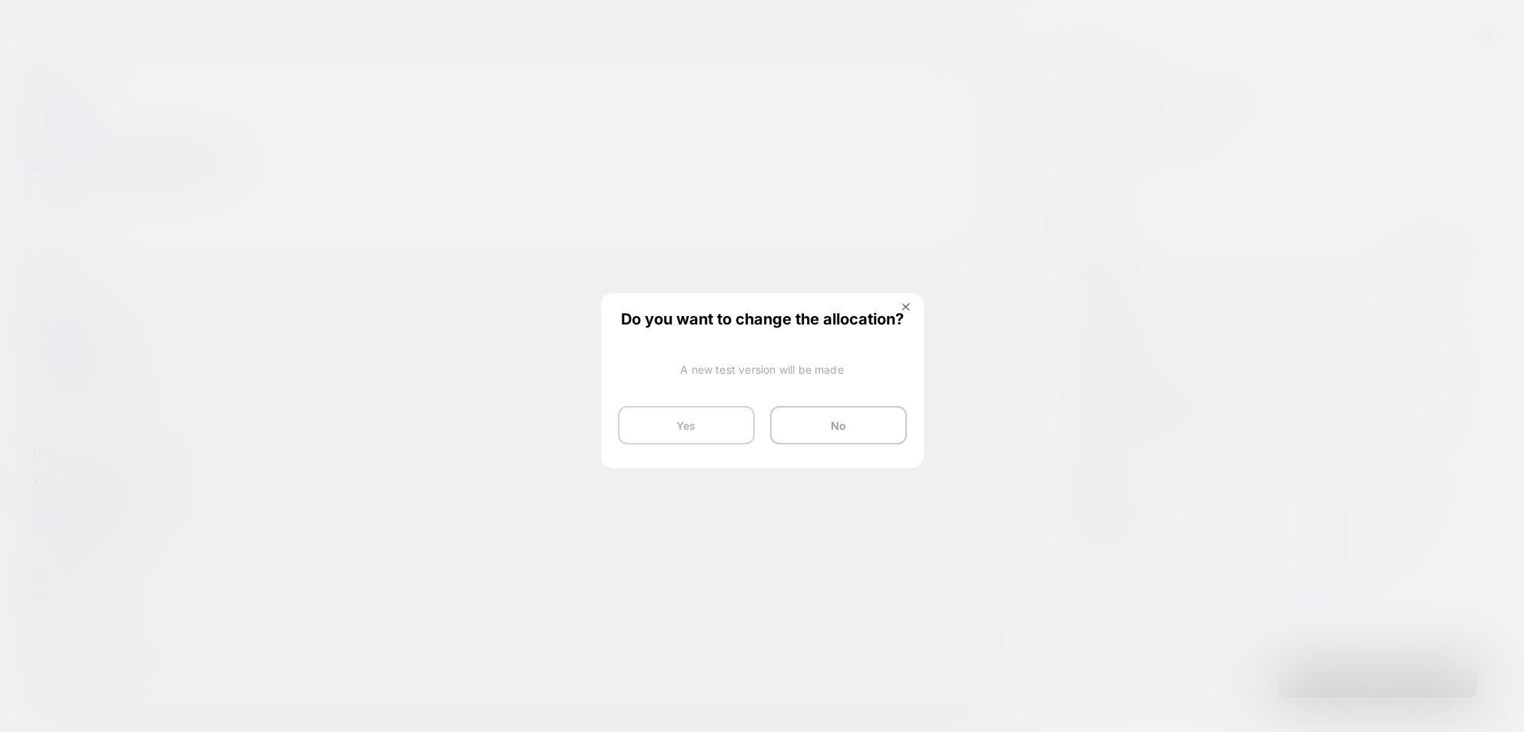
click at [704, 425] on button "Yes" at bounding box center [686, 425] width 137 height 38
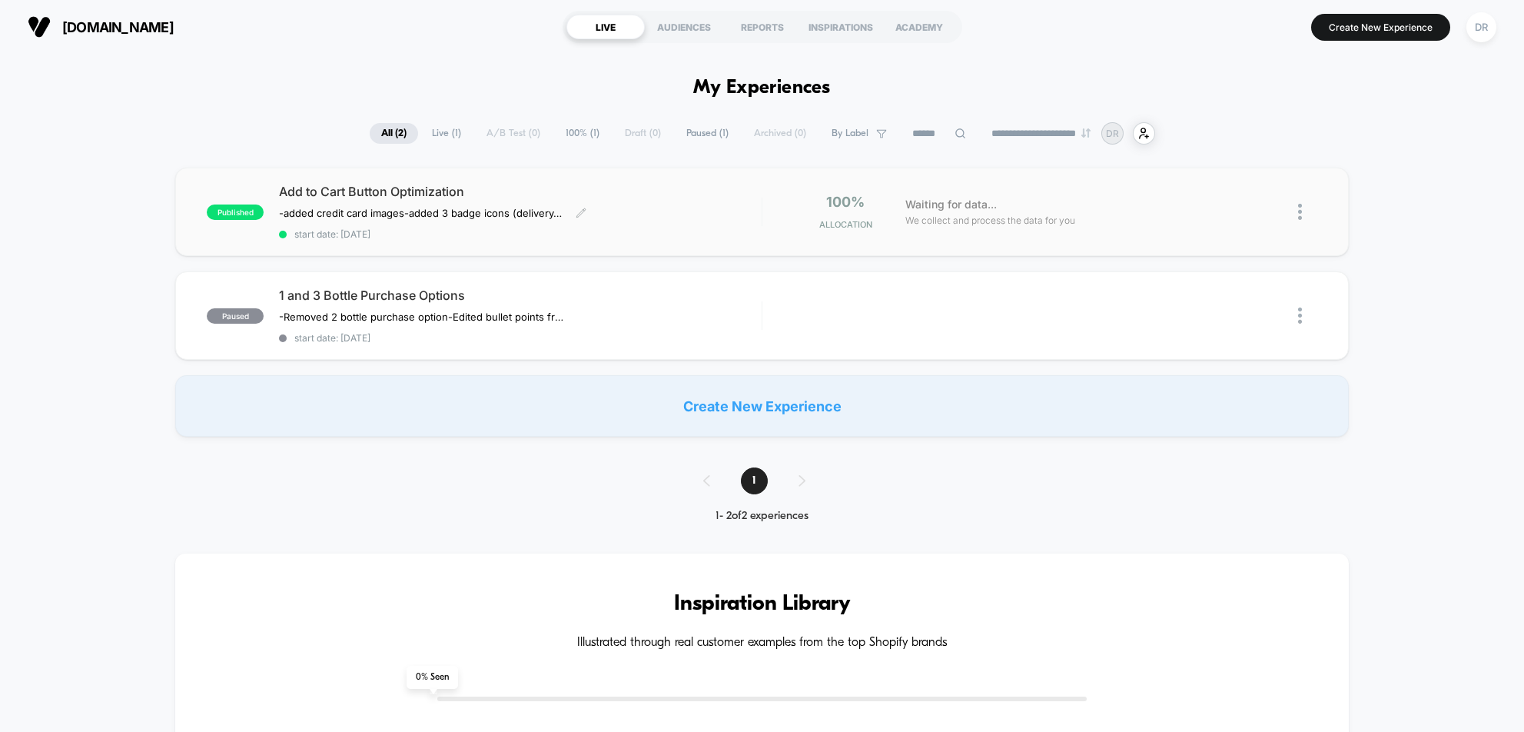
click at [400, 196] on span "Add to Cart Button Optimization" at bounding box center [520, 191] width 483 height 15
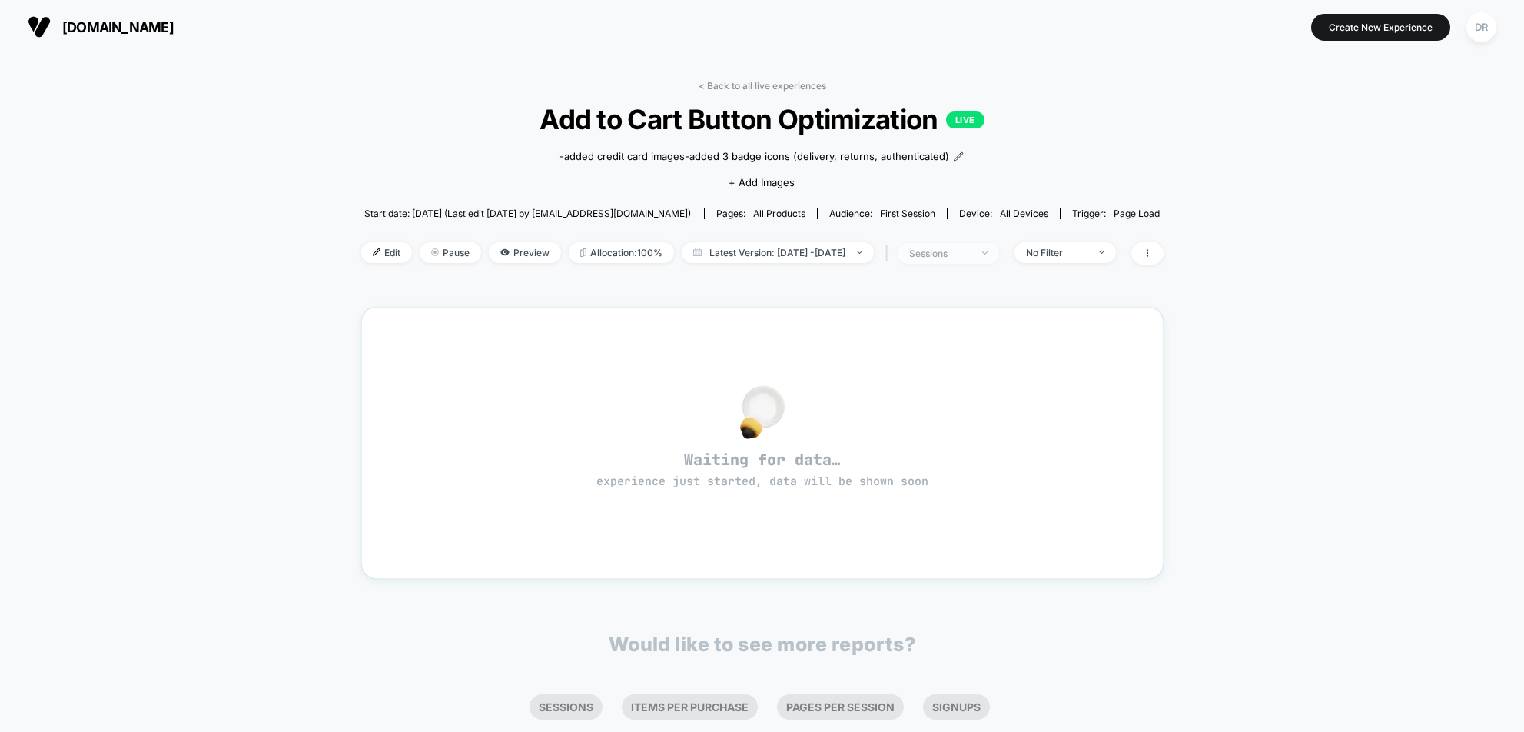
click at [999, 254] on span "sessions" at bounding box center [948, 253] width 101 height 21
click at [1015, 155] on div "< Back to all live experiences Add to Cart Button Optimization LIVE -added cred…" at bounding box center [762, 454] width 1524 height 801
click at [1015, 213] on span "all devices" at bounding box center [1024, 213] width 48 height 12
click at [370, 256] on span "Edit" at bounding box center [386, 252] width 51 height 21
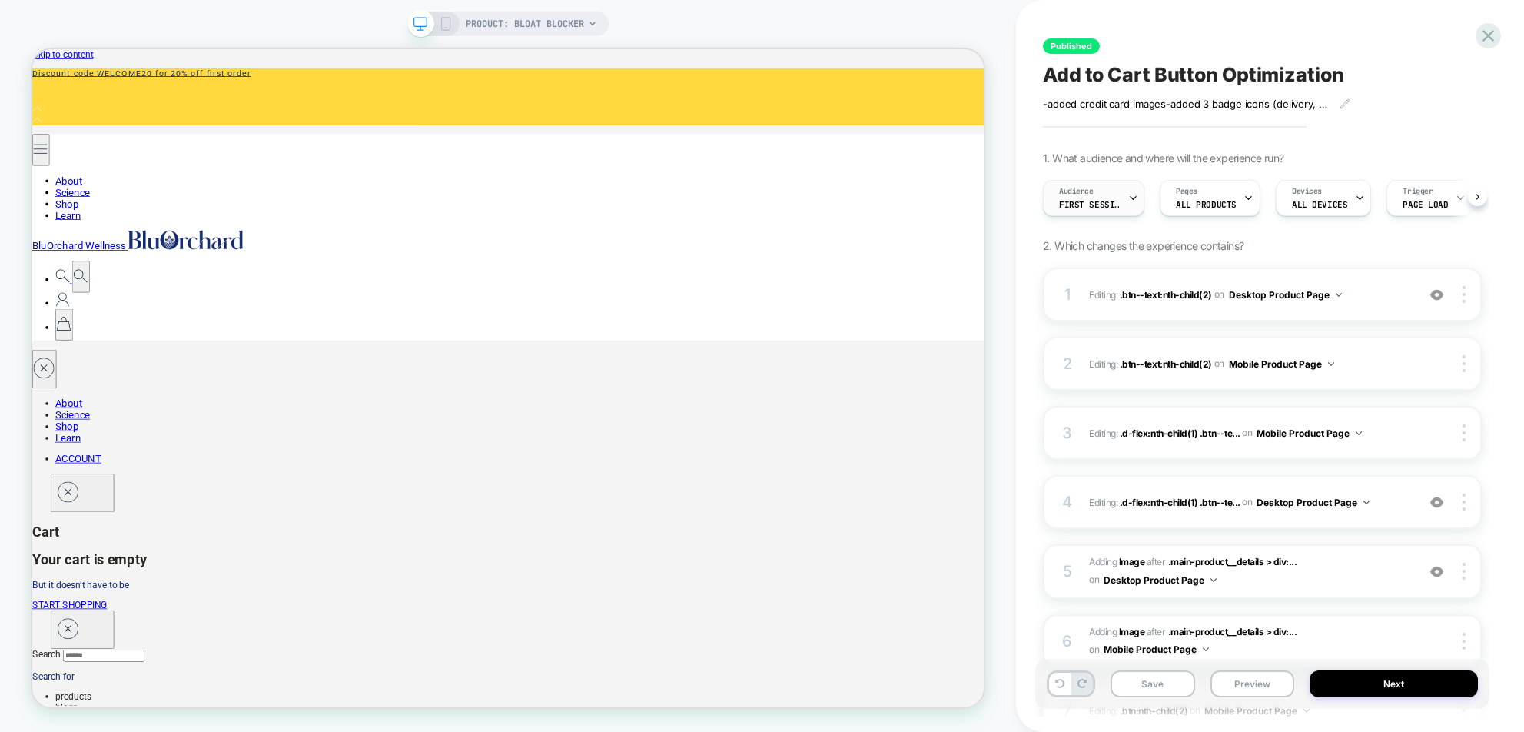
scroll to position [0, 1]
click at [1015, 197] on div "Audience First Session" at bounding box center [1089, 198] width 92 height 35
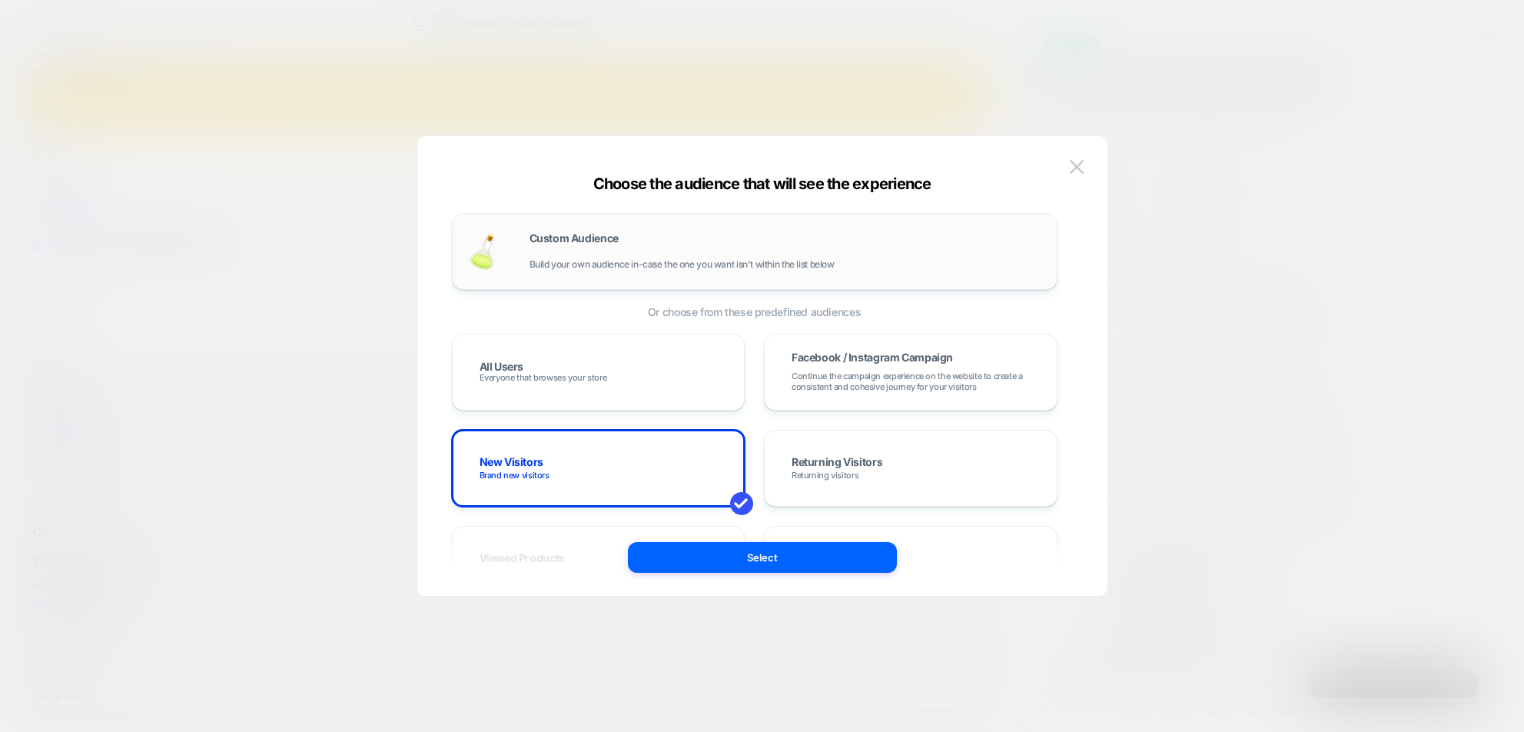
click at [997, 254] on div "Custom Audience Build your own audience in-case the one you want isn't within t…" at bounding box center [785, 251] width 512 height 37
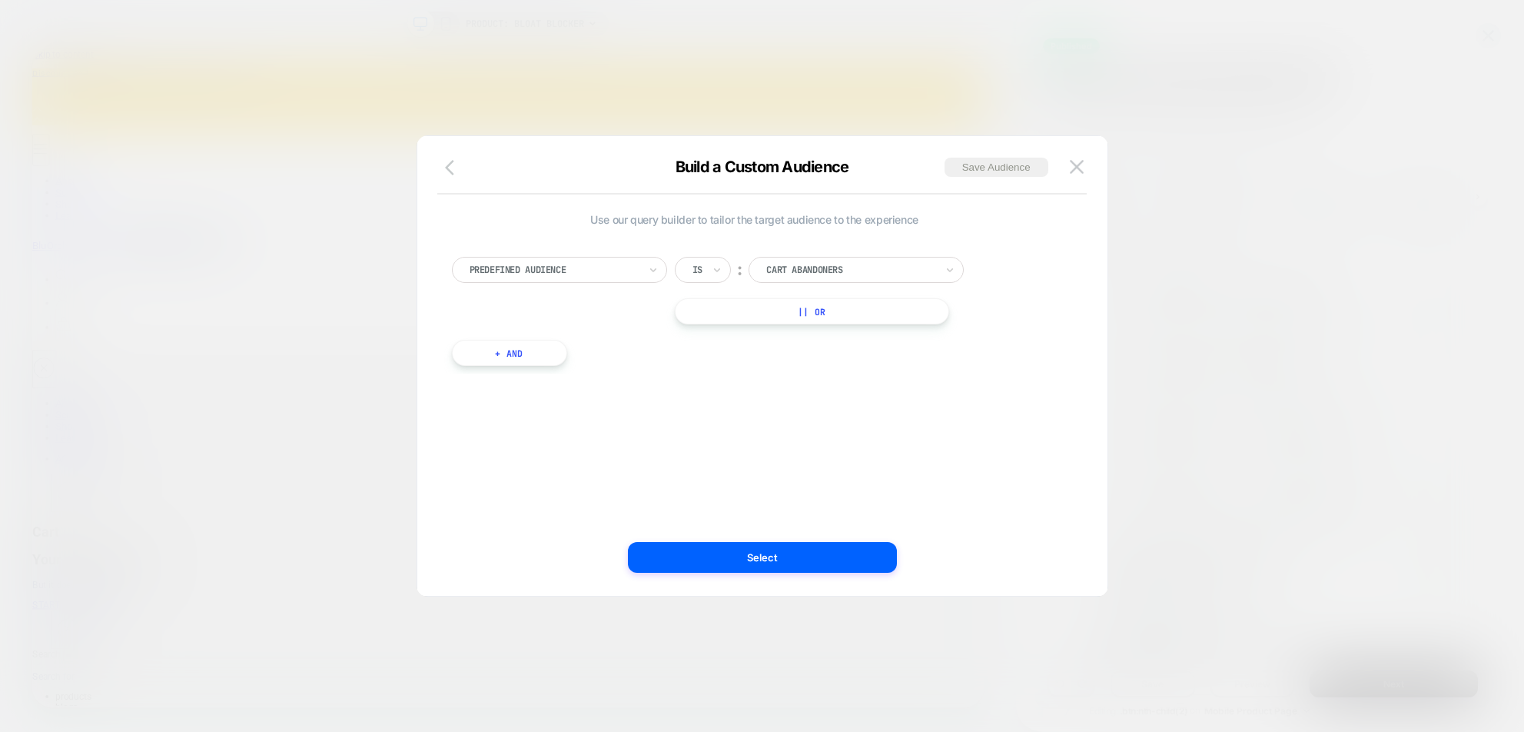
click at [453, 172] on icon "button" at bounding box center [454, 167] width 18 height 18
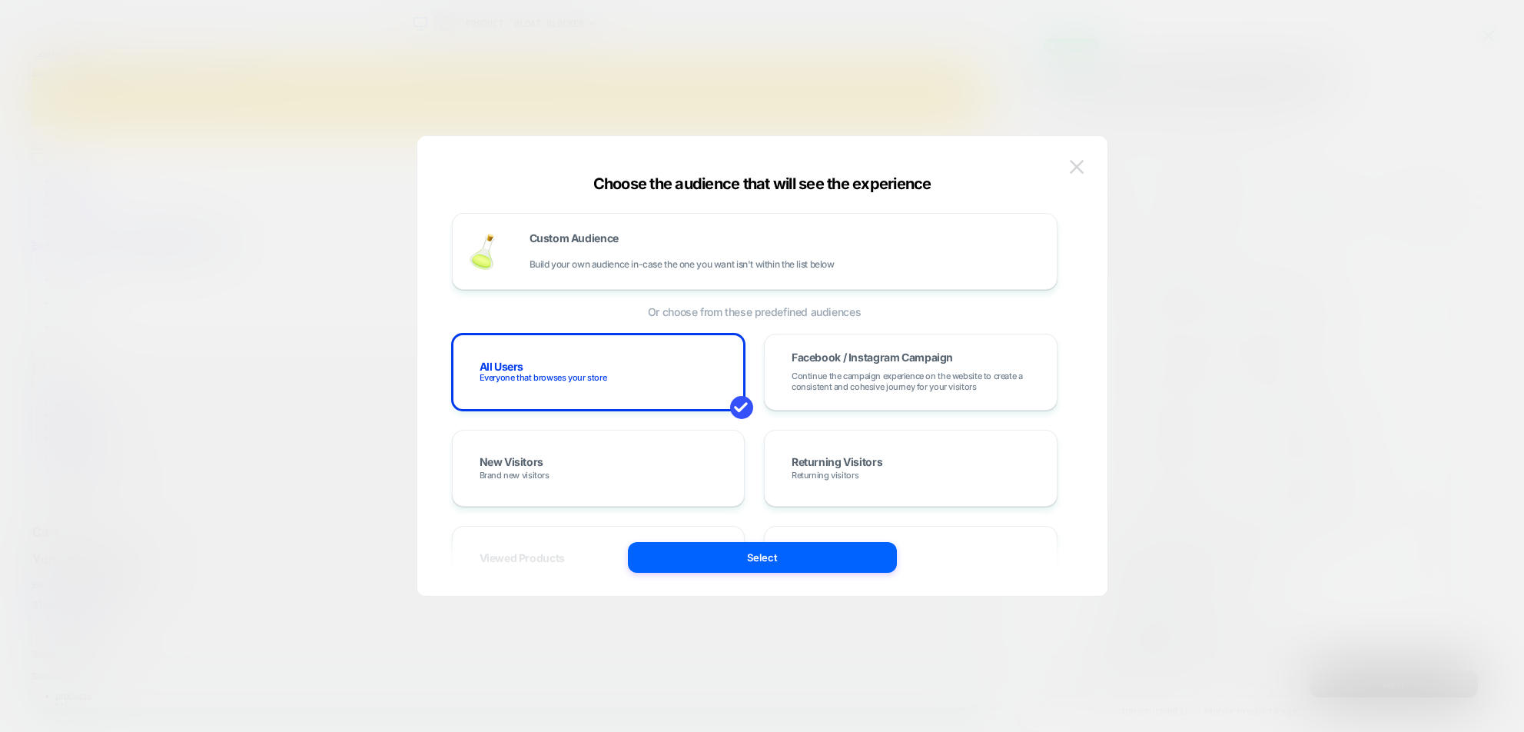
click at [1015, 164] on img at bounding box center [1077, 166] width 14 height 13
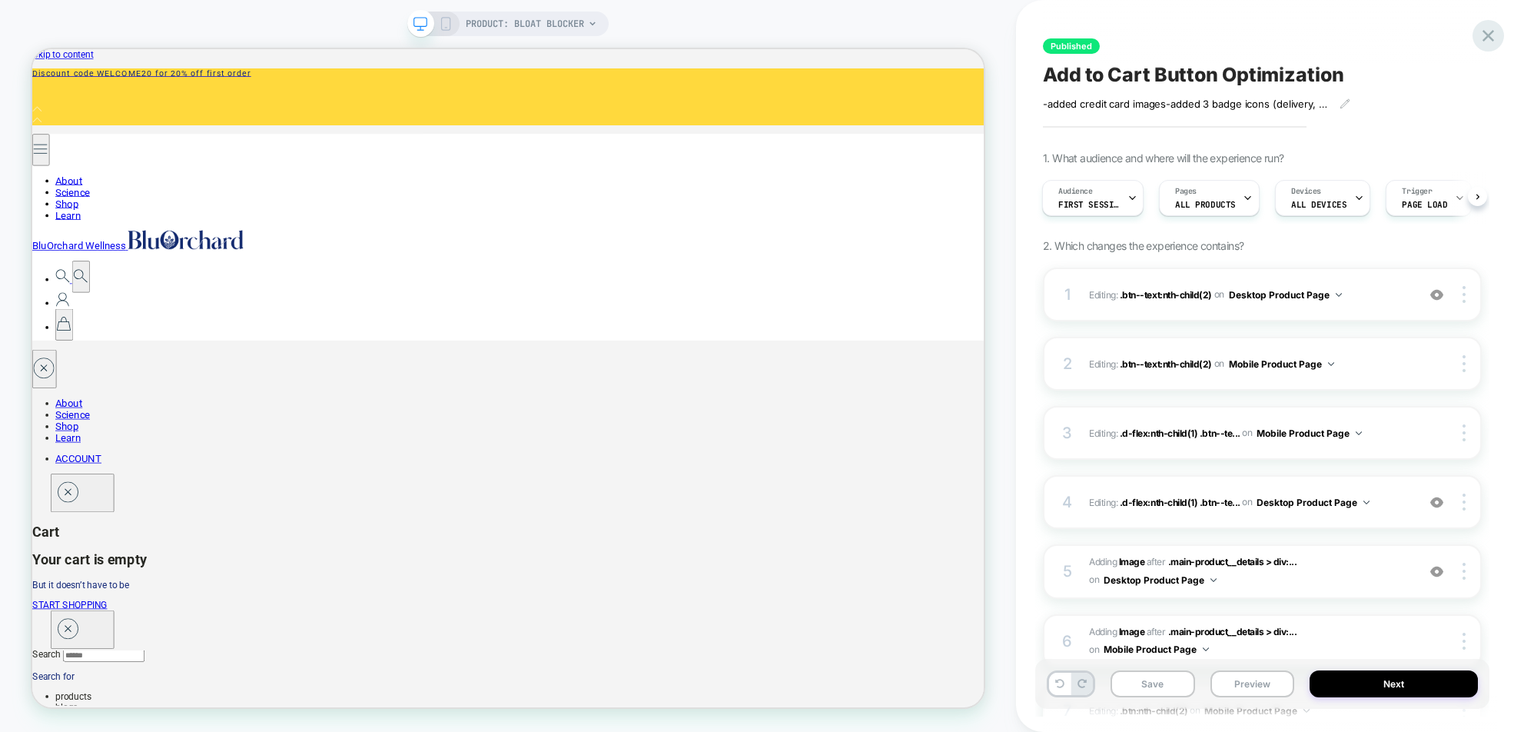
click at [1015, 29] on icon at bounding box center [1488, 35] width 21 height 21
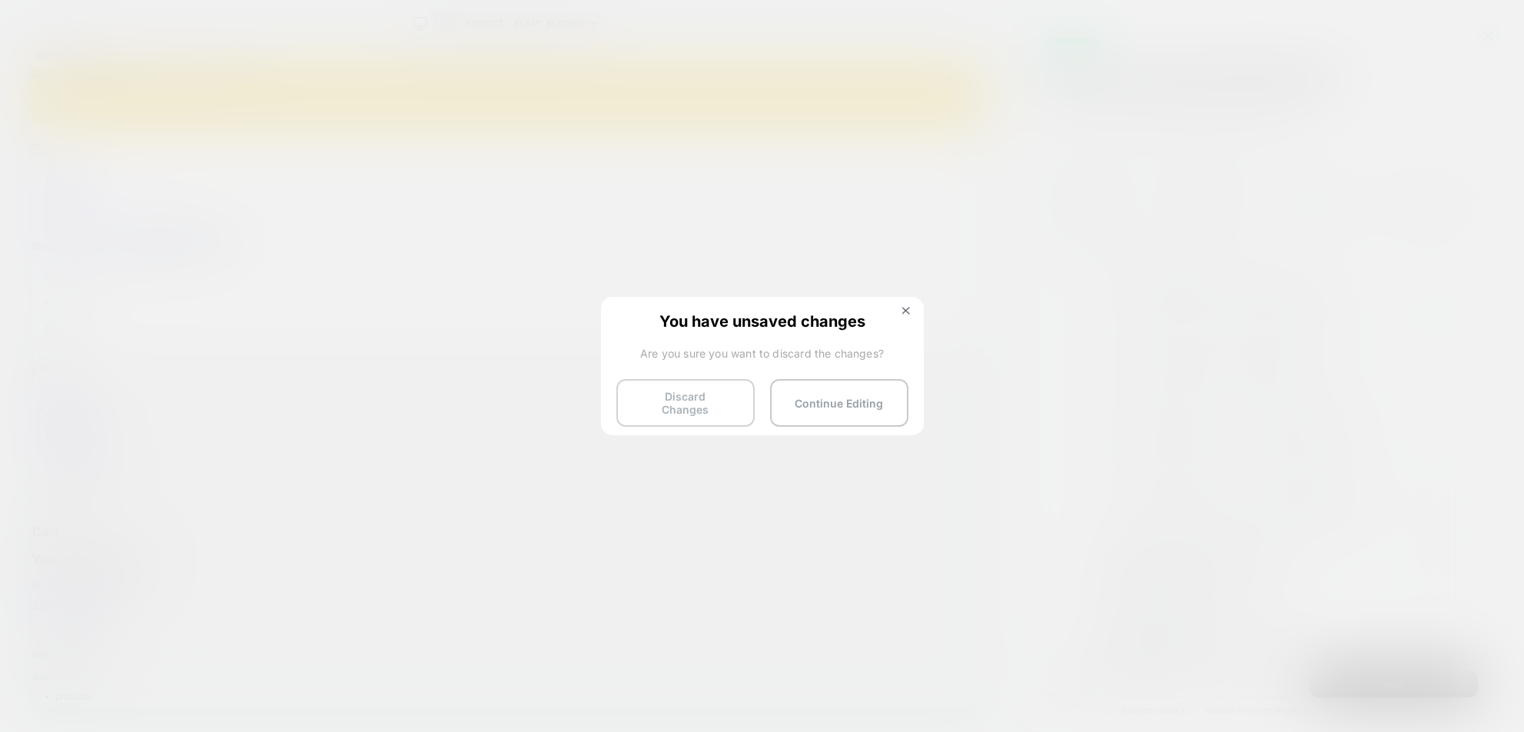
click at [703, 396] on button "Discard Changes" at bounding box center [685, 403] width 138 height 48
